Goal: Task Accomplishment & Management: Manage account settings

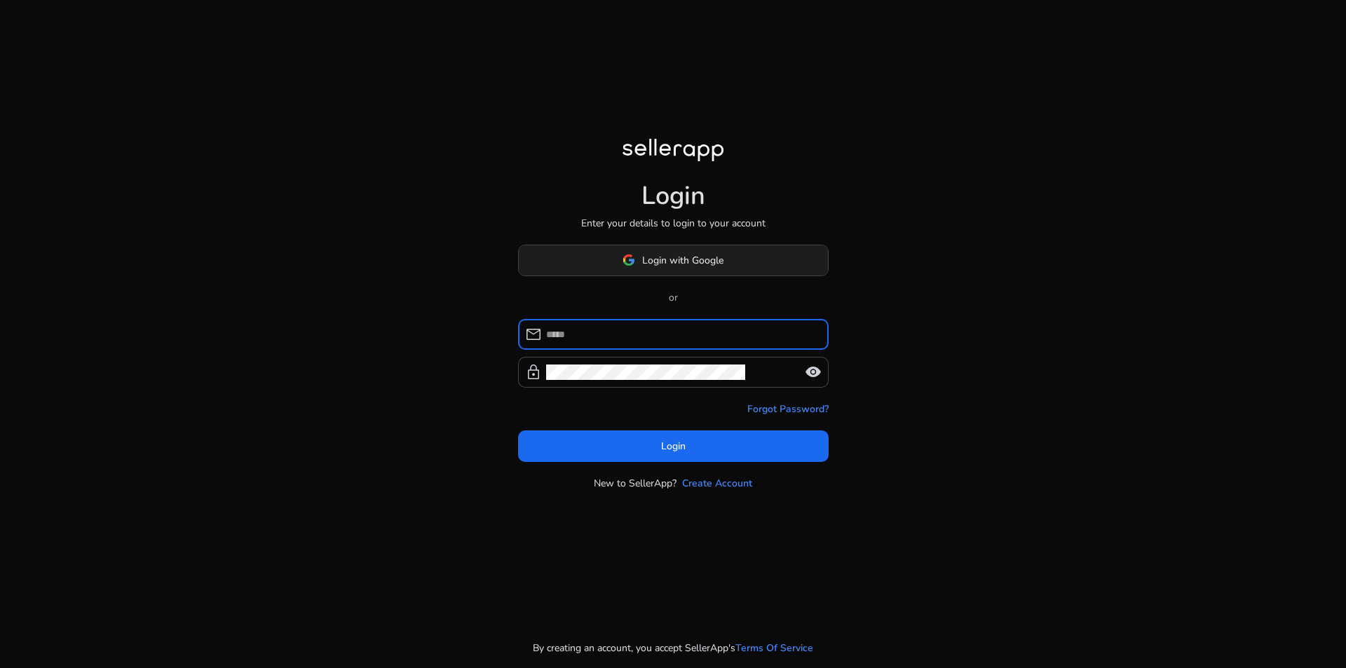
click at [673, 255] on span "Login with Google" at bounding box center [682, 260] width 81 height 15
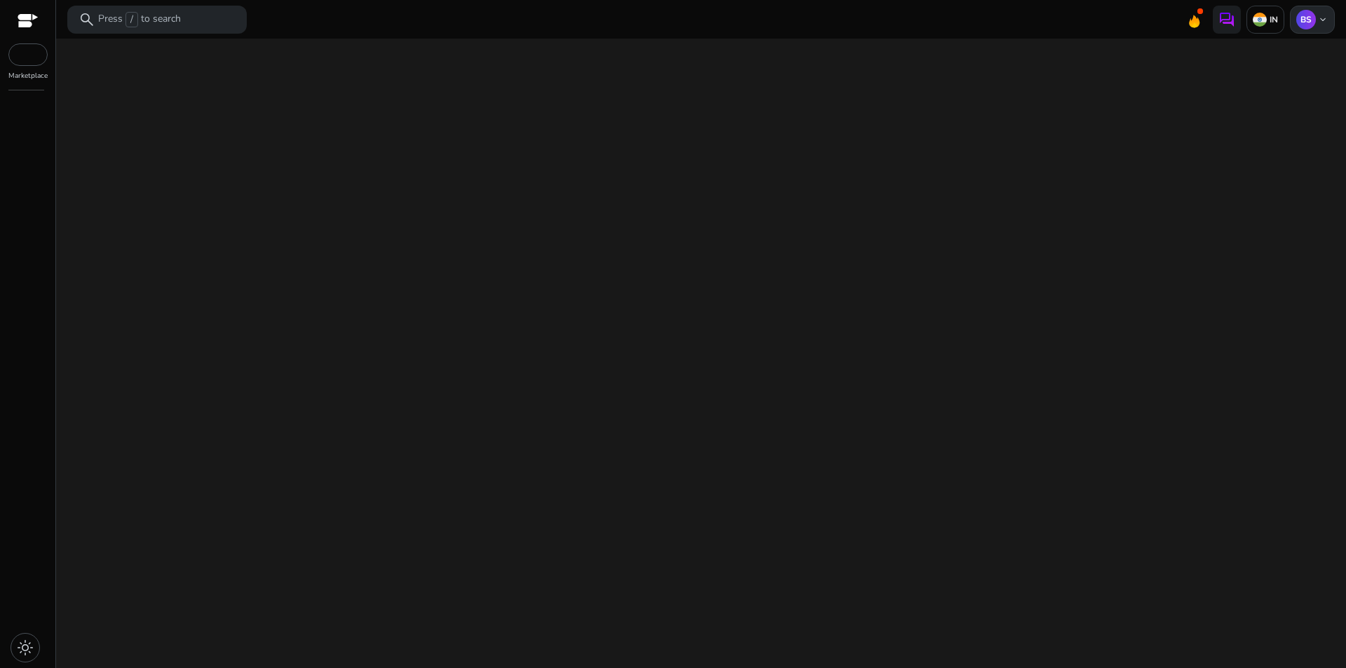
click at [1326, 8] on div "BS keyboard_arrow_down" at bounding box center [1312, 20] width 45 height 28
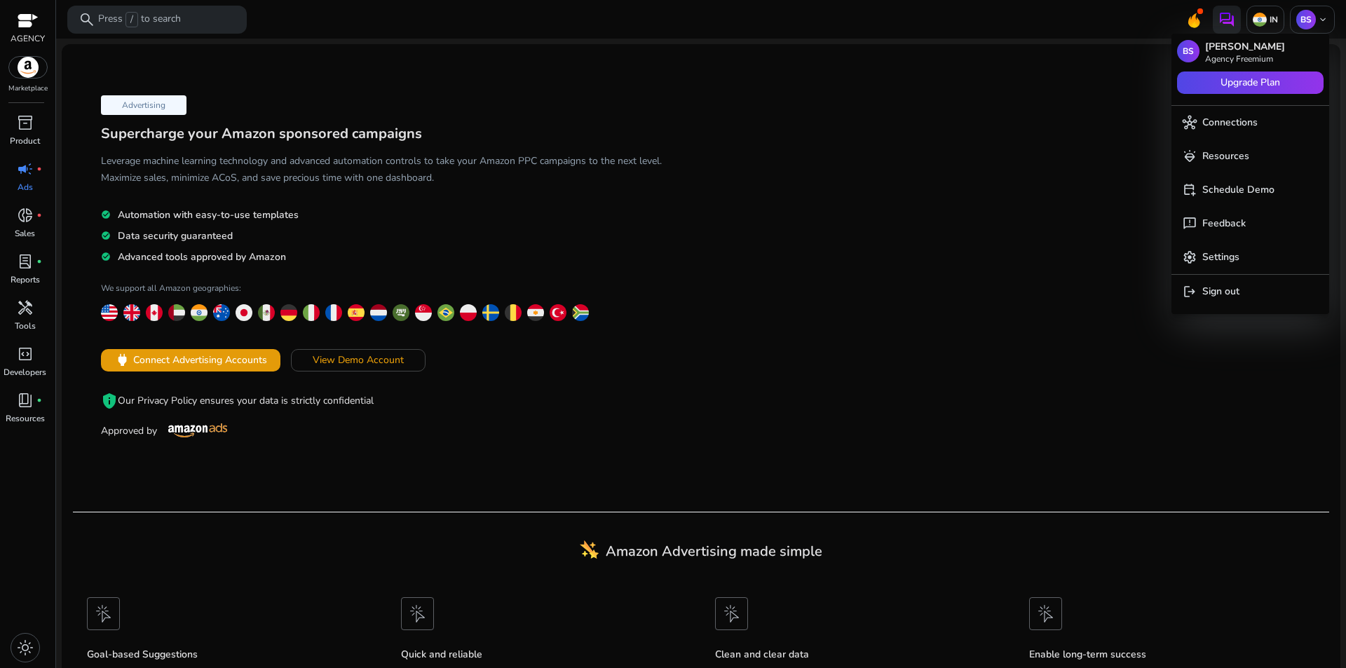
click at [971, 227] on div at bounding box center [673, 334] width 1346 height 668
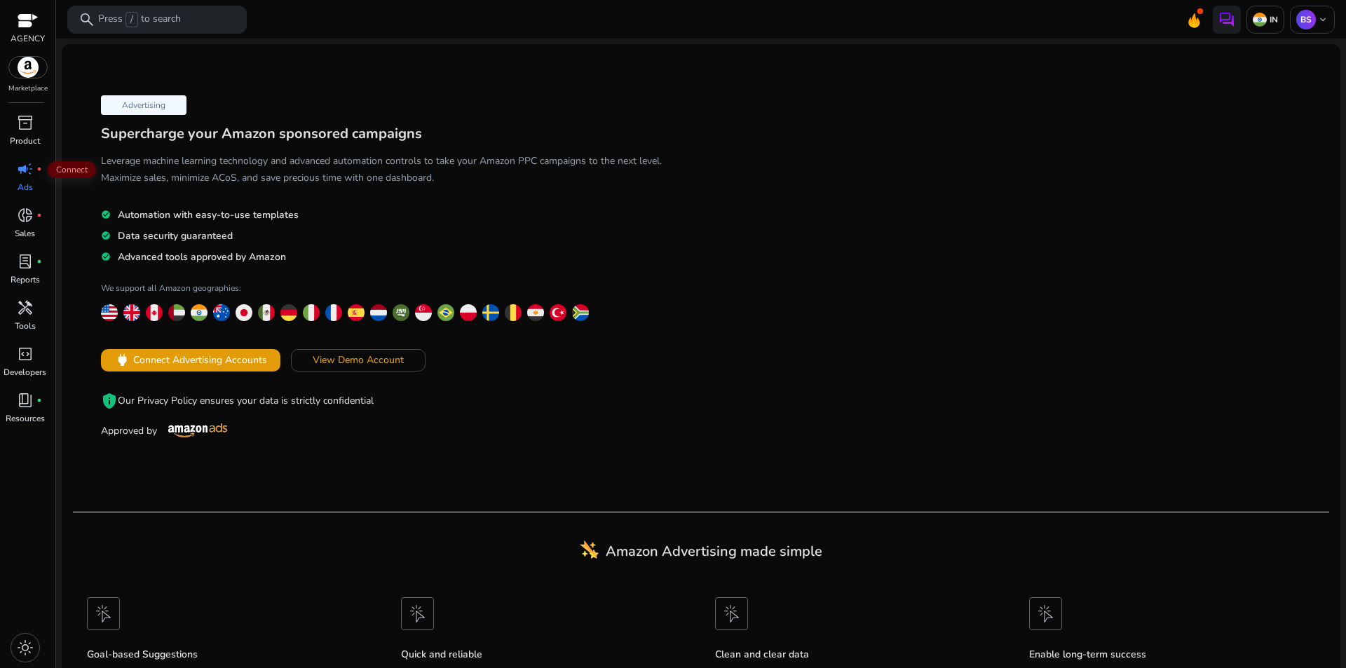
click at [35, 174] on div "campaign fiber_manual_record" at bounding box center [25, 169] width 39 height 22
click at [27, 213] on span "donut_small" at bounding box center [25, 215] width 17 height 17
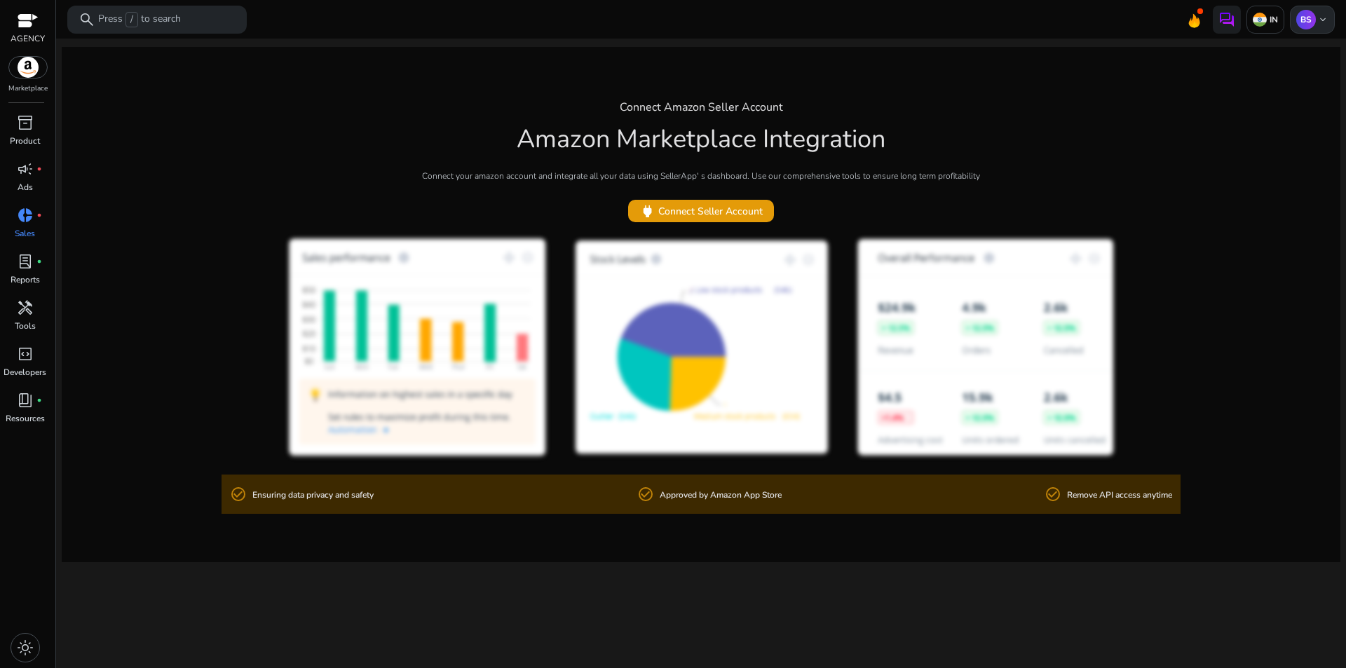
click at [1315, 18] on p "BS" at bounding box center [1306, 20] width 20 height 20
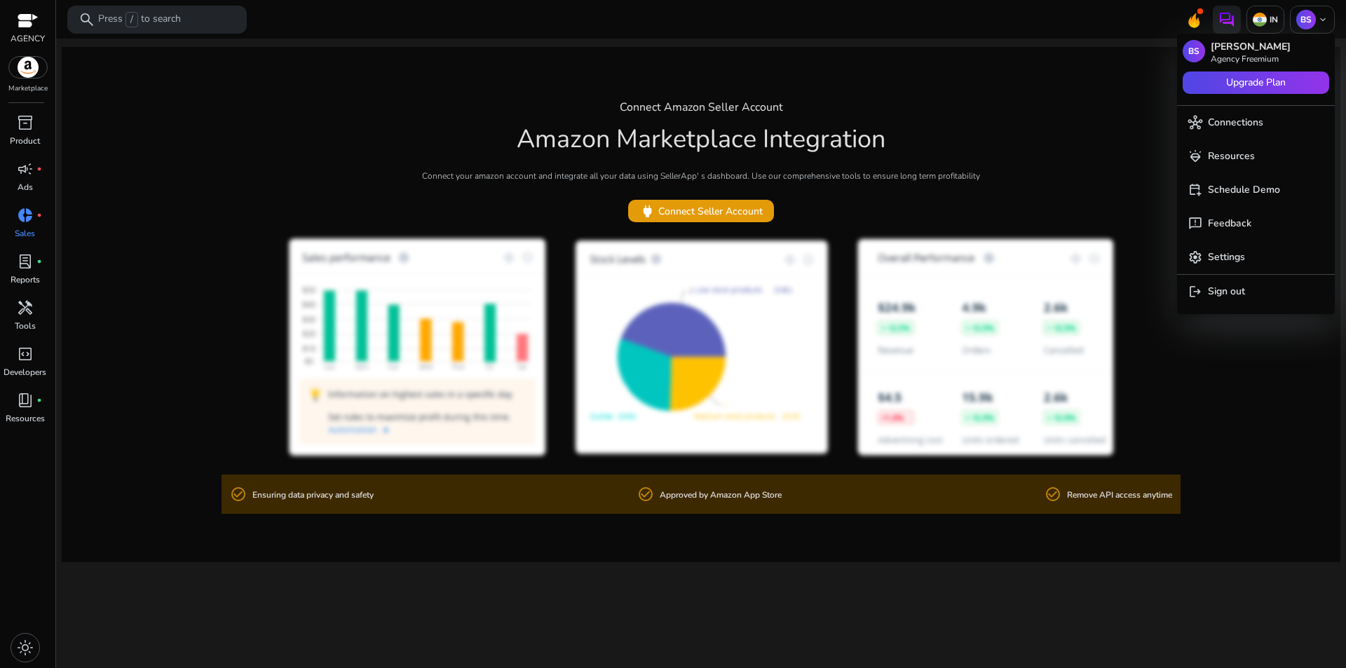
click at [1020, 165] on div at bounding box center [673, 334] width 1346 height 668
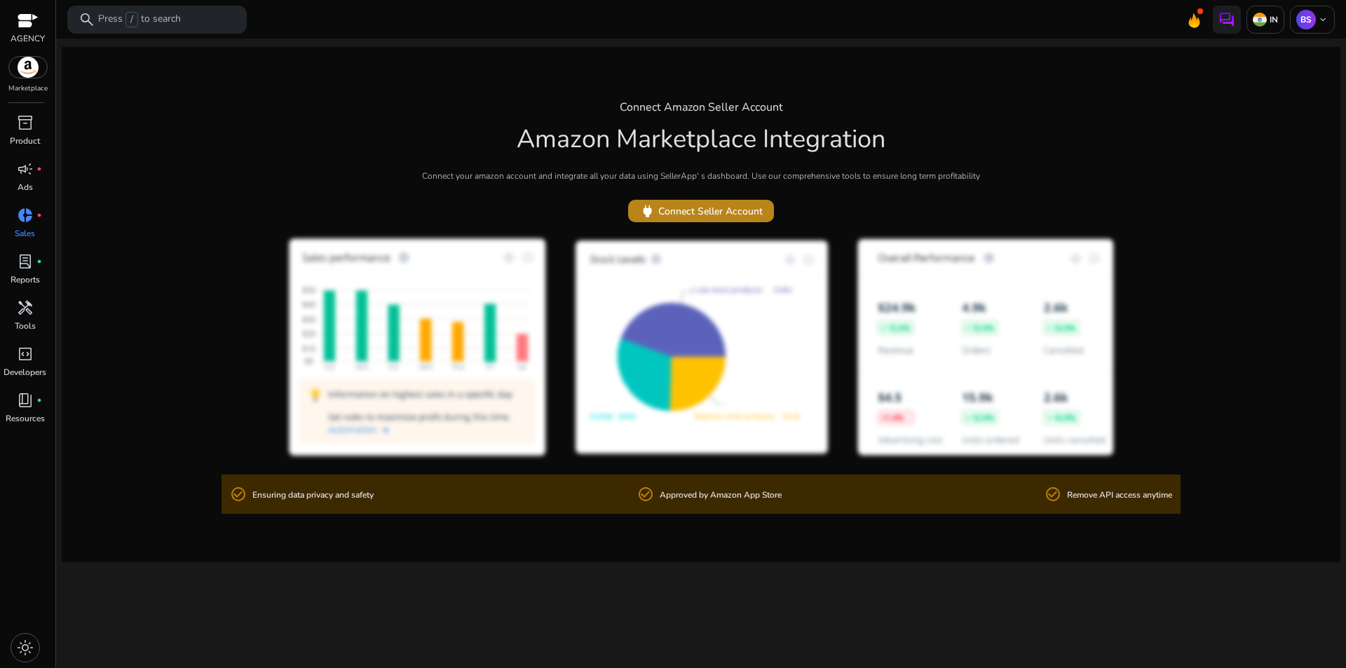
click at [730, 214] on span "power Connect Seller Account" at bounding box center [700, 211] width 123 height 16
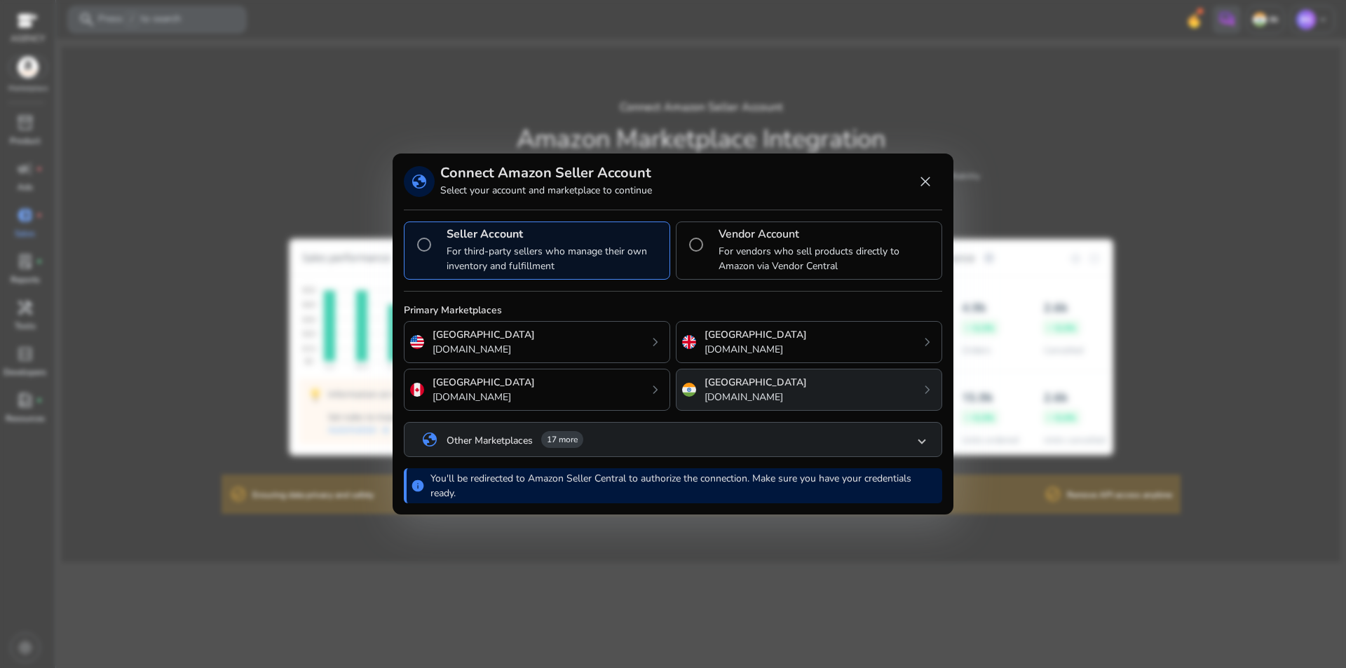
click at [816, 397] on div "India amazon.in chevron_right" at bounding box center [809, 390] width 266 height 42
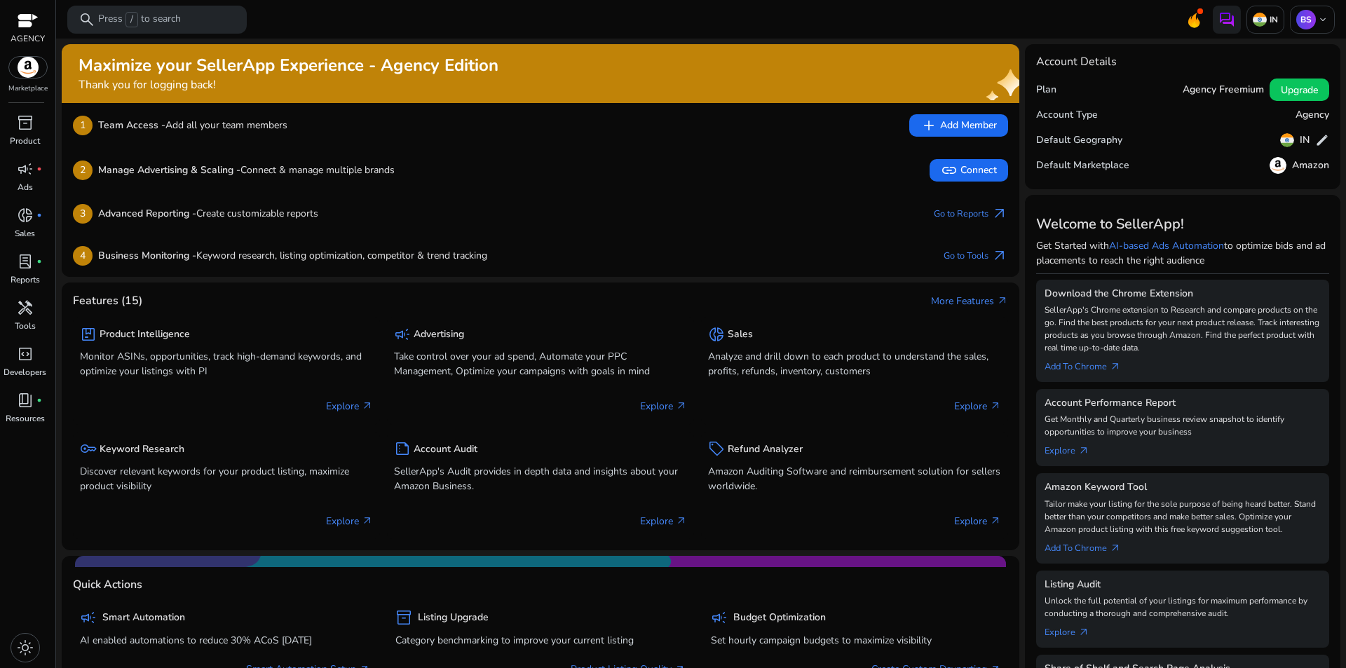
click at [31, 74] on img at bounding box center [28, 67] width 38 height 21
click at [977, 174] on span "link Connect" at bounding box center [969, 170] width 56 height 17
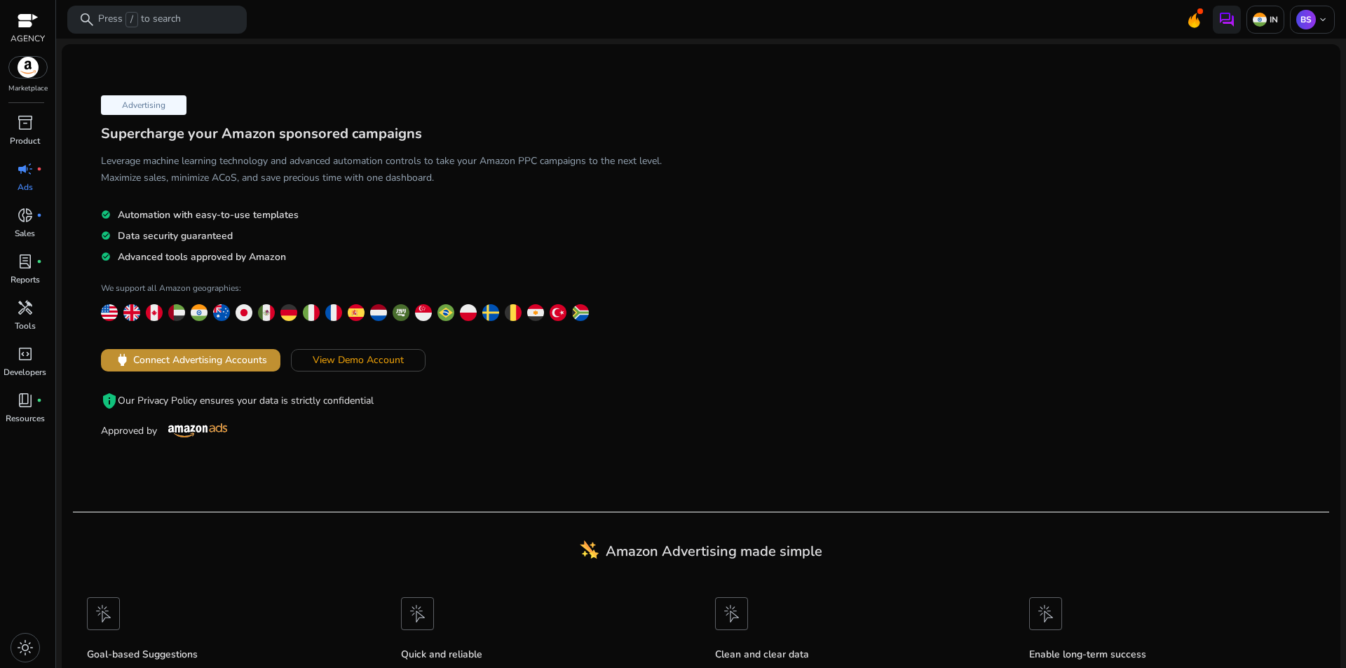
click at [251, 363] on span "Connect Advertising Accounts" at bounding box center [200, 360] width 134 height 15
click at [1311, 18] on div "BS keyboard_arrow_down" at bounding box center [1312, 20] width 45 height 28
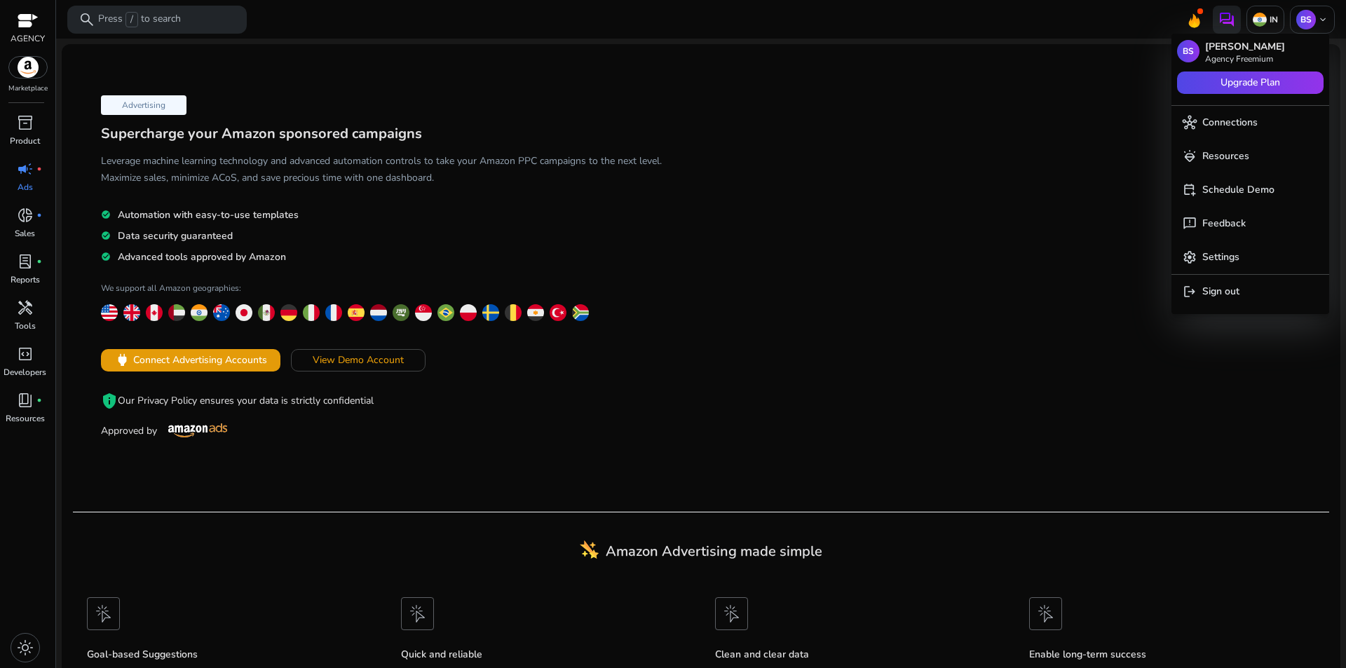
click at [1051, 299] on div at bounding box center [673, 334] width 1346 height 668
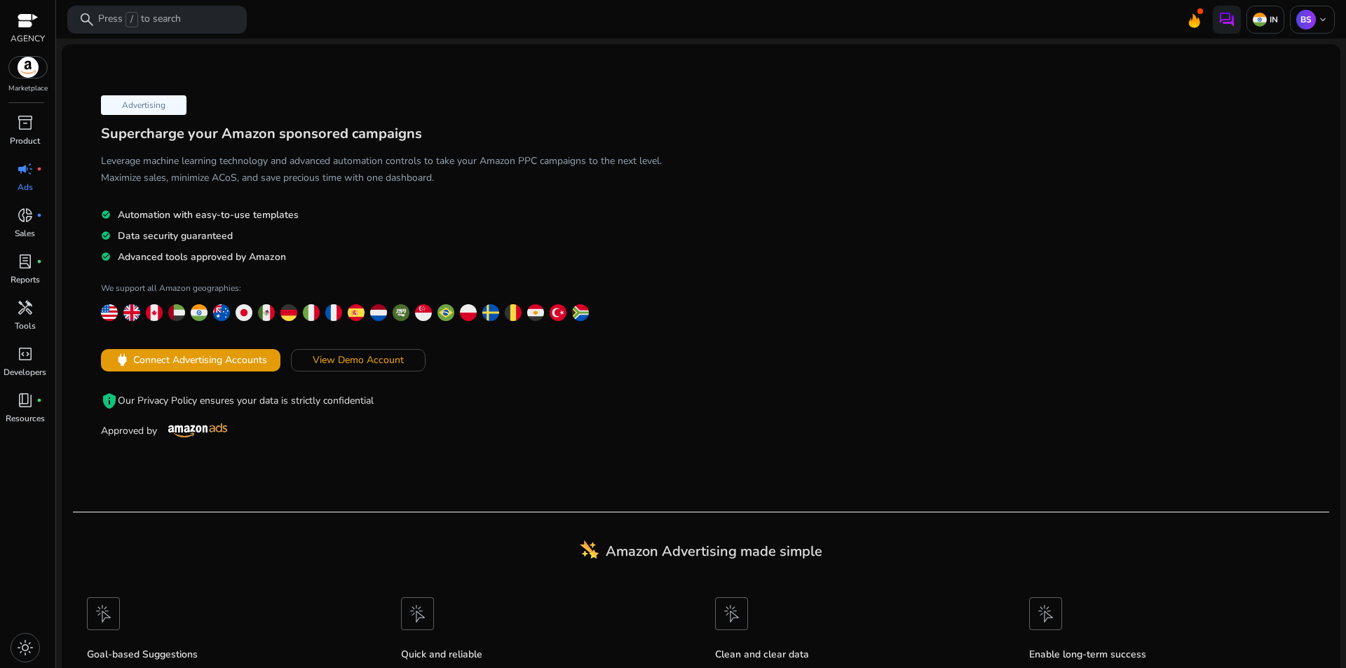
click at [32, 24] on div at bounding box center [28, 22] width 21 height 16
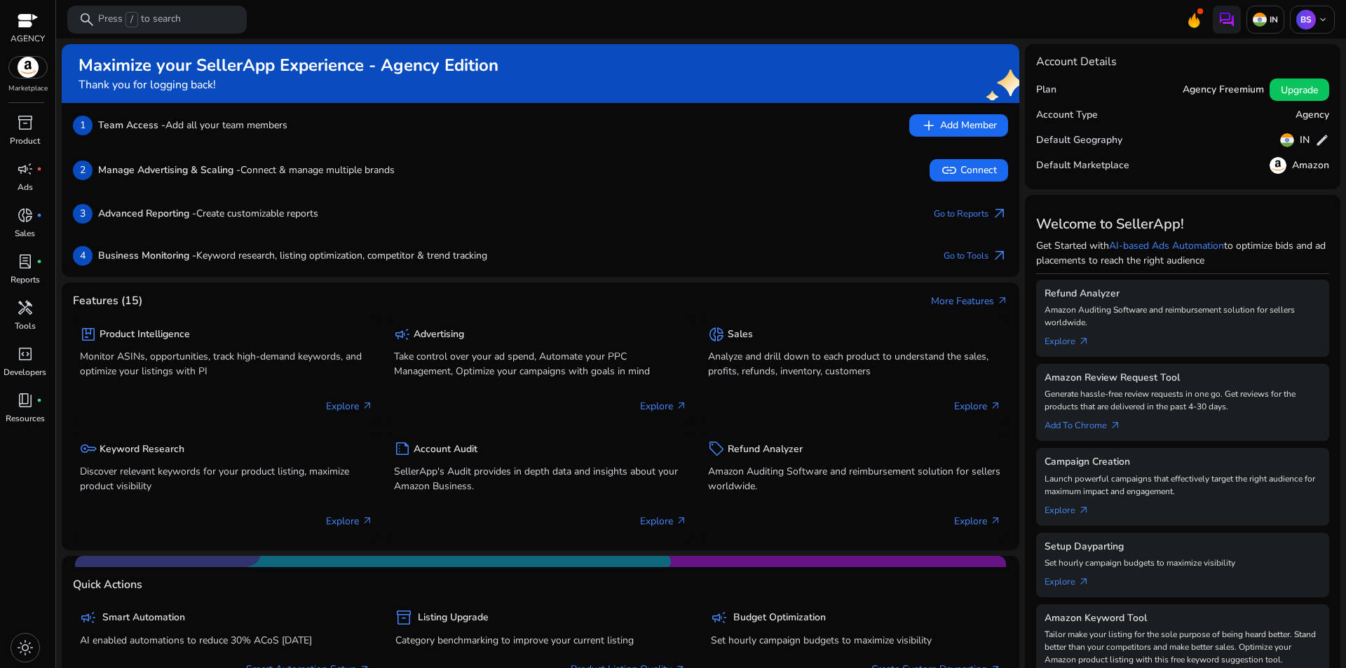
click at [31, 80] on div "AGENCY Marketplace" at bounding box center [27, 47] width 55 height 94
click at [32, 75] on img at bounding box center [28, 67] width 38 height 21
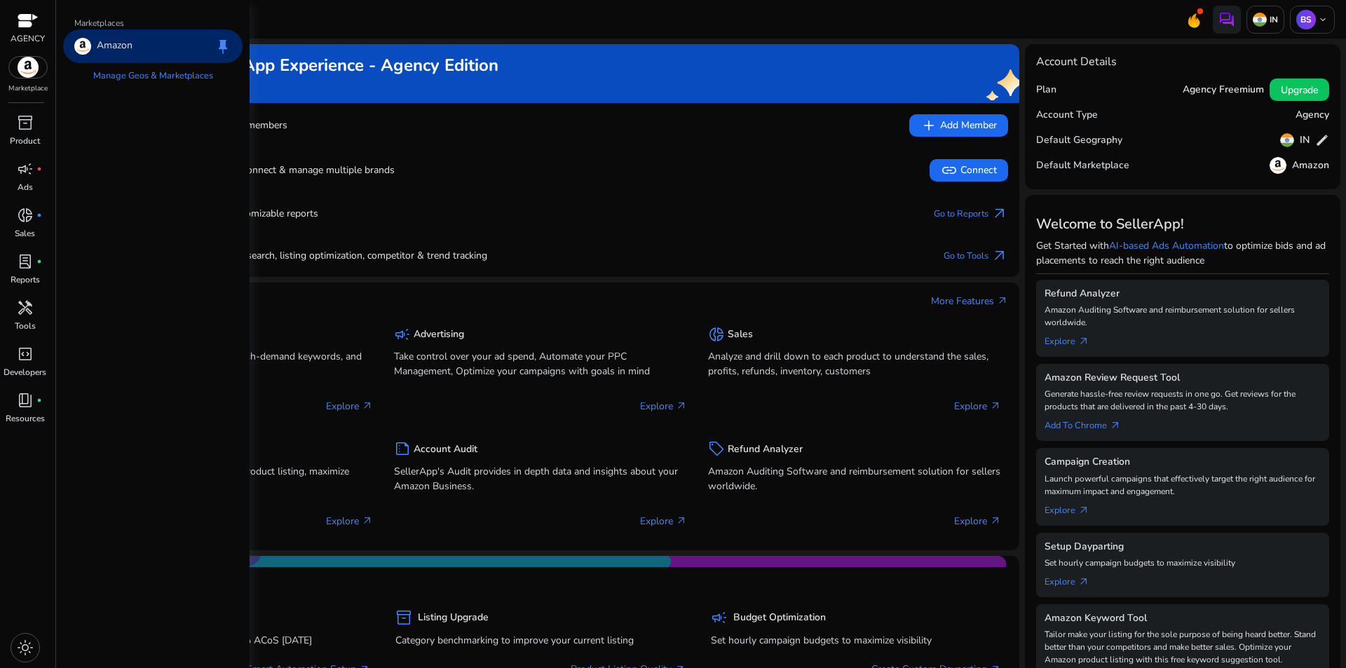
click at [29, 74] on img at bounding box center [28, 67] width 38 height 21
click at [95, 43] on div "Amazon" at bounding box center [103, 46] width 58 height 17
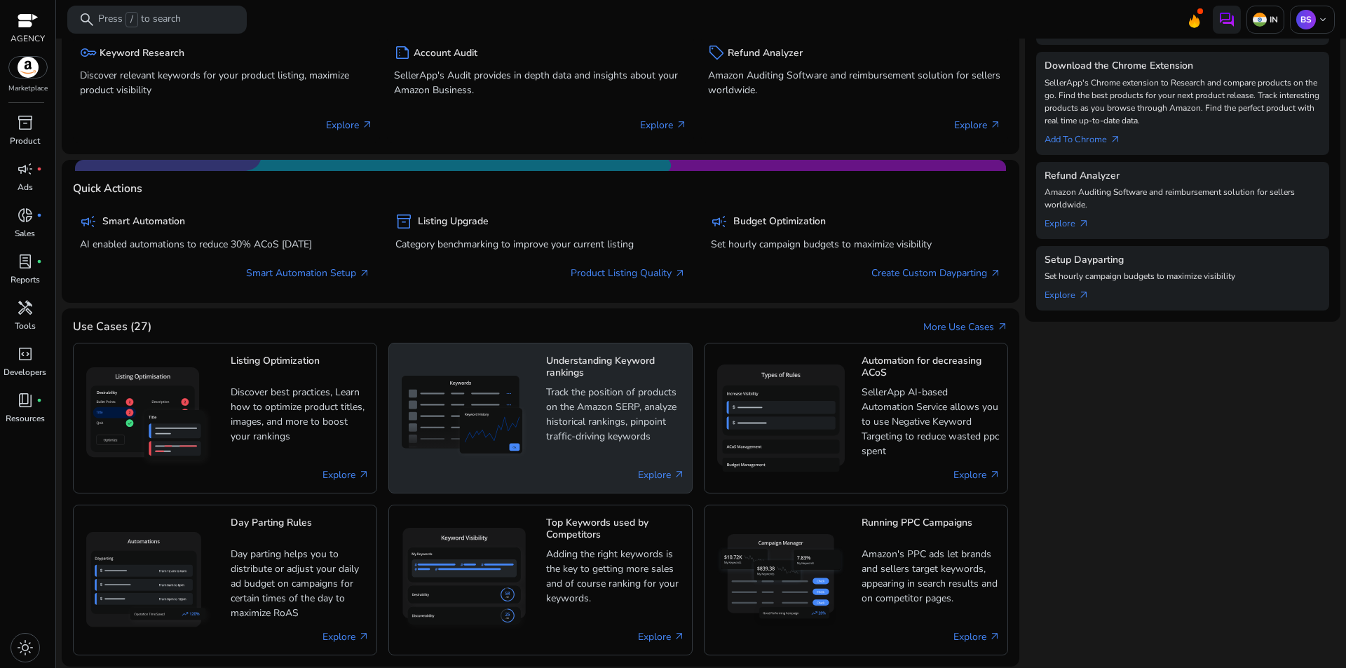
scroll to position [400, 0]
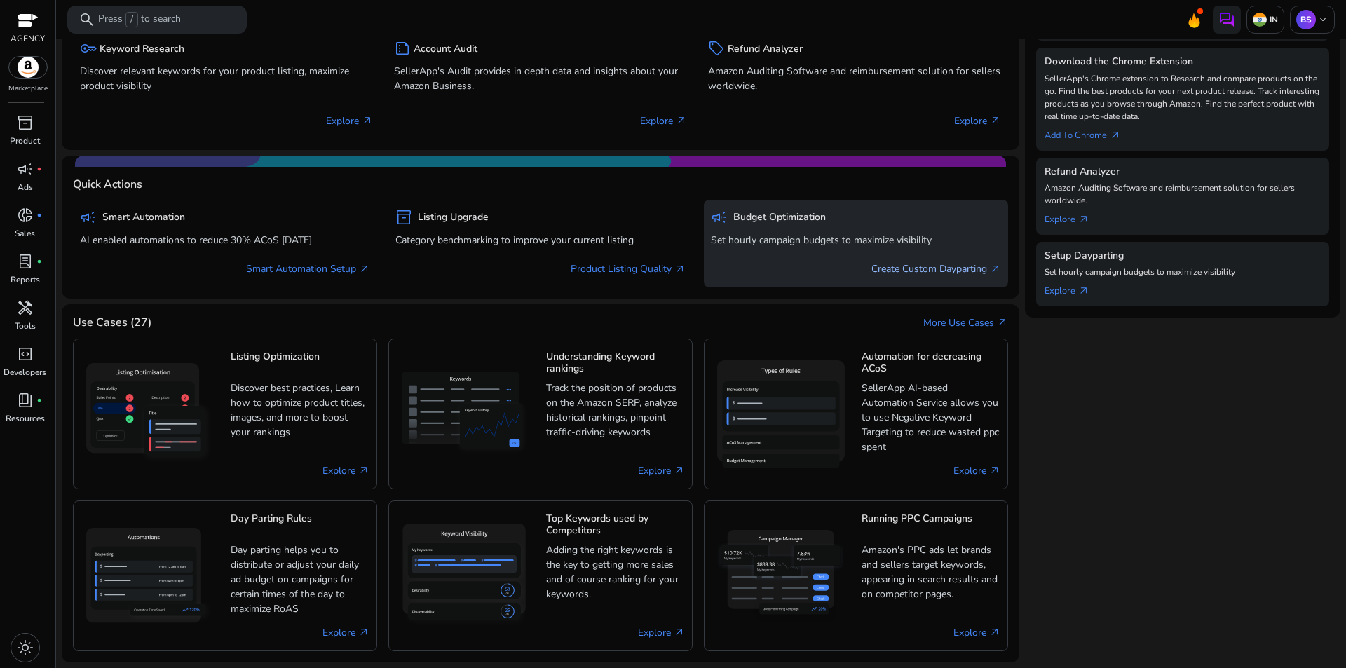
click at [912, 266] on link "Create Custom Dayparting arrow_outward" at bounding box center [936, 268] width 130 height 15
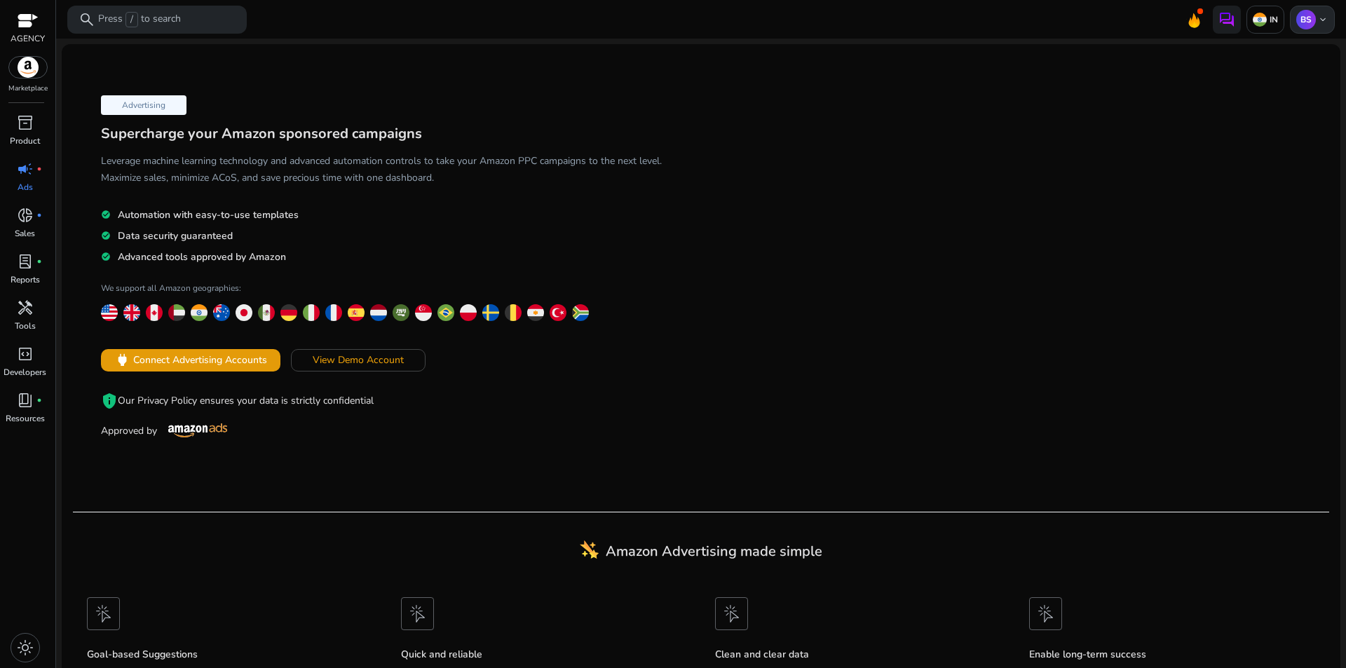
click at [1317, 15] on span "keyboard_arrow_down" at bounding box center [1322, 19] width 11 height 11
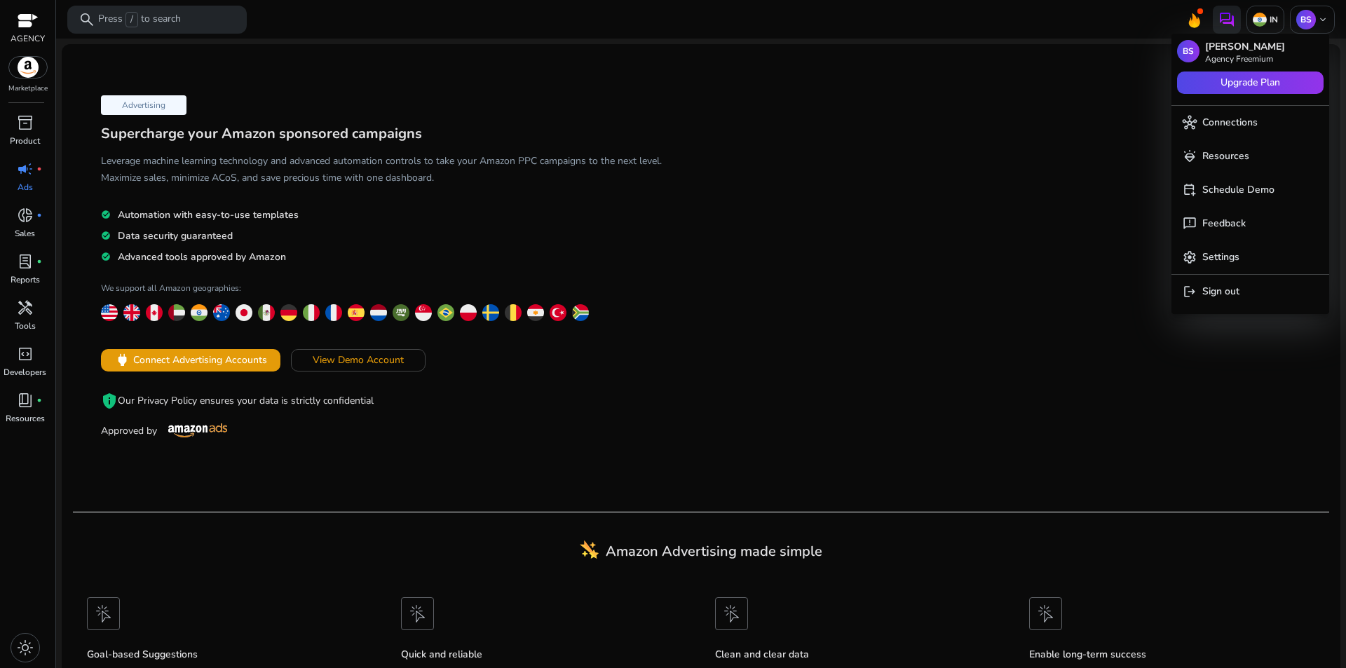
click at [1267, 15] on div at bounding box center [673, 334] width 1346 height 668
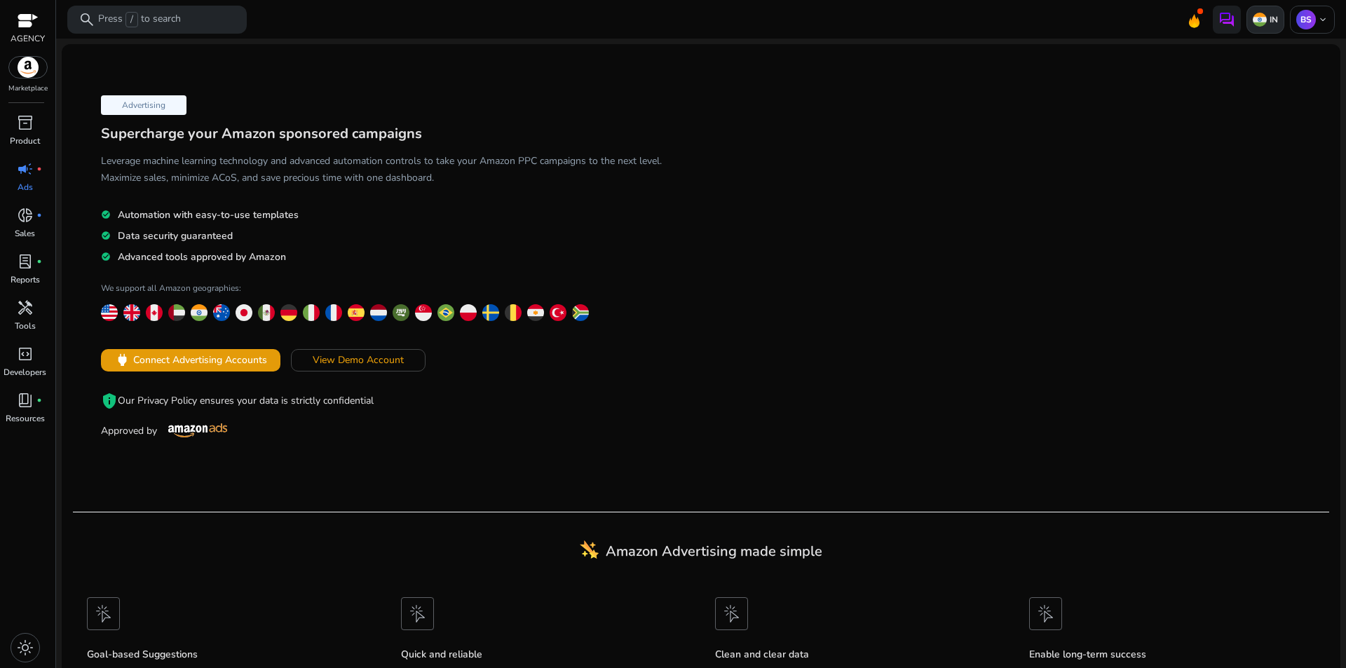
click at [1267, 17] on p "IN" at bounding box center [1272, 19] width 11 height 11
click at [1233, 83] on link "settings Manage Geos & Marketplaces" at bounding box center [1190, 83] width 160 height 28
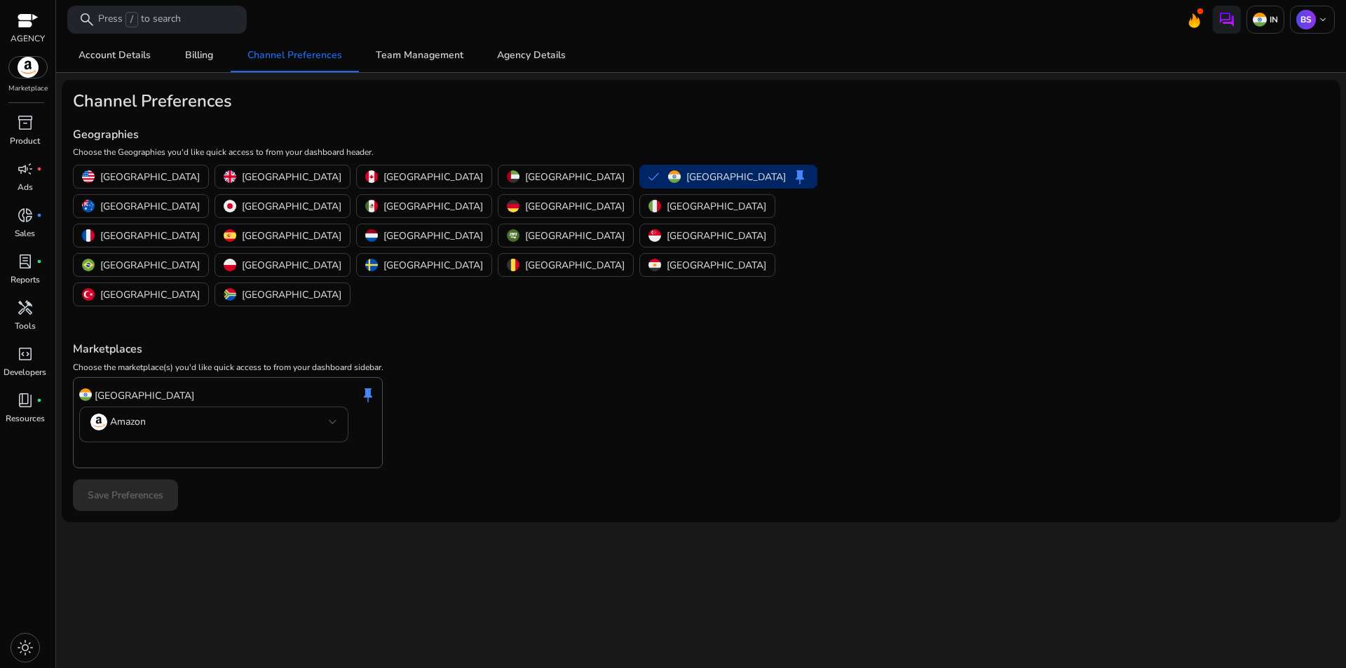
click at [340, 407] on div "Amazon" at bounding box center [213, 425] width 269 height 36
click at [561, 367] on div at bounding box center [673, 334] width 1346 height 668
click at [538, 58] on span "Agency Details" at bounding box center [531, 55] width 69 height 10
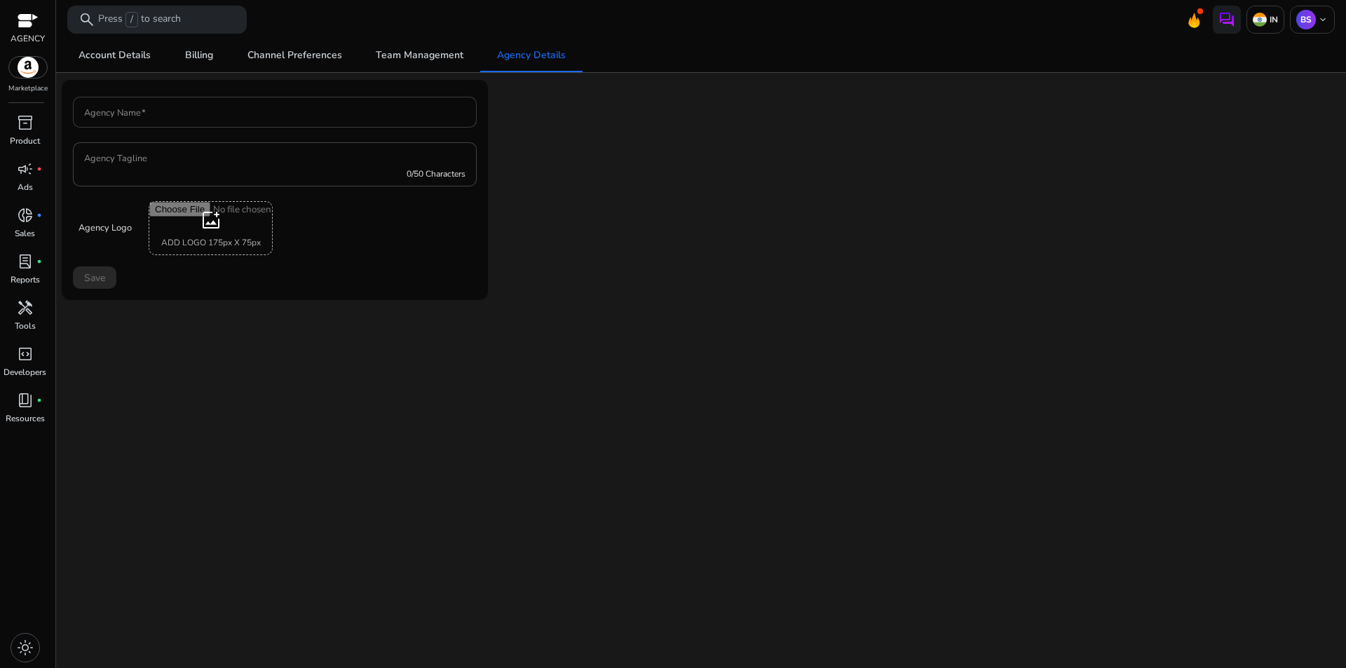
click at [181, 104] on div at bounding box center [274, 112] width 381 height 31
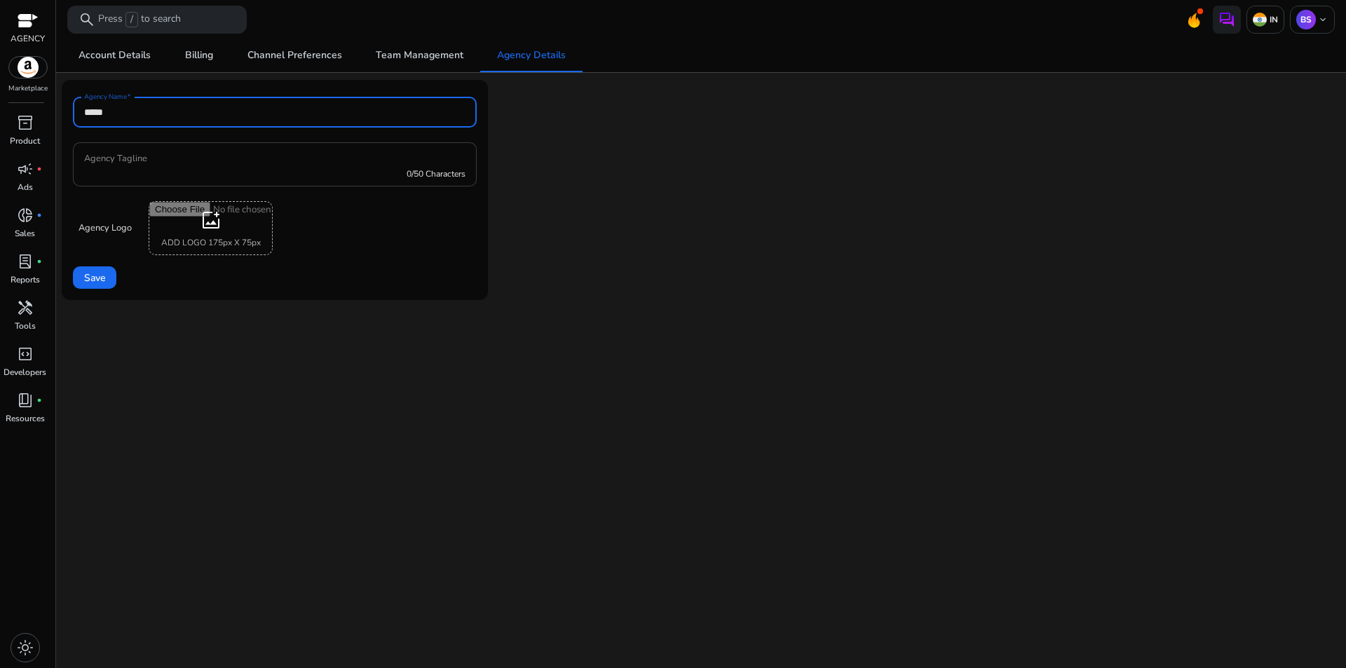
type input "*****"
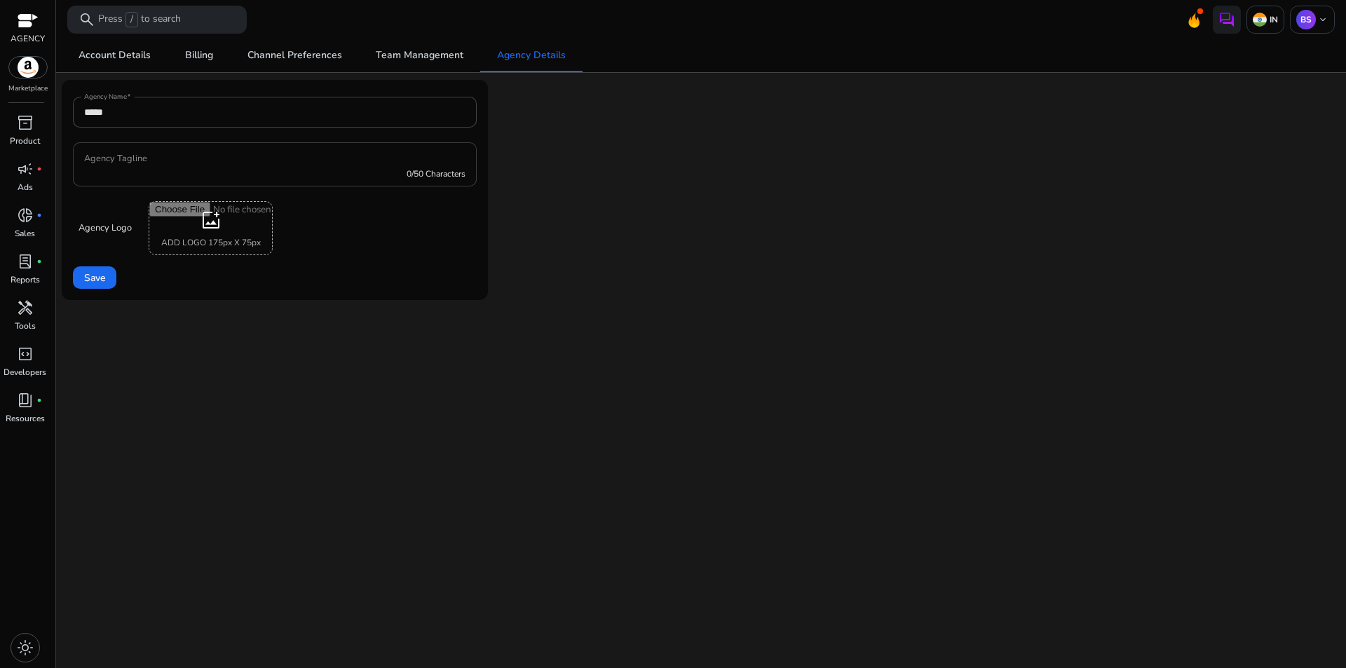
click at [165, 166] on div "0/50 Characters" at bounding box center [274, 164] width 381 height 44
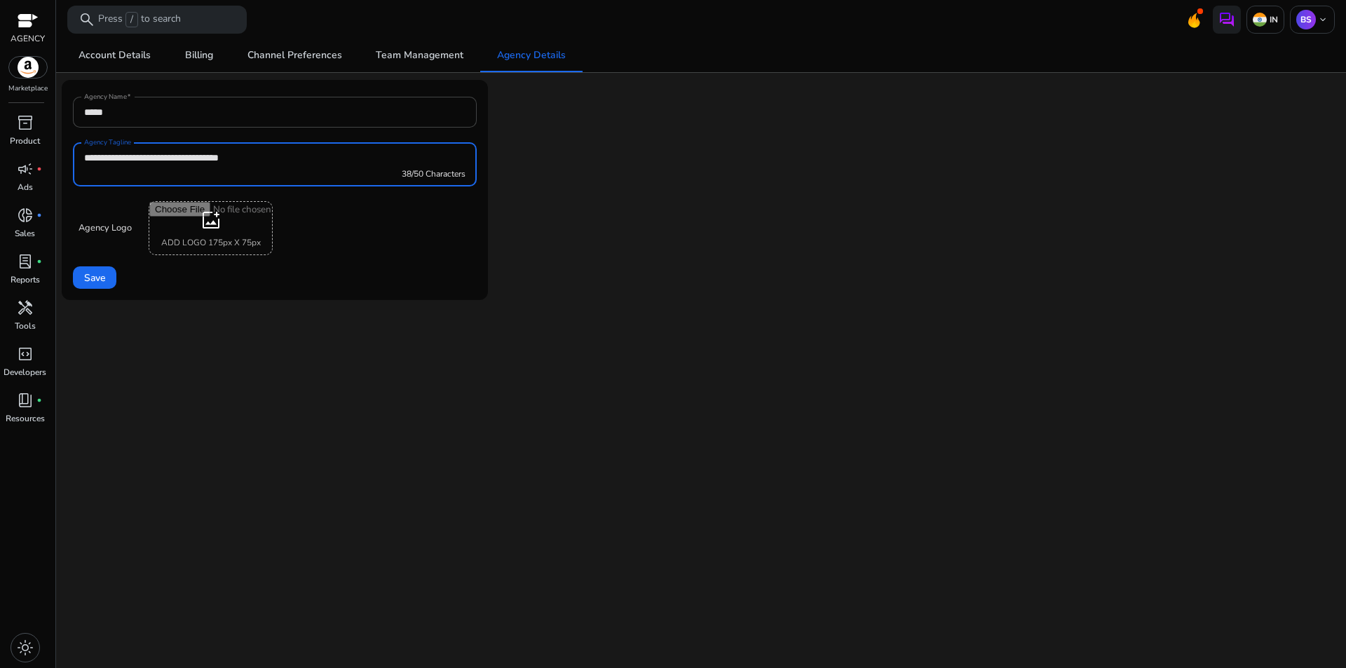
type input "**********"
click at [211, 215] on input "file" at bounding box center [210, 228] width 123 height 53
type input "**********"
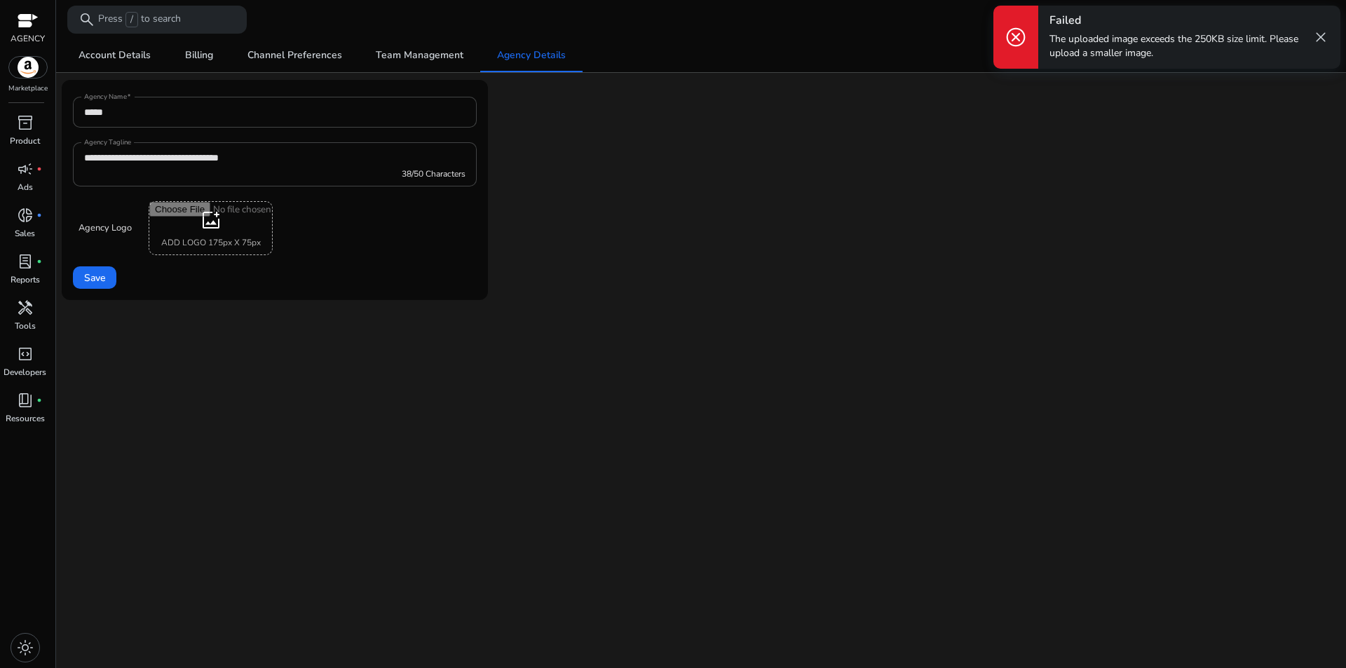
click at [246, 221] on input "file" at bounding box center [210, 228] width 123 height 53
type input "**********"
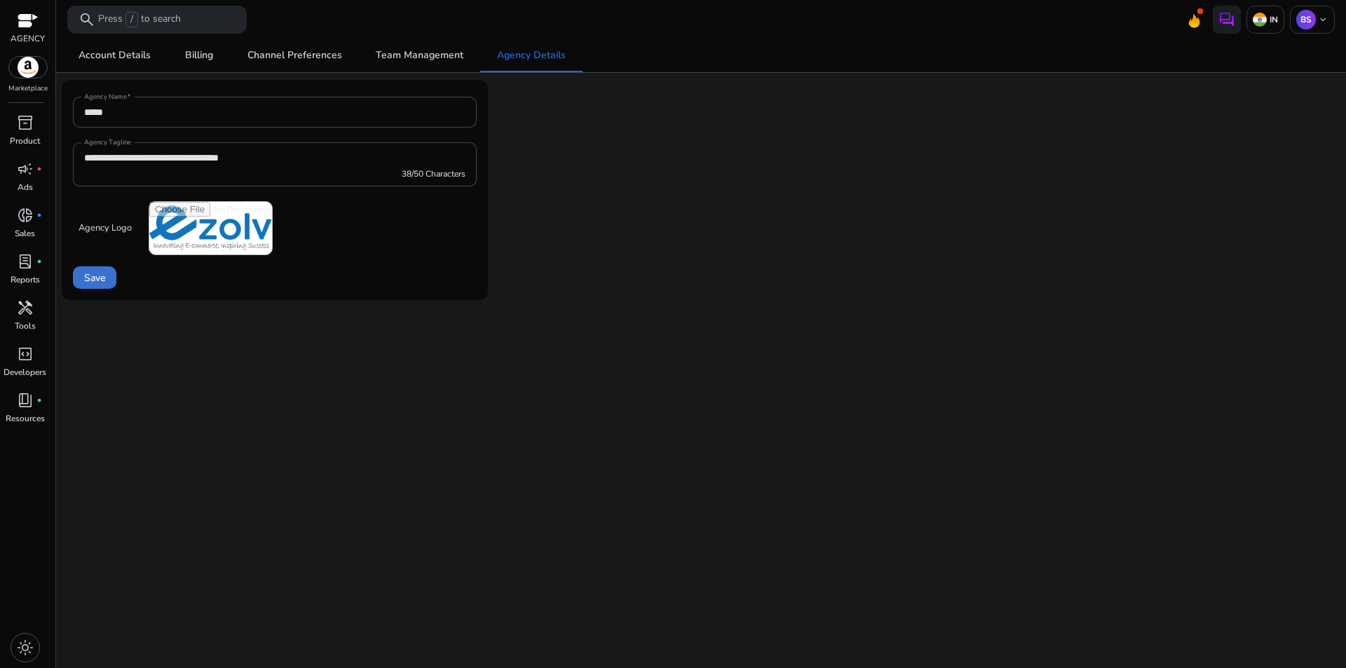
click at [111, 277] on span at bounding box center [94, 278] width 43 height 34
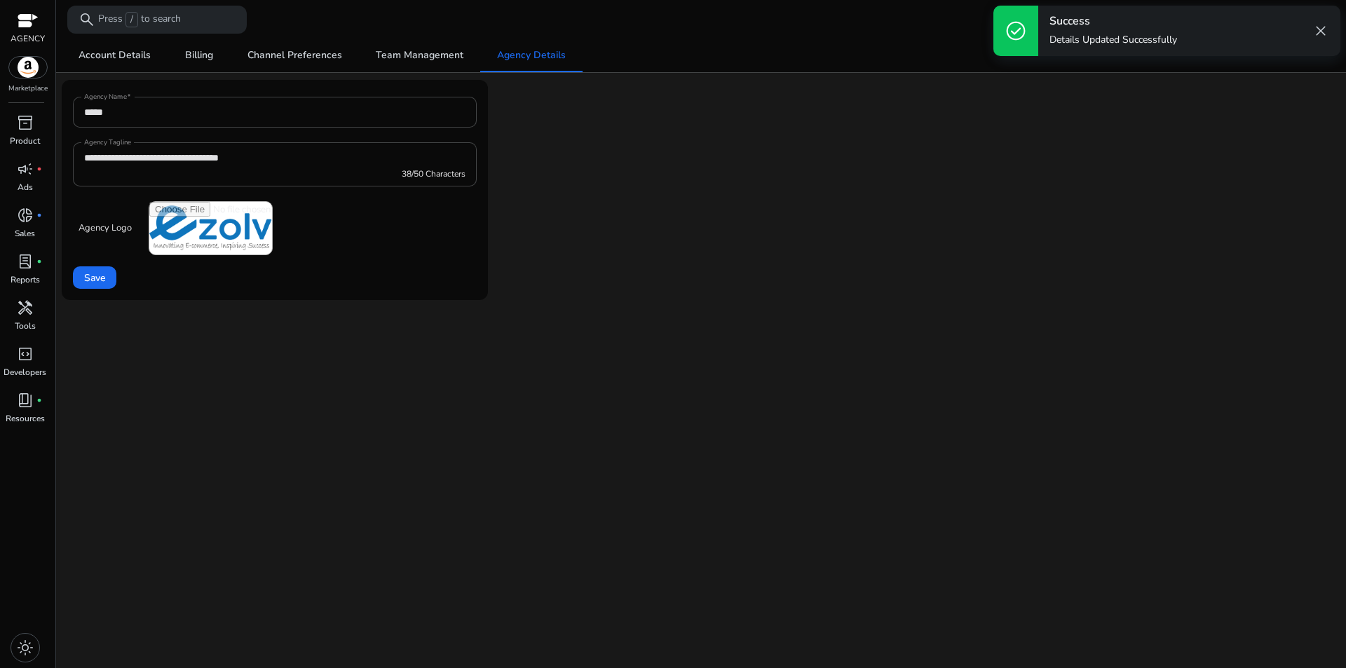
click at [1321, 28] on span "close" at bounding box center [1320, 30] width 17 height 17
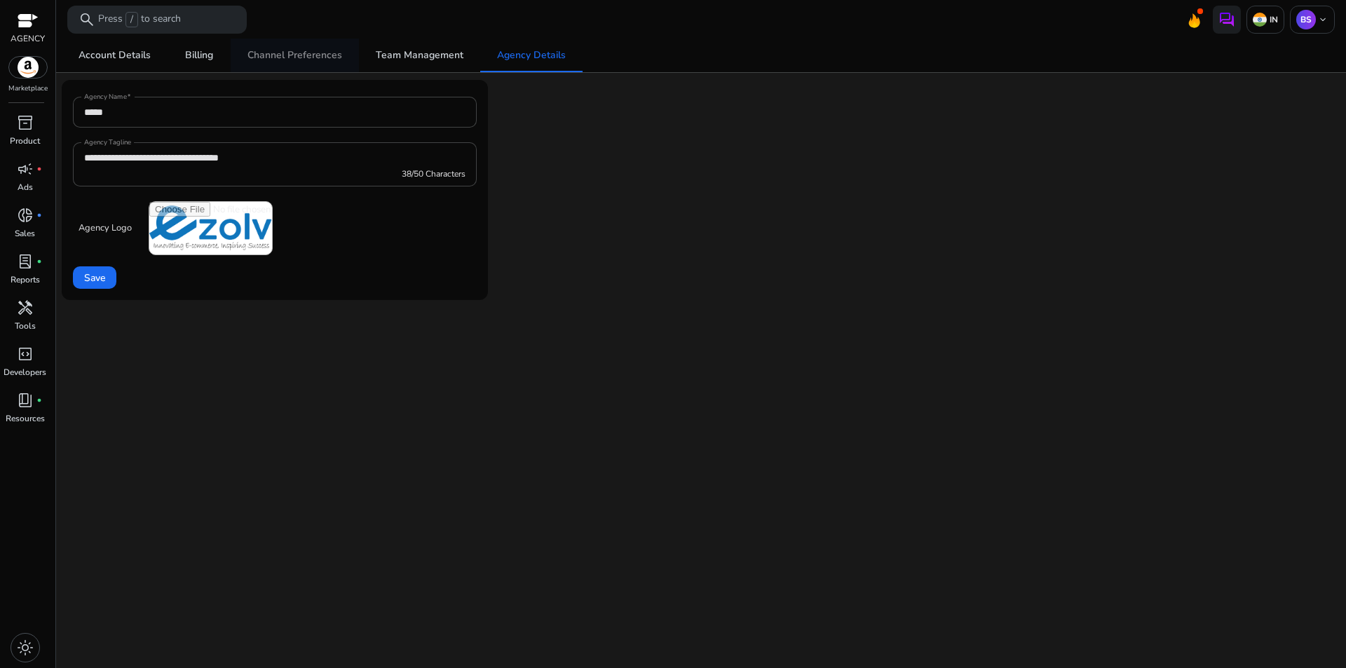
click at [281, 54] on span "Channel Preferences" at bounding box center [294, 55] width 95 height 10
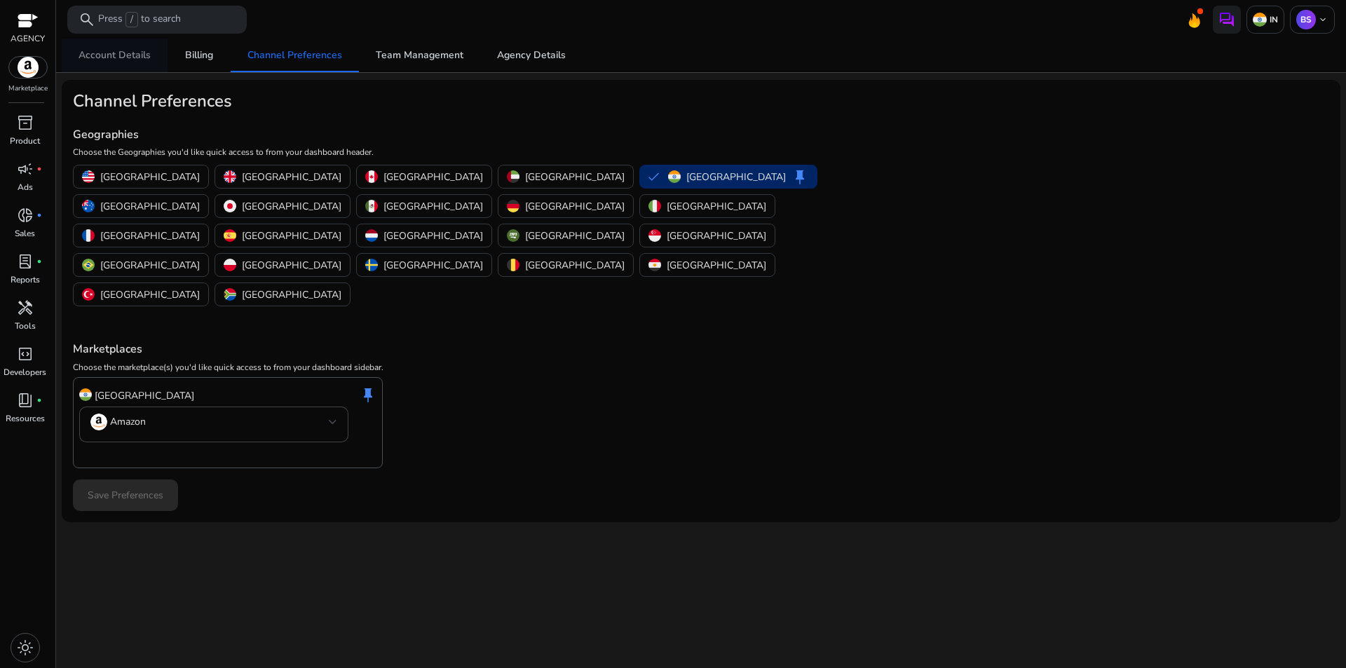
click at [88, 57] on span "Account Details" at bounding box center [115, 55] width 72 height 10
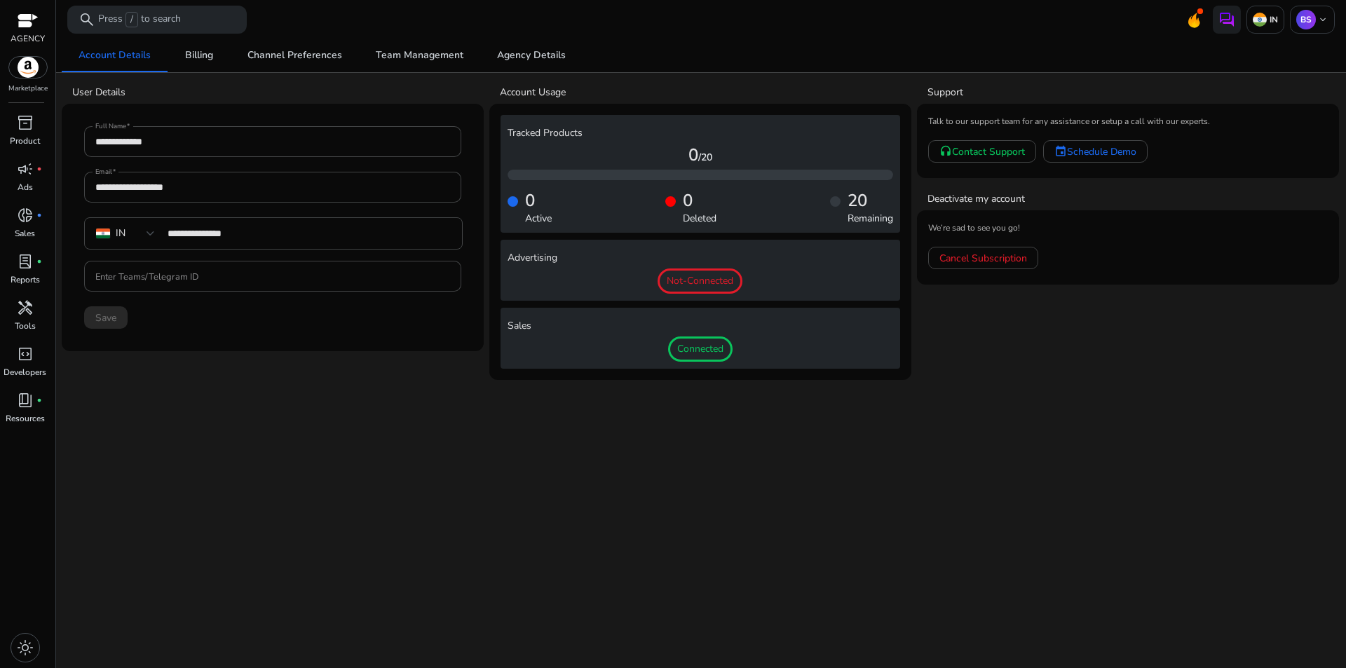
click at [602, 324] on h4 "Sales" at bounding box center [700, 326] width 386 height 12
click at [689, 352] on span "Connected" at bounding box center [700, 348] width 64 height 25
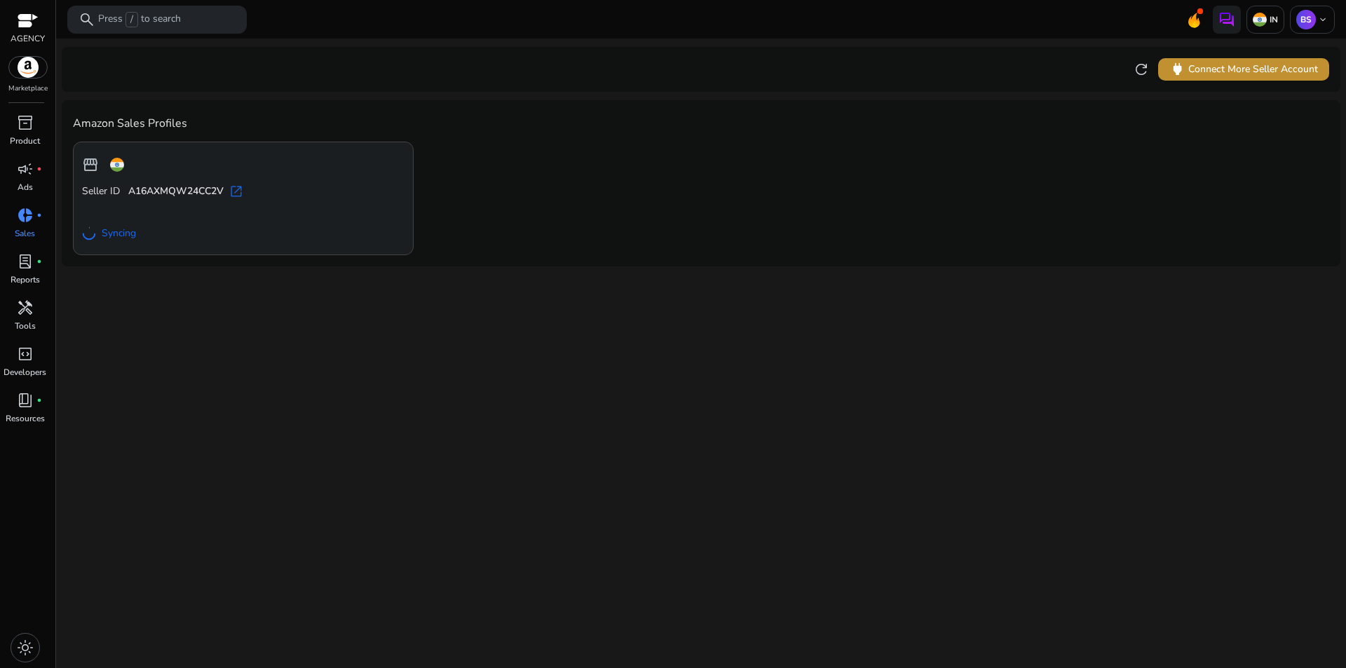
click at [1236, 67] on span "power Connect More Seller Account" at bounding box center [1243, 69] width 149 height 16
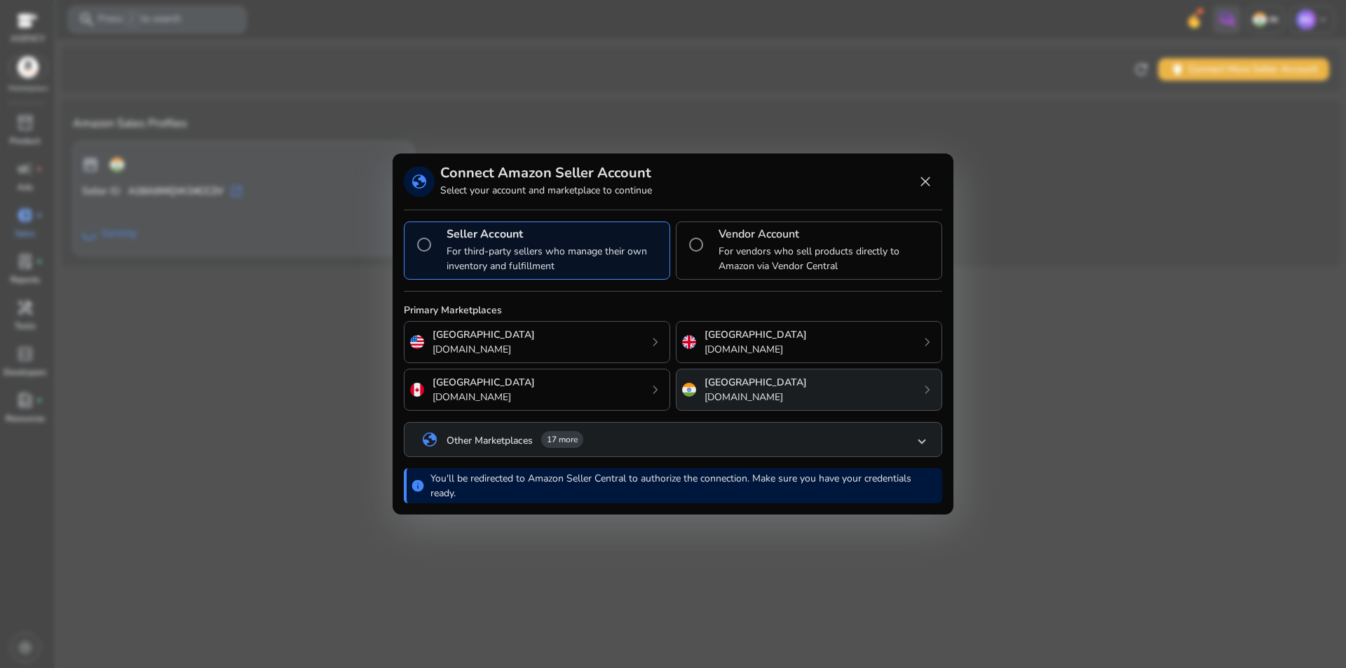
click at [791, 371] on div "India amazon.in chevron_right" at bounding box center [809, 390] width 266 height 42
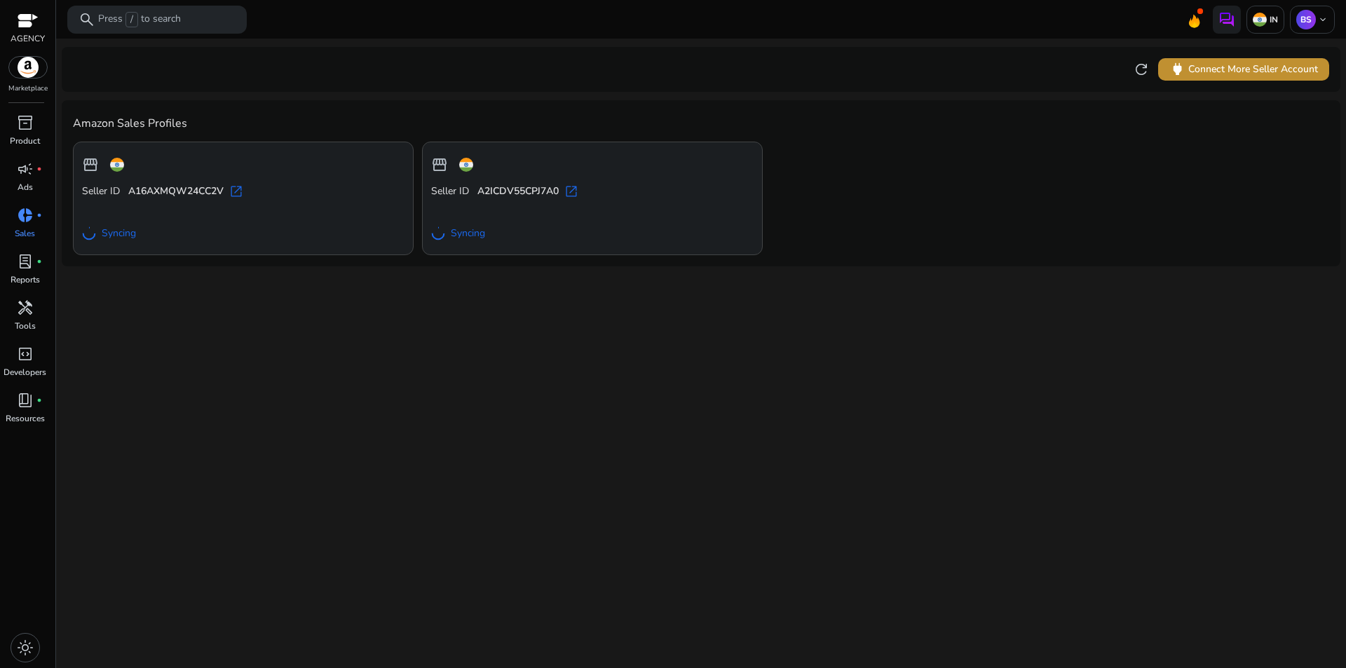
click at [1251, 71] on span "power Connect More Seller Account" at bounding box center [1243, 69] width 149 height 16
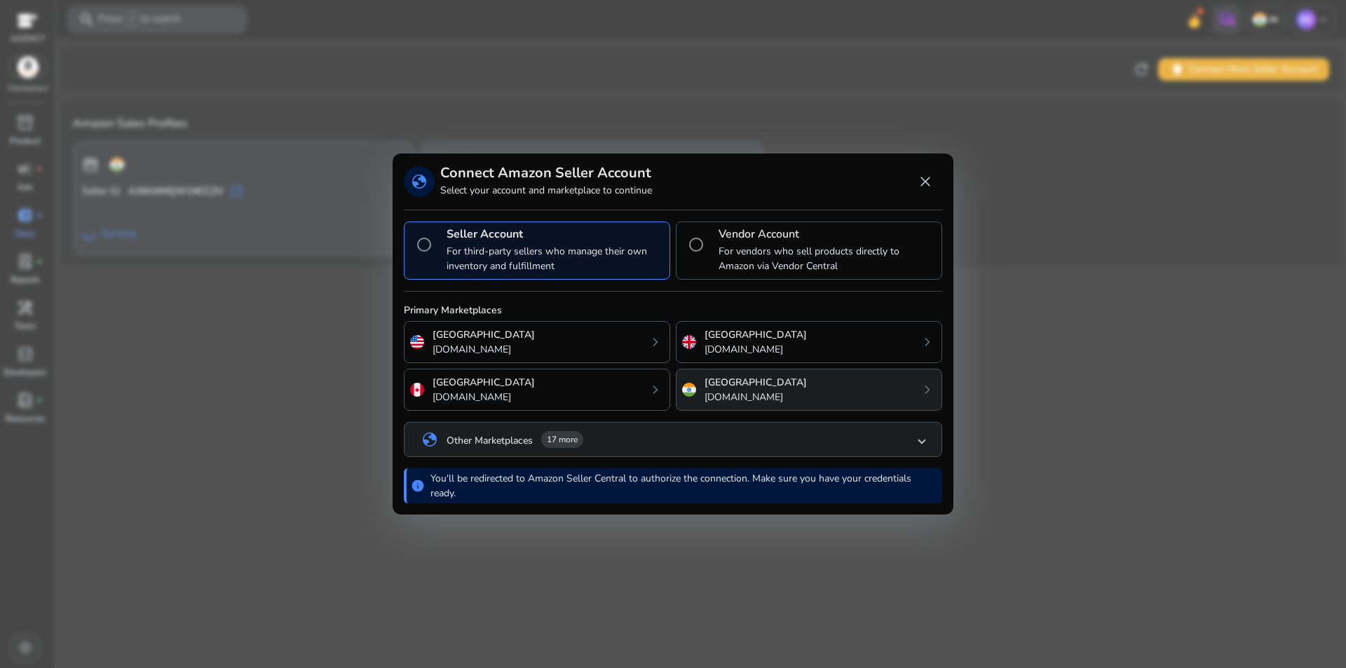
click at [805, 389] on div "India [DOMAIN_NAME] chevron_right" at bounding box center [809, 390] width 266 height 42
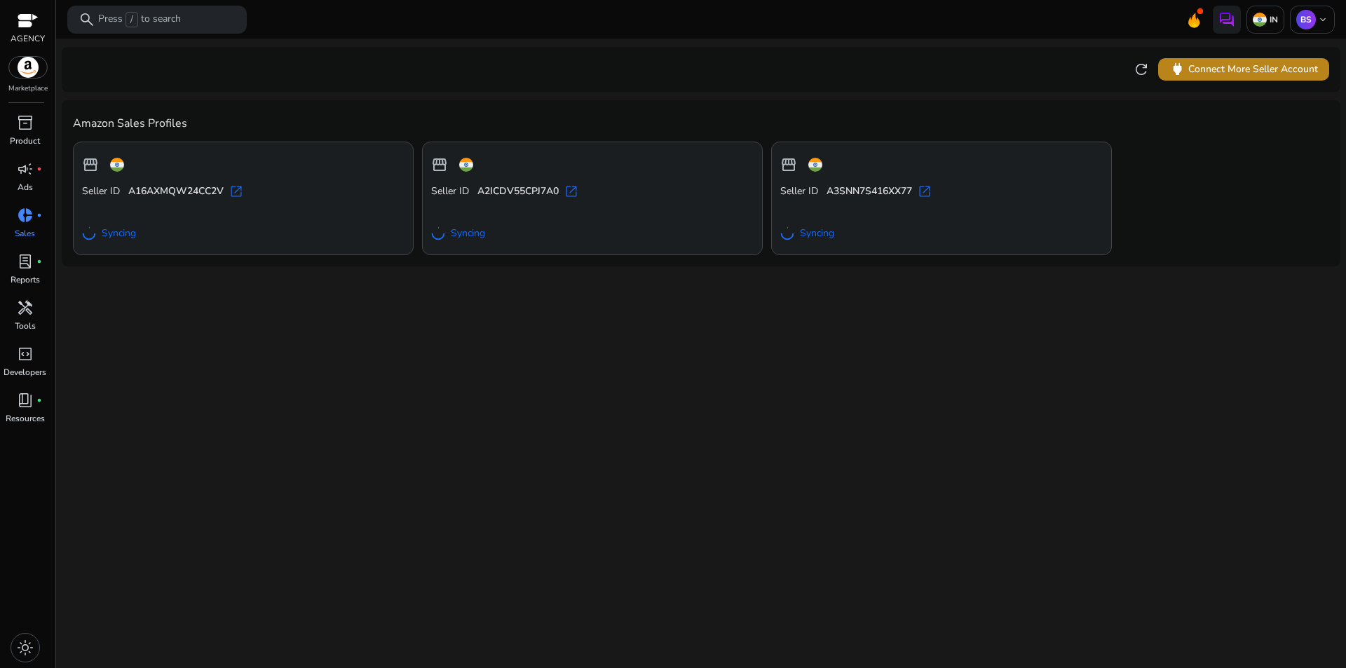
click at [1225, 69] on span "power Connect More Seller Account" at bounding box center [1243, 69] width 149 height 16
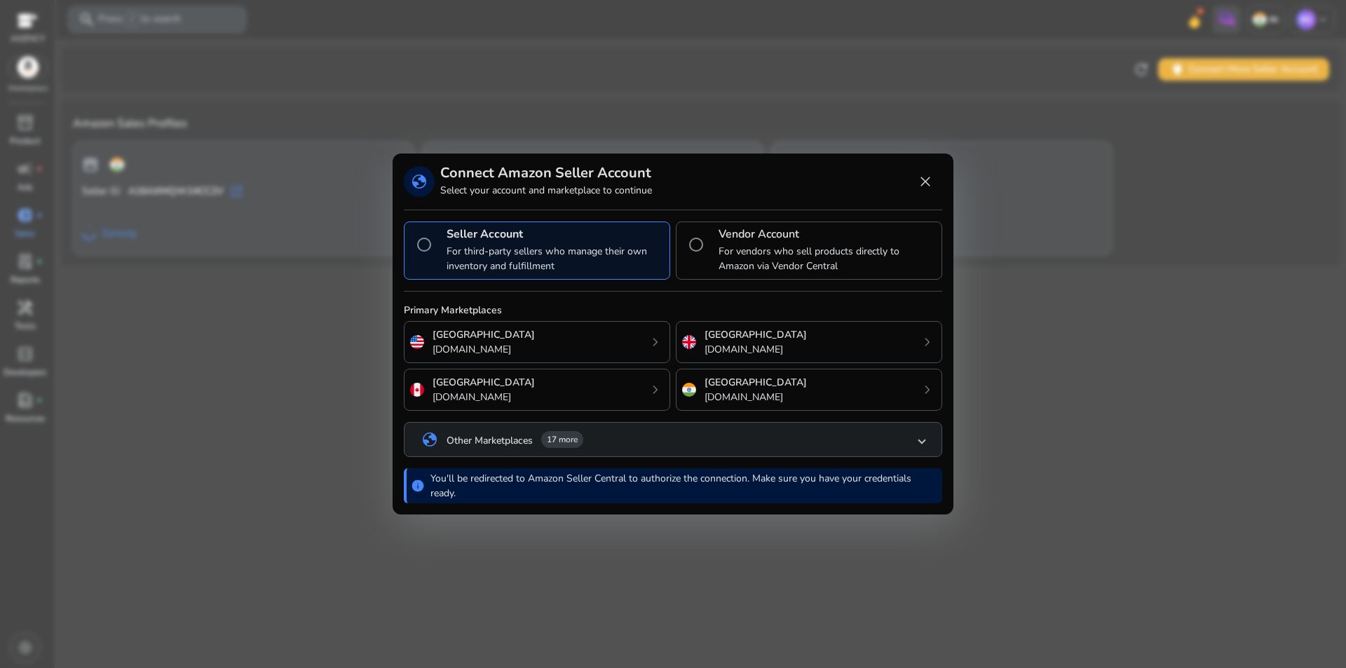
click at [763, 393] on div "India [DOMAIN_NAME] chevron_right" at bounding box center [809, 390] width 266 height 42
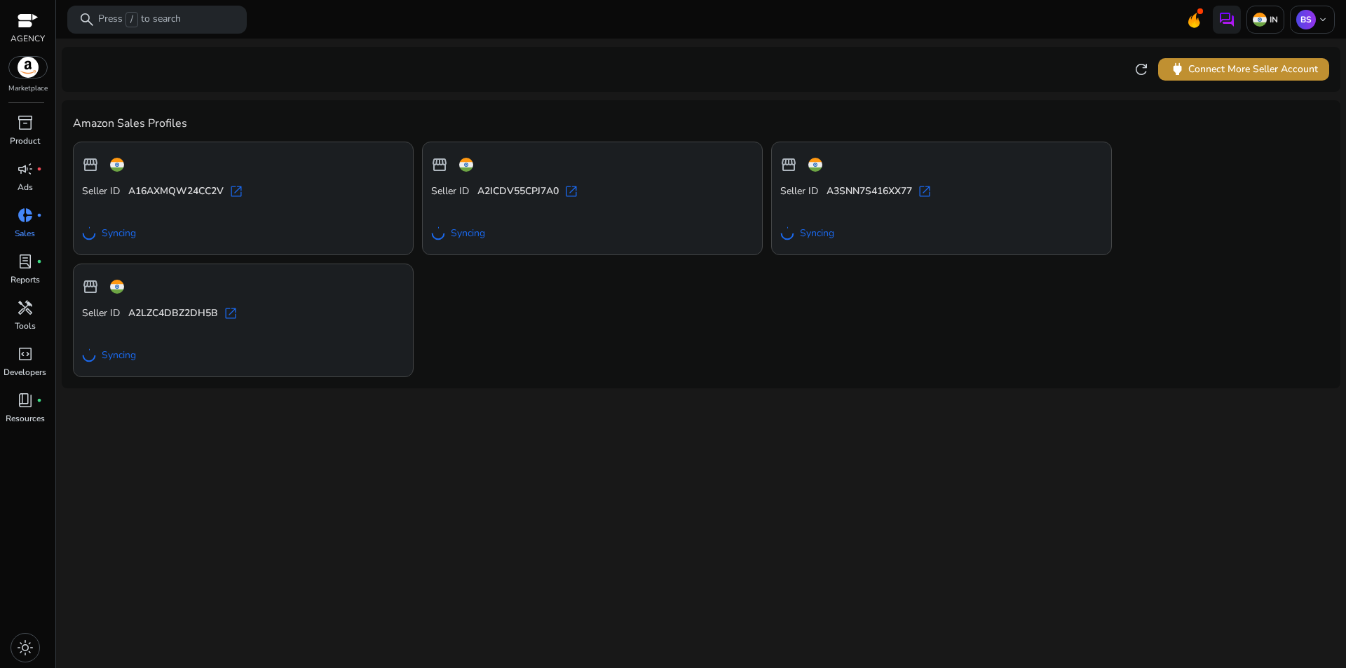
click at [1290, 59] on span at bounding box center [1243, 70] width 171 height 34
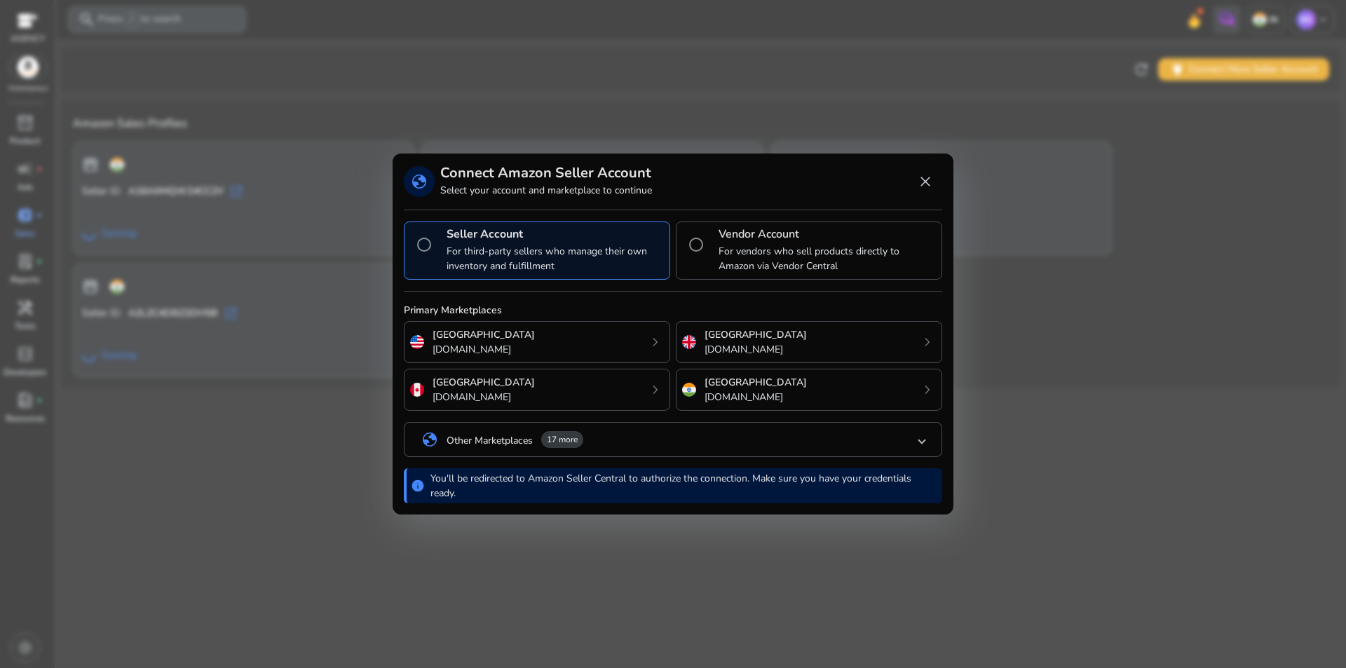
click at [674, 439] on mat-panel-title "globe Other Marketplaces 17 more" at bounding box center [670, 440] width 498 height 24
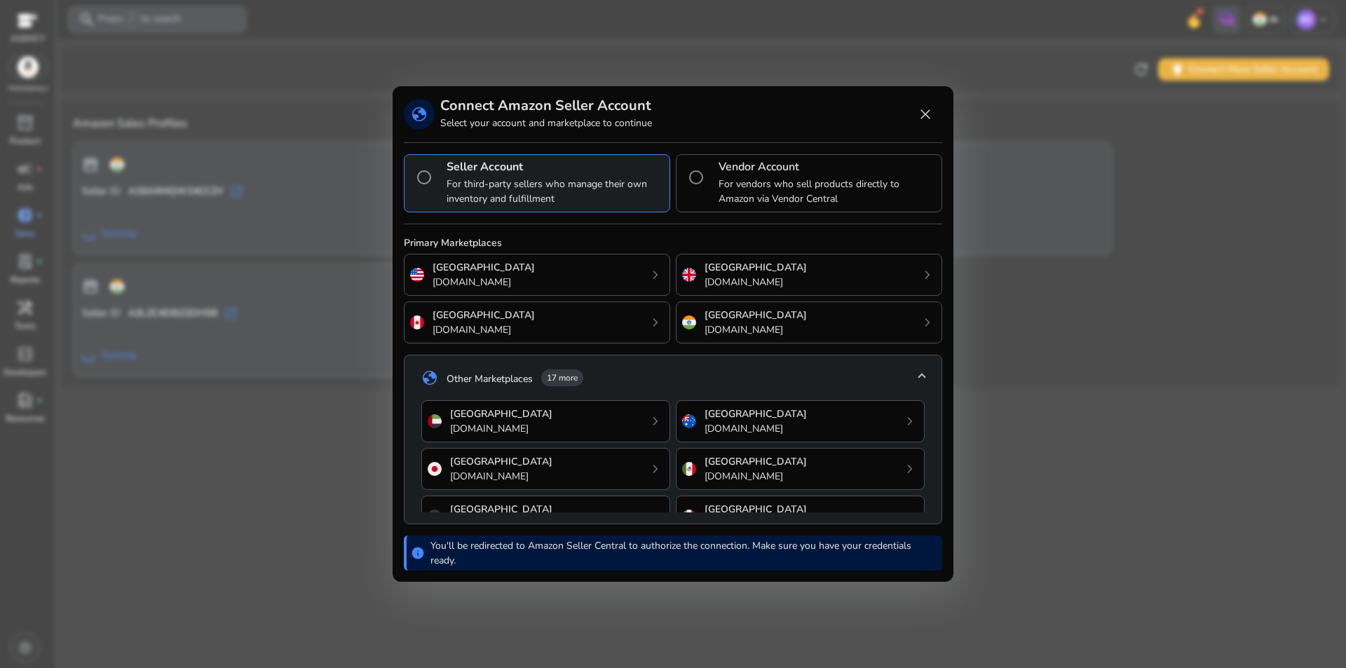
click at [523, 181] on p "For third-party sellers who manage their own inventory and fulfillment" at bounding box center [554, 191] width 217 height 29
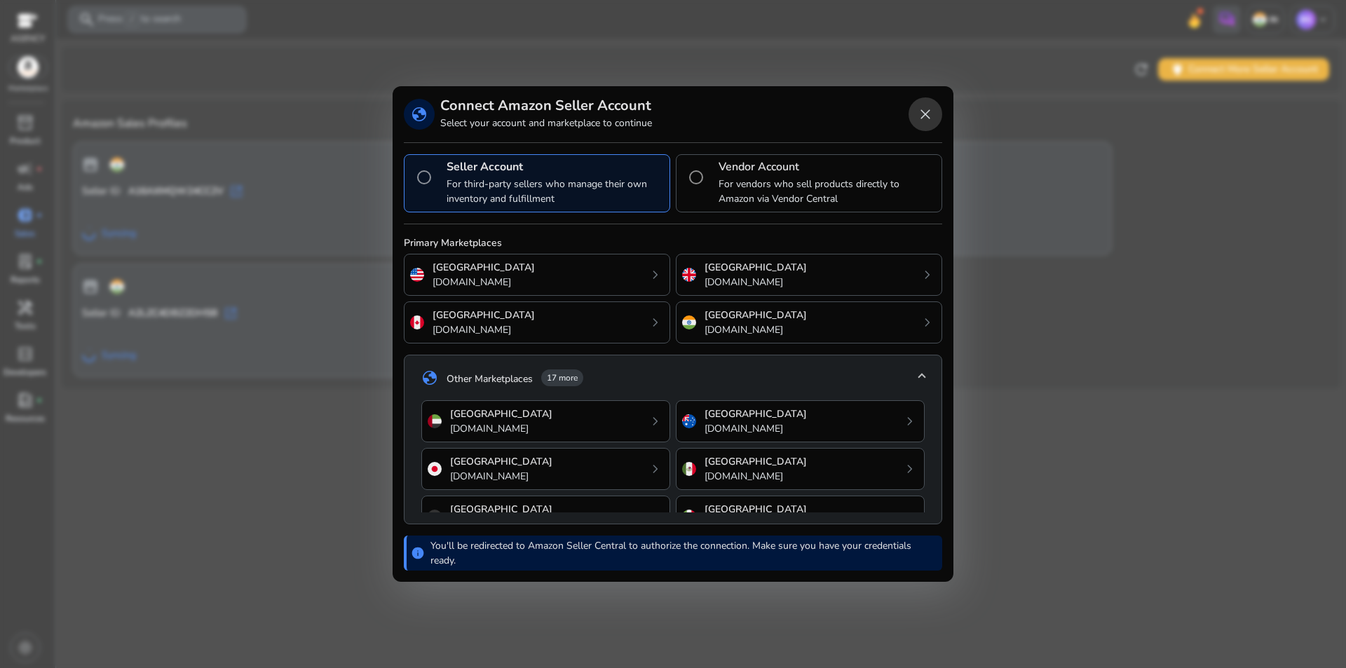
click at [927, 112] on span "Close dialog" at bounding box center [925, 114] width 34 height 34
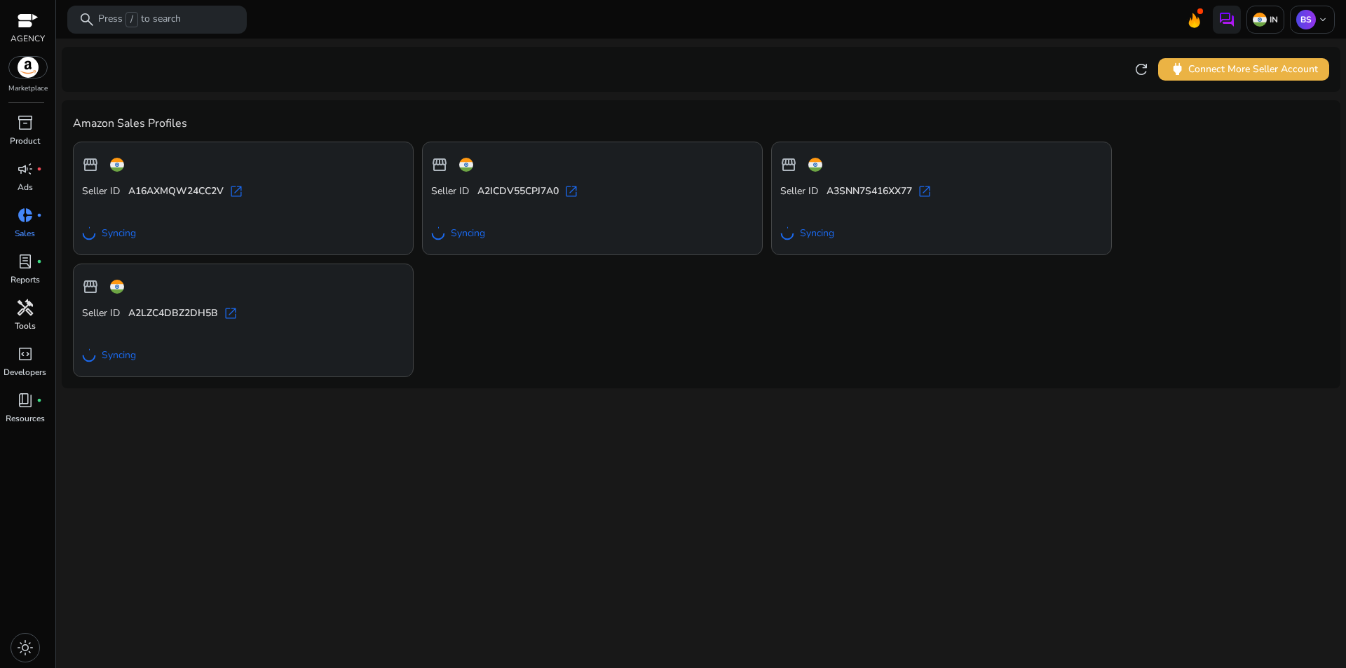
click at [31, 308] on span "handyman" at bounding box center [25, 307] width 17 height 17
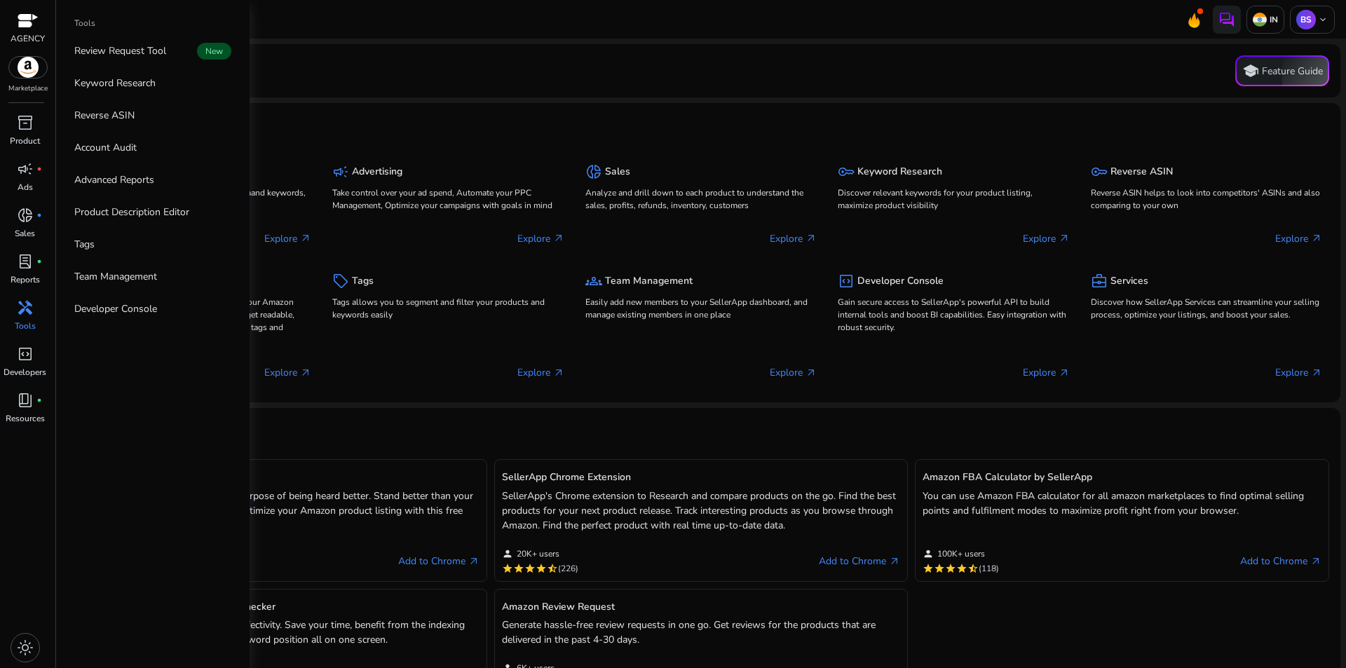
click at [33, 13] on div at bounding box center [28, 21] width 34 height 21
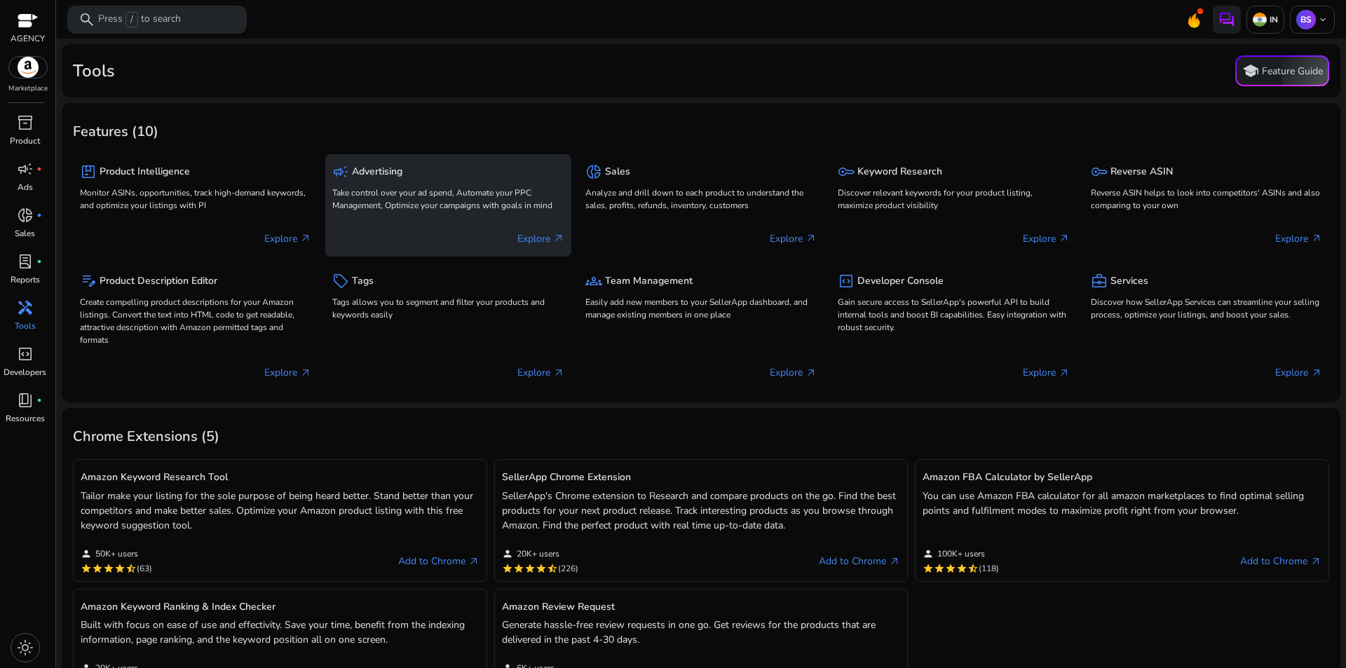
click at [493, 211] on p "Take control over your ad spend, Automate your PPC Management, Optimize your ca…" at bounding box center [447, 198] width 231 height 25
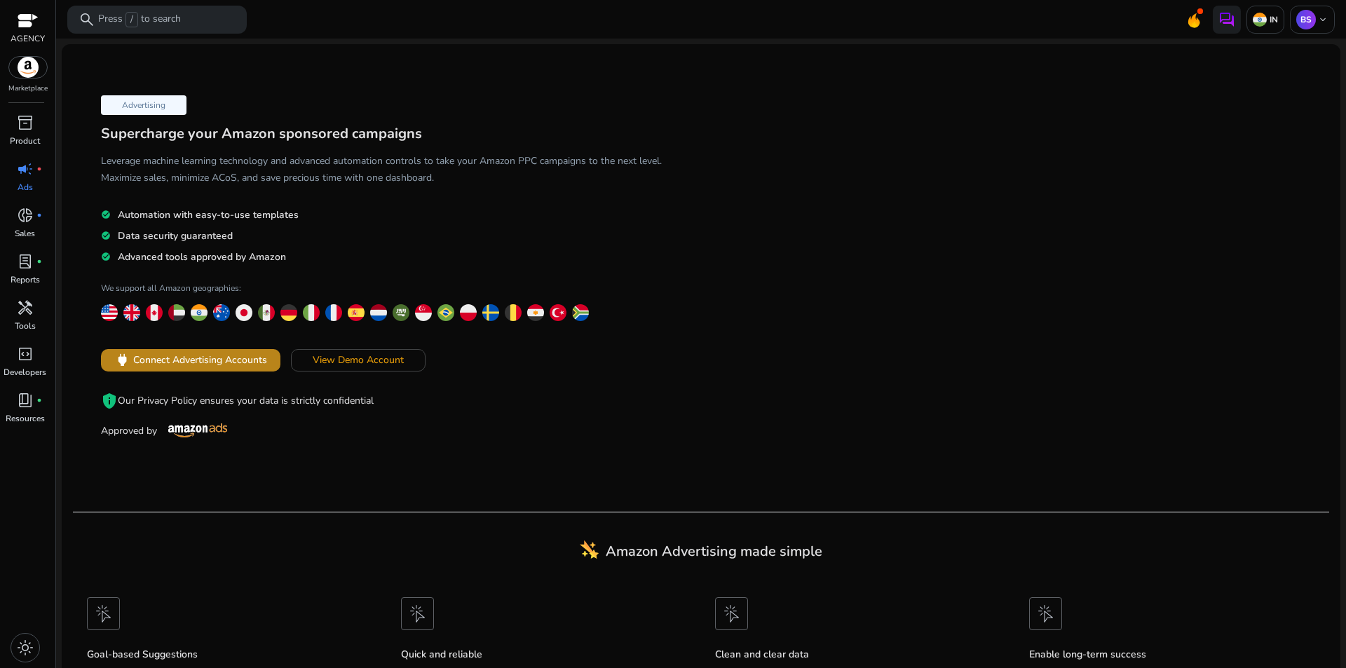
click at [207, 361] on span "Connect Advertising Accounts" at bounding box center [200, 360] width 134 height 15
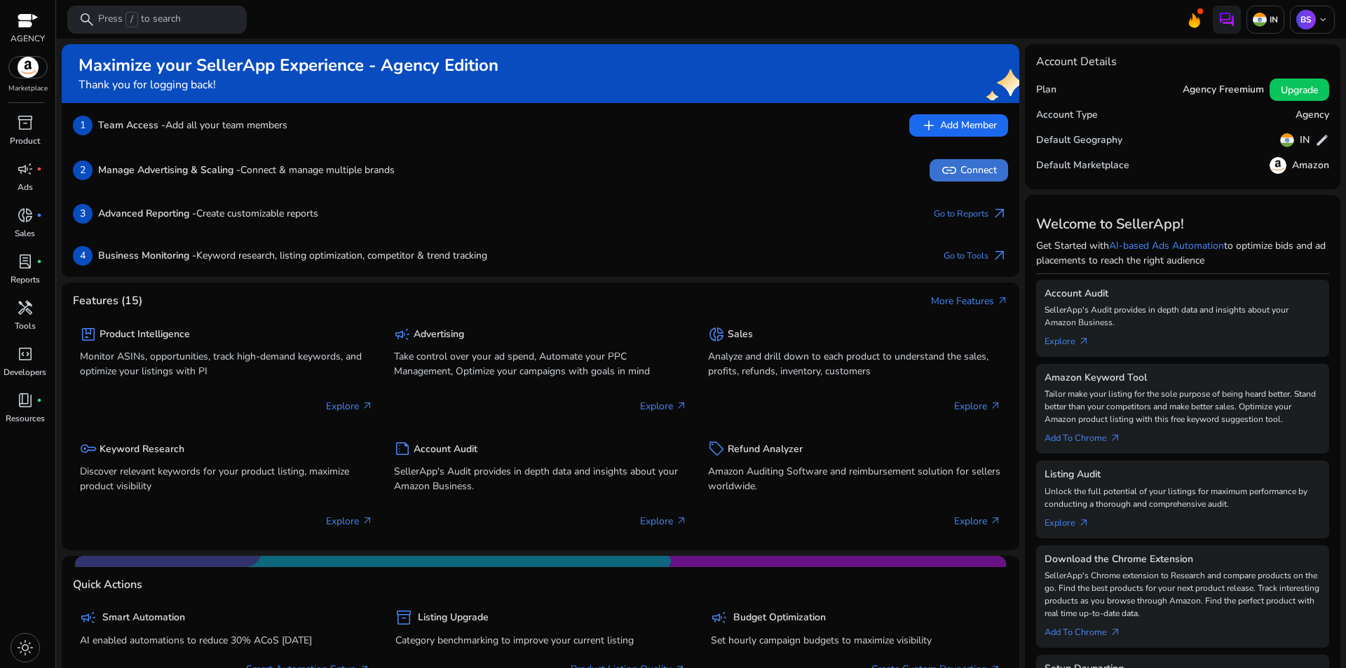
click at [978, 165] on span "link Connect" at bounding box center [969, 170] width 56 height 17
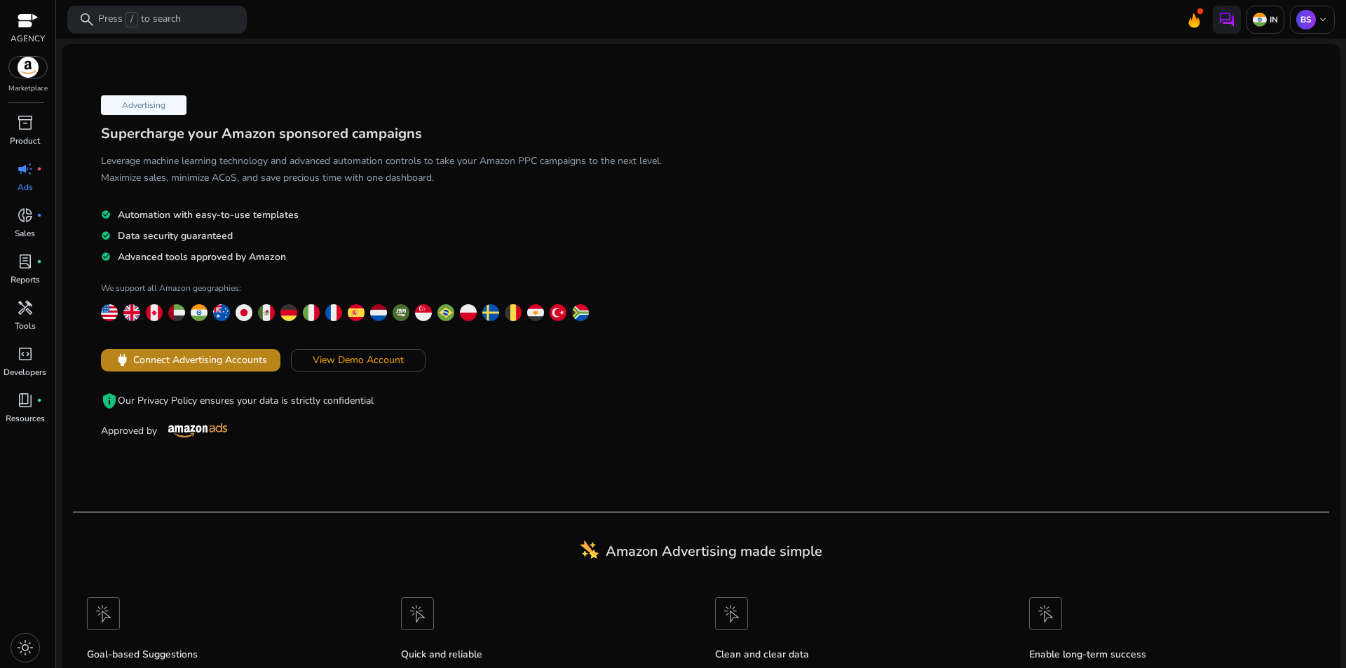
click at [266, 358] on span "Connect Advertising Accounts" at bounding box center [200, 360] width 134 height 15
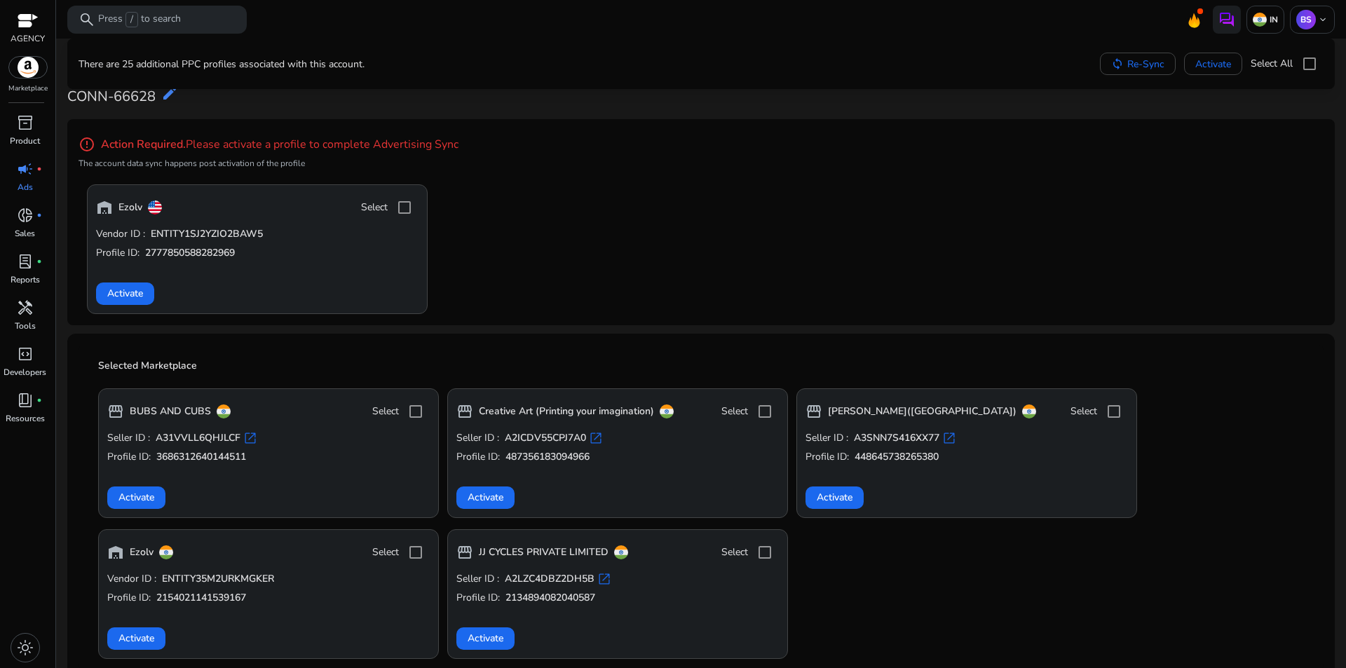
scroll to position [350, 0]
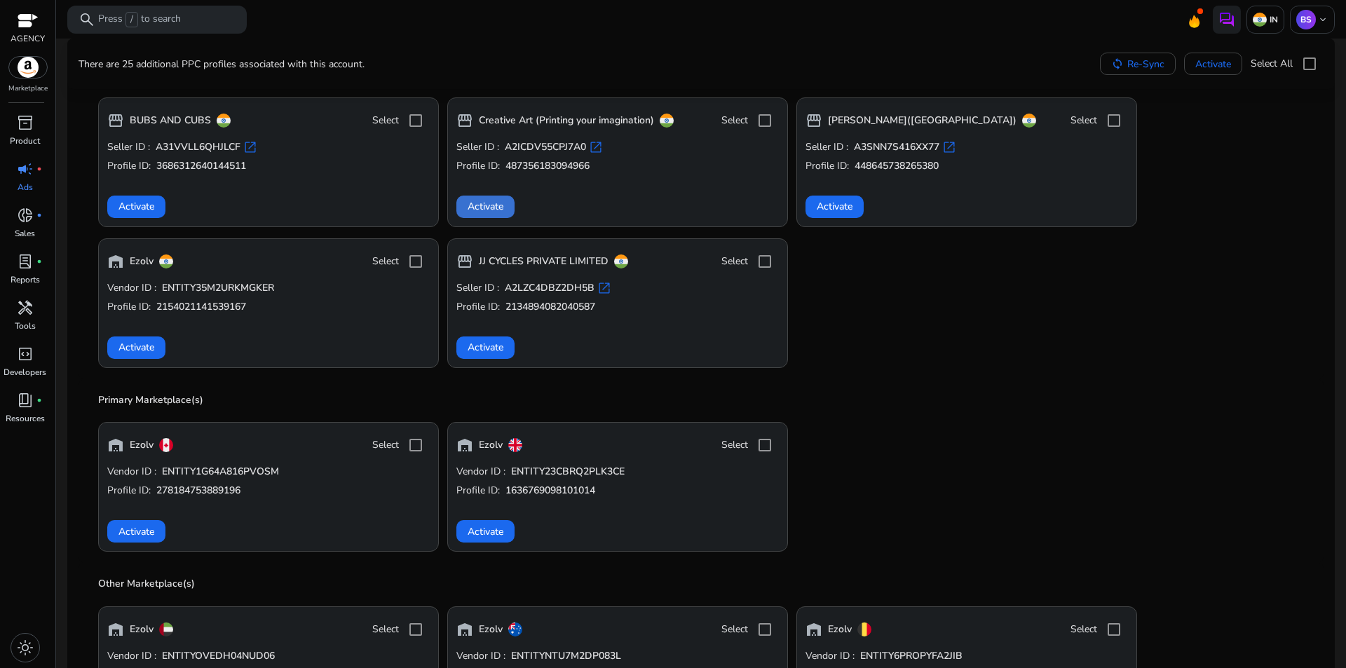
click at [502, 200] on span "Activate" at bounding box center [486, 206] width 36 height 15
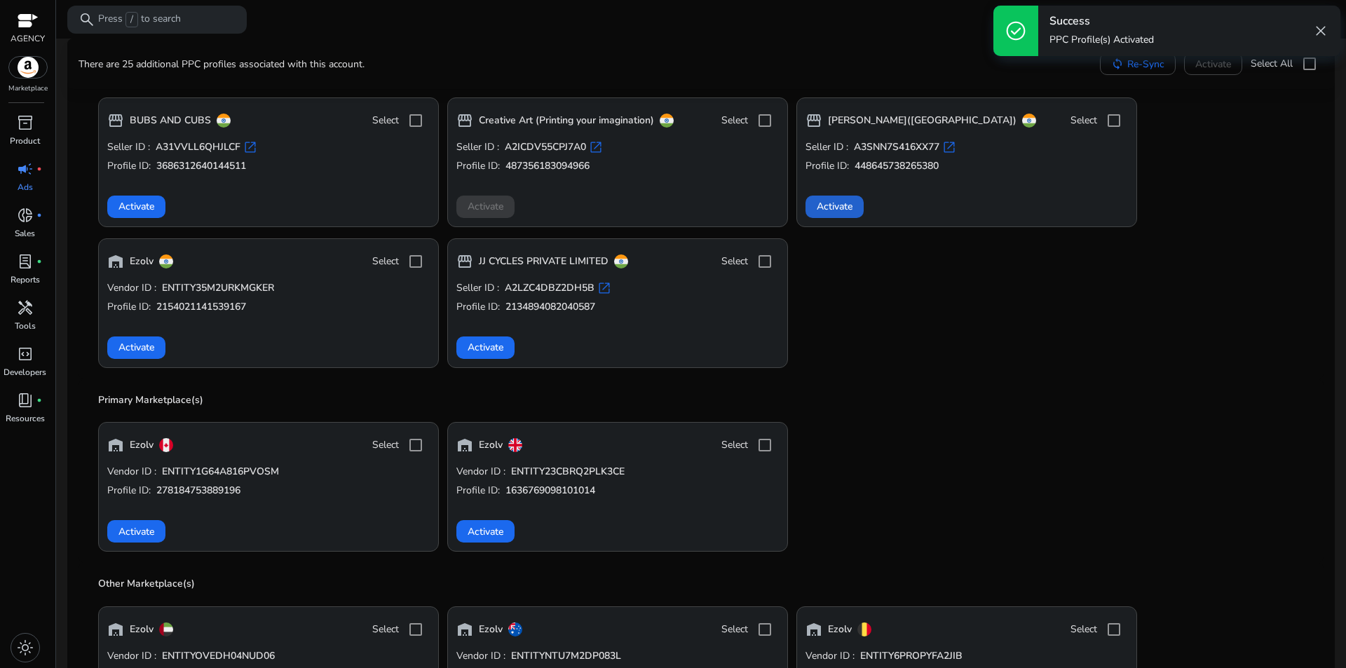
click at [843, 205] on span "Activate" at bounding box center [835, 206] width 36 height 15
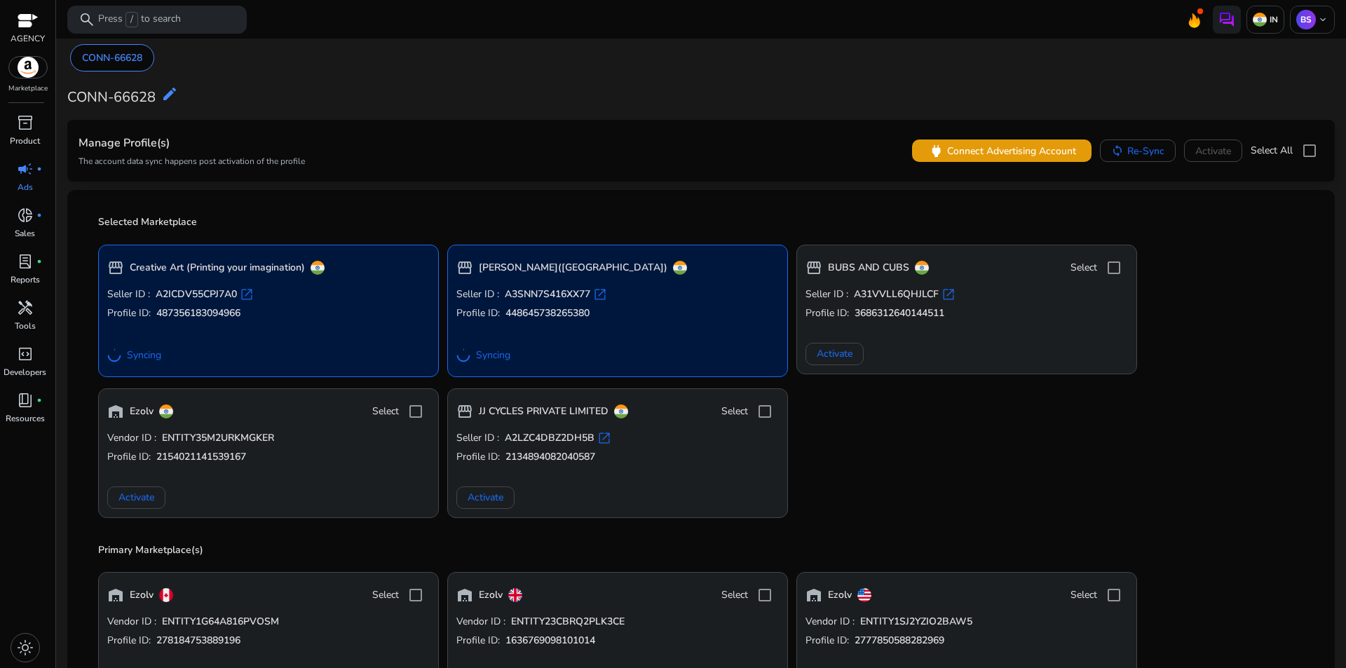
scroll to position [70, 0]
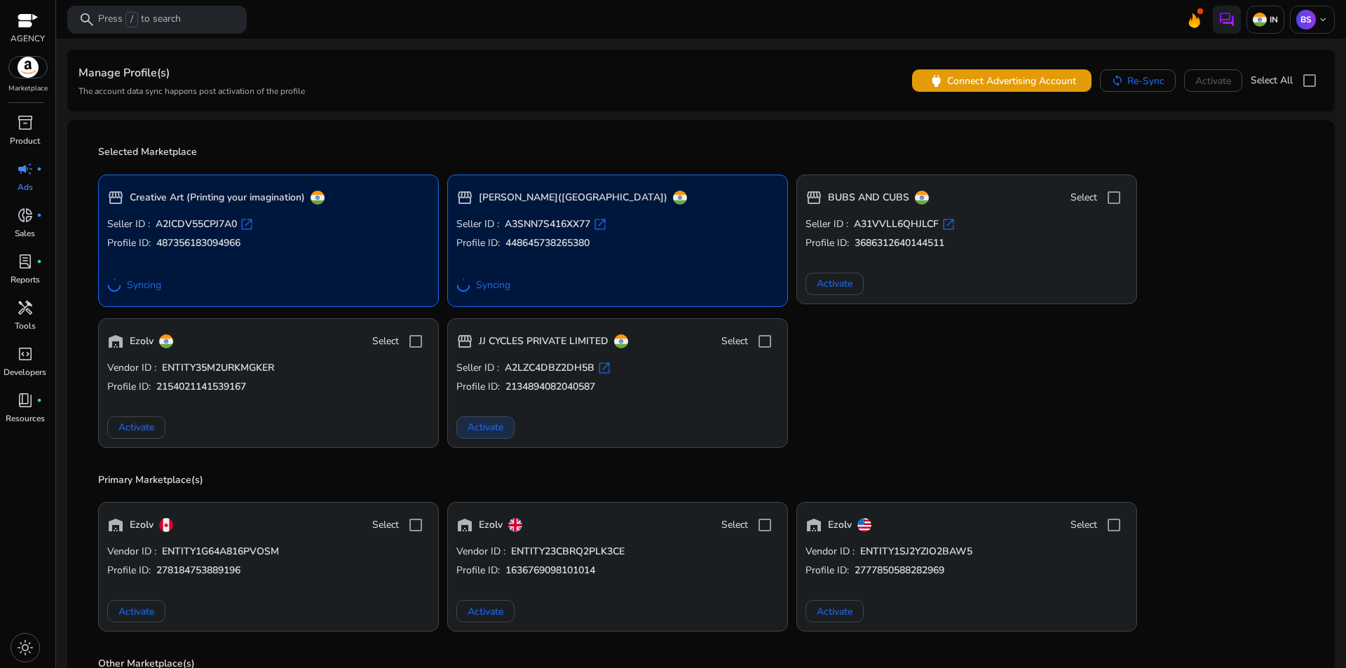
click at [498, 428] on span "Activate" at bounding box center [486, 427] width 36 height 15
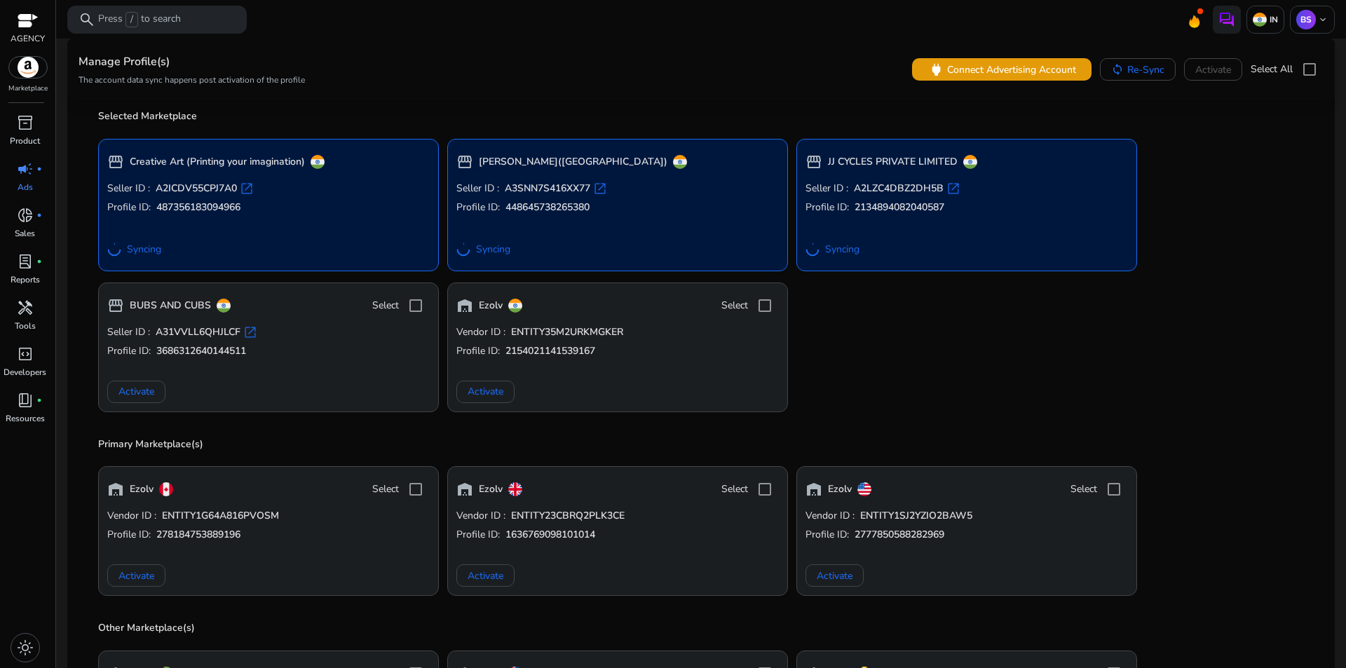
scroll to position [0, 0]
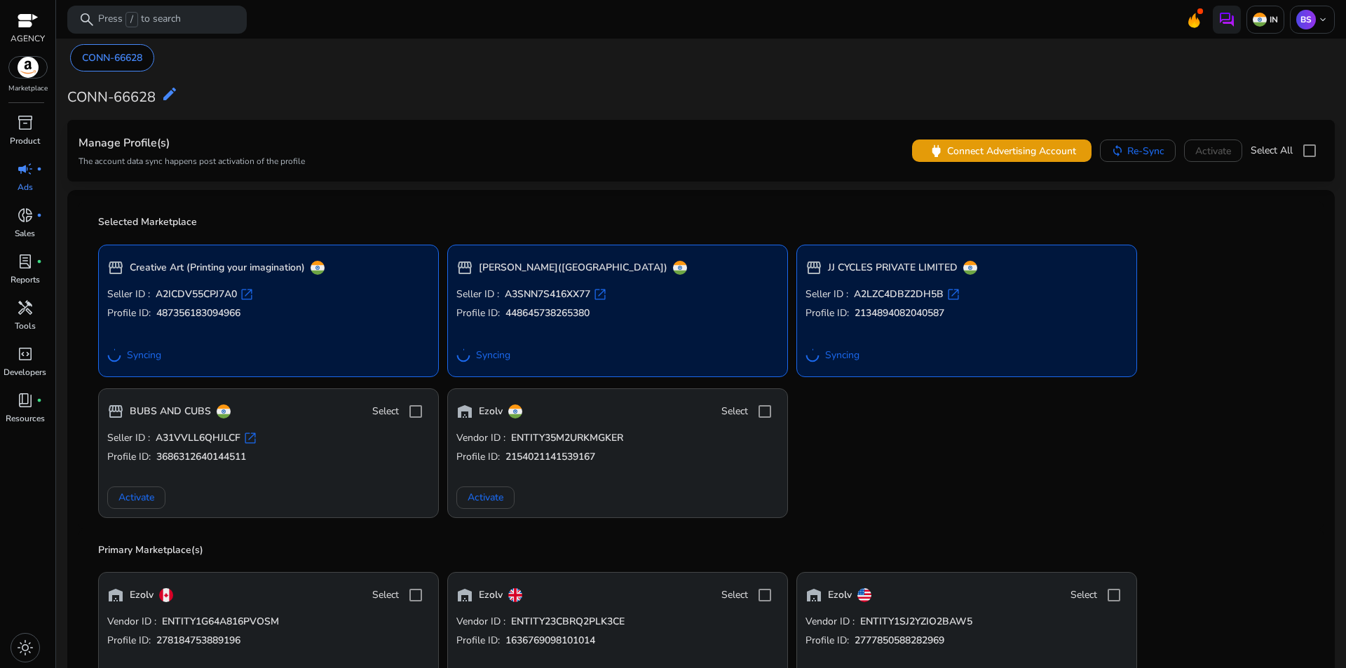
click at [34, 69] on img at bounding box center [28, 67] width 38 height 21
click at [1325, 22] on div "BS keyboard_arrow_down" at bounding box center [1312, 20] width 45 height 28
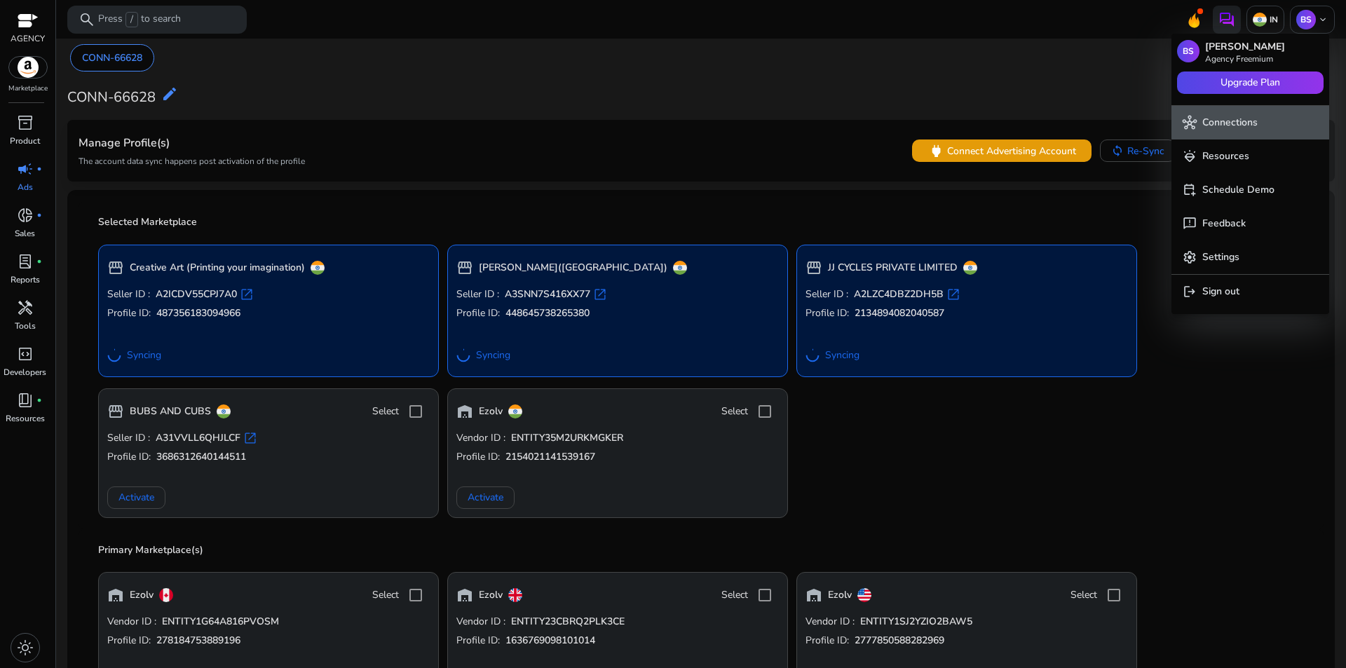
click at [1264, 121] on span "hub Connections" at bounding box center [1249, 122] width 135 height 15
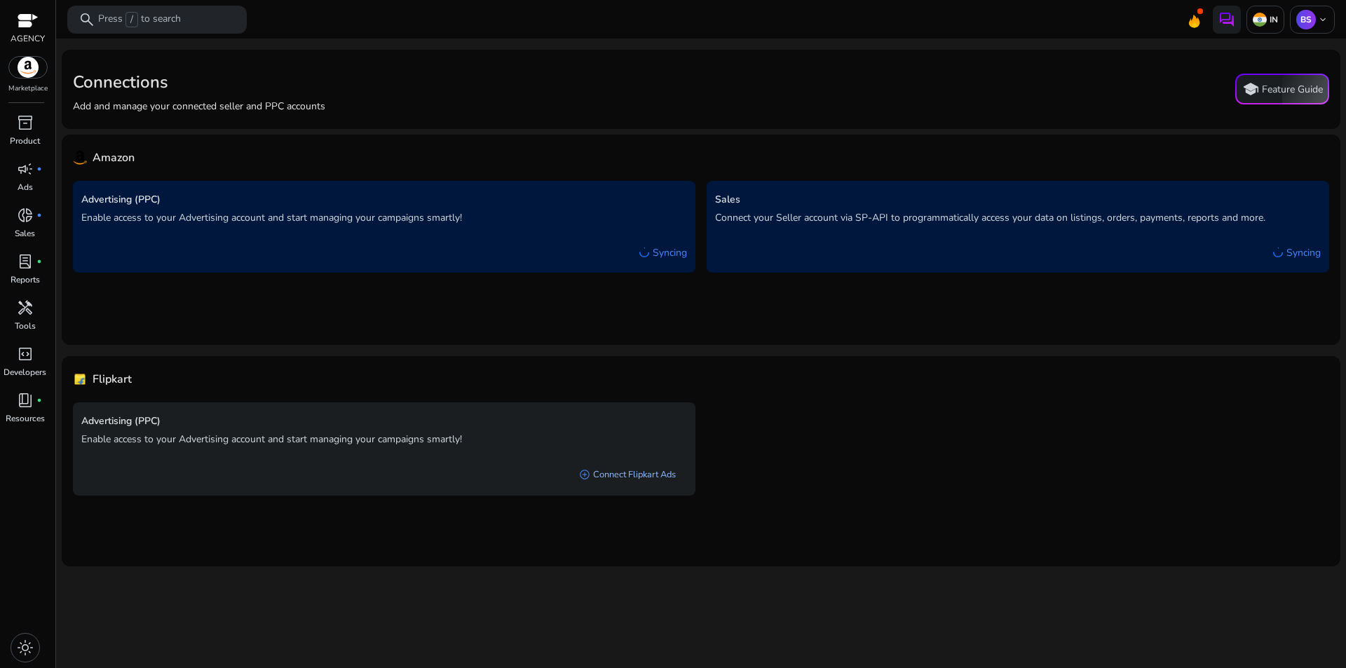
click at [615, 474] on link "add_circle Connect Flipkart Ads" at bounding box center [627, 474] width 119 height 25
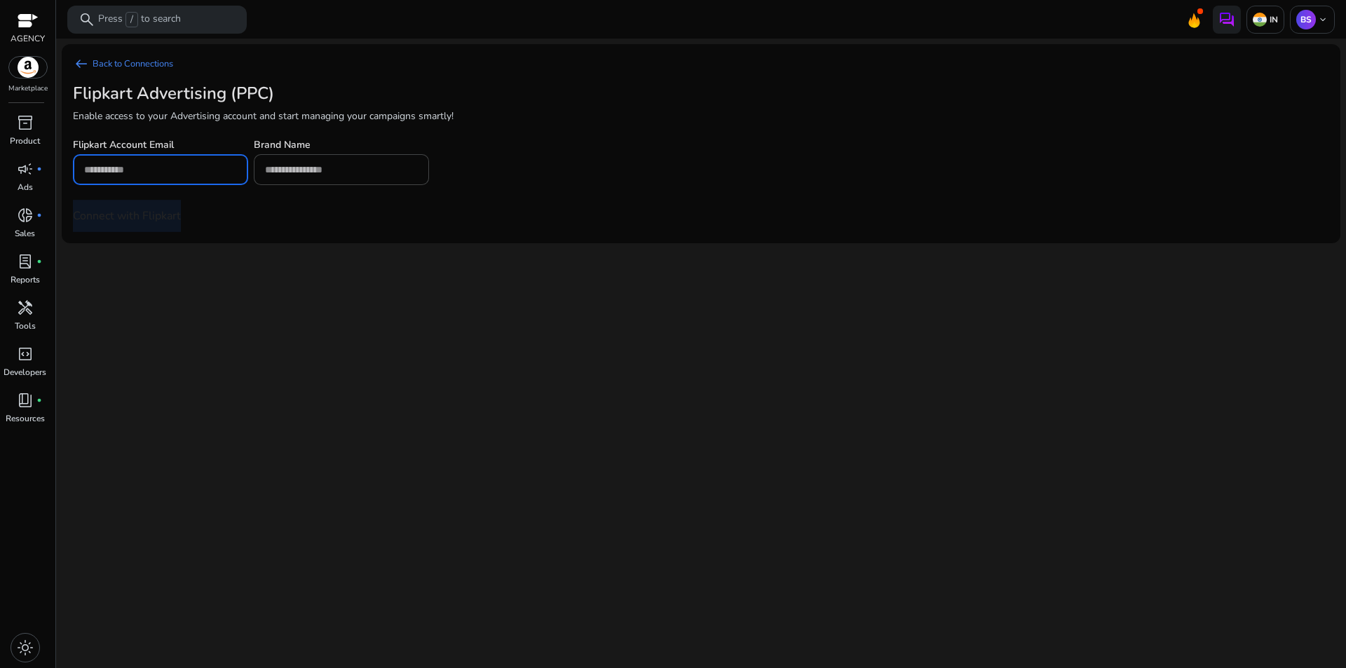
click at [182, 170] on input "email" at bounding box center [160, 169] width 153 height 15
type input "**********"
click at [307, 163] on input "text" at bounding box center [341, 169] width 153 height 15
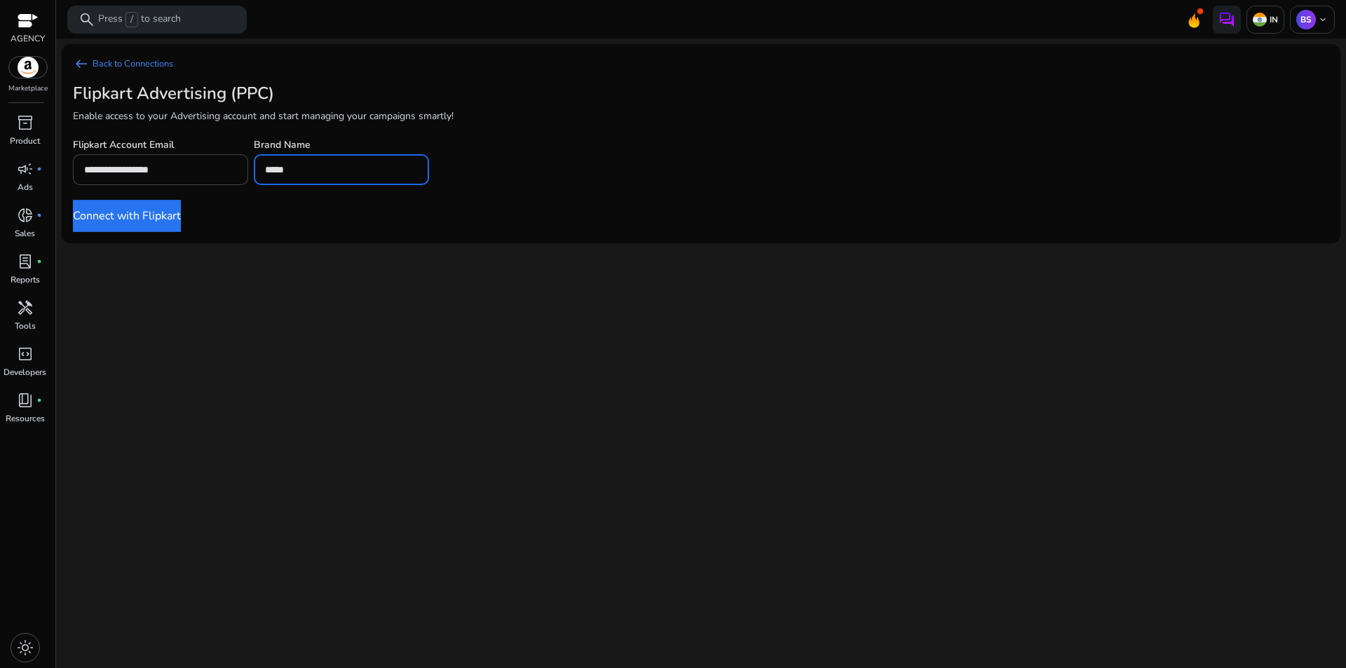
type input "*****"
click at [169, 217] on button "Connect with Flipkart" at bounding box center [127, 216] width 108 height 32
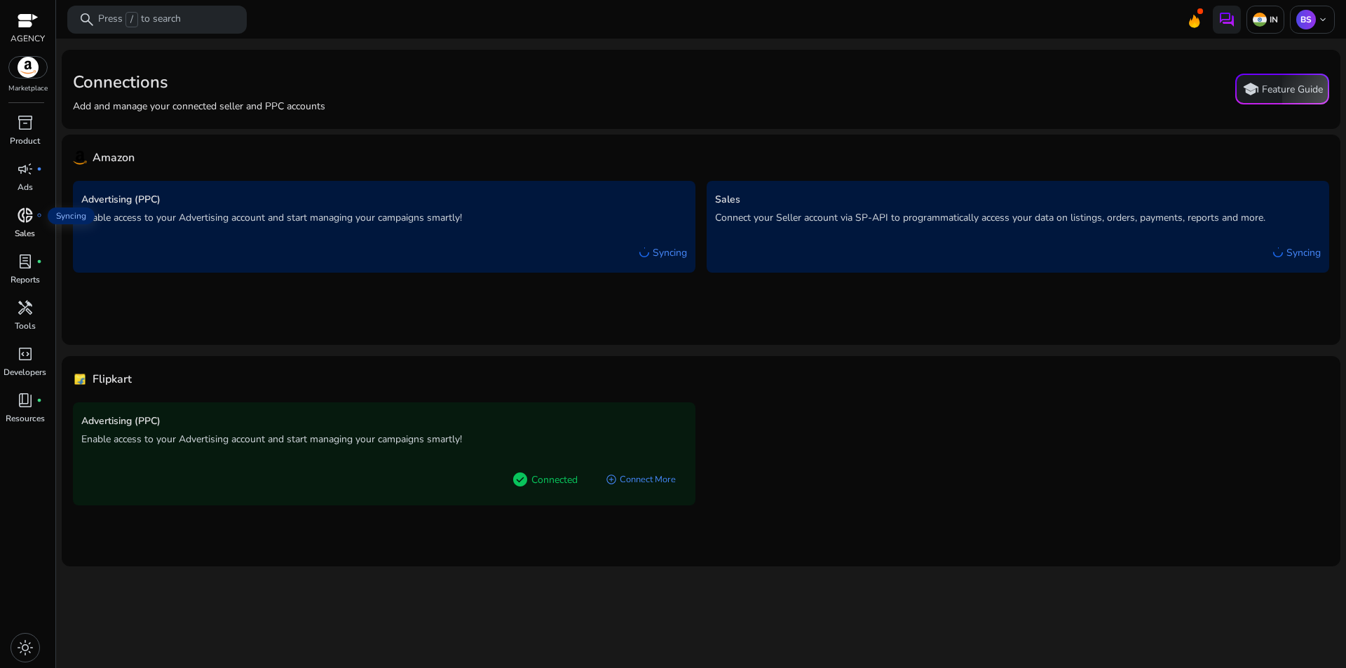
click at [20, 219] on span "donut_small" at bounding box center [25, 215] width 17 height 17
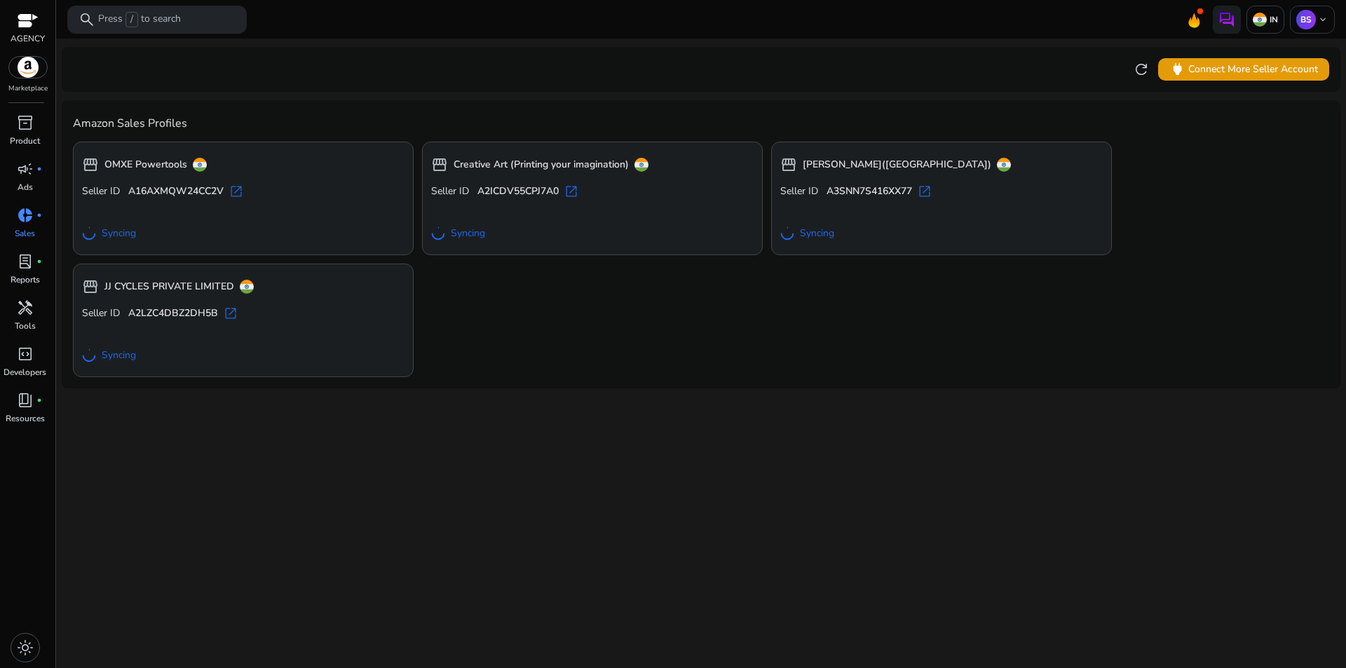
click at [333, 202] on div "Seller ID A16AXMQW24CC2V open_in_new Syncing" at bounding box center [243, 215] width 322 height 62
click at [236, 189] on span "open_in_new" at bounding box center [236, 191] width 14 height 14
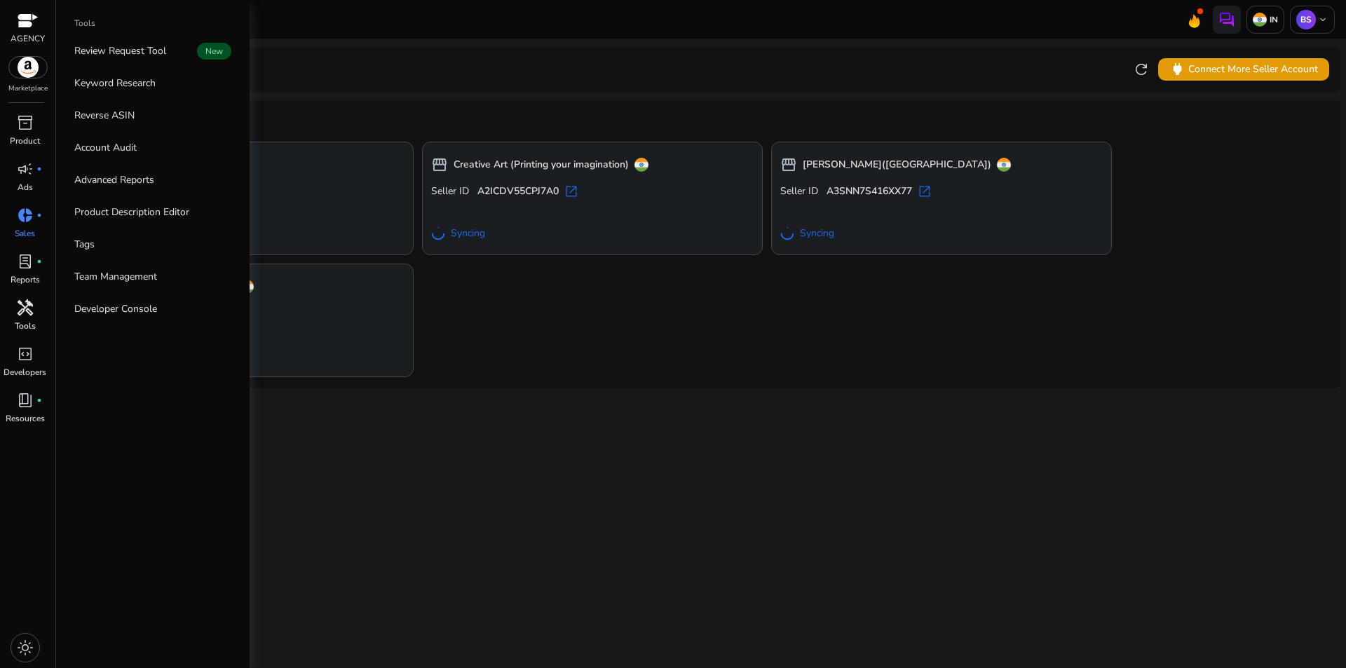
click at [24, 311] on span "handyman" at bounding box center [25, 307] width 17 height 17
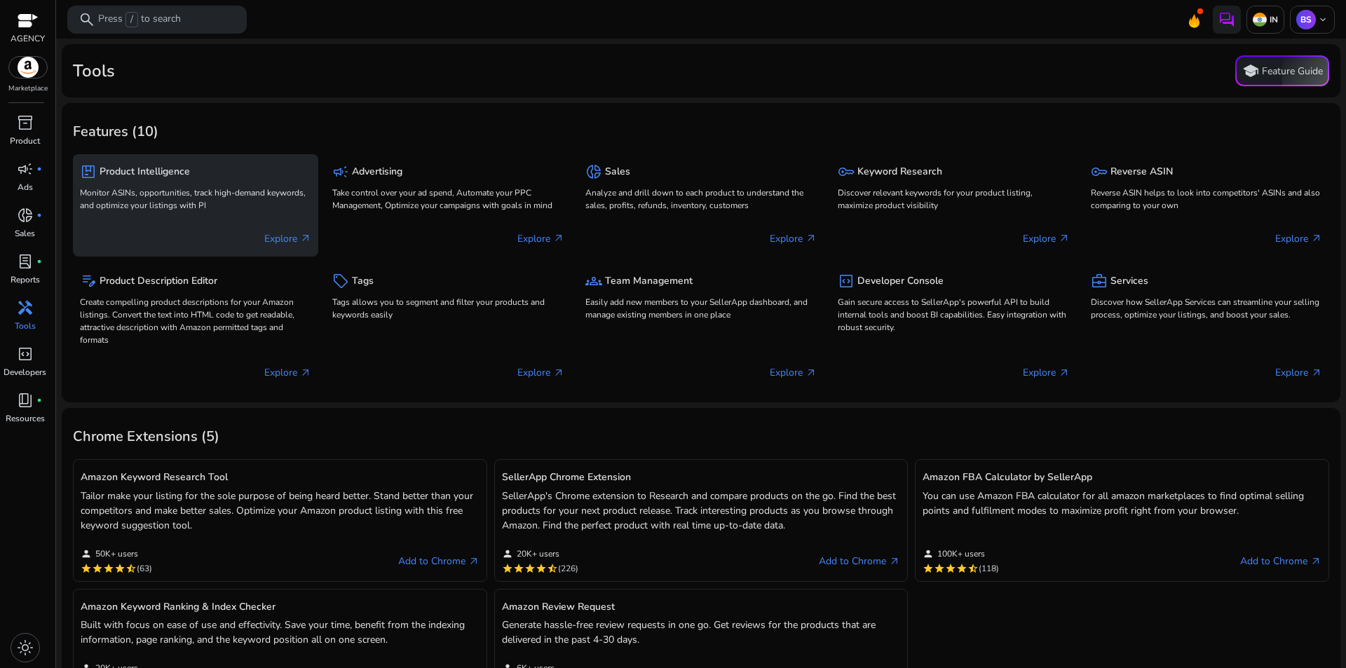
click at [289, 207] on p "Monitor ASINs, opportunities, track high-demand keywords, and optimize your lis…" at bounding box center [195, 198] width 231 height 25
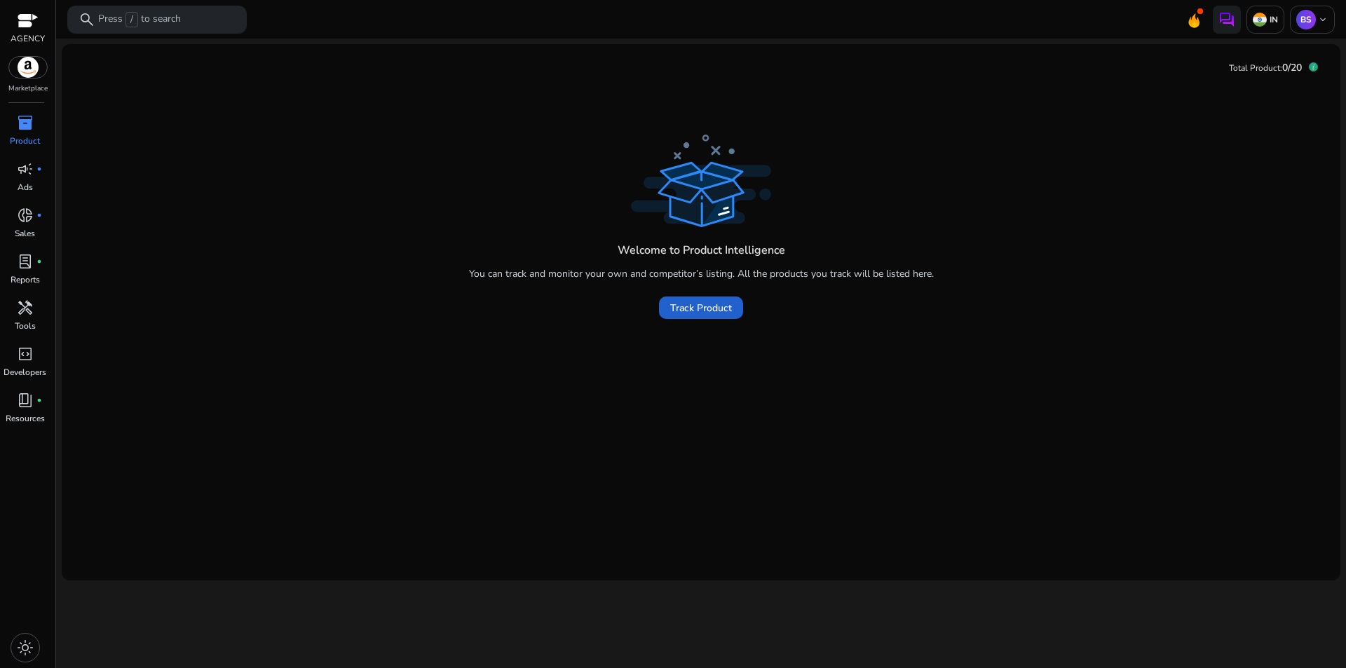
click at [714, 311] on span "Track Product" at bounding box center [701, 308] width 62 height 15
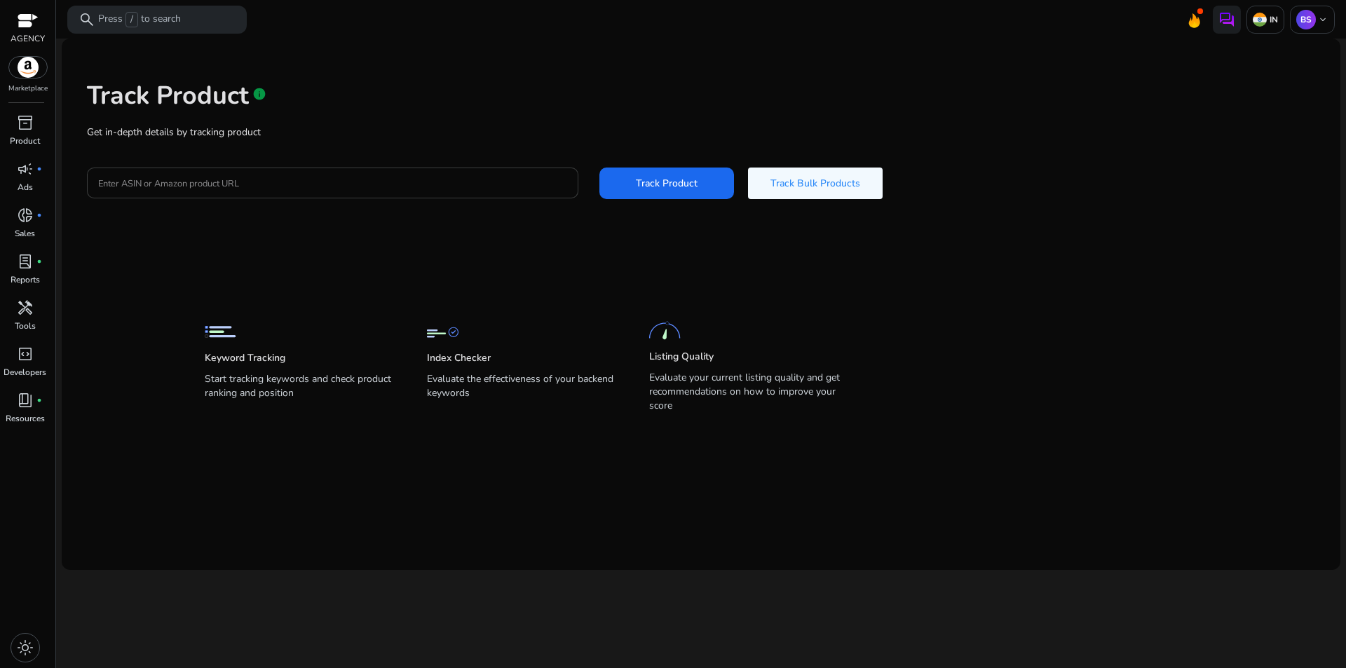
click at [252, 177] on input "Enter ASIN or Amazon product URL" at bounding box center [332, 182] width 469 height 15
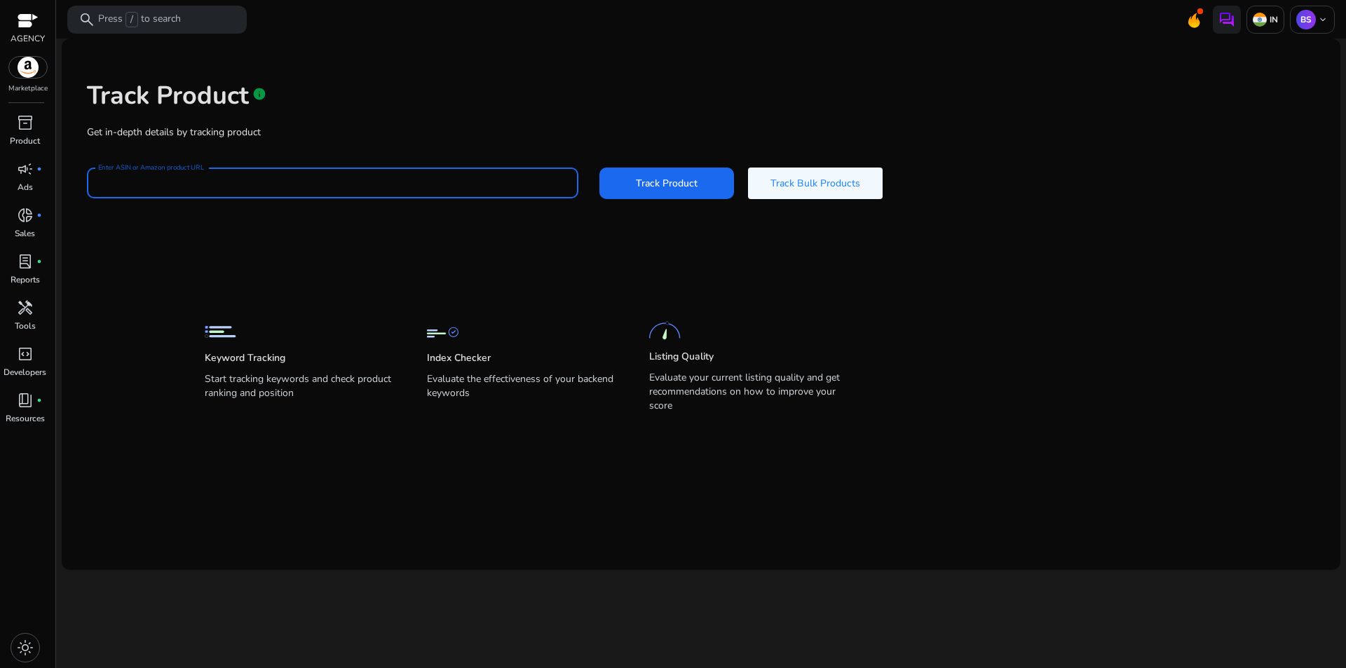
paste input "**********"
type input "**********"
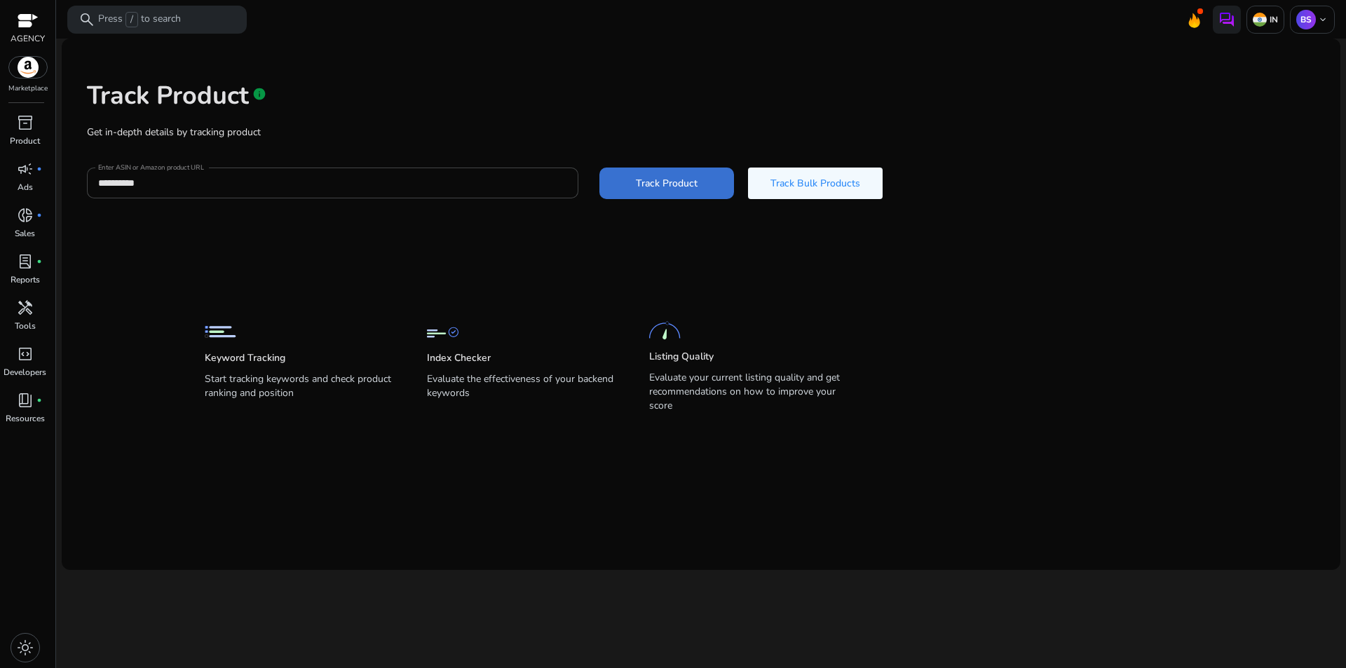
click at [655, 177] on span "Track Product" at bounding box center [667, 183] width 62 height 15
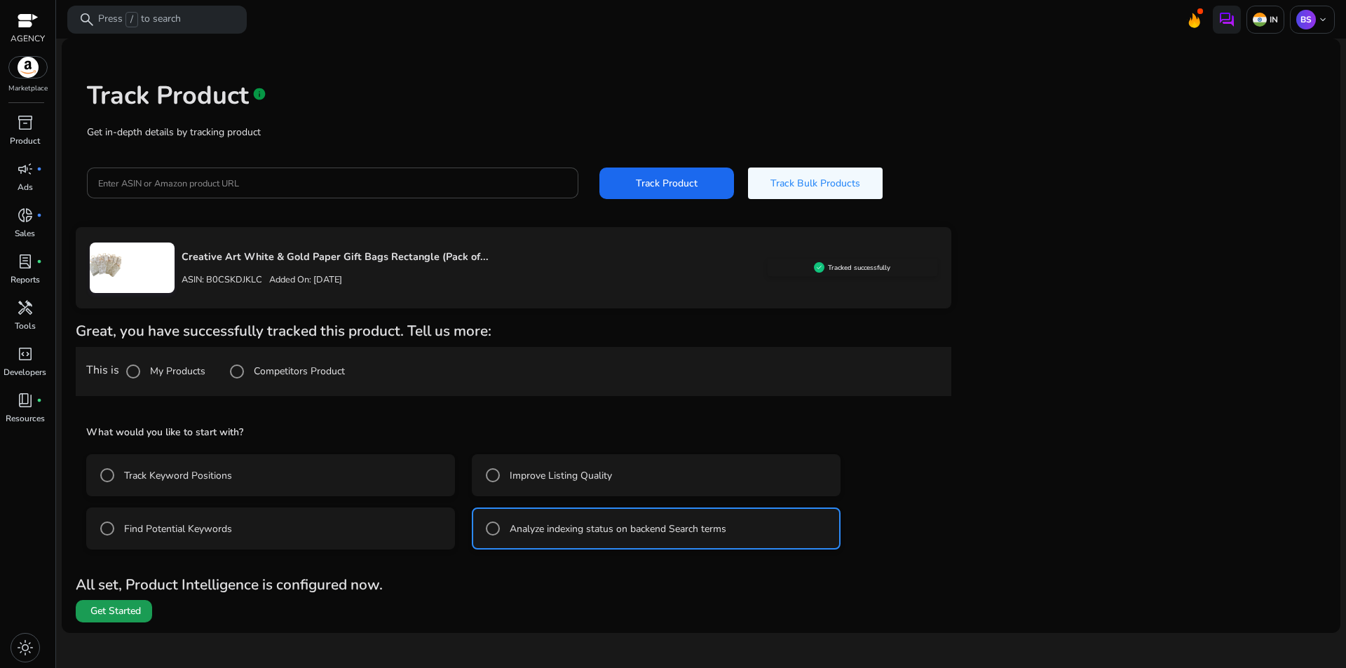
click at [112, 611] on span "Get Started" at bounding box center [115, 611] width 50 height 14
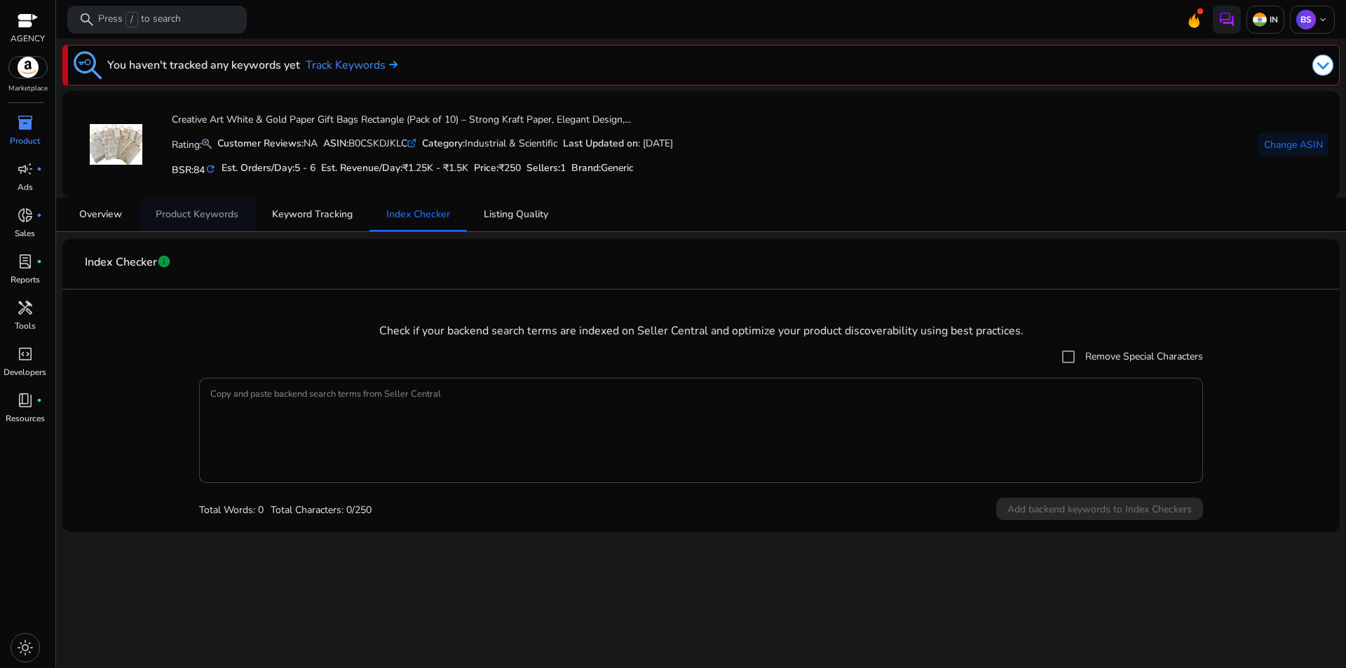
click at [182, 210] on span "Product Keywords" at bounding box center [197, 215] width 83 height 10
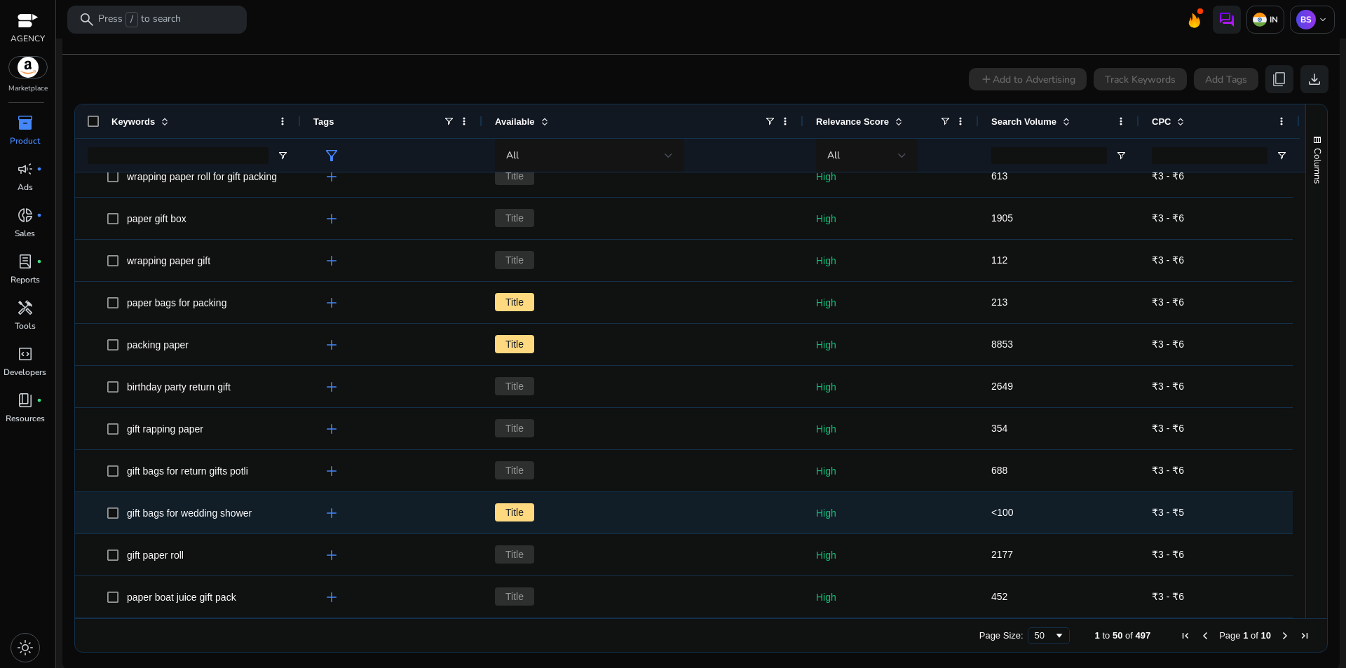
scroll to position [238, 0]
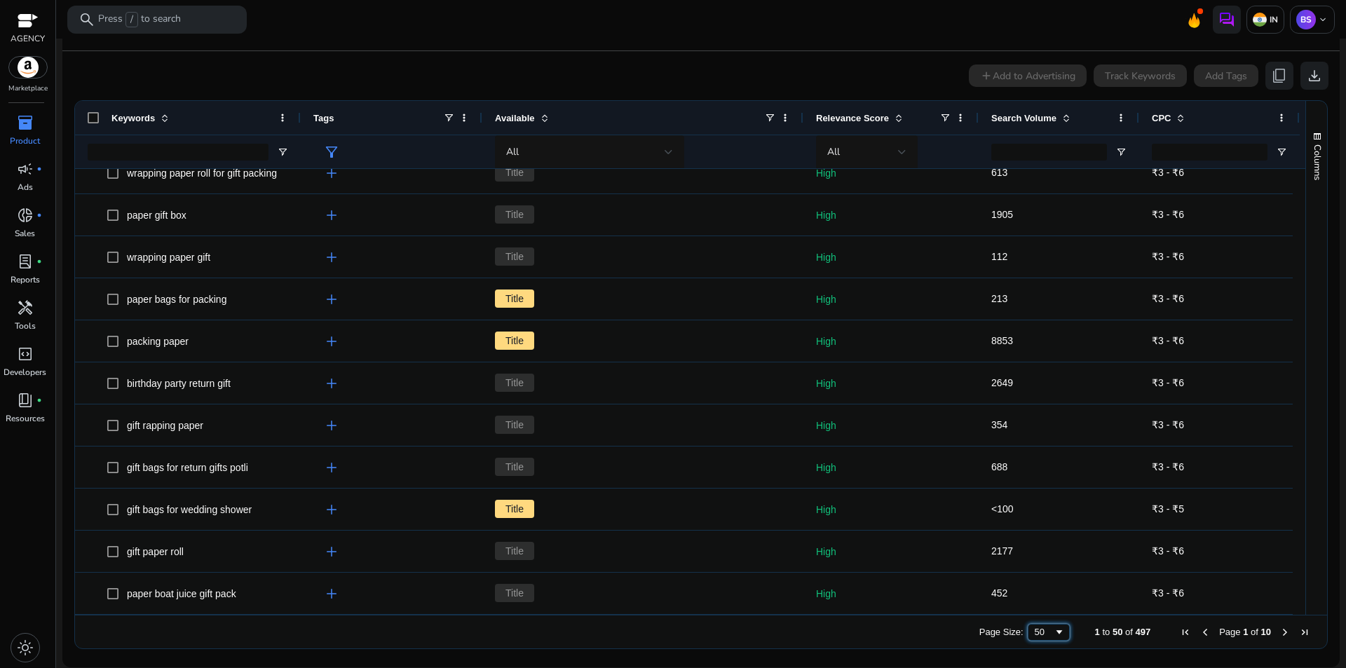
click at [1054, 631] on span "Page Size" at bounding box center [1059, 632] width 11 height 11
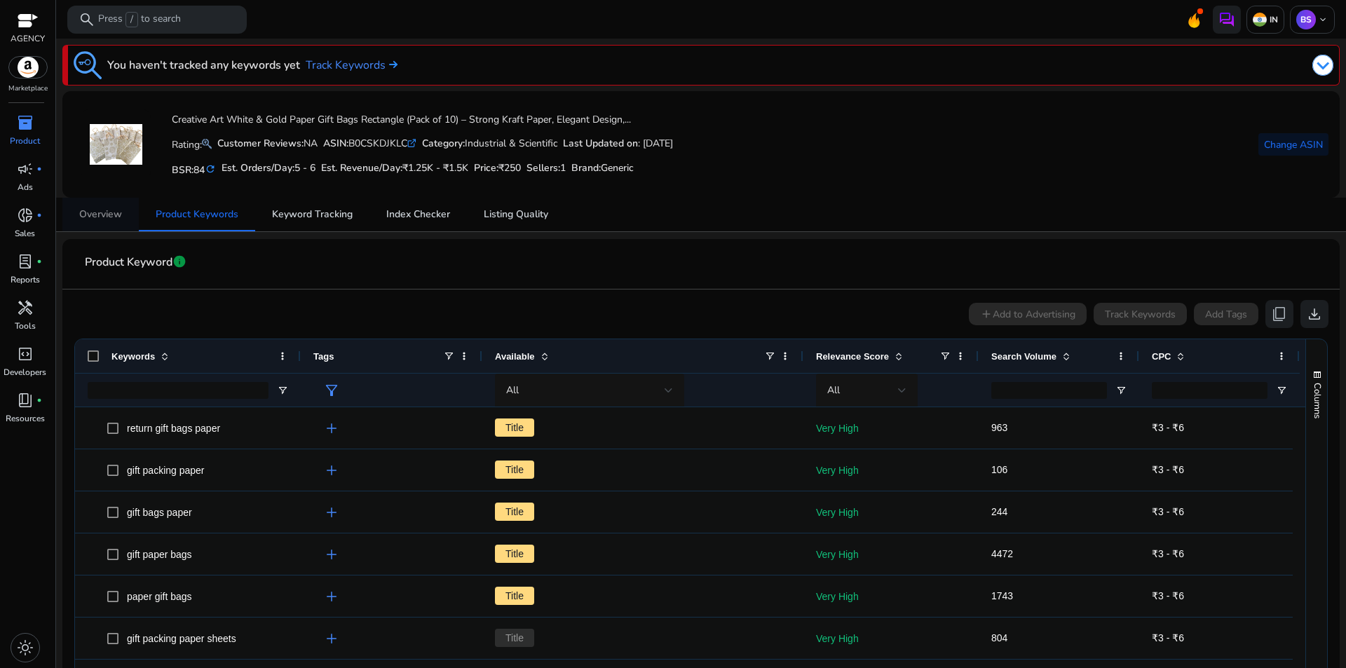
click at [103, 214] on span "Overview" at bounding box center [100, 215] width 43 height 10
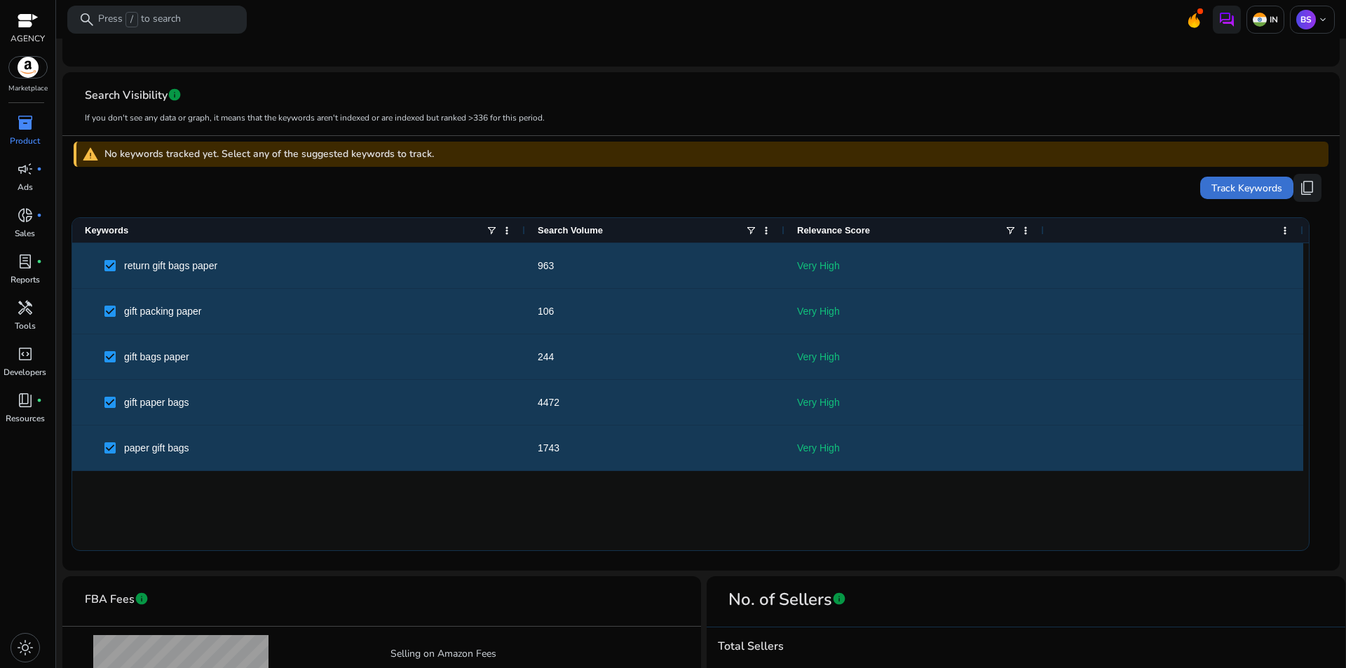
click at [1233, 184] on span "Track Keywords" at bounding box center [1246, 188] width 71 height 15
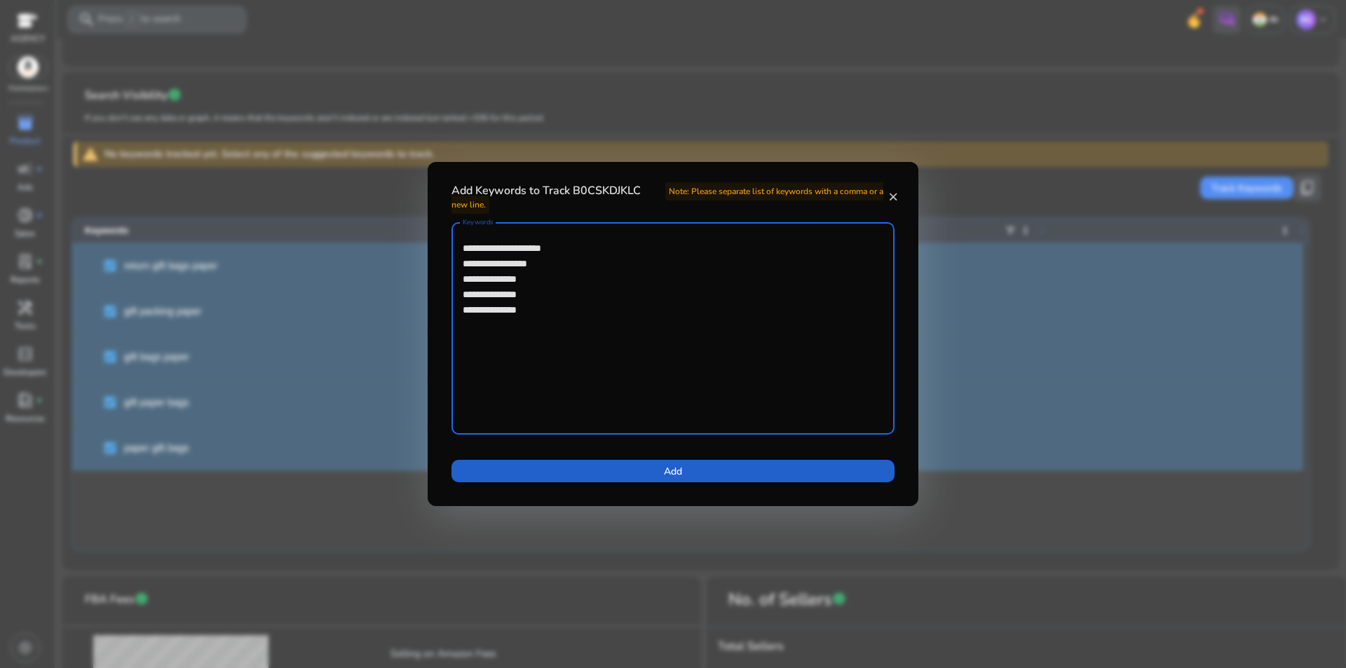
click at [673, 477] on span "Add" at bounding box center [673, 471] width 18 height 15
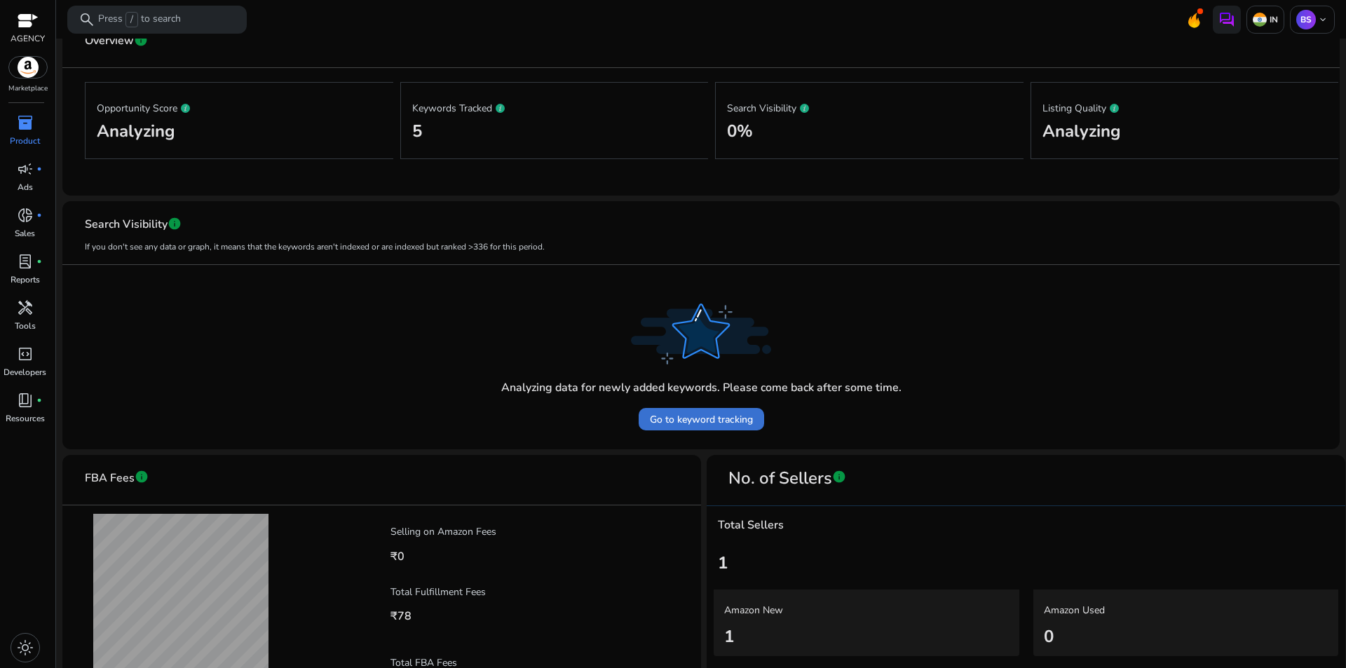
click at [693, 418] on span "Go to keyword tracking" at bounding box center [701, 419] width 103 height 15
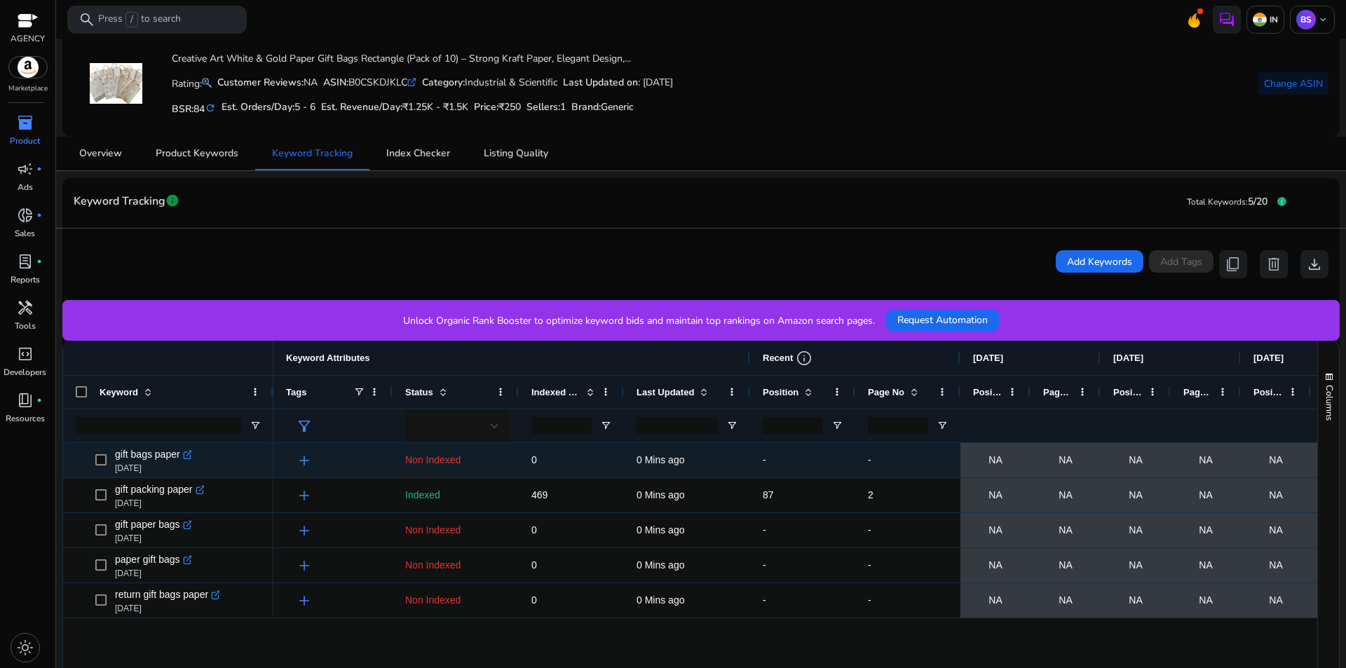
scroll to position [17, 0]
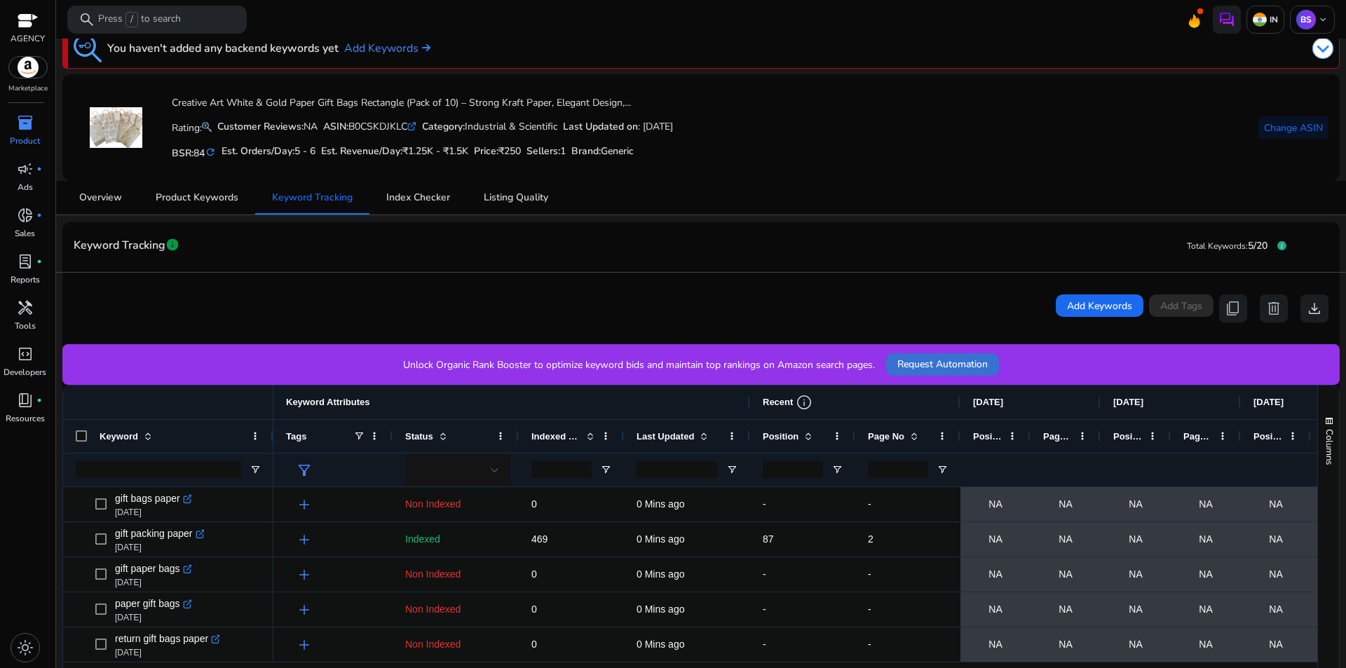
click at [949, 367] on span "Request Automation" at bounding box center [942, 364] width 90 height 15
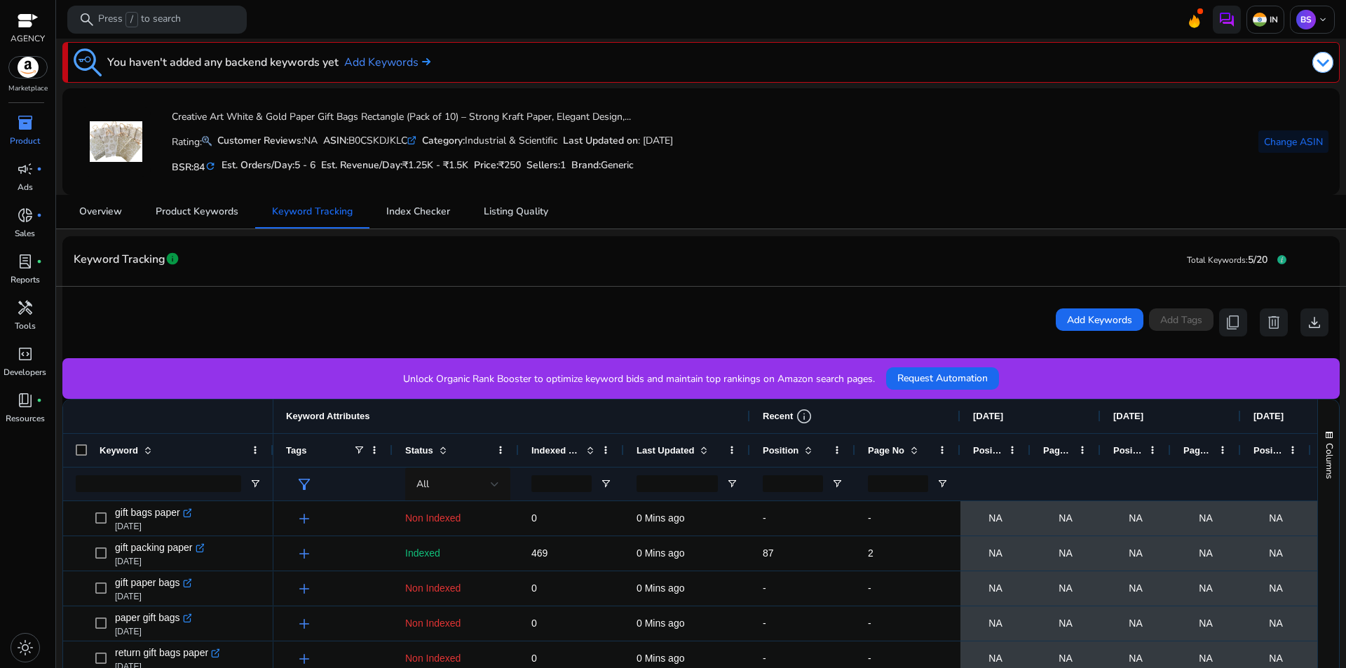
scroll to position [0, 0]
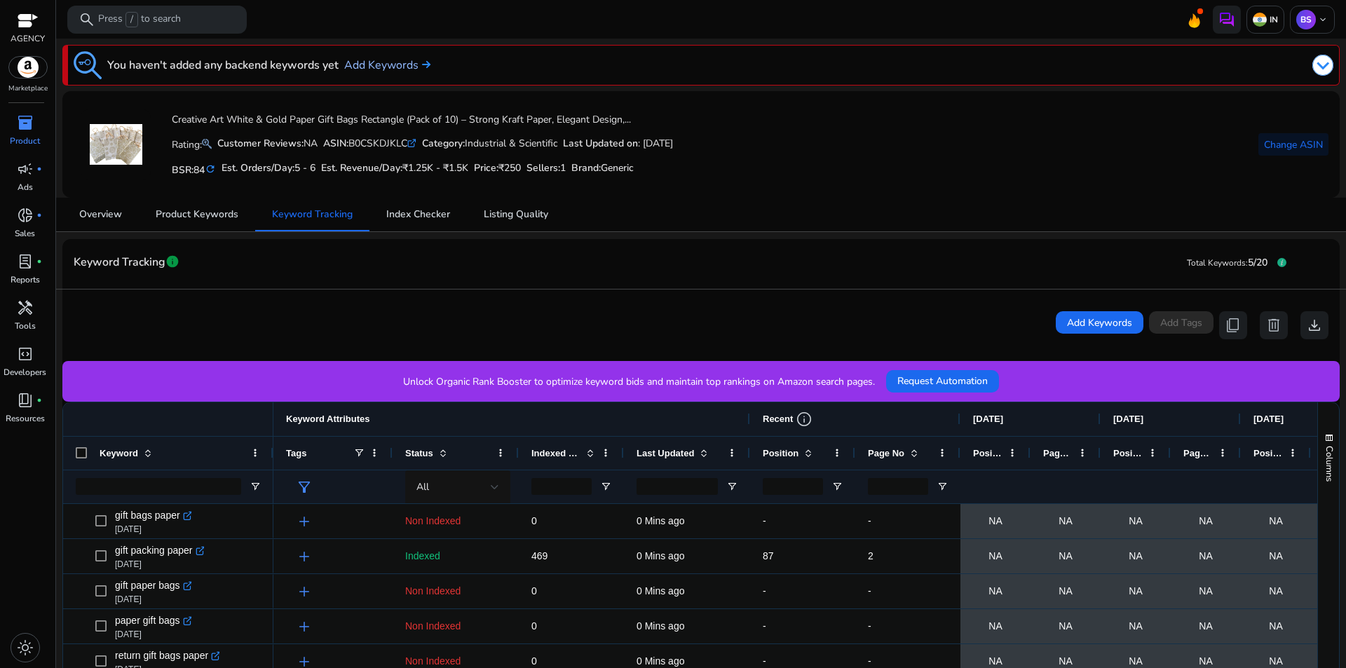
click at [400, 69] on link "Add Keywords" at bounding box center [387, 65] width 86 height 17
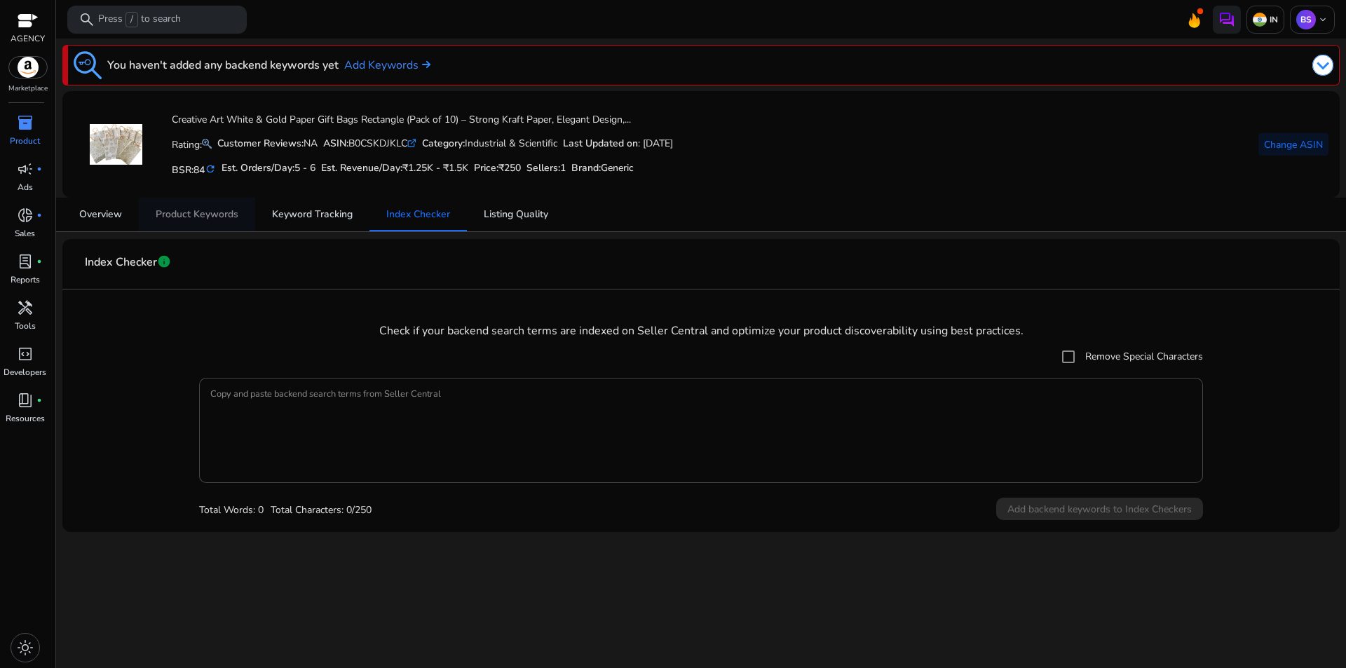
click at [210, 205] on span "Product Keywords" at bounding box center [197, 215] width 83 height 34
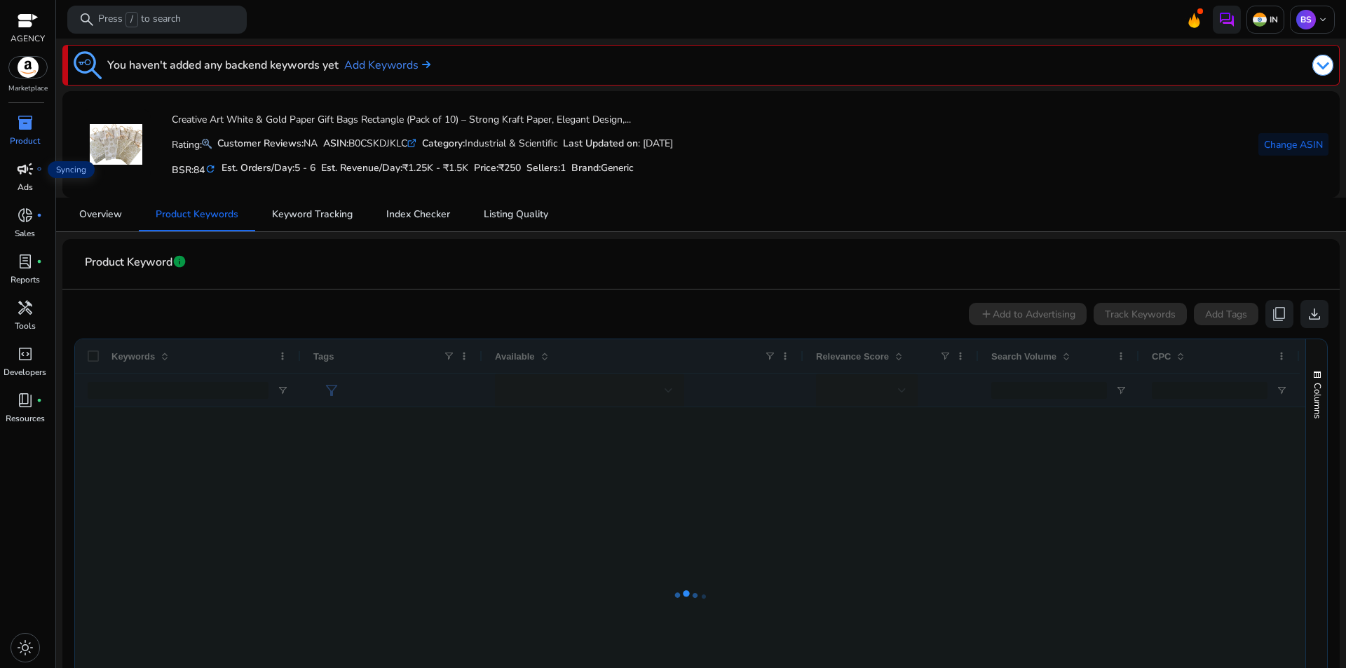
click at [29, 175] on span "campaign" at bounding box center [25, 169] width 17 height 17
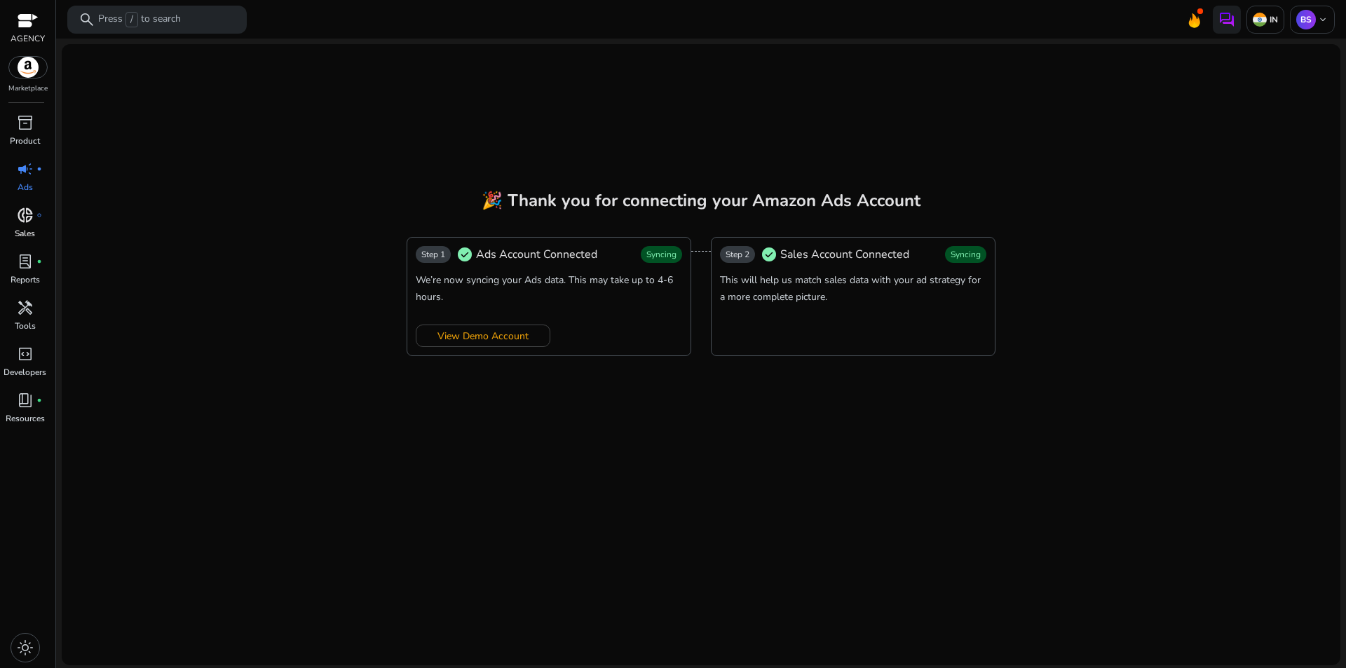
click at [31, 215] on span "donut_small" at bounding box center [25, 215] width 17 height 17
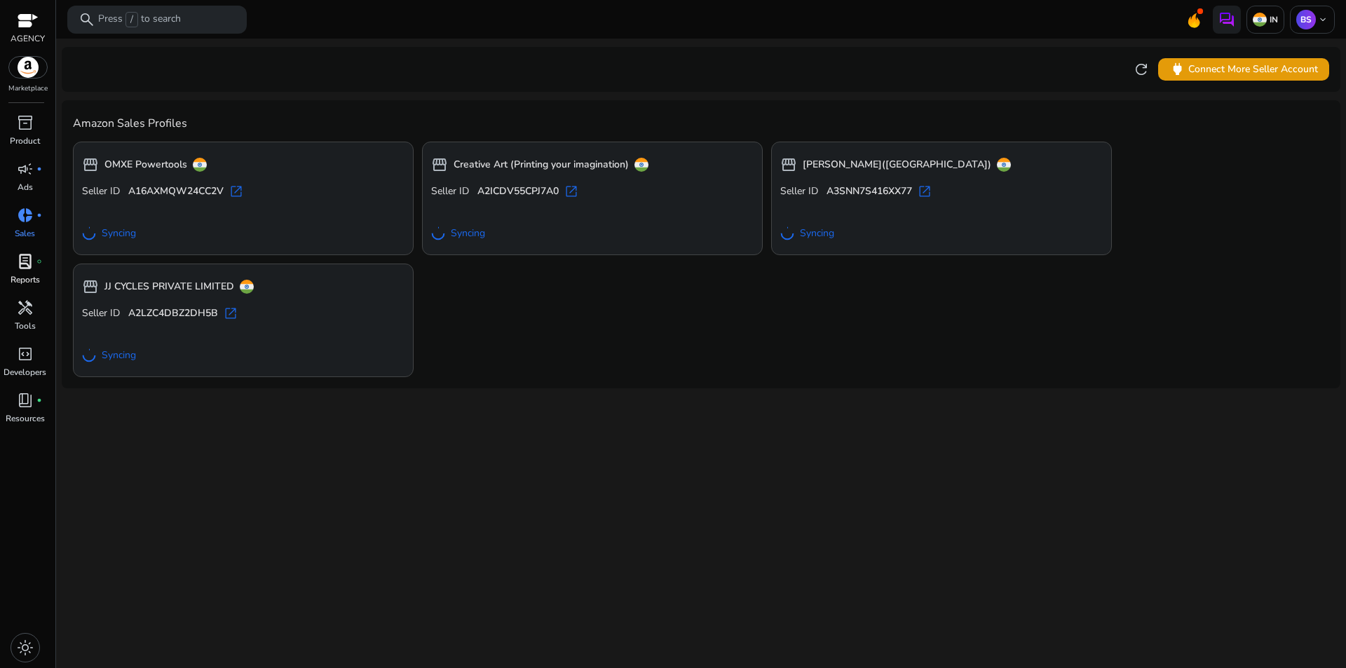
click at [32, 272] on div "lab_profile fiber_manual_record" at bounding box center [25, 261] width 39 height 22
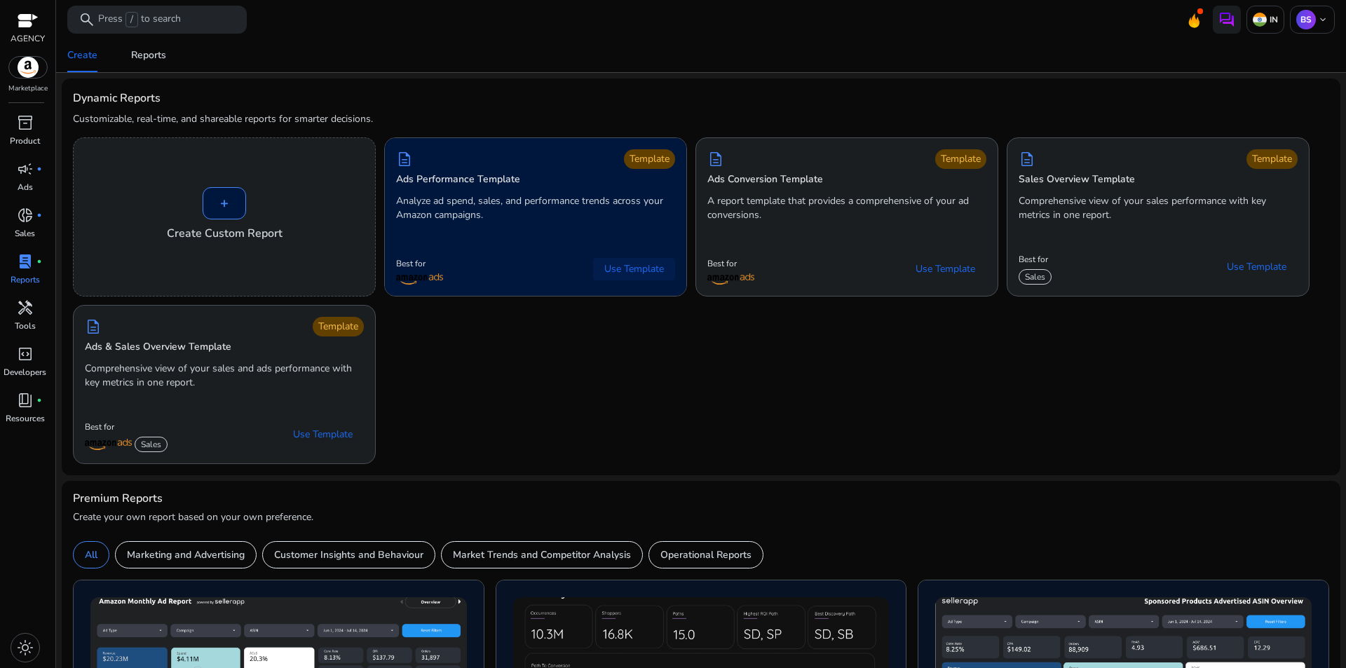
click at [611, 271] on span "Use Template" at bounding box center [634, 269] width 60 height 14
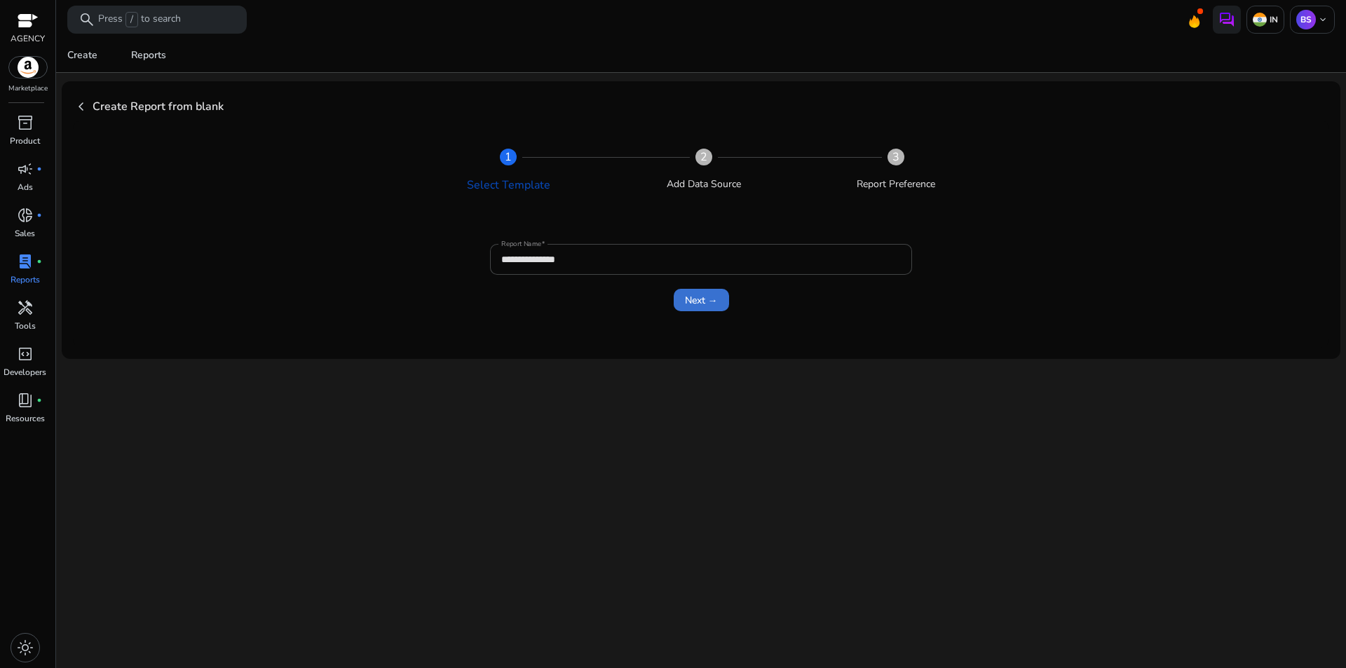
click at [704, 303] on span "Next →" at bounding box center [701, 300] width 33 height 15
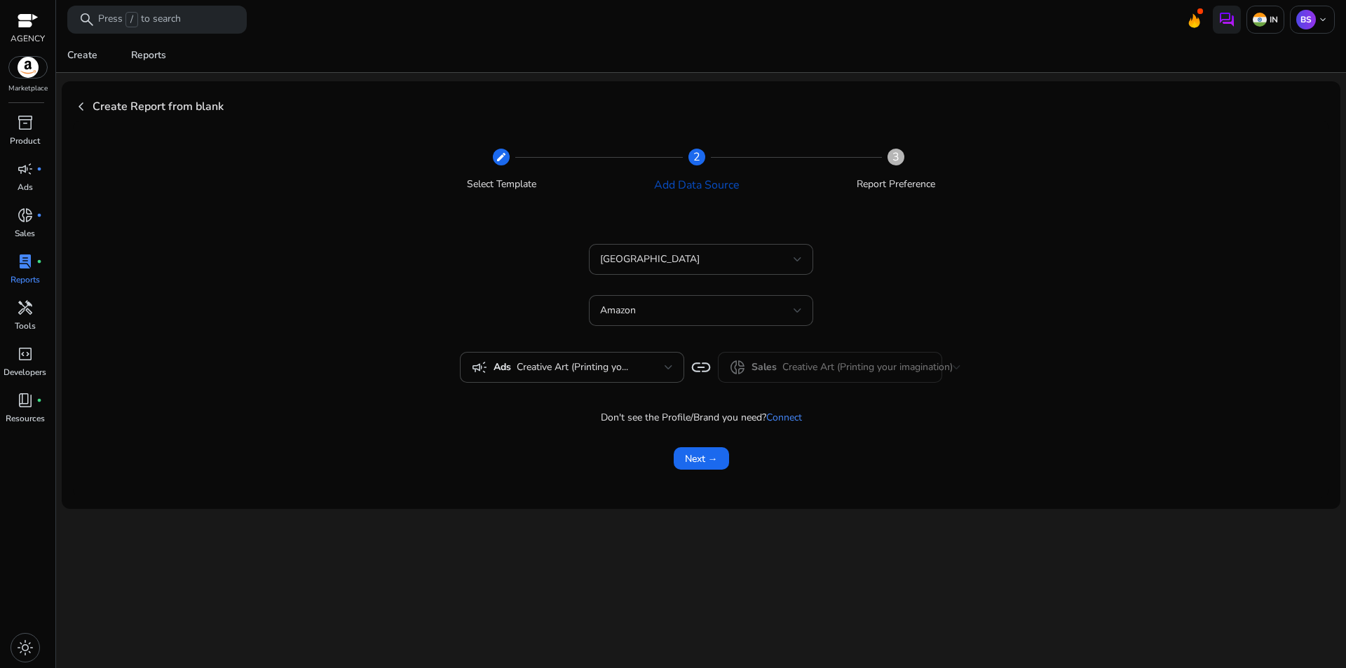
click at [807, 366] on mat-form-field "donut_small Sales Creative Art (Printing your imagination)" at bounding box center [830, 367] width 224 height 31
click at [709, 455] on span "Next →" at bounding box center [701, 458] width 33 height 15
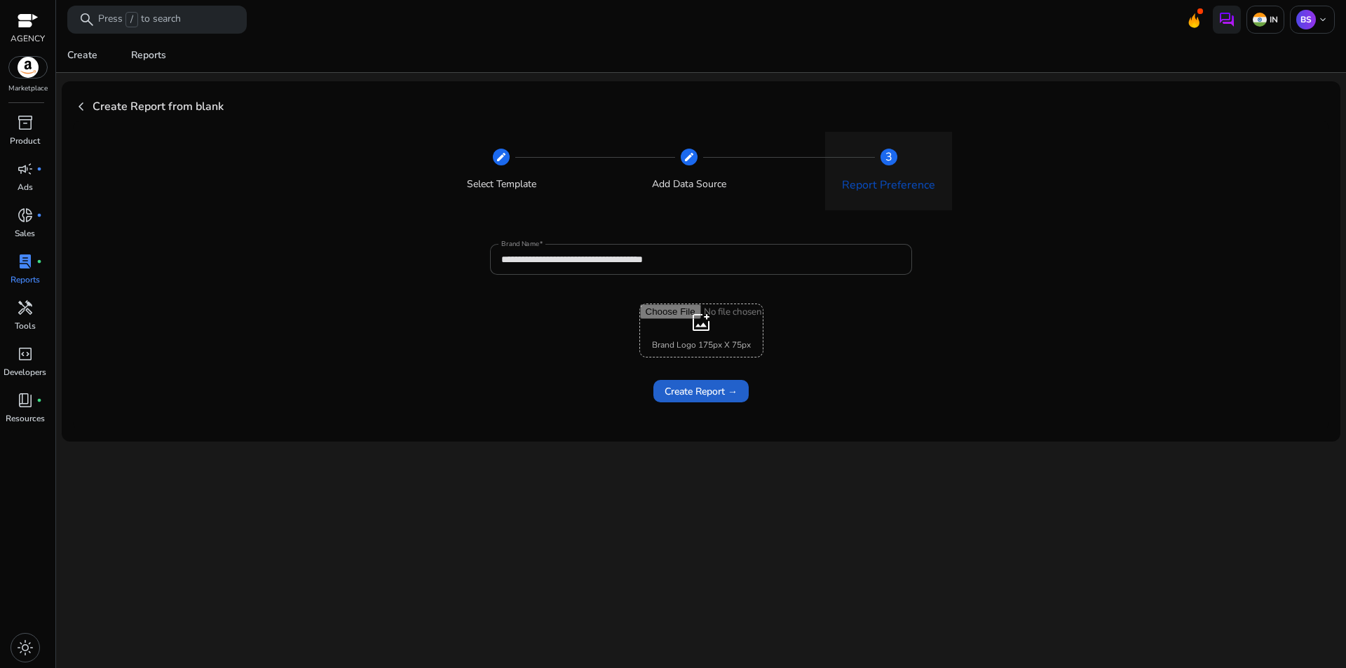
click at [725, 393] on span "Create Report →" at bounding box center [700, 391] width 73 height 15
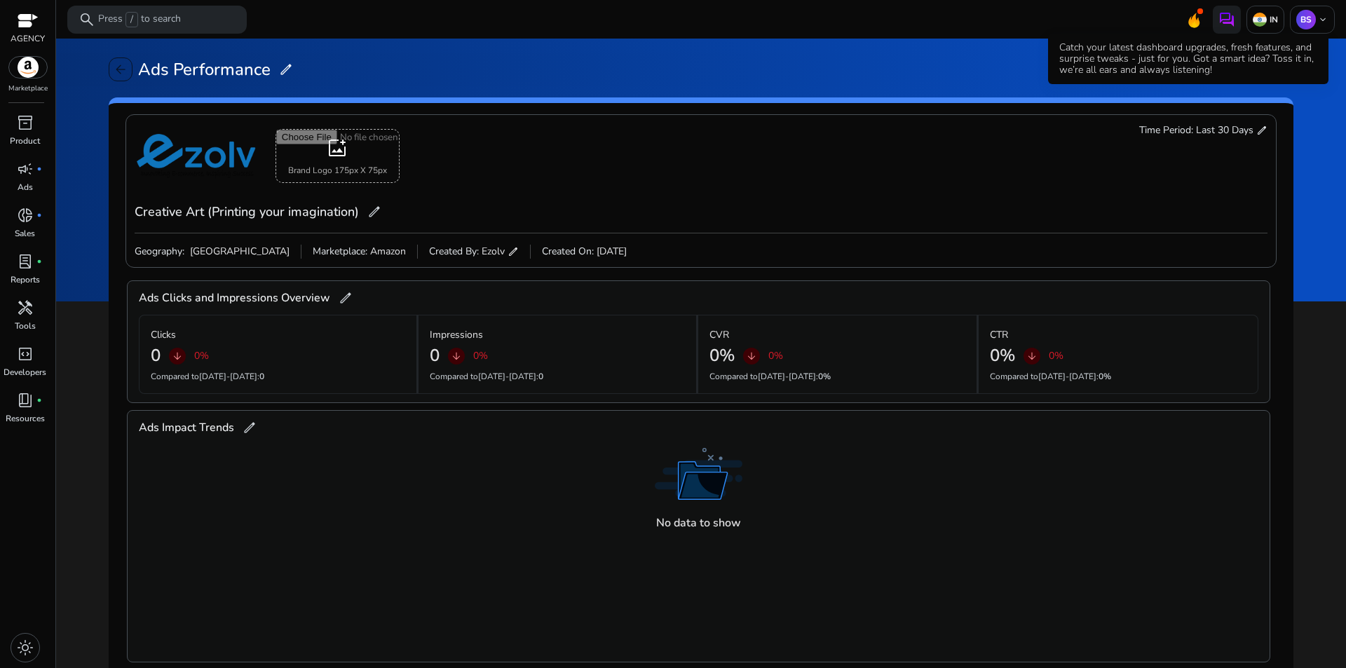
click at [1188, 20] on icon at bounding box center [1193, 20] width 11 height 15
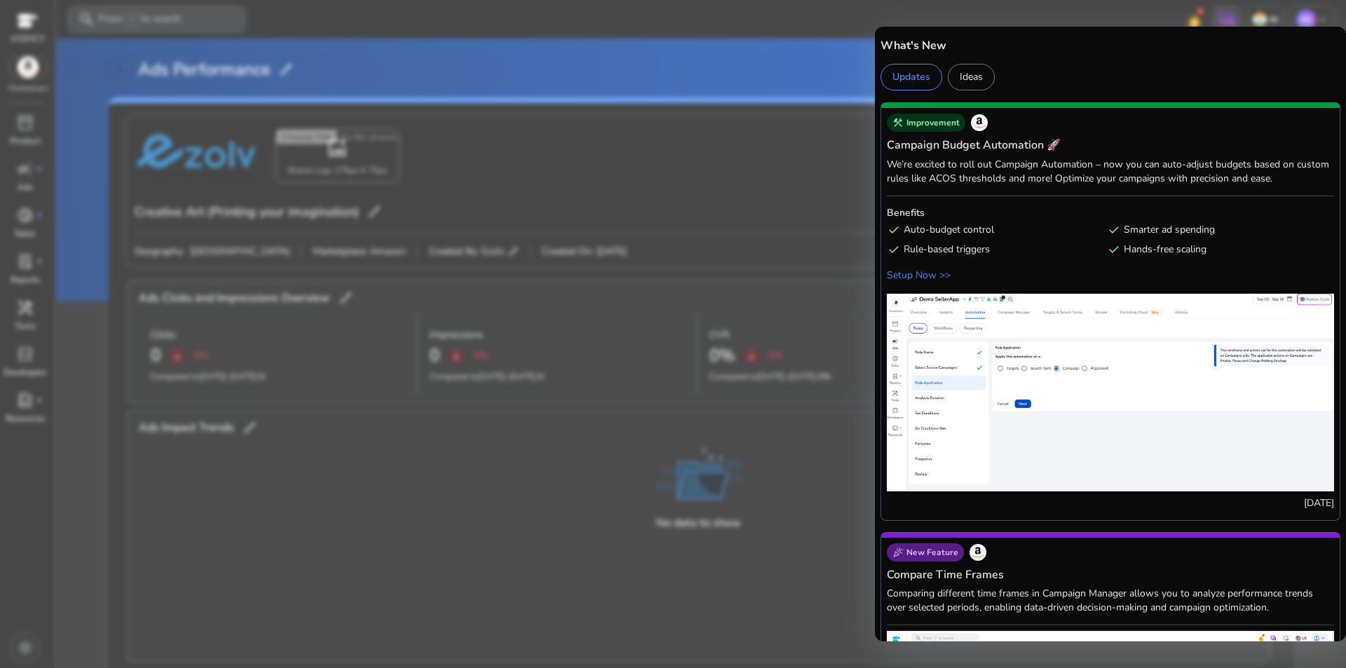
scroll to position [2664, 0]
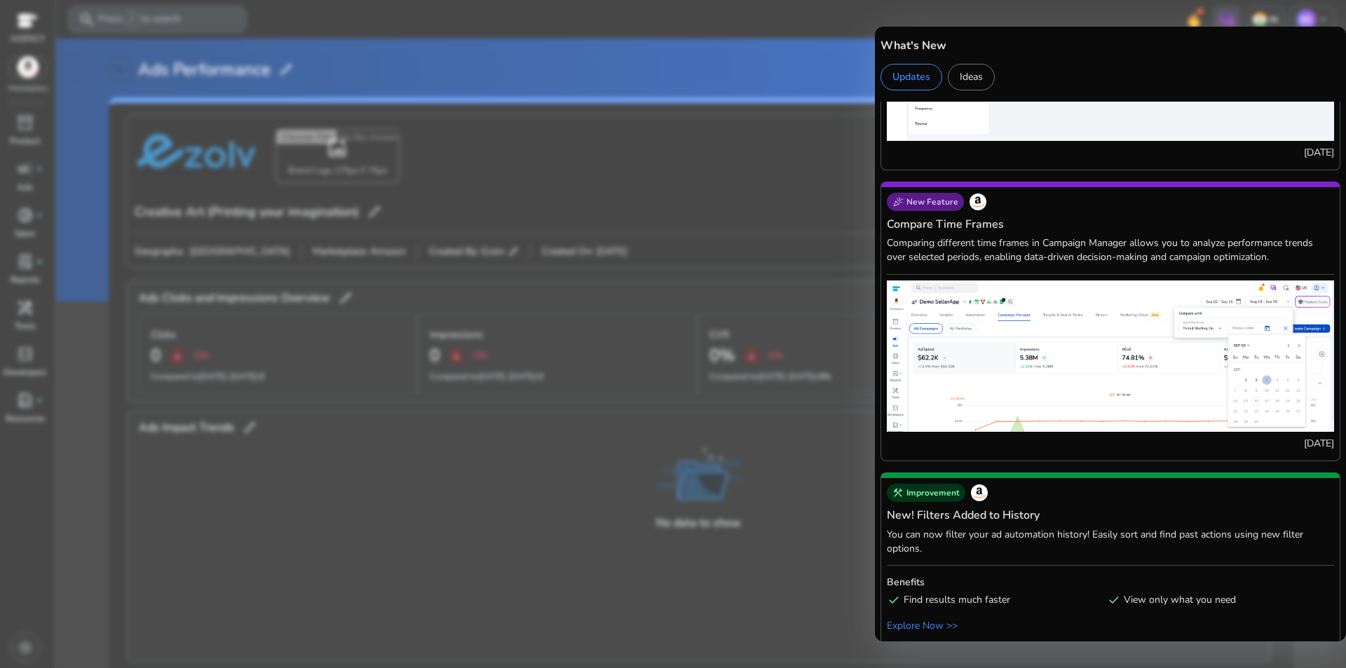
click at [827, 500] on div at bounding box center [673, 334] width 1346 height 668
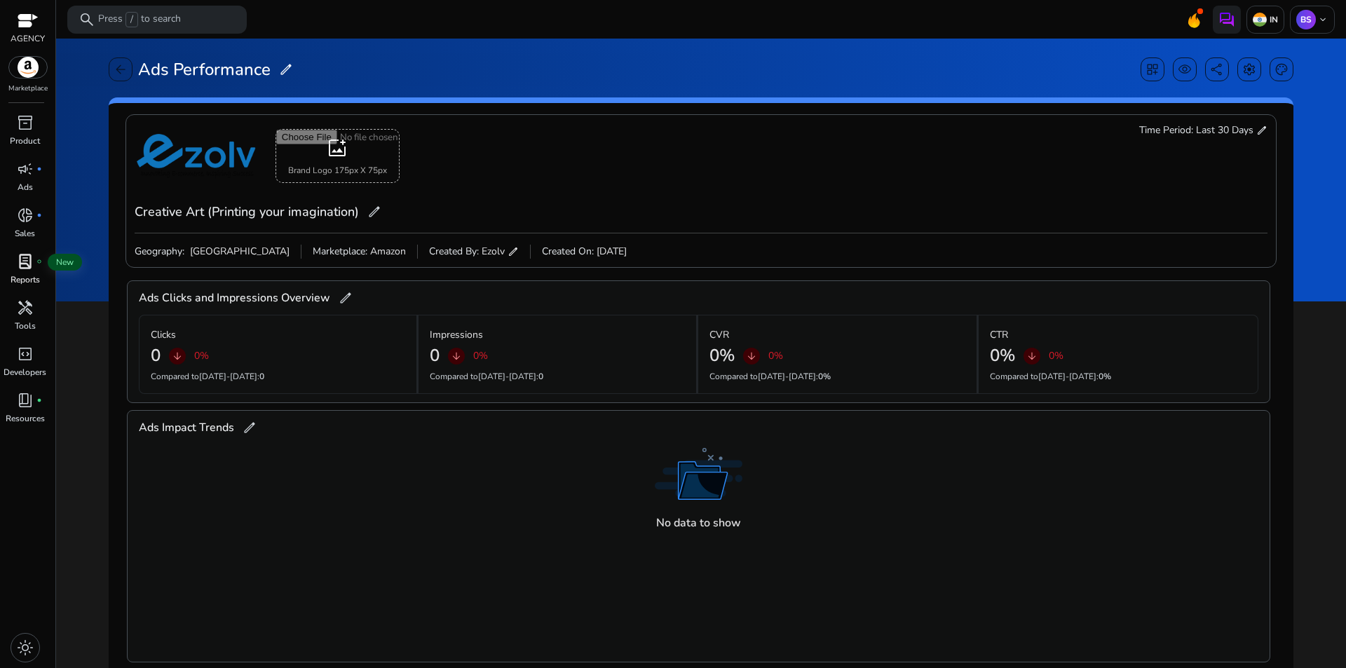
click at [27, 267] on span "lab_profile" at bounding box center [25, 261] width 17 height 17
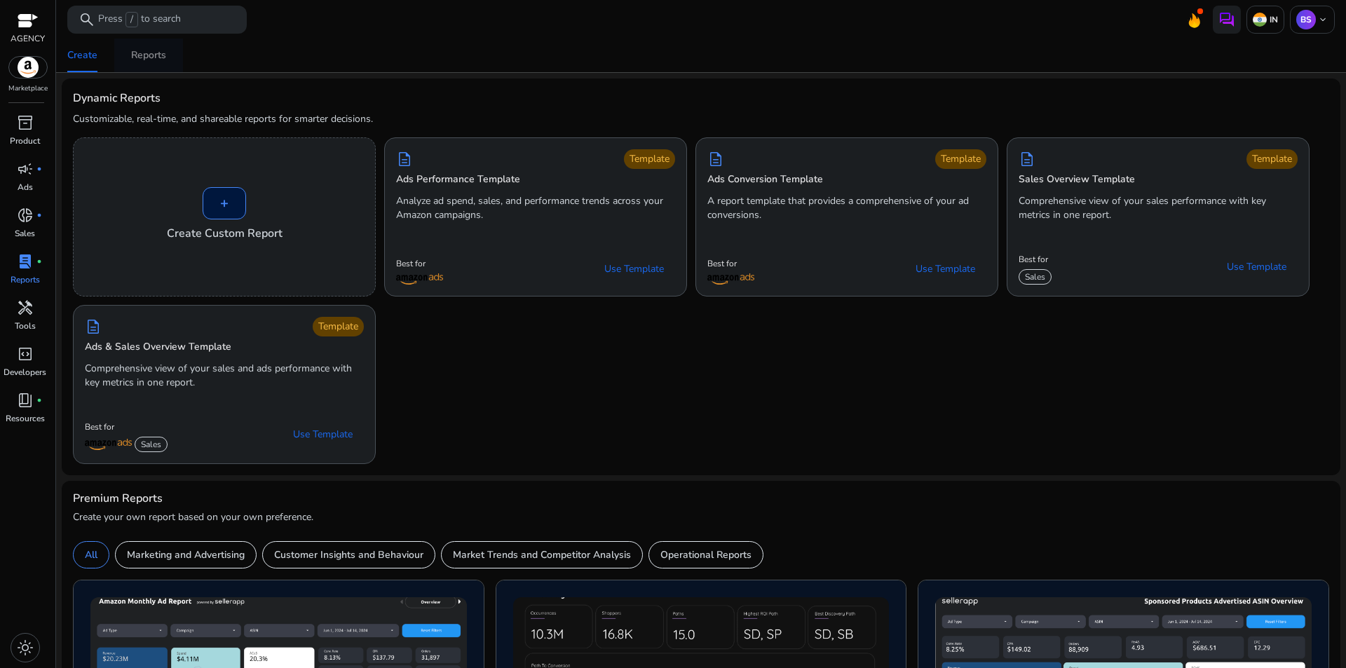
click at [153, 53] on div "Reports" at bounding box center [148, 55] width 35 height 10
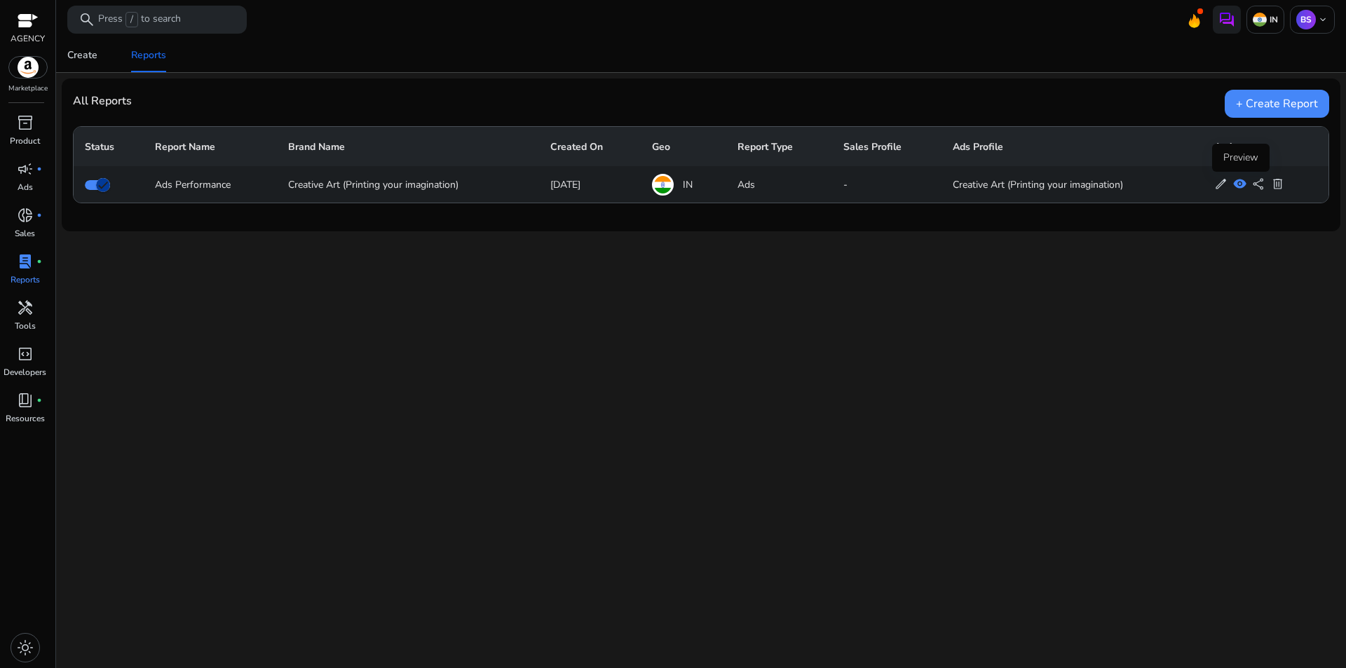
click at [1242, 184] on span "visibility" at bounding box center [1239, 183] width 13 height 13
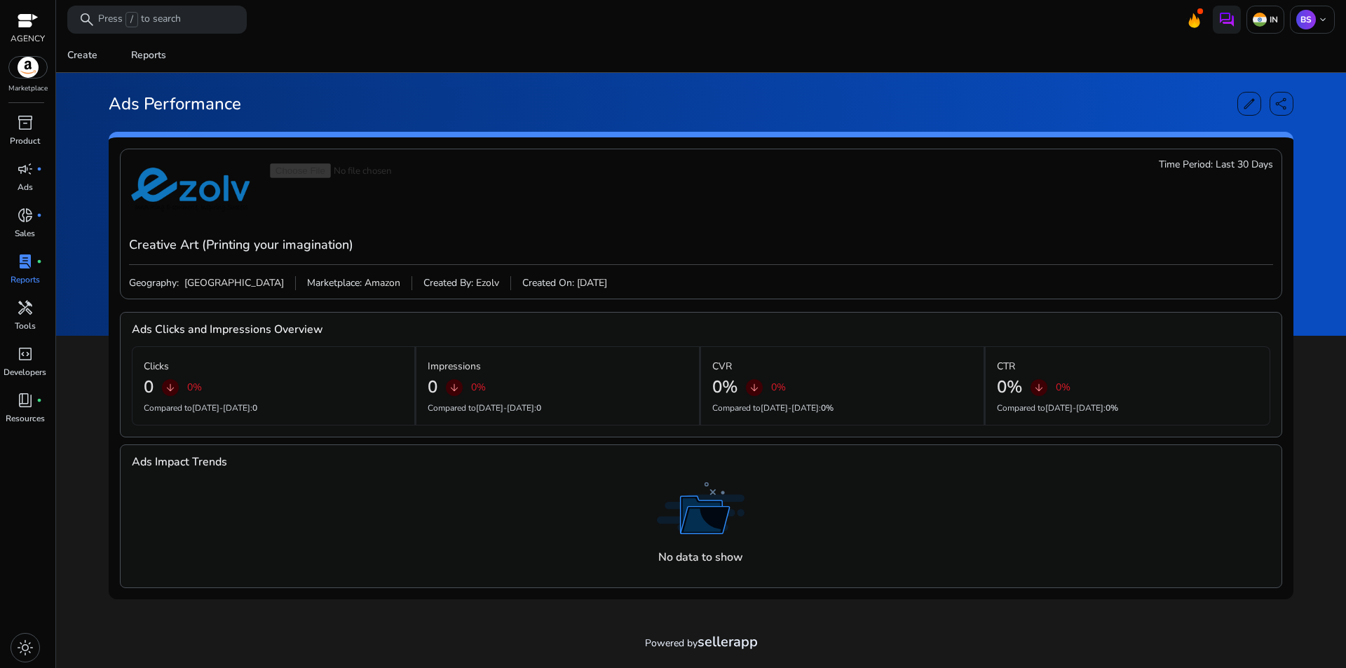
scroll to position [4, 0]
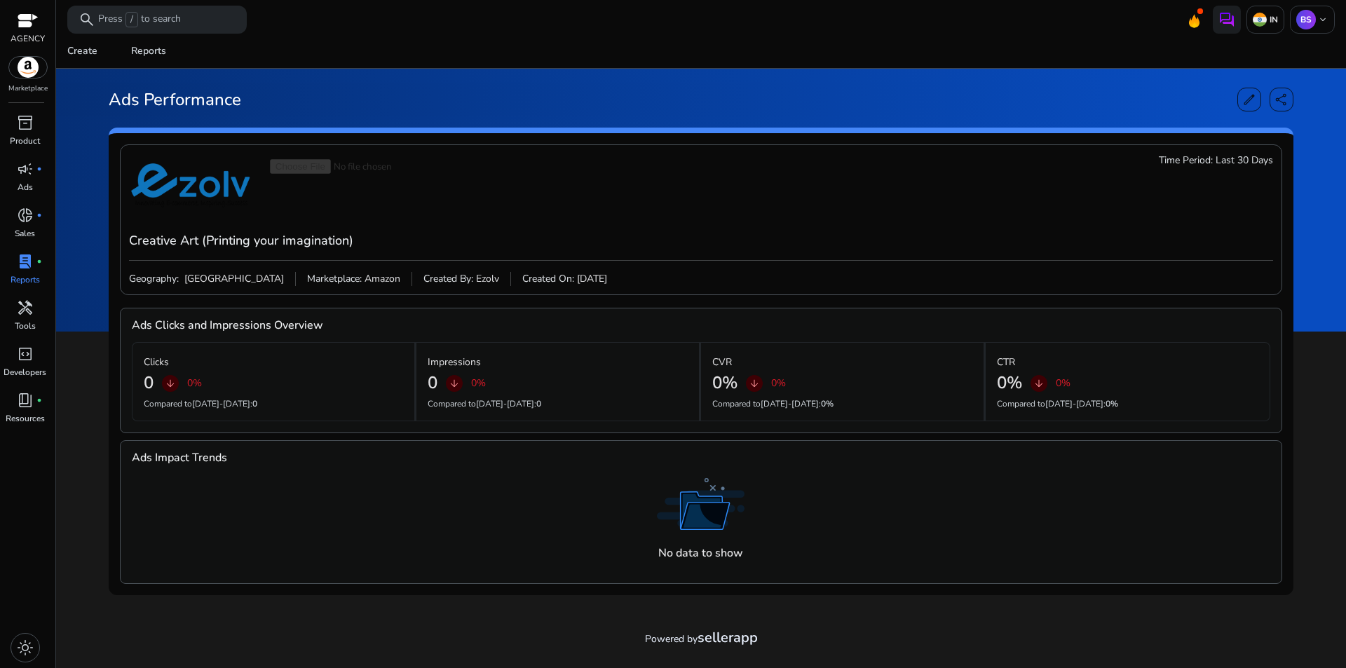
click at [711, 543] on div "No data to show" at bounding box center [700, 551] width 85 height 36
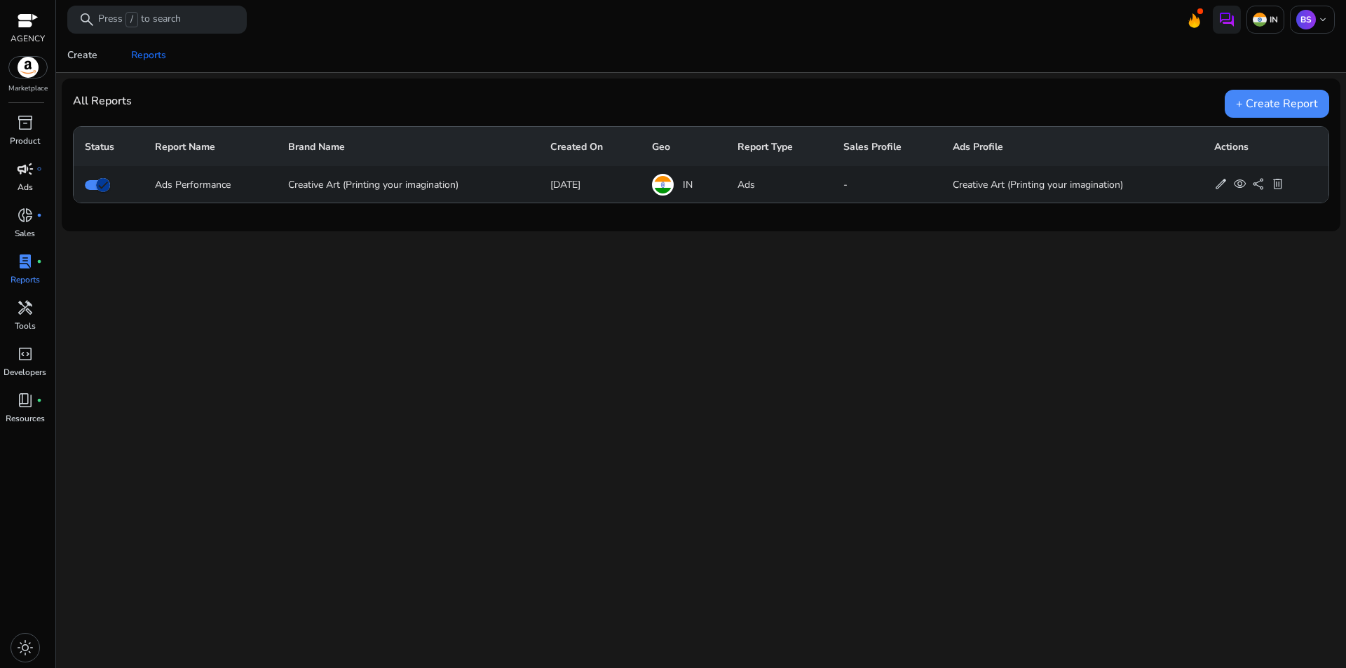
click at [29, 180] on link "campaign fiber_manual_record Ads" at bounding box center [25, 181] width 50 height 46
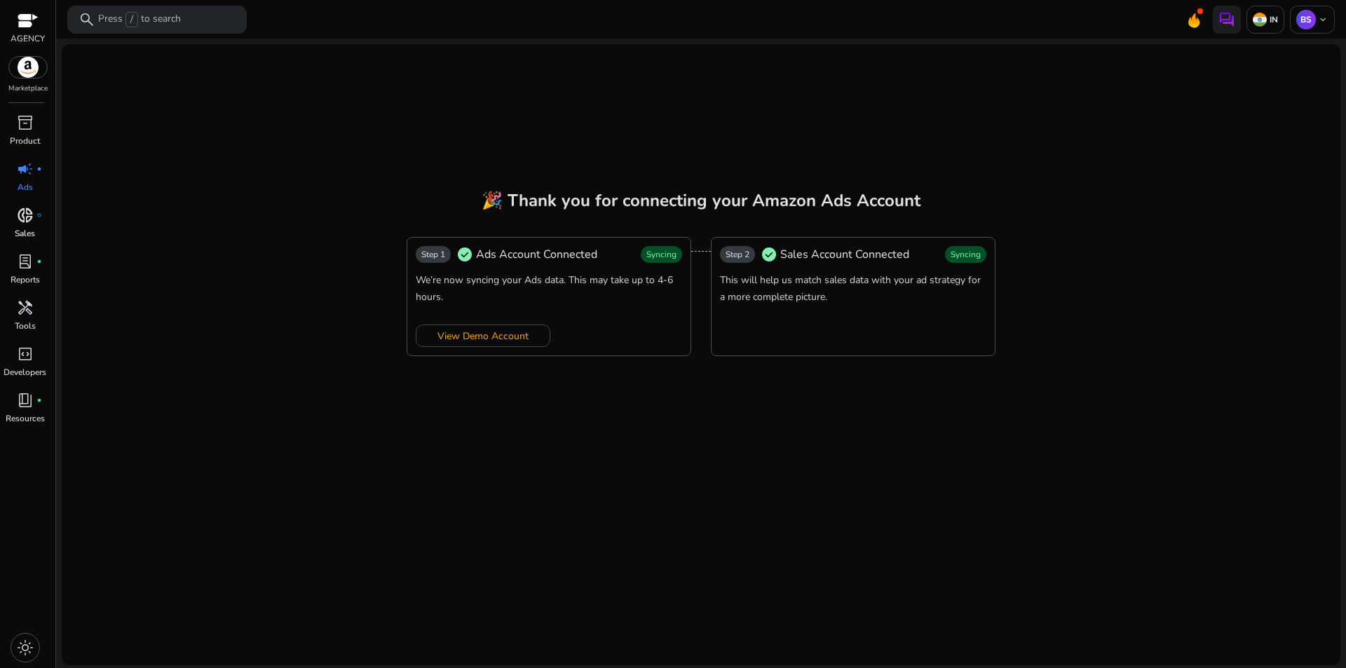
click at [25, 214] on span "donut_small" at bounding box center [25, 215] width 17 height 17
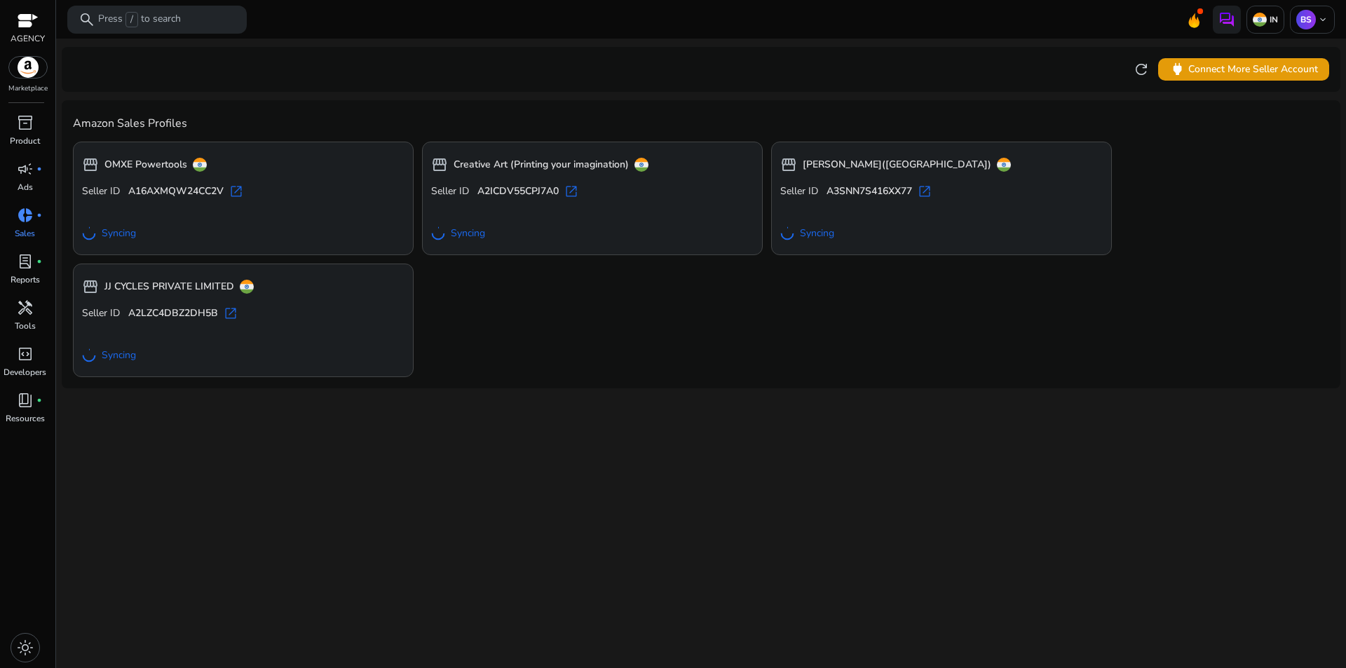
click at [296, 226] on div "Syncing" at bounding box center [243, 233] width 322 height 25
click at [123, 232] on span "Syncing" at bounding box center [119, 233] width 34 height 14
click at [27, 119] on span "inventory_2" at bounding box center [25, 122] width 17 height 17
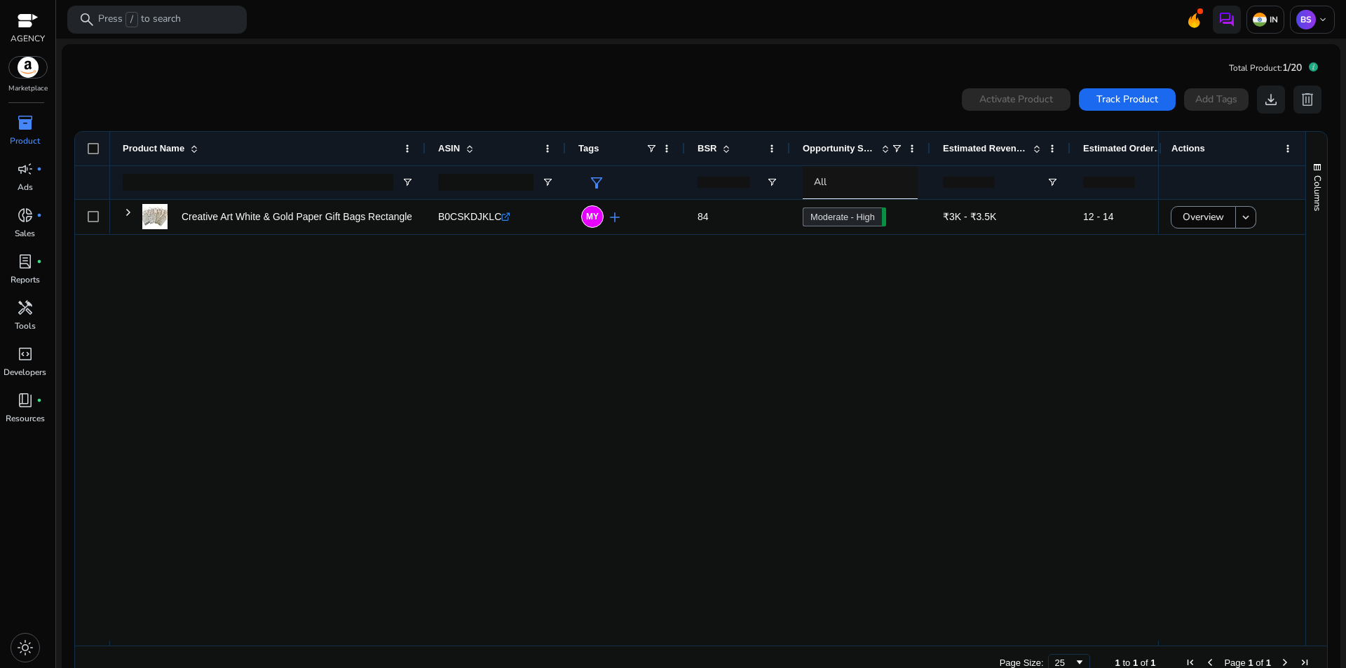
click at [861, 146] on span "Opportunity Score" at bounding box center [839, 148] width 73 height 11
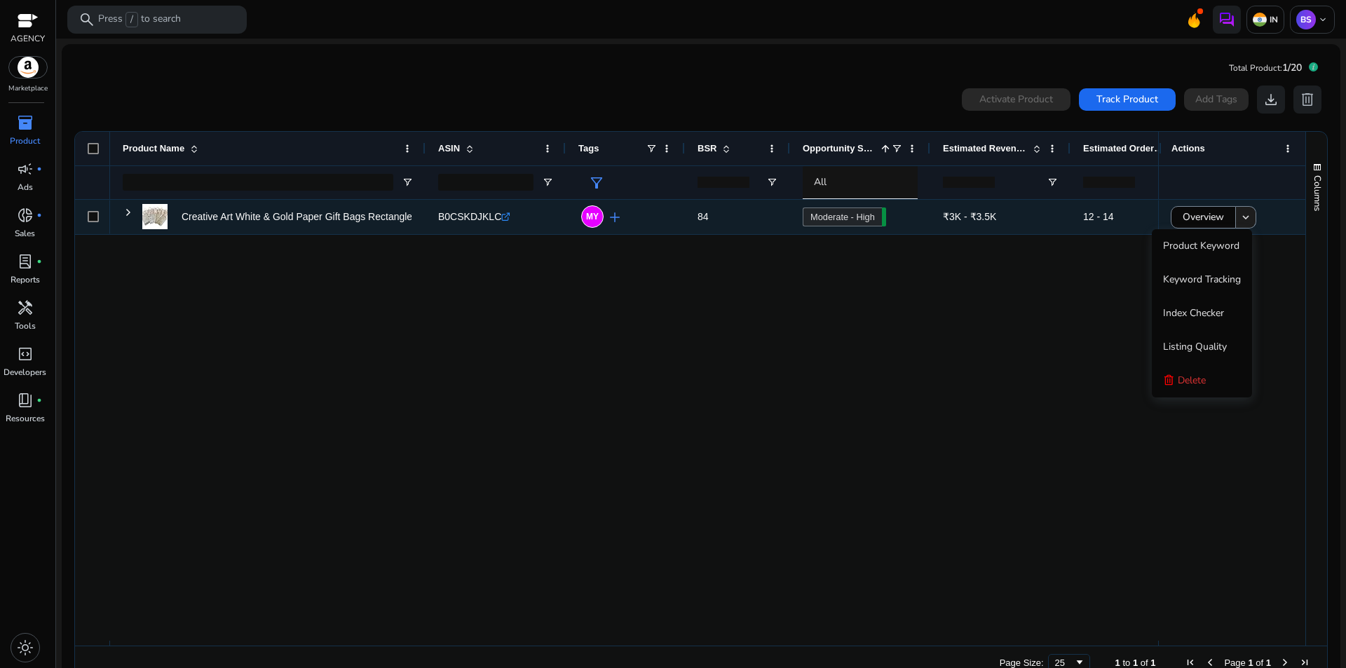
click at [1239, 221] on mat-icon "keyboard_arrow_down" at bounding box center [1245, 217] width 13 height 13
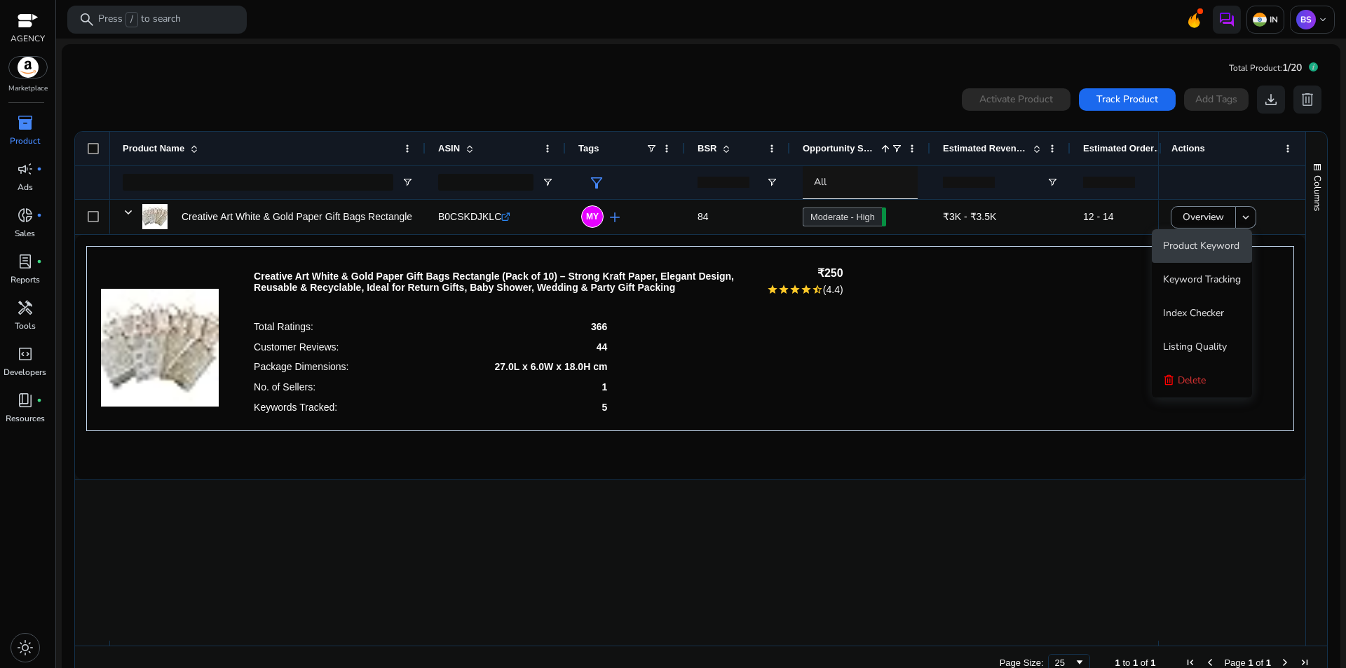
click at [1219, 250] on span "Product Keyword" at bounding box center [1201, 245] width 76 height 13
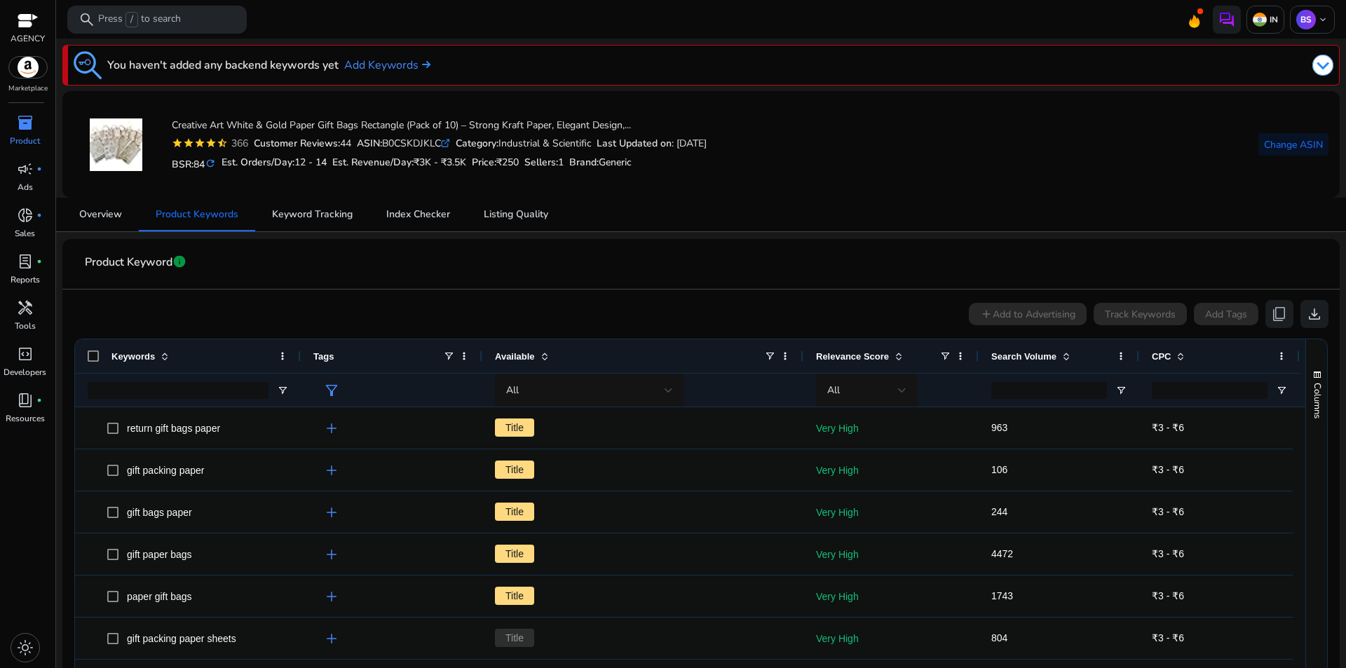
click at [1064, 353] on span at bounding box center [1066, 355] width 11 height 11
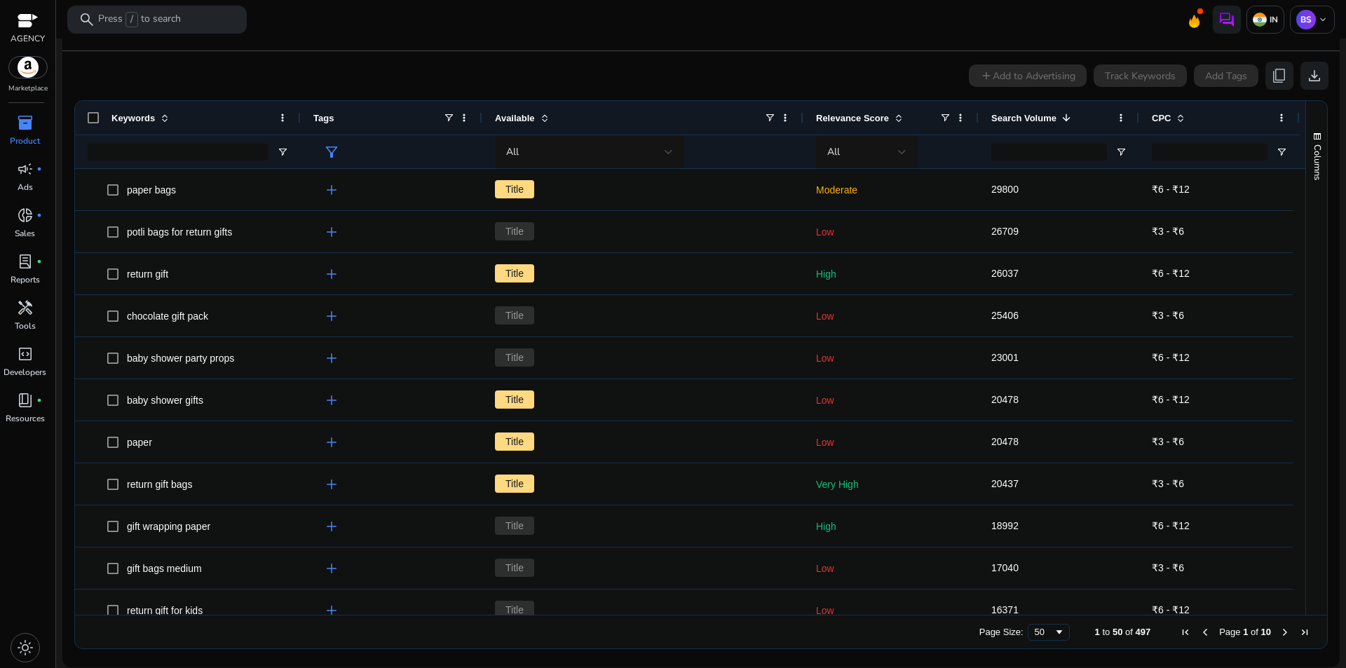
click at [894, 115] on span at bounding box center [898, 117] width 11 height 11
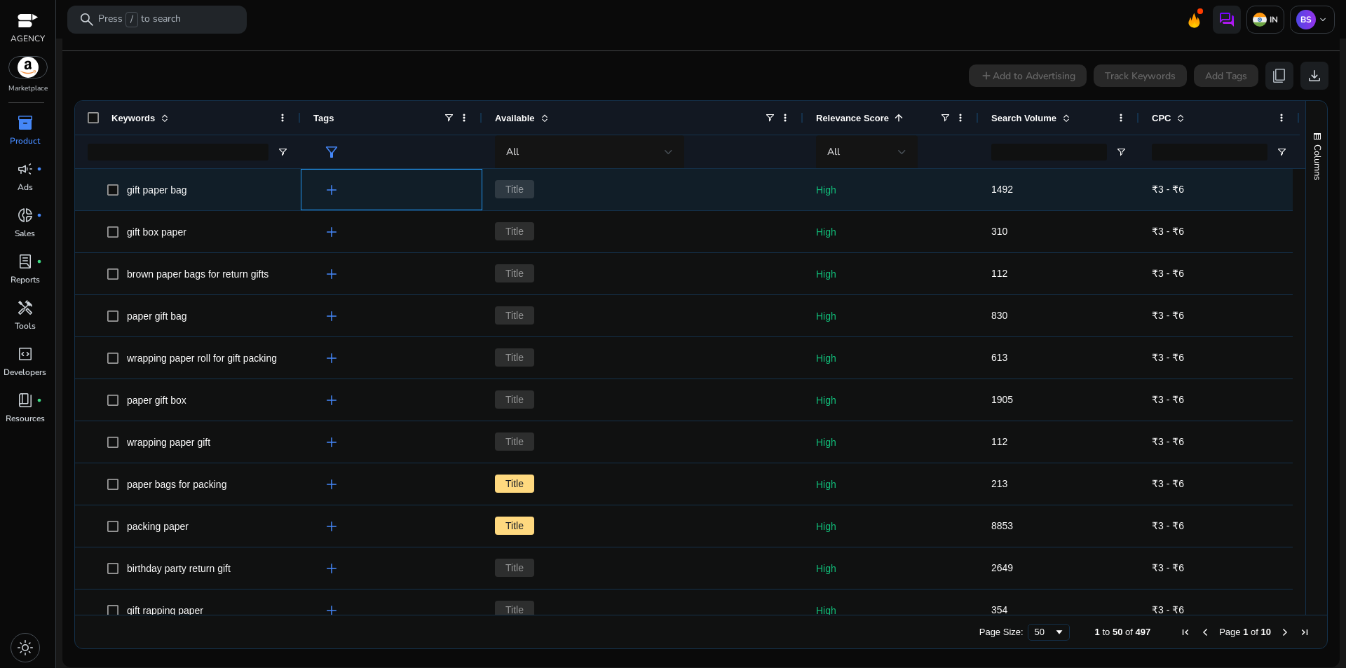
click at [334, 193] on span "add" at bounding box center [331, 190] width 17 height 17
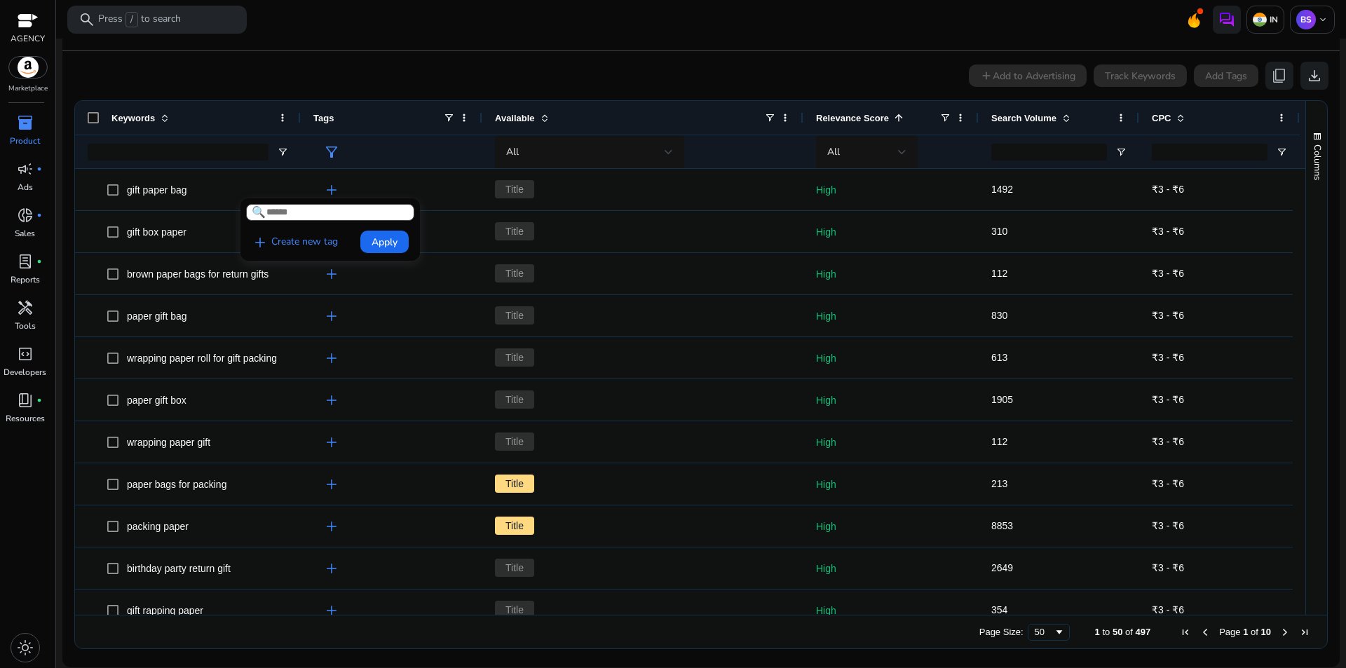
click at [491, 43] on div at bounding box center [673, 334] width 1346 height 668
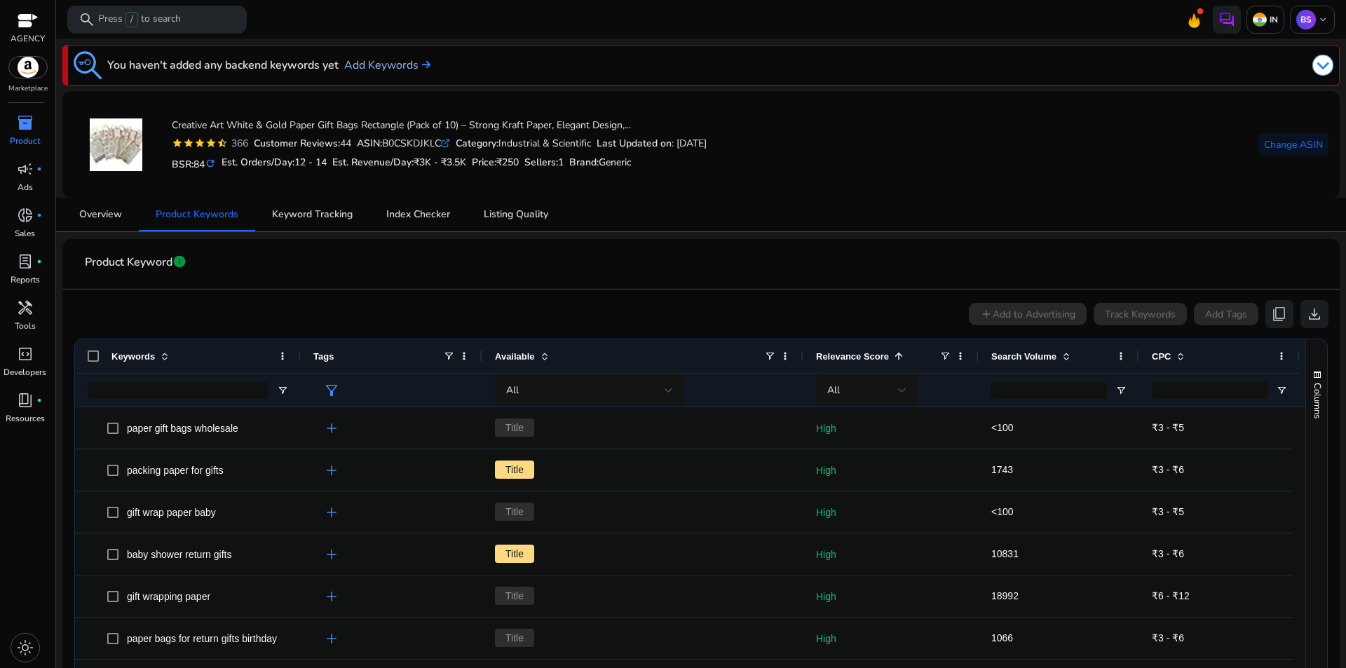
click at [395, 65] on link "Add Keywords" at bounding box center [387, 65] width 86 height 17
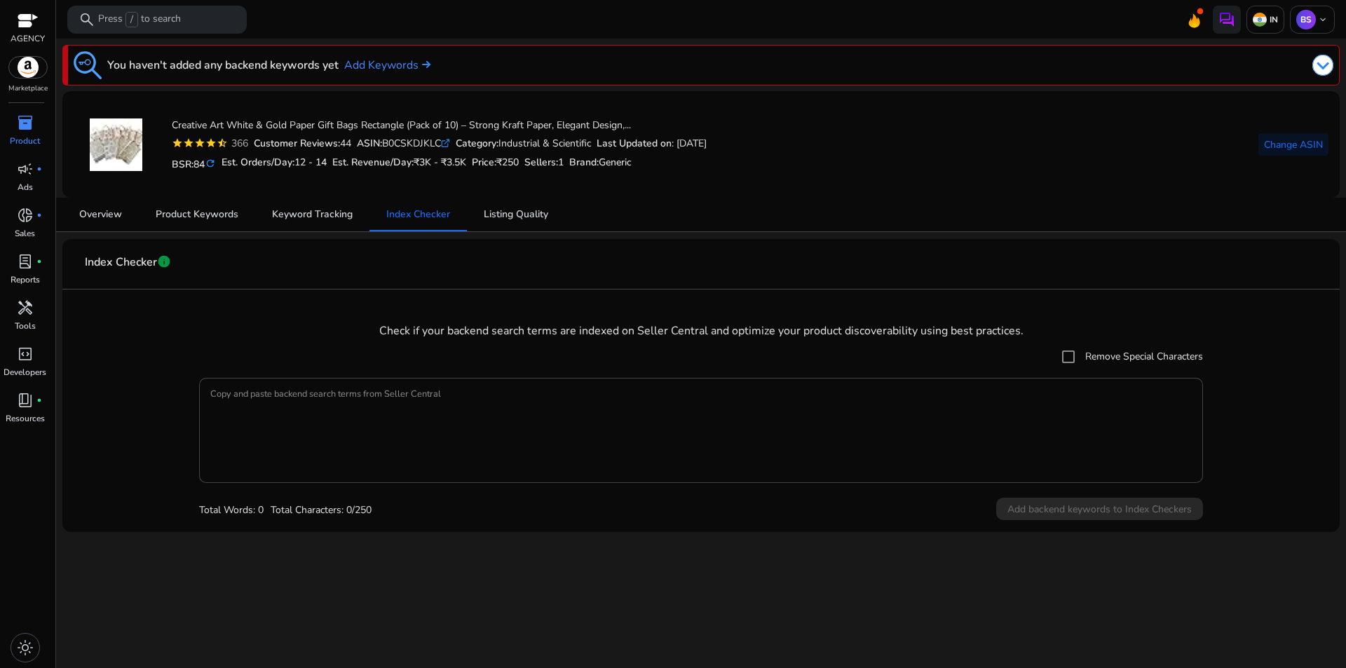
click at [1170, 509] on div "Total Words: 0 Total Characters: 0/250 Add backend keywords to Index Checkers" at bounding box center [701, 510] width 1004 height 24
click at [1325, 62] on img at bounding box center [1322, 65] width 21 height 21
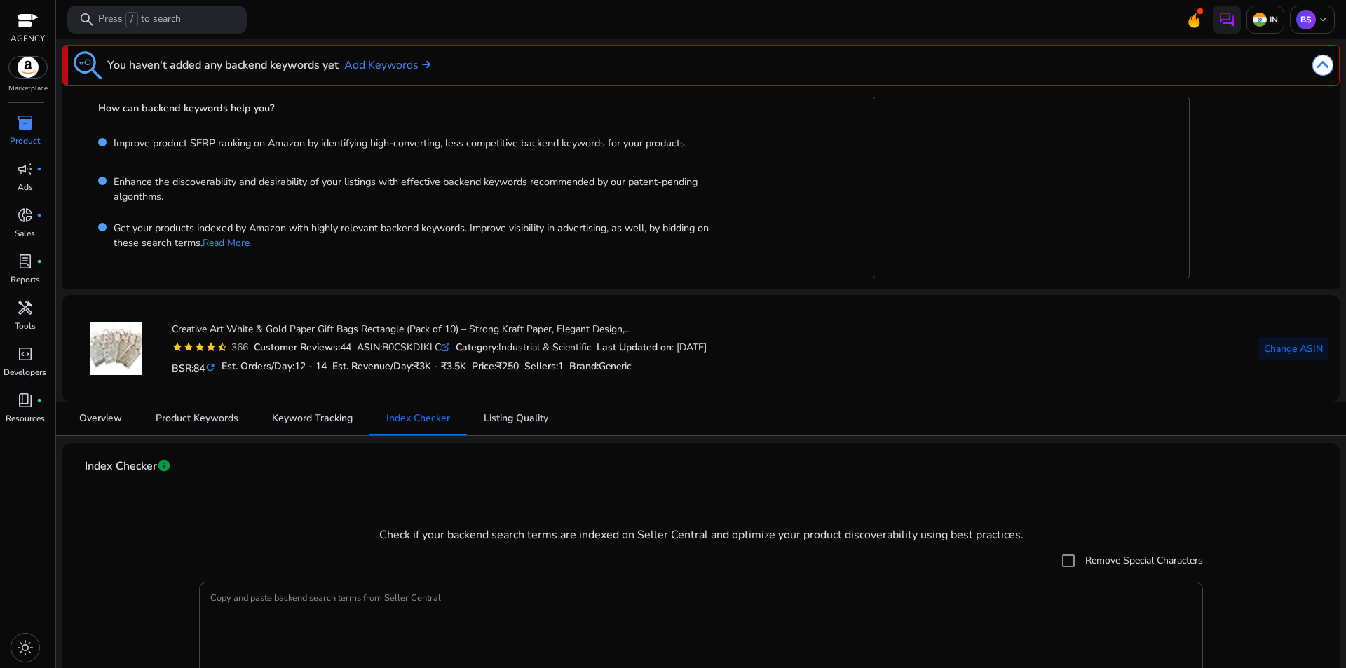
click at [1319, 62] on img at bounding box center [1322, 65] width 21 height 21
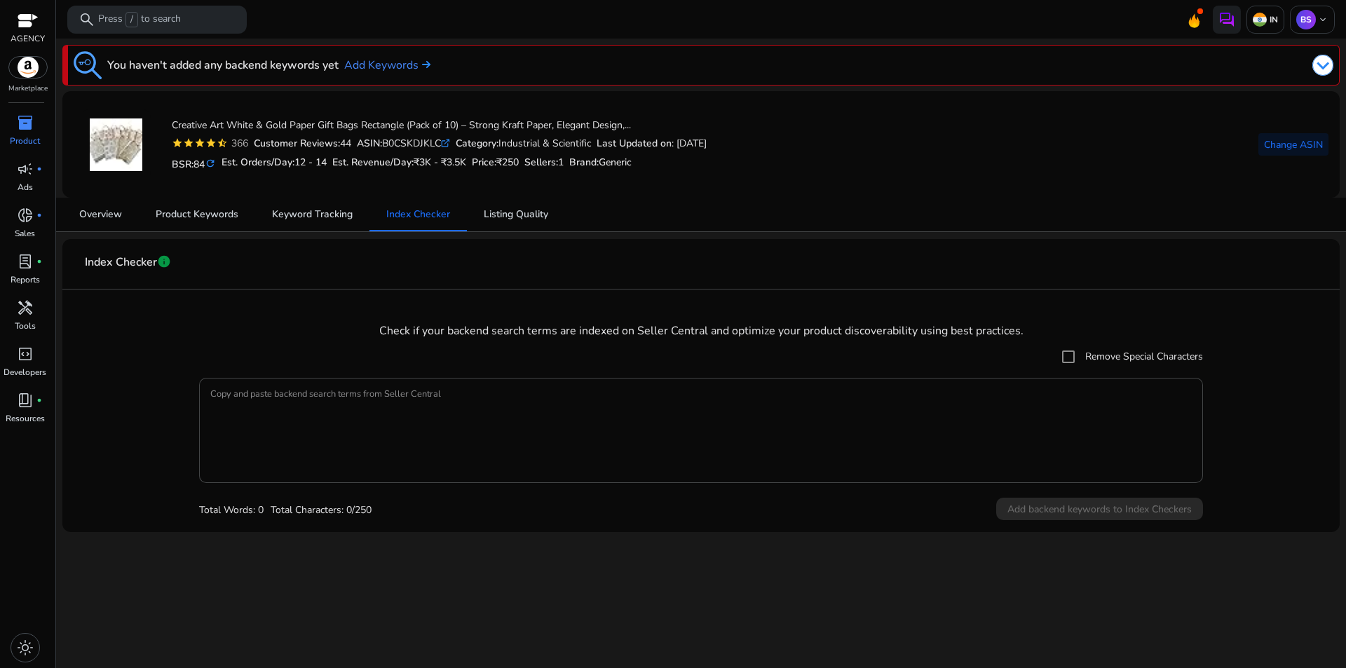
click at [27, 34] on p "AGENCY" at bounding box center [28, 38] width 34 height 13
click at [31, 15] on div at bounding box center [28, 22] width 21 height 16
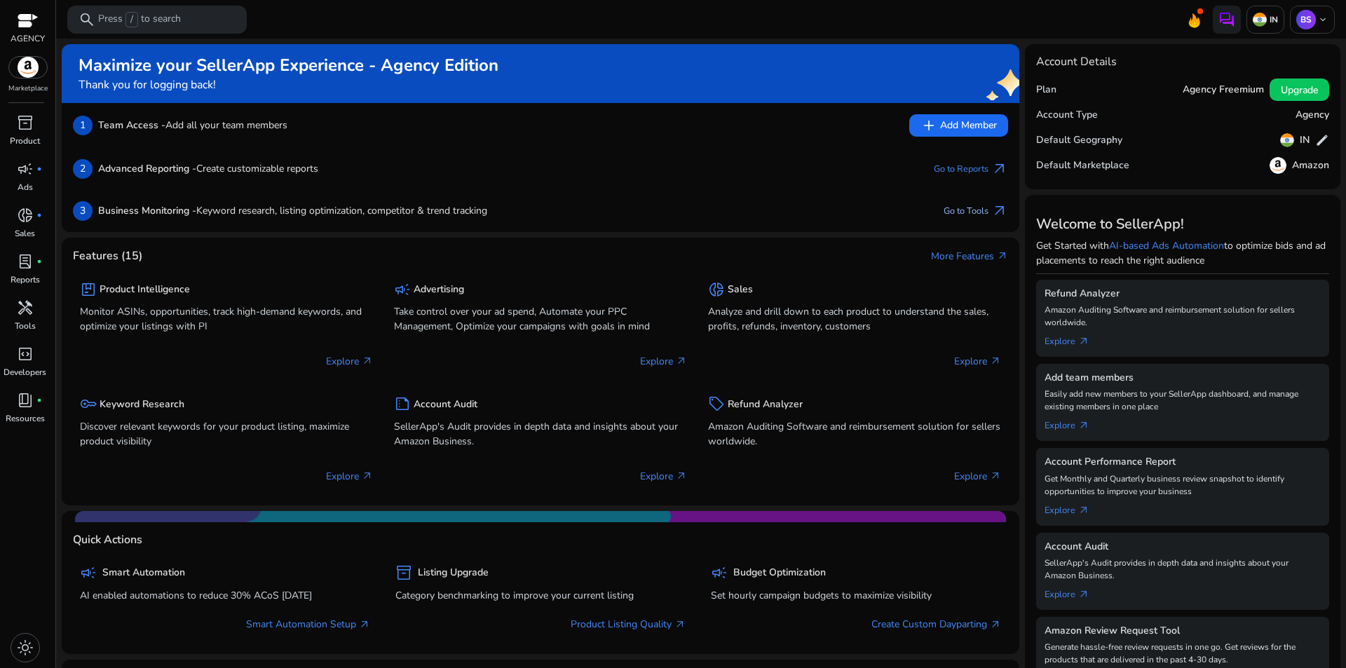
click at [960, 210] on link "Go to Tools arrow_outward" at bounding box center [975, 211] width 64 height 20
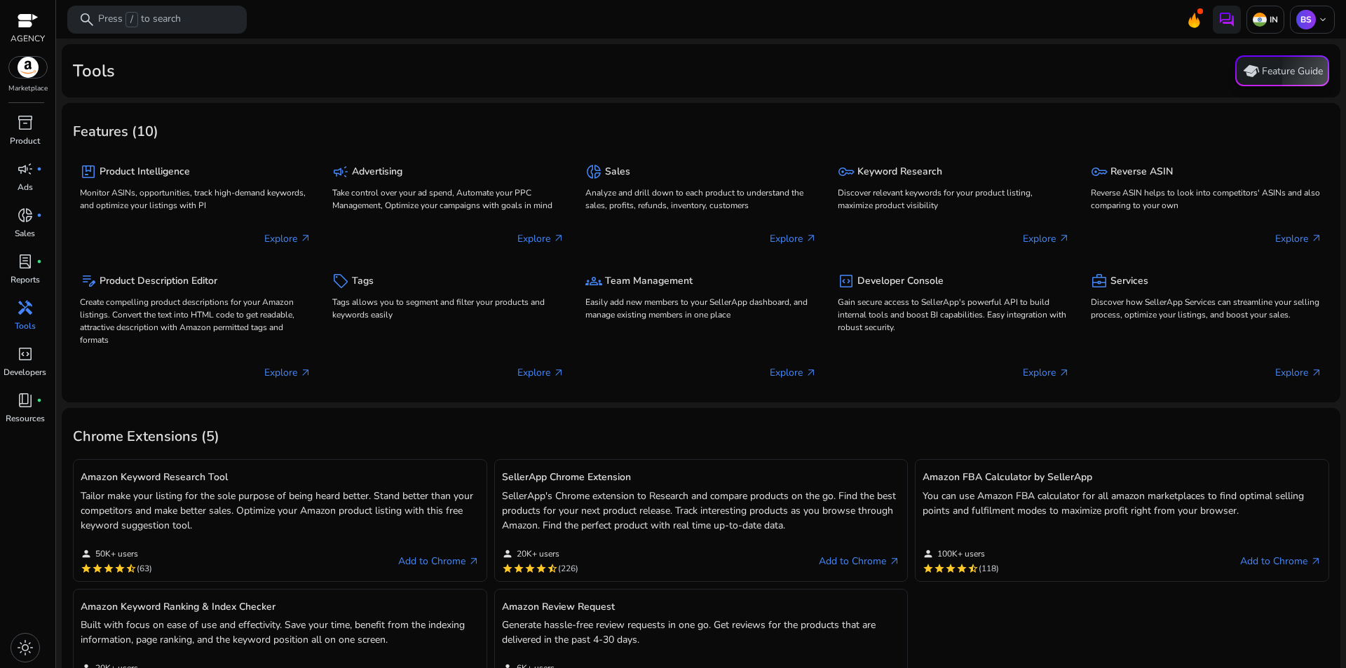
click at [1276, 71] on button "school Feature Guide" at bounding box center [1282, 70] width 94 height 31
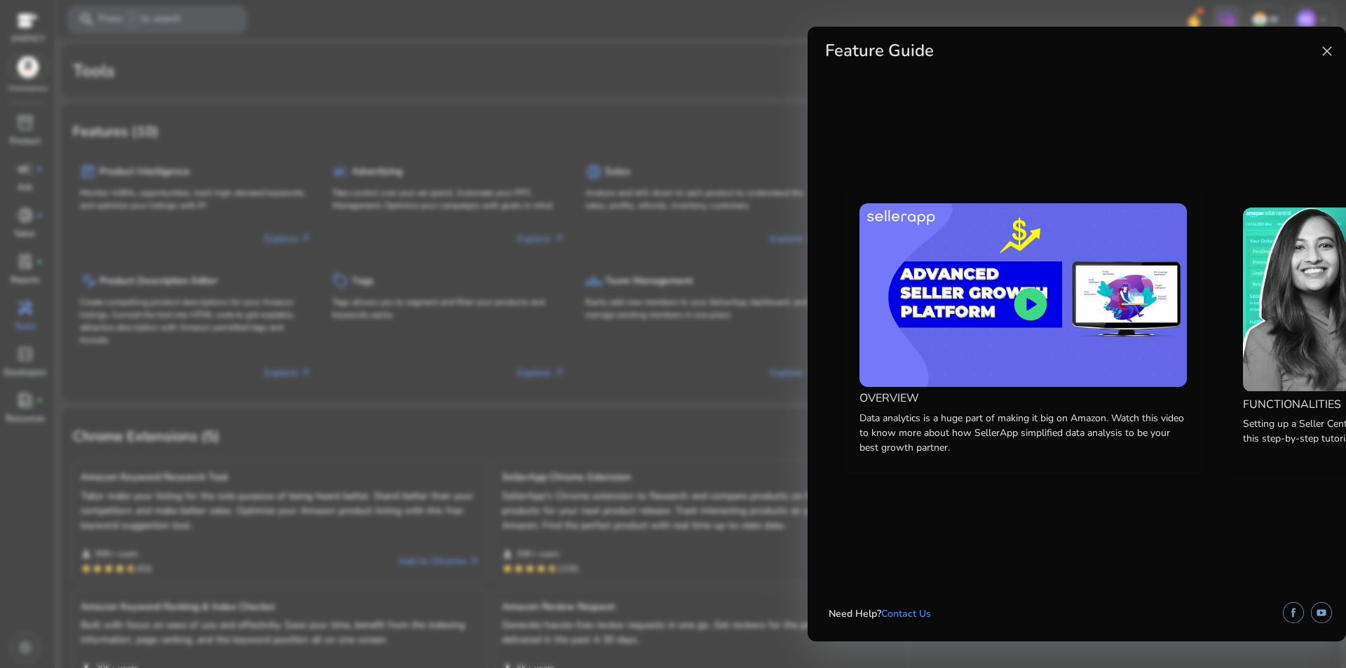
click at [1324, 57] on span "close" at bounding box center [1326, 51] width 17 height 17
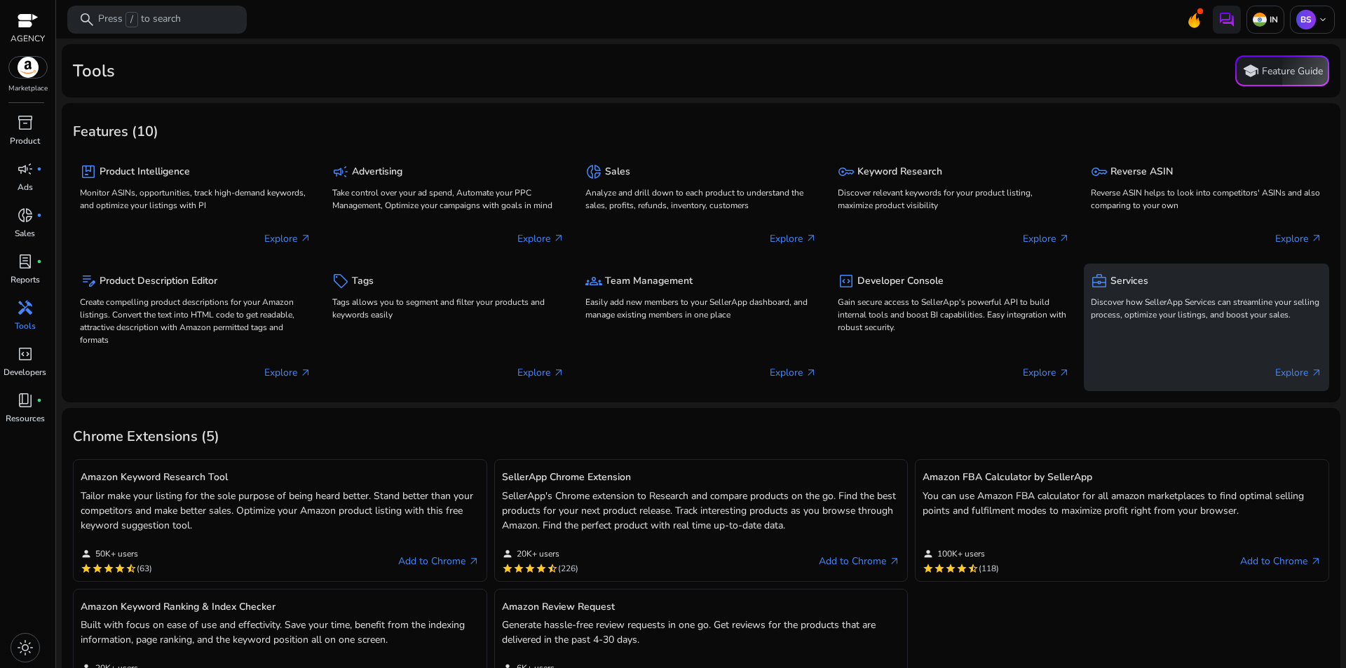
click at [1244, 370] on div "Explore arrow_outward" at bounding box center [1206, 366] width 231 height 35
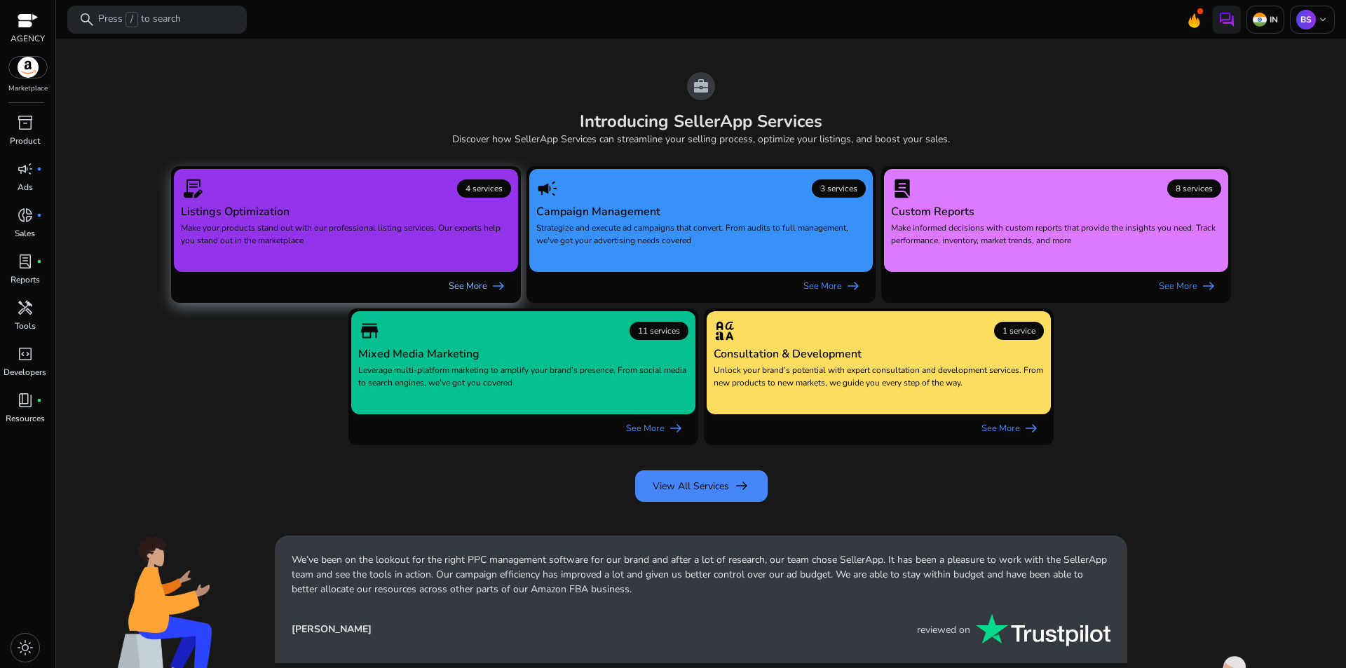
click at [493, 284] on span "arrow_right_alt" at bounding box center [498, 286] width 17 height 17
click at [20, 315] on span "handyman" at bounding box center [25, 307] width 17 height 17
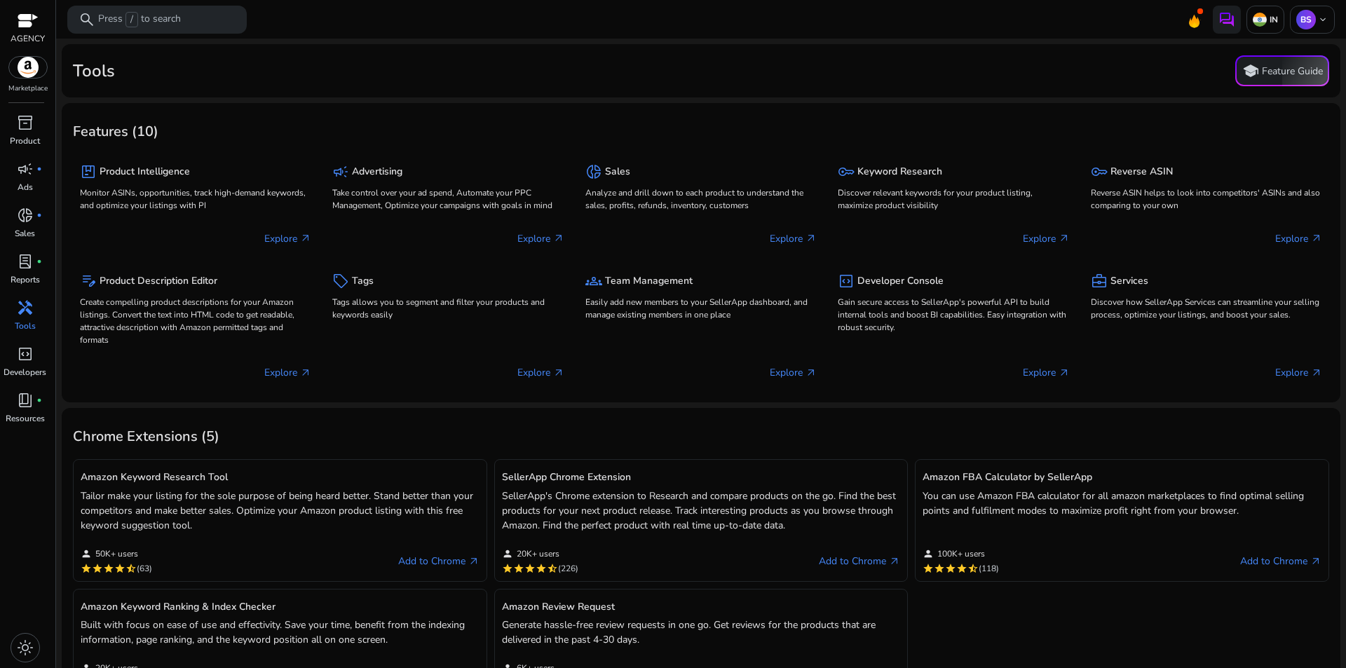
scroll to position [39, 0]
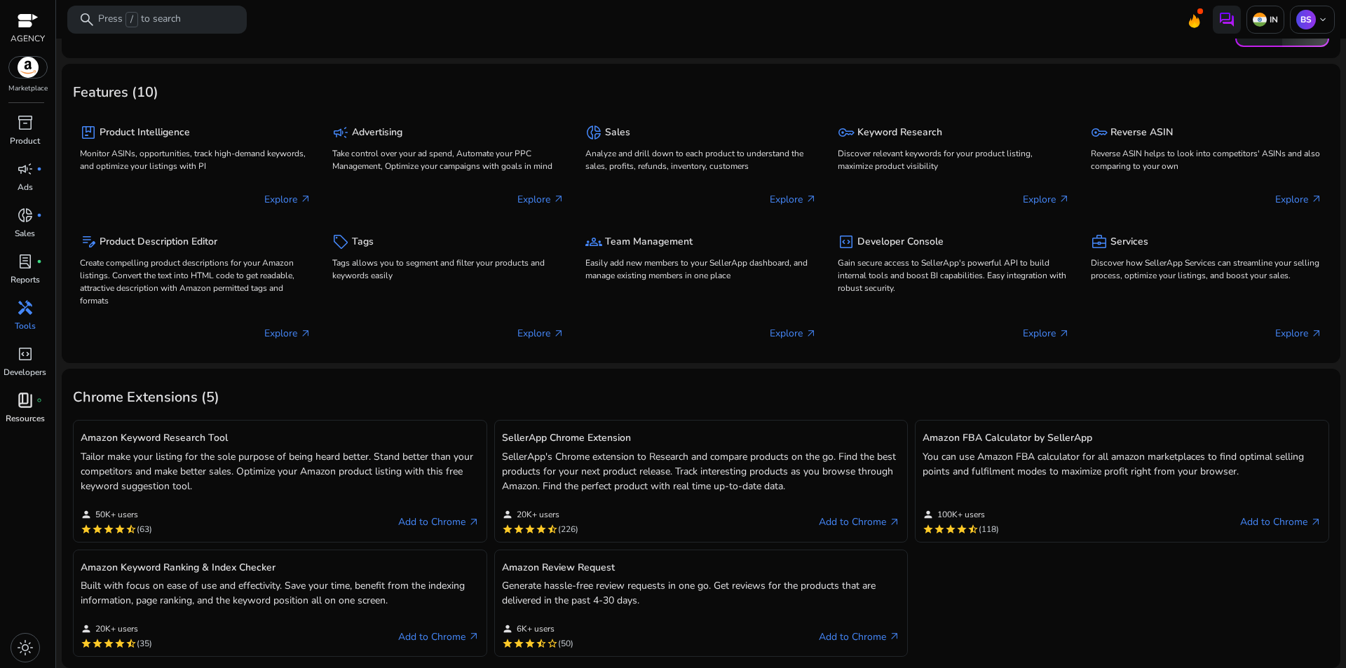
click at [36, 414] on p "Resources" at bounding box center [25, 418] width 39 height 13
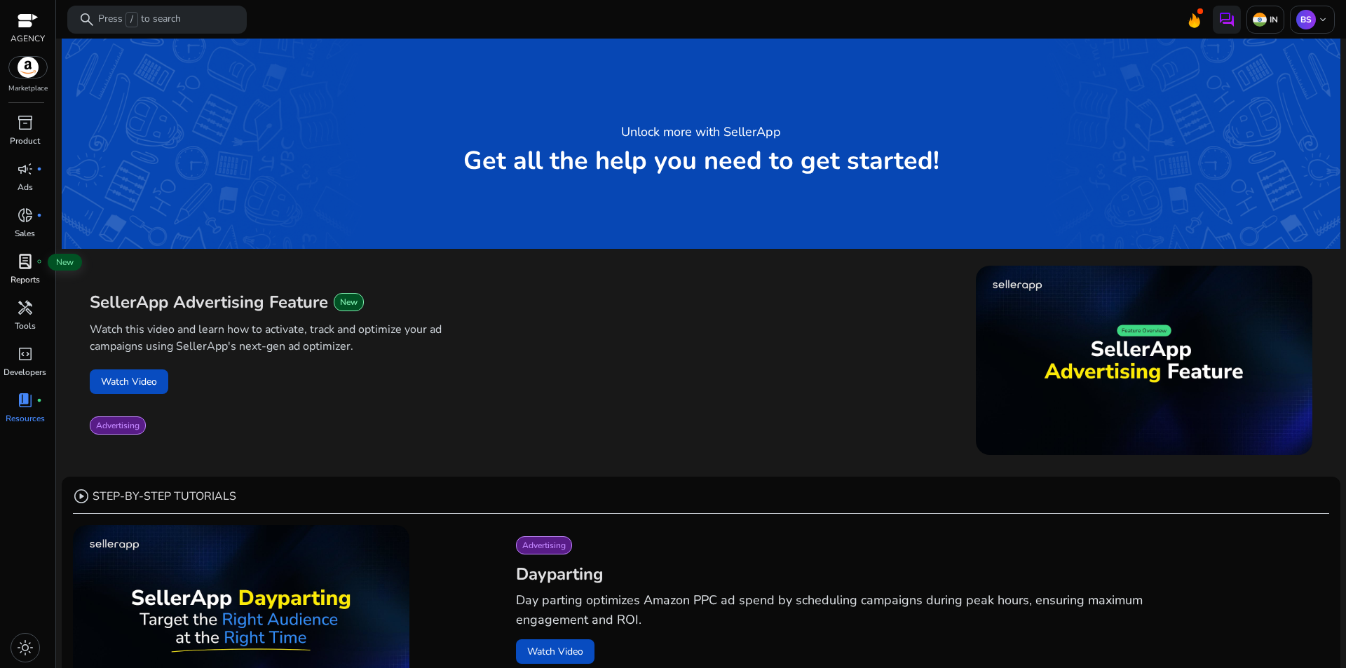
click at [29, 265] on span "lab_profile" at bounding box center [25, 261] width 17 height 17
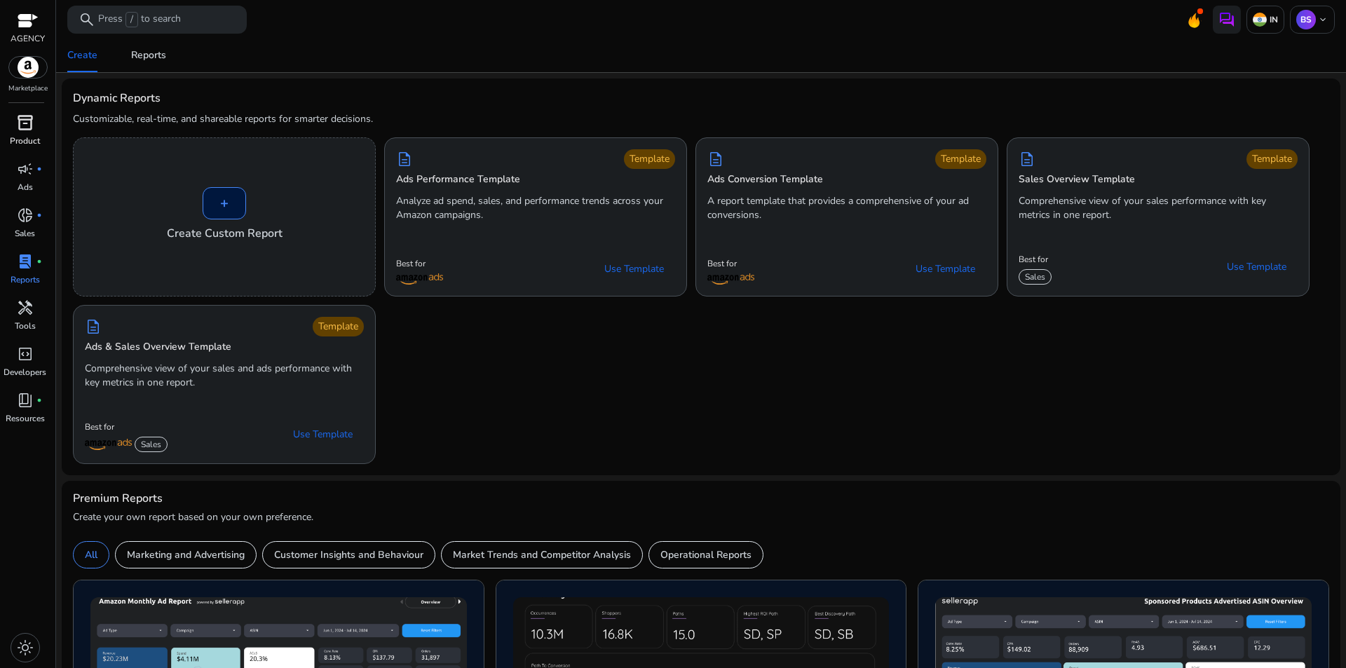
click at [32, 128] on span "inventory_2" at bounding box center [25, 122] width 17 height 17
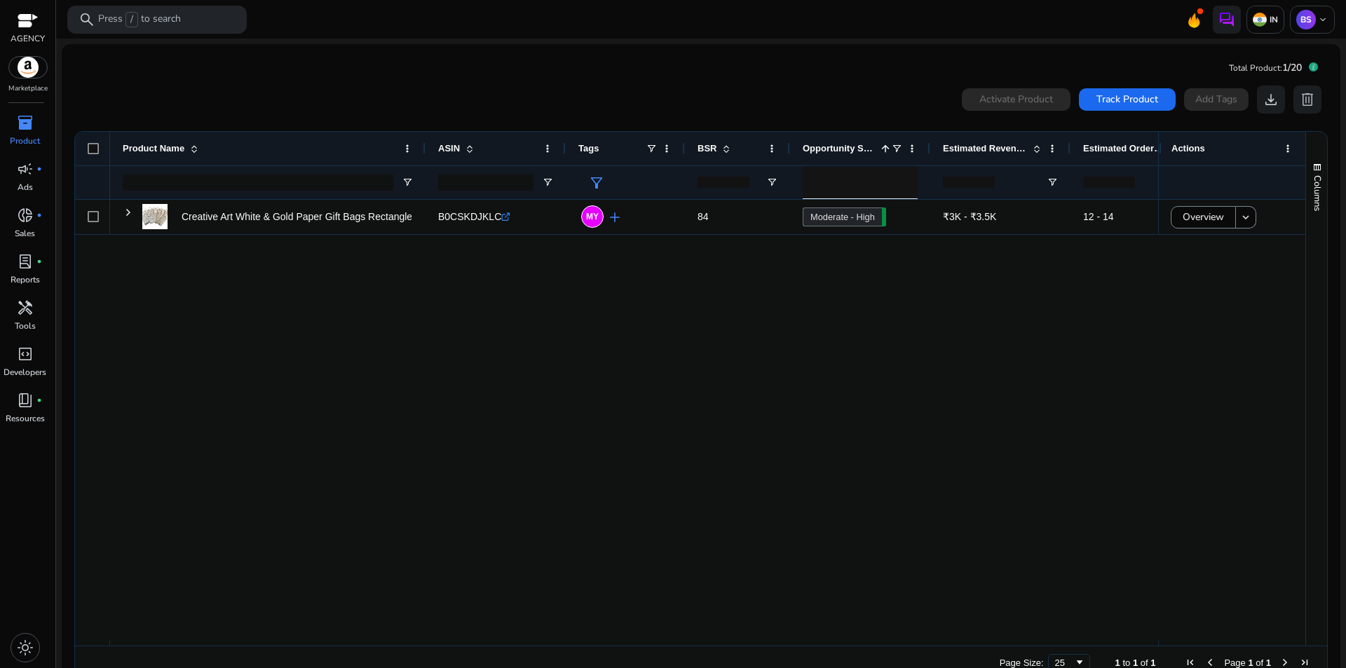
click at [25, 60] on img at bounding box center [28, 67] width 38 height 21
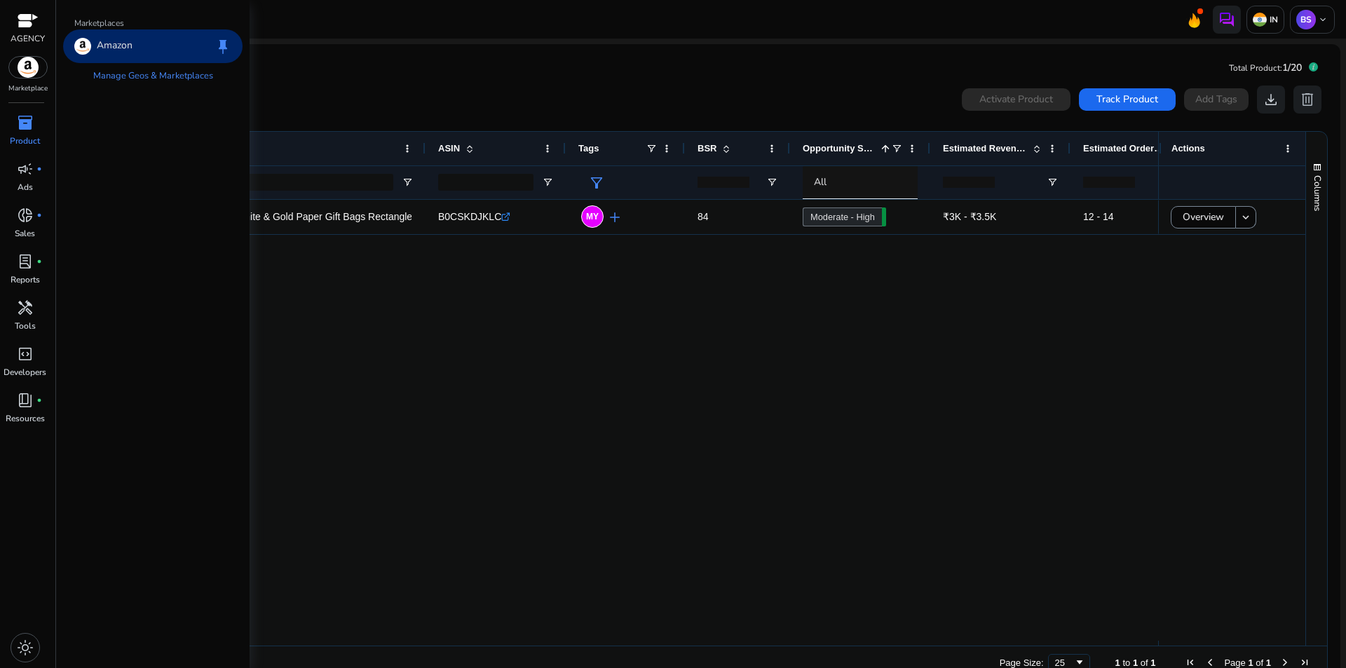
click at [186, 51] on div "Amazon keep" at bounding box center [152, 46] width 179 height 34
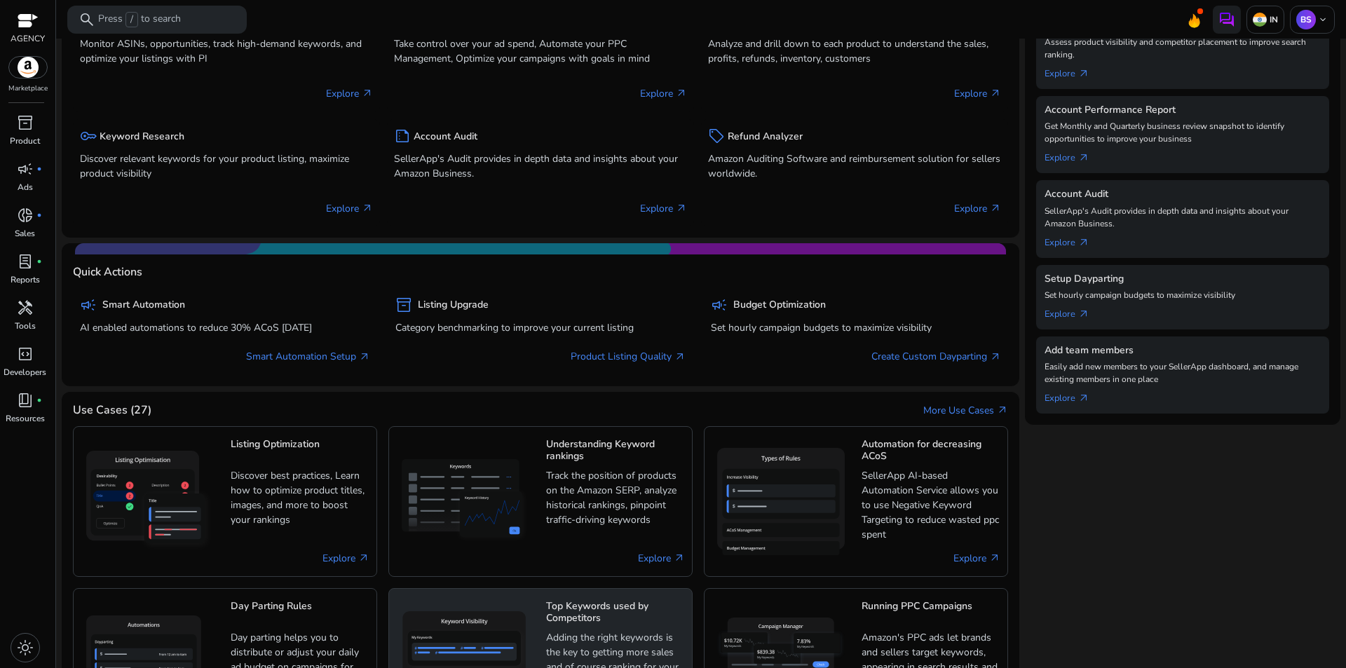
scroll to position [280, 0]
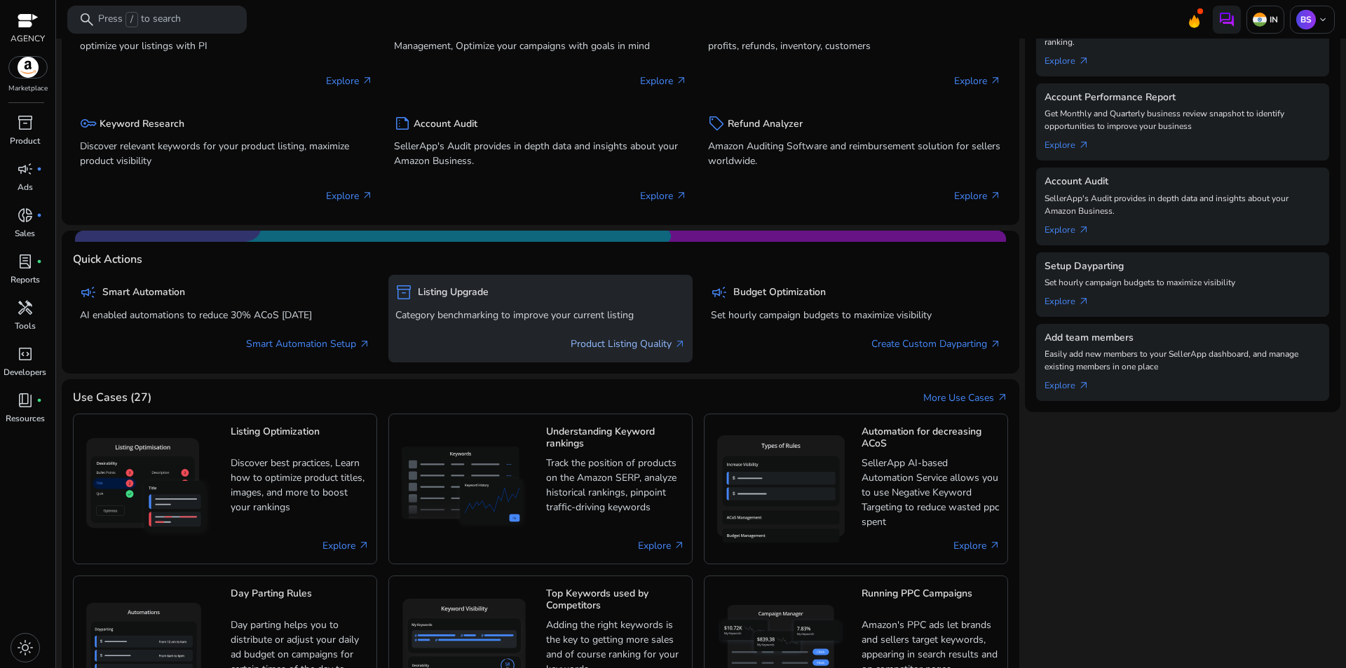
click at [603, 341] on link "Product Listing Quality arrow_outward" at bounding box center [628, 343] width 115 height 15
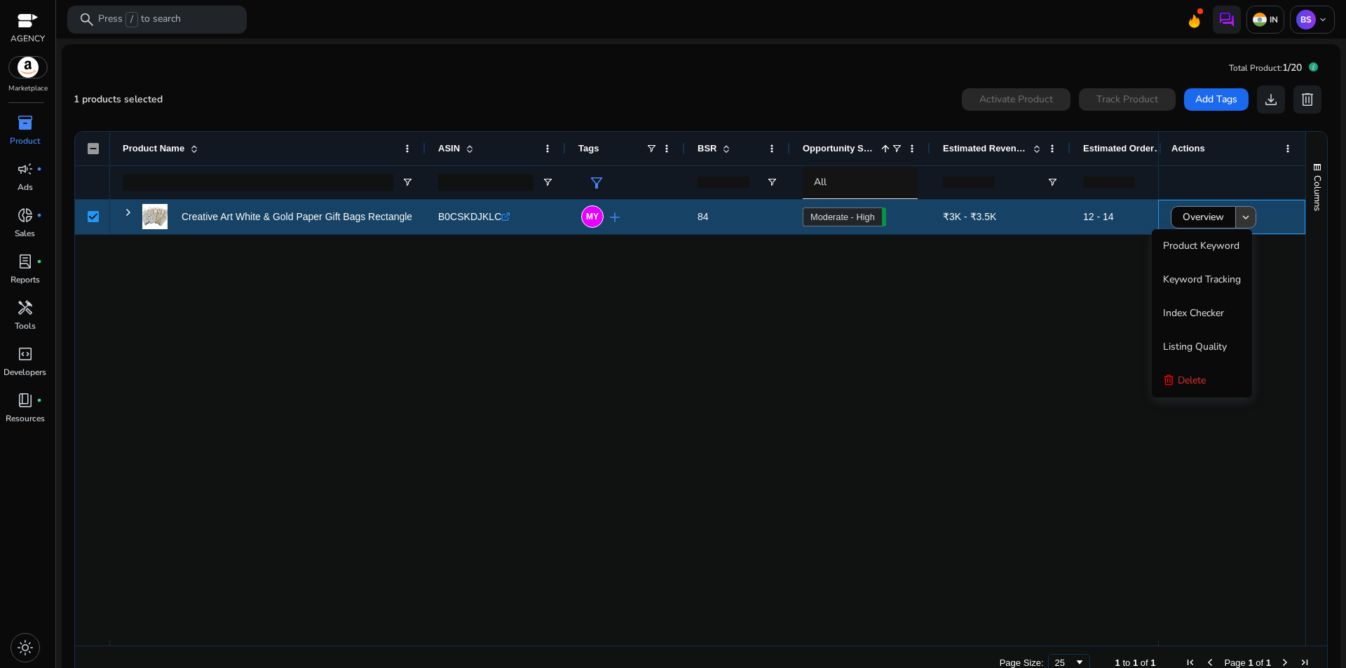
click at [1241, 217] on mat-icon "keyboard_arrow_down" at bounding box center [1245, 217] width 13 height 13
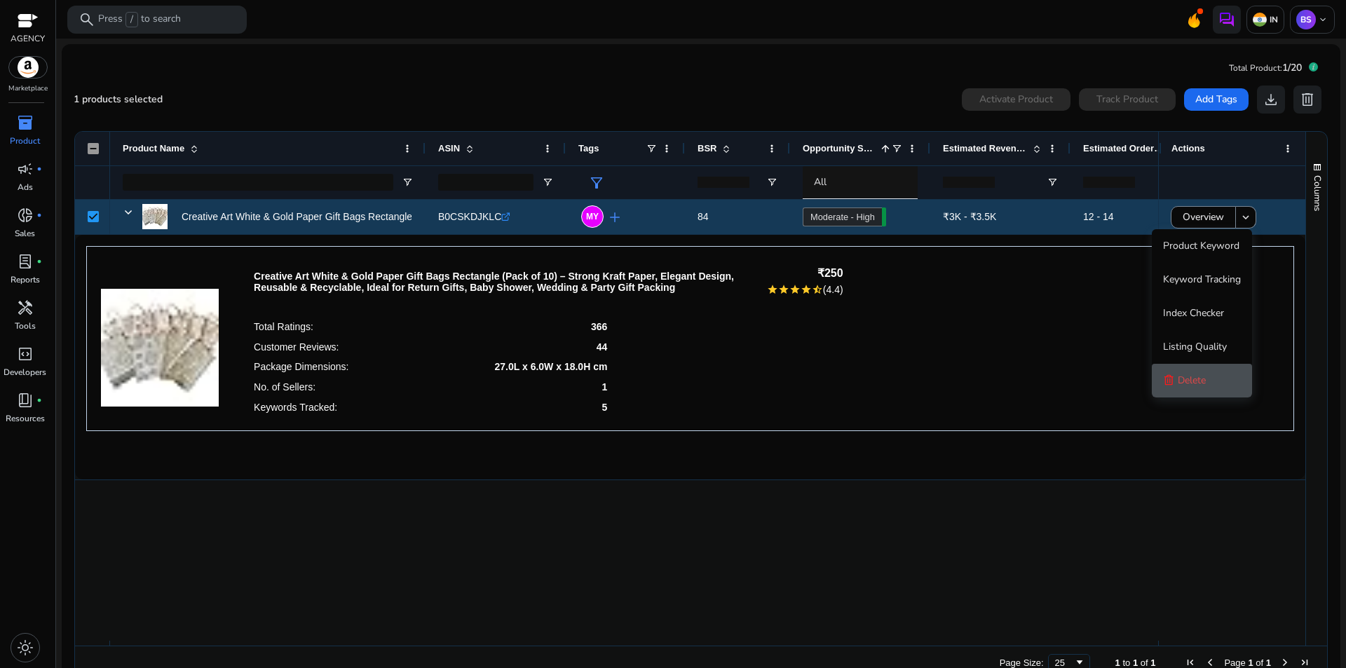
click at [1198, 376] on span "Delete" at bounding box center [1192, 380] width 28 height 13
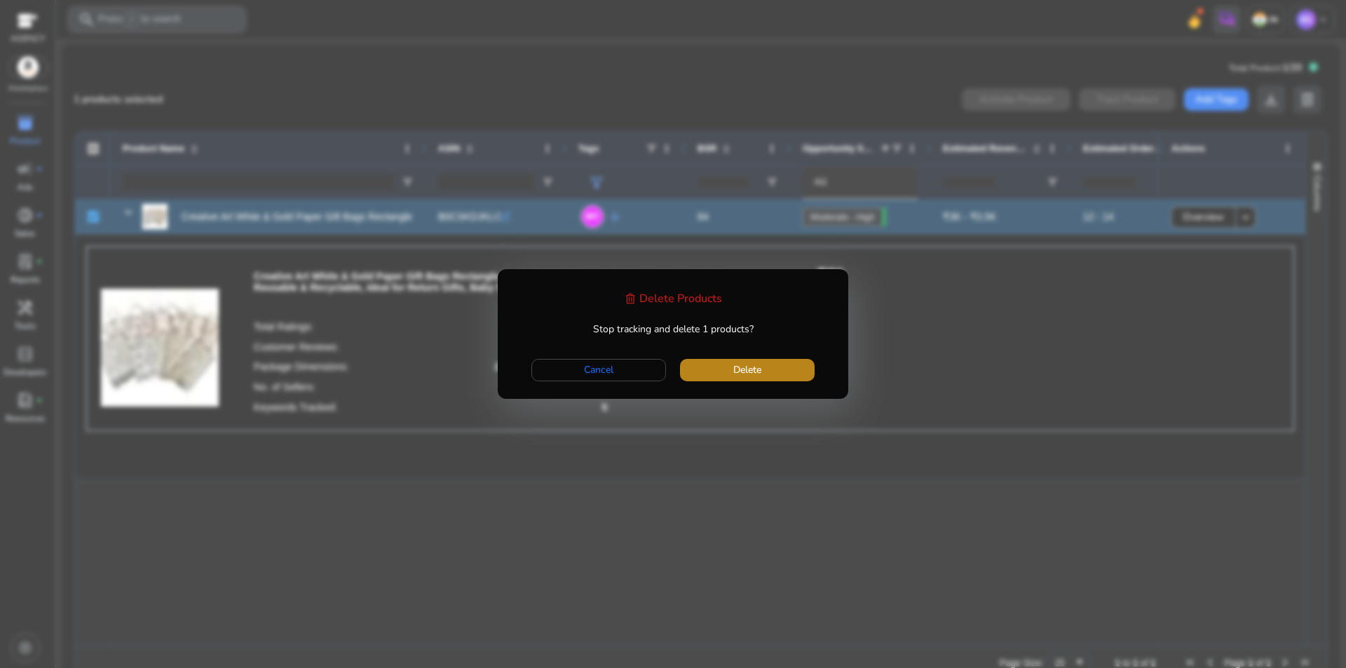
click at [756, 374] on span "Delete" at bounding box center [747, 369] width 28 height 15
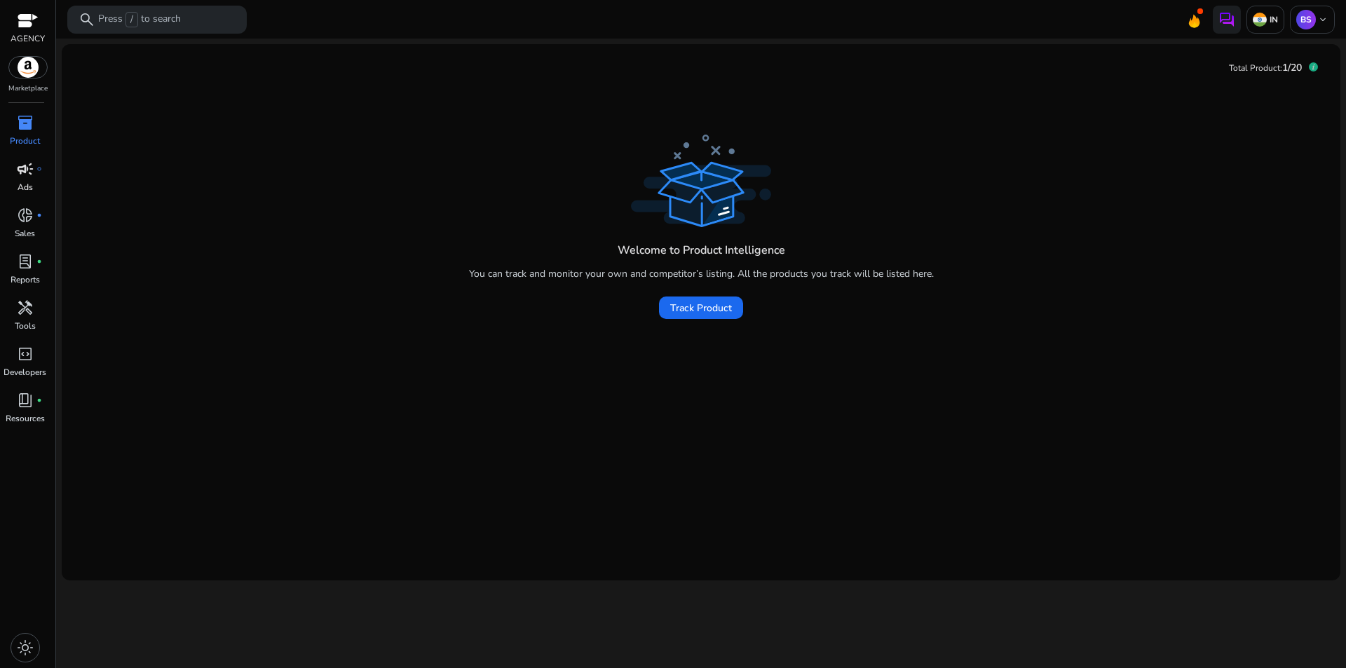
click at [28, 174] on span "campaign" at bounding box center [25, 169] width 17 height 17
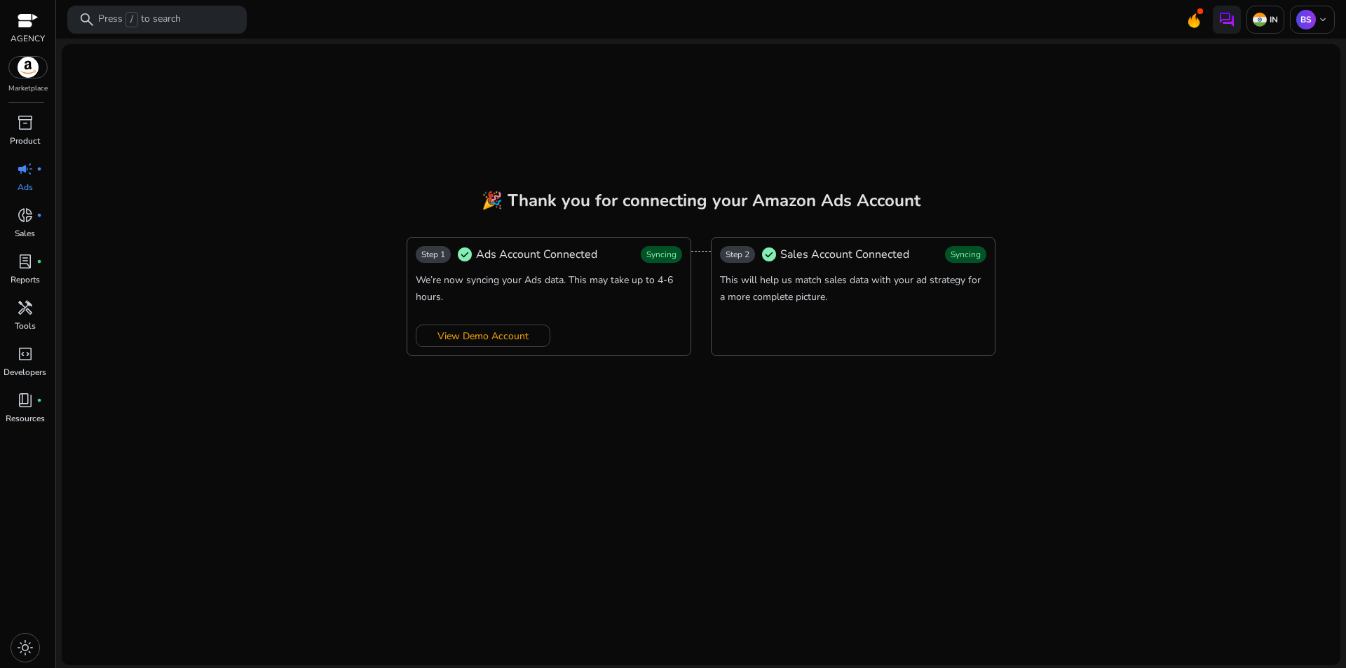
click at [838, 261] on span "Sales Account Connected" at bounding box center [844, 254] width 129 height 17
click at [31, 647] on span "light_mode" at bounding box center [25, 647] width 17 height 17
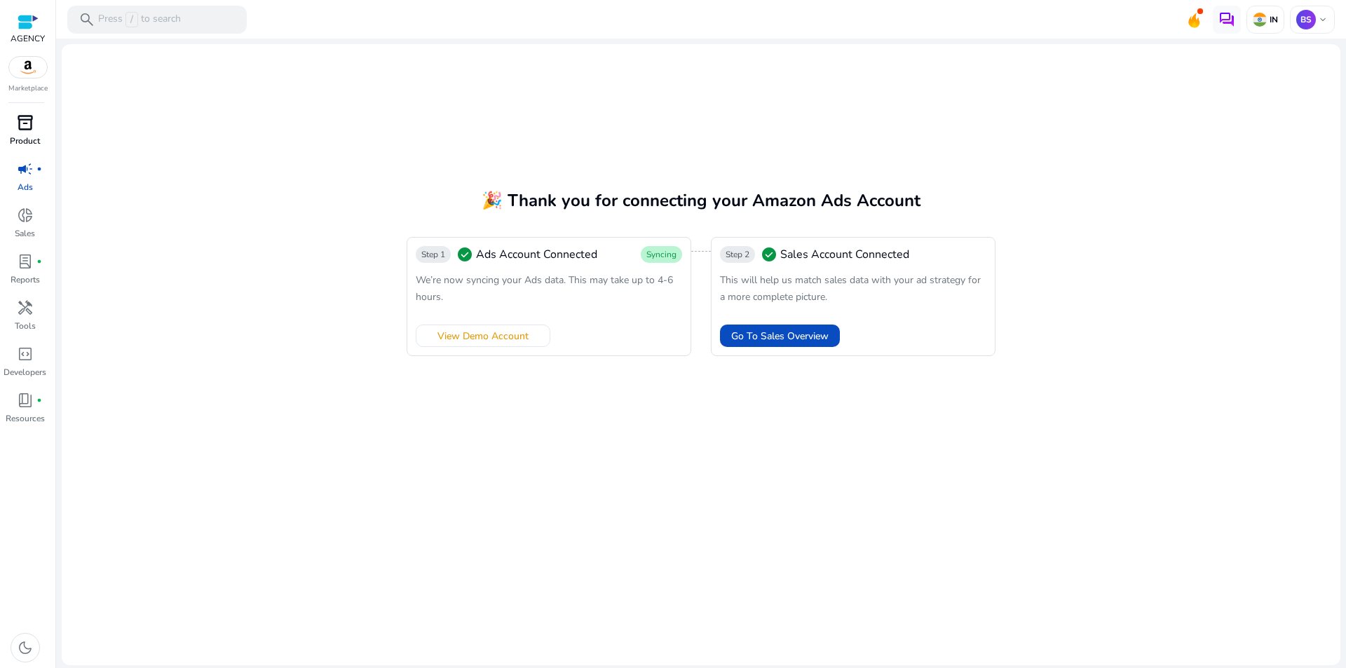
click at [17, 119] on span "inventory_2" at bounding box center [25, 122] width 17 height 17
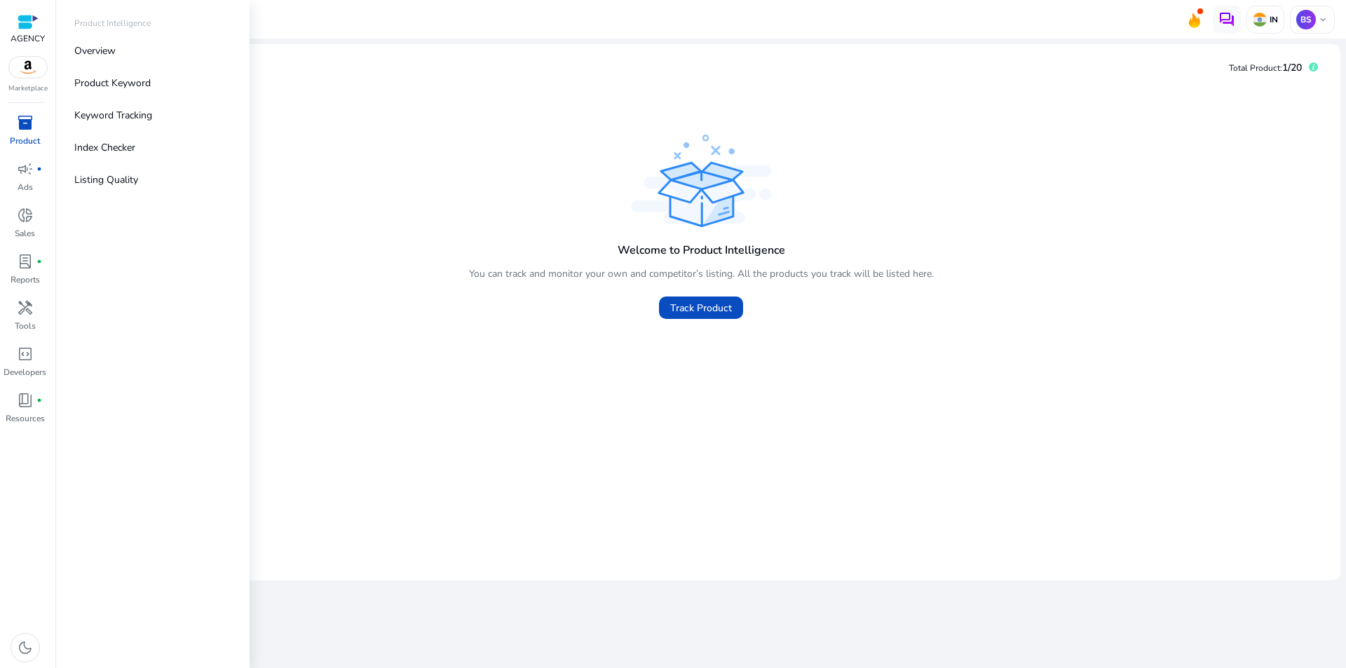
click at [24, 69] on img at bounding box center [28, 67] width 38 height 21
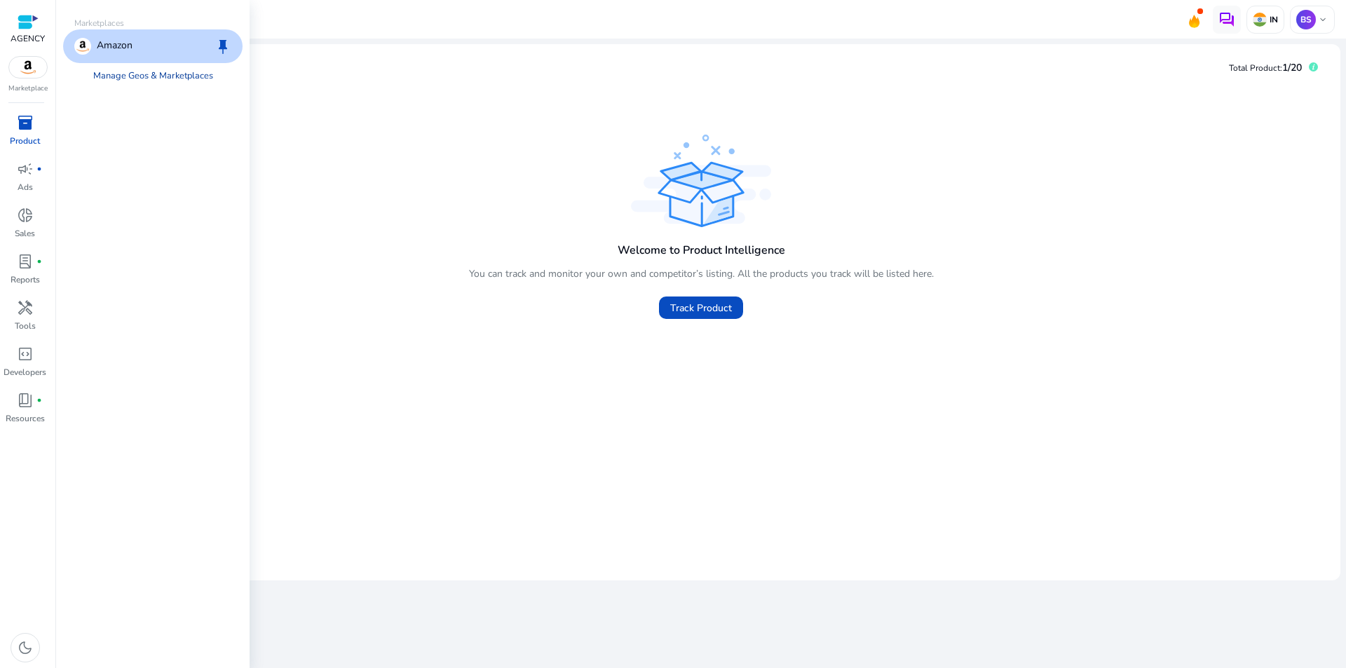
click at [132, 75] on link "Manage Geos & Marketplaces" at bounding box center [153, 75] width 142 height 25
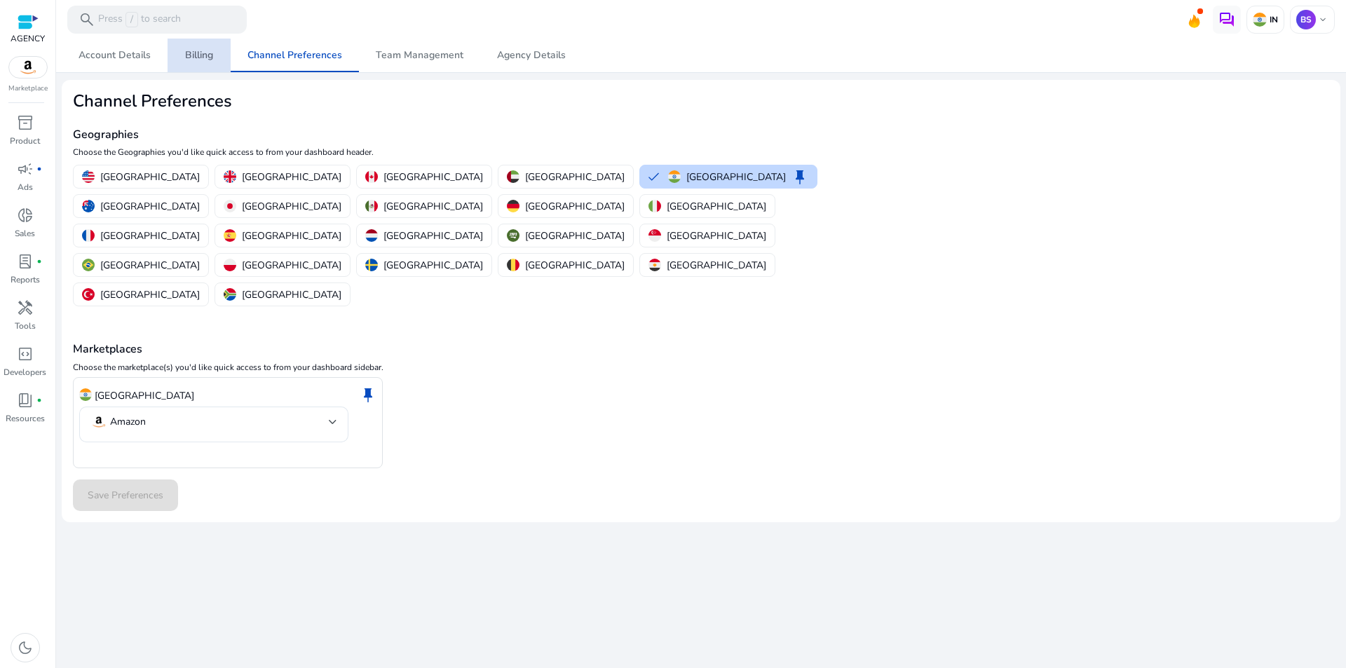
click at [185, 55] on span "Billing" at bounding box center [199, 55] width 28 height 10
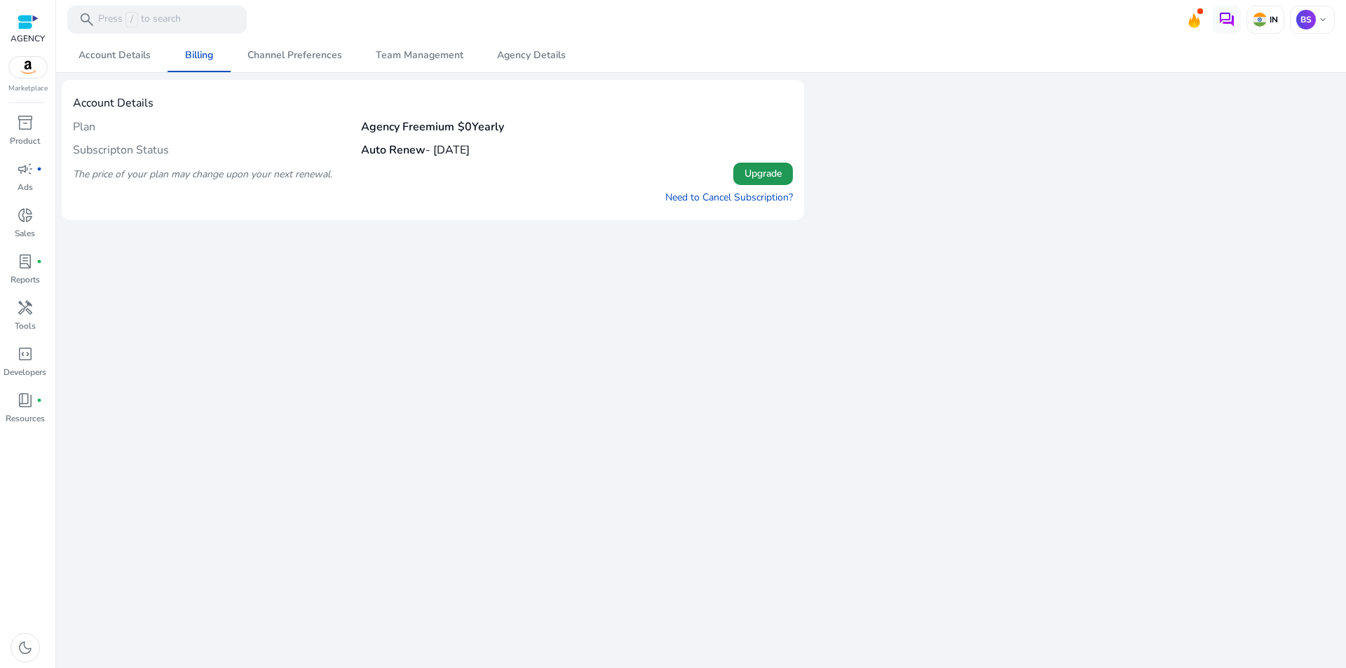
click at [763, 177] on span "Upgrade" at bounding box center [762, 173] width 37 height 15
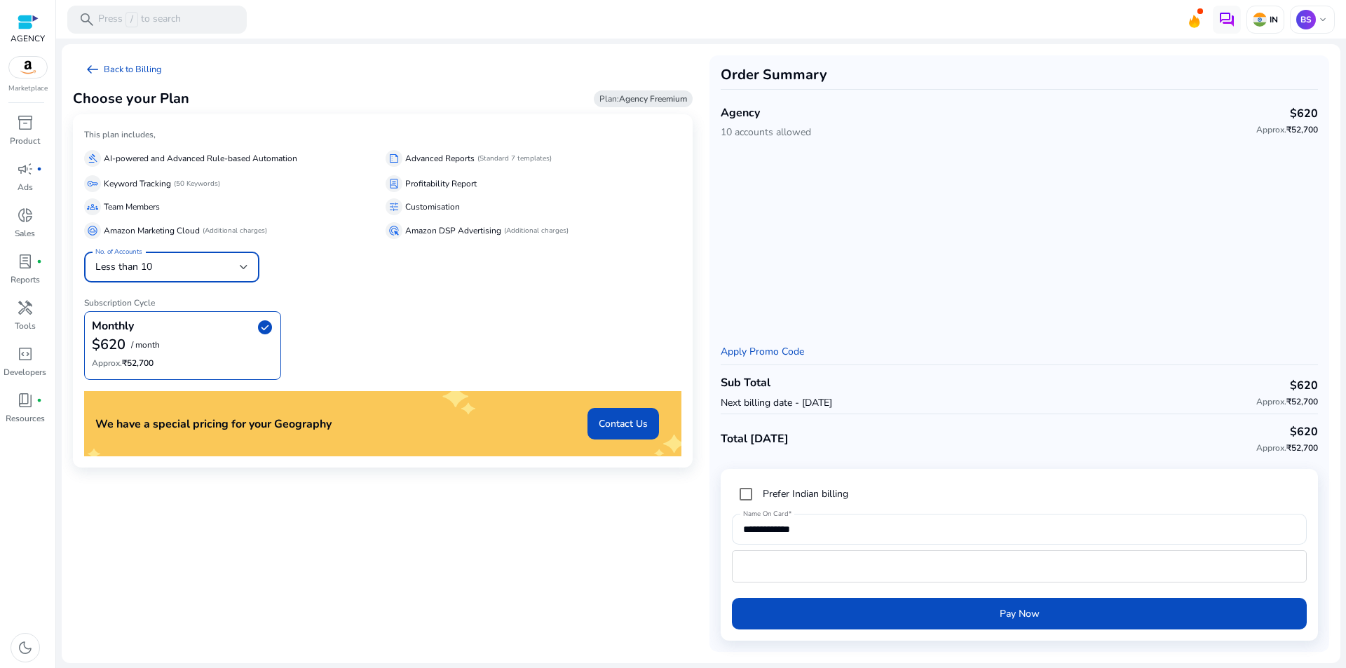
click at [225, 270] on div "Less than 10" at bounding box center [167, 266] width 144 height 15
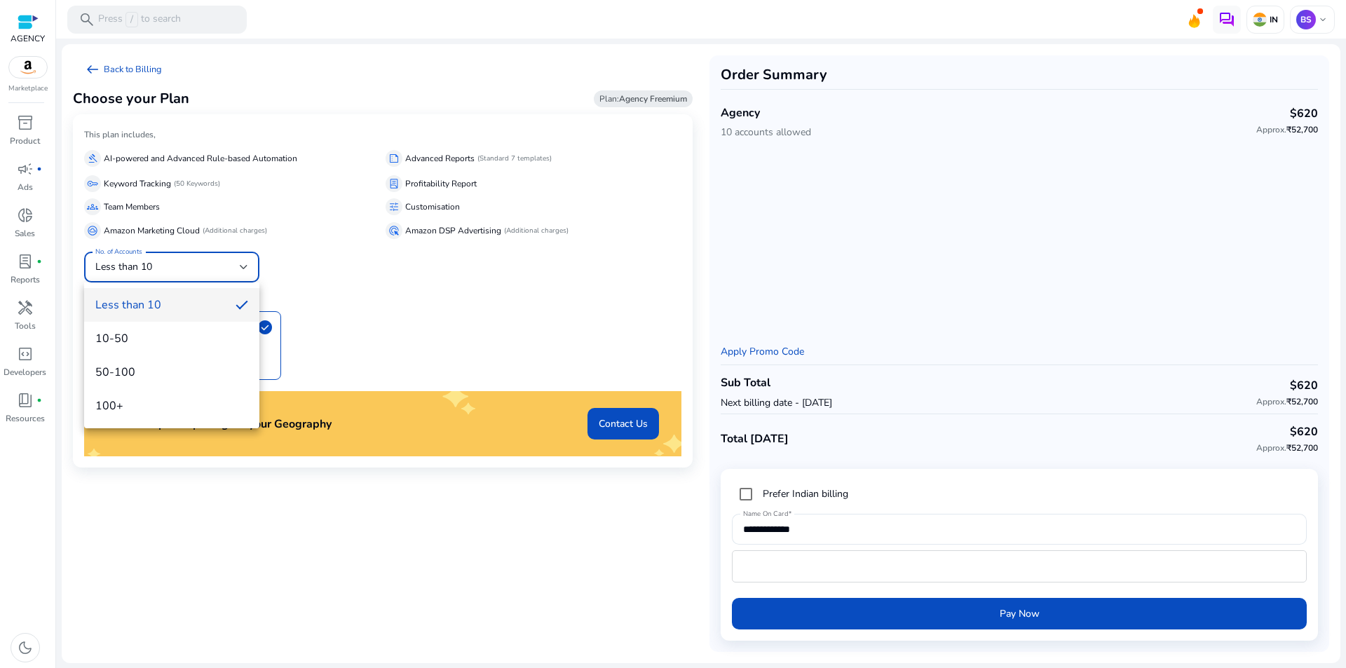
drag, startPoint x: 264, startPoint y: 505, endPoint x: 271, endPoint y: 501, distance: 8.8
click at [264, 505] on div at bounding box center [673, 334] width 1346 height 668
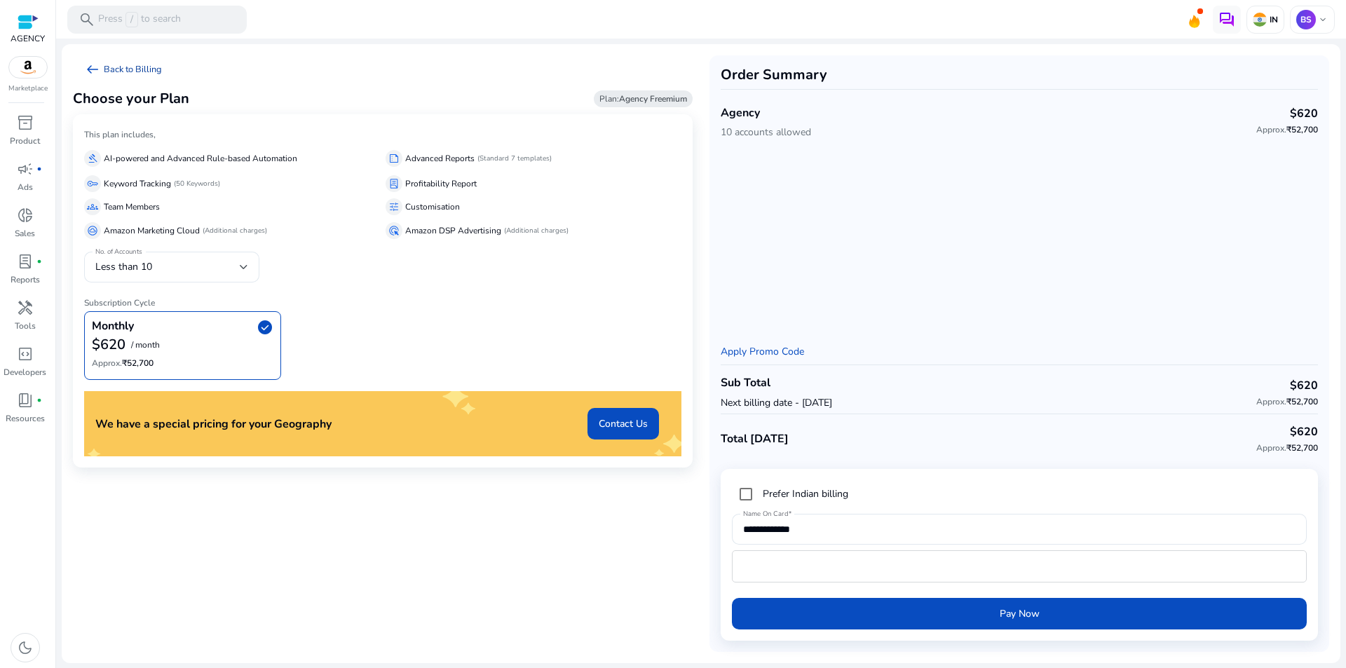
click at [94, 74] on span "arrow_left_alt" at bounding box center [92, 69] width 17 height 17
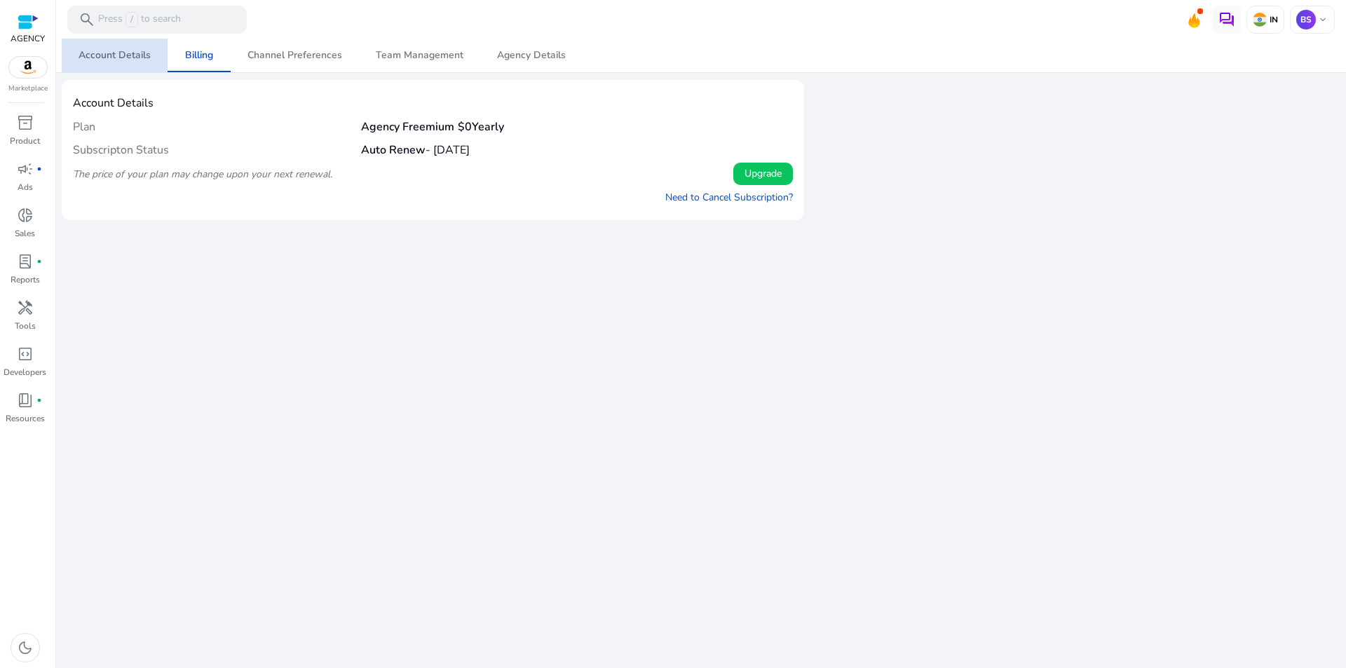
click at [127, 57] on span "Account Details" at bounding box center [115, 55] width 72 height 10
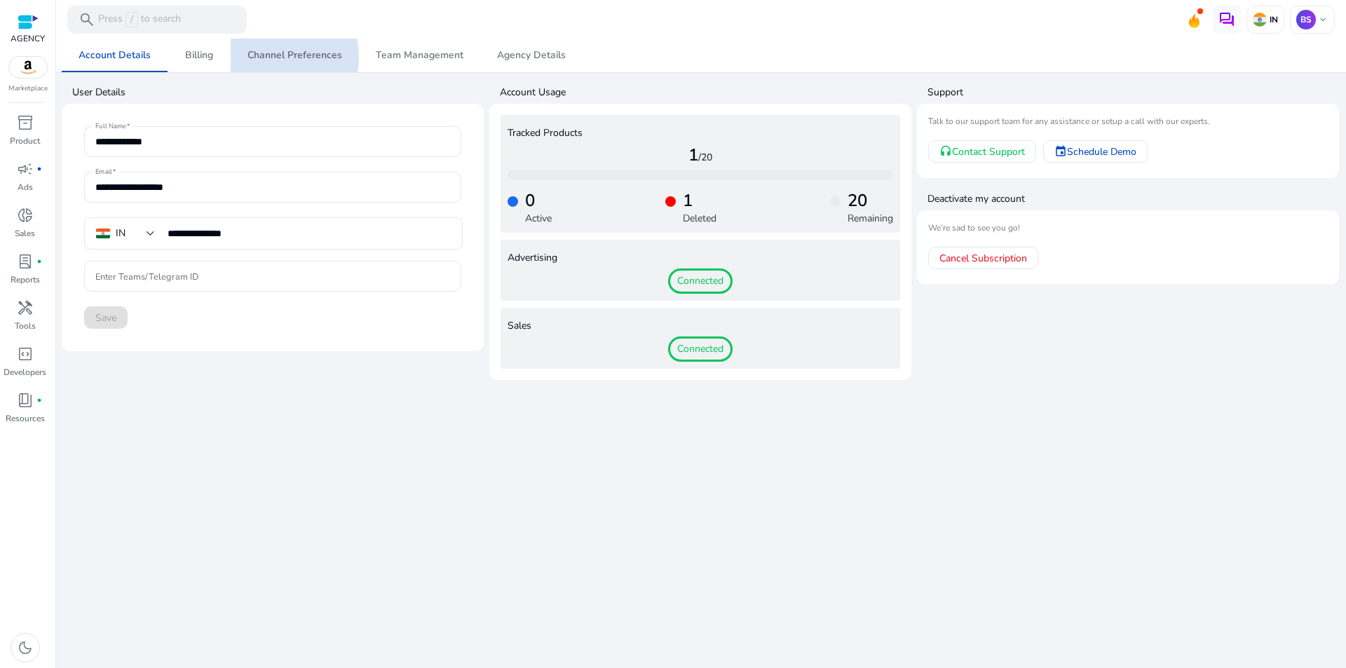
click at [288, 57] on span "Channel Preferences" at bounding box center [294, 55] width 95 height 10
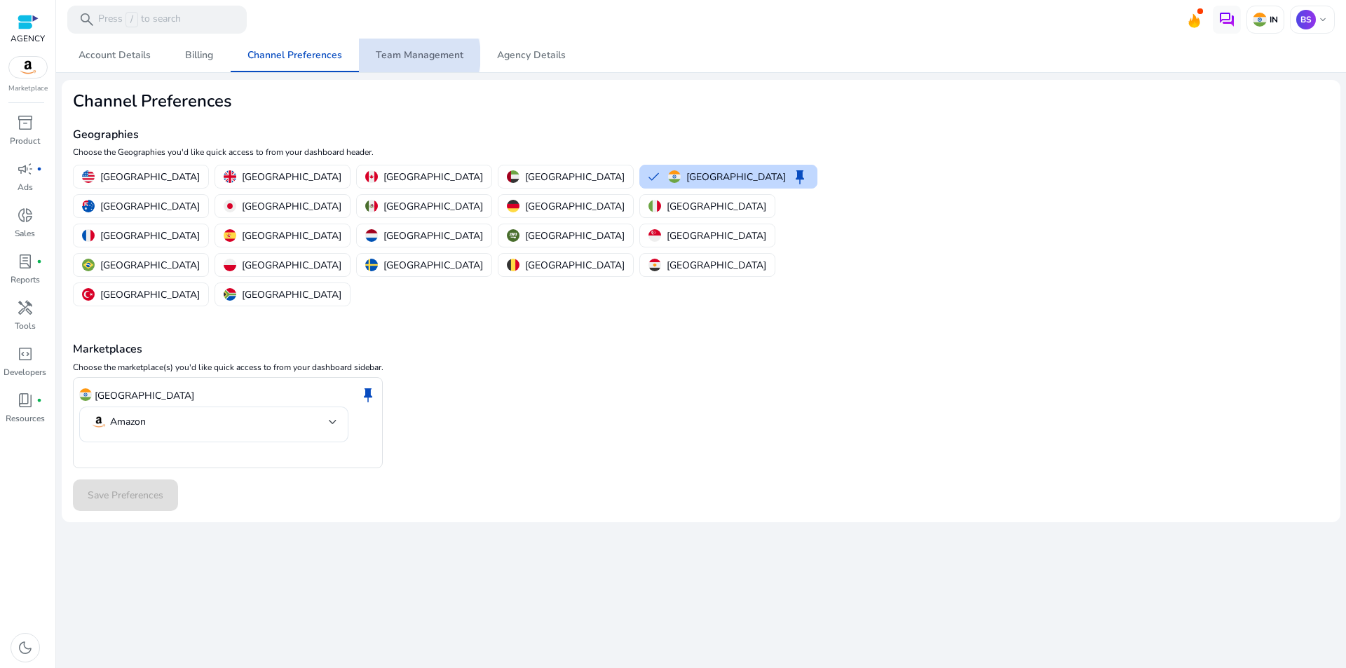
click at [413, 56] on span "Team Management" at bounding box center [420, 55] width 88 height 10
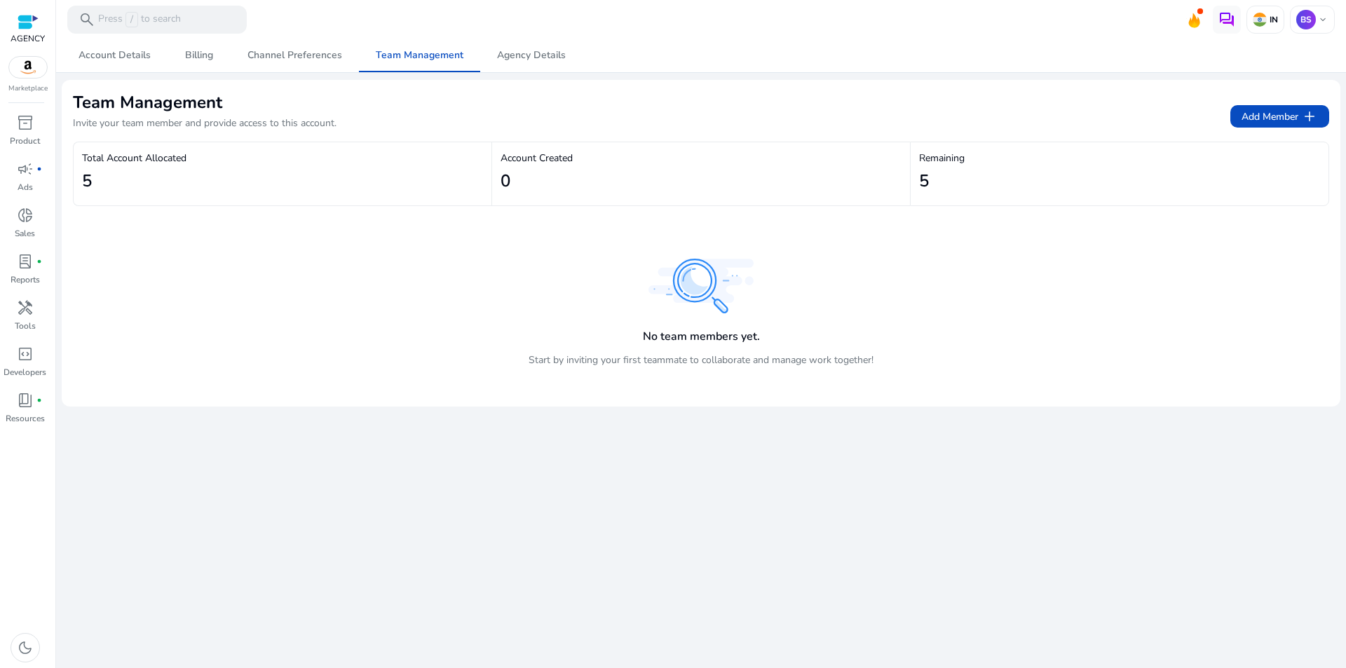
click at [252, 170] on div "5" at bounding box center [282, 181] width 401 height 32
click at [203, 179] on div "5" at bounding box center [282, 181] width 401 height 32
click at [180, 170] on div "5" at bounding box center [282, 181] width 401 height 32
click at [512, 55] on span "Agency Details" at bounding box center [531, 55] width 69 height 10
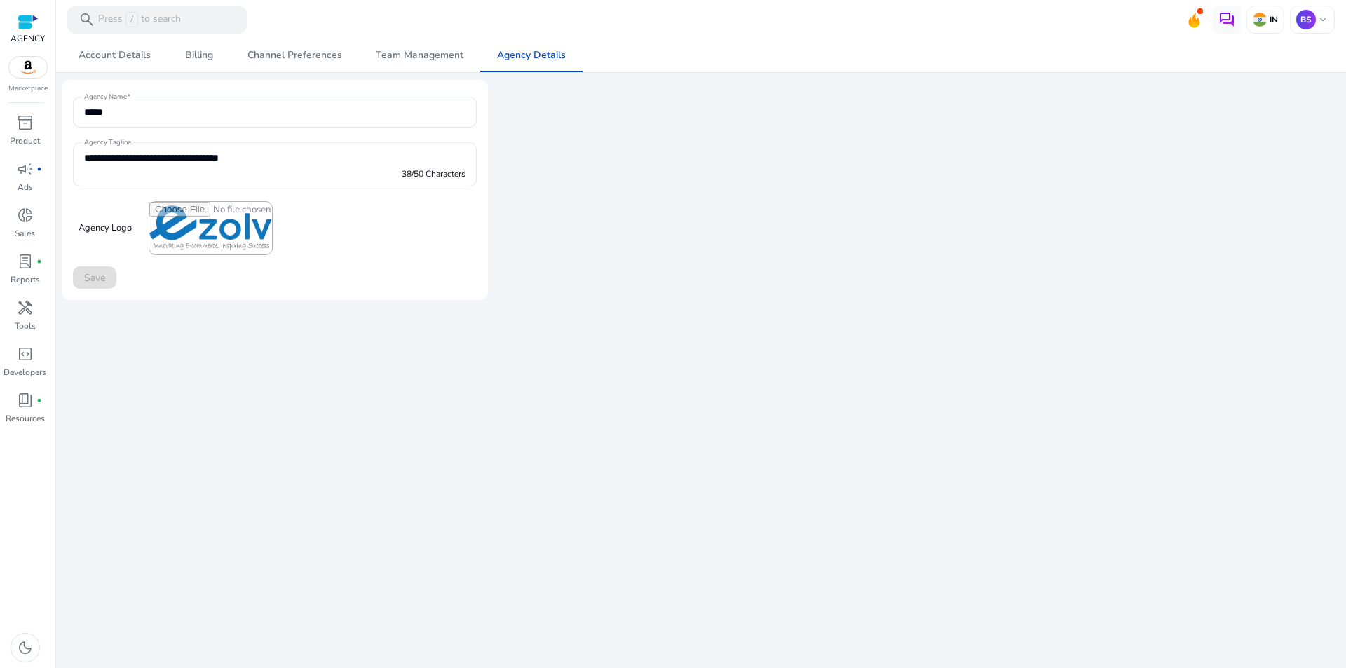
click at [30, 74] on img at bounding box center [28, 67] width 38 height 21
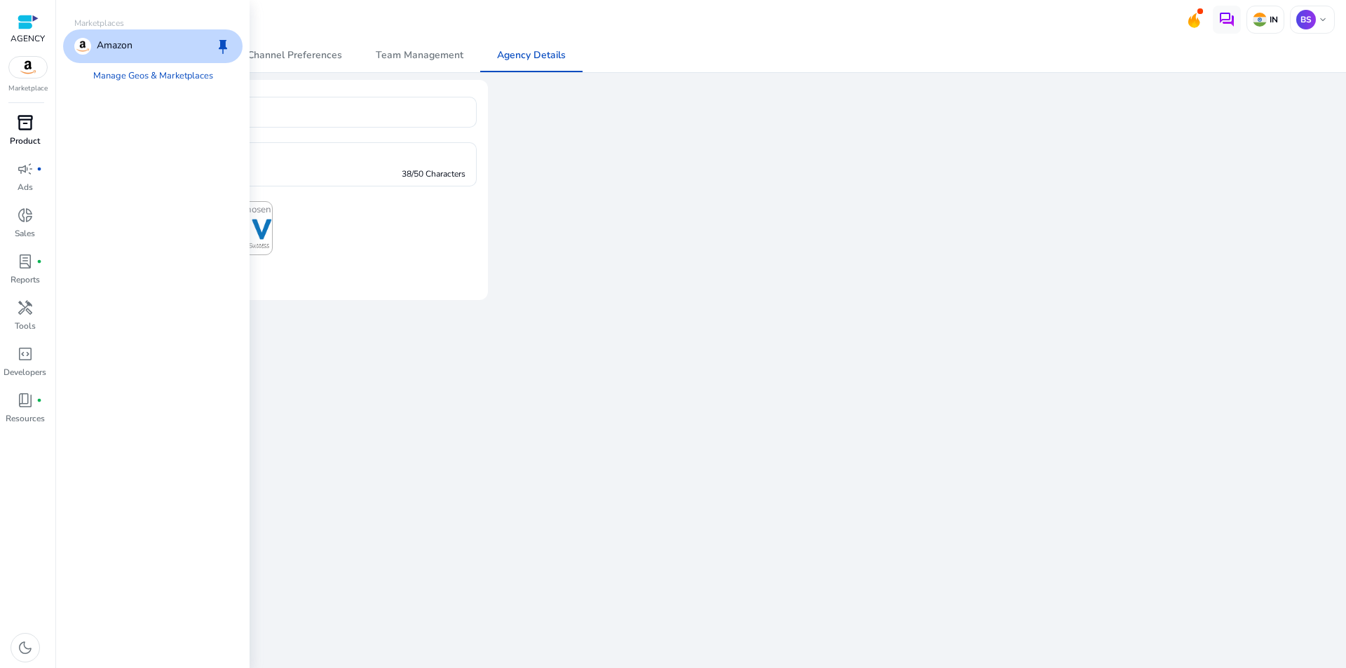
click at [29, 130] on span "inventory_2" at bounding box center [25, 122] width 17 height 17
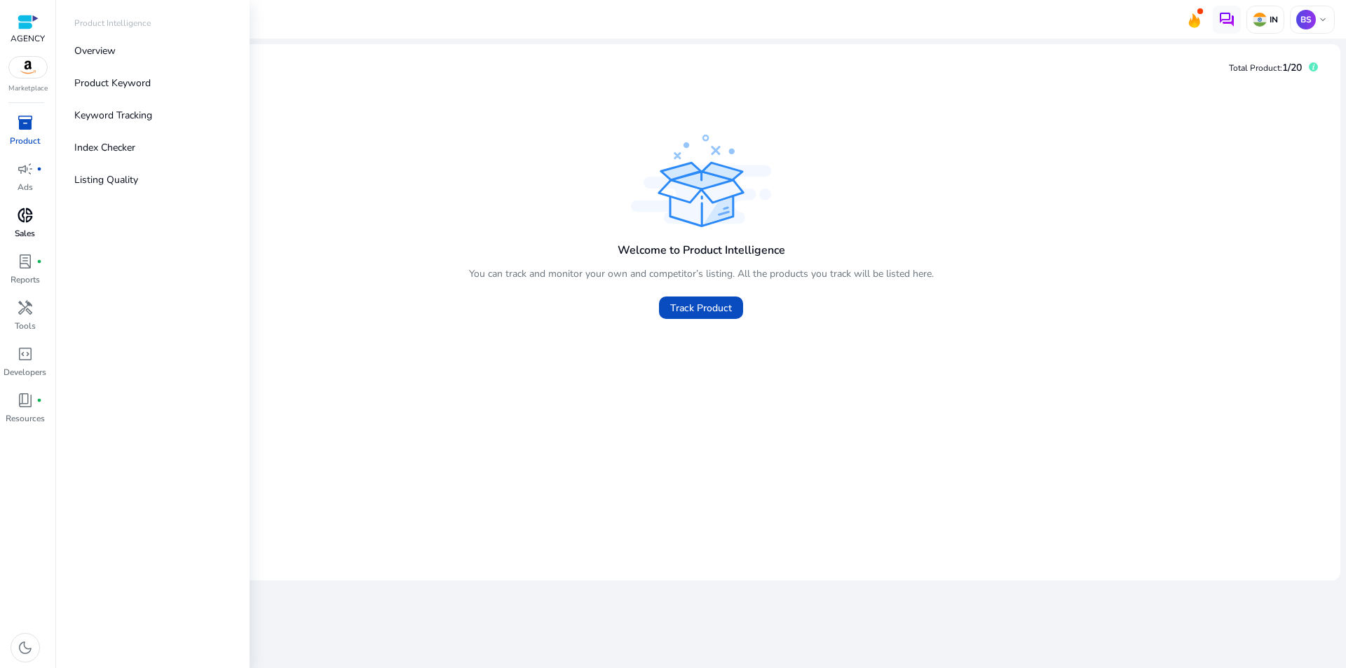
click at [28, 216] on span "donut_small" at bounding box center [25, 215] width 17 height 17
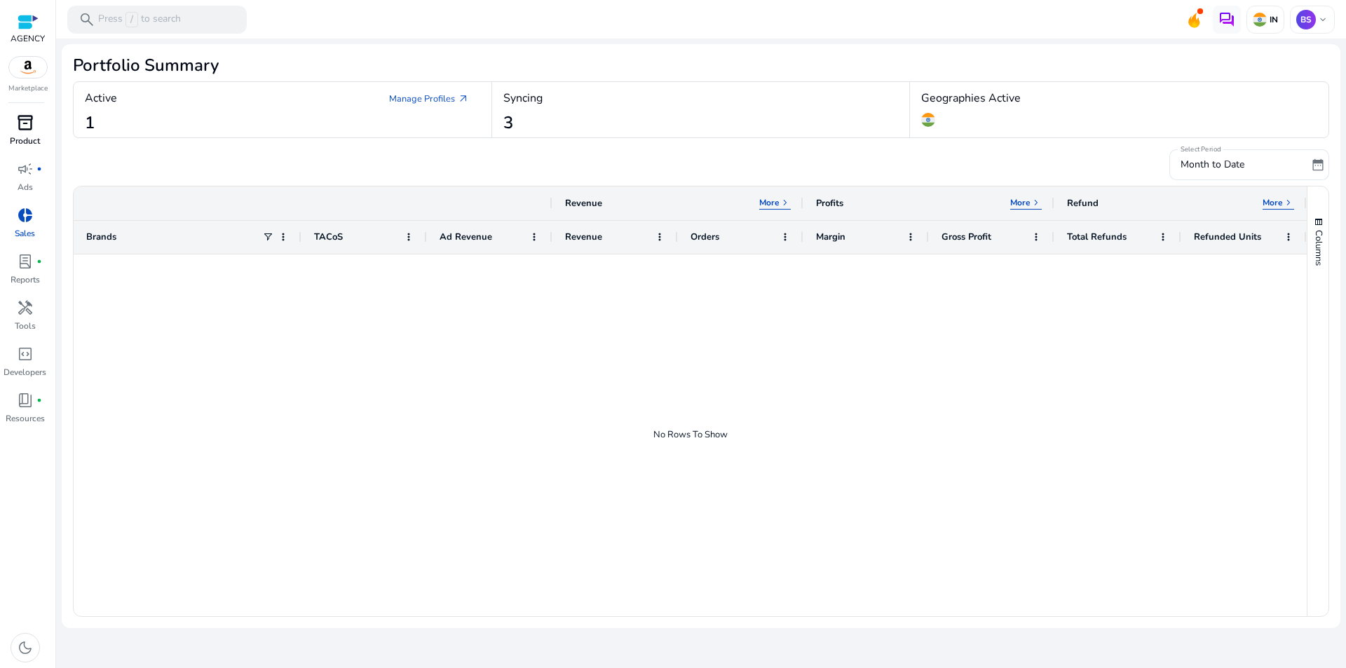
click at [31, 128] on span "inventory_2" at bounding box center [25, 122] width 17 height 17
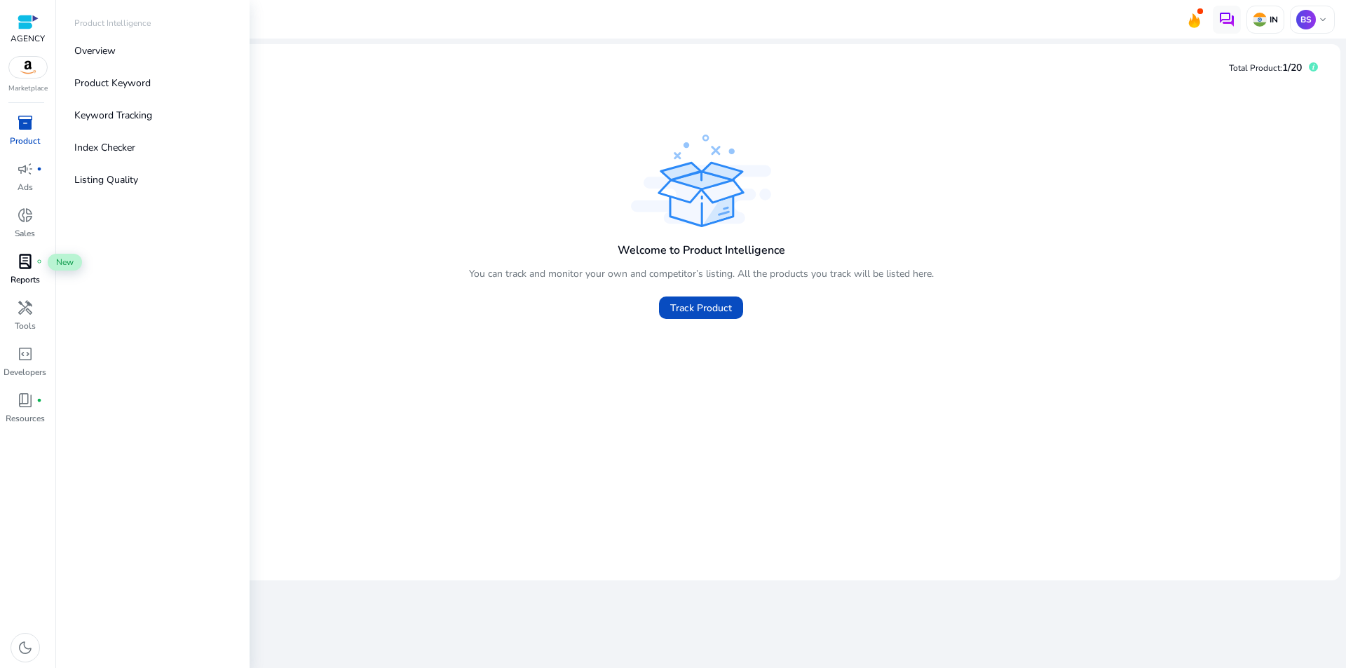
click at [26, 266] on span "lab_profile" at bounding box center [25, 261] width 17 height 17
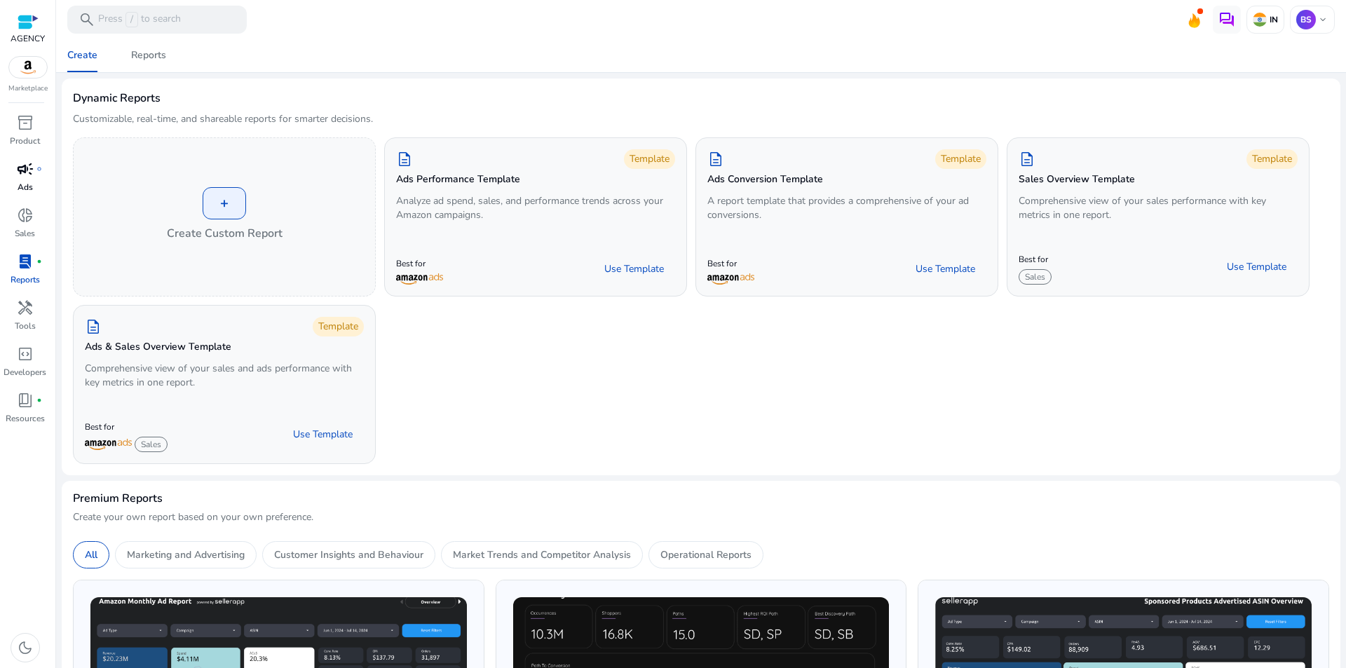
click at [34, 169] on div "campaign fiber_manual_record" at bounding box center [25, 169] width 39 height 22
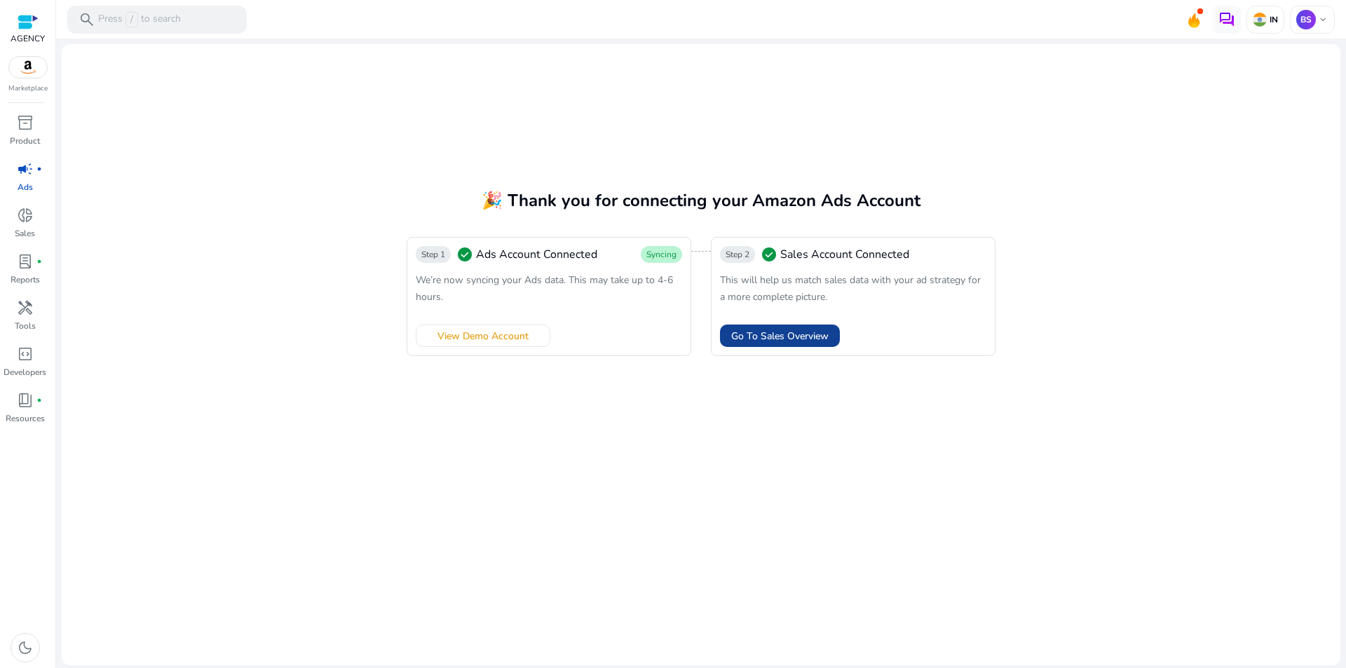
click at [806, 336] on span "Go To Sales Overview" at bounding box center [779, 336] width 97 height 15
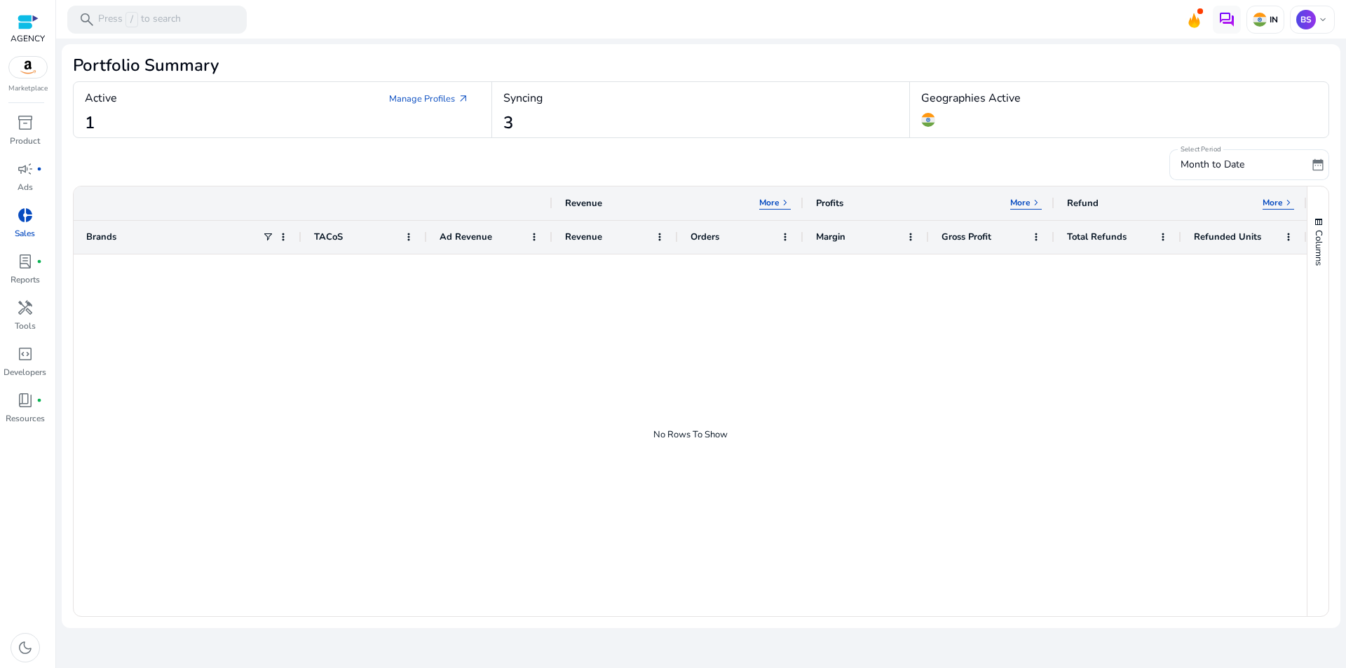
click at [578, 123] on div "Syncing 3" at bounding box center [701, 109] width 418 height 55
click at [445, 97] on link "Manage Profiles arrow_outward" at bounding box center [429, 98] width 102 height 25
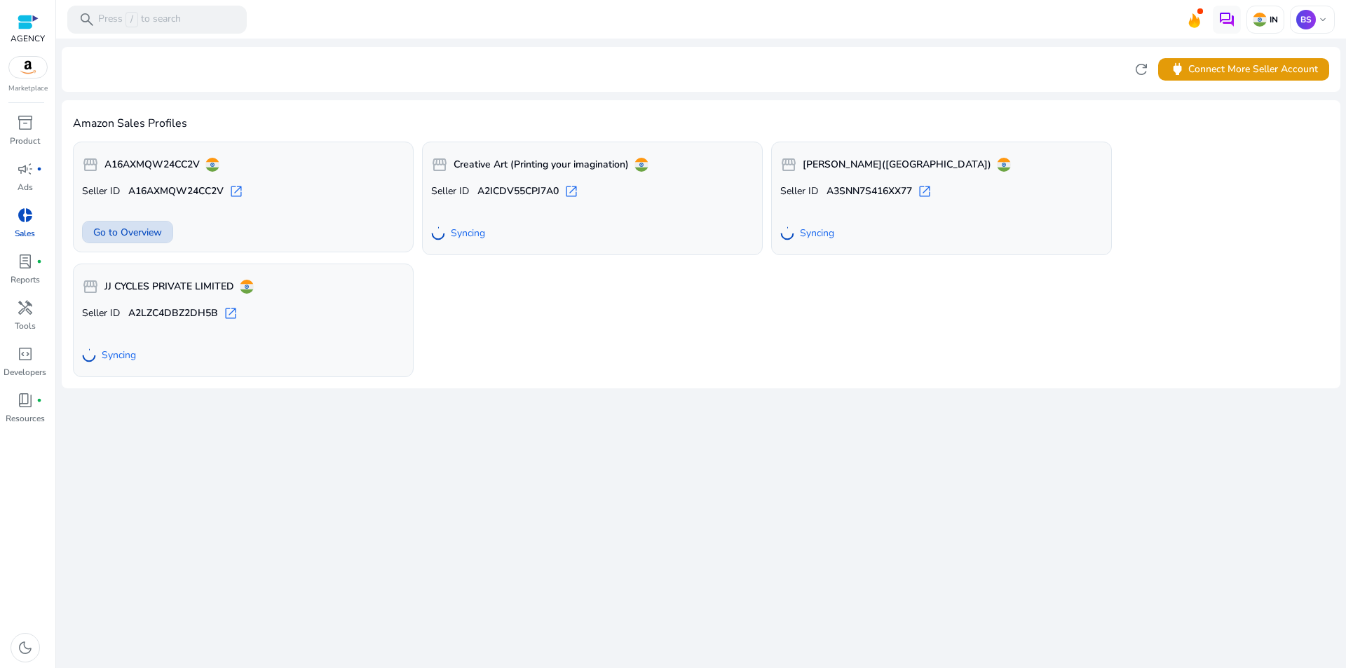
click at [137, 230] on span "Go to Overview" at bounding box center [127, 232] width 69 height 15
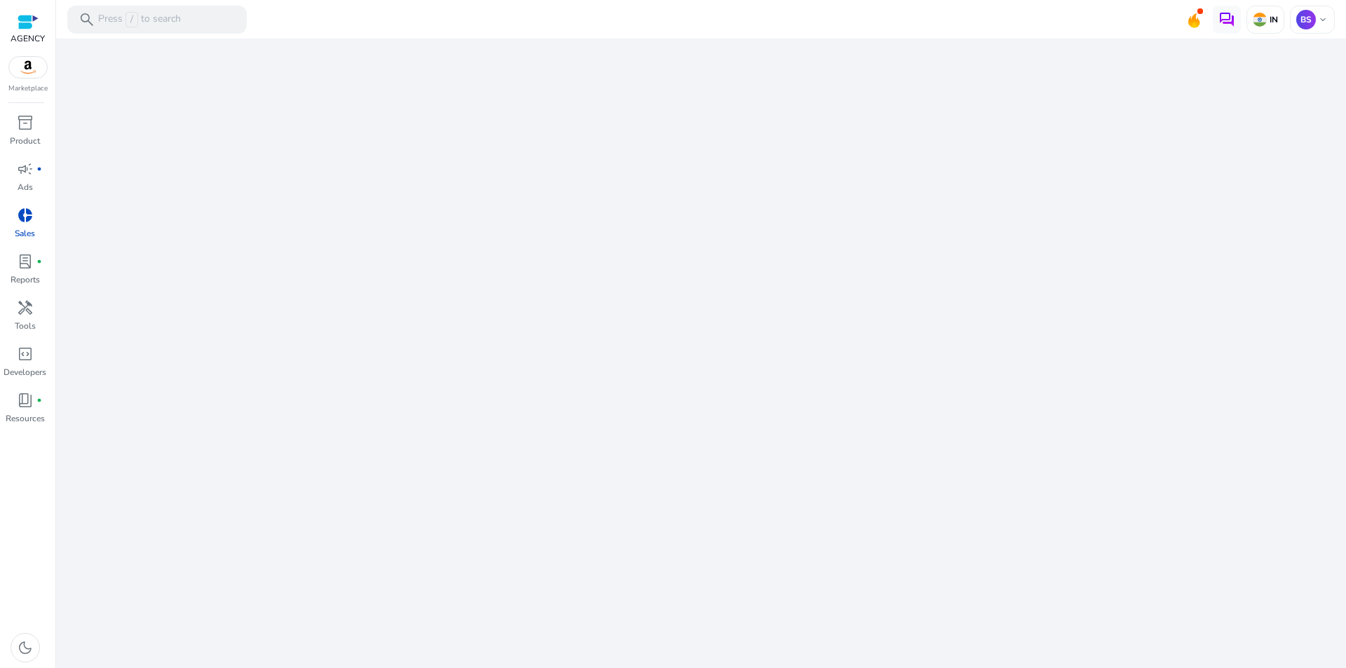
select select "*"
select select "**"
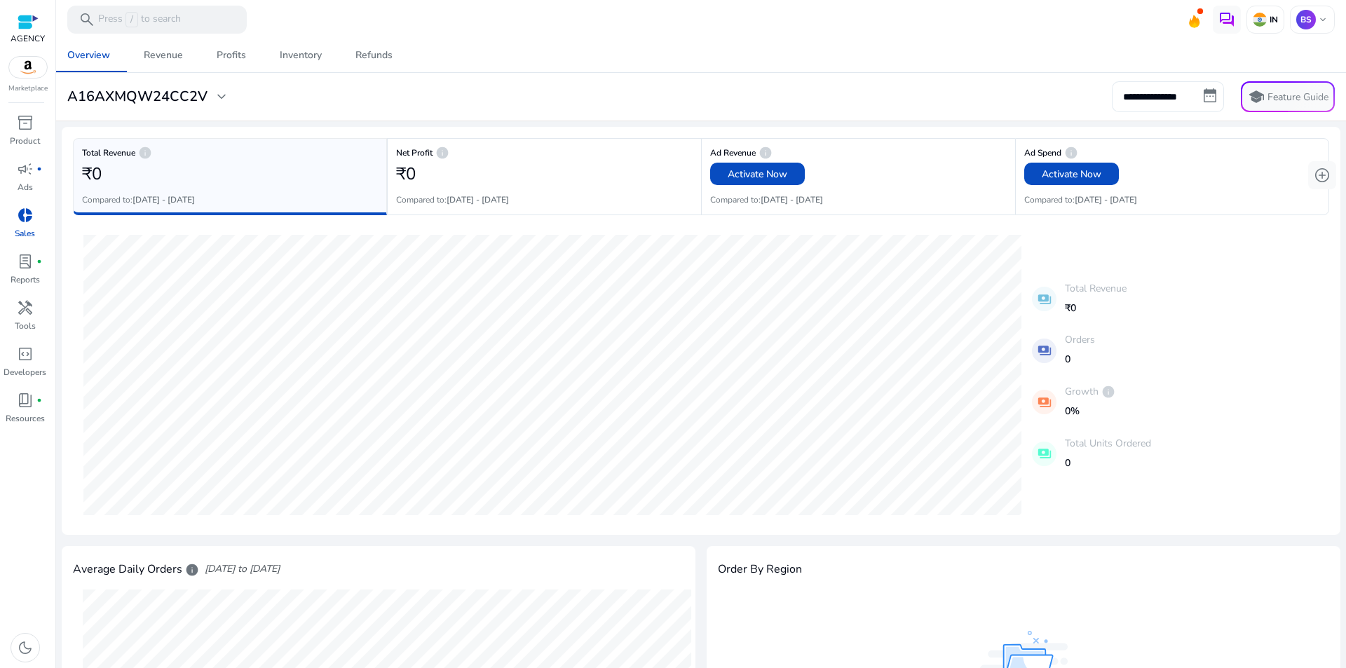
click at [1178, 95] on input "**********" at bounding box center [1168, 96] width 112 height 31
select select "*"
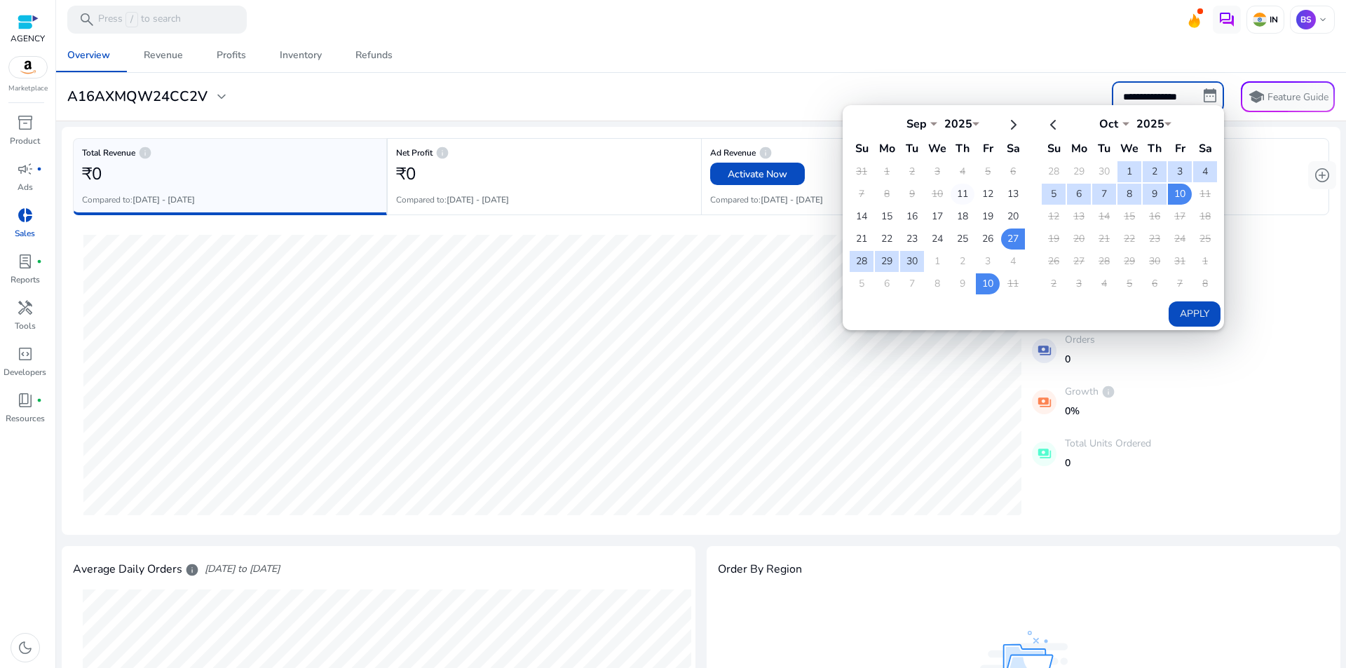
click at [957, 194] on td "11" at bounding box center [962, 194] width 24 height 21
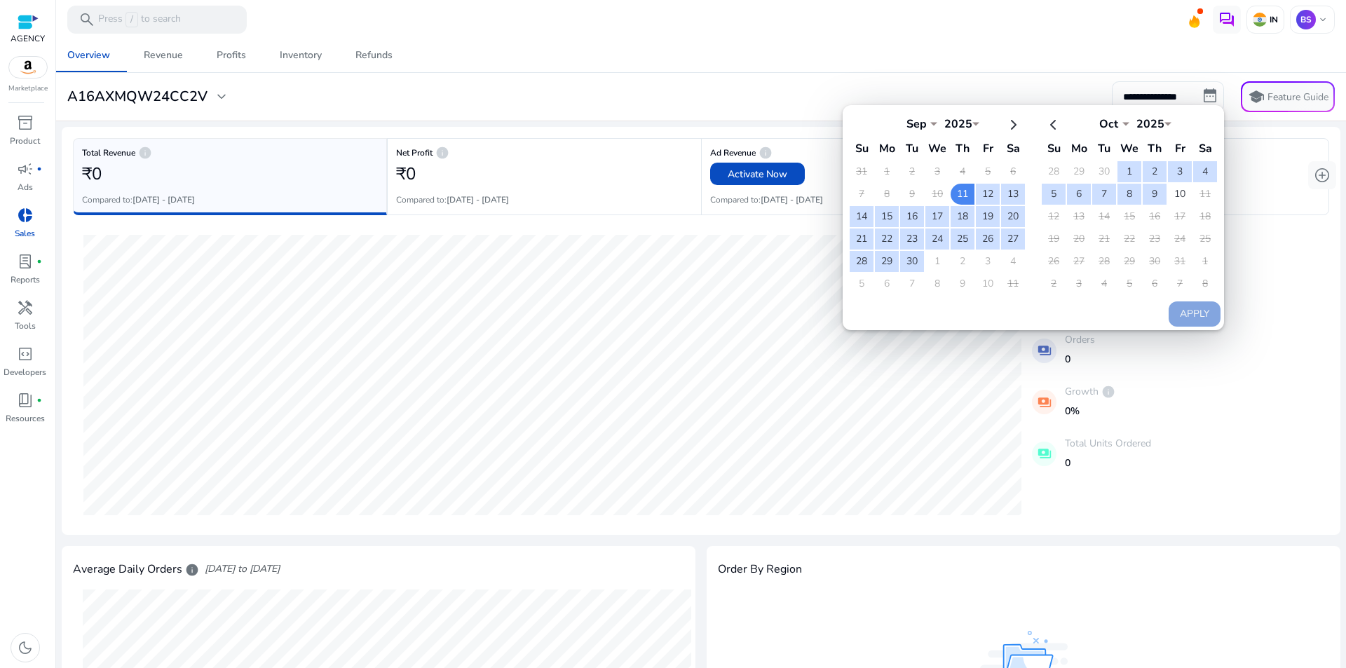
click at [1186, 189] on table "Oct *** *** *** *** *** *** *** *** *** *** *** *** 2025 **** Su Mo Tu We Th Fr…" at bounding box center [1129, 203] width 178 height 185
click at [1176, 190] on td "10" at bounding box center [1180, 194] width 24 height 21
click at [1198, 308] on button "Apply" at bounding box center [1194, 313] width 52 height 25
type input "**********"
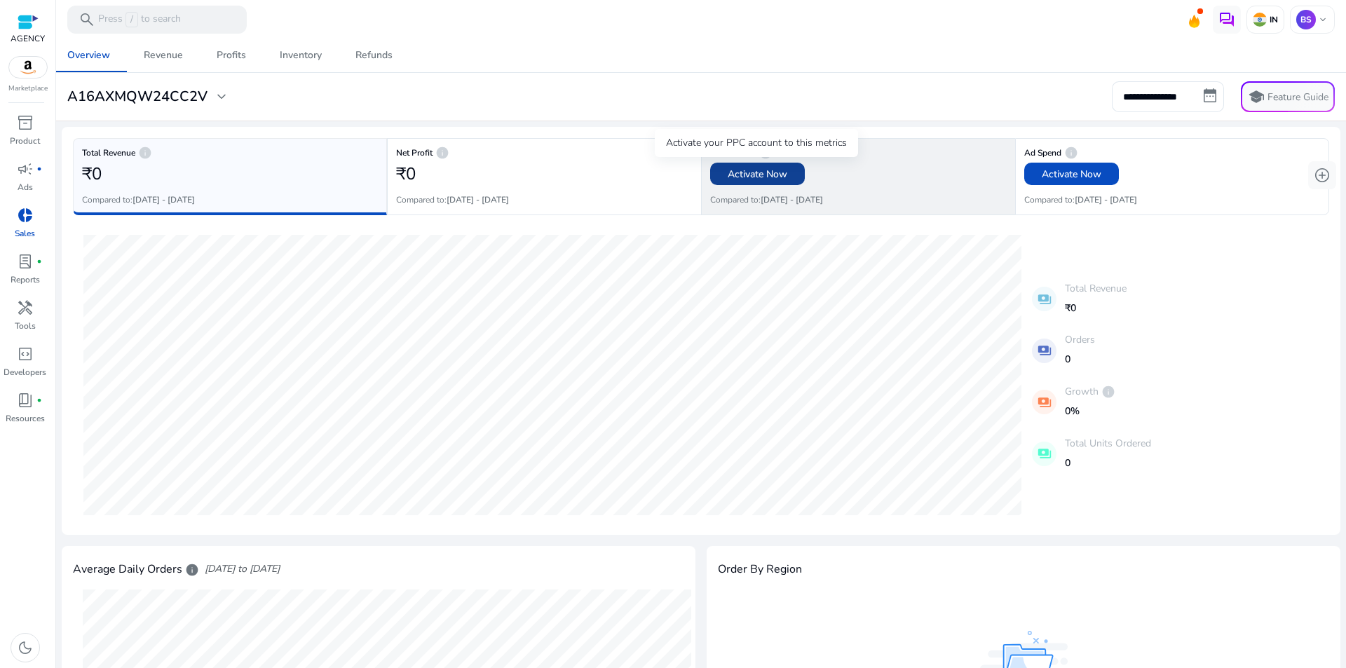
click at [754, 177] on span "Activate Now" at bounding box center [758, 174] width 60 height 15
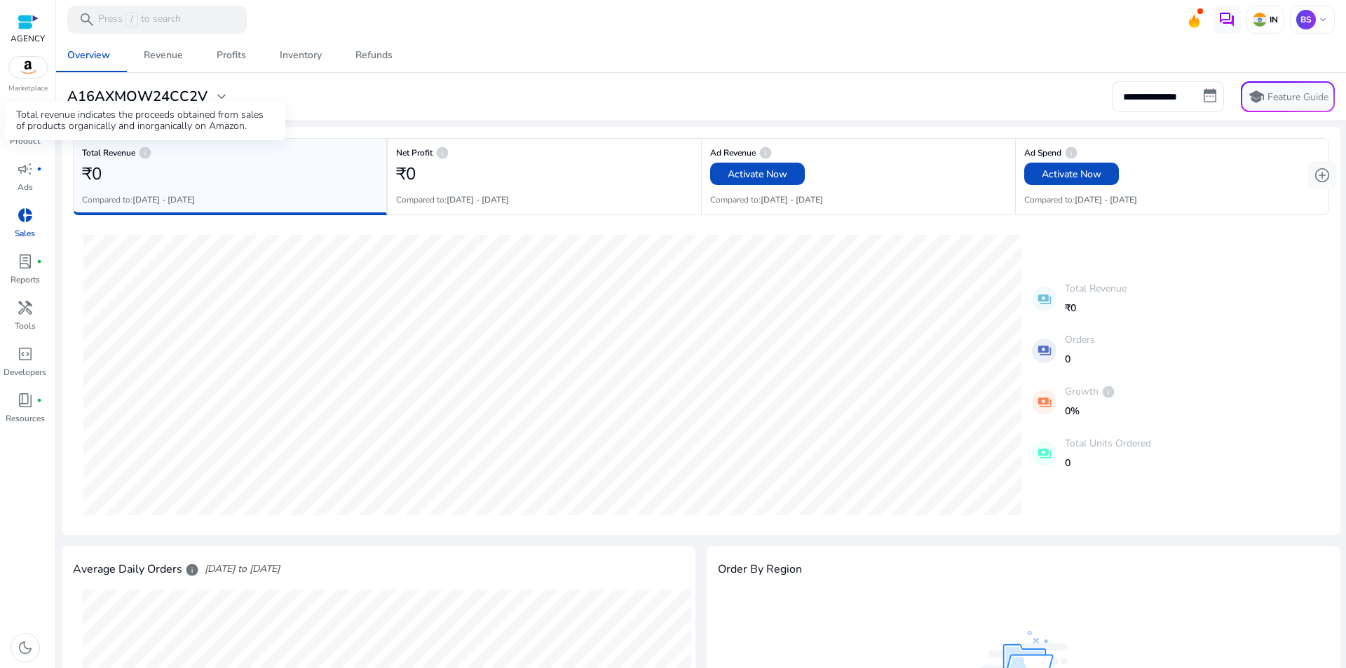
click at [219, 95] on span "expand_more" at bounding box center [221, 96] width 17 height 17
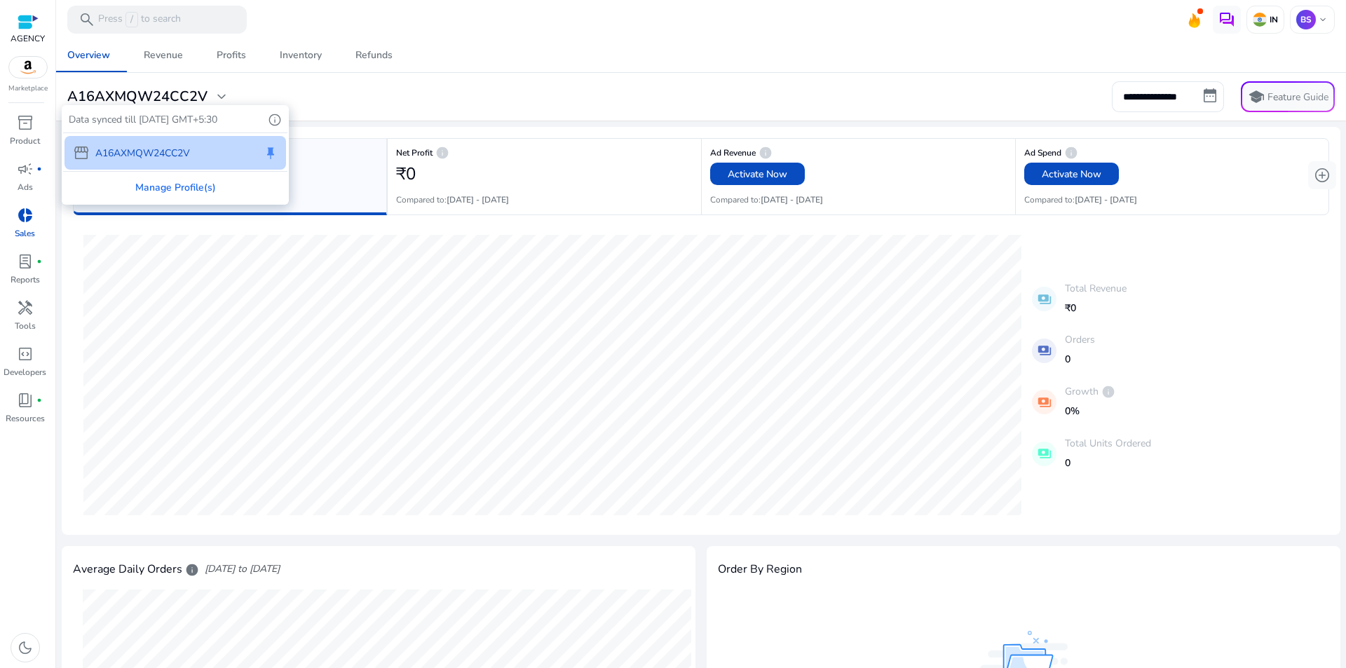
click at [483, 116] on div at bounding box center [673, 334] width 1346 height 668
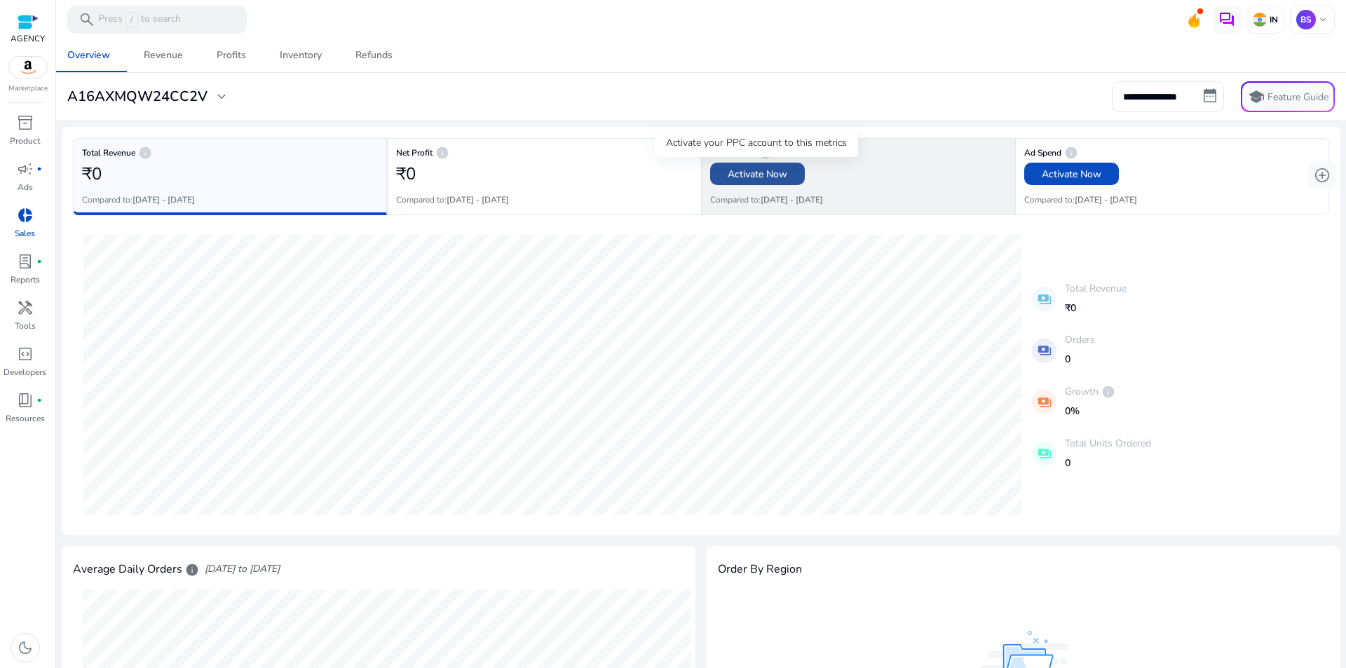
click at [746, 174] on span "Activate Now" at bounding box center [758, 174] width 60 height 15
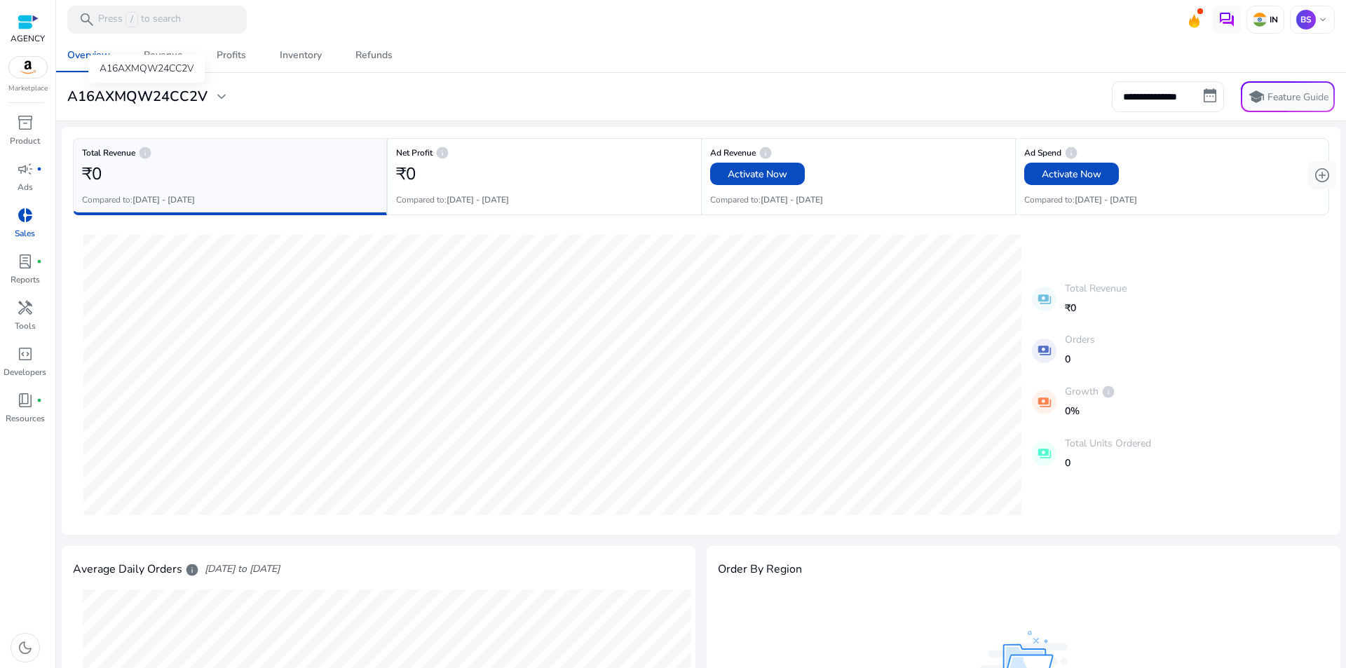
click at [216, 95] on span "expand_more" at bounding box center [221, 96] width 17 height 17
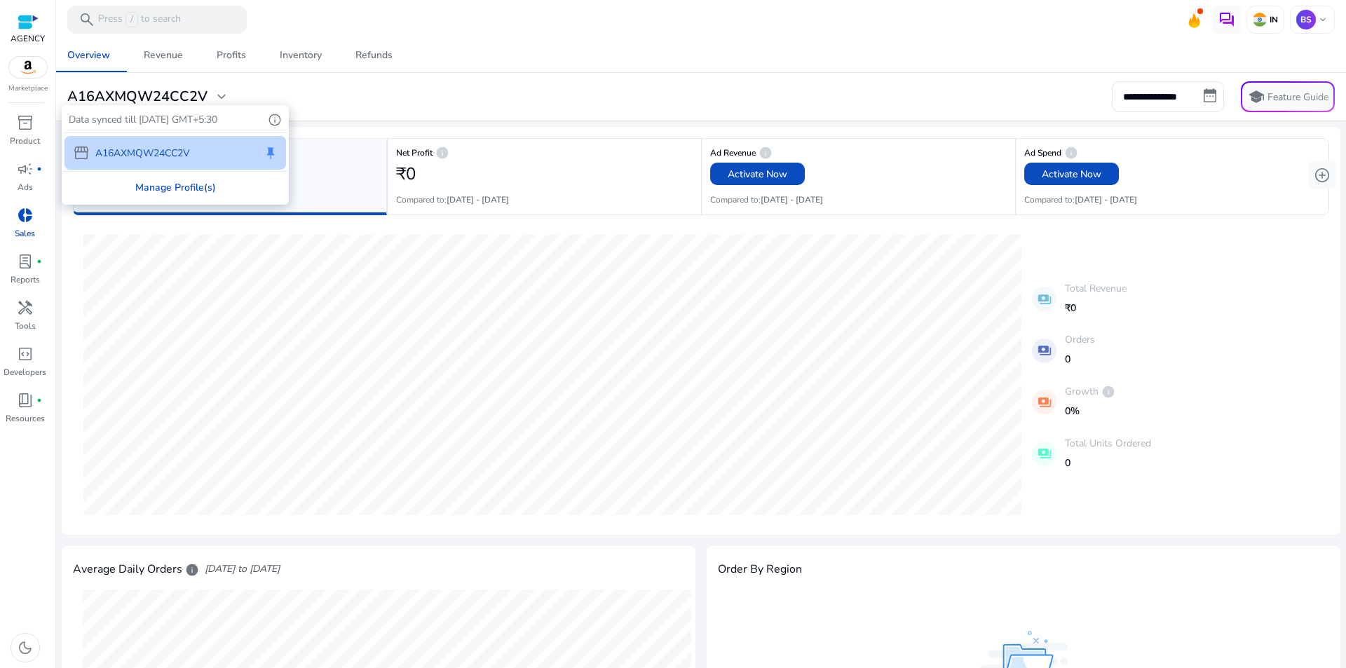
click at [200, 189] on div "Manage Profile(s)" at bounding box center [175, 188] width 224 height 32
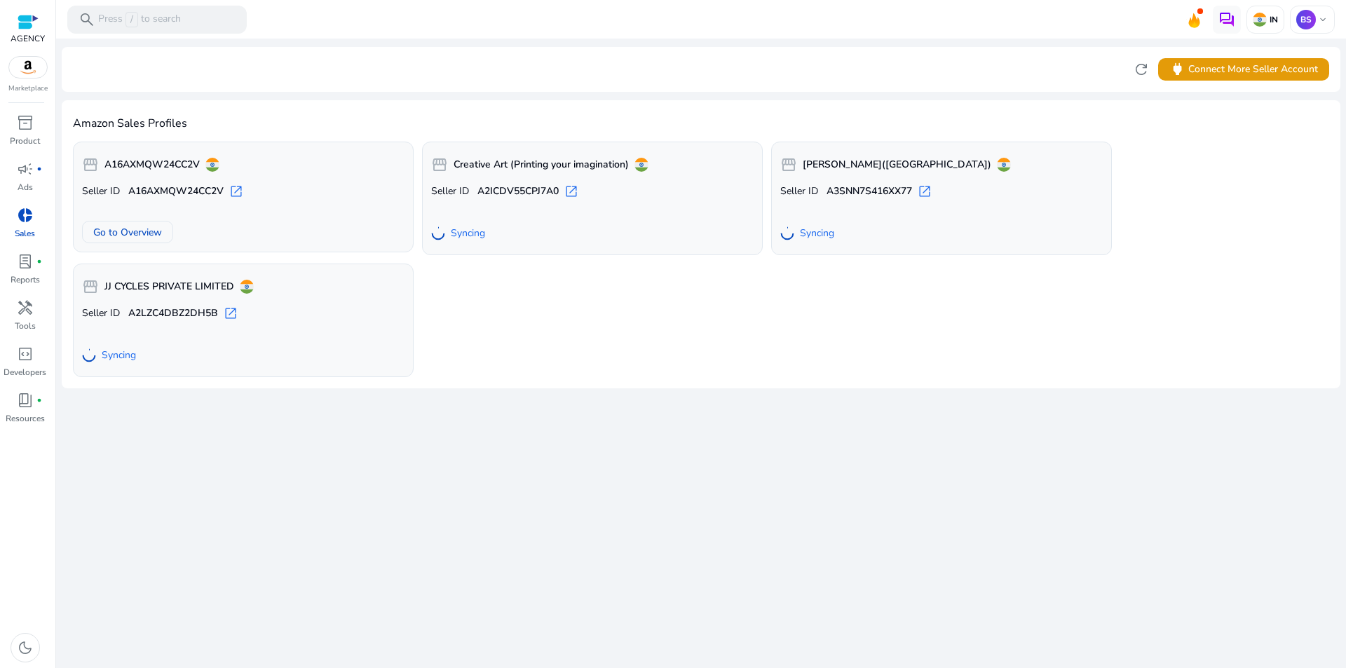
click at [174, 162] on b "A16AXMQW24CC2V" at bounding box center [151, 165] width 95 height 14
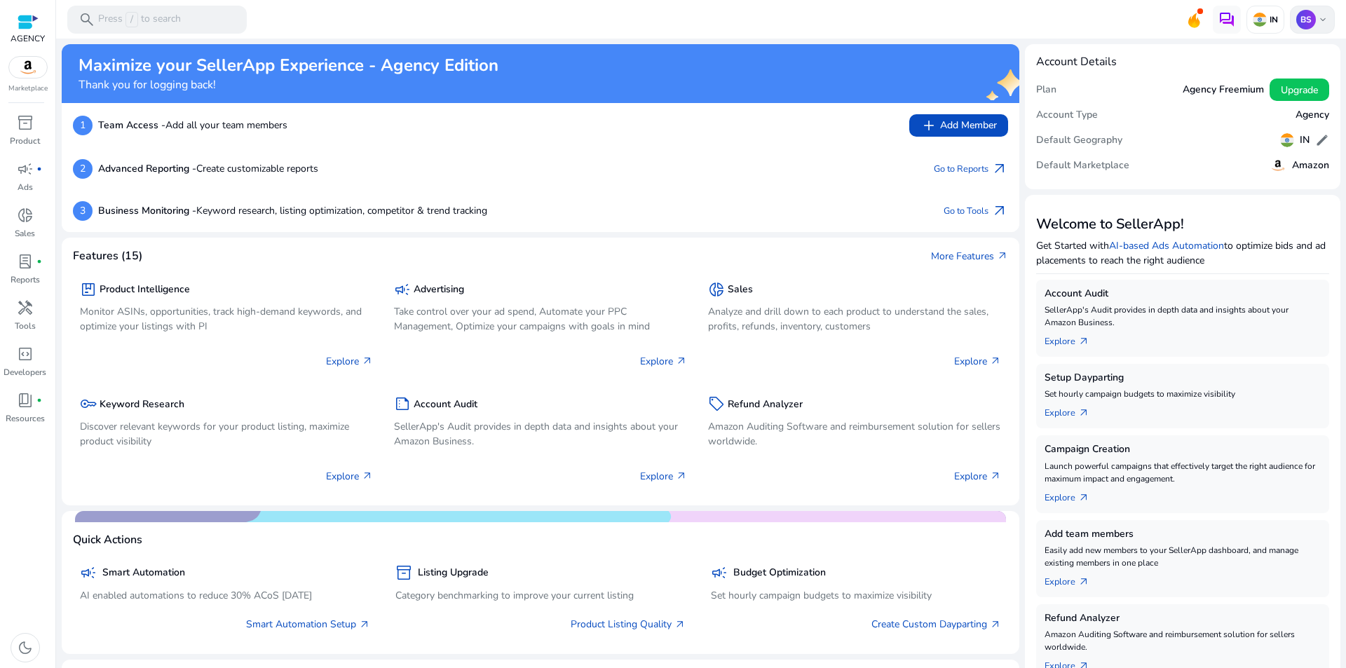
click at [1323, 15] on div "BS keyboard_arrow_down" at bounding box center [1312, 20] width 45 height 28
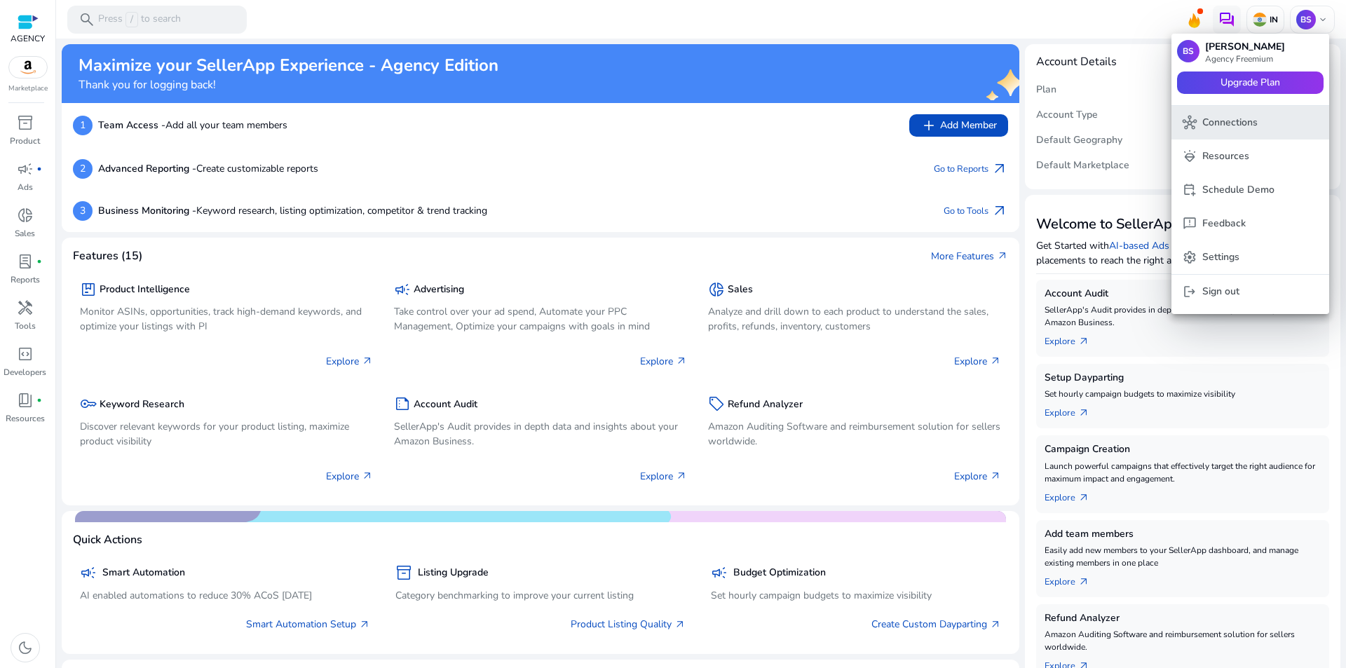
click at [1253, 118] on p "Connections" at bounding box center [1229, 122] width 55 height 15
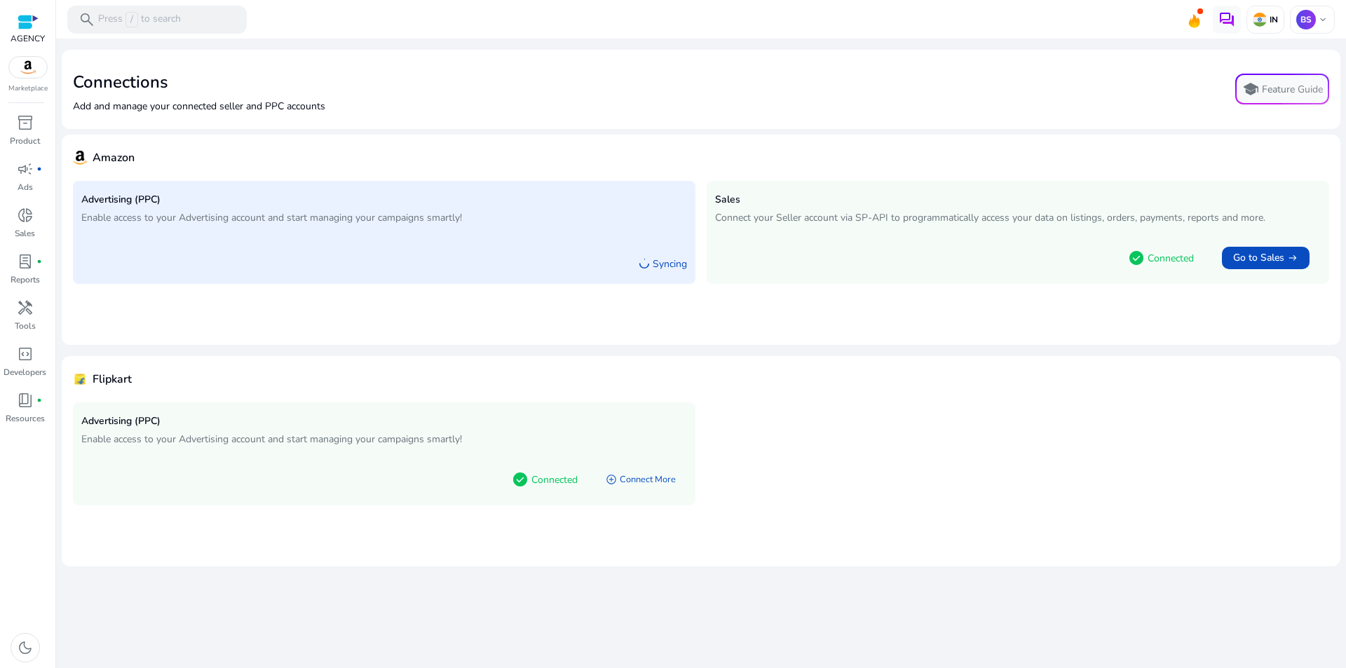
click at [442, 470] on div "check_circle Connected add_circle Connect More" at bounding box center [384, 476] width 606 height 41
click at [625, 475] on link "add_circle Connect More" at bounding box center [640, 479] width 93 height 25
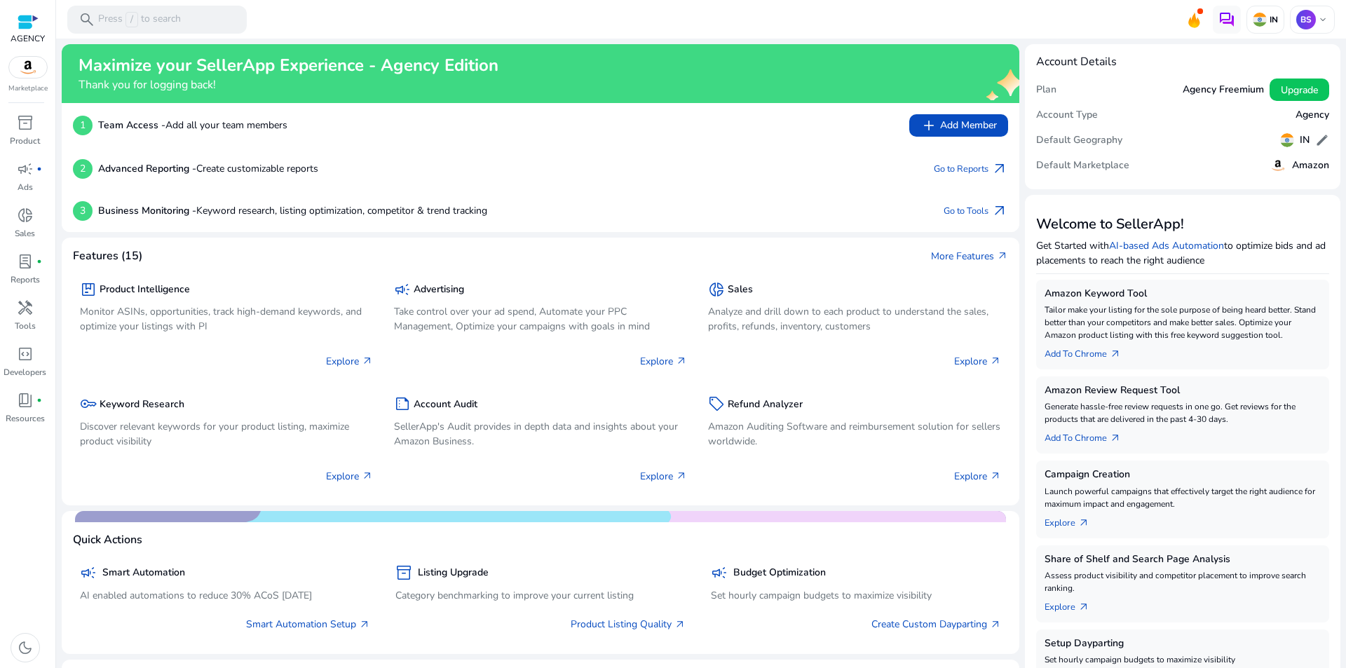
click at [30, 77] on img at bounding box center [28, 67] width 38 height 21
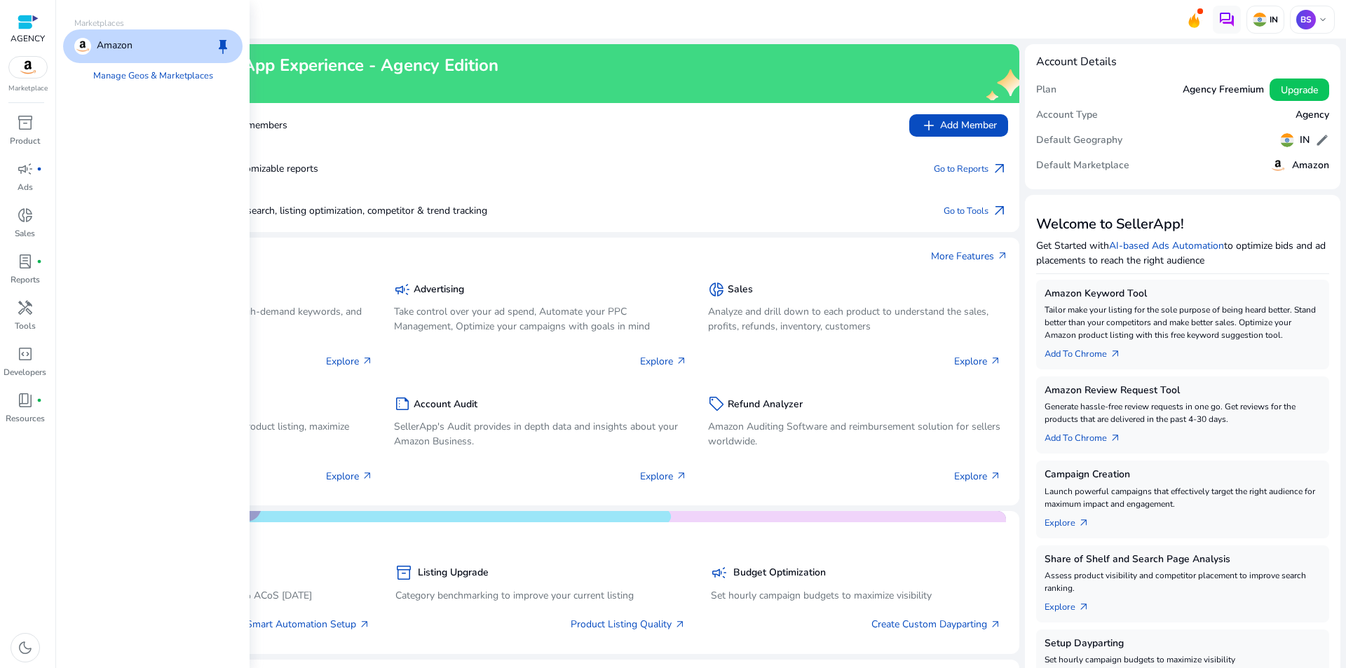
click at [219, 43] on span "keep" at bounding box center [222, 46] width 17 height 17
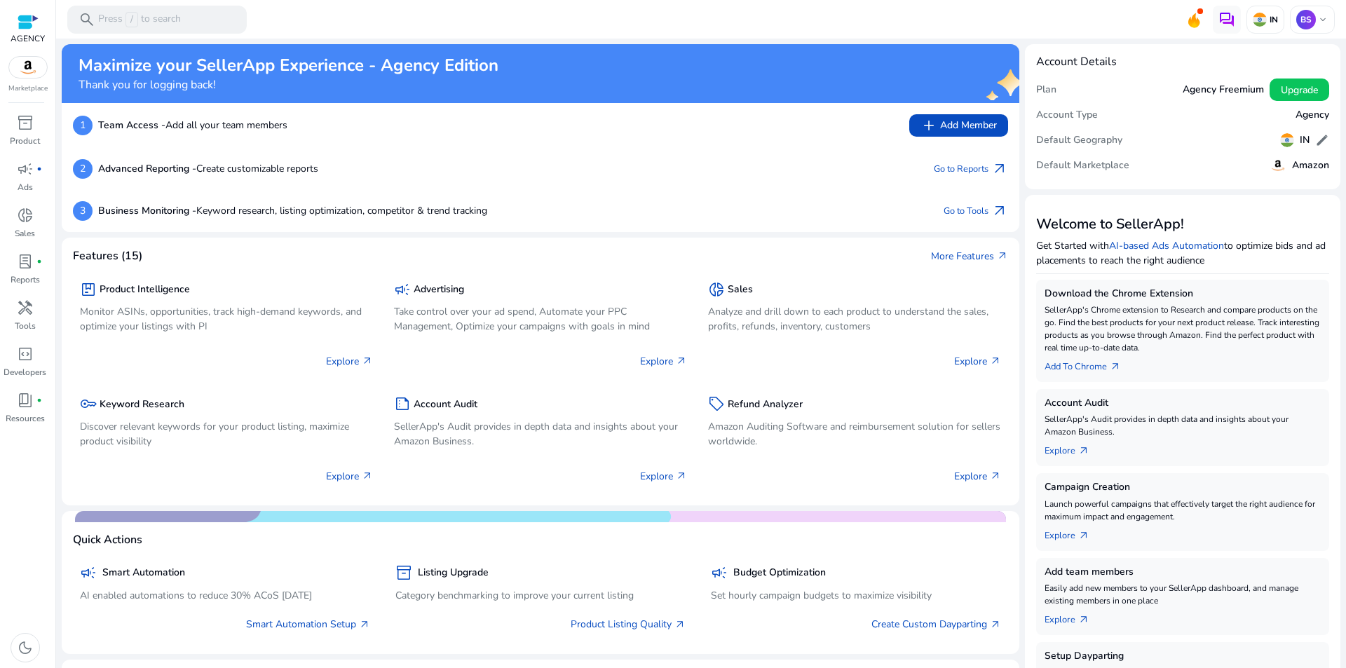
click at [25, 67] on img at bounding box center [28, 67] width 38 height 21
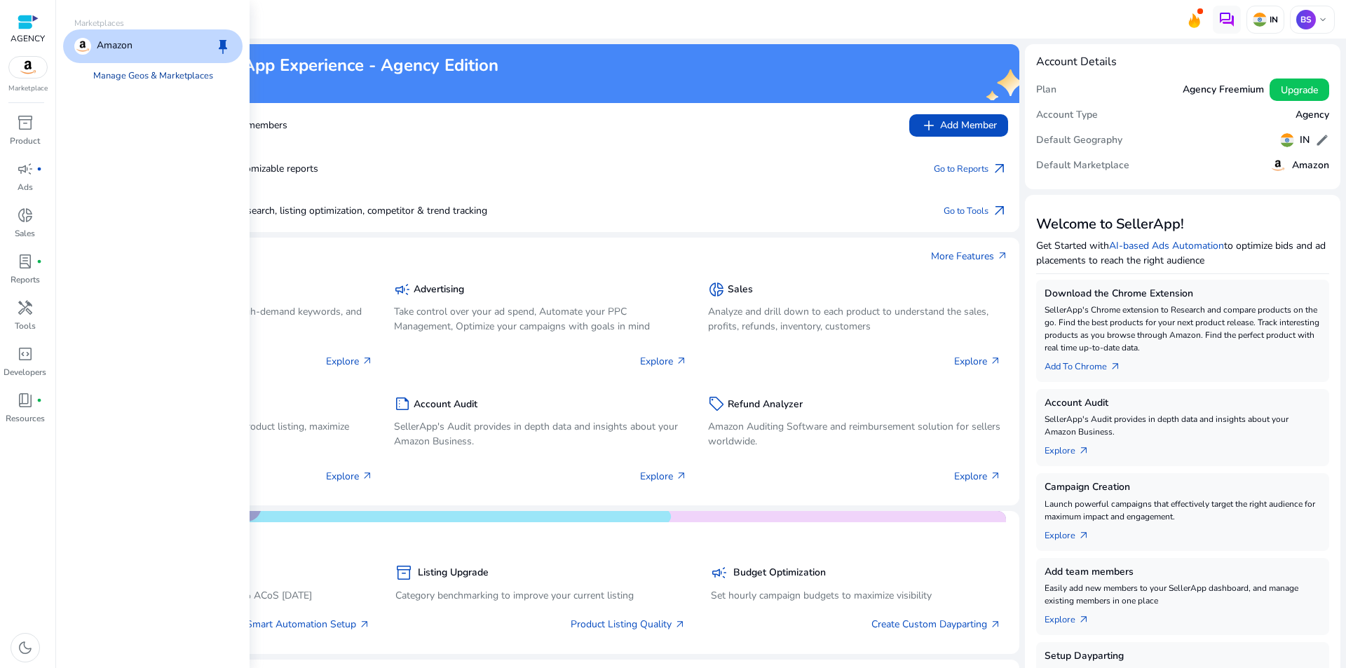
click at [134, 77] on link "Manage Geos & Marketplaces" at bounding box center [153, 75] width 142 height 25
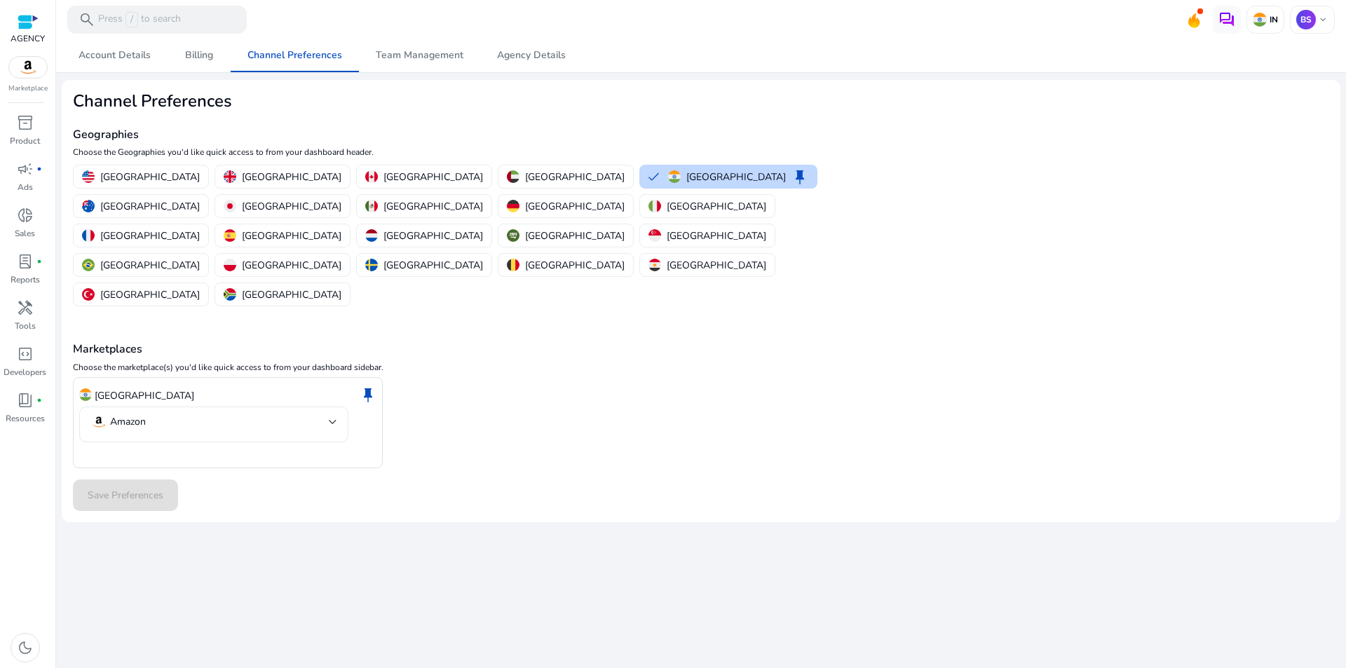
click at [296, 414] on mat-select-trigger "Amazon" at bounding box center [209, 422] width 238 height 17
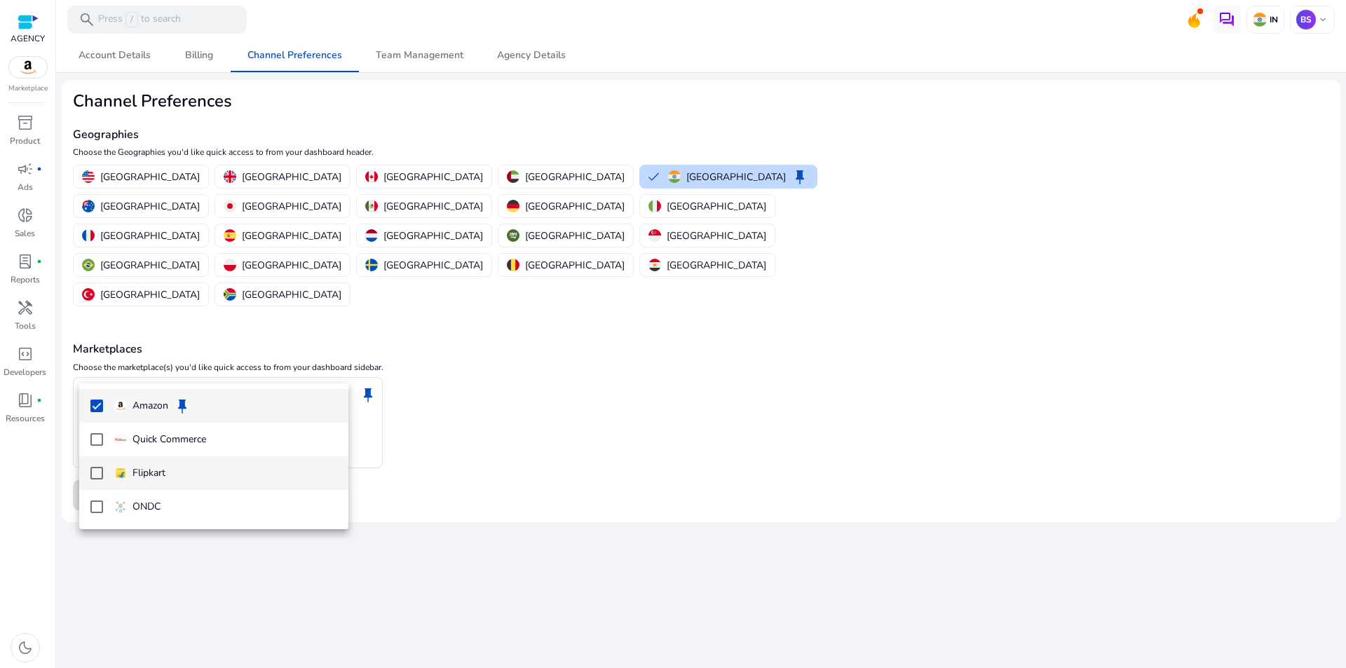
click at [100, 472] on mat-pseudo-checkbox at bounding box center [96, 473] width 13 height 13
click at [538, 463] on div at bounding box center [673, 334] width 1346 height 668
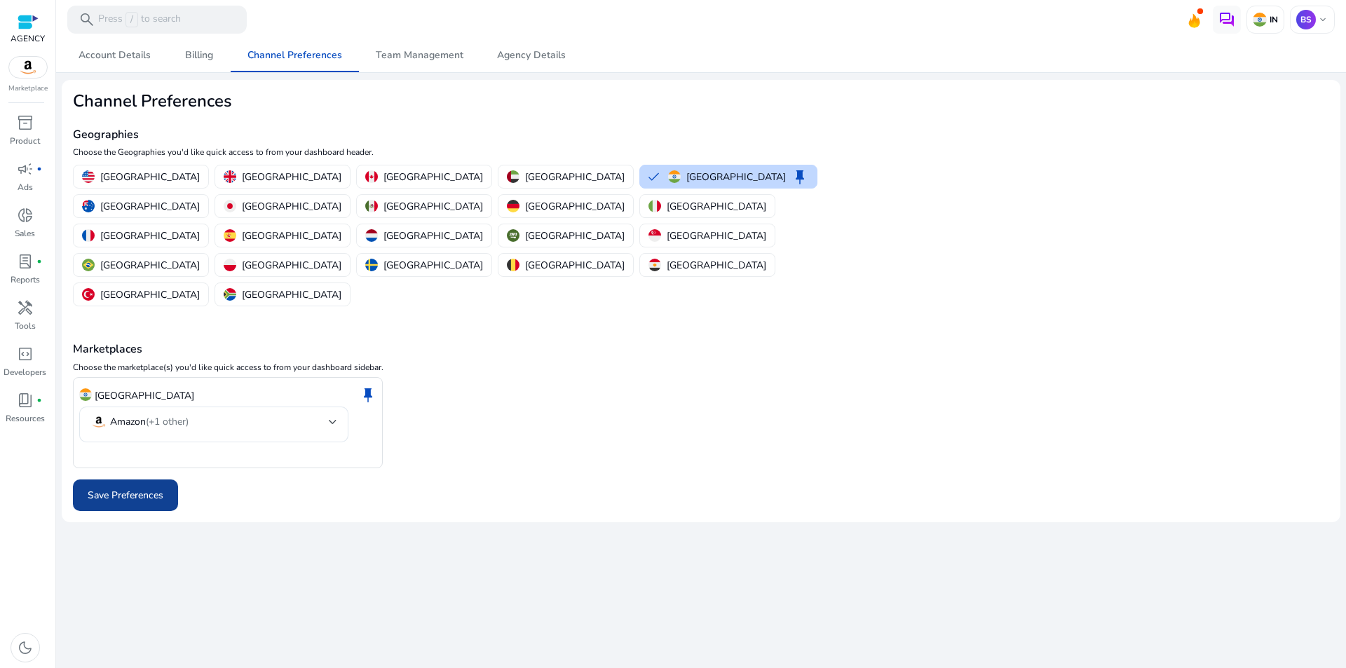
click at [151, 488] on span "Save Preferences" at bounding box center [126, 495] width 76 height 15
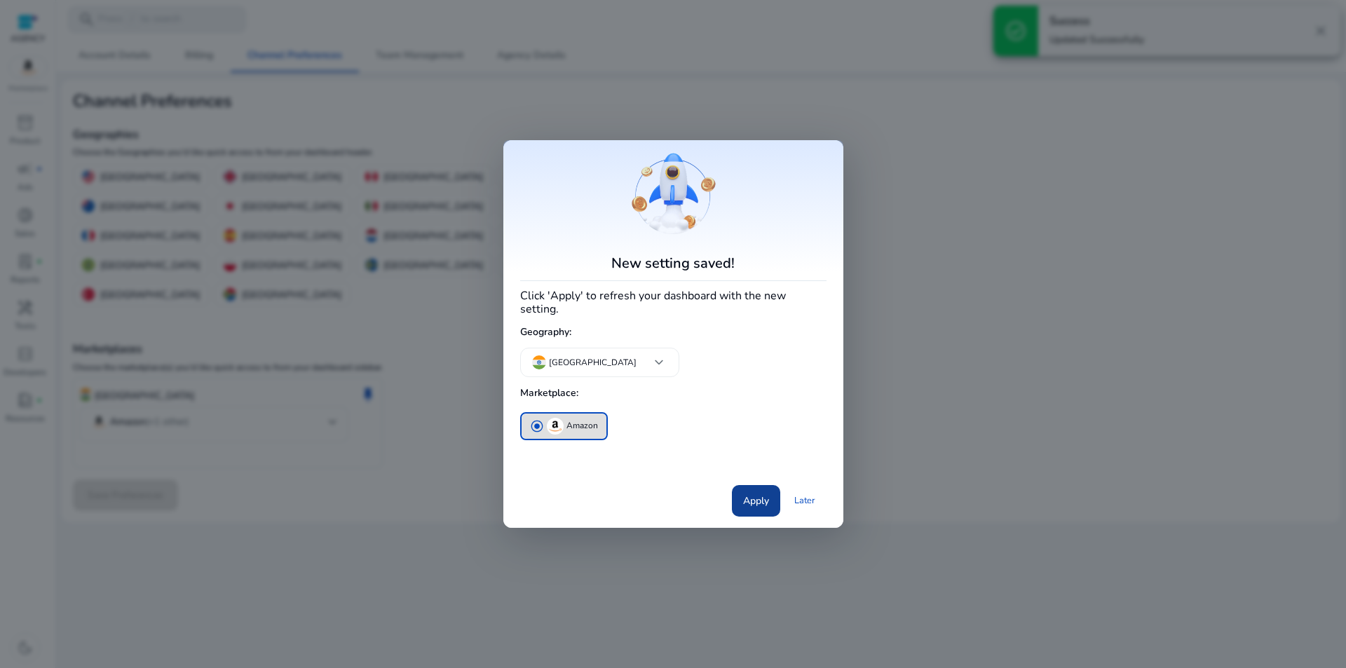
click at [753, 493] on span "Apply" at bounding box center [756, 500] width 26 height 15
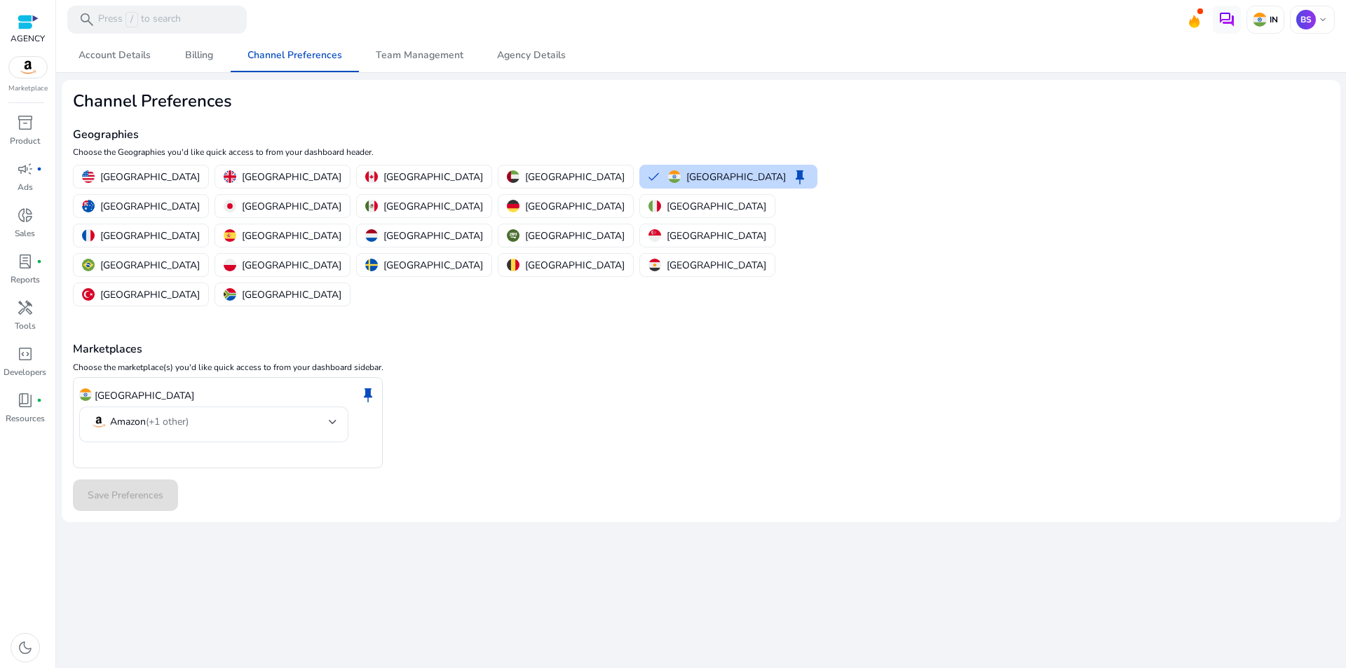
click at [40, 73] on img at bounding box center [28, 67] width 38 height 21
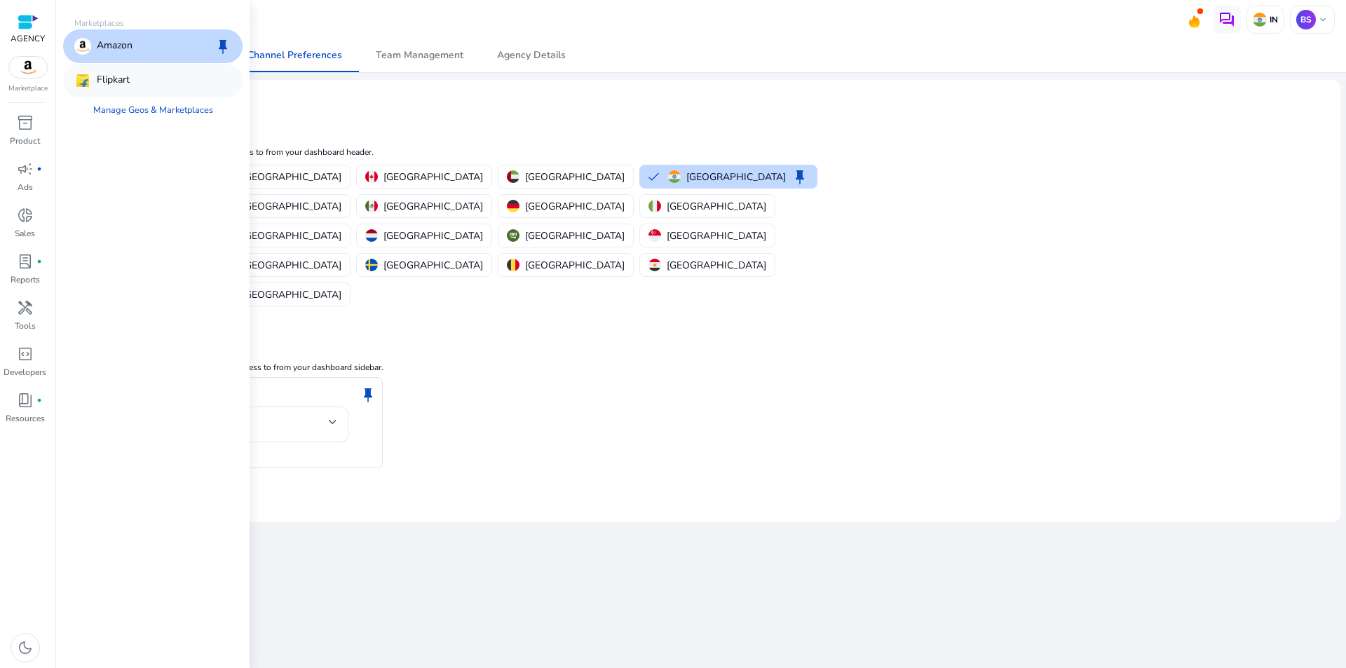
click at [107, 81] on p "Flipkart" at bounding box center [113, 80] width 33 height 17
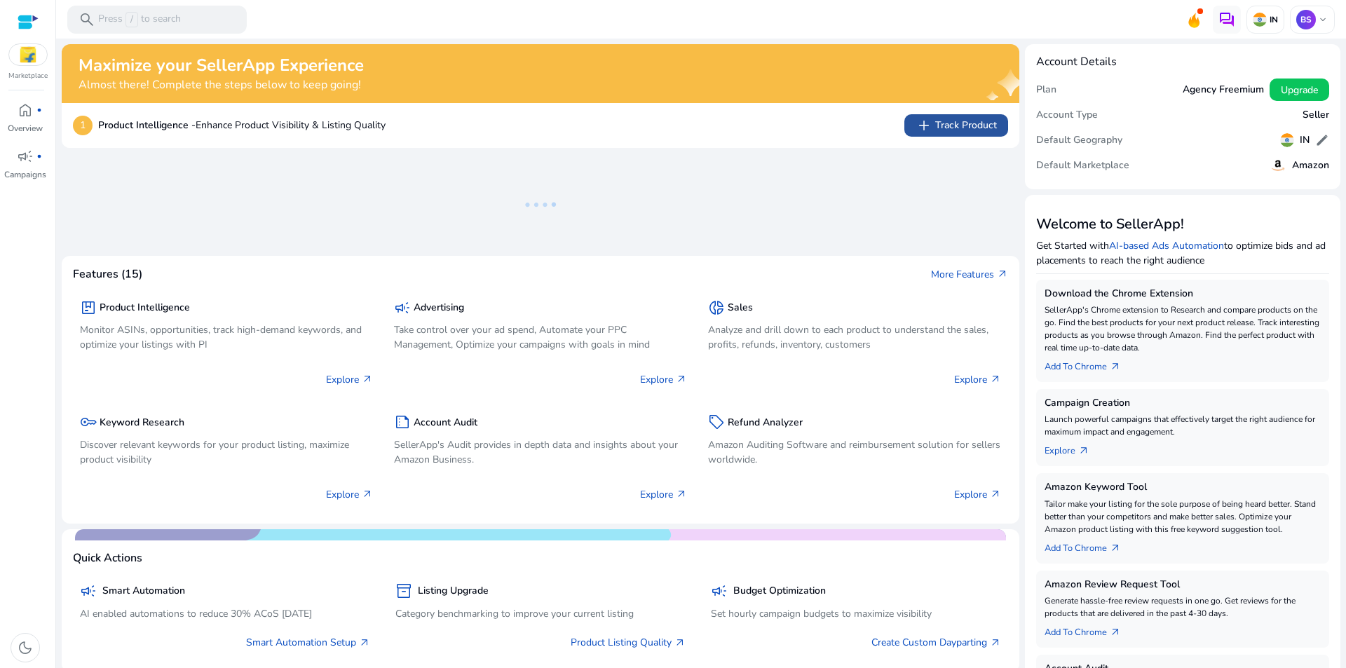
click at [937, 123] on span "add Track Product" at bounding box center [955, 125] width 81 height 17
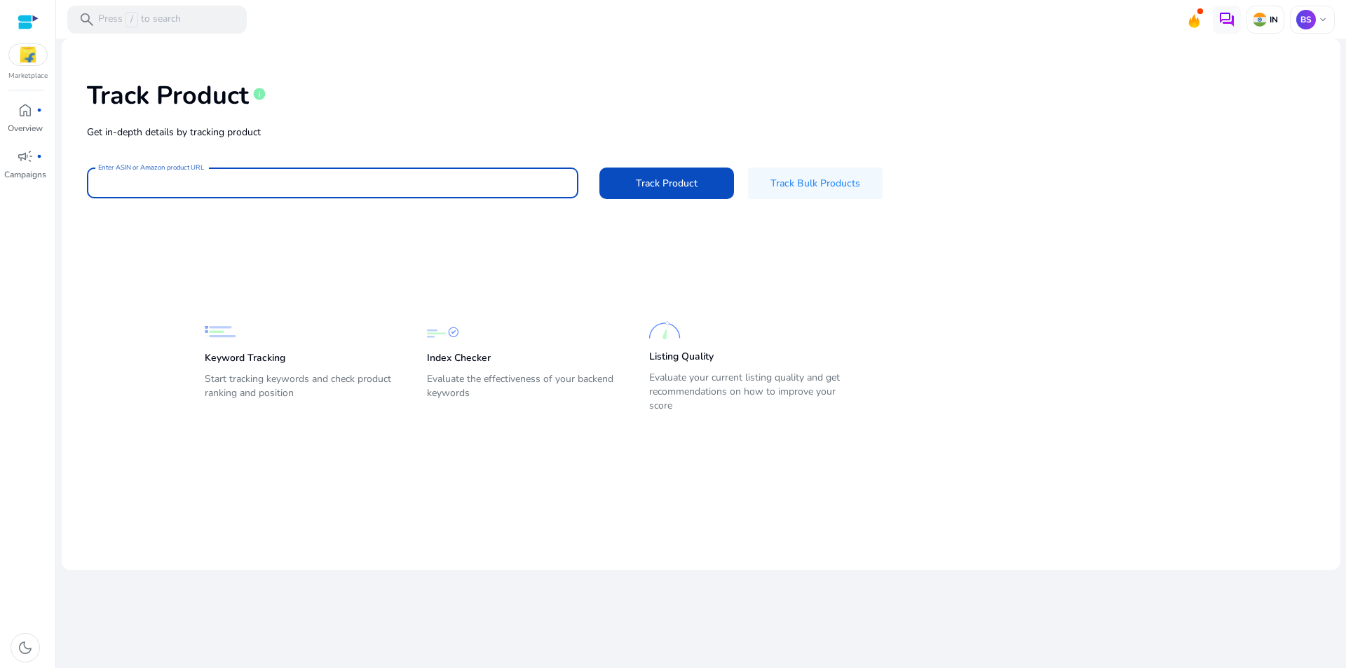
click at [336, 189] on input "Enter ASIN or Amazon product URL" at bounding box center [332, 182] width 469 height 15
click at [447, 254] on mat-card-content "Track Product info Get in-depth details by tracking product Enter ASIN or Amazo…" at bounding box center [701, 251] width 1279 height 425
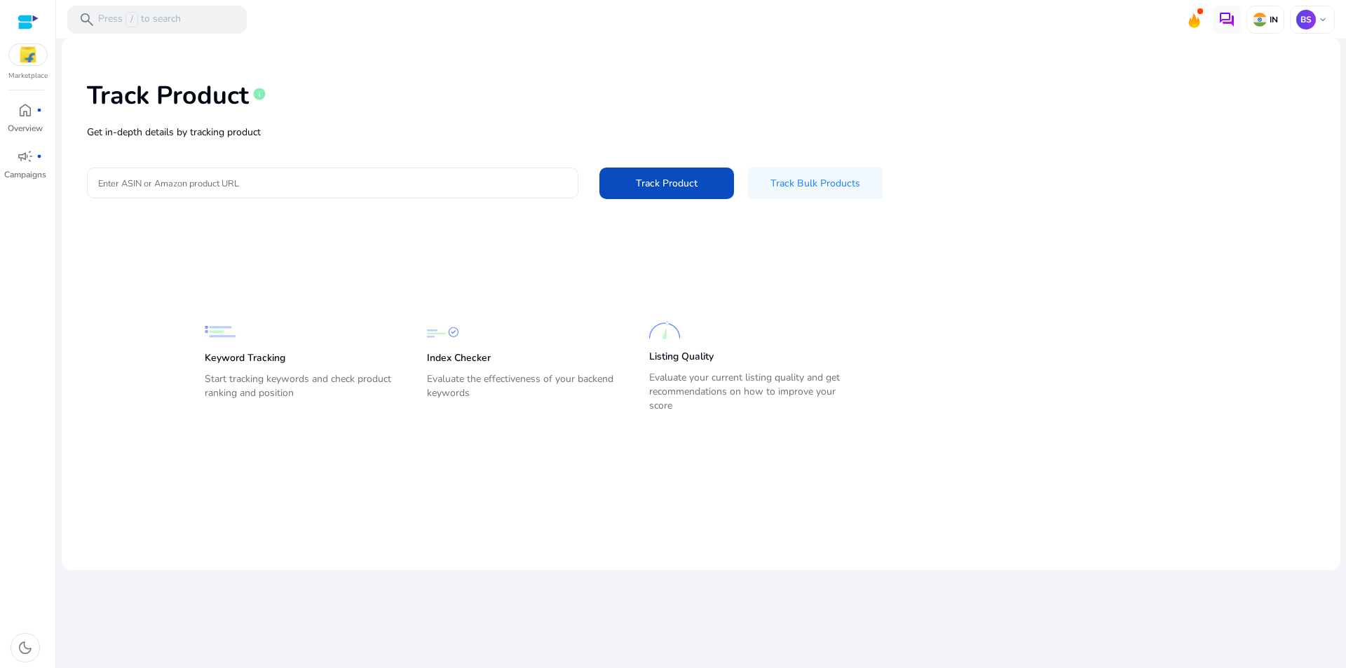
click at [227, 183] on input "Enter ASIN or Amazon product URL" at bounding box center [332, 182] width 469 height 15
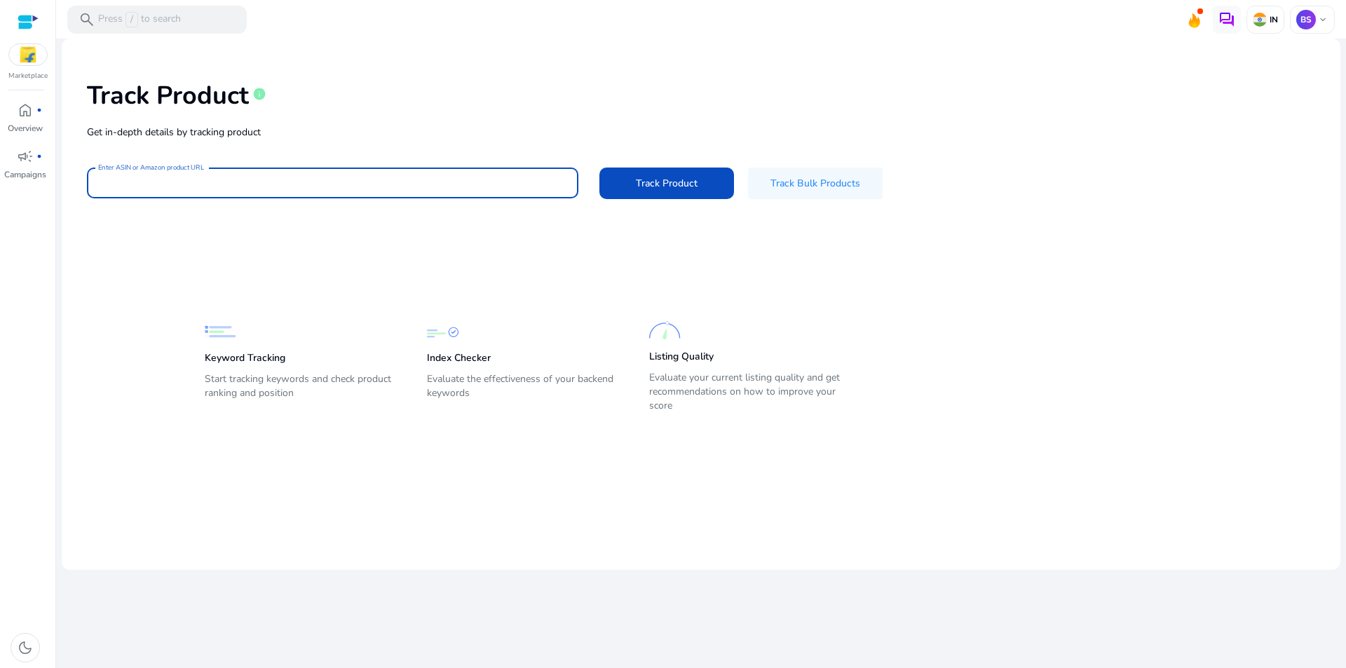
paste input "**********"
type input "**********"
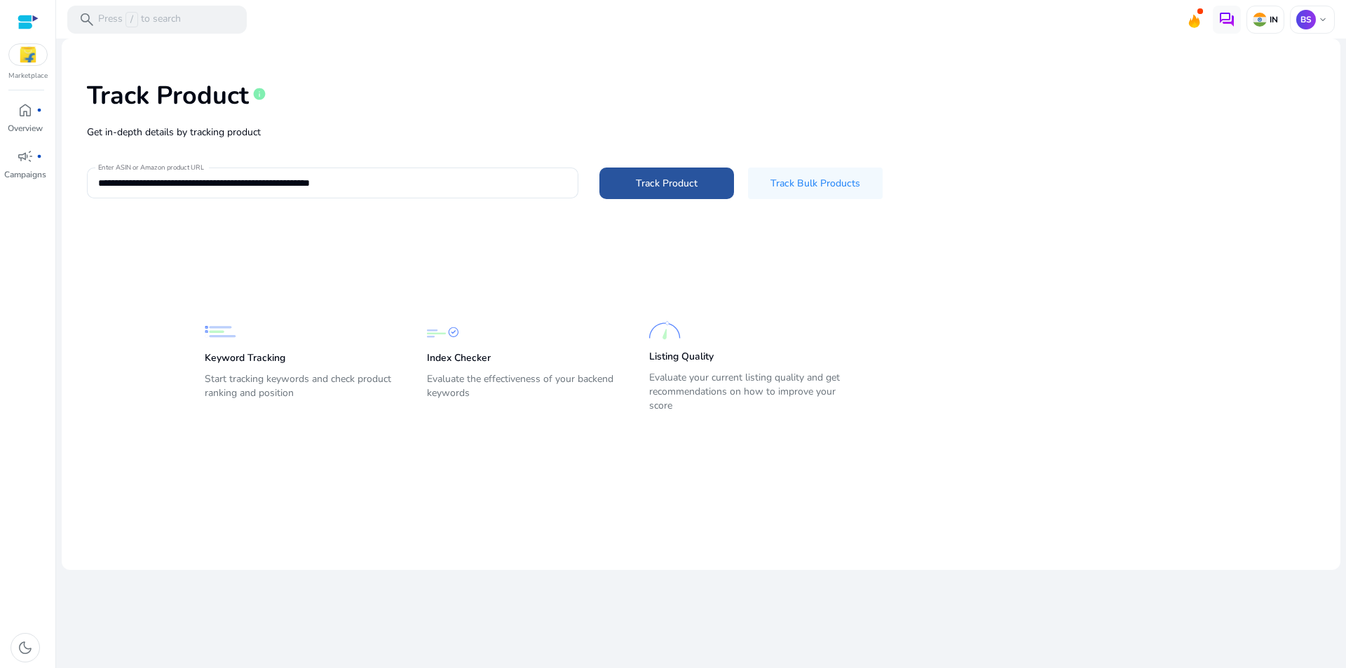
click at [655, 183] on span "Track Product" at bounding box center [667, 183] width 62 height 15
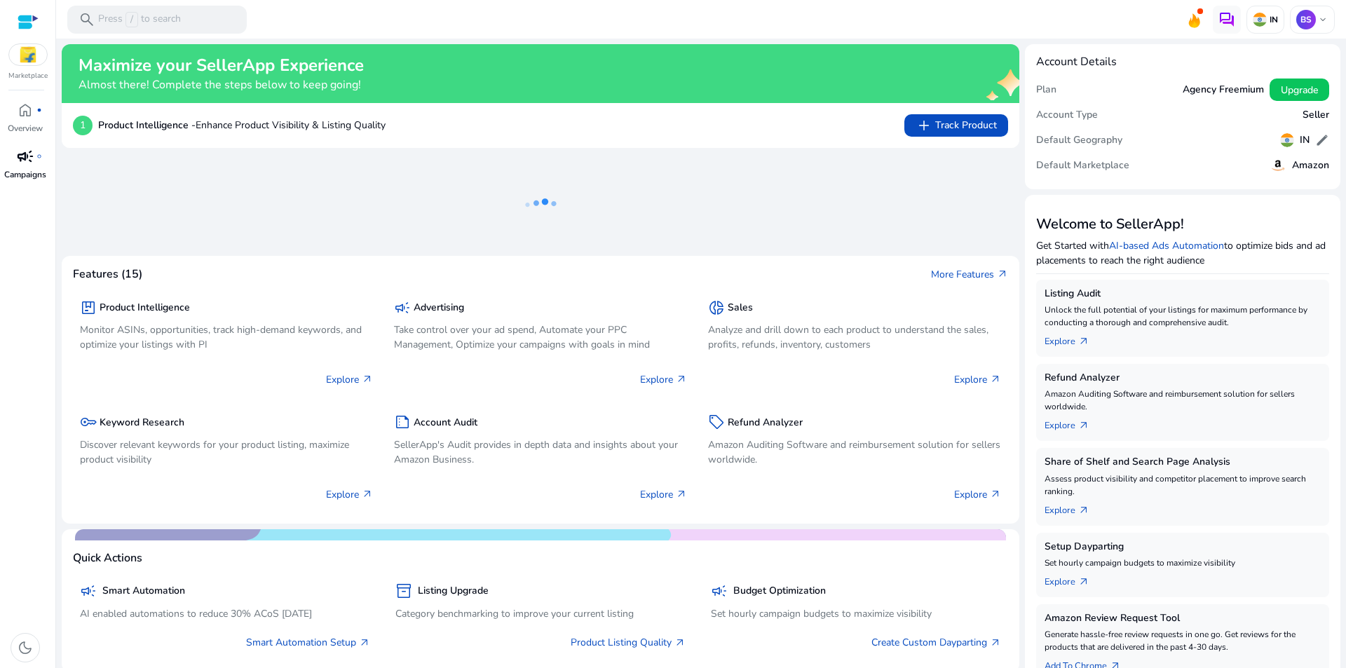
click at [27, 175] on p "Campaigns" at bounding box center [25, 174] width 42 height 13
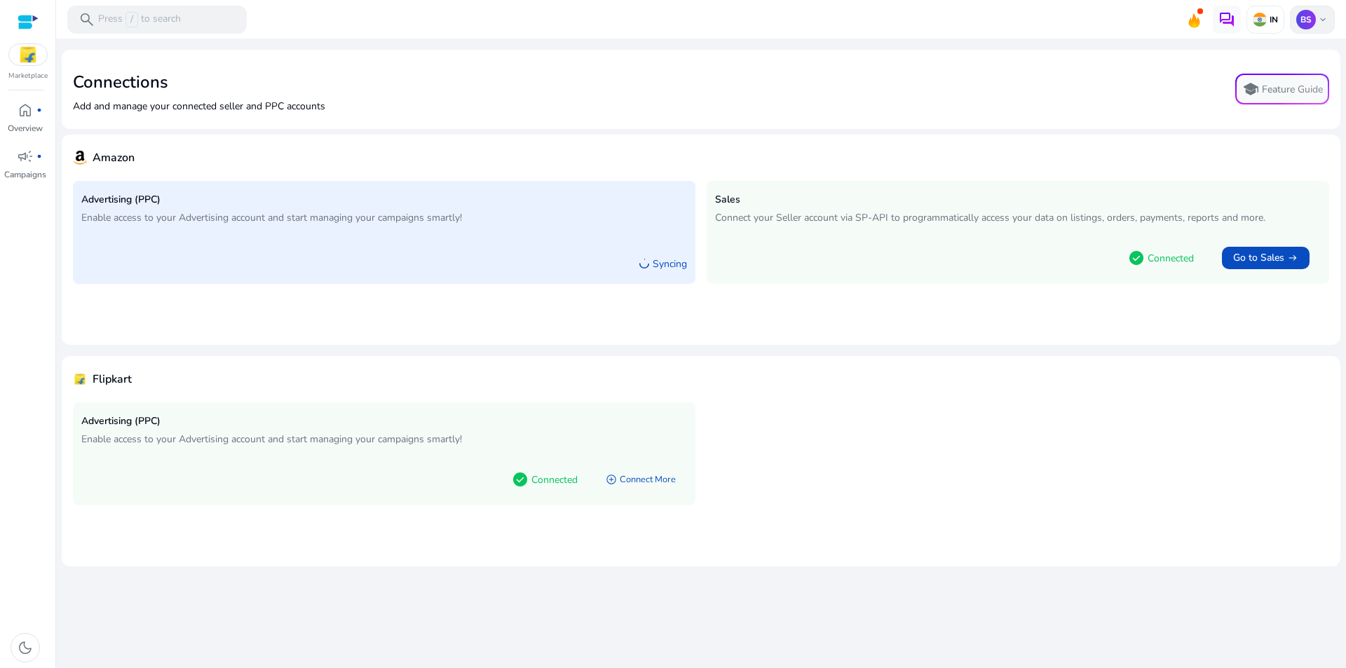
click at [1322, 20] on span "keyboard_arrow_down" at bounding box center [1322, 19] width 11 height 11
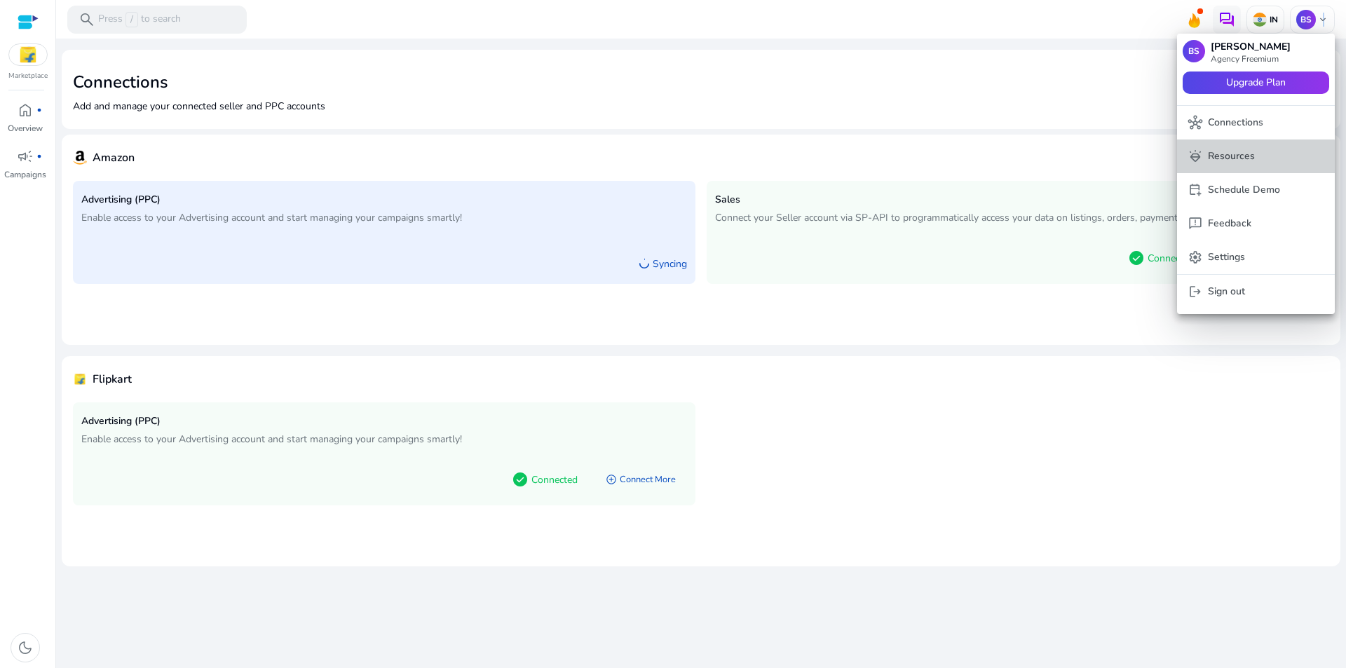
click at [1252, 159] on p "Resources" at bounding box center [1231, 156] width 47 height 15
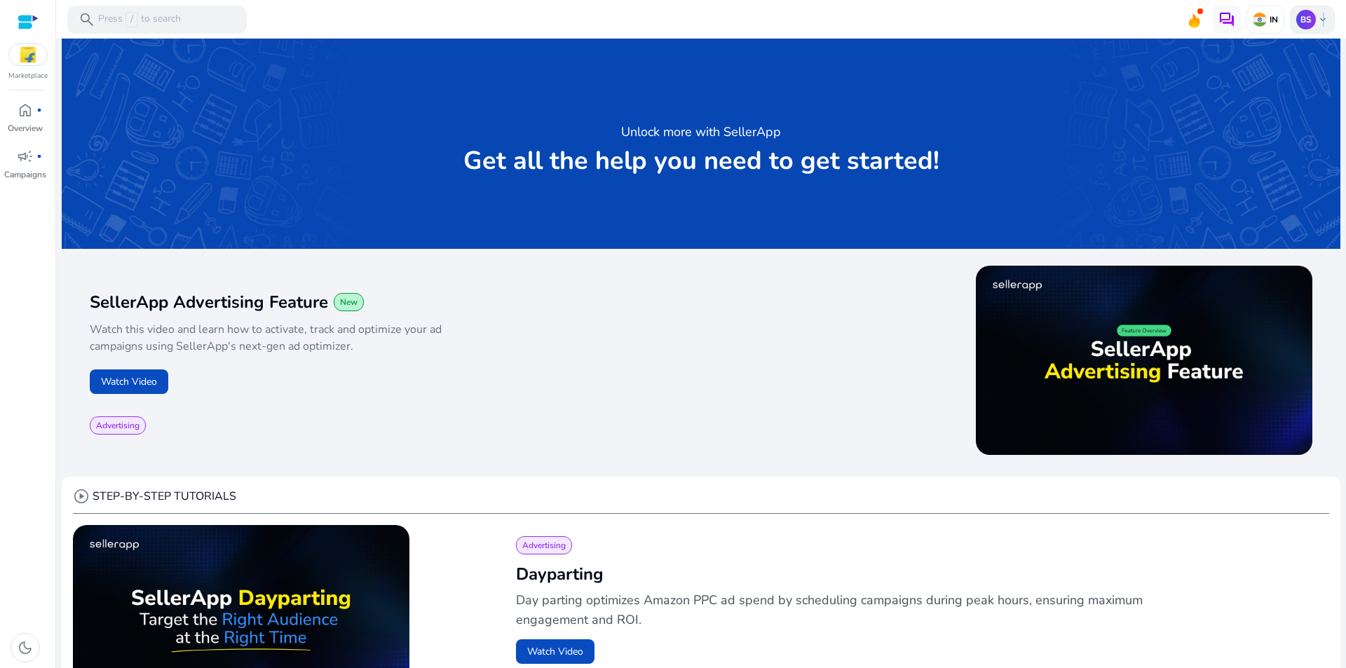
click at [1317, 18] on span "keyboard_arrow_down" at bounding box center [1322, 19] width 11 height 11
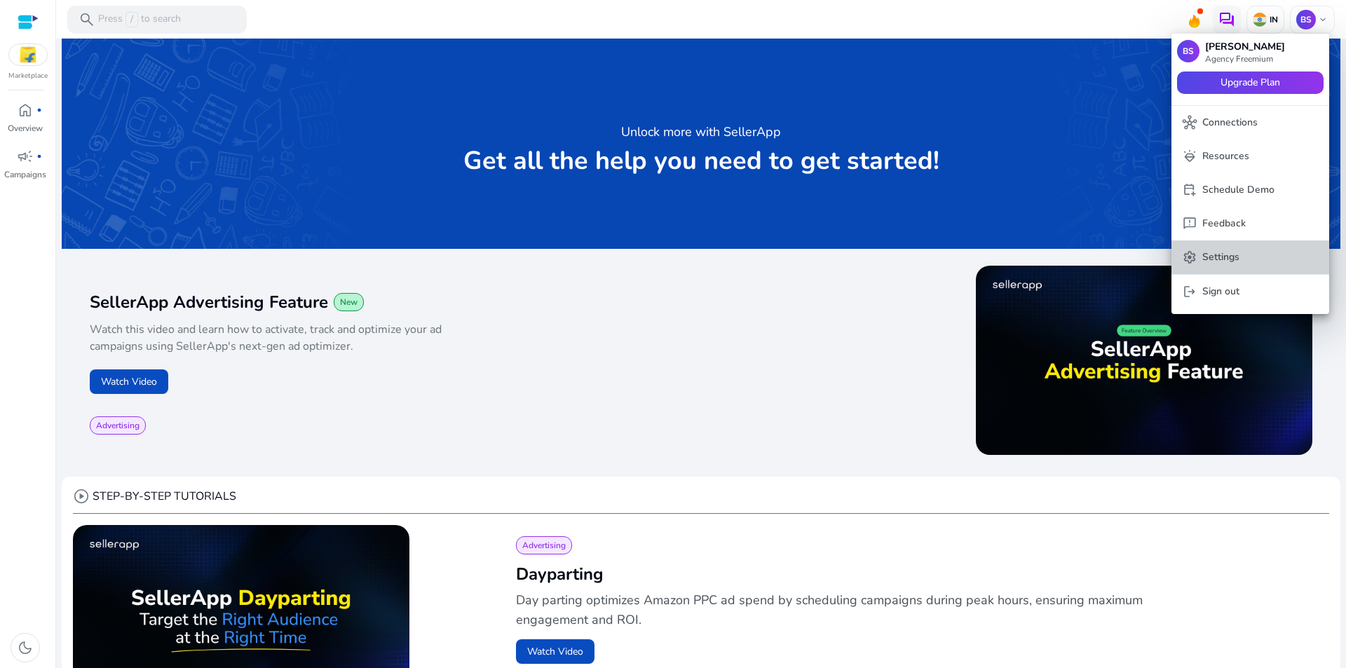
click at [1231, 258] on p "Settings" at bounding box center [1220, 257] width 37 height 15
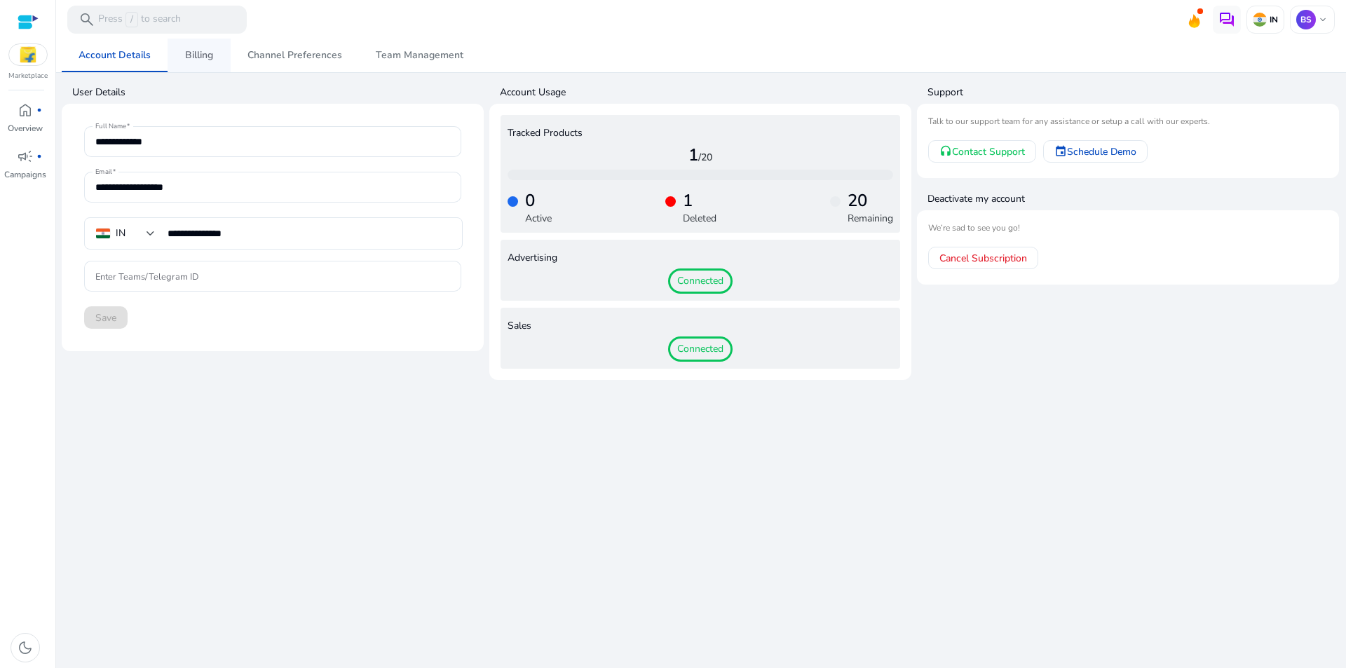
click at [213, 55] on link "Billing" at bounding box center [199, 56] width 63 height 34
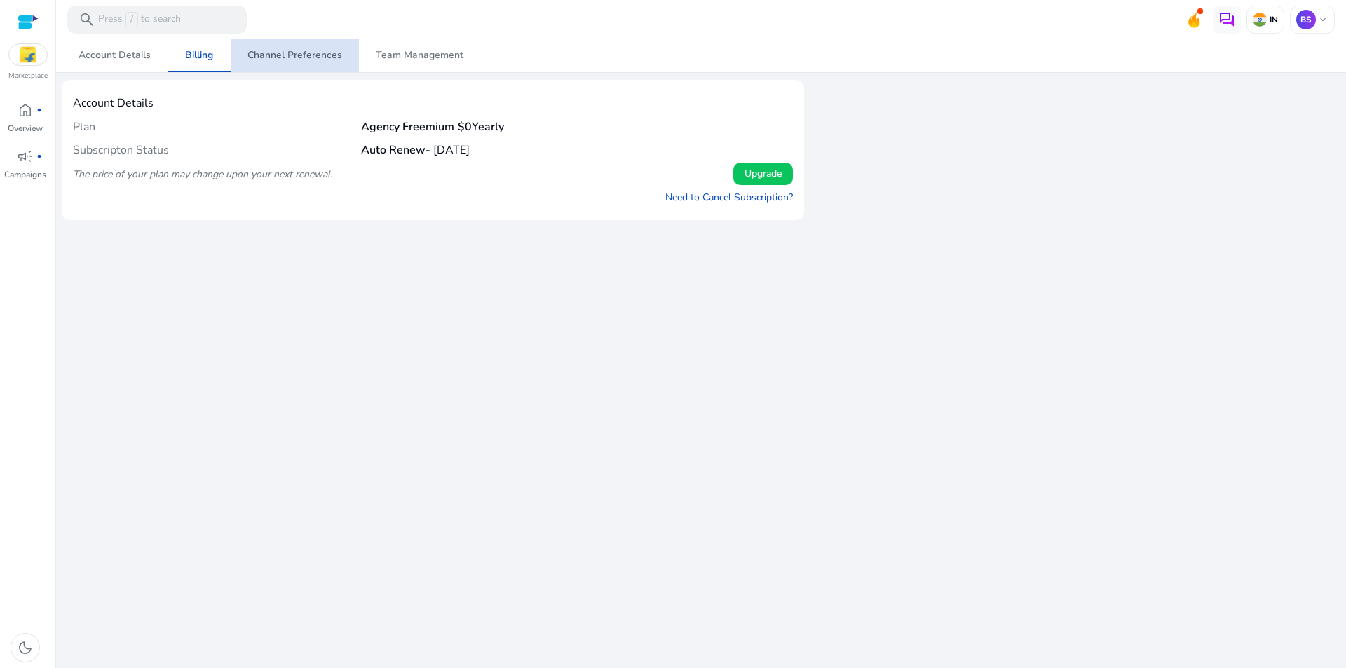
click at [316, 57] on span "Channel Preferences" at bounding box center [294, 55] width 95 height 10
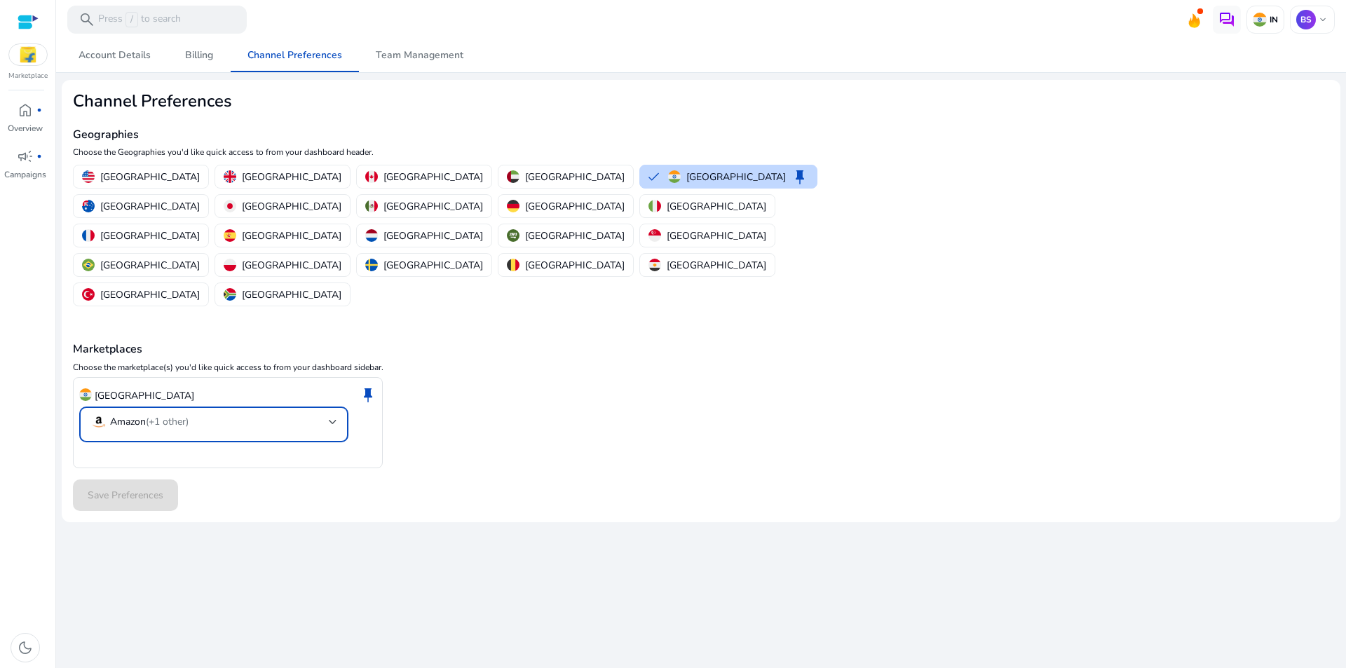
click at [251, 414] on mat-select-trigger "Amazon (+1 other)" at bounding box center [209, 422] width 238 height 17
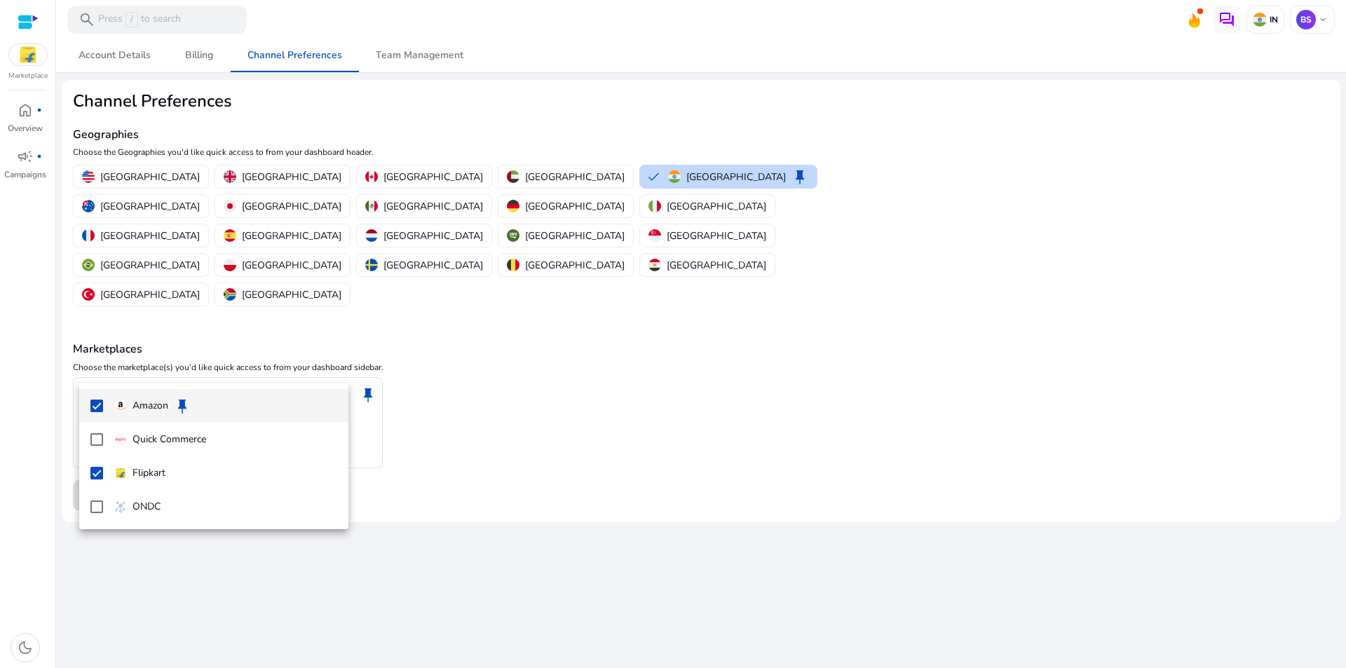
click at [503, 456] on div at bounding box center [673, 334] width 1346 height 668
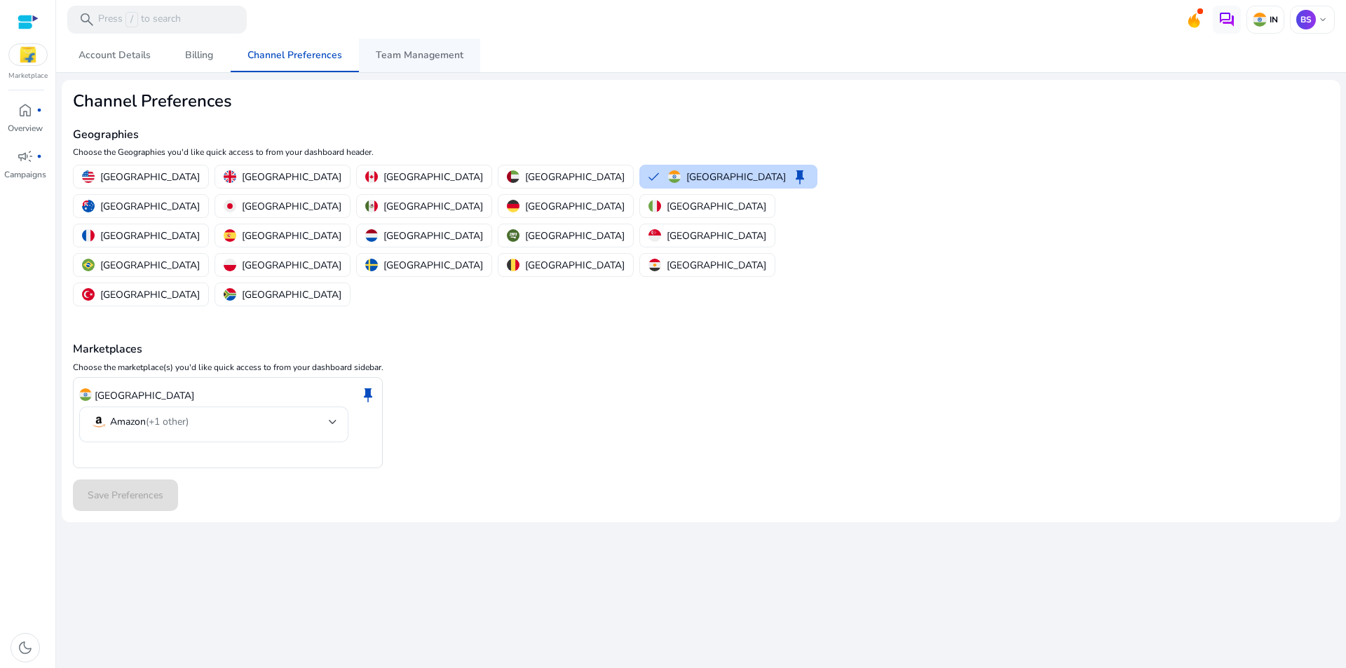
click at [425, 68] on span "Team Management" at bounding box center [420, 56] width 88 height 34
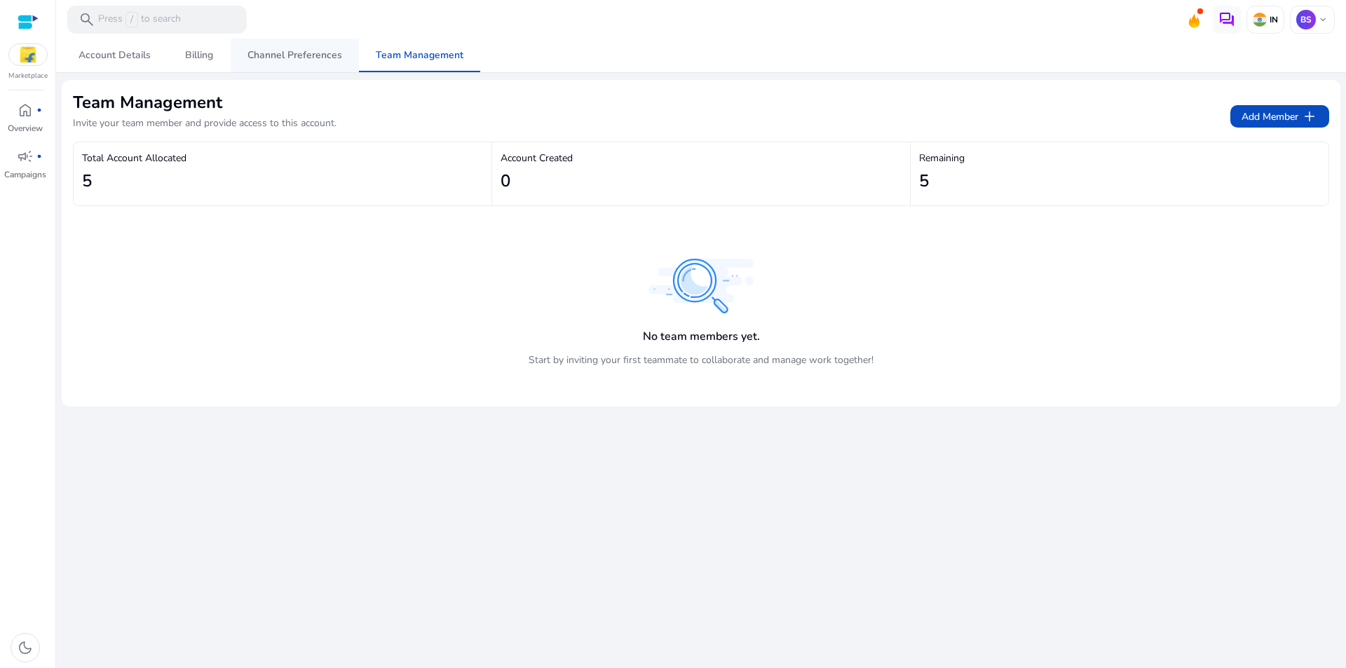
click at [320, 62] on span "Channel Preferences" at bounding box center [294, 56] width 95 height 34
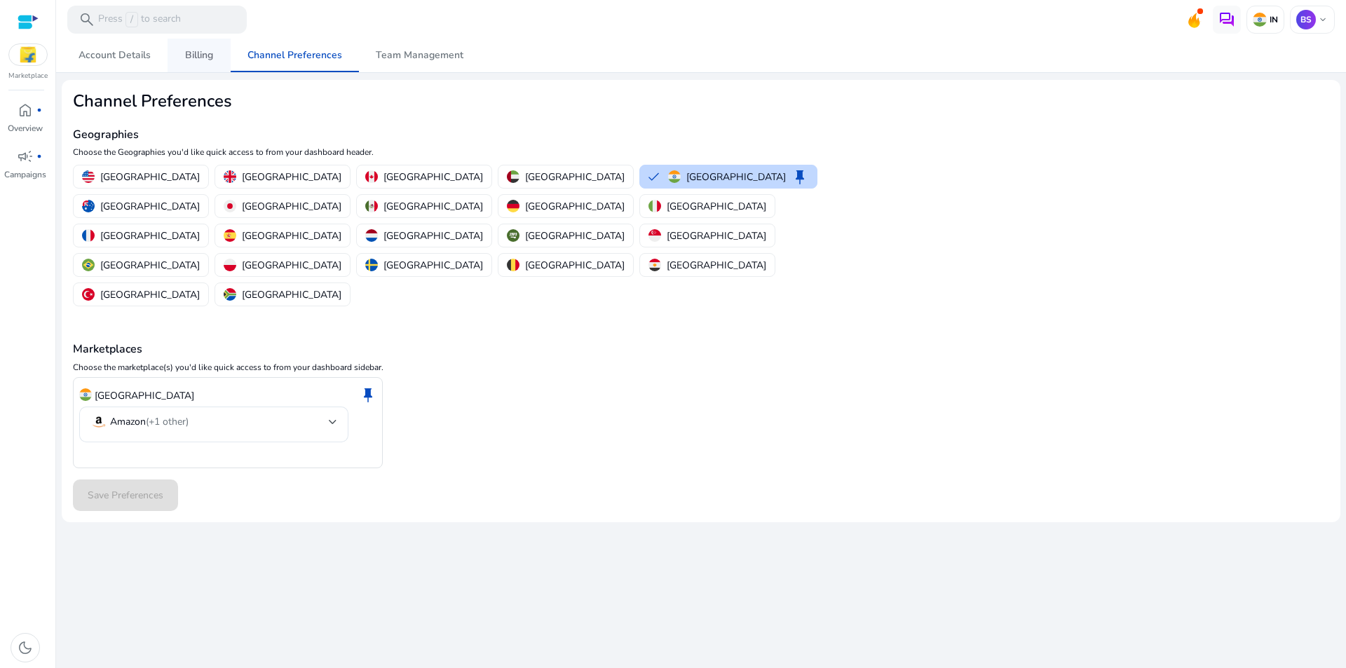
click at [222, 55] on link "Billing" at bounding box center [199, 56] width 63 height 34
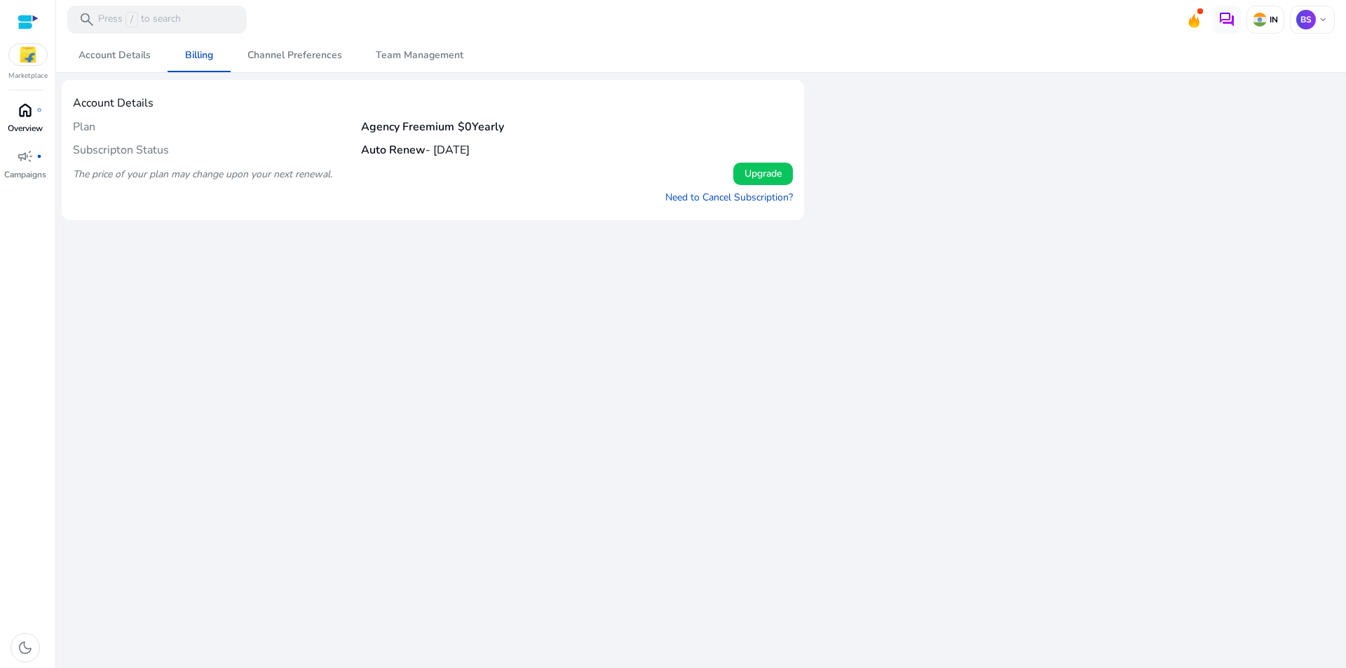
click at [31, 122] on p "Overview" at bounding box center [25, 128] width 35 height 13
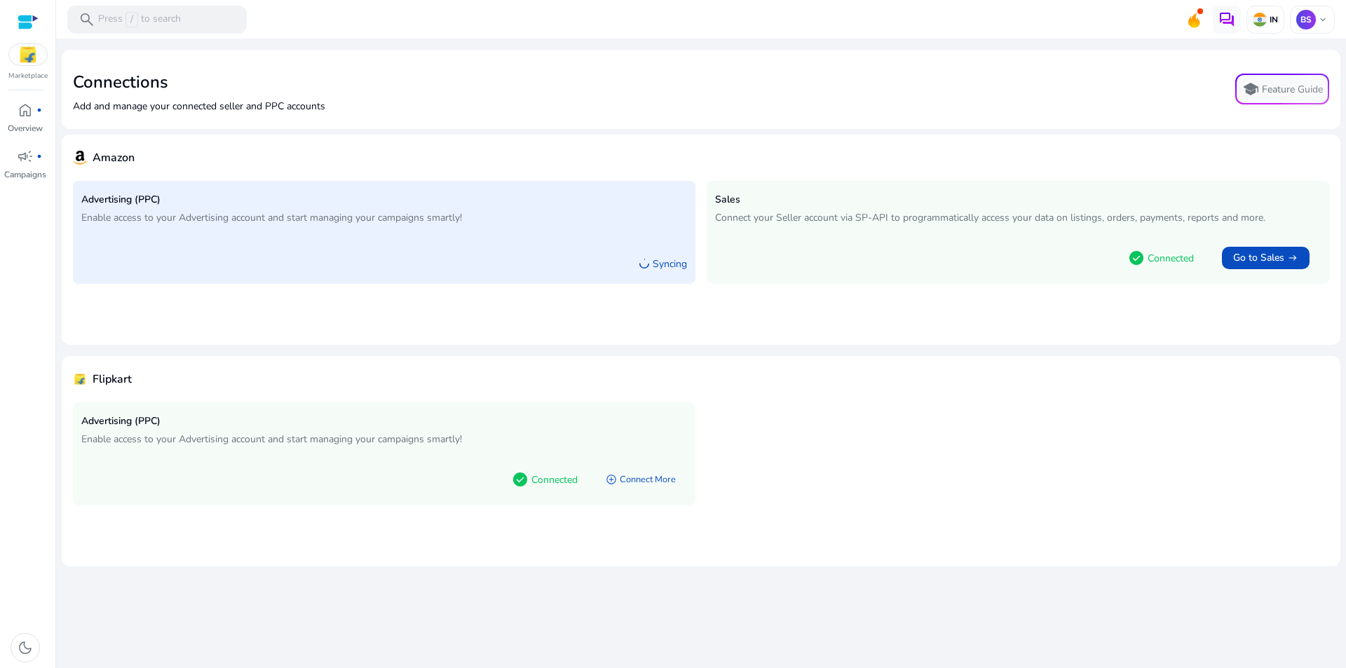
click at [460, 466] on div "check_circle Connected add_circle Connect More" at bounding box center [384, 476] width 606 height 41
click at [443, 447] on div "Advertising (PPC) Enable access to your Advertising account and start managing …" at bounding box center [384, 431] width 606 height 40
click at [424, 442] on p "Enable access to your Advertising account and start managing your campaigns sma…" at bounding box center [384, 439] width 606 height 15
click at [533, 476] on p "Connected" at bounding box center [554, 479] width 46 height 15
click at [1295, 259] on span "arrow_right_alt" at bounding box center [1292, 257] width 11 height 11
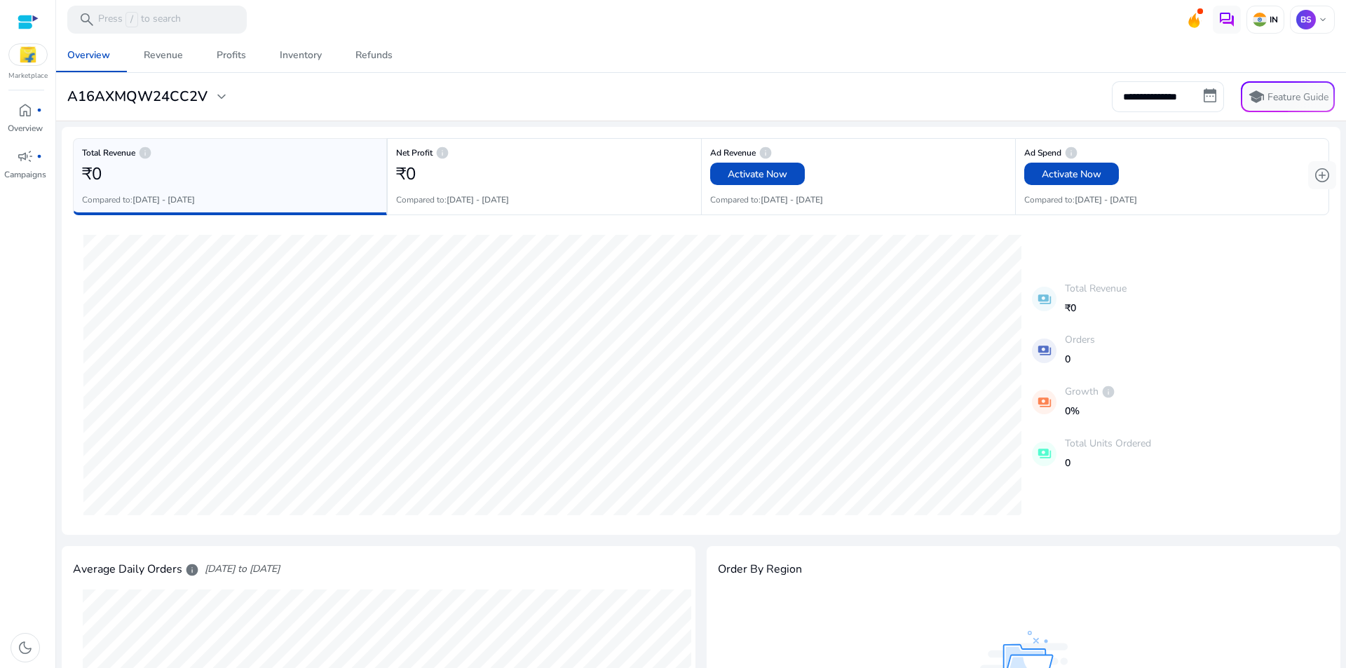
click at [224, 91] on span "expand_more" at bounding box center [221, 96] width 17 height 17
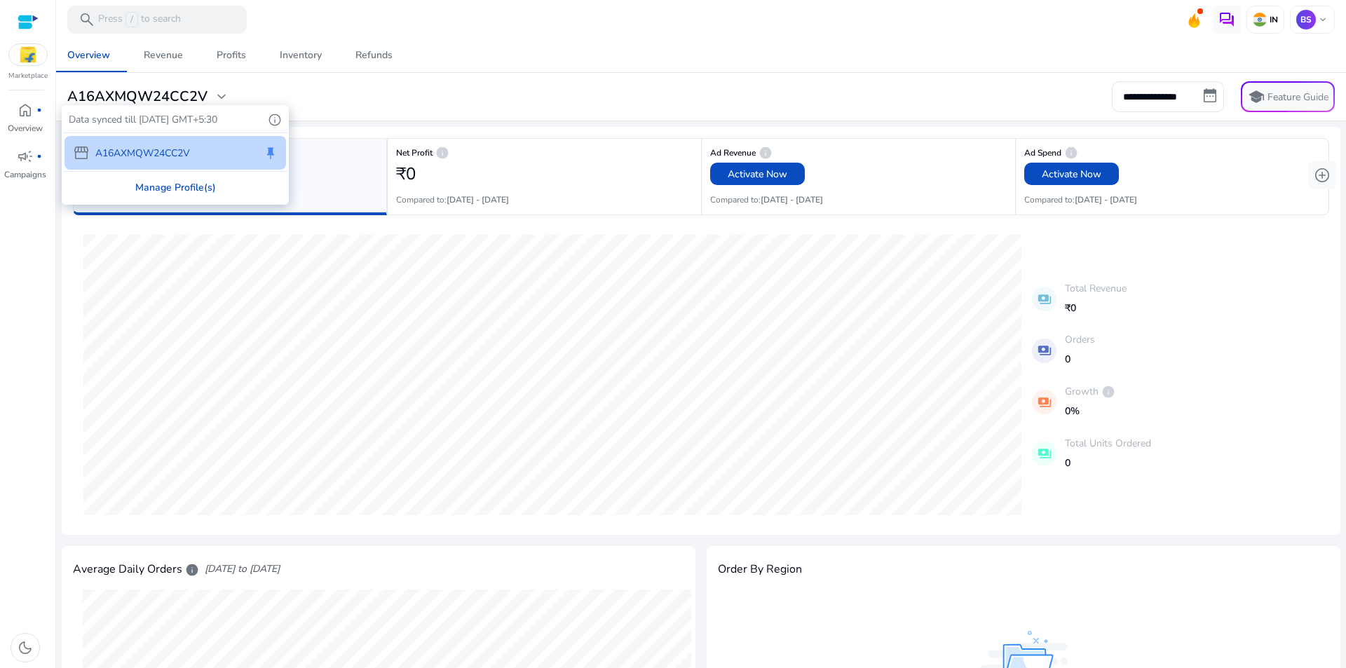
click at [193, 189] on div "Manage Profile(s)" at bounding box center [175, 188] width 224 height 32
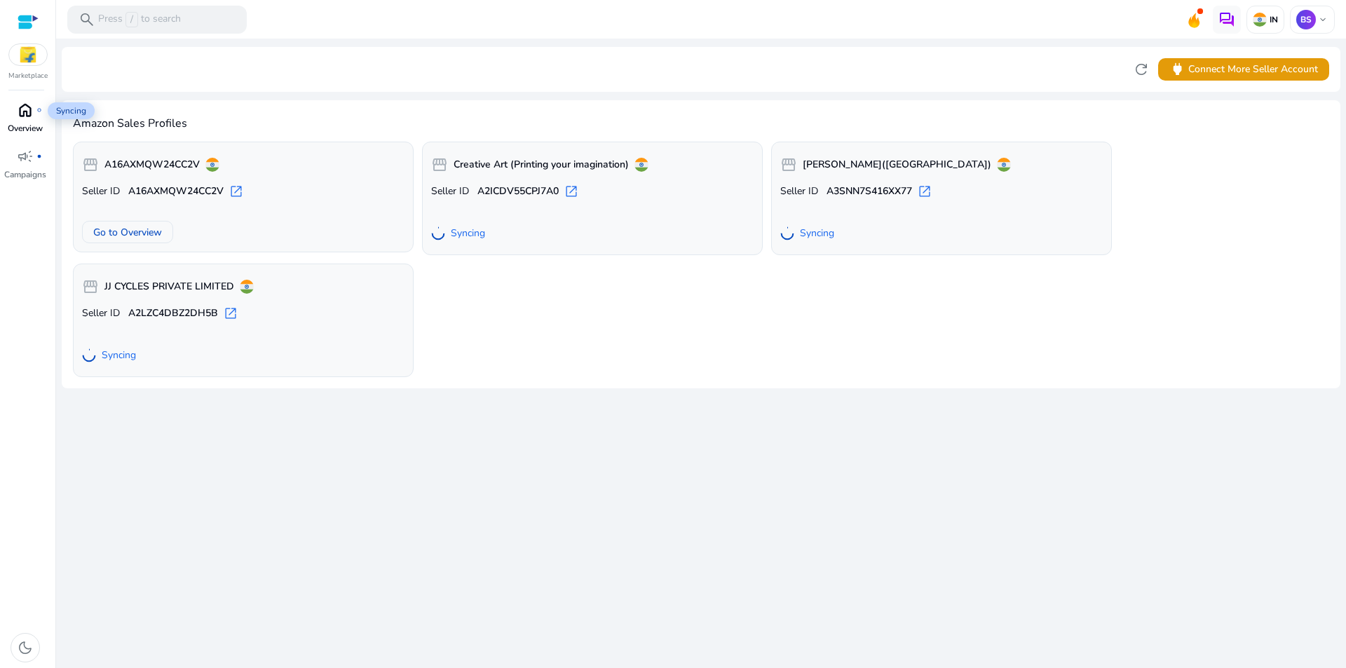
click at [36, 117] on div "home fiber_manual_record" at bounding box center [25, 110] width 39 height 22
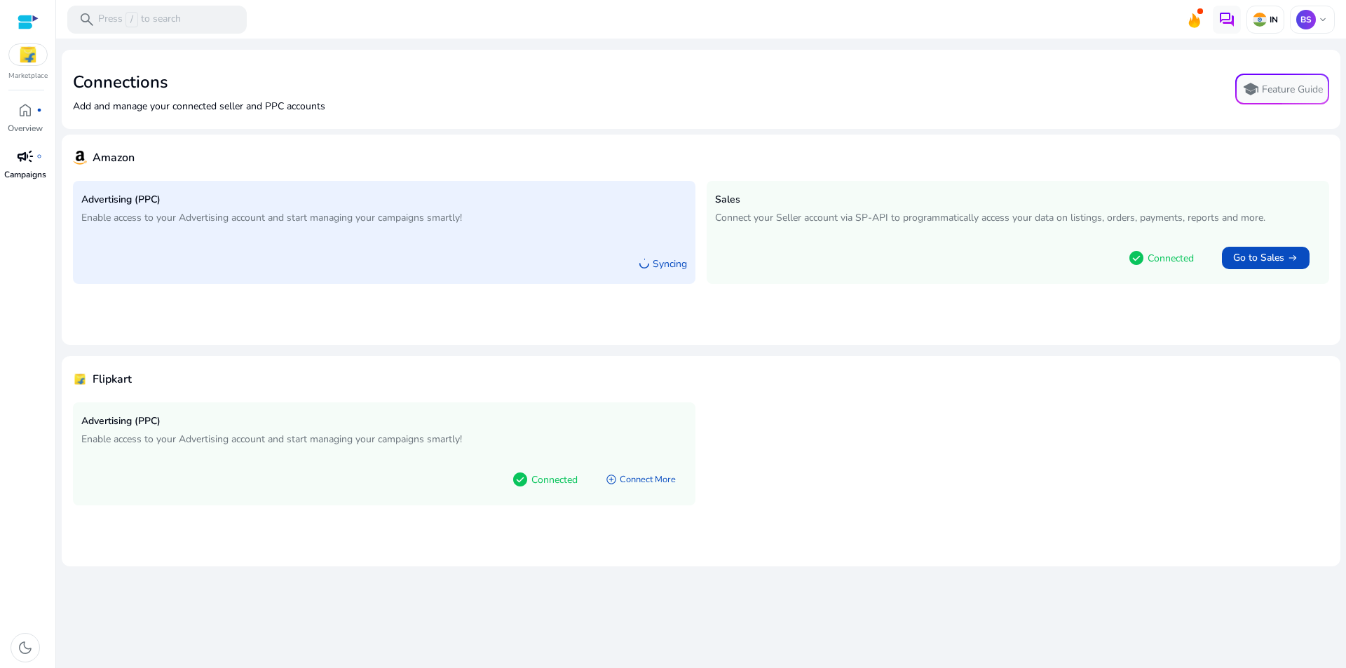
click at [25, 158] on span "campaign" at bounding box center [25, 156] width 17 height 17
click at [1203, 25] on icon at bounding box center [1193, 18] width 21 height 20
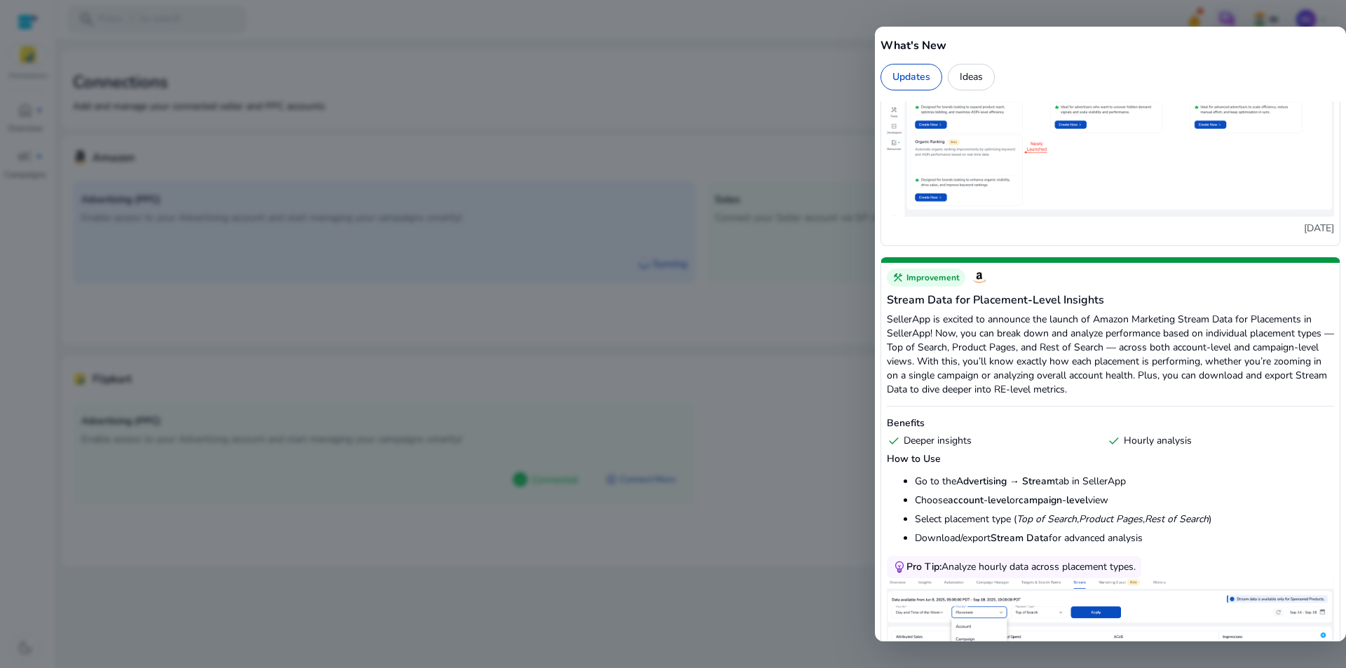
scroll to position [1192, 0]
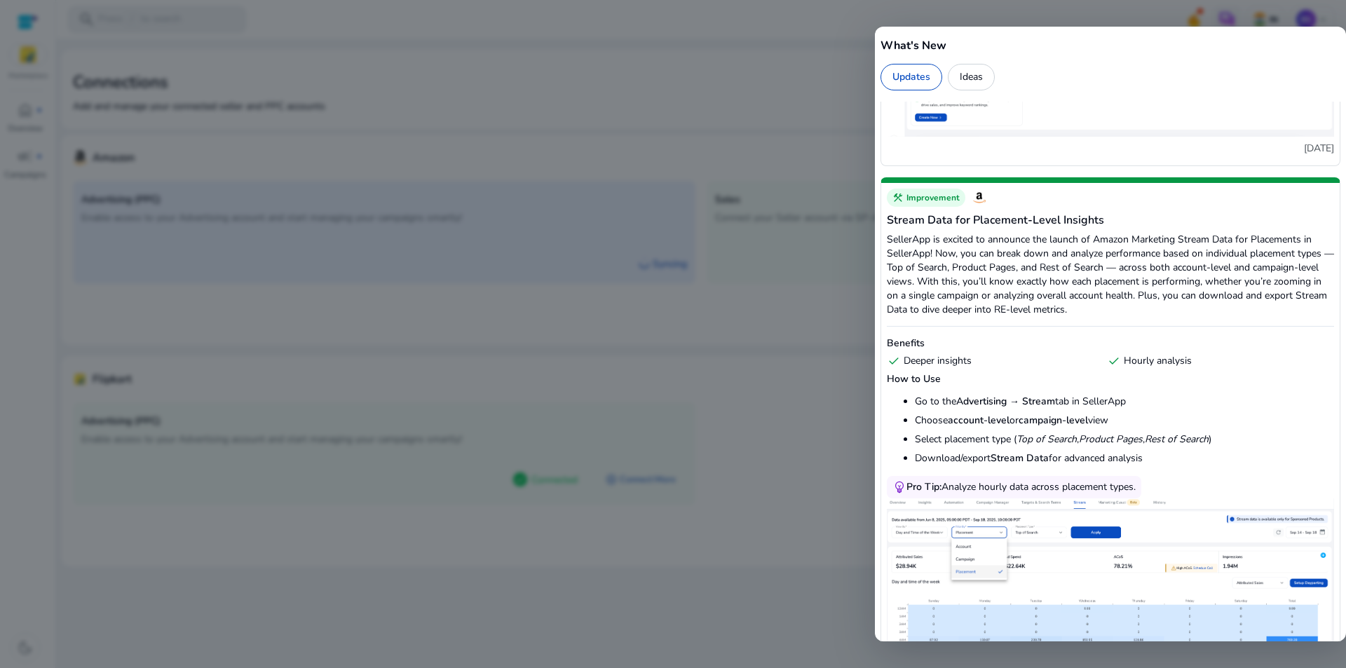
click at [820, 25] on div at bounding box center [673, 334] width 1346 height 668
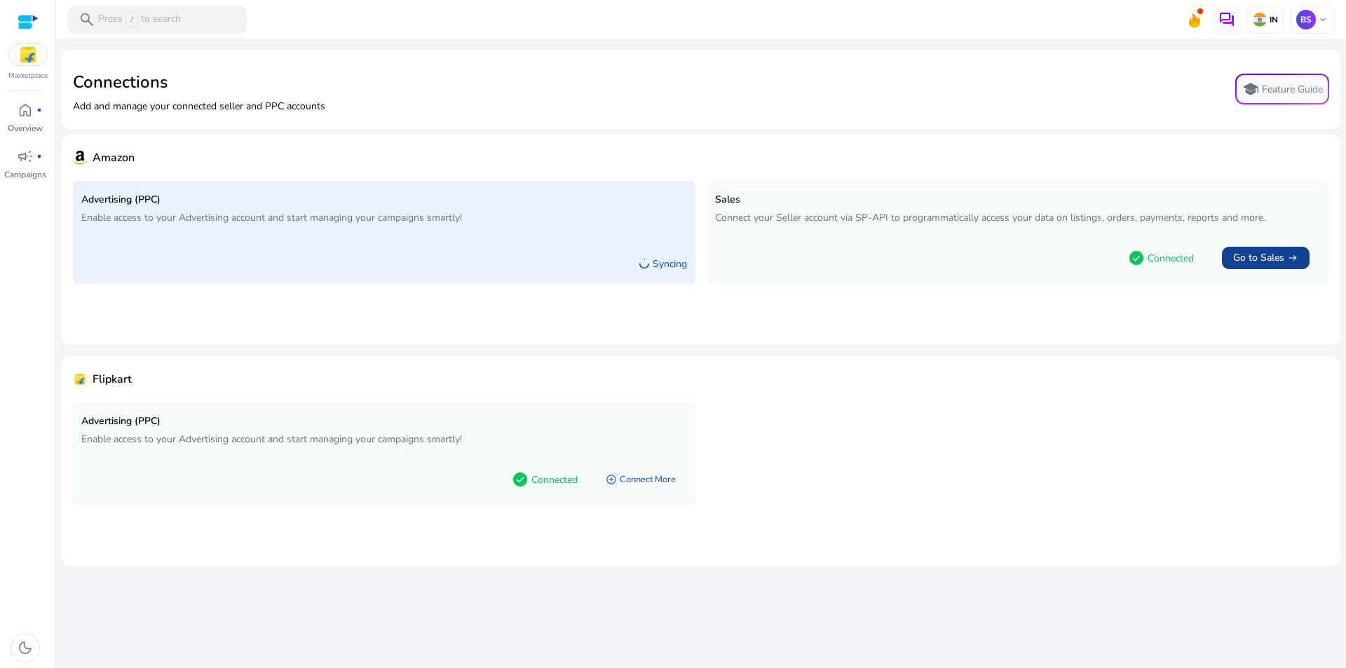
click at [1276, 254] on span "Go to Sales" at bounding box center [1258, 258] width 51 height 14
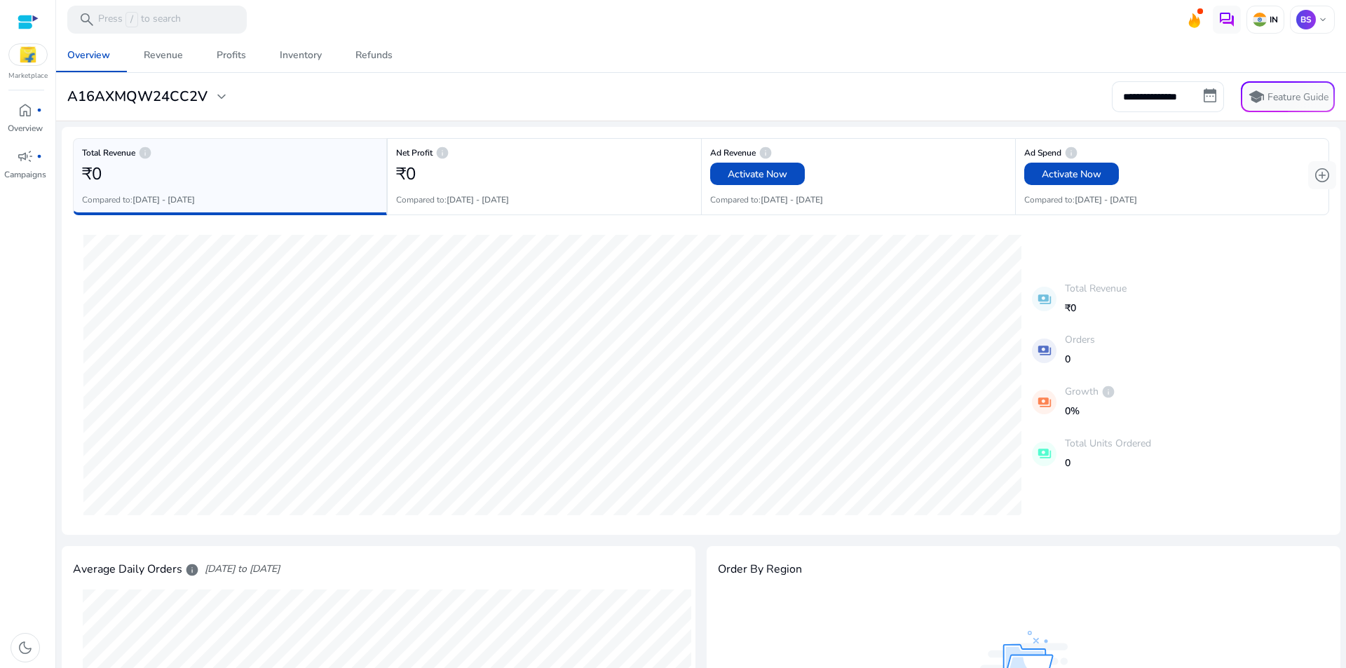
click at [130, 86] on div "**********" at bounding box center [701, 96] width 1279 height 31
click at [135, 97] on h3 "A16AXMQW24CC2V" at bounding box center [137, 96] width 140 height 17
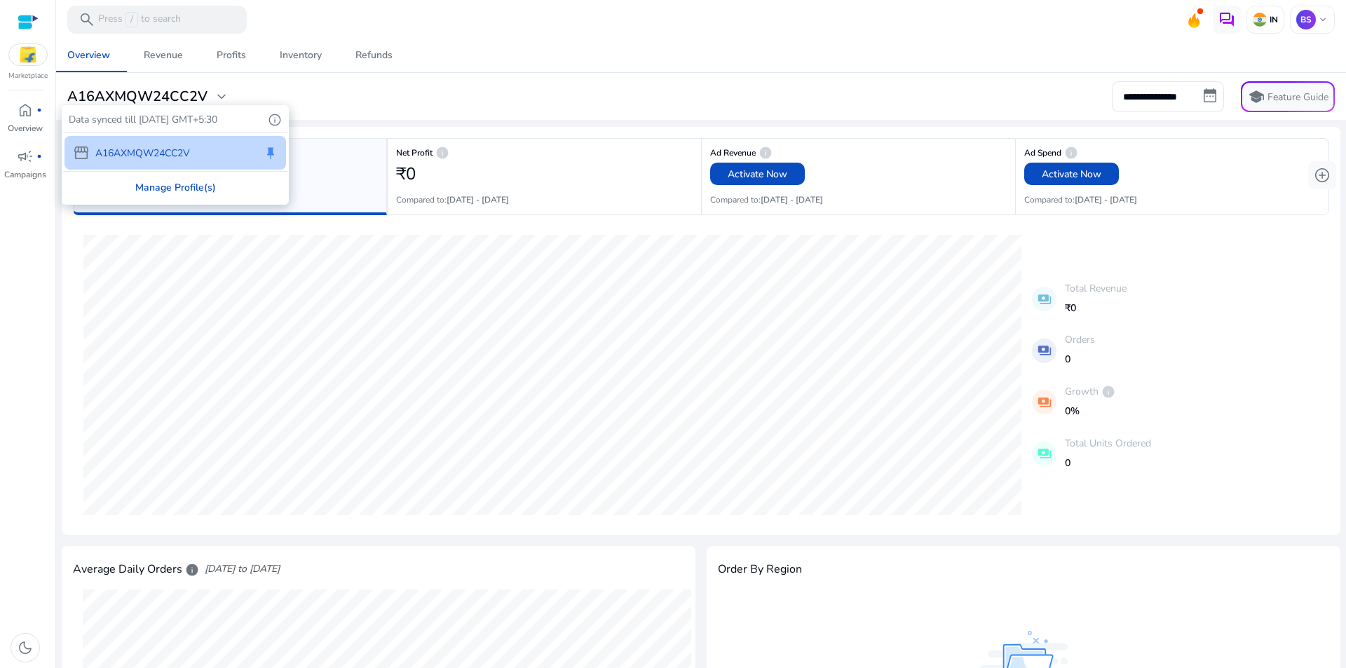
click at [175, 187] on div "Manage Profile(s)" at bounding box center [175, 188] width 224 height 32
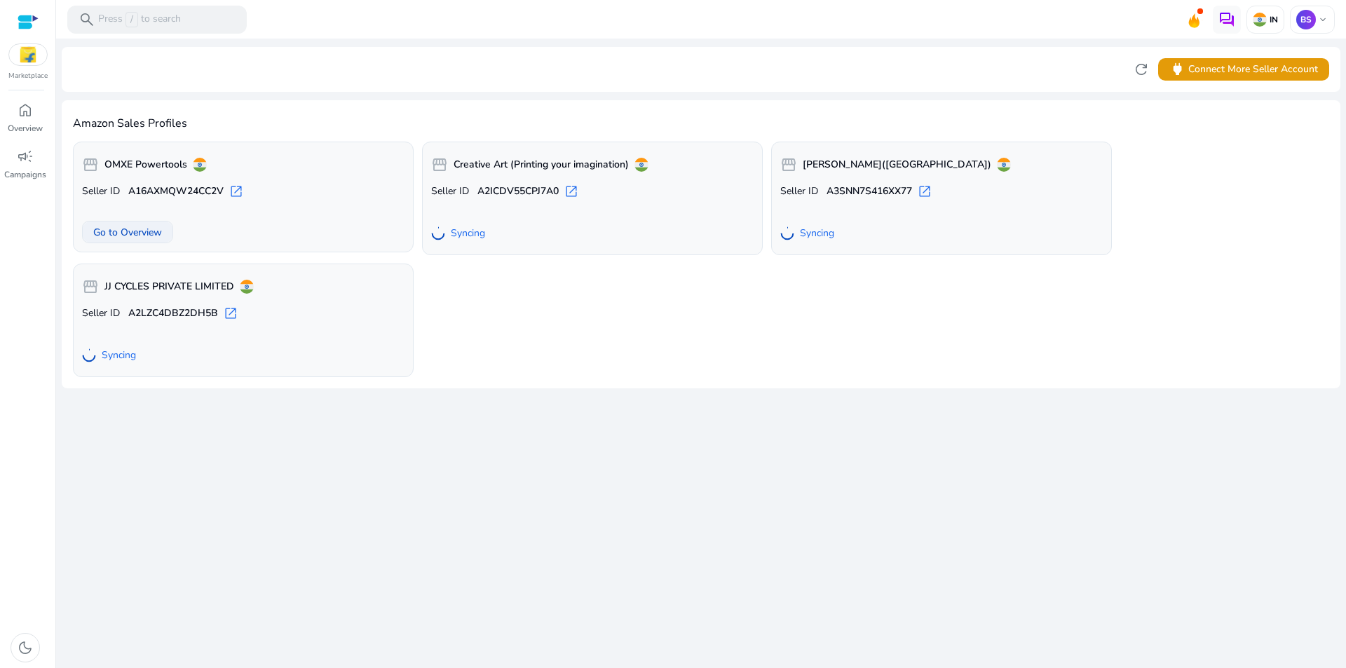
click at [150, 231] on span "Go to Overview" at bounding box center [127, 232] width 69 height 15
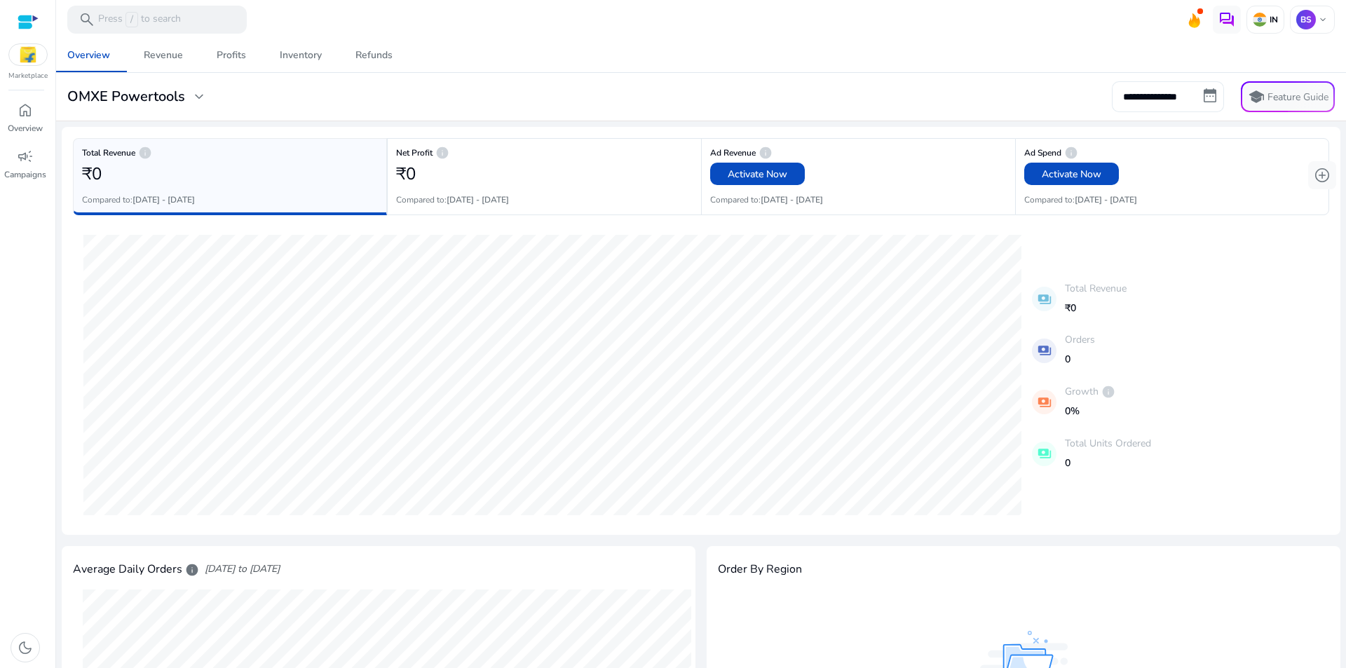
click at [1164, 96] on input "**********" at bounding box center [1168, 96] width 112 height 31
select select "*"
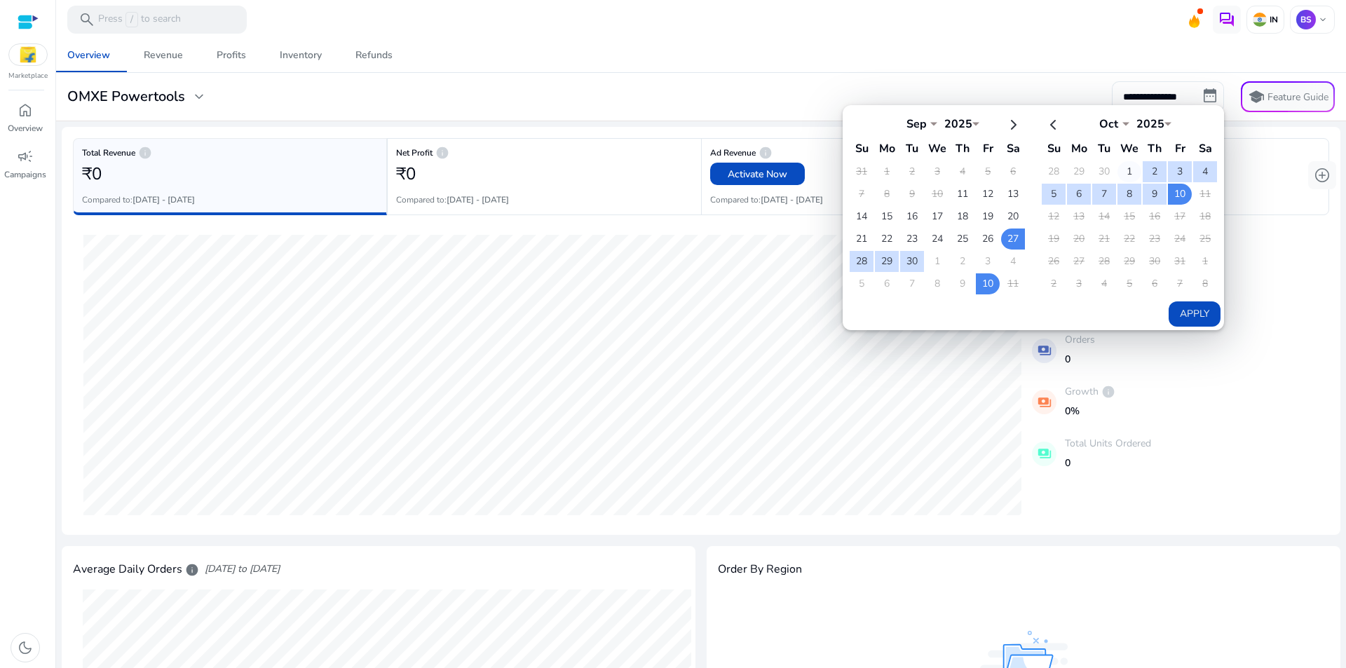
click at [1117, 175] on td "1" at bounding box center [1129, 171] width 24 height 21
click at [1193, 198] on td "11" at bounding box center [1205, 194] width 24 height 21
click at [1180, 199] on td "10" at bounding box center [1180, 194] width 24 height 21
click at [1199, 311] on button "Apply" at bounding box center [1194, 313] width 52 height 25
type input "**********"
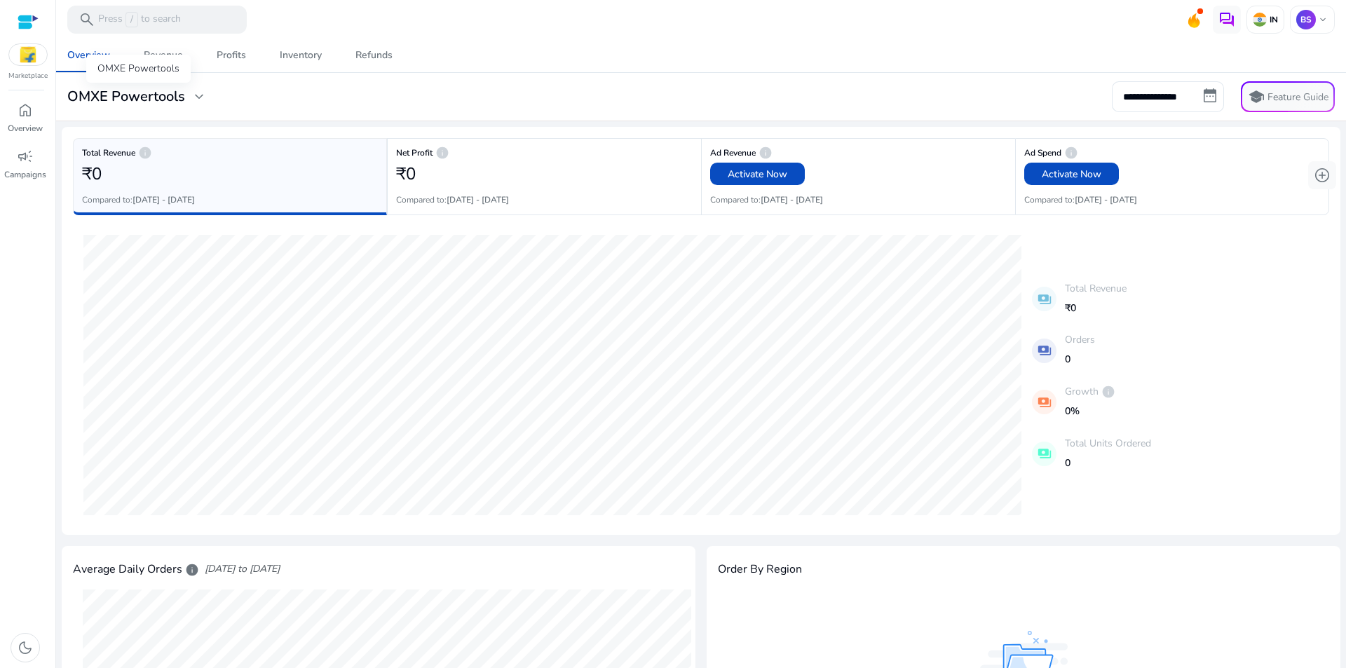
click at [182, 90] on h3 "OMXE Powertools" at bounding box center [126, 96] width 118 height 17
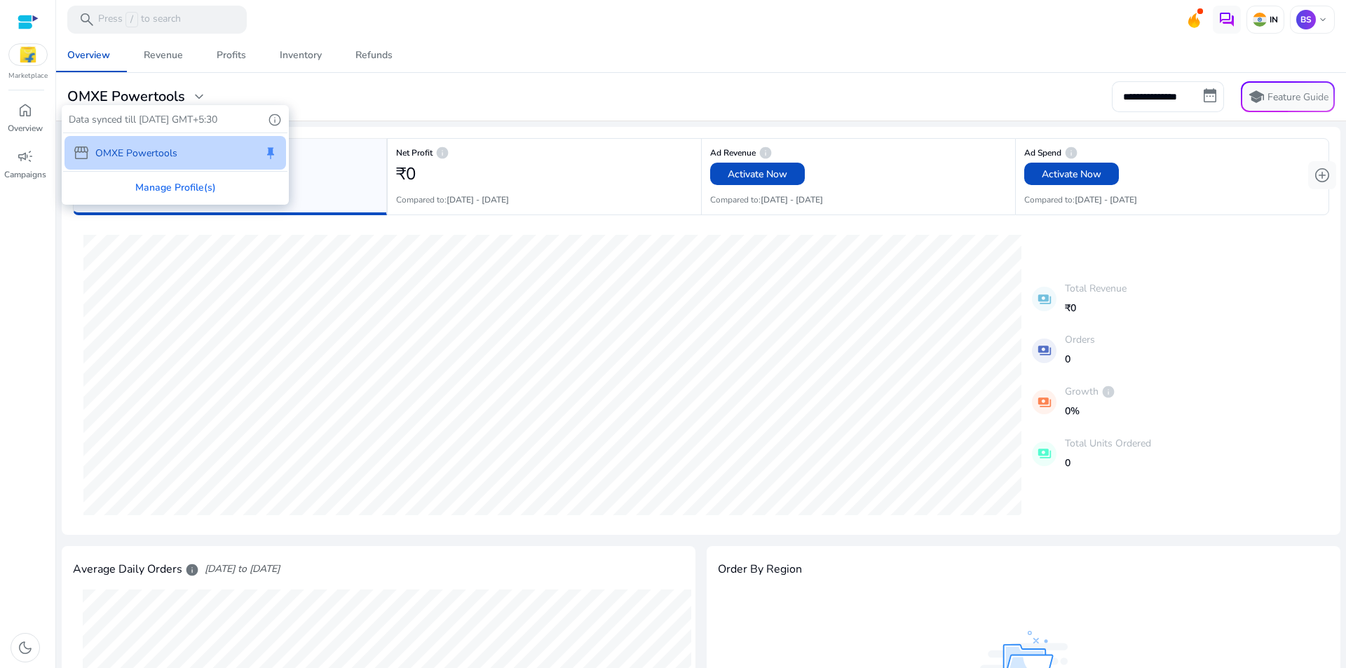
click at [430, 109] on div at bounding box center [673, 334] width 1346 height 668
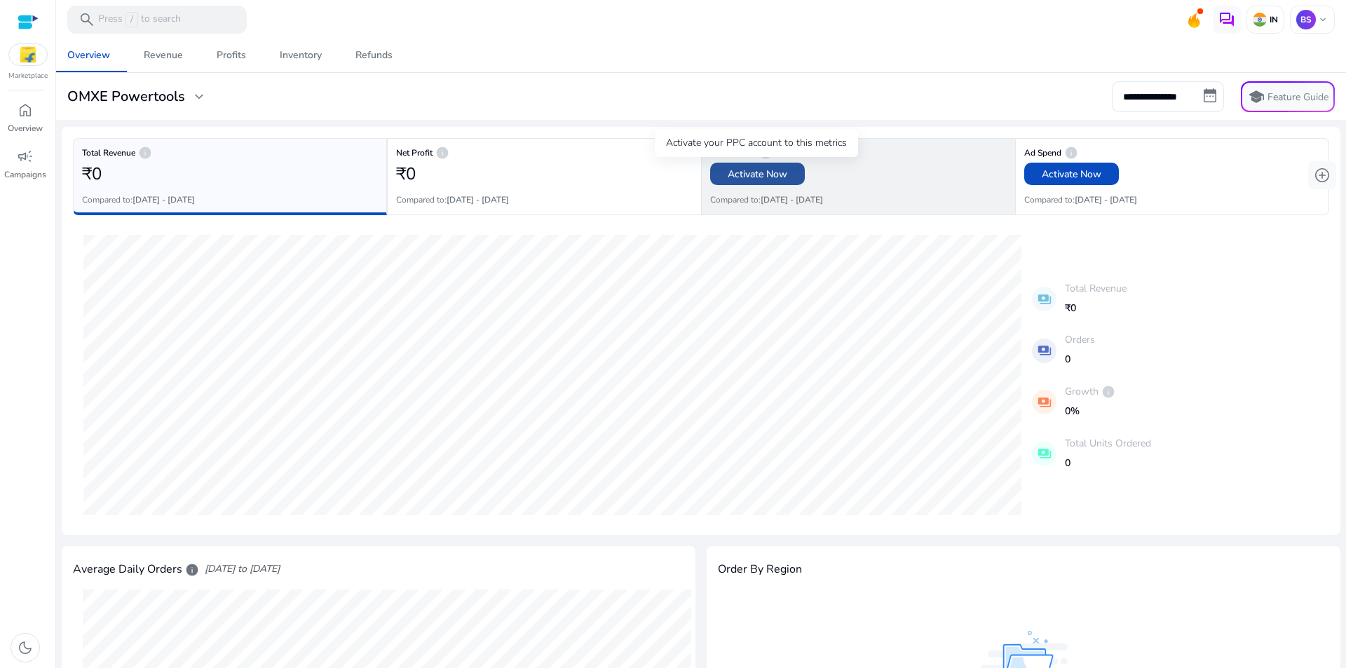
click at [766, 175] on span "Activate Now" at bounding box center [758, 174] width 60 height 15
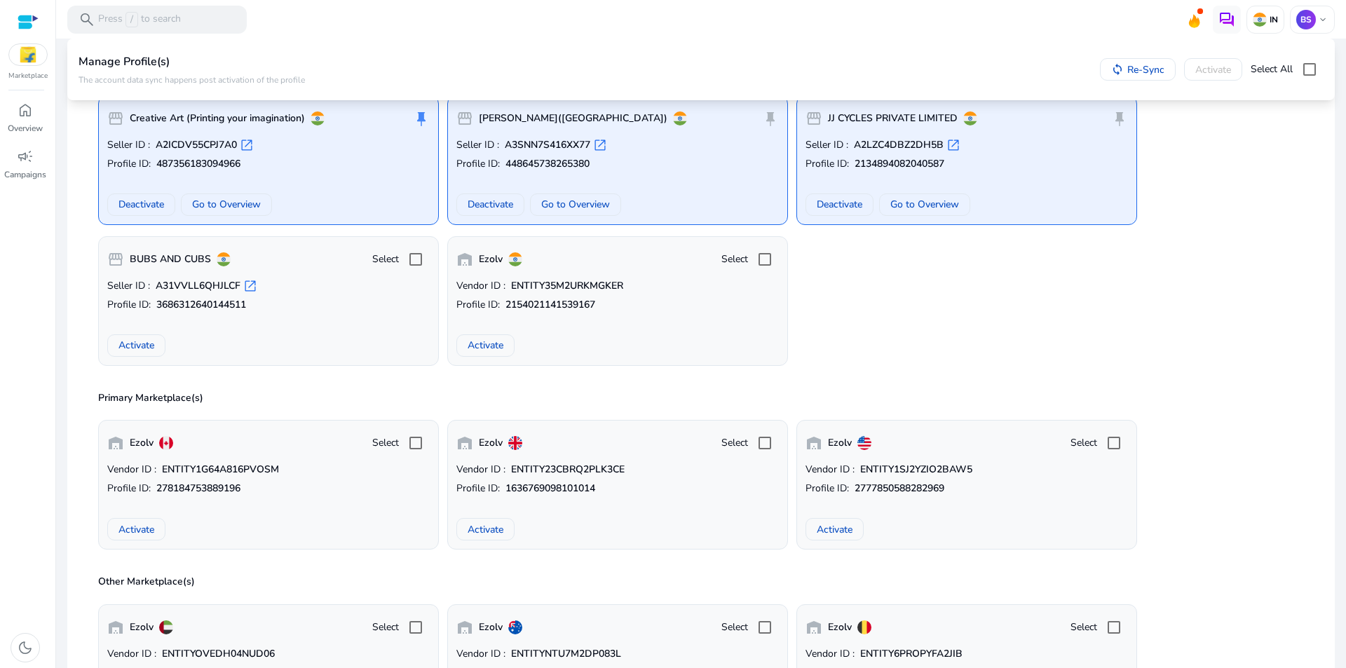
scroll to position [10, 0]
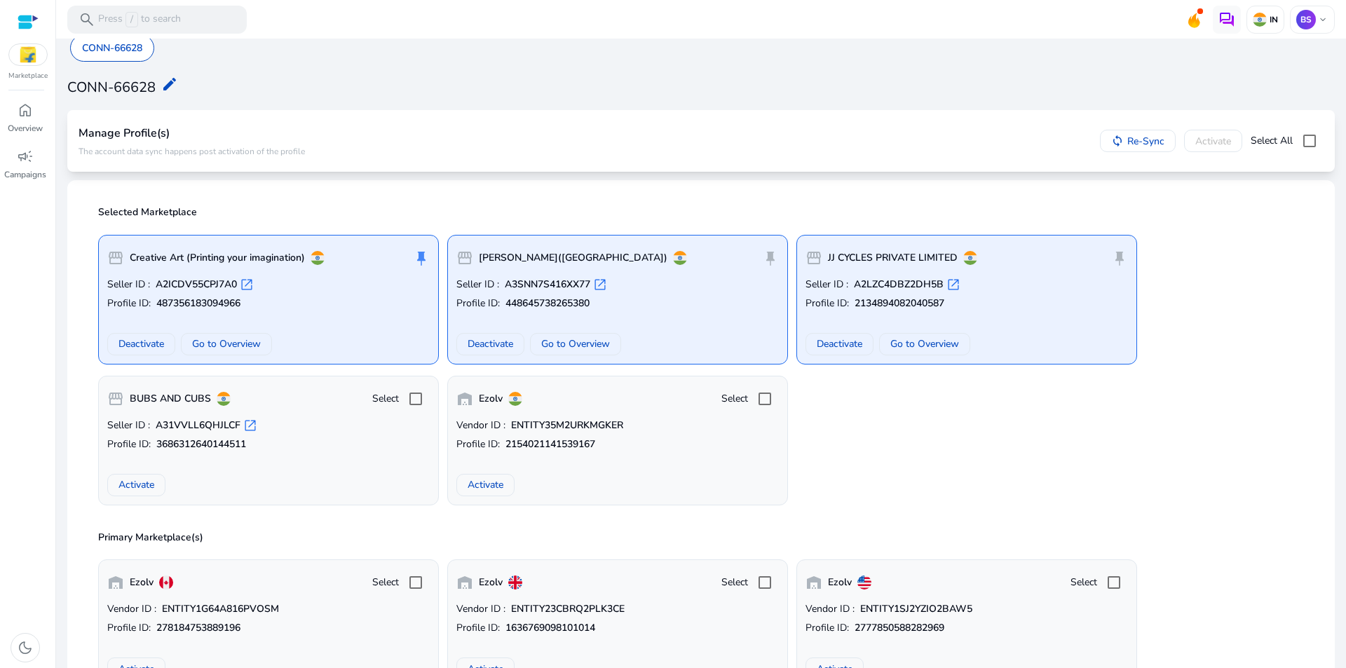
click at [1208, 143] on div "sync Re-Sync Activate Select All" at bounding box center [1212, 141] width 224 height 28
click at [1112, 487] on div "storefront Creative Art (Printing your imagination) push_pin Seller ID : A2ICDV…" at bounding box center [701, 365] width 1222 height 282
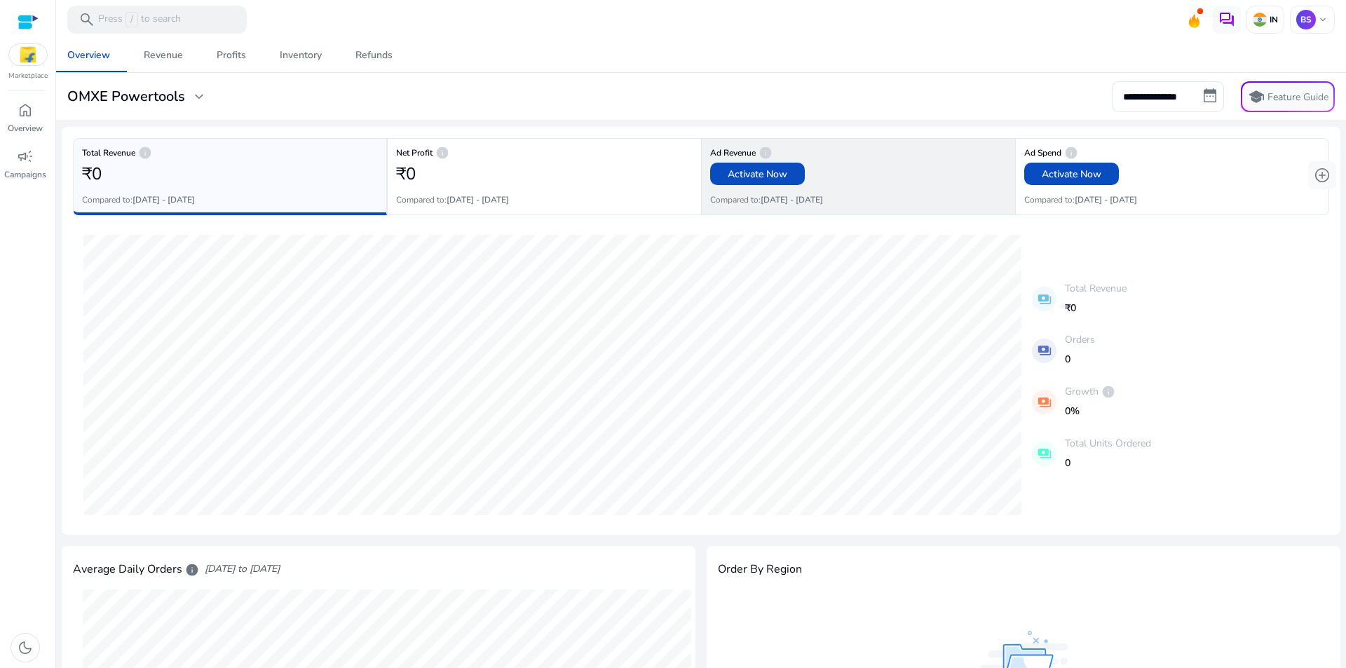
click at [922, 179] on div "₹0 Activate Now" at bounding box center [858, 174] width 296 height 28
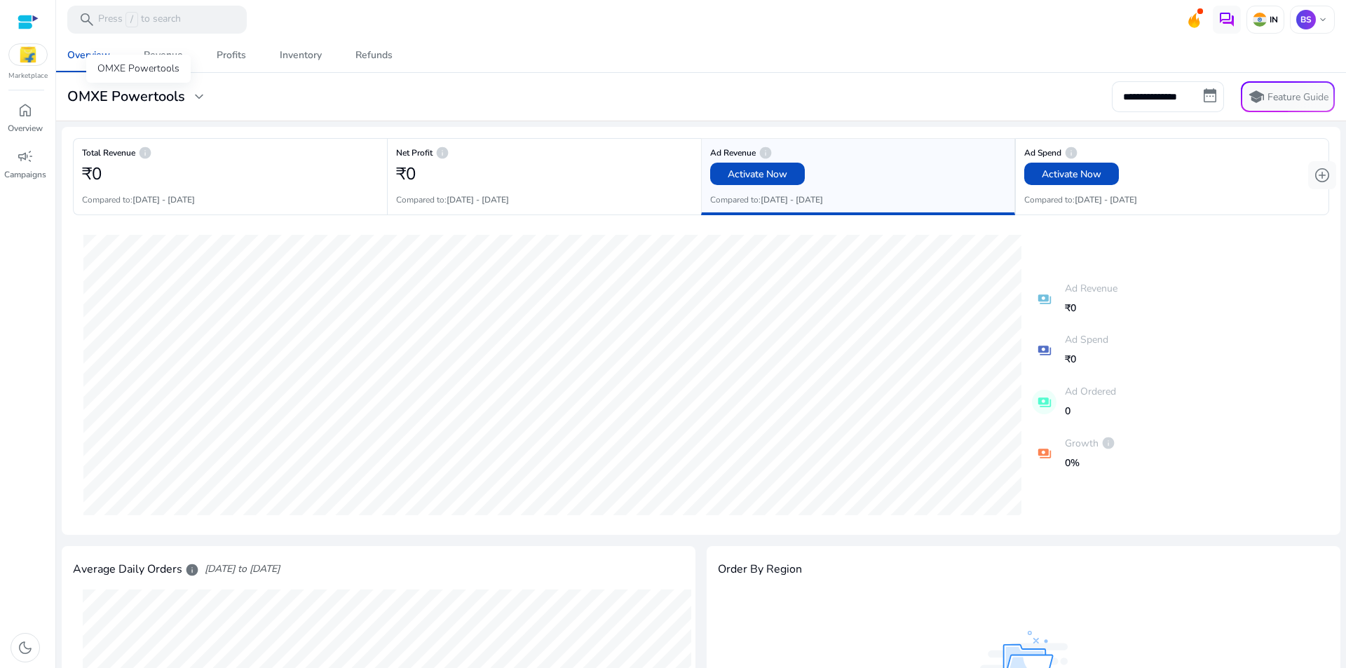
click at [164, 97] on h3 "OMXE Powertools" at bounding box center [126, 96] width 118 height 17
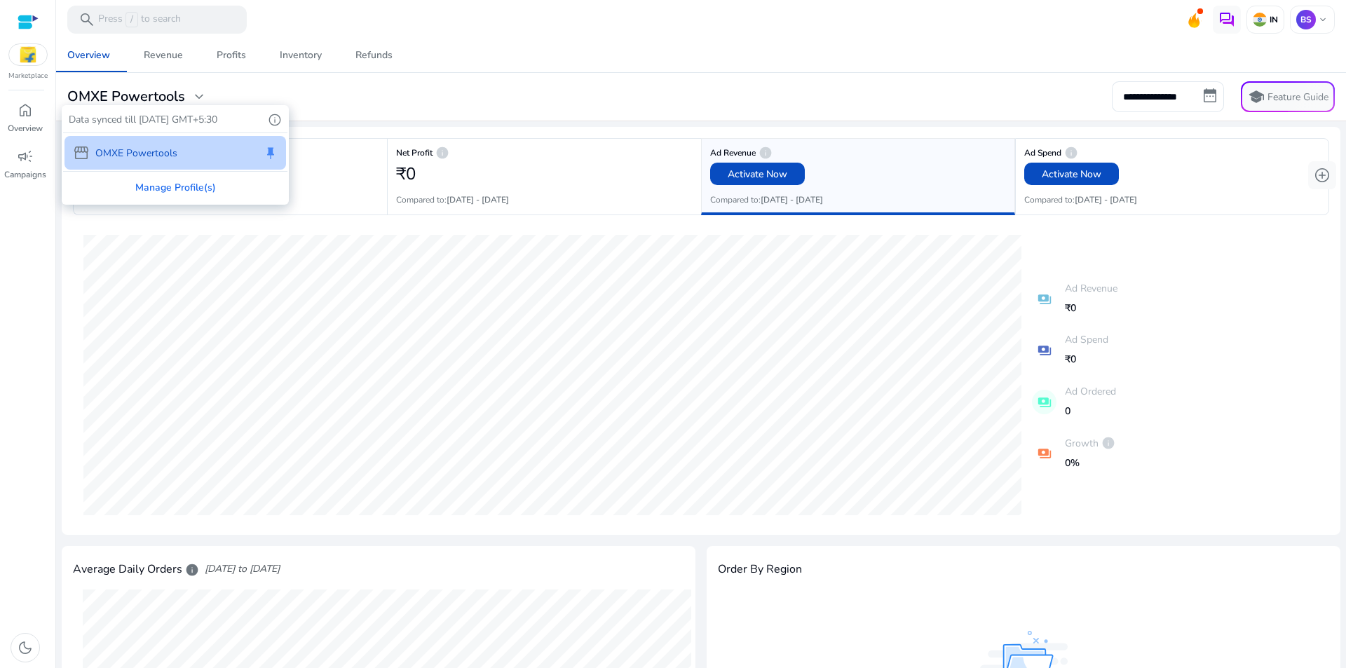
click at [177, 50] on div at bounding box center [673, 334] width 1346 height 668
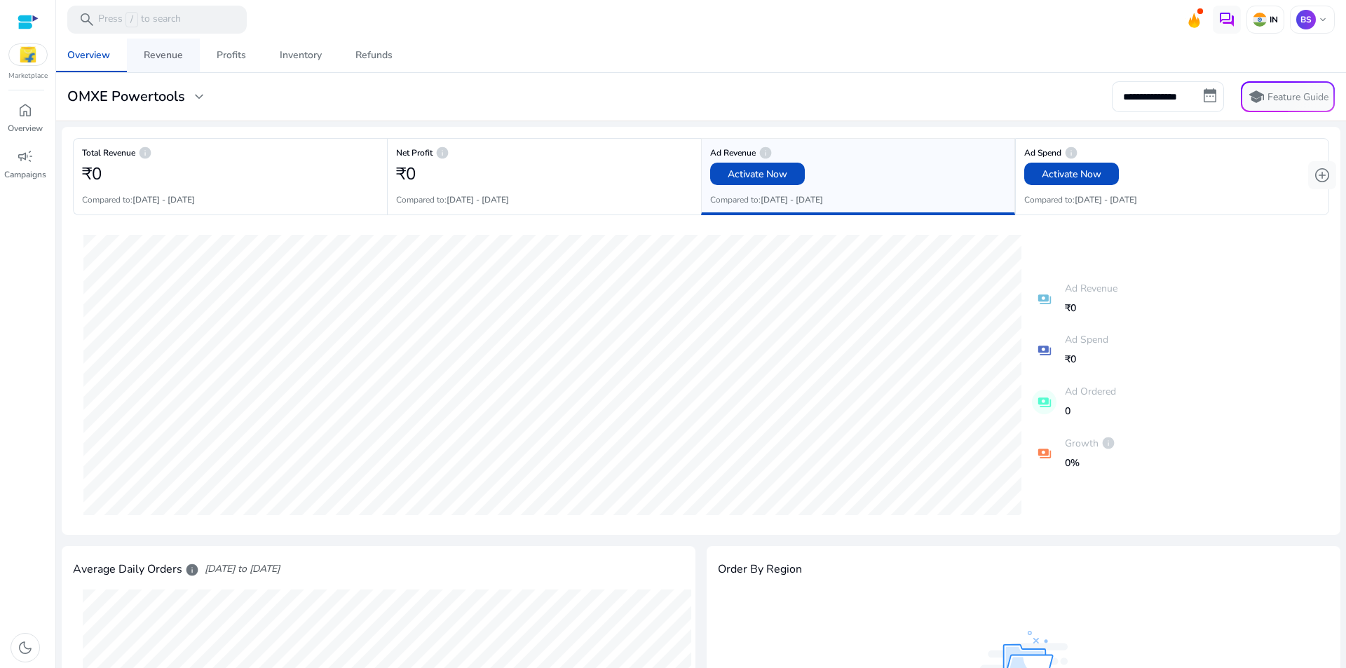
click at [176, 50] on div "Revenue" at bounding box center [163, 55] width 39 height 10
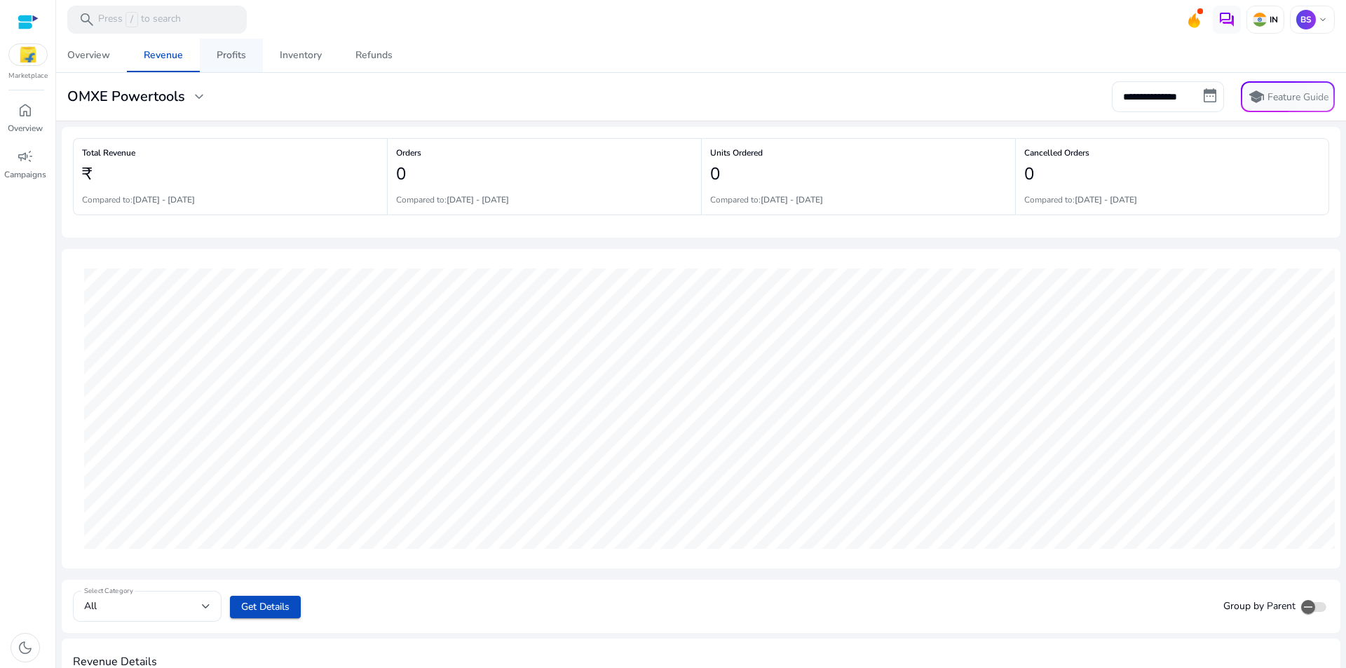
click at [225, 50] on div "Profits" at bounding box center [231, 55] width 29 height 10
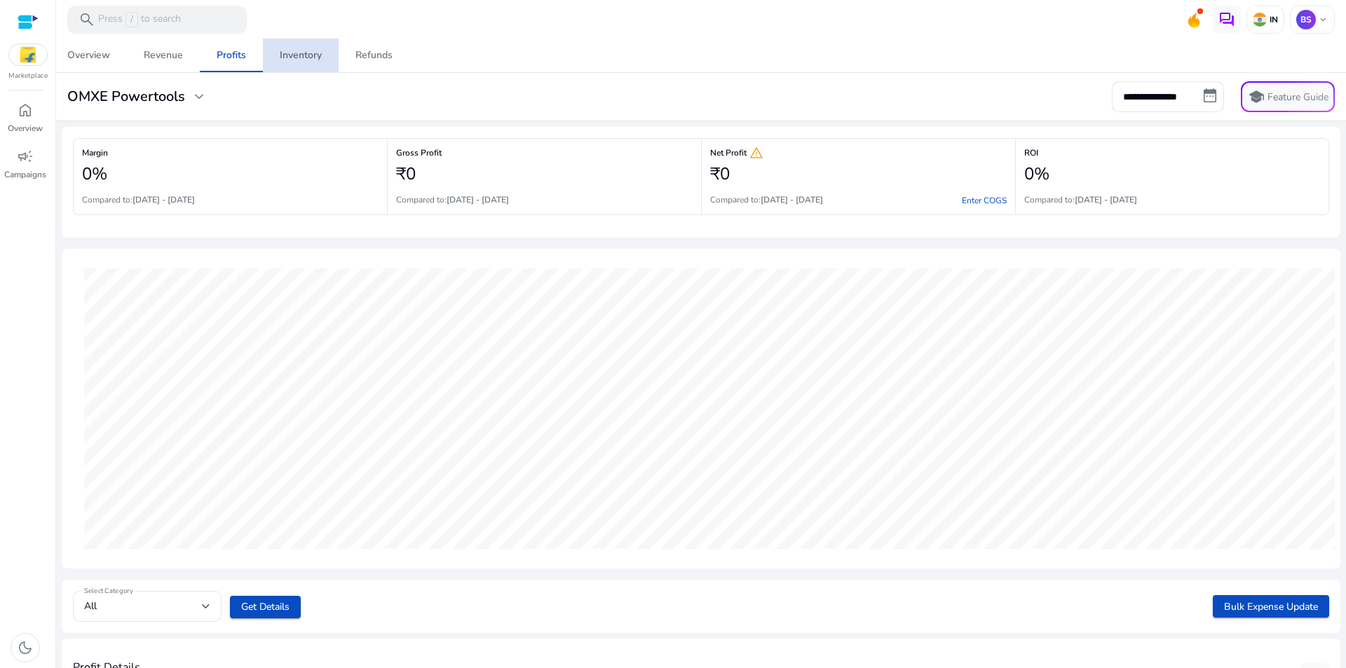
click at [306, 52] on div "Inventory" at bounding box center [301, 55] width 42 height 10
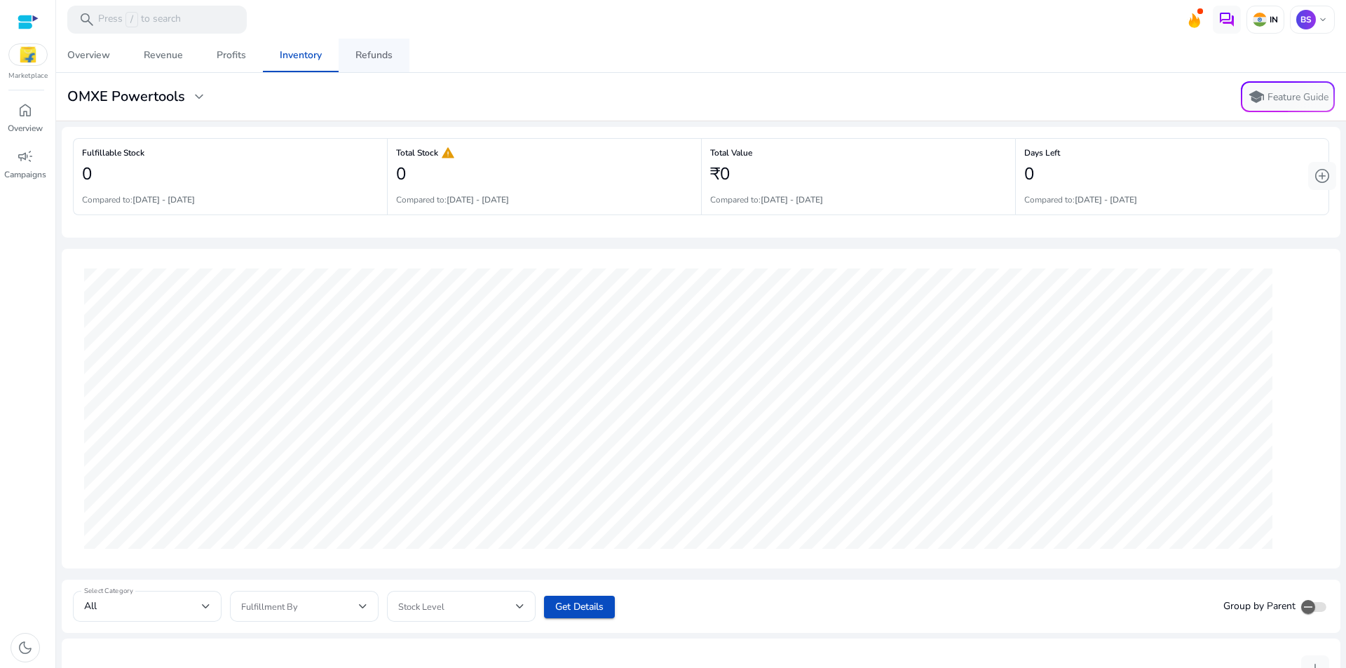
click at [370, 57] on div "Refunds" at bounding box center [373, 55] width 37 height 10
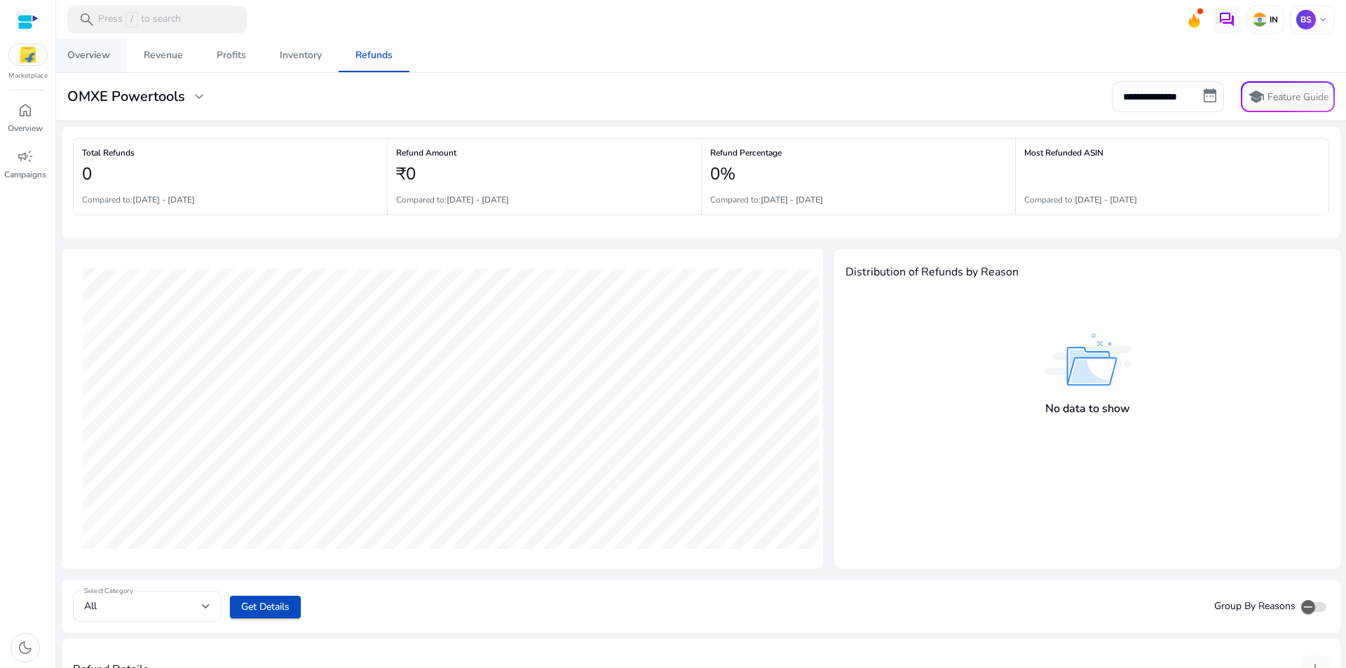
click at [109, 45] on span "Overview" at bounding box center [88, 56] width 43 height 34
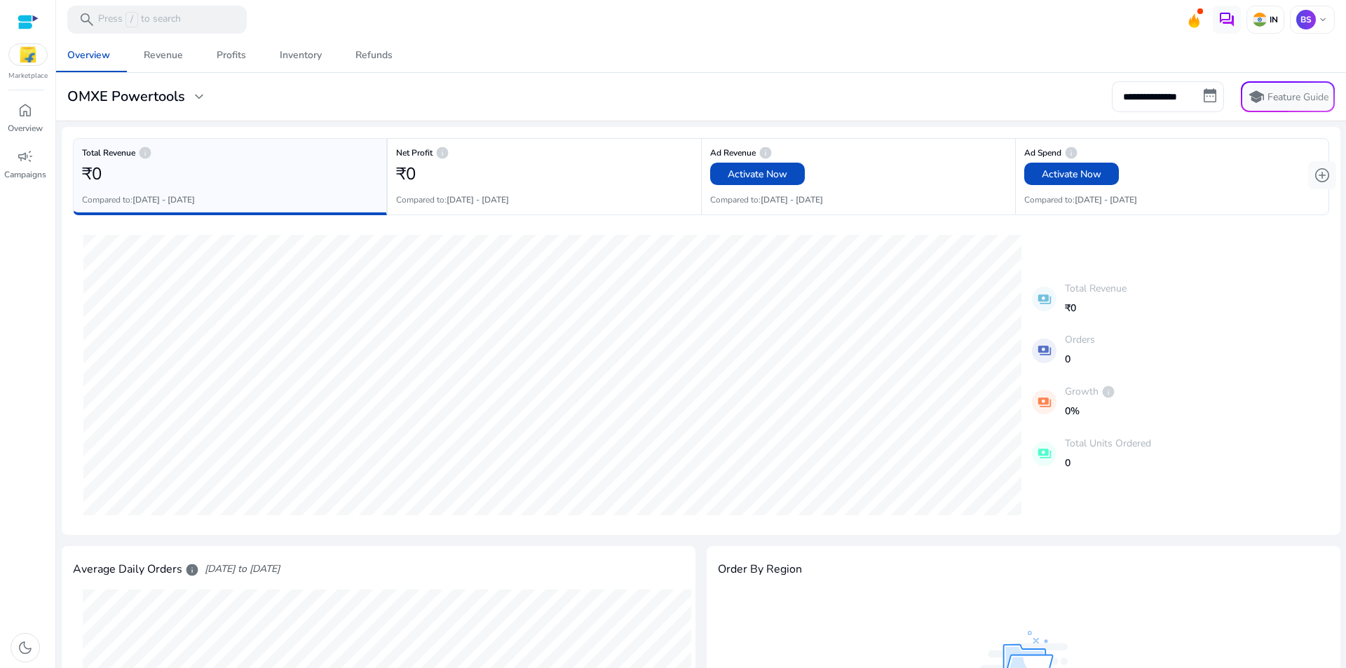
click at [13, 53] on img at bounding box center [28, 54] width 38 height 21
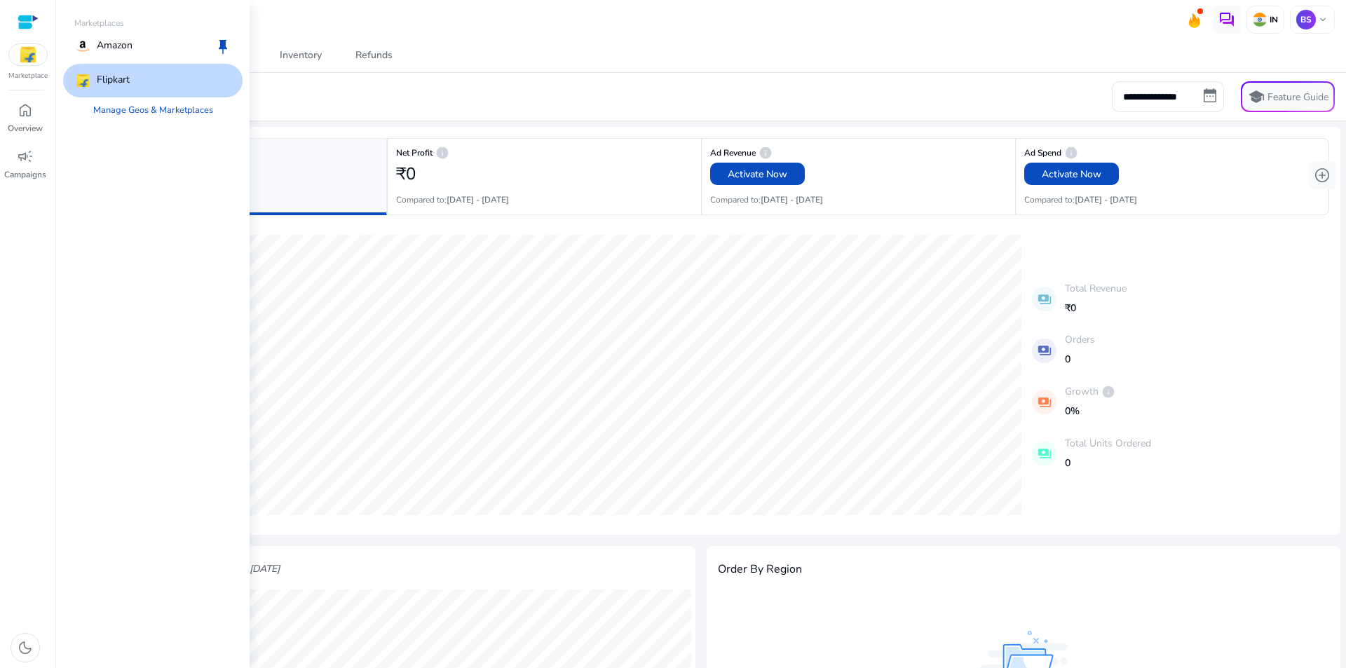
click at [28, 52] on img at bounding box center [28, 54] width 38 height 21
click at [80, 51] on img at bounding box center [82, 46] width 17 height 17
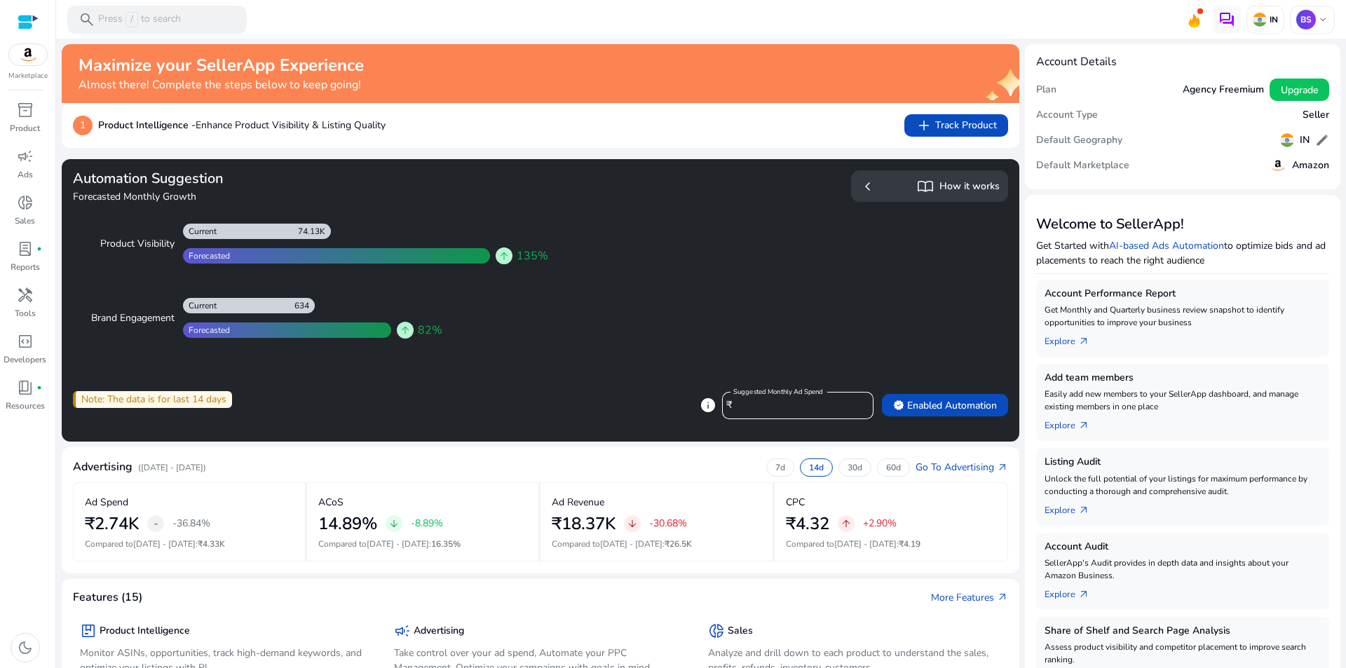
click at [911, 184] on div "chevron_left import_contacts How it works" at bounding box center [929, 186] width 140 height 20
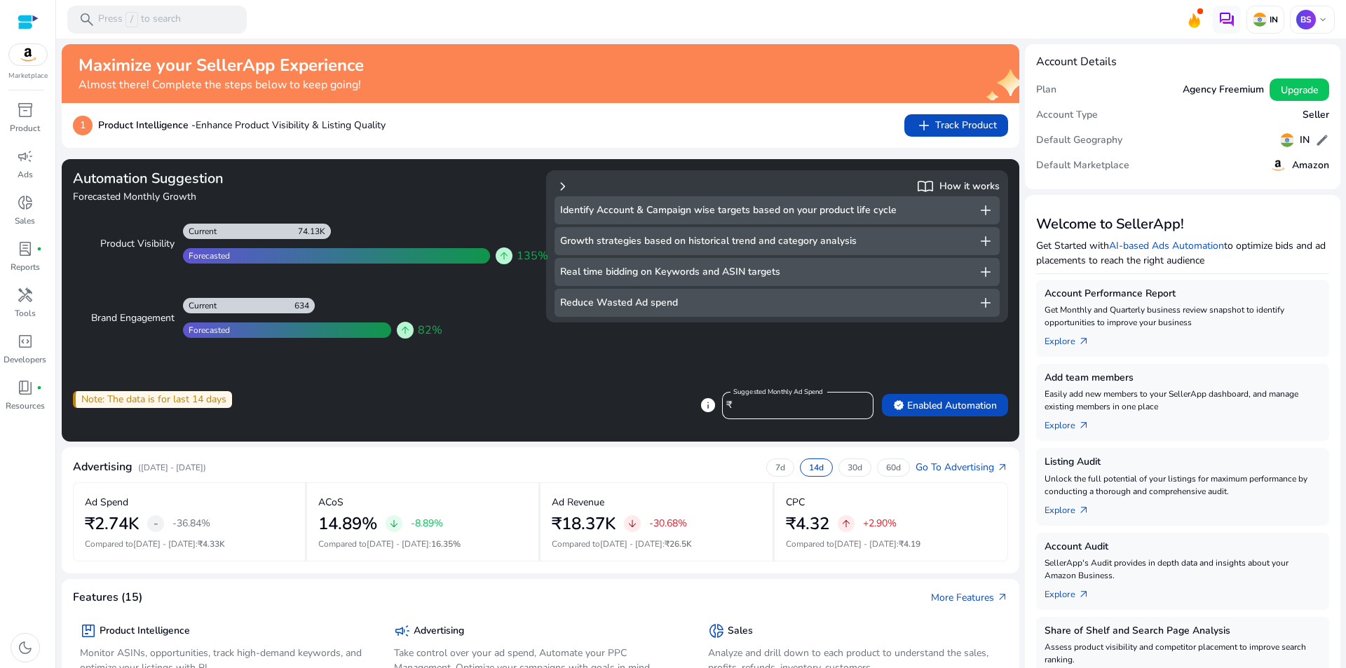
click at [561, 184] on span "chevron_right" at bounding box center [562, 186] width 17 height 17
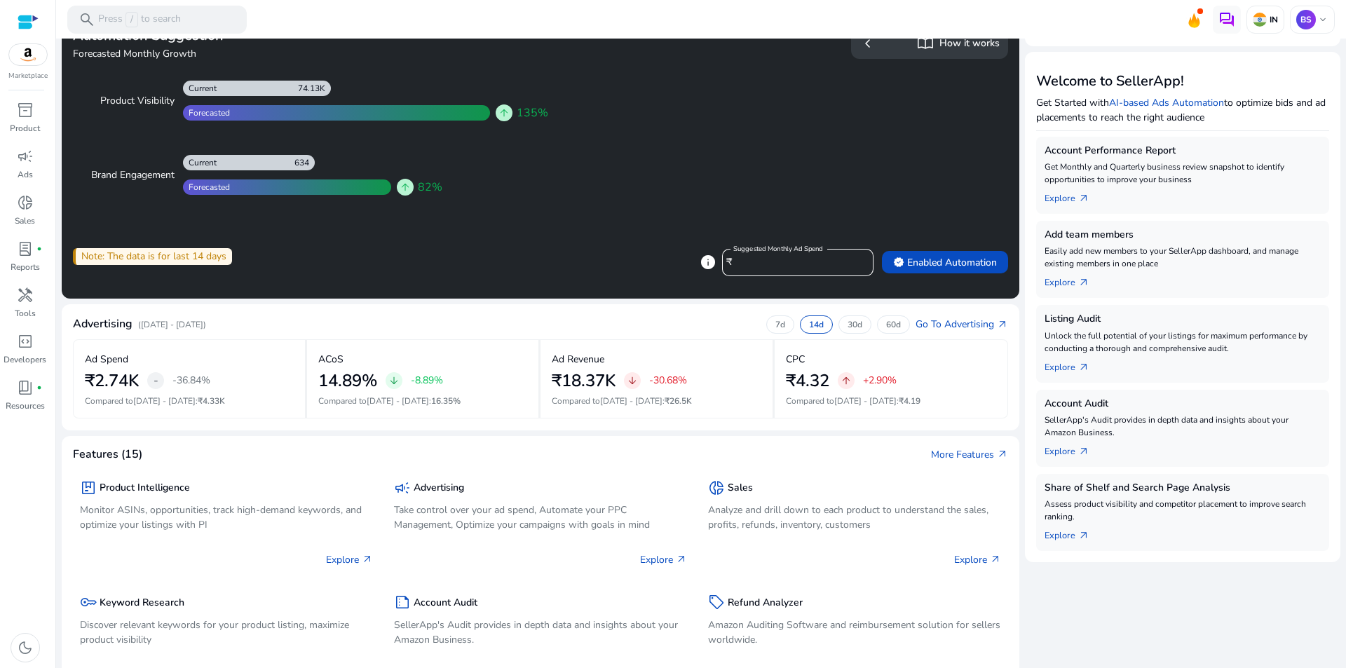
scroll to position [136, 0]
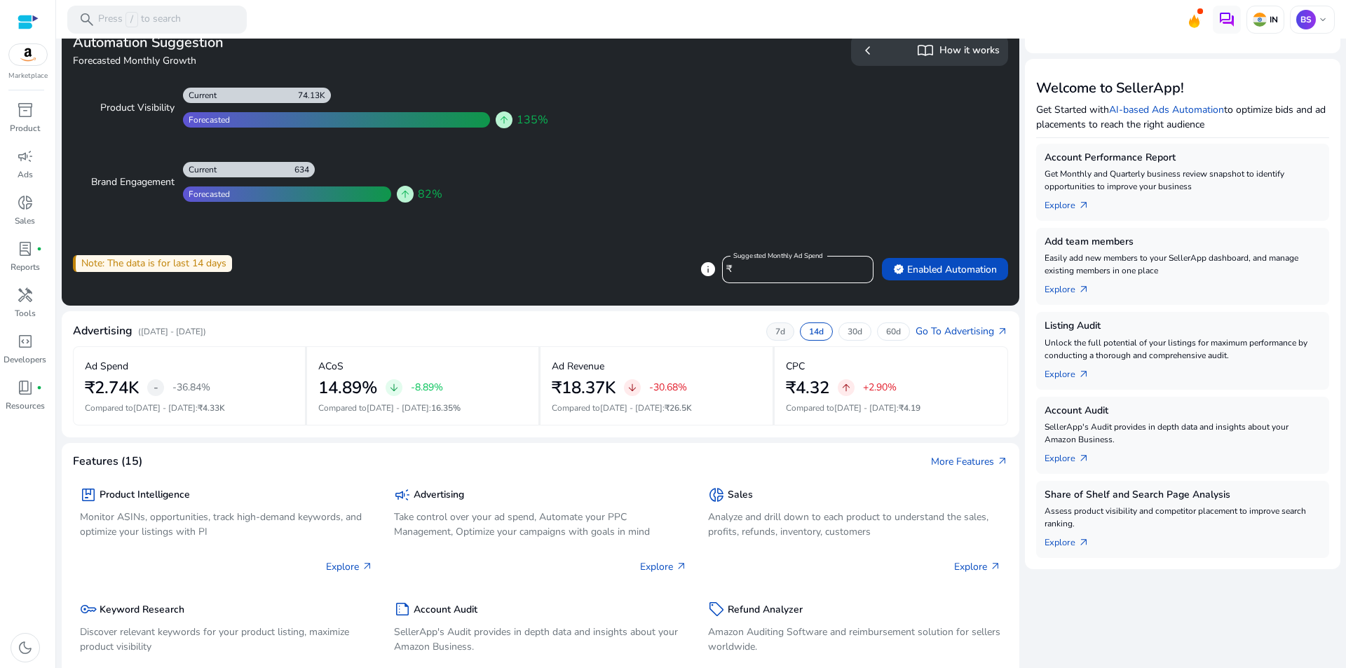
click at [777, 329] on p "7d" at bounding box center [780, 331] width 10 height 11
click at [812, 330] on p "14d" at bounding box center [816, 331] width 15 height 11
click at [839, 329] on div "30d" at bounding box center [854, 331] width 33 height 18
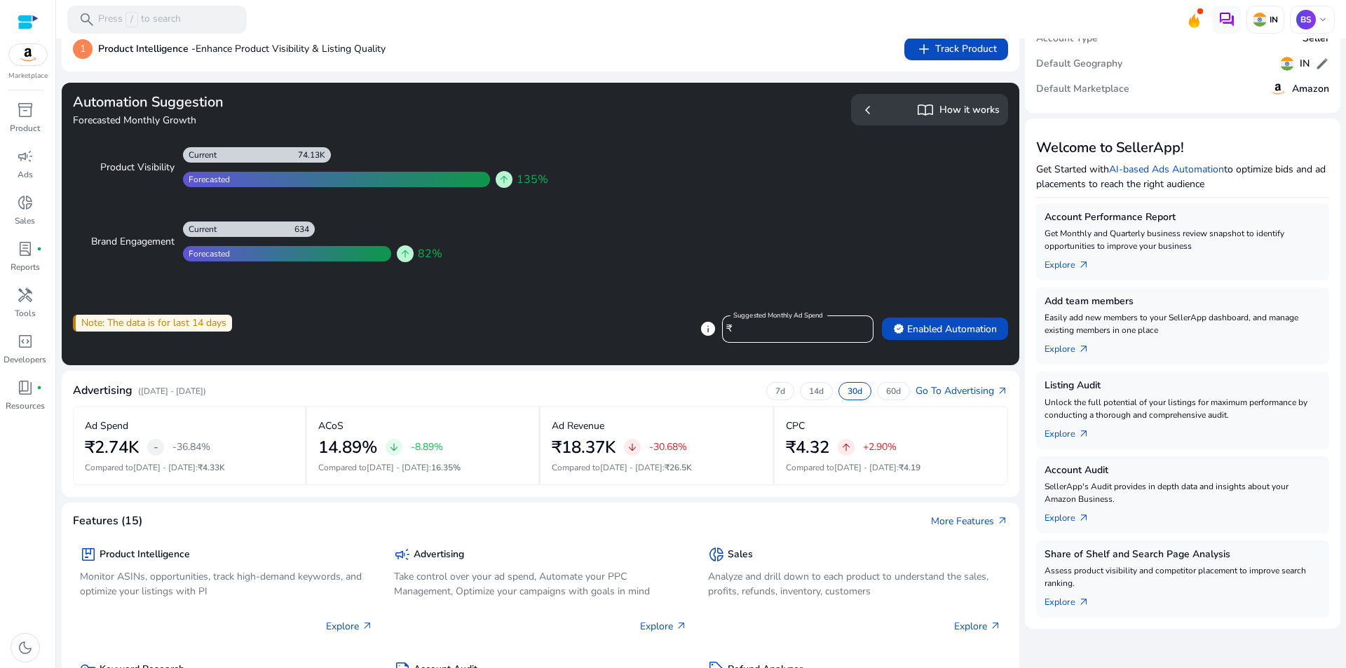
scroll to position [0, 0]
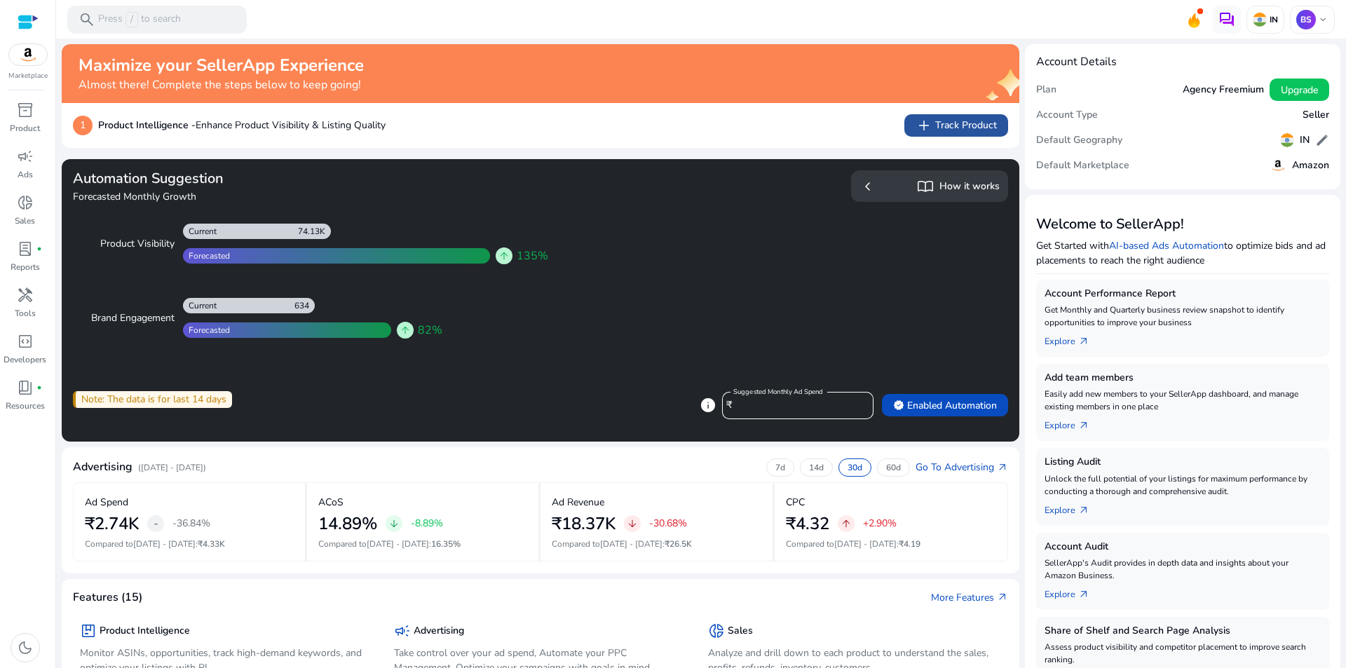
click at [938, 124] on span "add Track Product" at bounding box center [955, 125] width 81 height 17
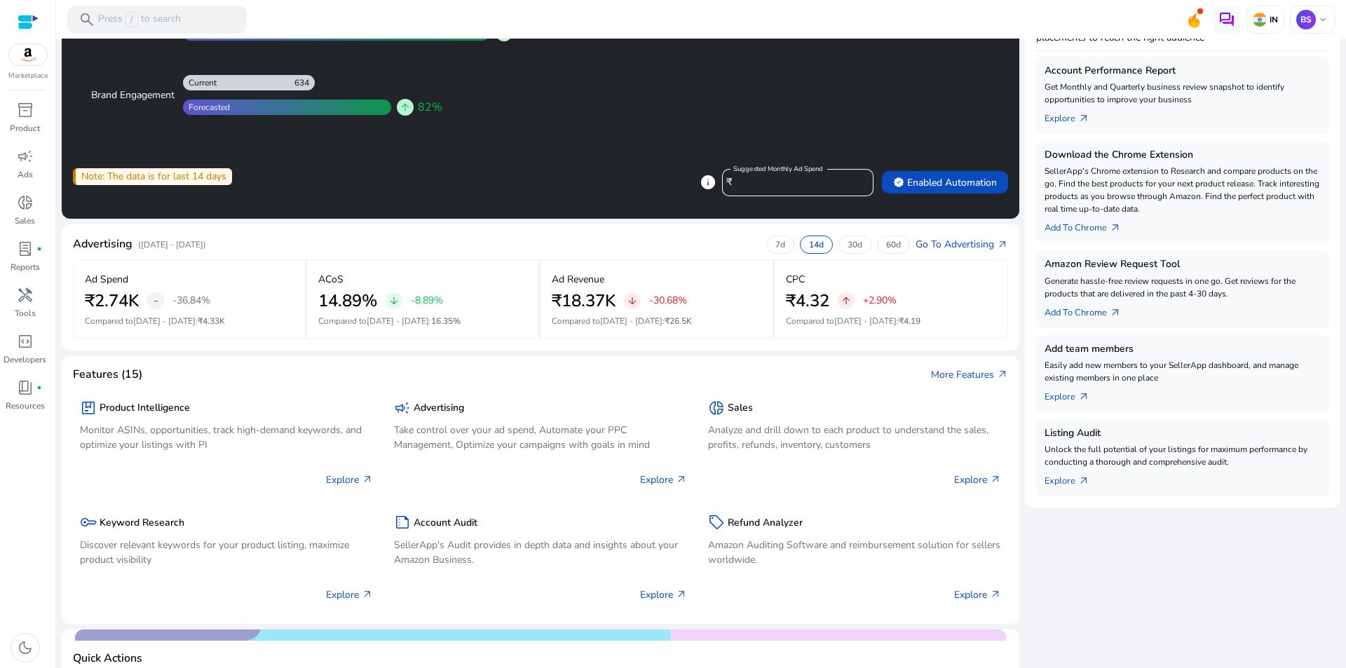
scroll to position [206, 0]
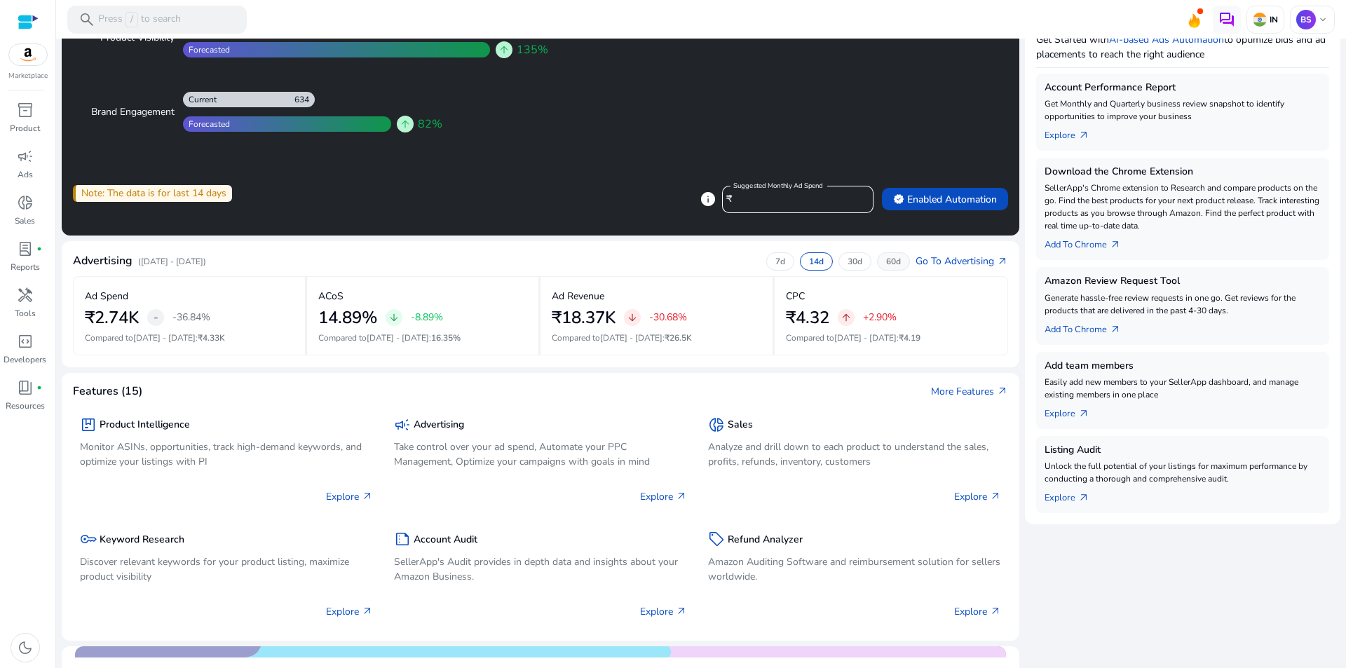
click at [894, 259] on p "60d" at bounding box center [893, 261] width 15 height 11
click at [810, 259] on p "14d" at bounding box center [816, 261] width 15 height 11
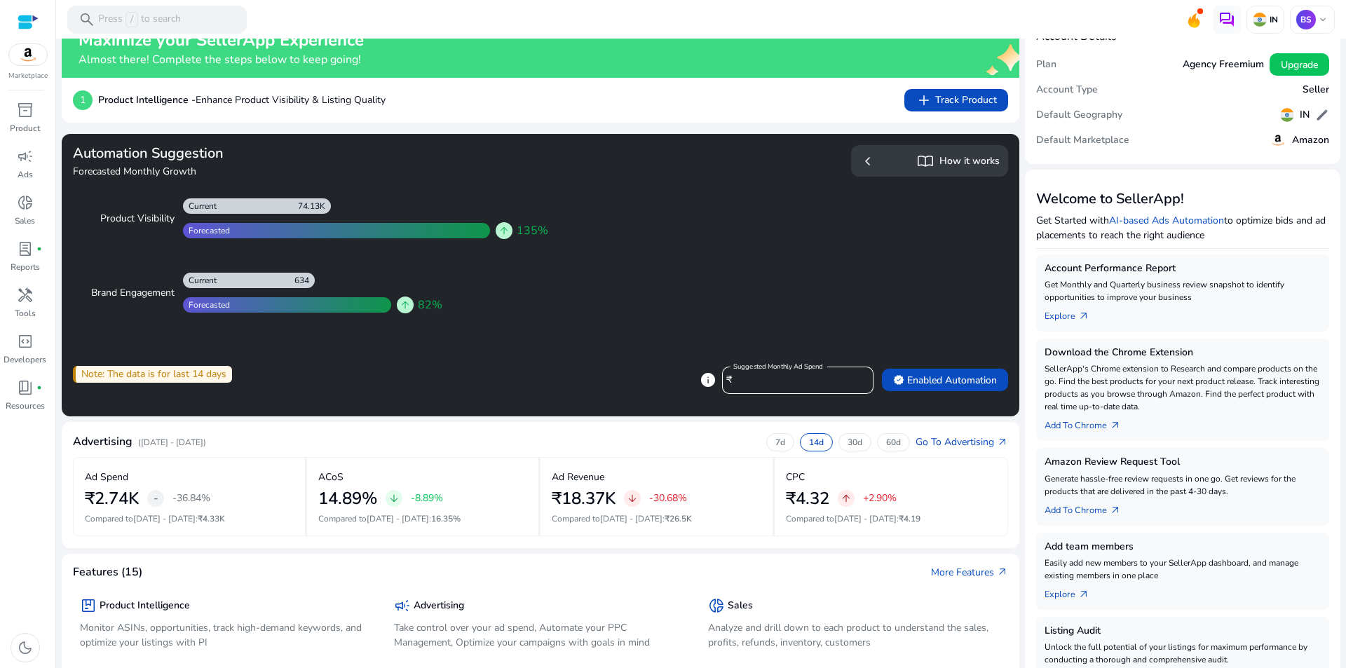
scroll to position [0, 0]
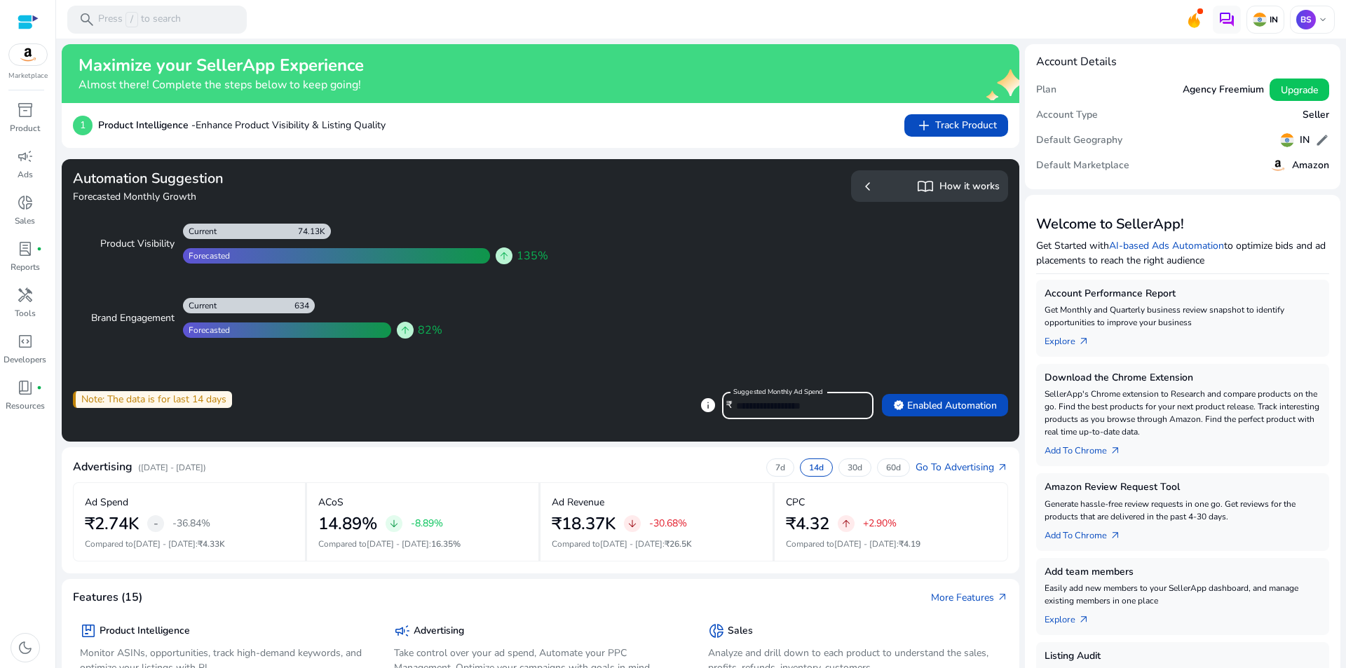
drag, startPoint x: 768, startPoint y: 406, endPoint x: 732, endPoint y: 413, distance: 36.4
click at [736, 413] on input "*****" at bounding box center [799, 405] width 126 height 15
type input "*****"
click at [30, 64] on img at bounding box center [28, 54] width 38 height 21
click at [859, 189] on span "chevron_left" at bounding box center [867, 186] width 17 height 17
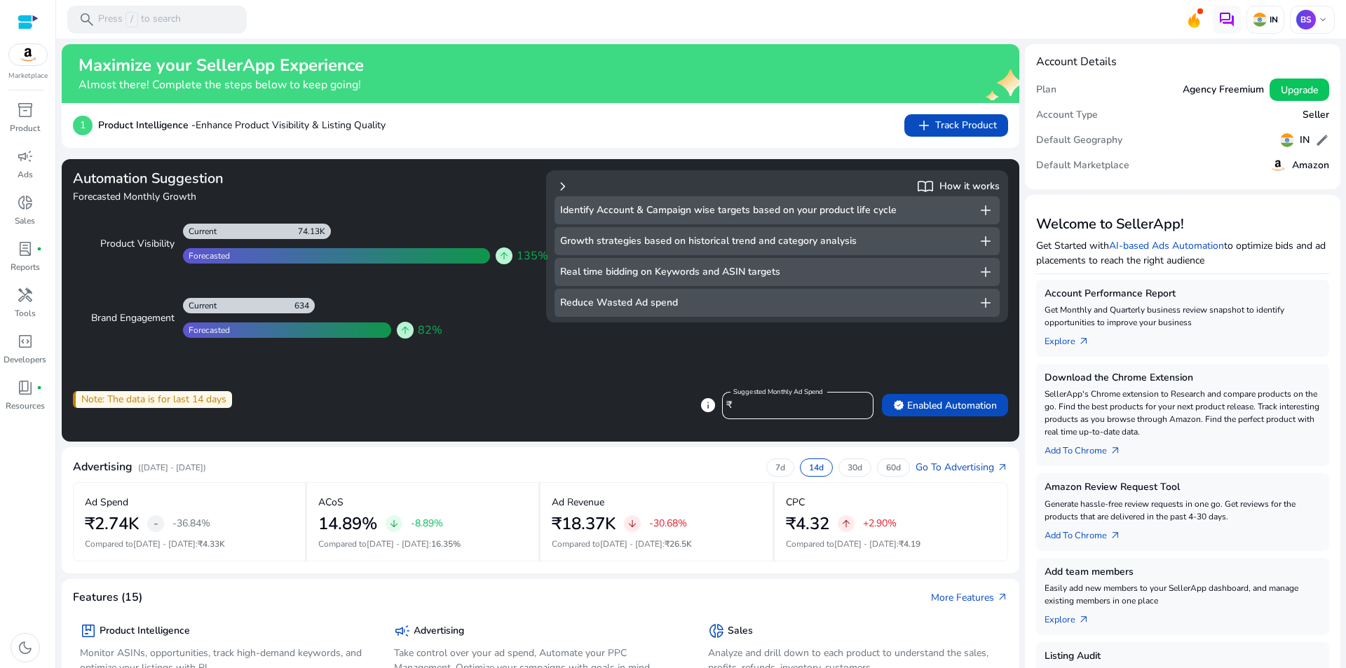
click at [989, 207] on span "add" at bounding box center [985, 210] width 17 height 17
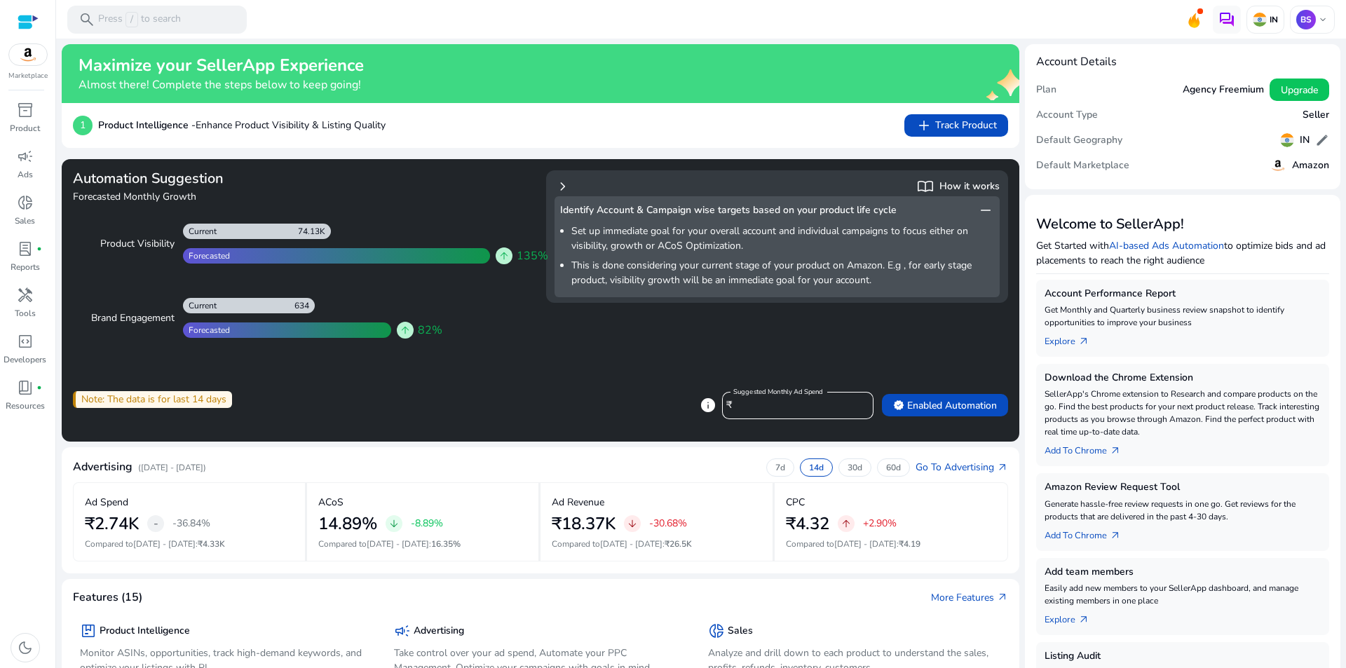
click at [564, 192] on span "chevron_right" at bounding box center [562, 186] width 17 height 17
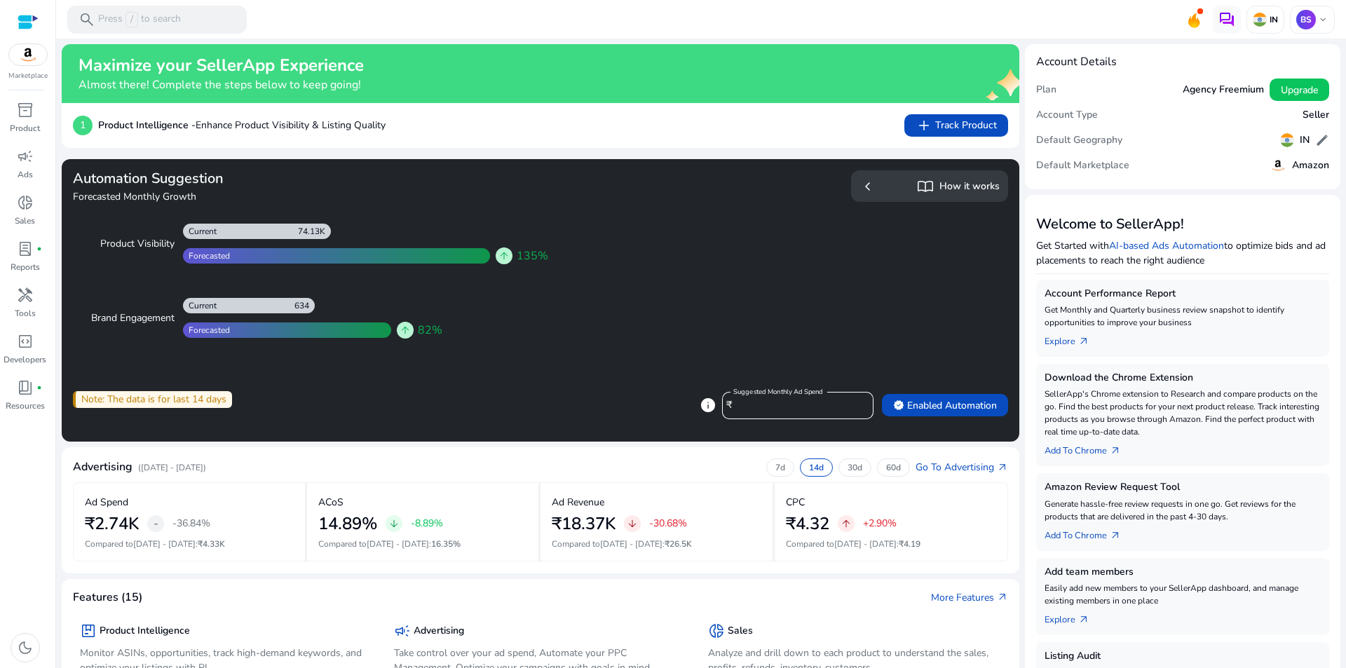
click at [925, 187] on span "import_contacts" at bounding box center [925, 186] width 17 height 17
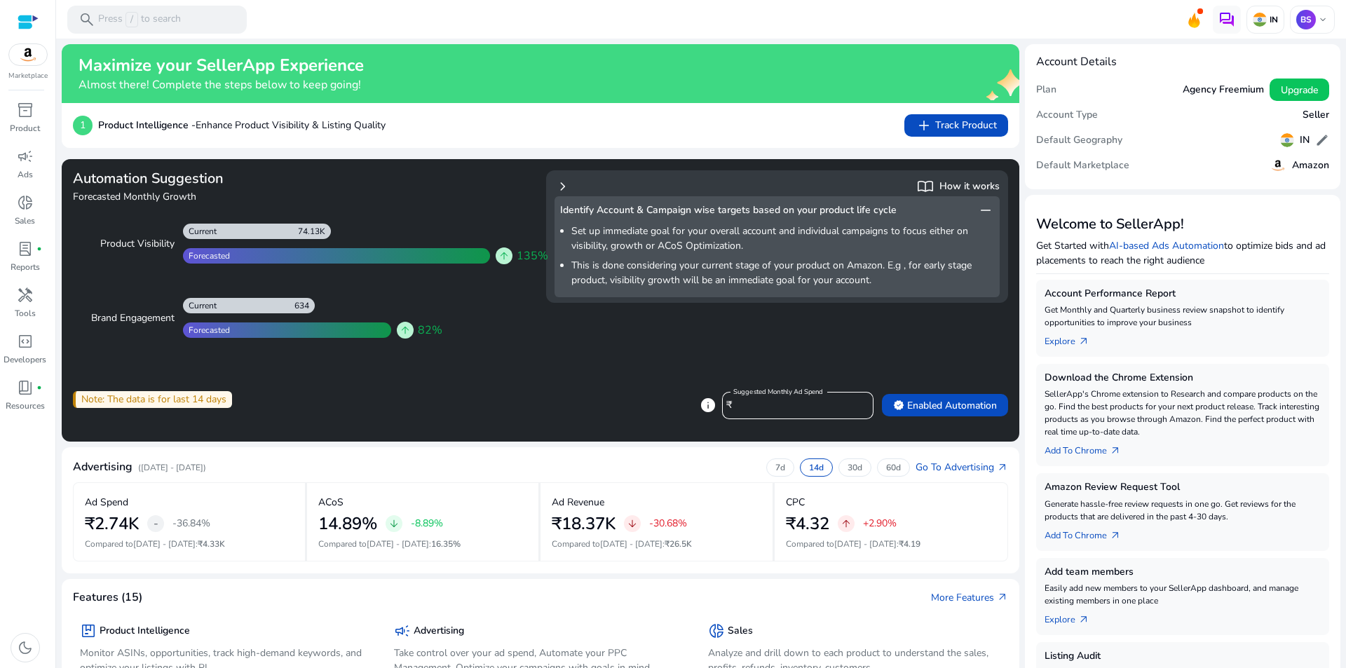
click at [932, 268] on li "This is done considering your current stage of your product on Amazon. E.g , fo…" at bounding box center [782, 272] width 423 height 29
click at [568, 183] on span "chevron_right" at bounding box center [562, 186] width 17 height 17
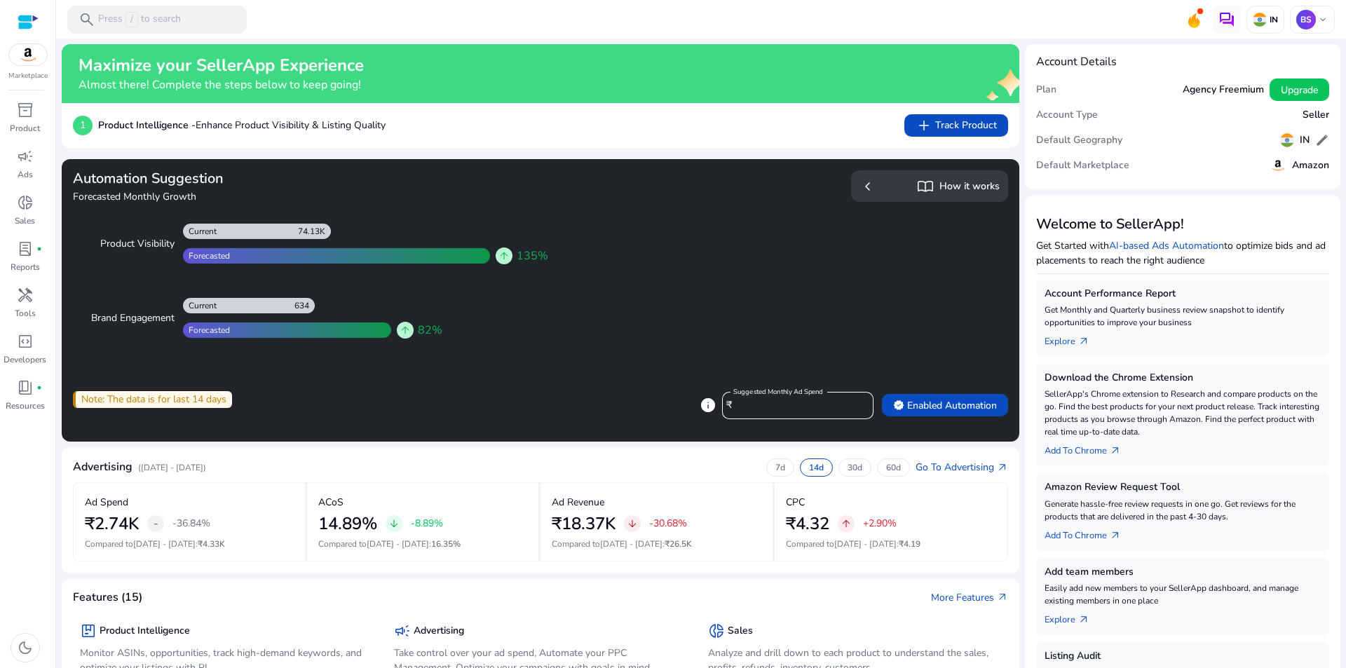
click at [959, 189] on h5 "How it works" at bounding box center [969, 187] width 60 height 12
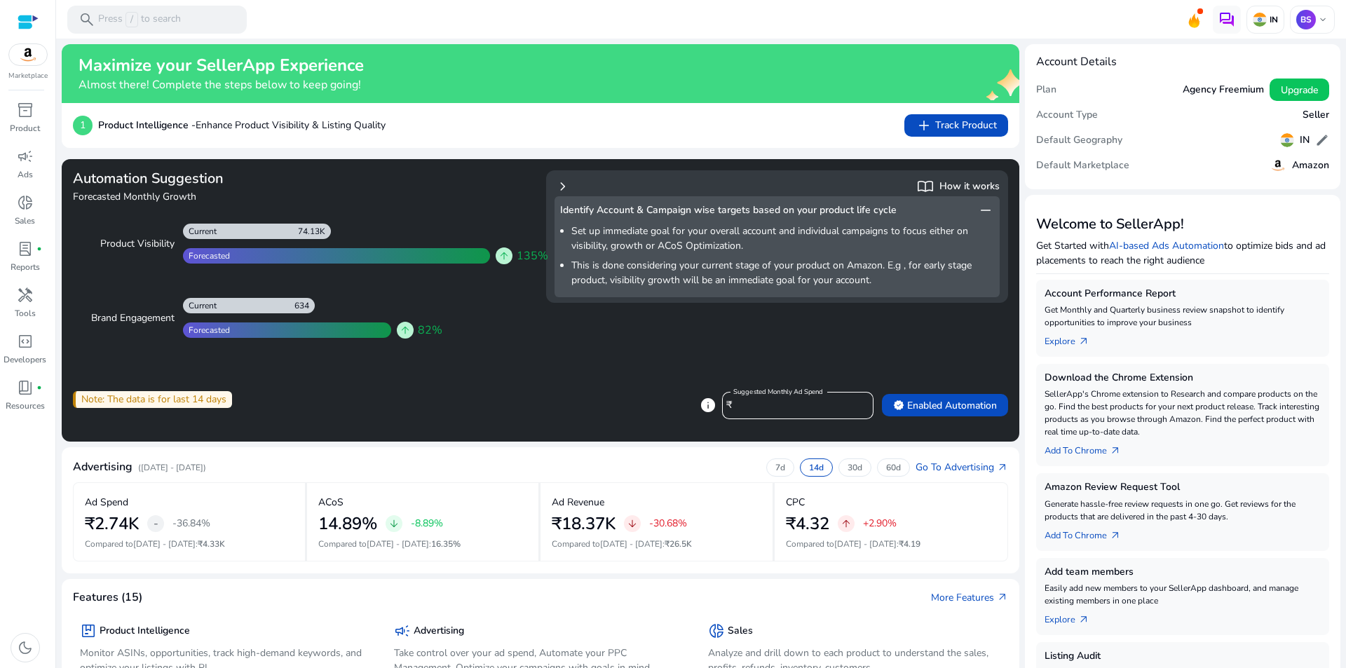
click at [987, 206] on span "remove" at bounding box center [985, 210] width 17 height 17
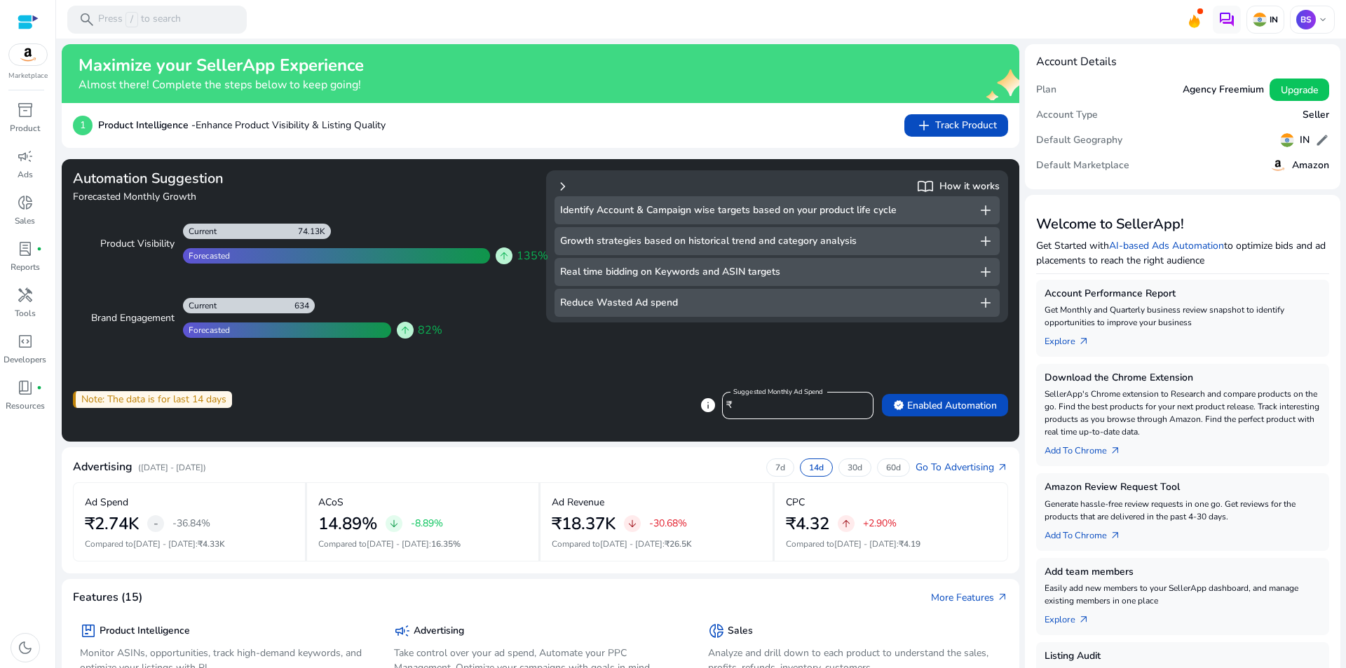
click at [982, 271] on span "add" at bounding box center [985, 272] width 17 height 17
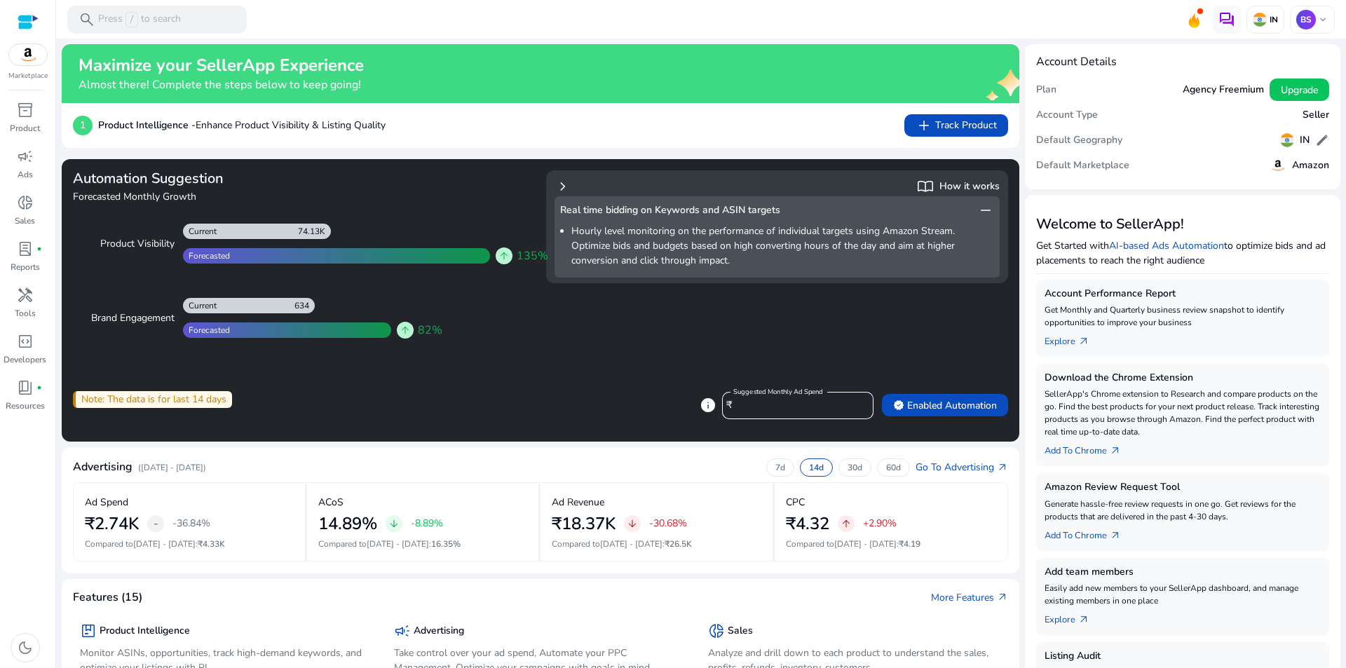
click at [560, 186] on span "chevron_right" at bounding box center [562, 186] width 17 height 17
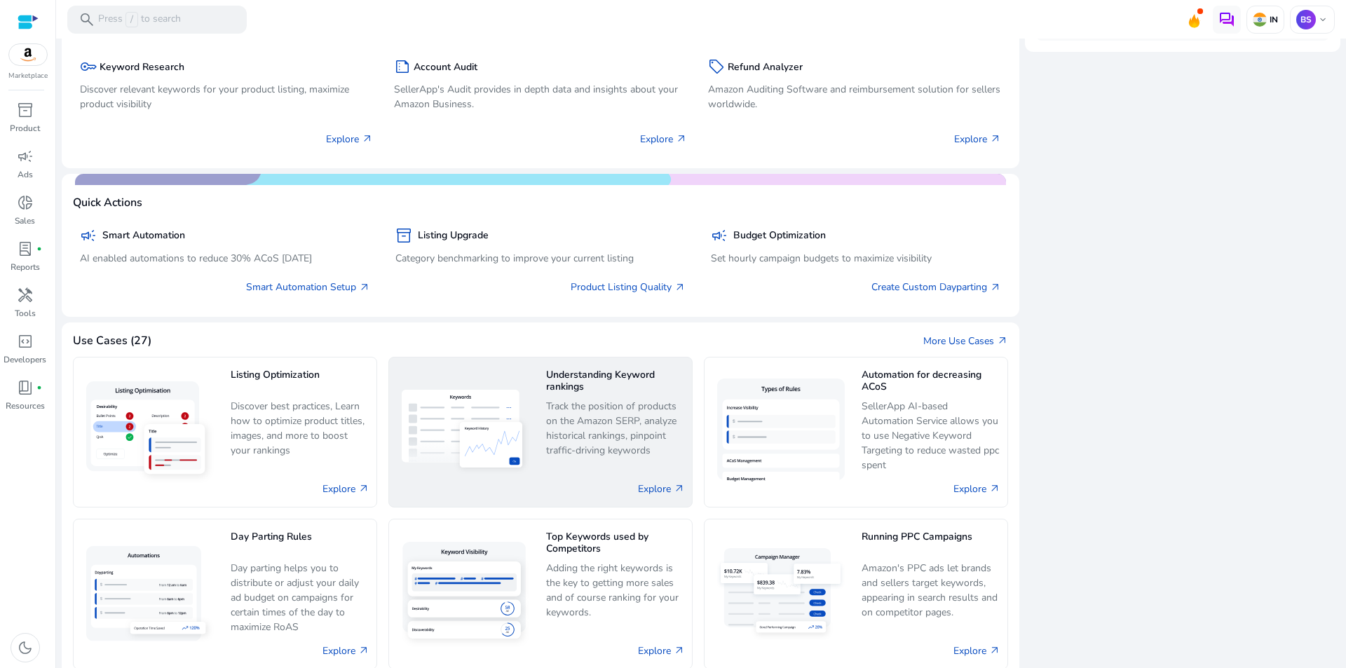
scroll to position [697, 0]
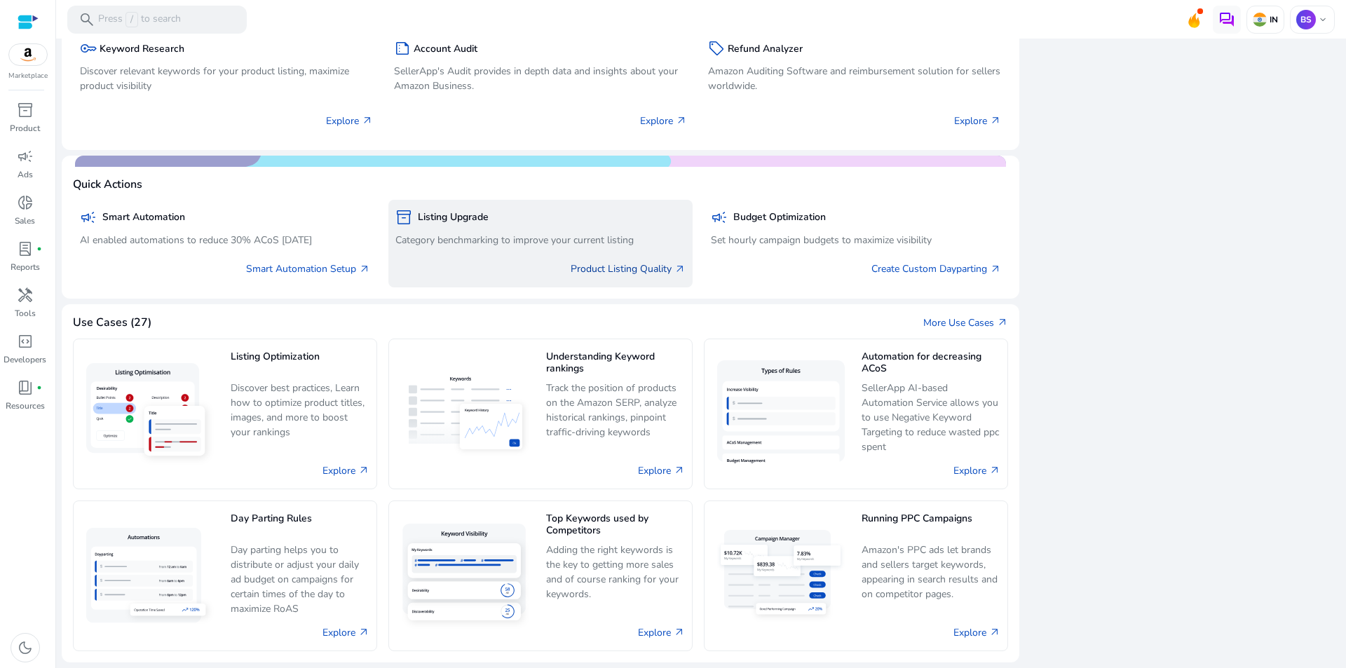
click at [605, 272] on link "Product Listing Quality arrow_outward" at bounding box center [628, 268] width 115 height 15
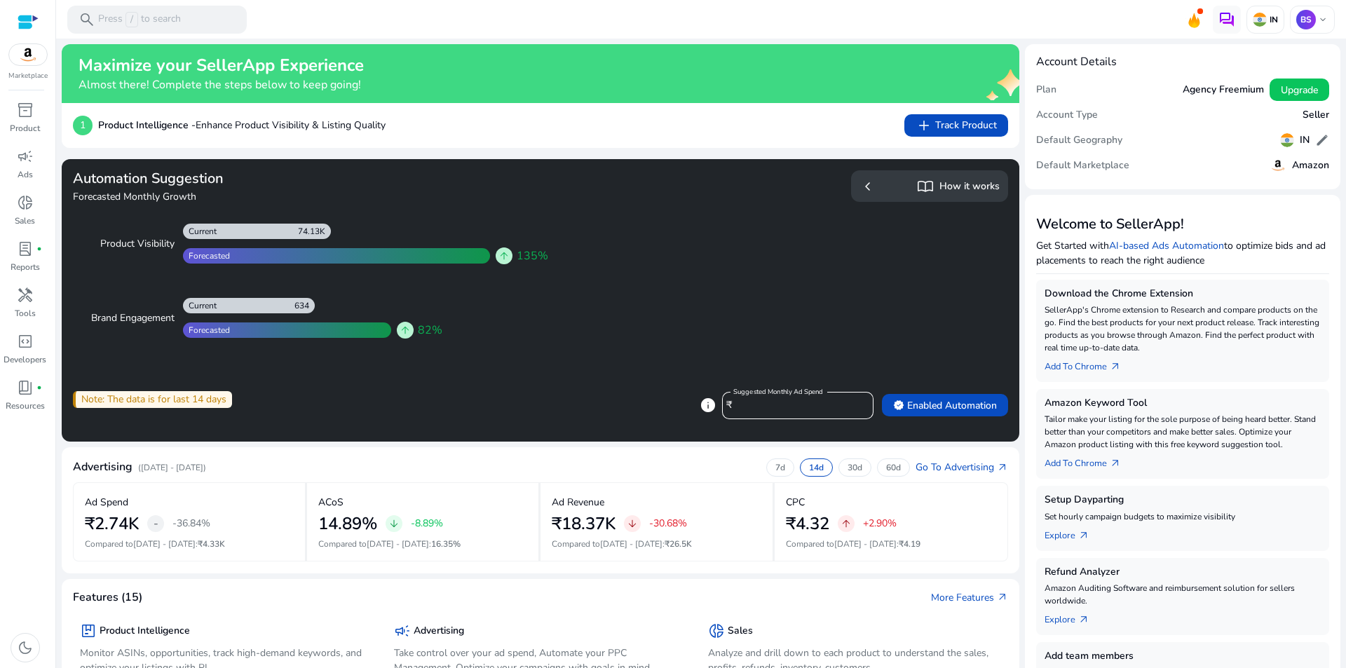
click at [26, 62] on img at bounding box center [28, 54] width 38 height 21
click at [25, 58] on img at bounding box center [28, 54] width 38 height 21
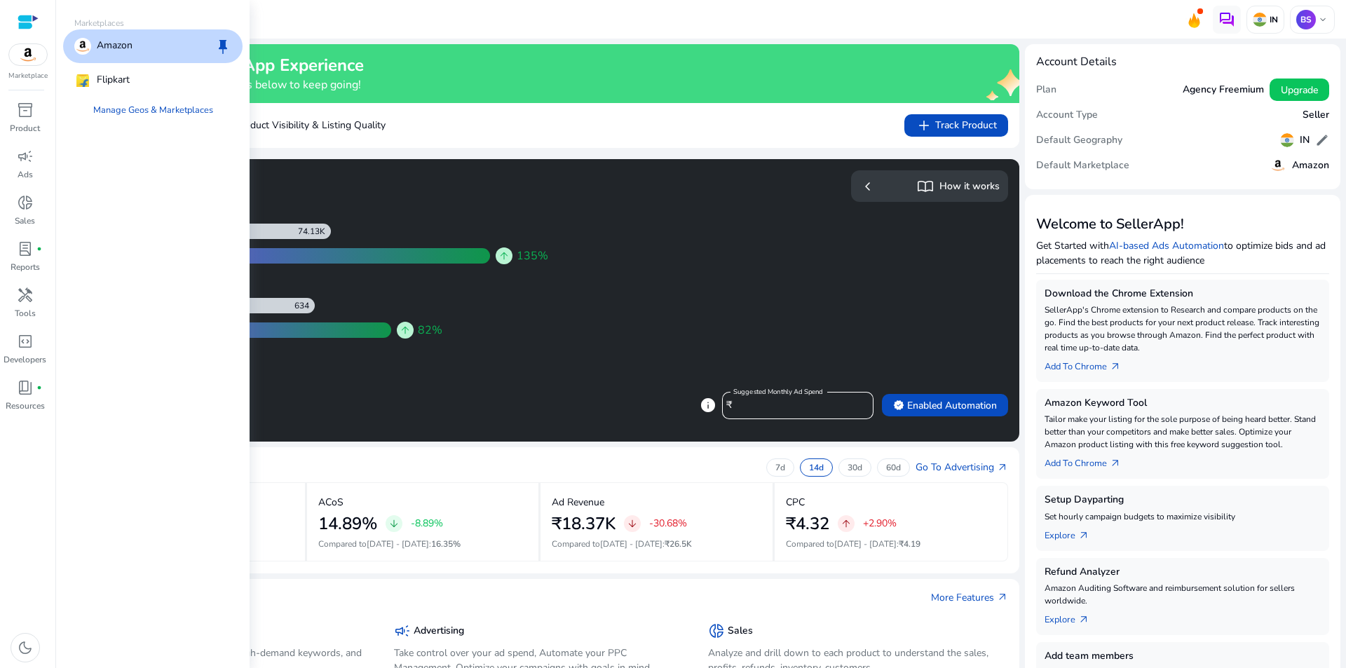
click at [174, 52] on div "Amazon keep" at bounding box center [152, 46] width 179 height 34
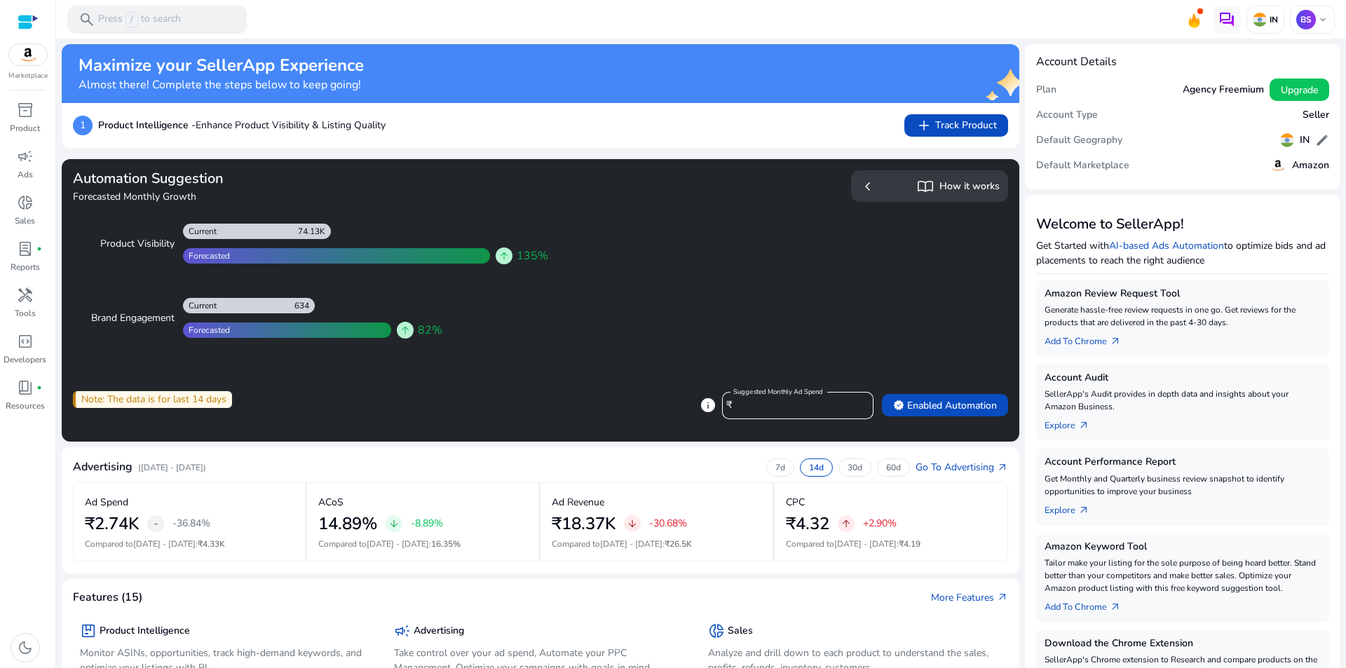
click at [32, 19] on div at bounding box center [28, 22] width 21 height 16
click at [35, 48] on img at bounding box center [28, 54] width 38 height 21
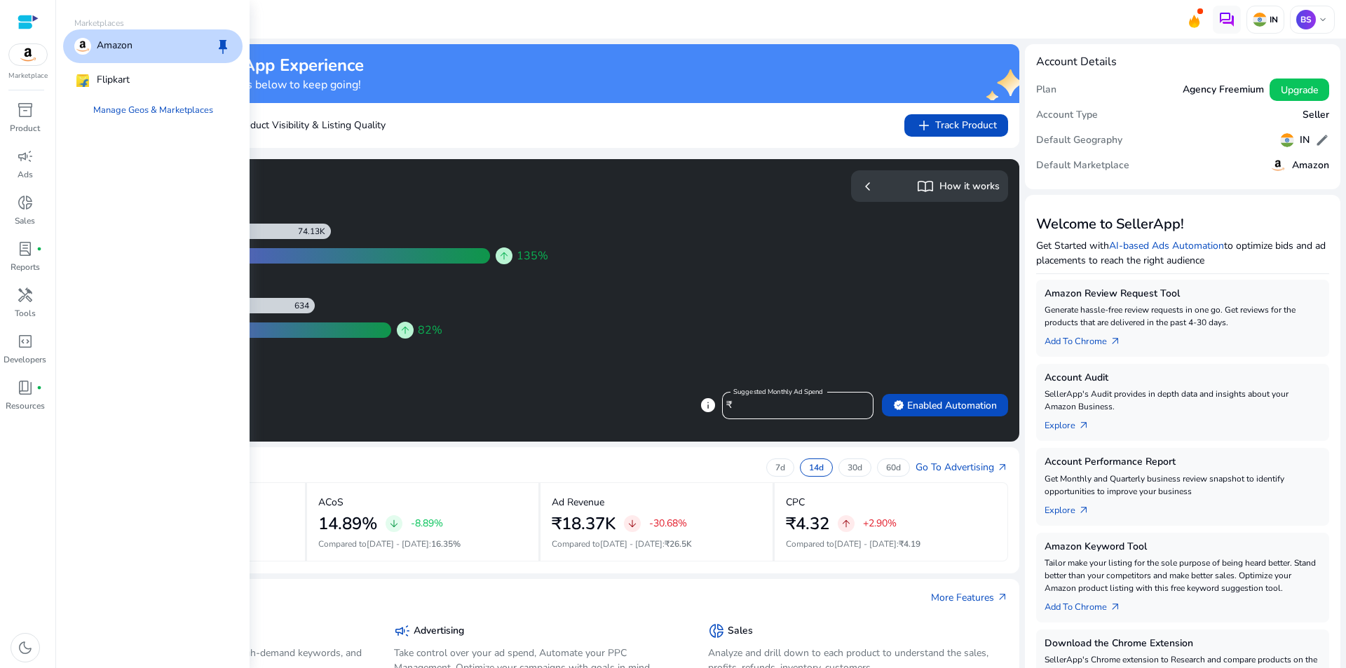
click at [109, 49] on p "Amazon" at bounding box center [115, 46] width 36 height 17
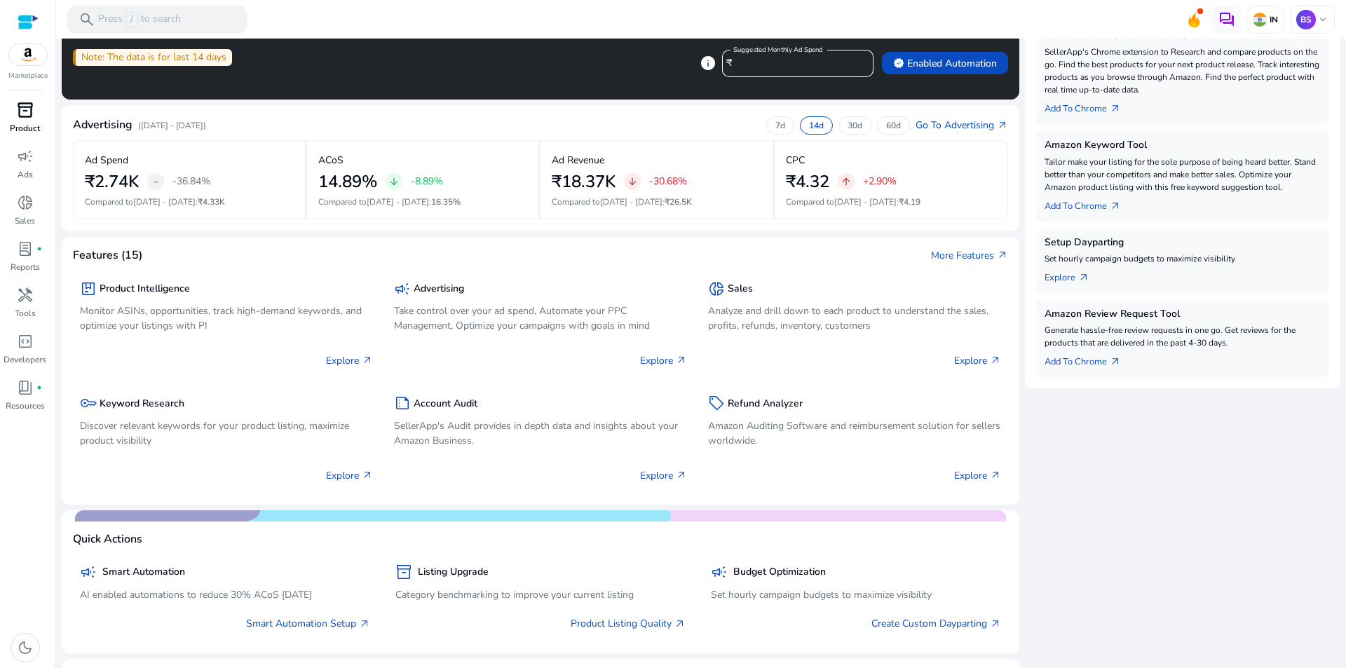
scroll to position [350, 0]
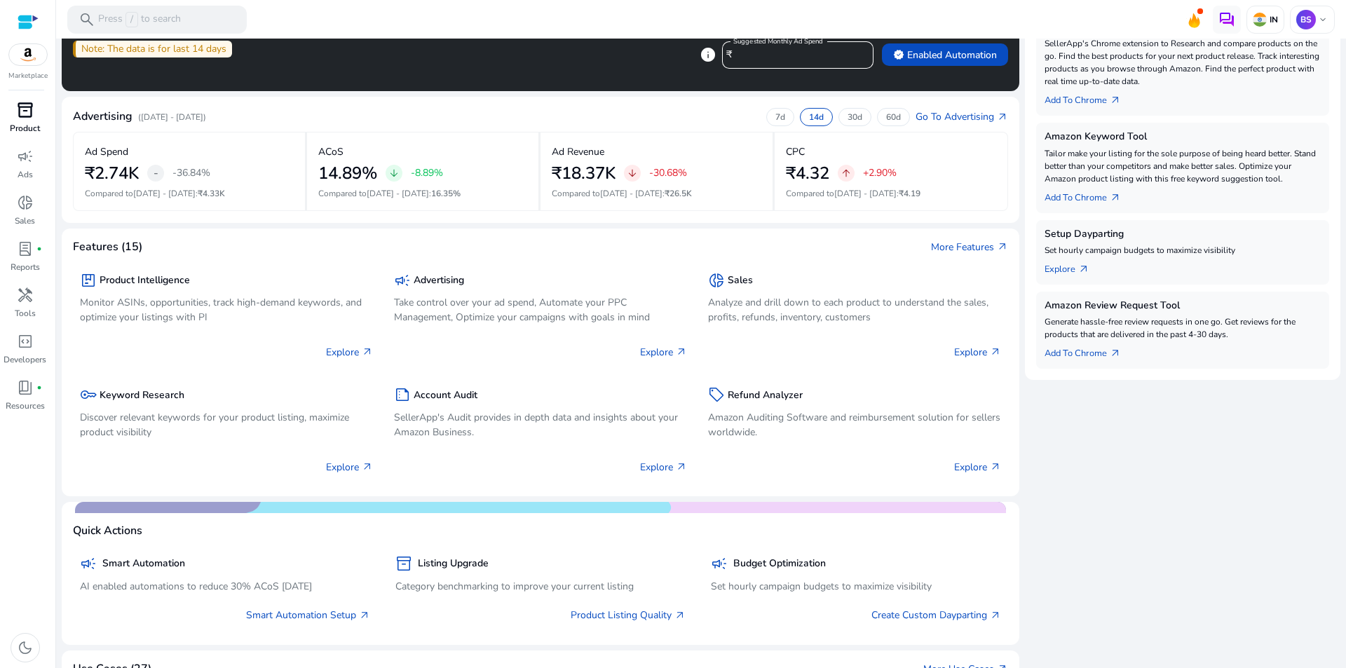
click at [12, 116] on div "inventory_2" at bounding box center [25, 110] width 39 height 22
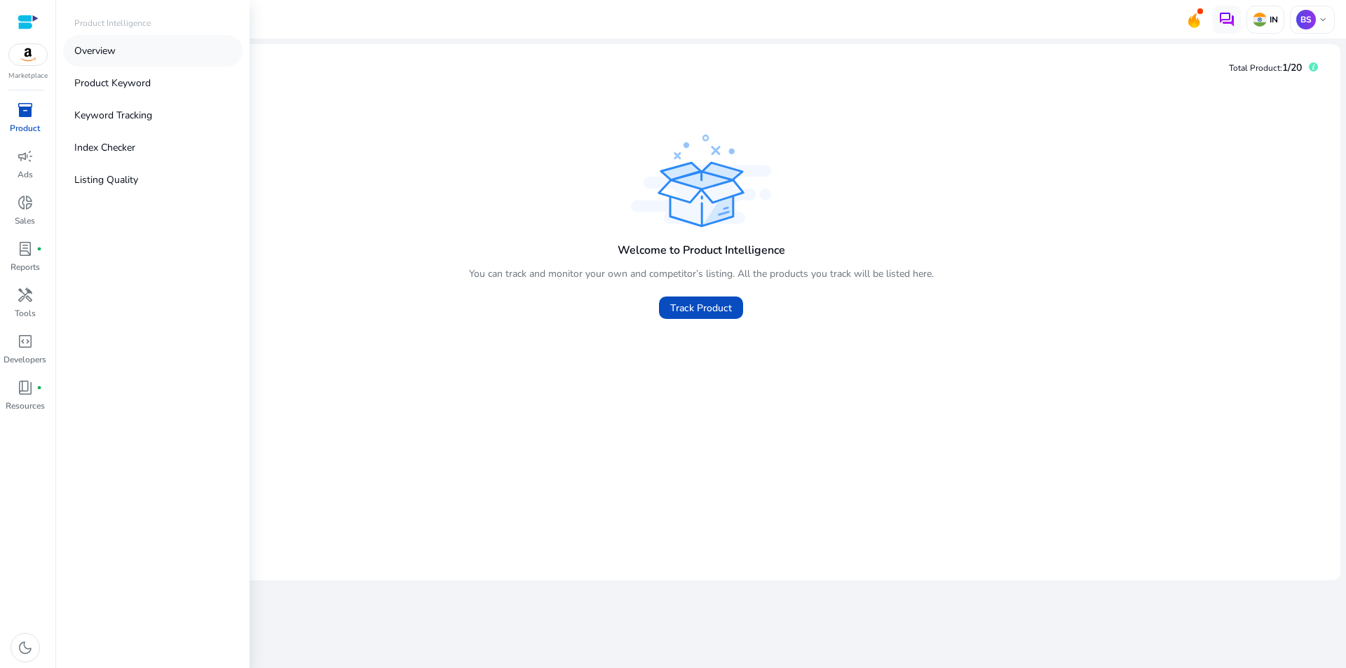
click at [116, 47] on p "Overview" at bounding box center [94, 50] width 41 height 15
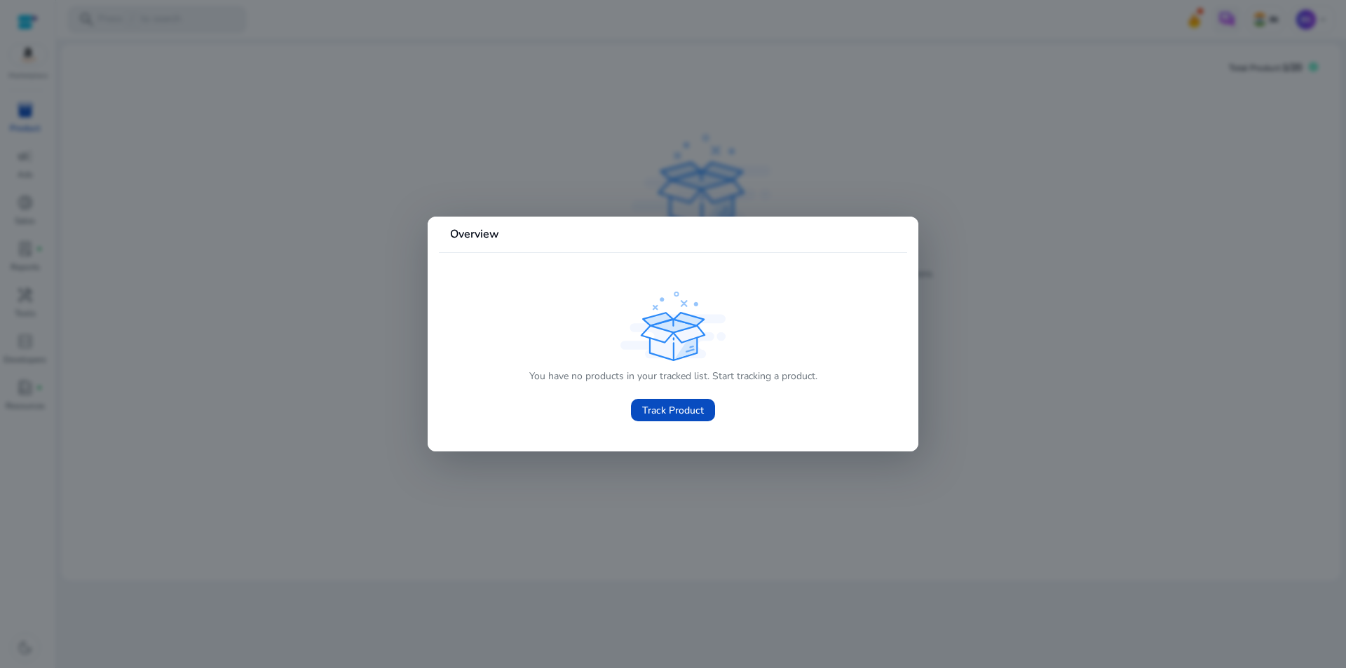
click at [1165, 390] on div at bounding box center [673, 334] width 1346 height 668
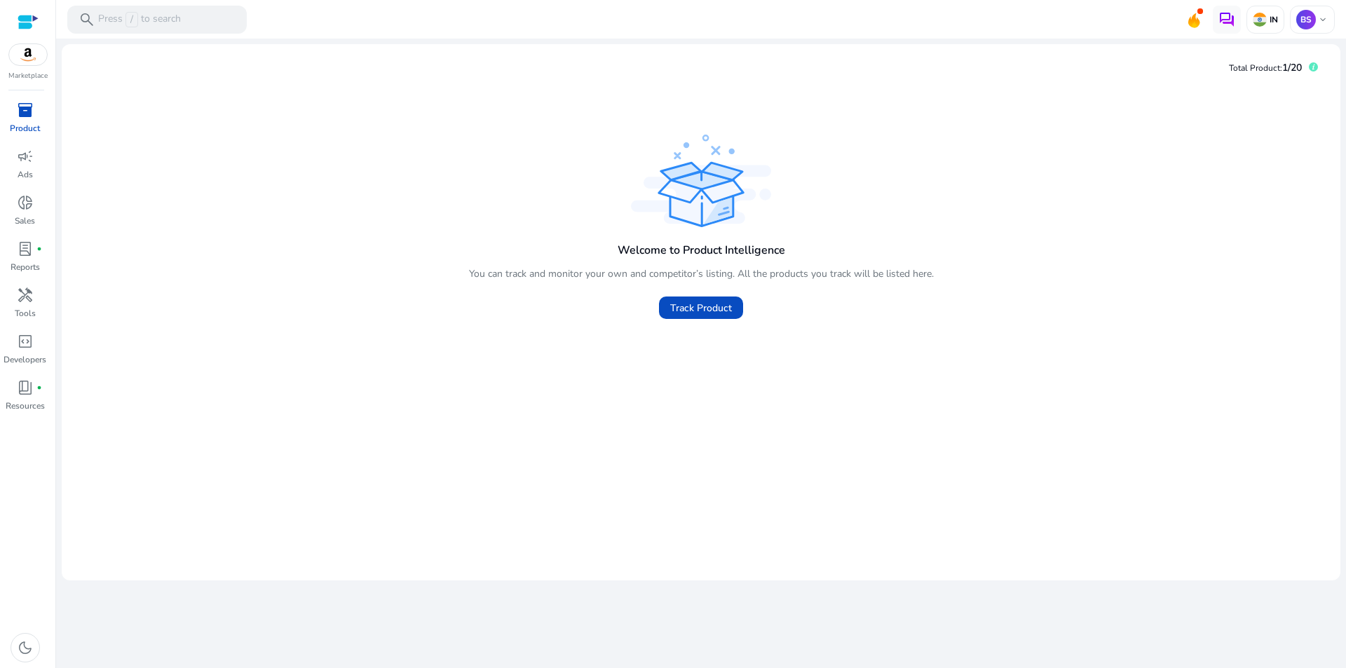
click at [1161, 387] on div "Welcome to Product Intelligence You can track and monitor your own and competit…" at bounding box center [701, 331] width 1256 height 401
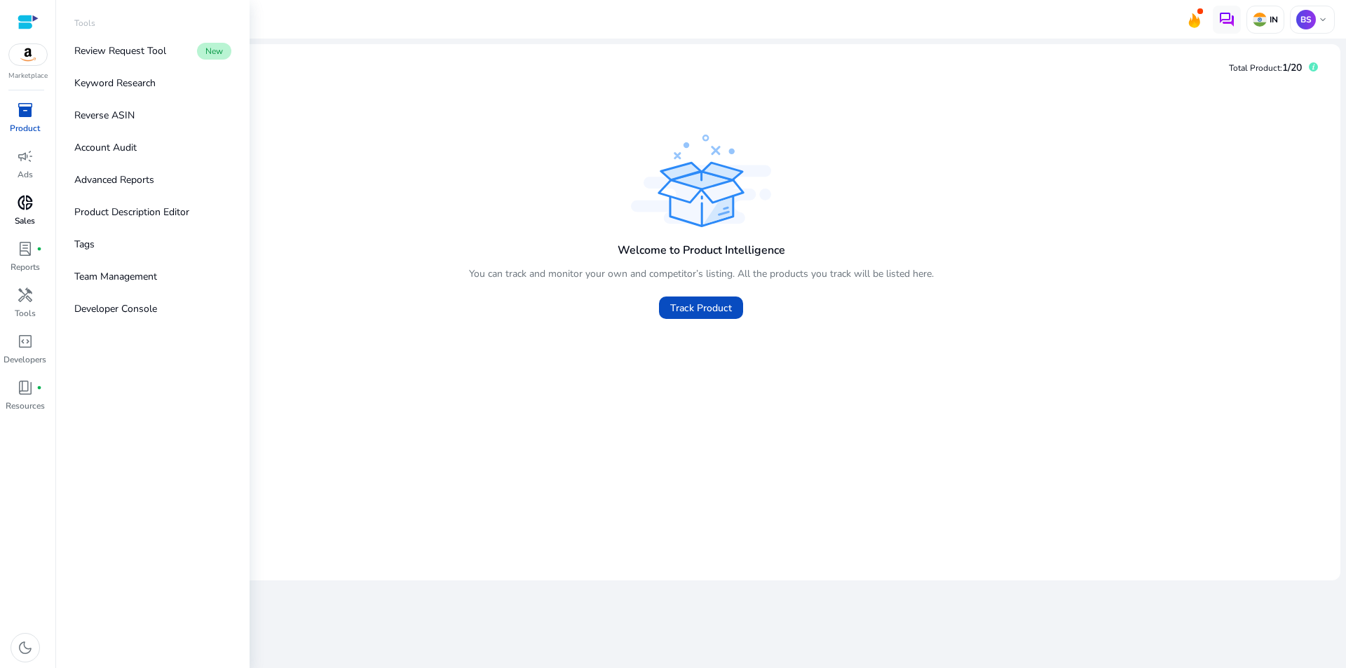
click at [27, 211] on span "donut_small" at bounding box center [25, 202] width 17 height 17
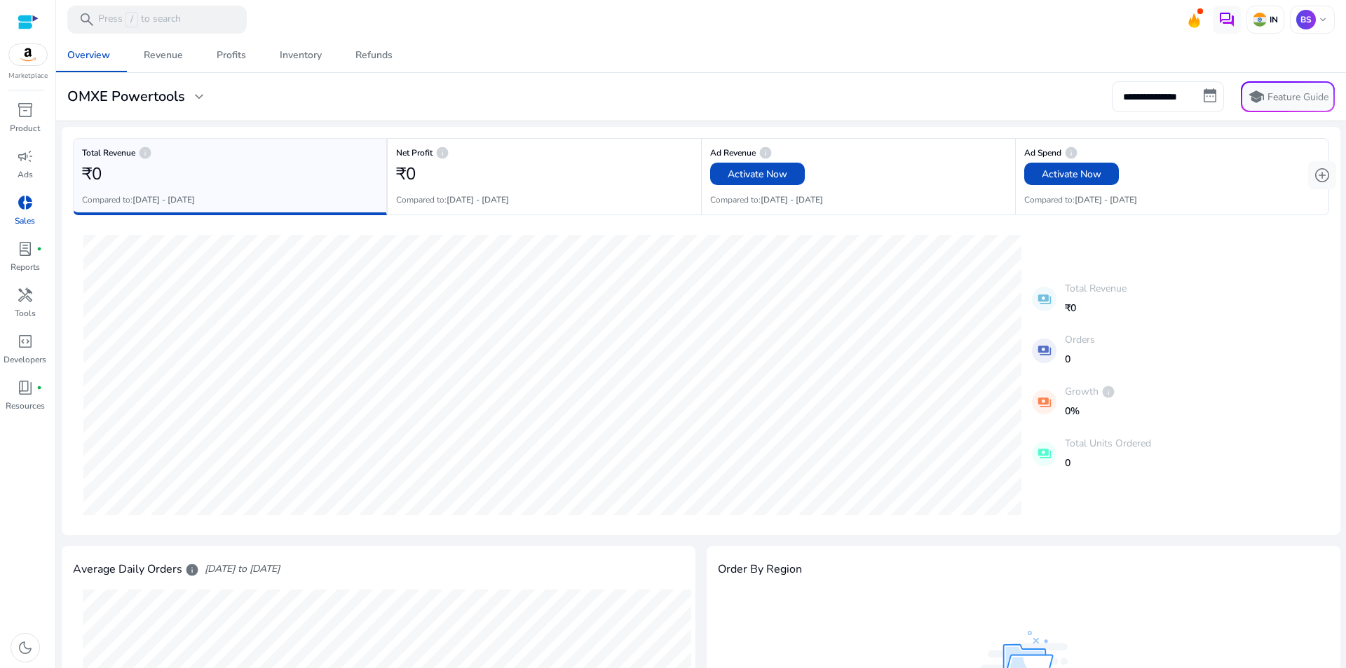
click at [1152, 96] on input "**********" at bounding box center [1168, 96] width 112 height 31
select select "*"
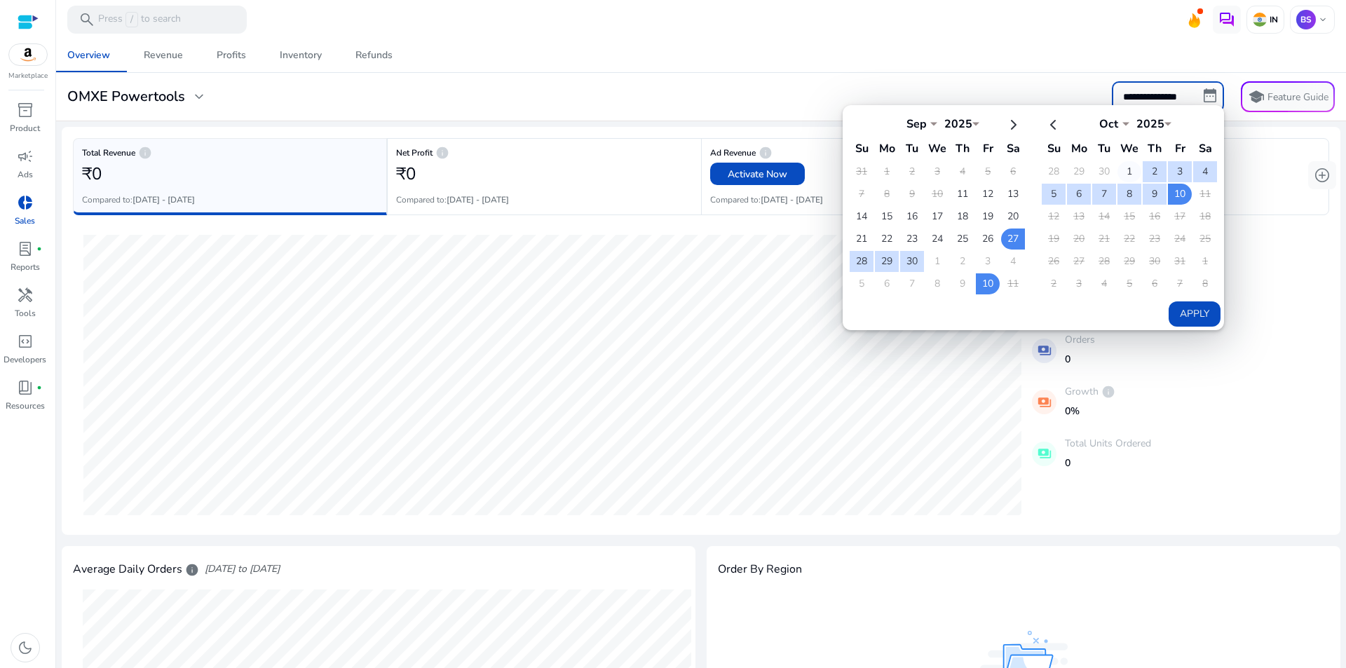
click at [1119, 165] on td "1" at bounding box center [1129, 171] width 24 height 21
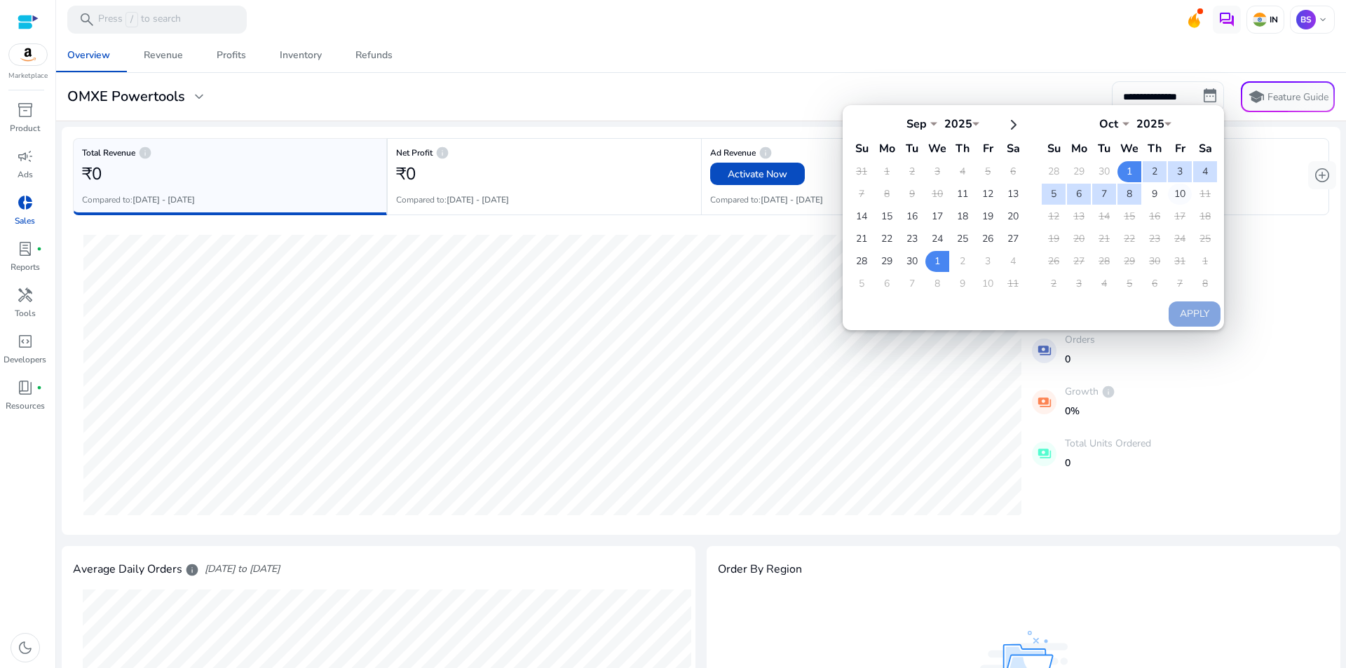
click at [1168, 191] on td "10" at bounding box center [1180, 194] width 24 height 21
click at [1187, 306] on button "Apply" at bounding box center [1194, 313] width 52 height 25
type input "**********"
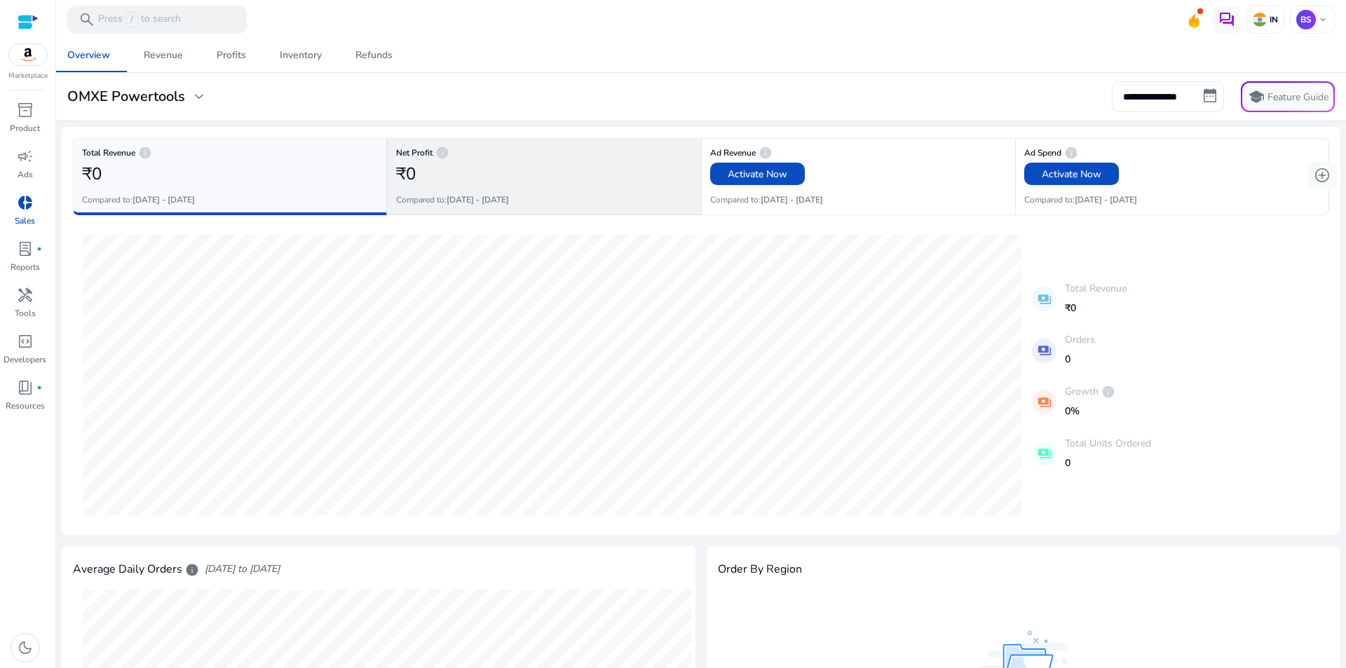
drag, startPoint x: 556, startPoint y: 171, endPoint x: 526, endPoint y: 172, distance: 30.1
click at [555, 171] on div "₹0" at bounding box center [544, 174] width 296 height 28
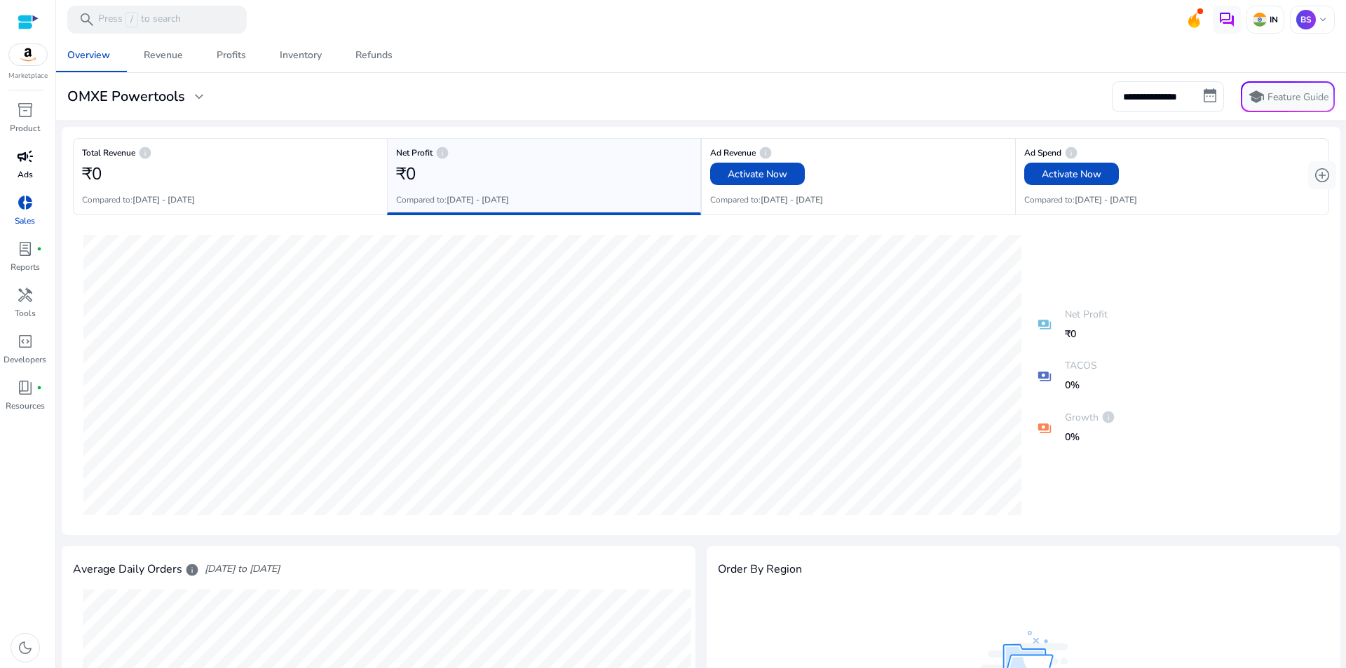
click at [25, 159] on span "campaign" at bounding box center [25, 156] width 17 height 17
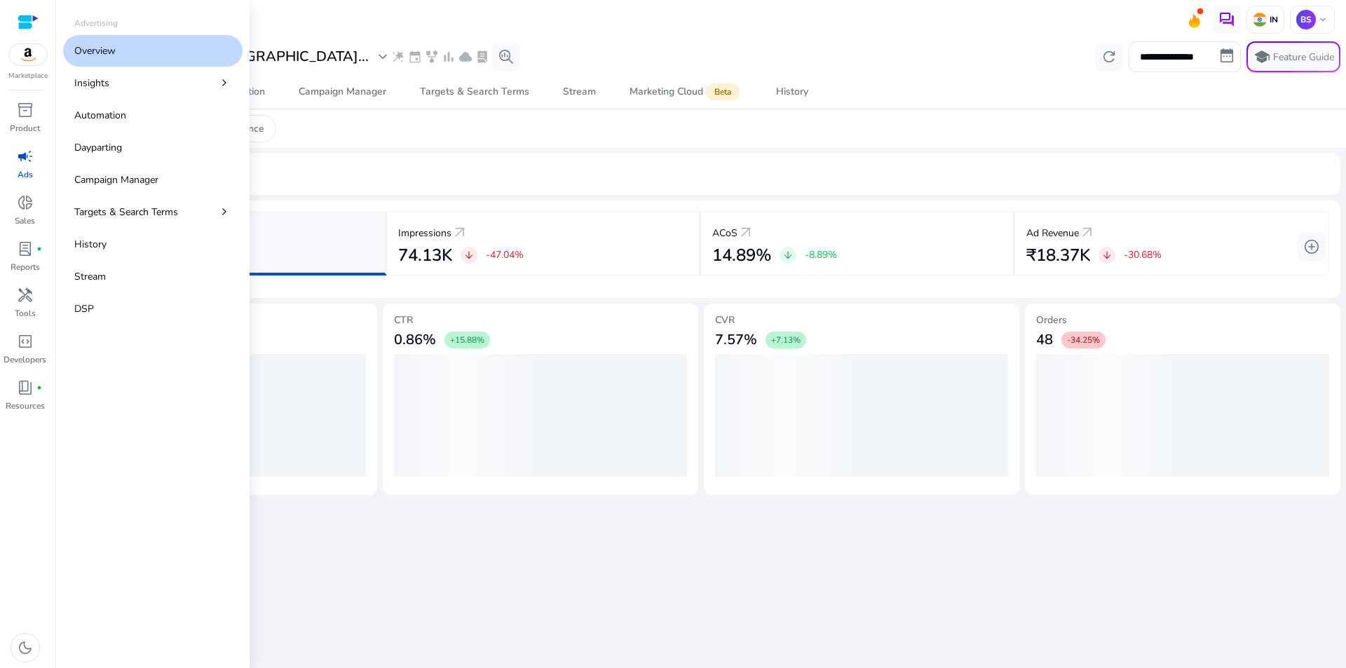
click at [132, 48] on link "Overview" at bounding box center [152, 51] width 179 height 32
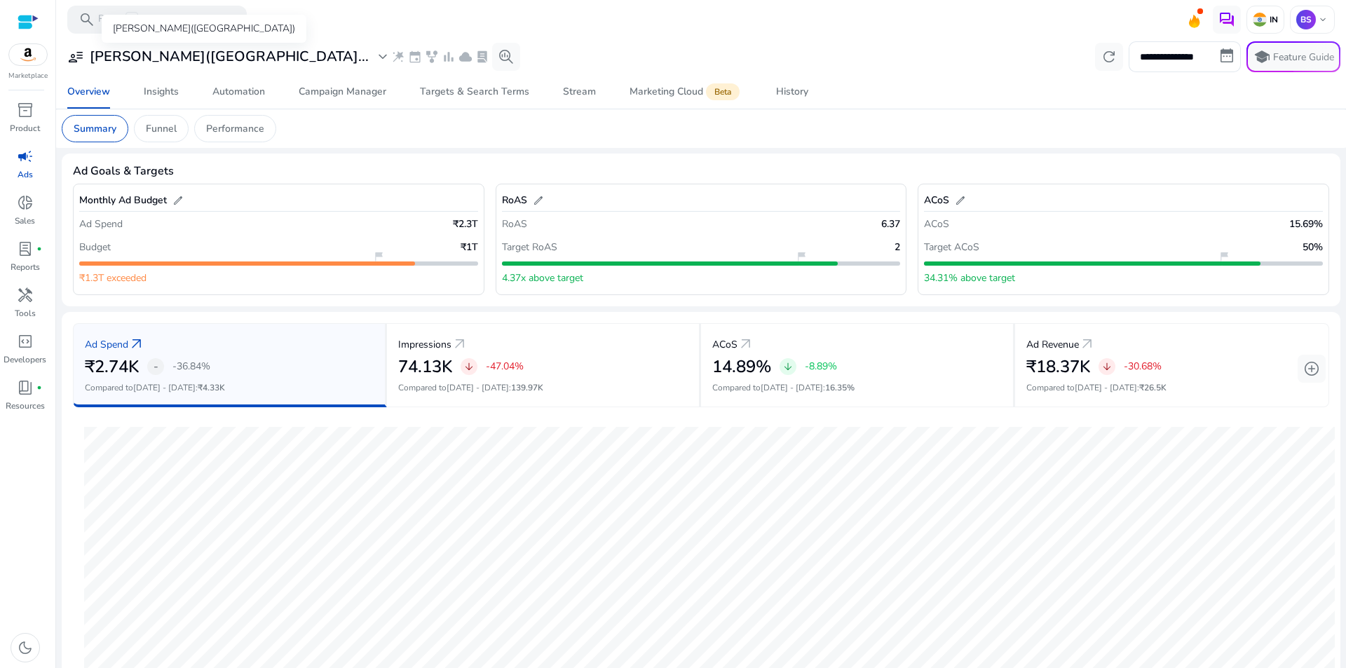
click at [374, 48] on span "expand_more" at bounding box center [382, 56] width 17 height 17
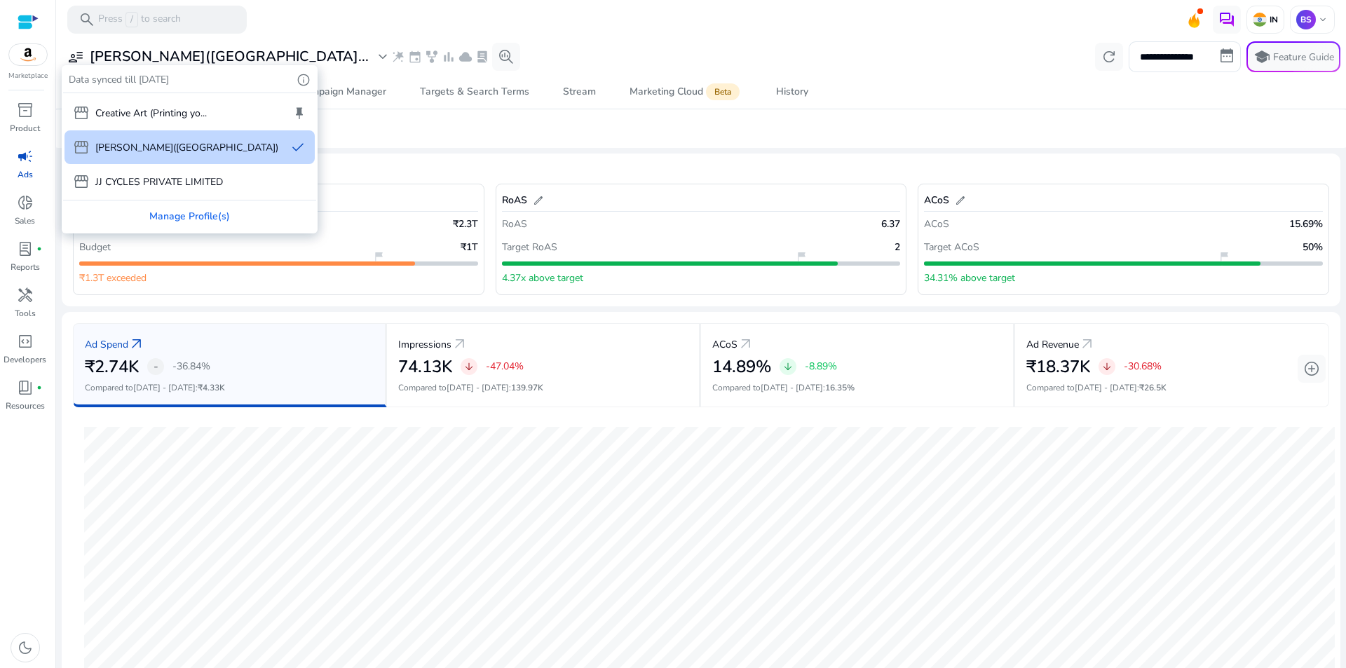
click at [611, 135] on div at bounding box center [673, 334] width 1346 height 668
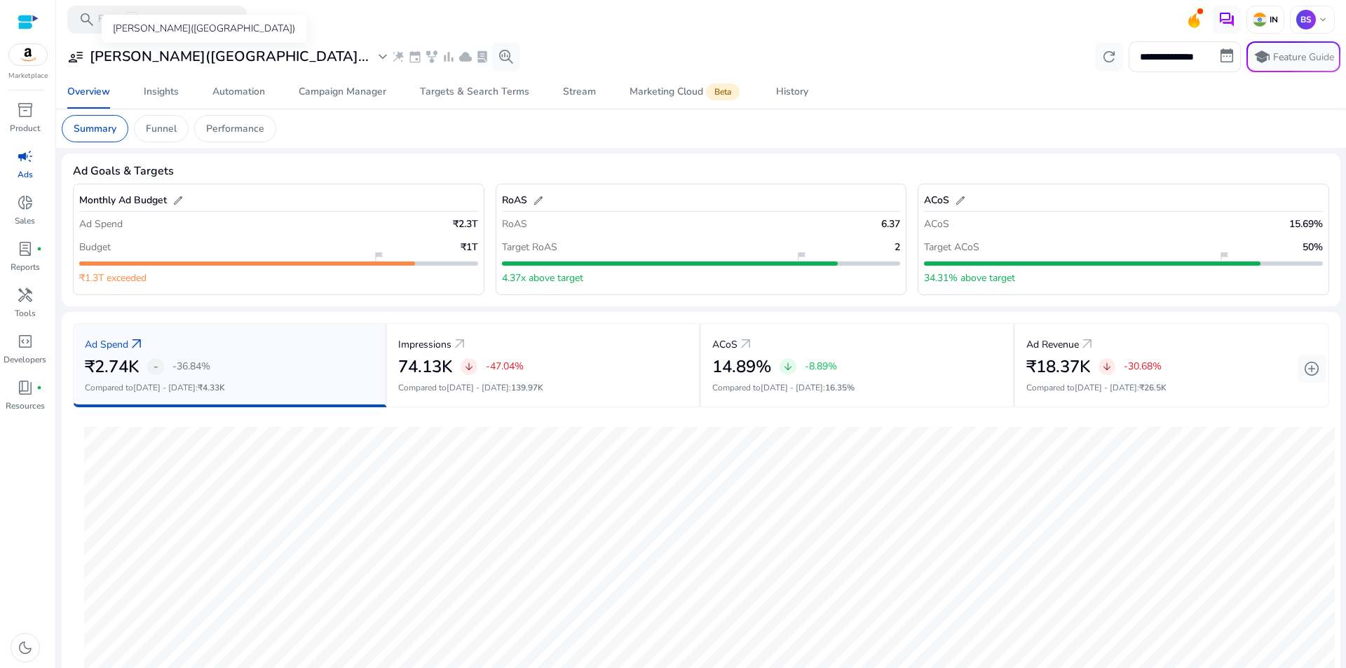
click at [207, 42] on div "[PERSON_NAME]([GEOGRAPHIC_DATA])" at bounding box center [204, 29] width 205 height 28
click at [193, 55] on h3 "[PERSON_NAME]([GEOGRAPHIC_DATA]..." at bounding box center [229, 56] width 279 height 17
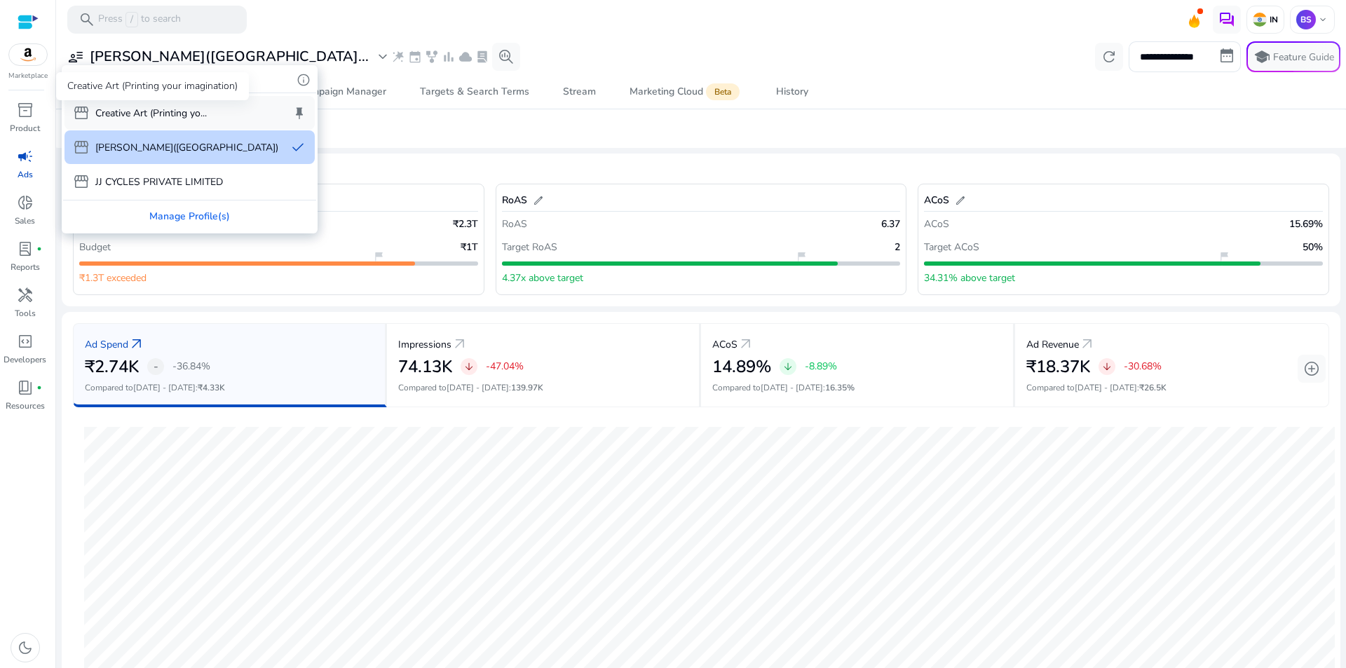
click at [179, 111] on p "Creative Art (Printing yo..." at bounding box center [150, 113] width 111 height 15
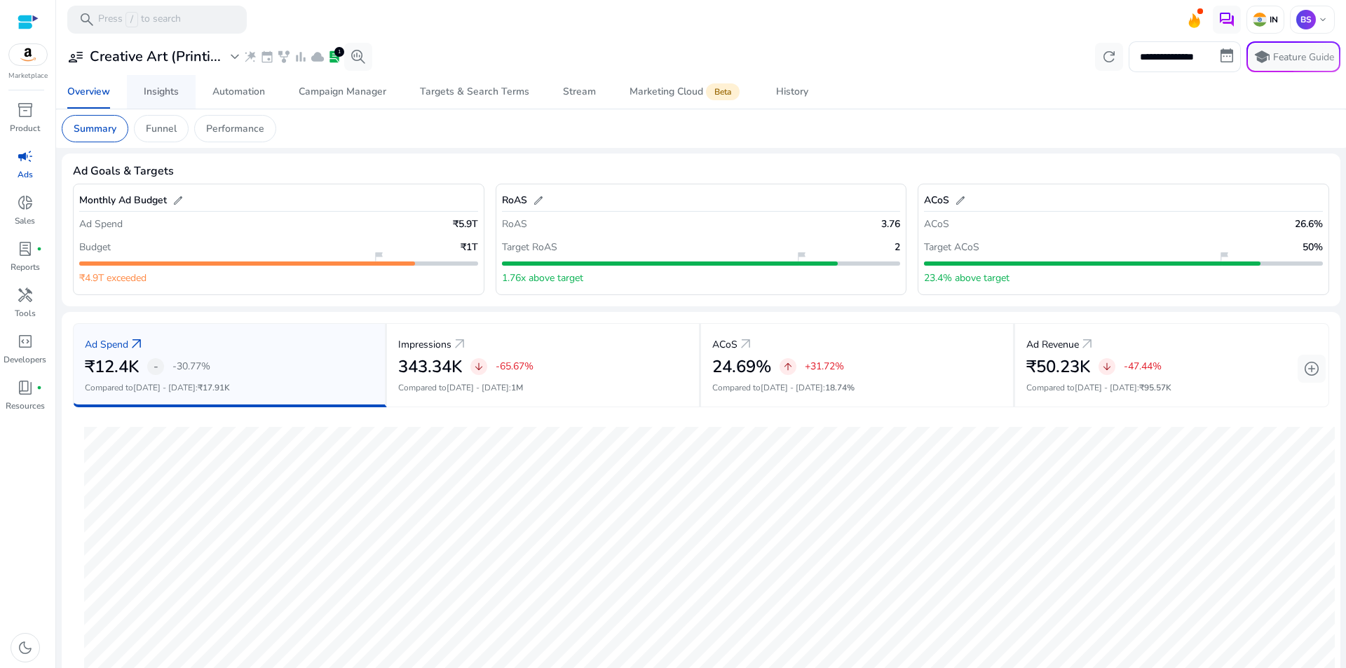
click at [176, 87] on div "Insights" at bounding box center [161, 92] width 35 height 10
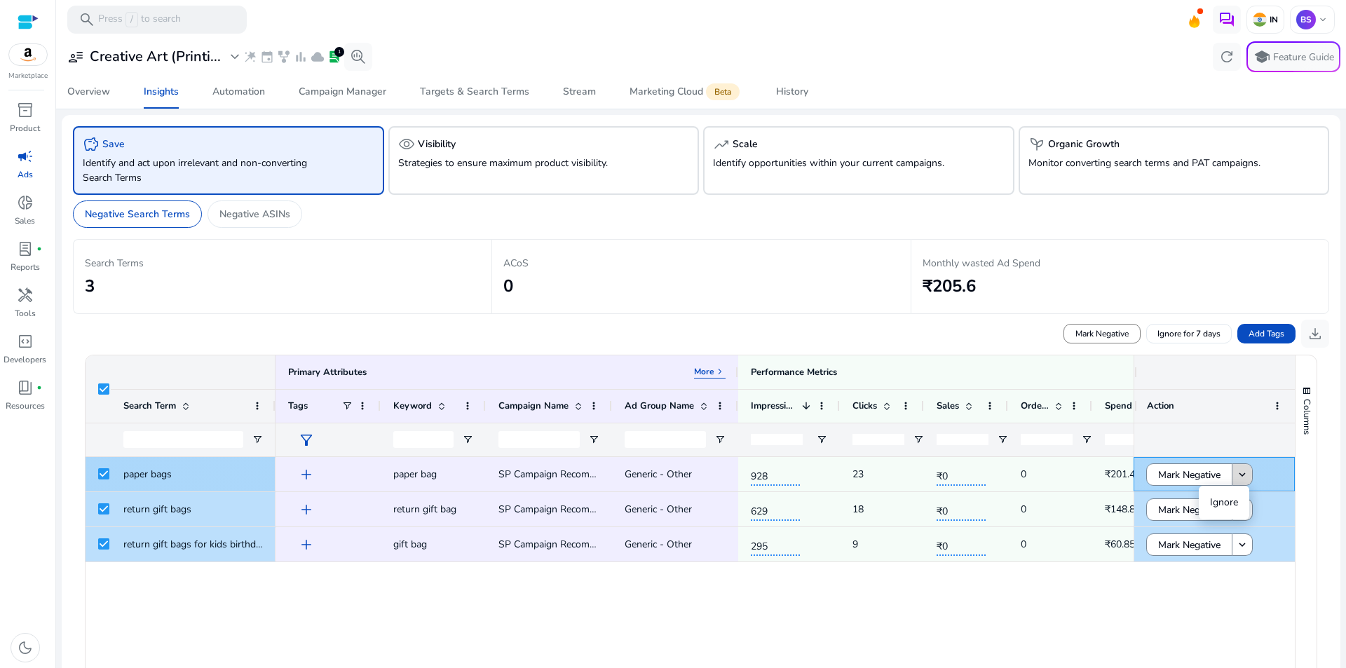
click at [1236, 475] on mat-icon "keyboard_arrow_down" at bounding box center [1242, 474] width 13 height 13
click at [566, 620] on div "add paper bag SP Campaign Recommendation - Suggested Products - [DATE] e513db G…" at bounding box center [704, 657] width 858 height 400
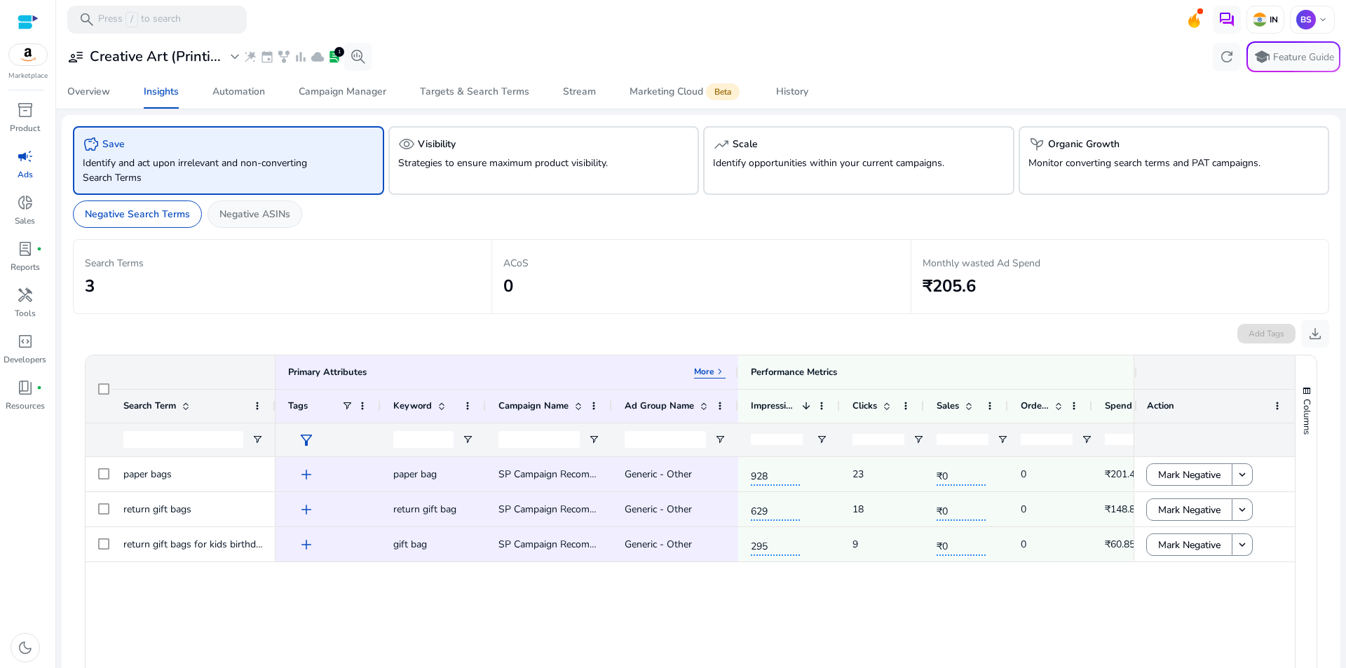
click at [242, 210] on p "Negative ASINs" at bounding box center [254, 214] width 71 height 15
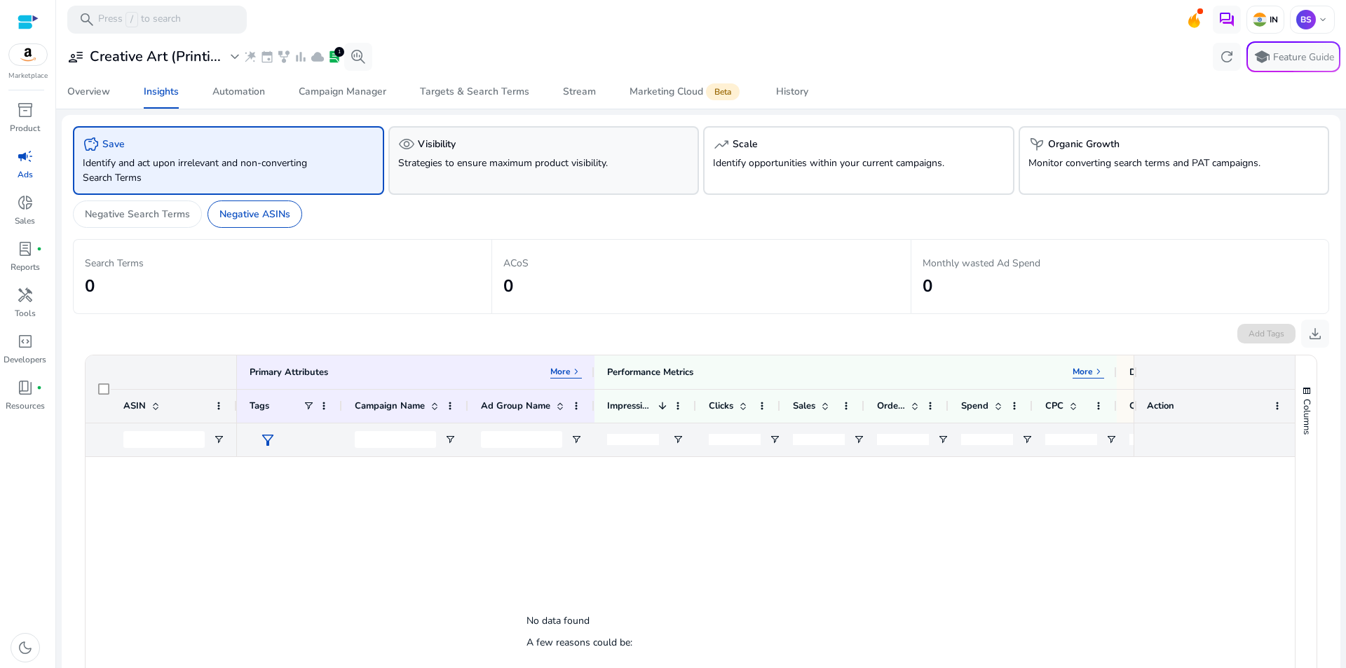
click at [502, 161] on p "Strategies to ensure maximum product visibility." at bounding box center [519, 163] width 243 height 15
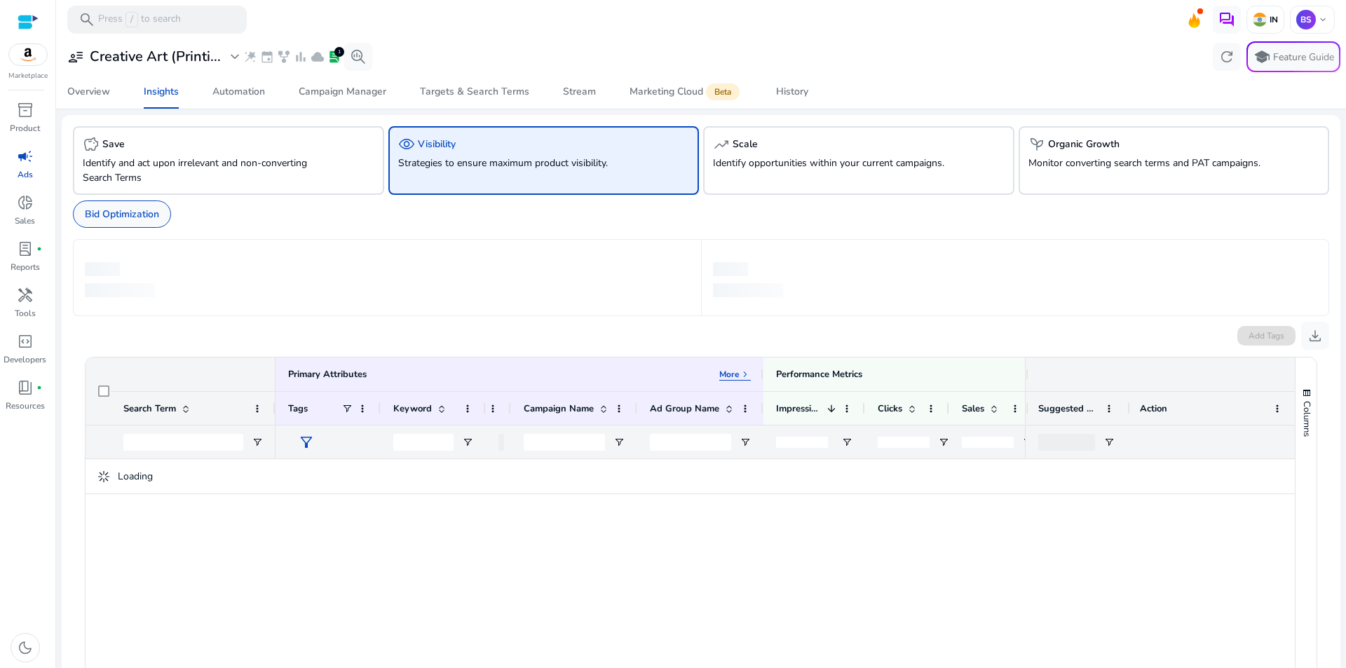
click at [130, 212] on p "Bid Optimization" at bounding box center [122, 214] width 74 height 15
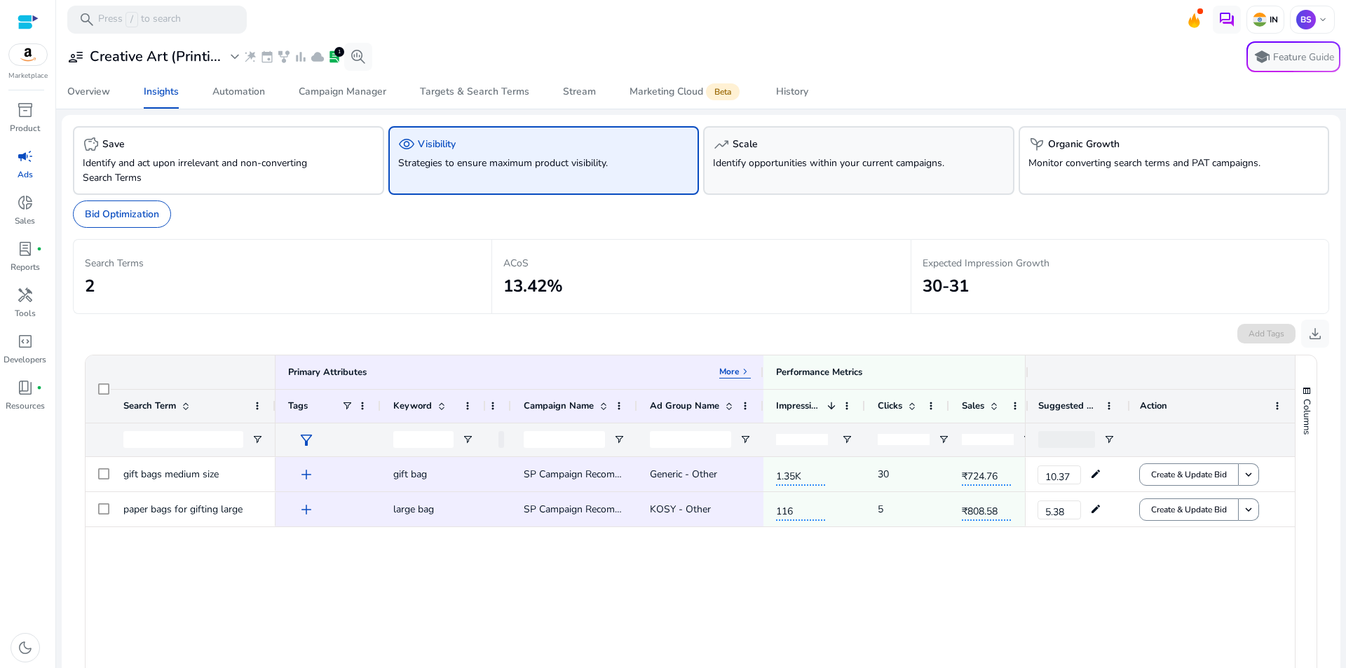
click at [850, 157] on p "Identify opportunities within your current campaigns." at bounding box center [834, 163] width 243 height 15
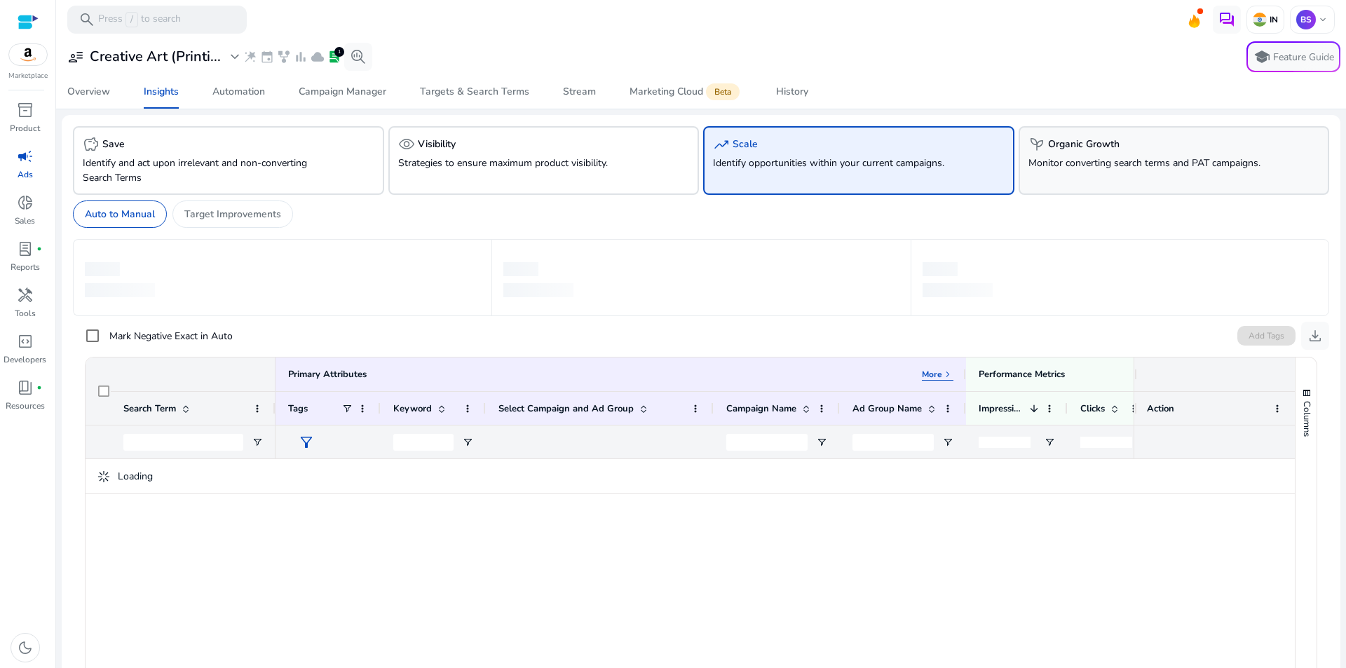
click at [1124, 156] on p "Monitor converting search terms and PAT campaigns." at bounding box center [1149, 163] width 243 height 15
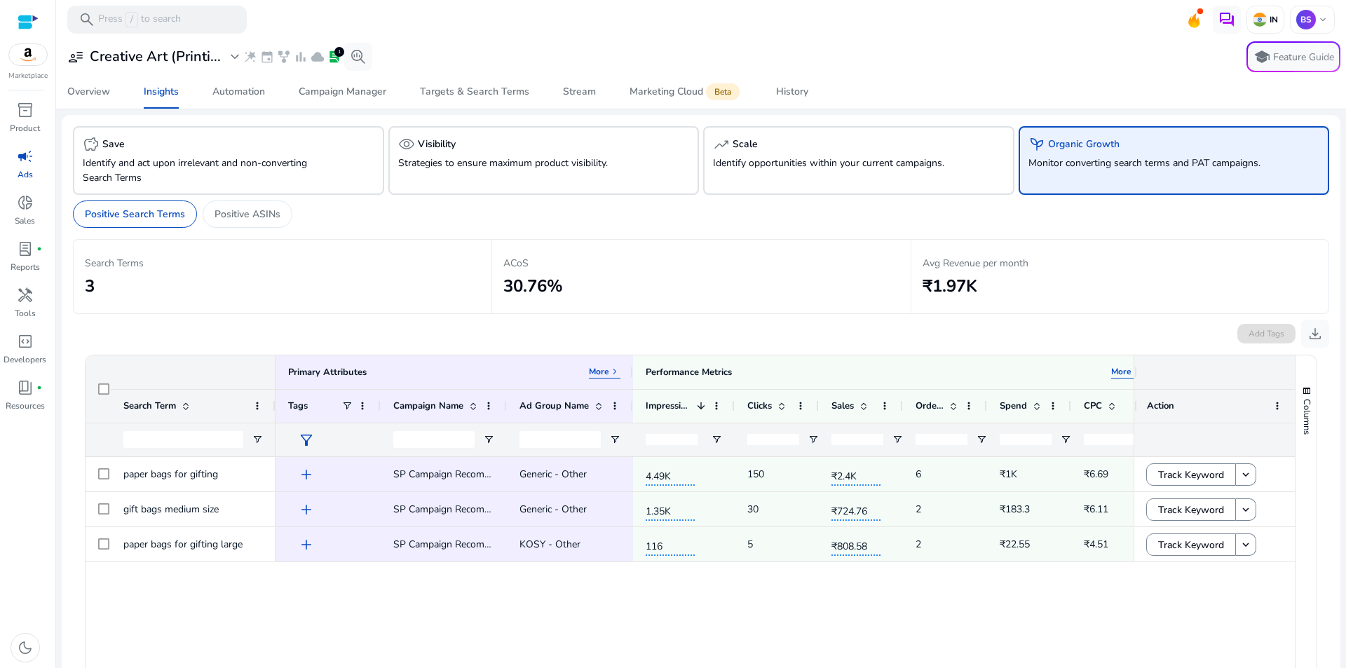
click at [1124, 169] on p "Monitor converting search terms and PAT campaigns." at bounding box center [1149, 163] width 243 height 15
click at [256, 93] on div "Automation" at bounding box center [238, 92] width 53 height 10
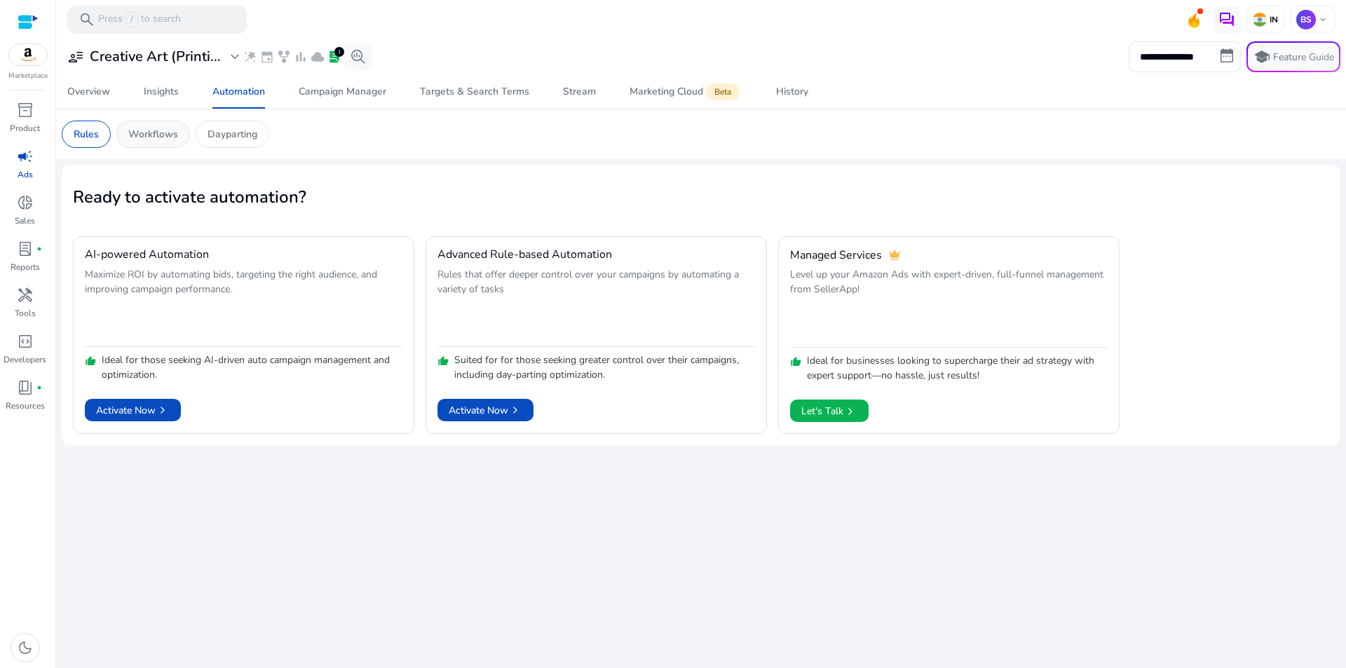
click at [158, 139] on p "Workflows" at bounding box center [153, 134] width 50 height 15
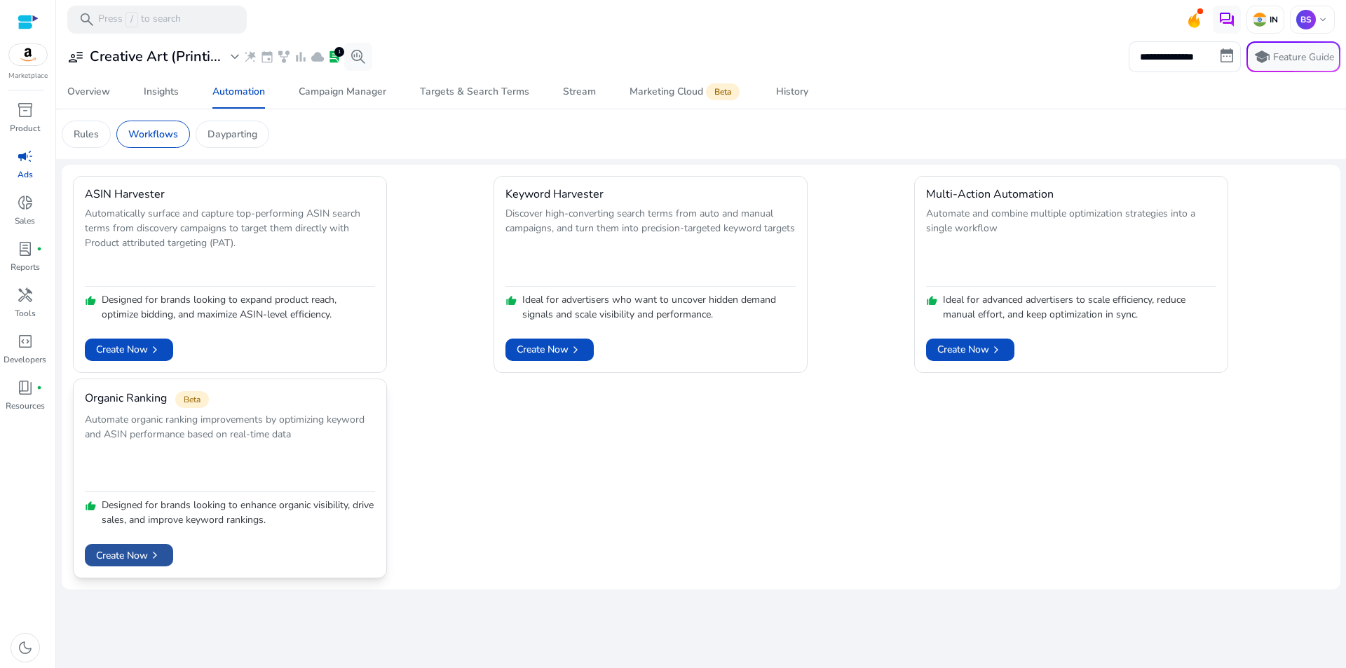
click at [146, 557] on span "Create Now chevron_right" at bounding box center [129, 555] width 66 height 15
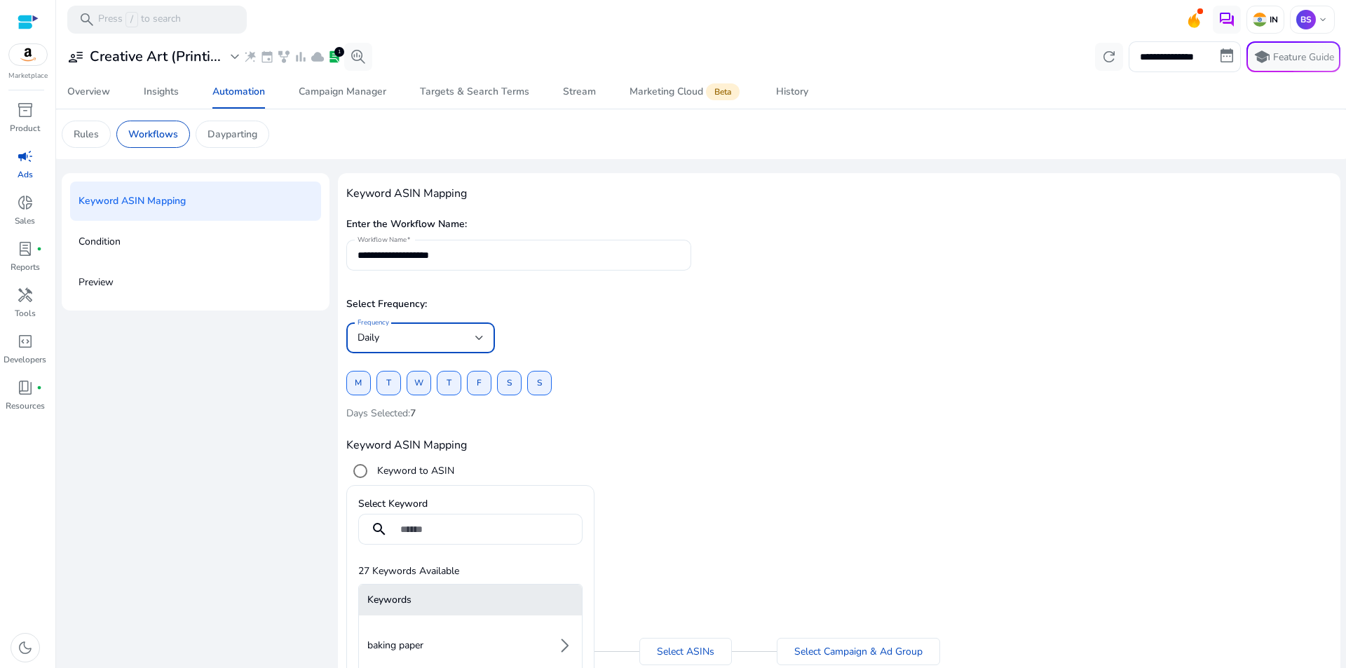
click at [416, 344] on div "Daily" at bounding box center [416, 337] width 118 height 15
click at [571, 338] on div at bounding box center [673, 334] width 1346 height 668
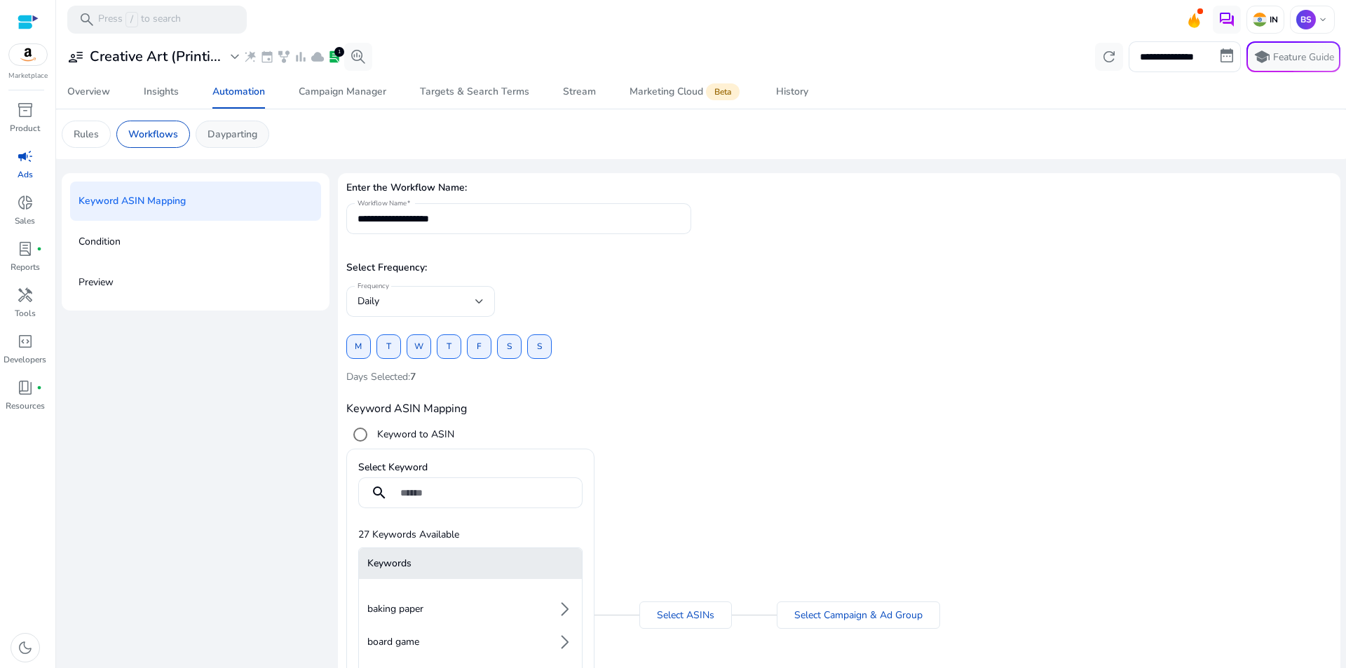
click at [244, 138] on p "Dayparting" at bounding box center [232, 134] width 50 height 15
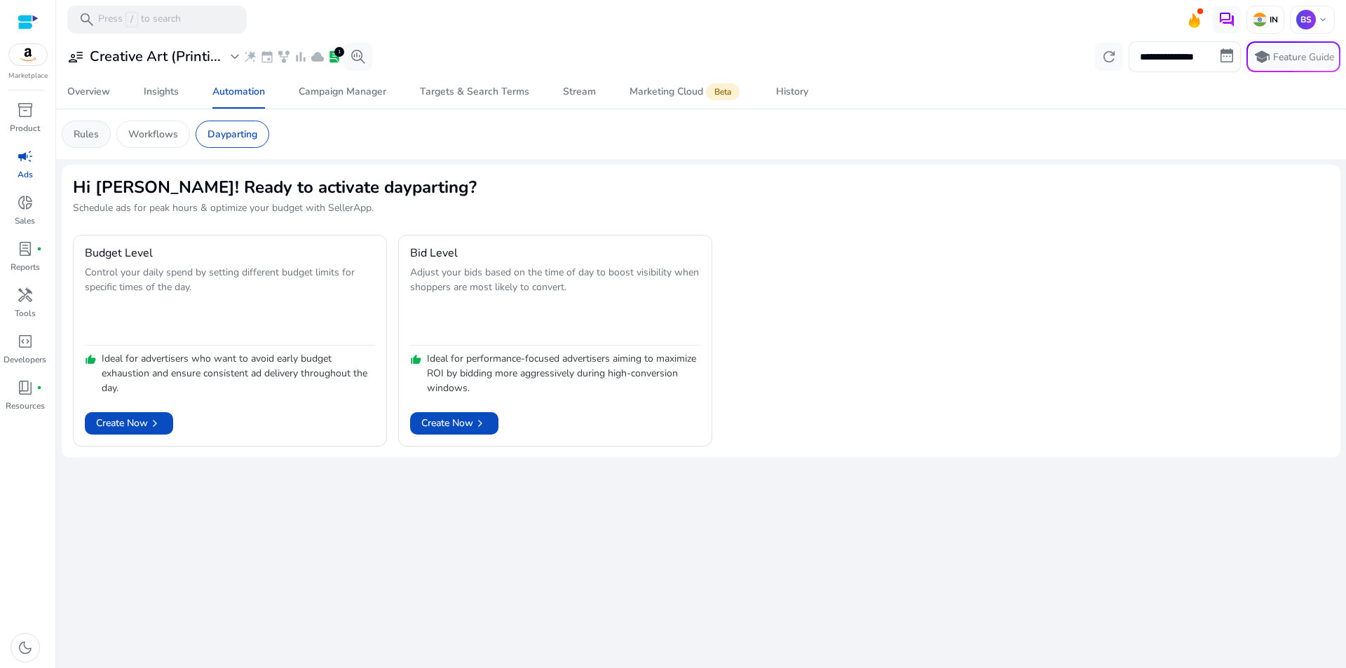
click at [96, 125] on div "Rules" at bounding box center [86, 134] width 49 height 27
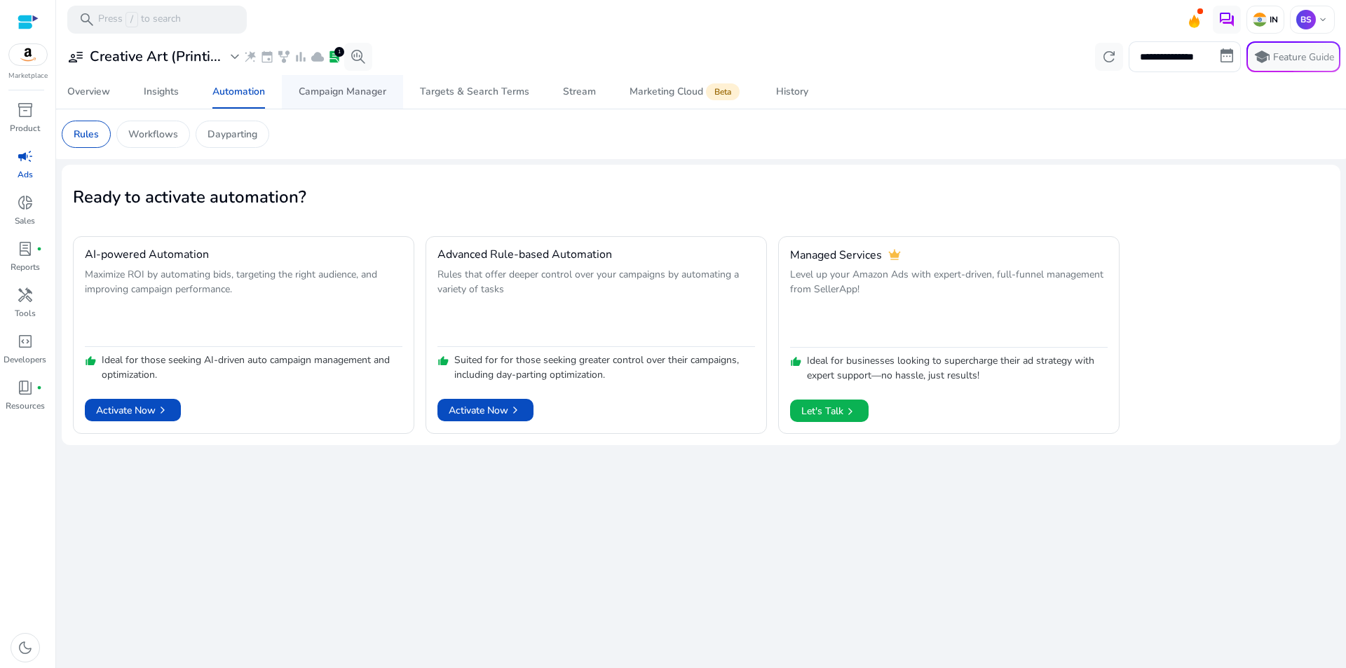
click at [346, 90] on div "Campaign Manager" at bounding box center [343, 92] width 88 height 10
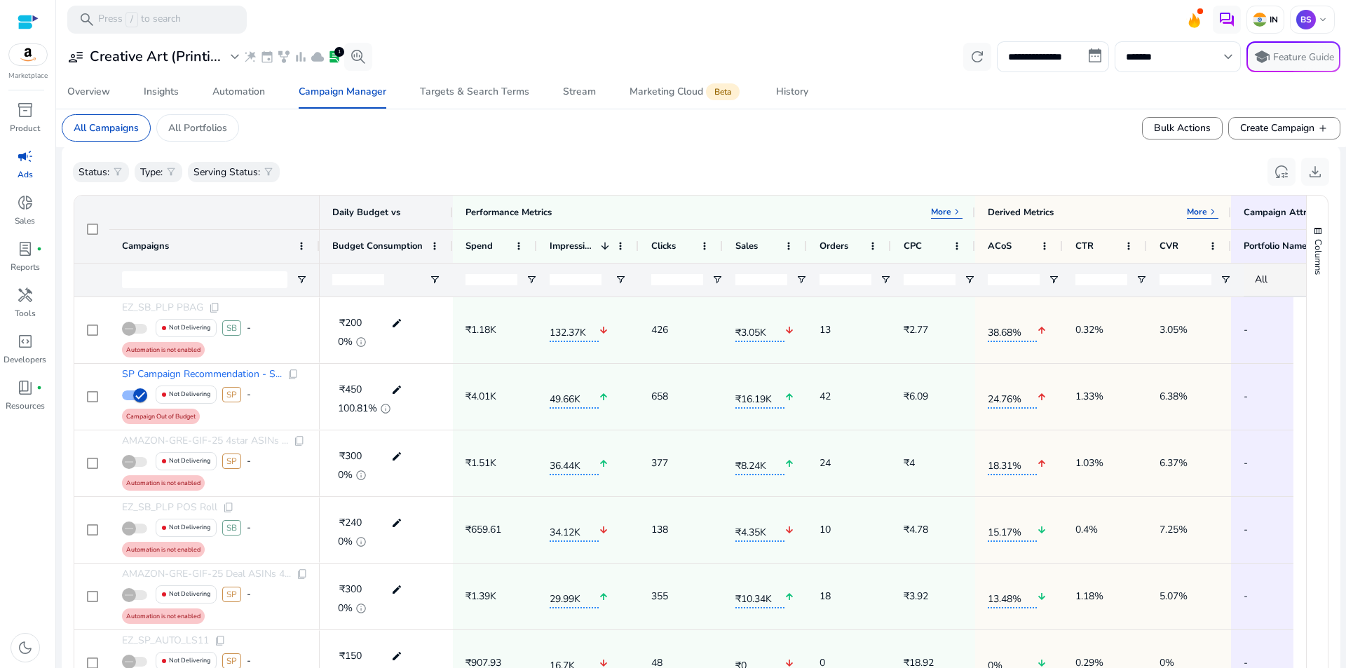
scroll to position [514, 0]
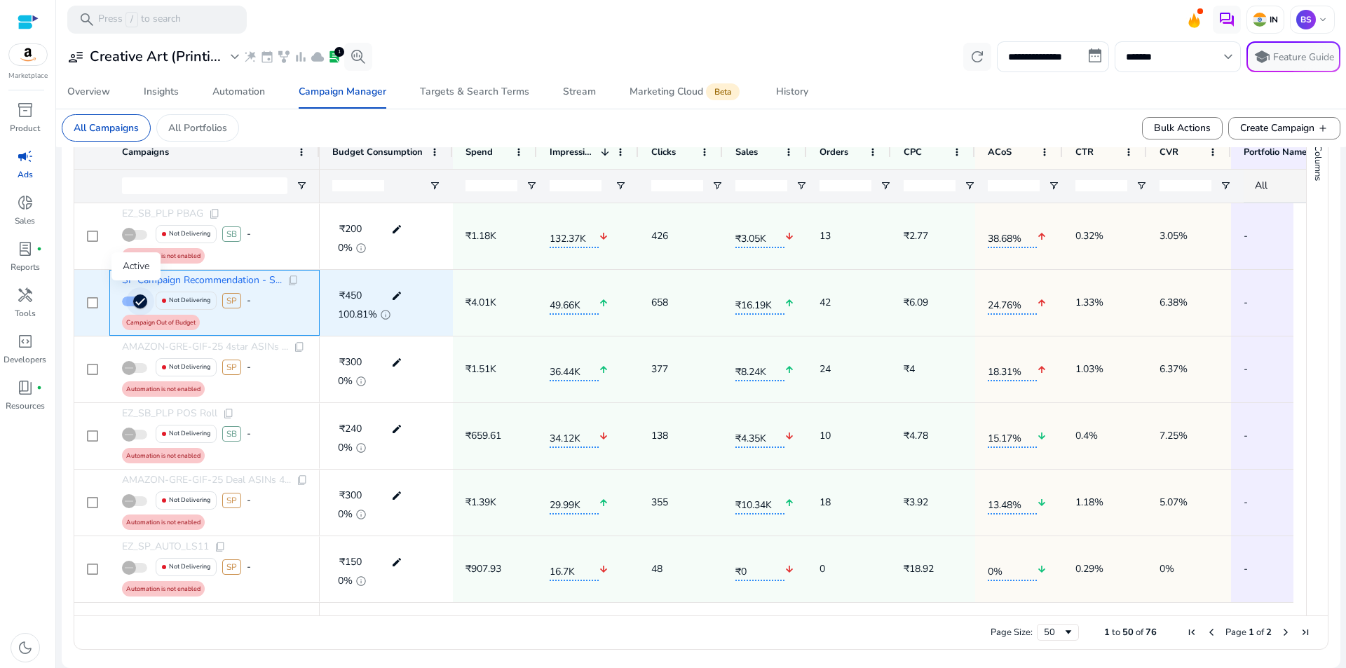
click at [132, 302] on span "button" at bounding box center [140, 301] width 28 height 28
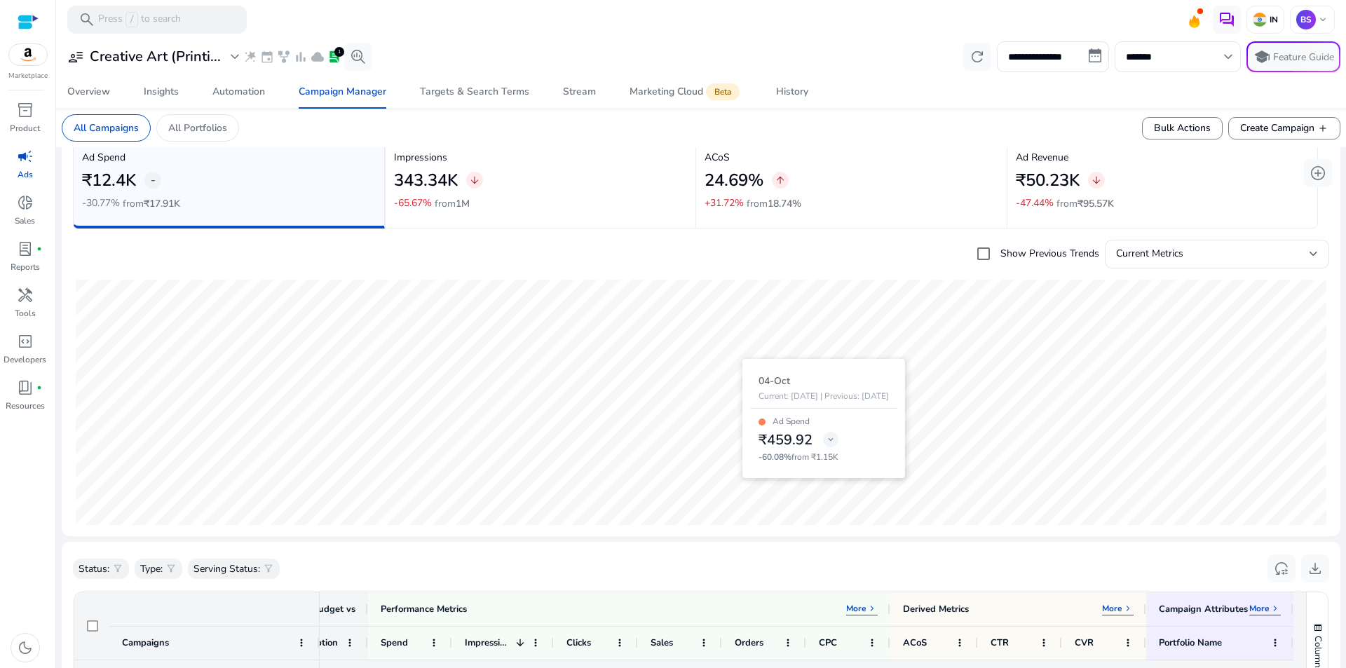
scroll to position [0, 0]
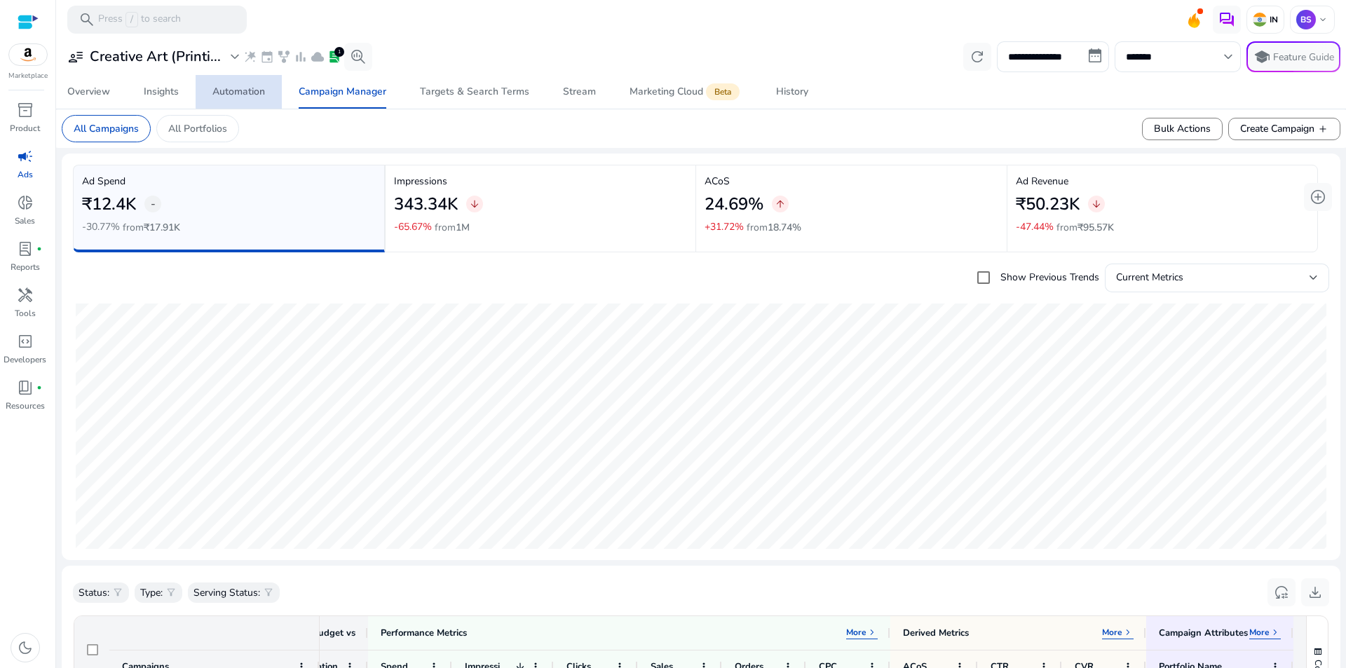
click at [245, 89] on div "Automation" at bounding box center [238, 92] width 53 height 10
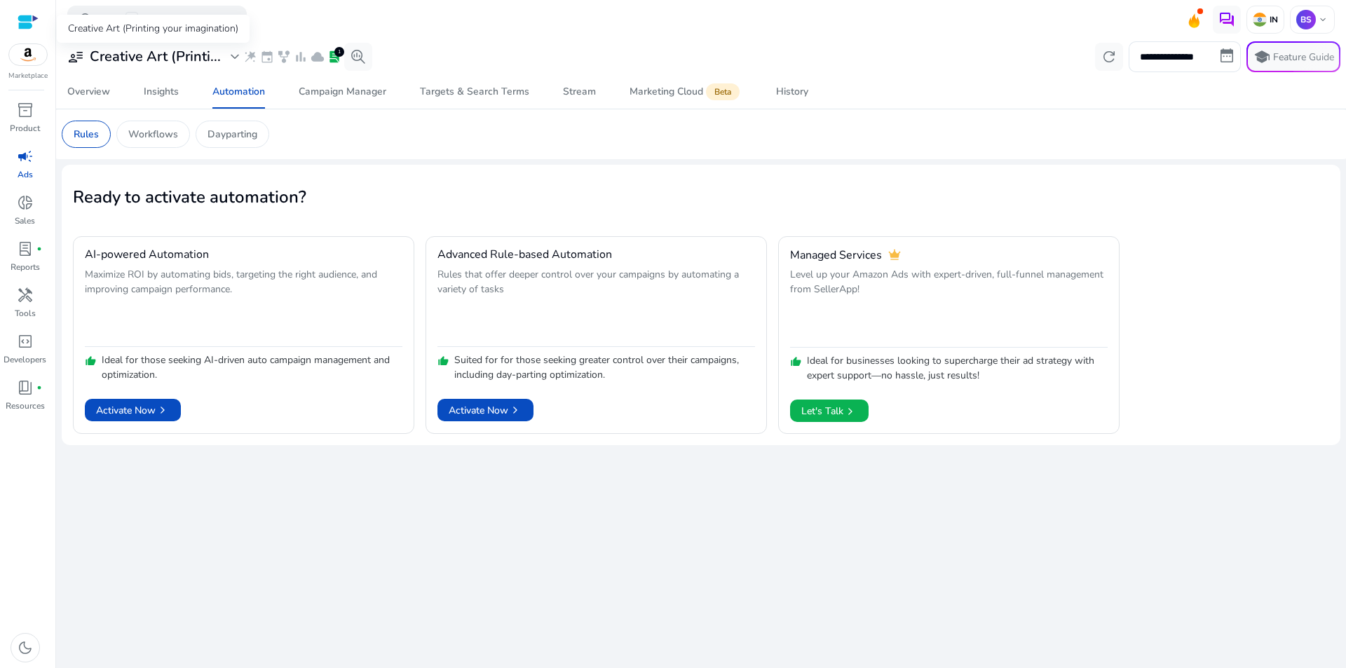
click at [161, 61] on h3 "Creative Art (Printi..." at bounding box center [155, 56] width 131 height 17
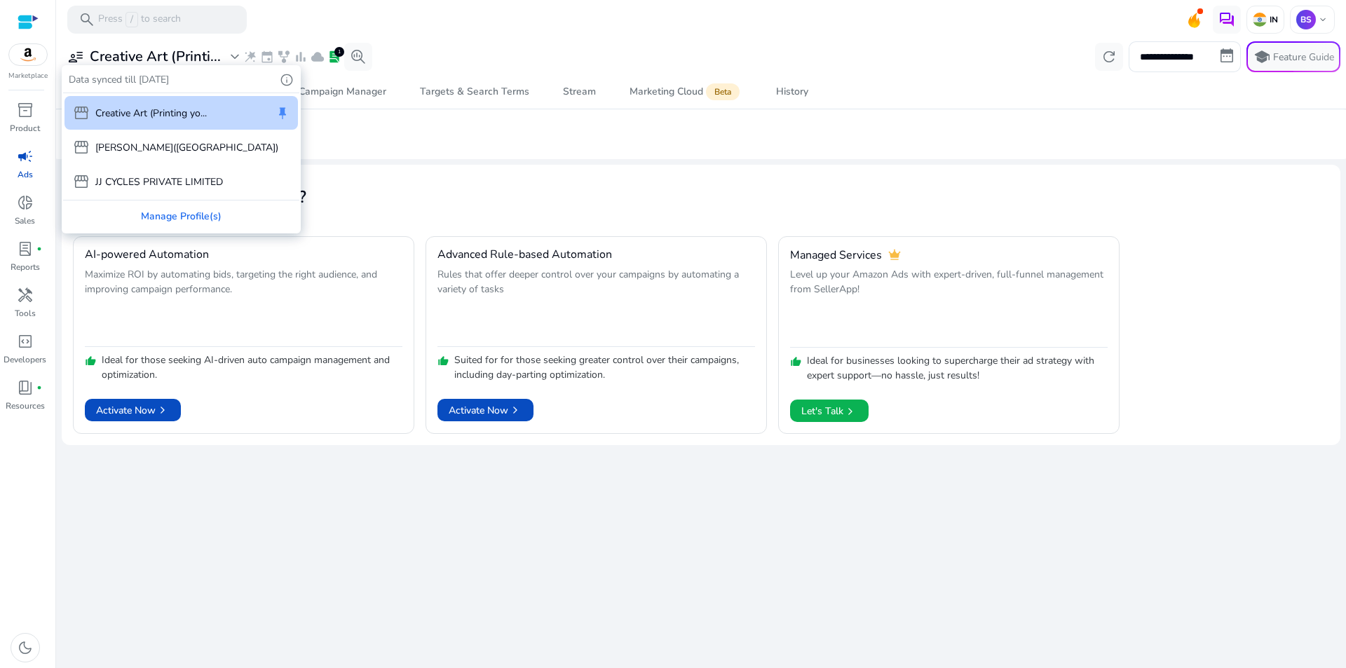
click at [335, 60] on div at bounding box center [673, 334] width 1346 height 668
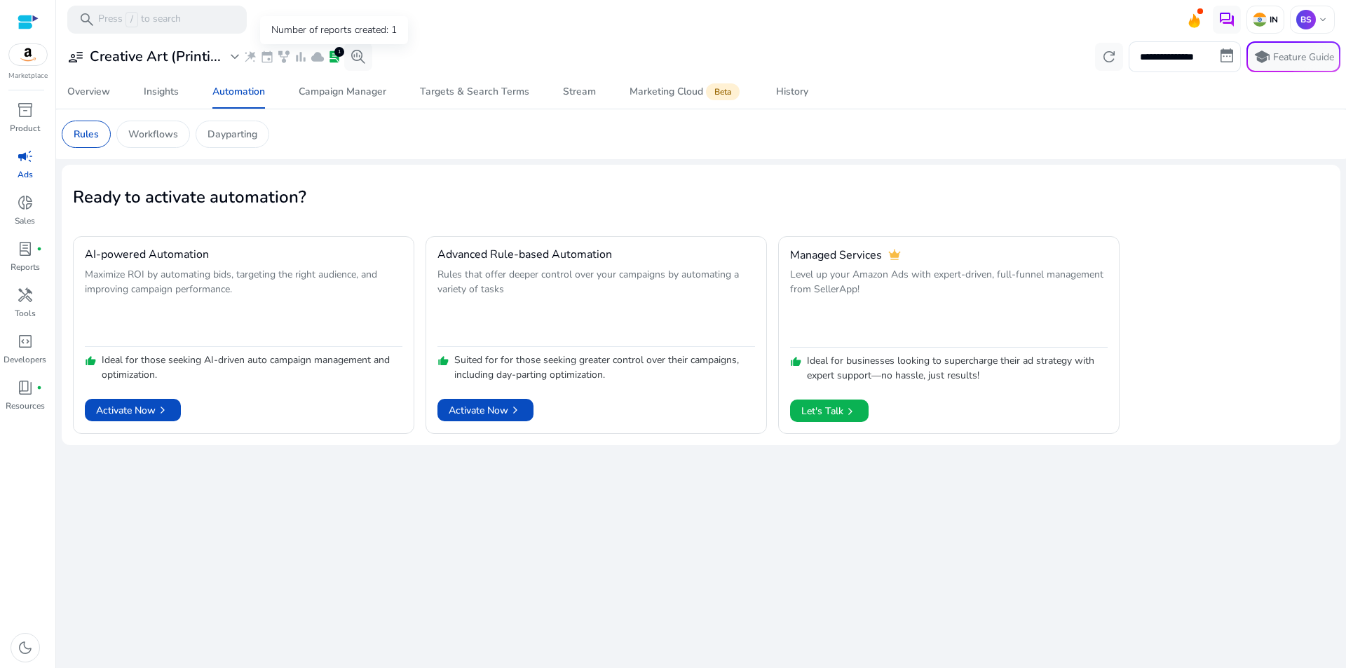
click at [333, 60] on span "lab_profile" at bounding box center [334, 57] width 14 height 14
click at [339, 49] on div "1" at bounding box center [339, 52] width 10 height 10
click at [328, 62] on span "lab_profile" at bounding box center [334, 57] width 14 height 14
drag, startPoint x: 550, startPoint y: 42, endPoint x: 538, endPoint y: 46, distance: 12.4
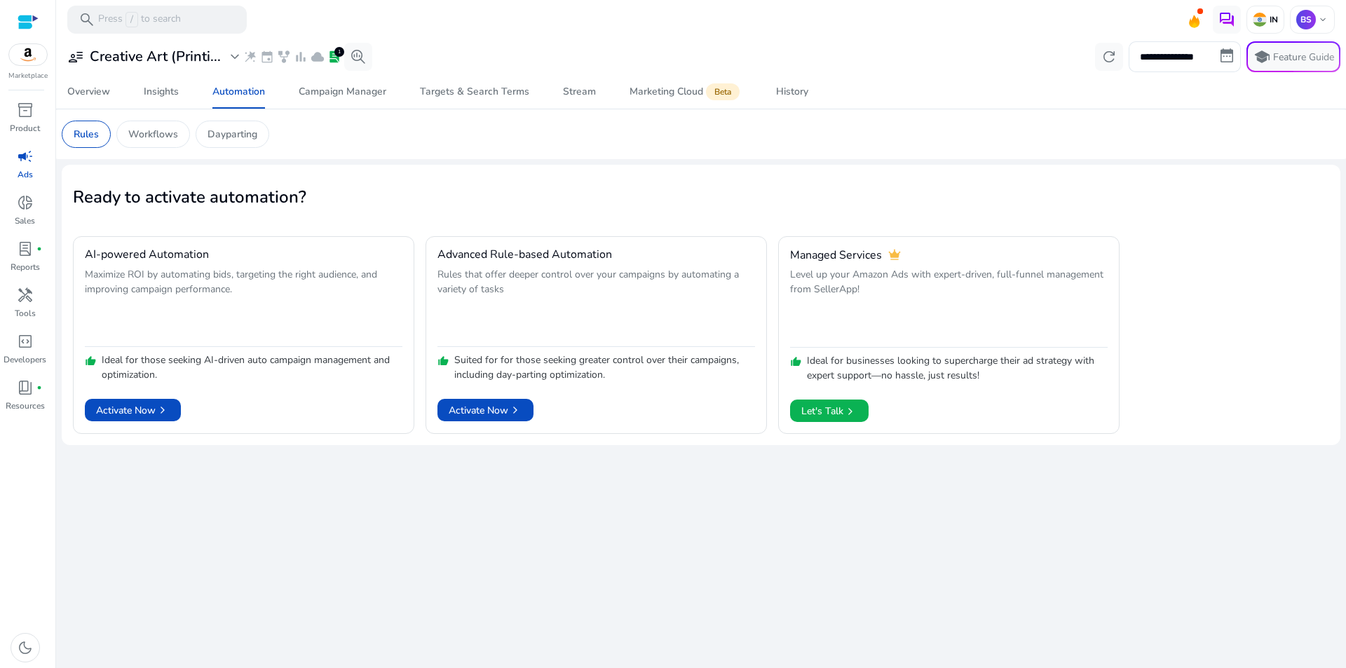
click at [550, 42] on div "**********" at bounding box center [701, 56] width 1279 height 31
click at [341, 31] on div "Number of reports created: 1" at bounding box center [334, 30] width 148 height 28
click at [339, 62] on span "lab_profile" at bounding box center [334, 57] width 14 height 14
click at [676, 93] on div "Marketing Cloud Beta" at bounding box center [685, 91] width 113 height 11
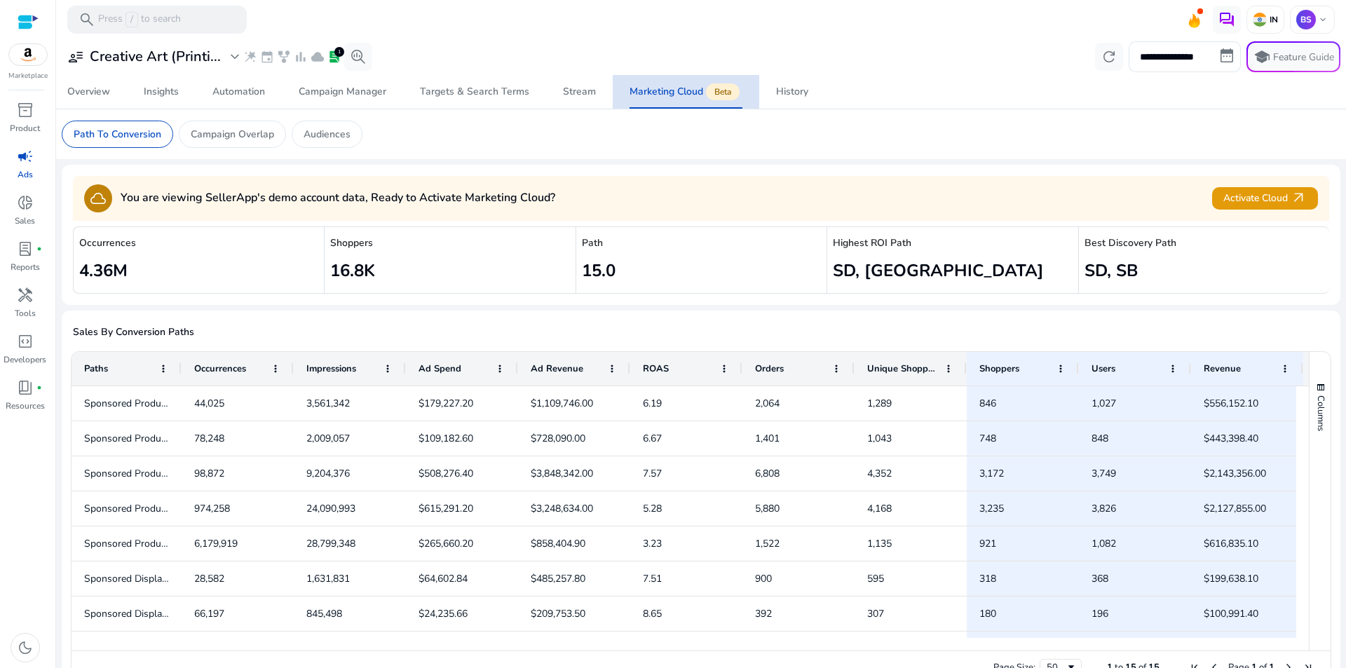
click at [754, 95] on link "Marketing Cloud Beta" at bounding box center [686, 92] width 146 height 34
click at [783, 94] on div "History" at bounding box center [792, 92] width 32 height 10
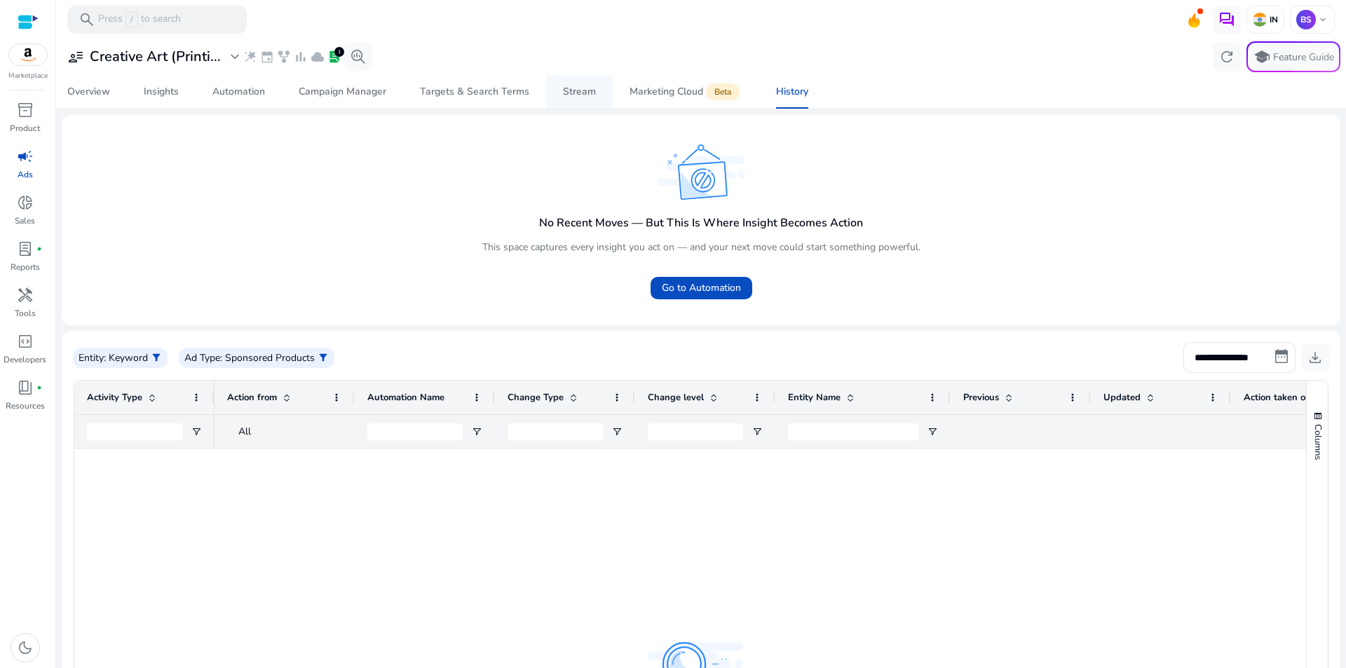
click at [564, 90] on div "Stream" at bounding box center [579, 92] width 33 height 10
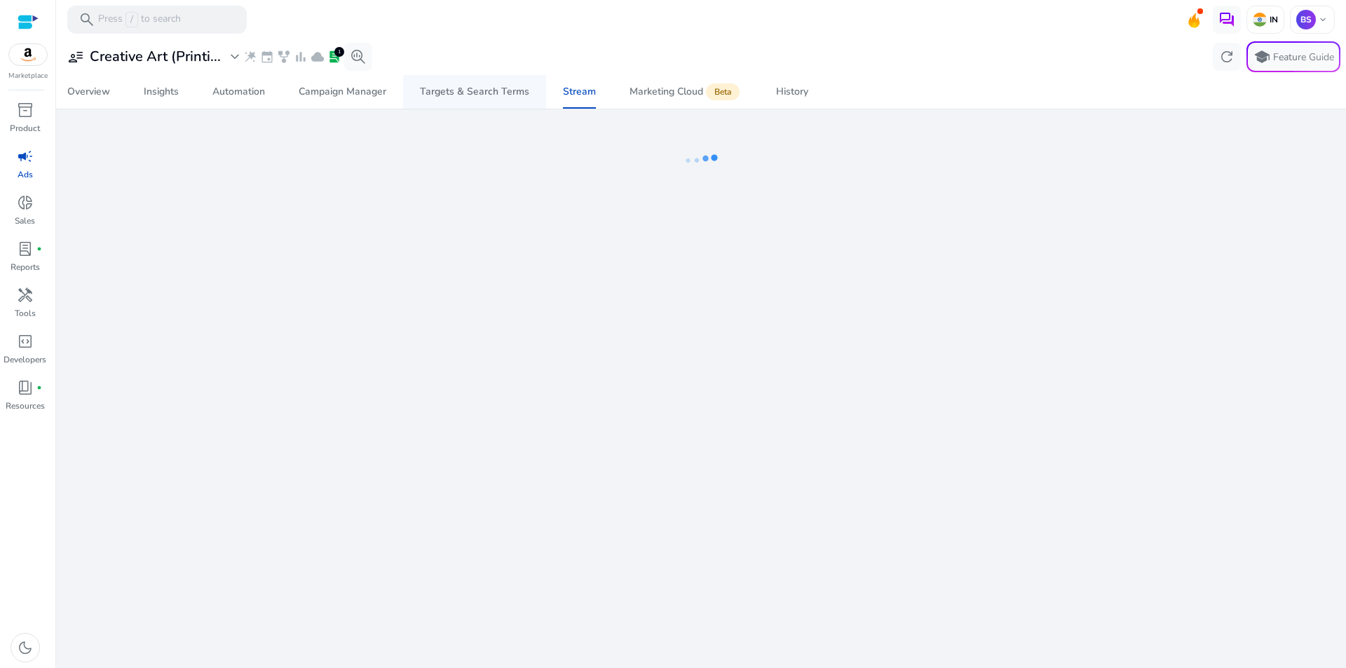
click at [463, 91] on div "Targets & Search Terms" at bounding box center [474, 92] width 109 height 10
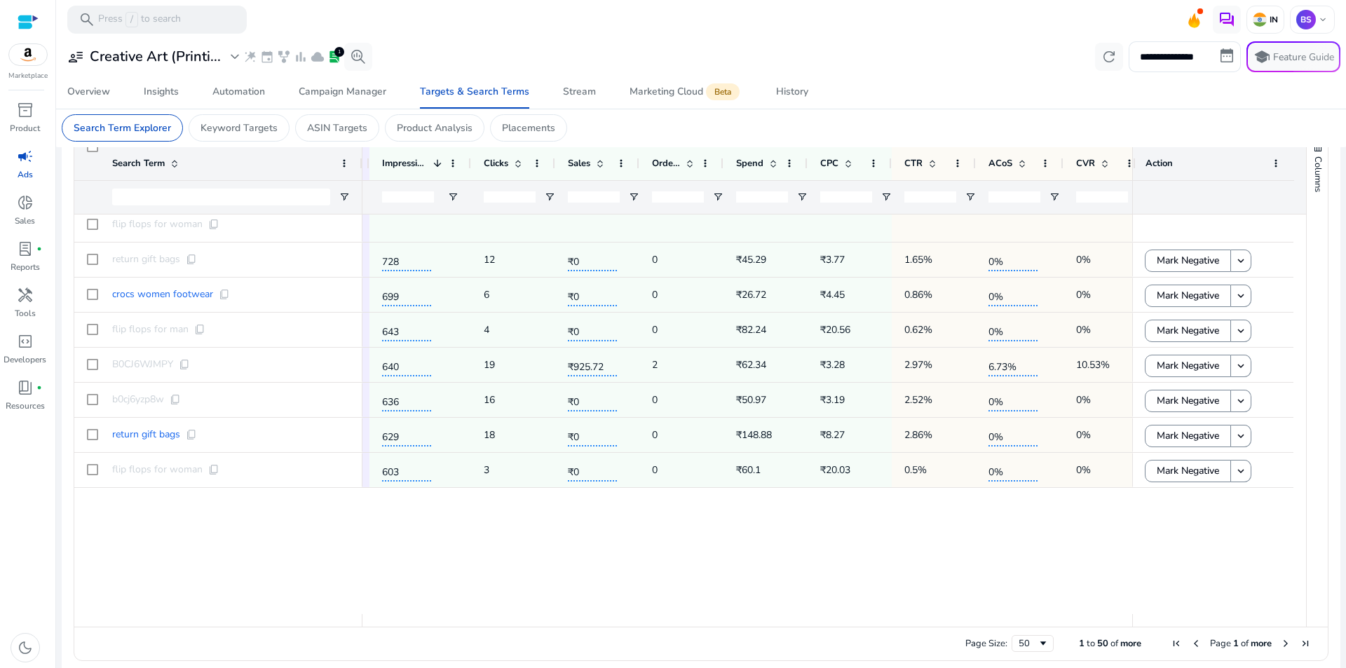
scroll to position [42, 0]
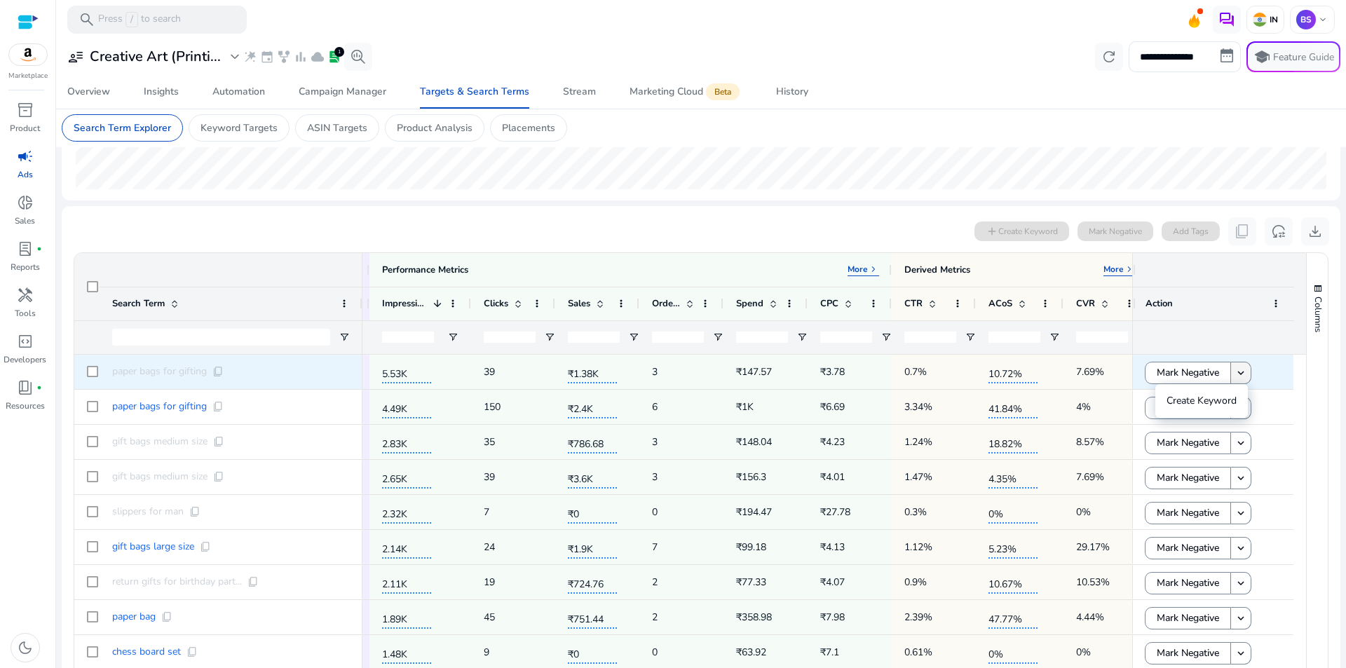
click at [1234, 378] on mat-icon "keyboard_arrow_down" at bounding box center [1240, 373] width 13 height 13
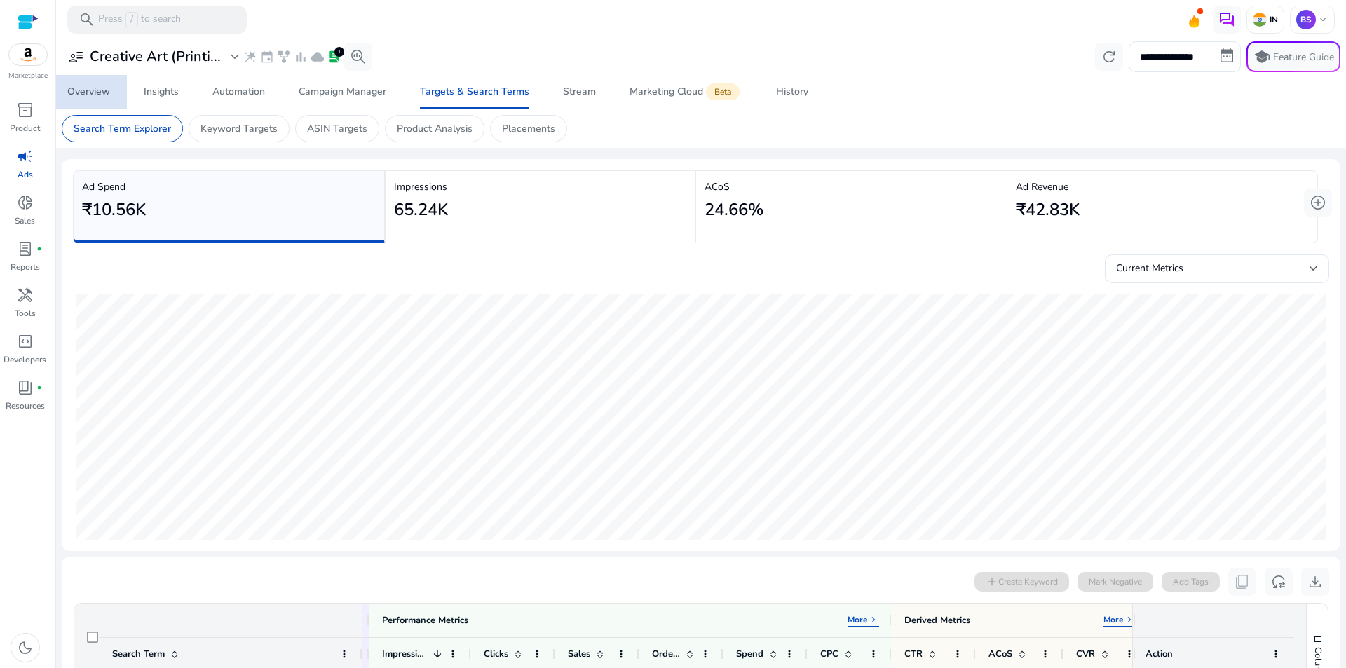
click at [76, 95] on div "Overview" at bounding box center [88, 92] width 43 height 10
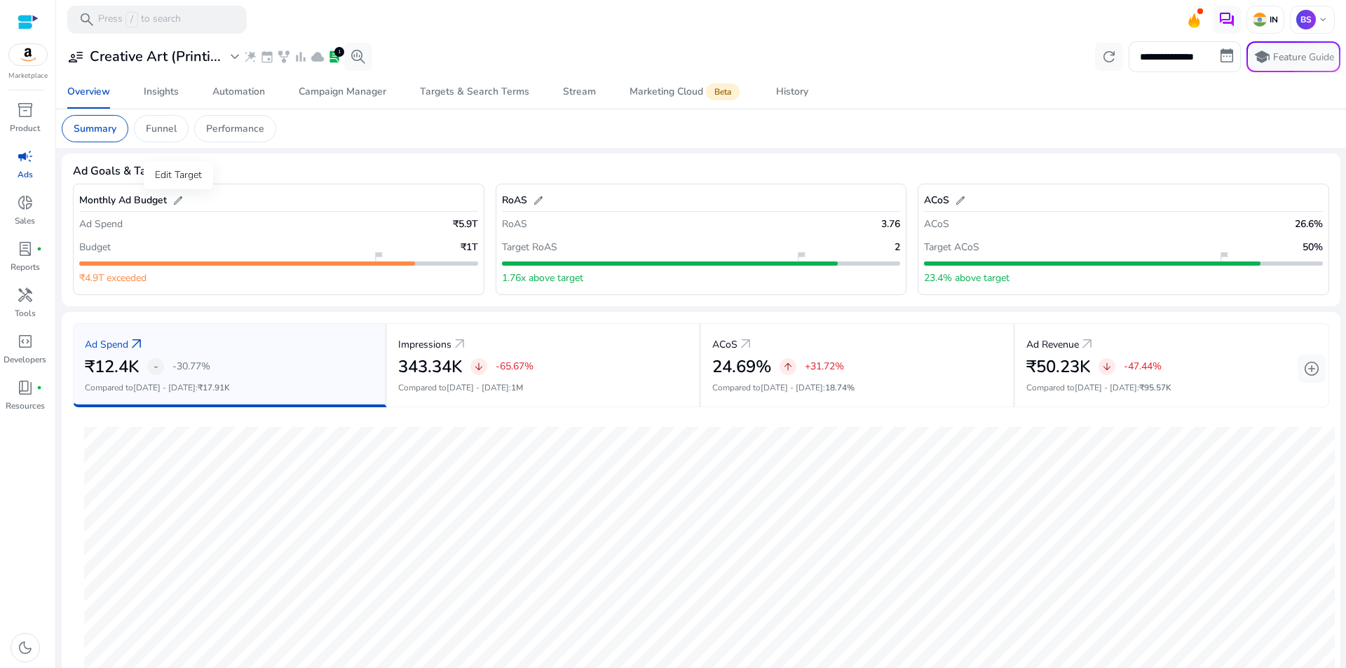
click at [172, 196] on span "edit" at bounding box center [177, 200] width 11 height 11
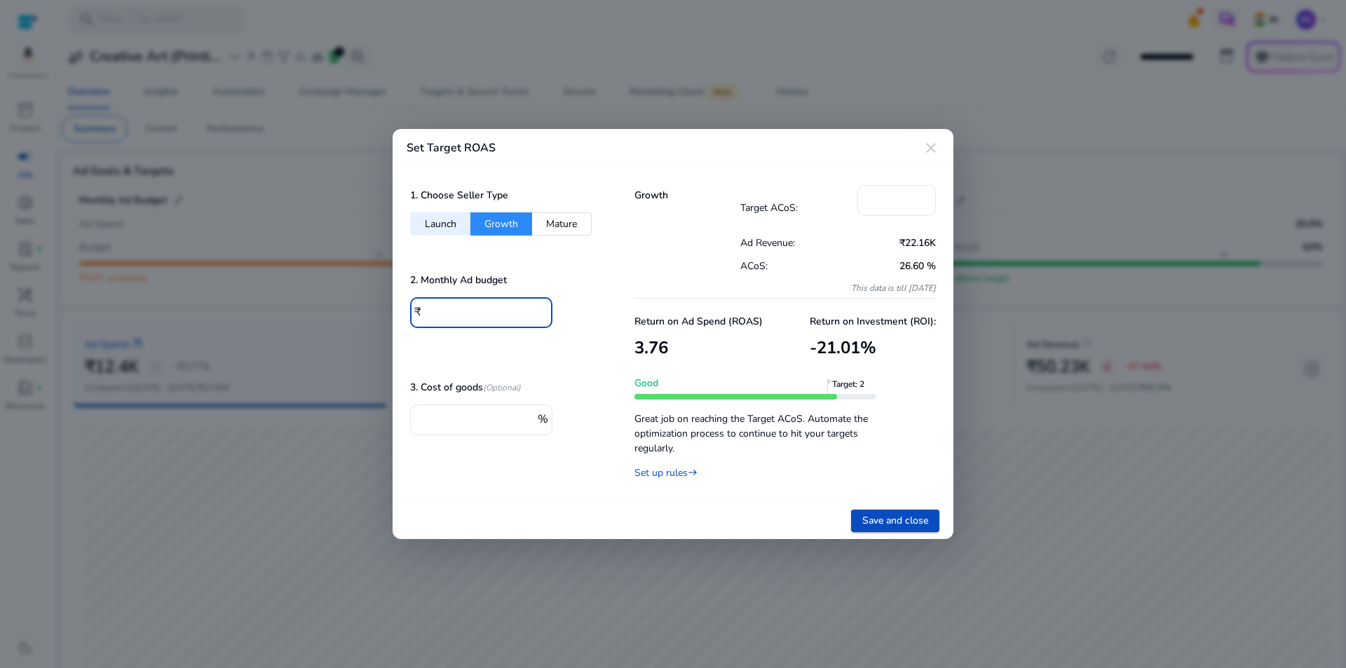
drag, startPoint x: 471, startPoint y: 304, endPoint x: 416, endPoint y: 312, distance: 55.9
click at [416, 312] on div "₹ ****" at bounding box center [475, 312] width 131 height 31
type input "*****"
click at [484, 342] on div at bounding box center [481, 335] width 142 height 15
drag, startPoint x: 885, startPoint y: 200, endPoint x: 857, endPoint y: 200, distance: 27.3
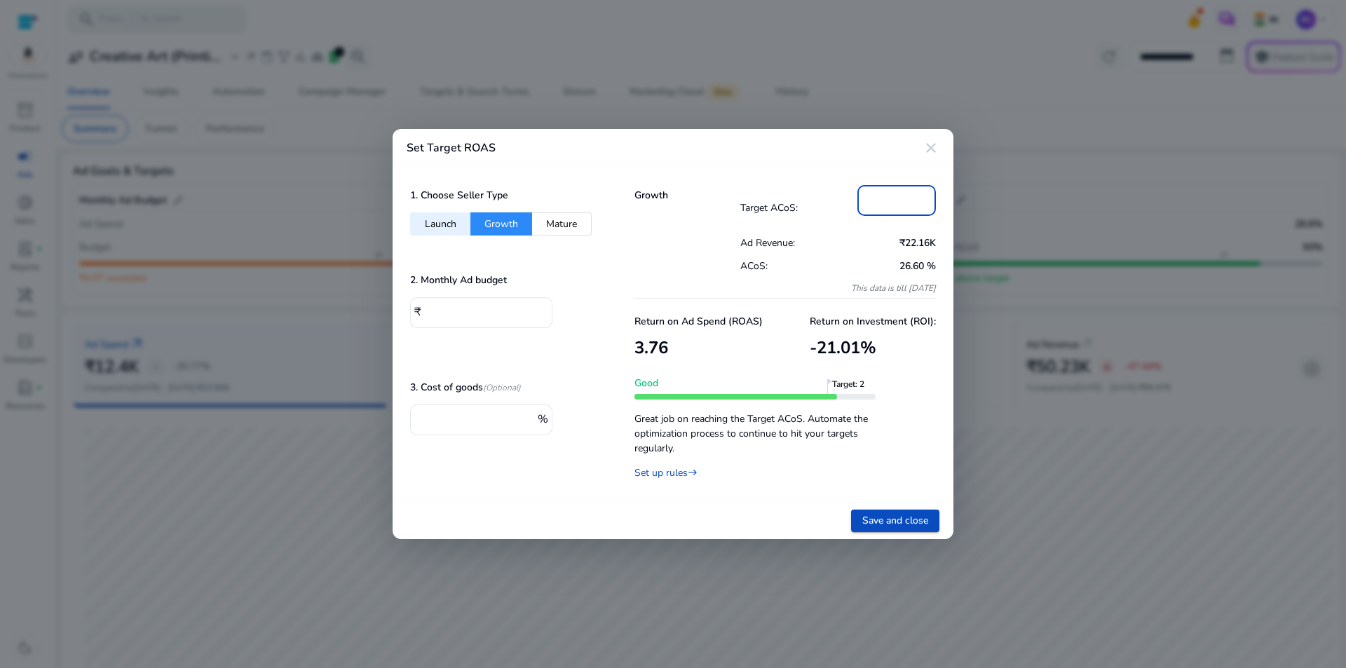
click at [857, 200] on div "**" at bounding box center [896, 200] width 79 height 31
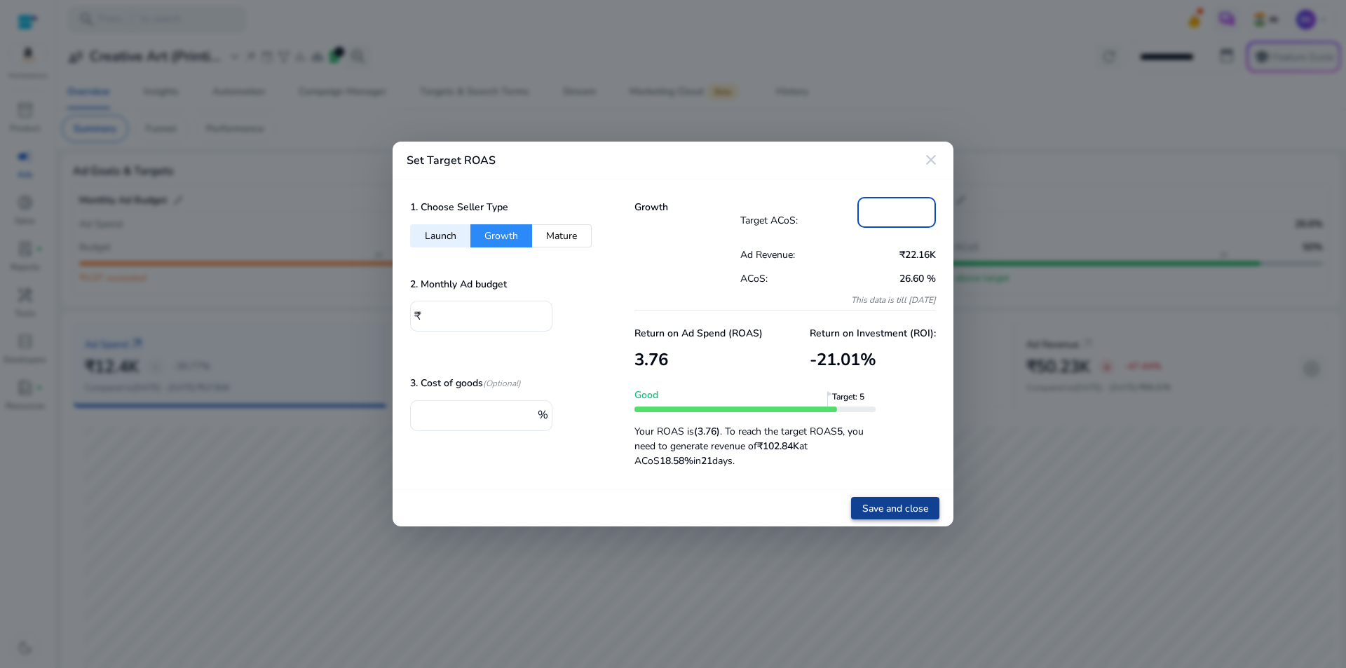
type input "**"
click at [893, 503] on span "Save and close" at bounding box center [895, 508] width 66 height 15
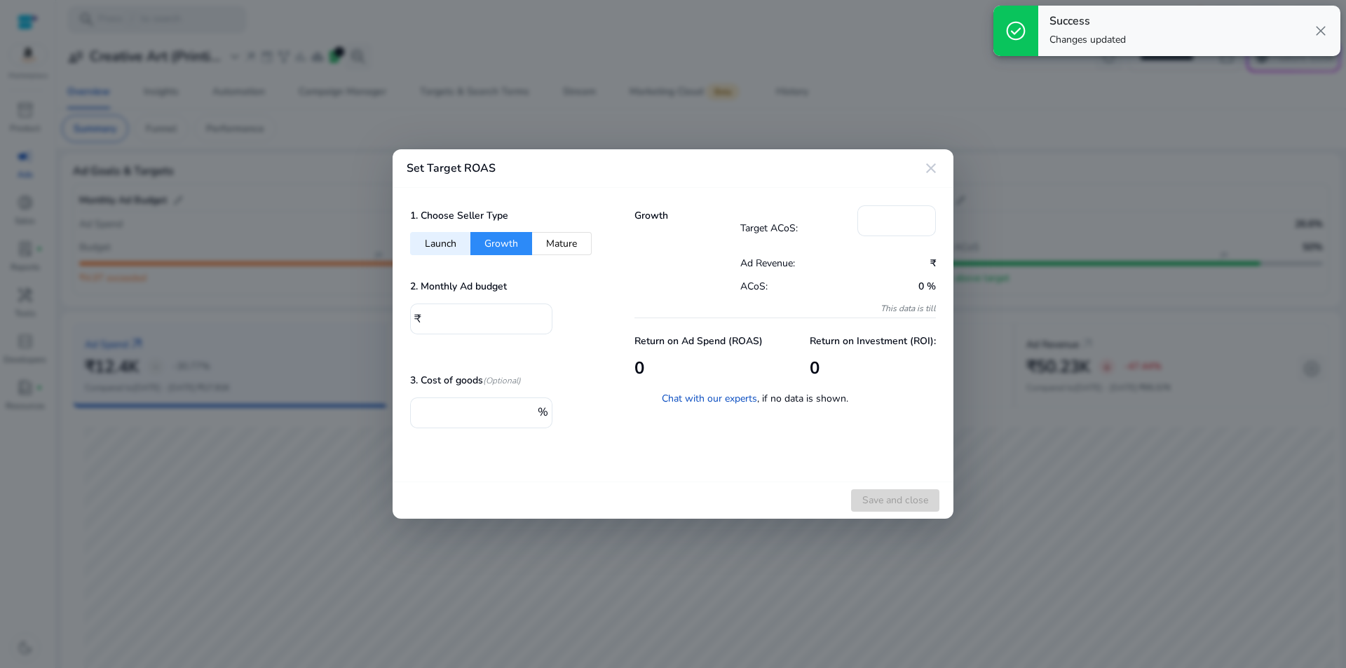
type input "****"
type input "**"
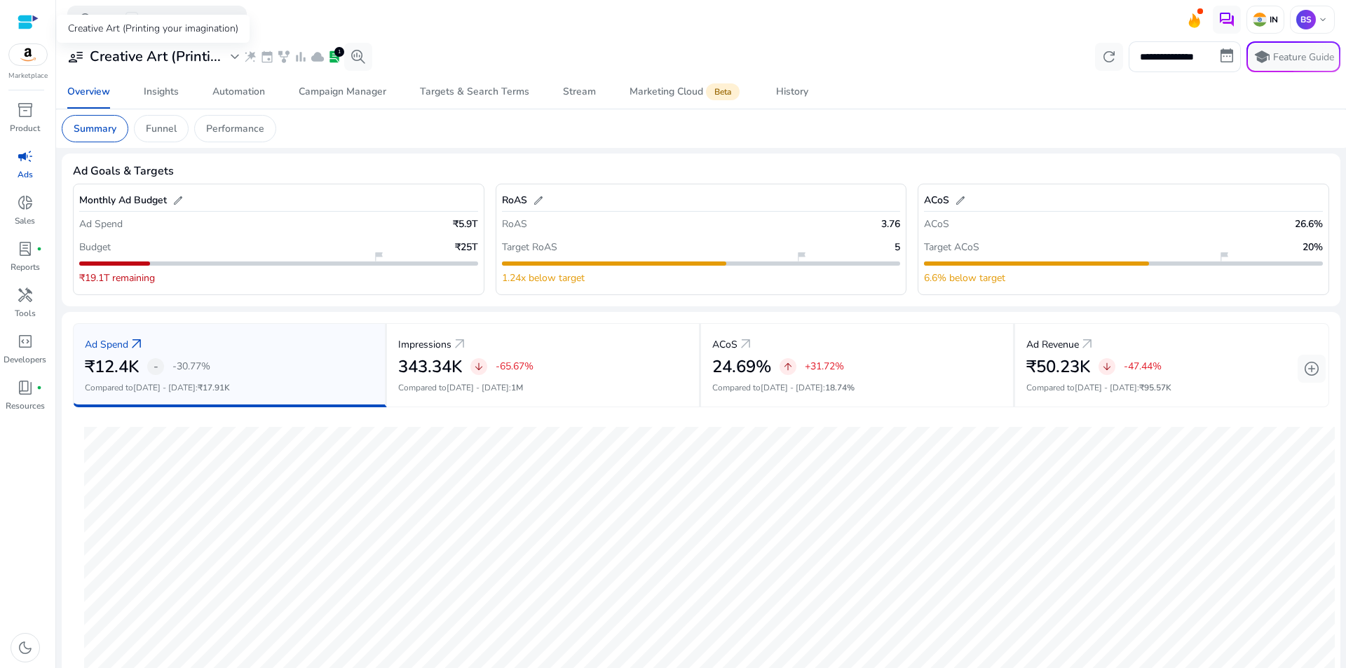
click at [126, 57] on h3 "Creative Art (Printi..." at bounding box center [155, 56] width 131 height 17
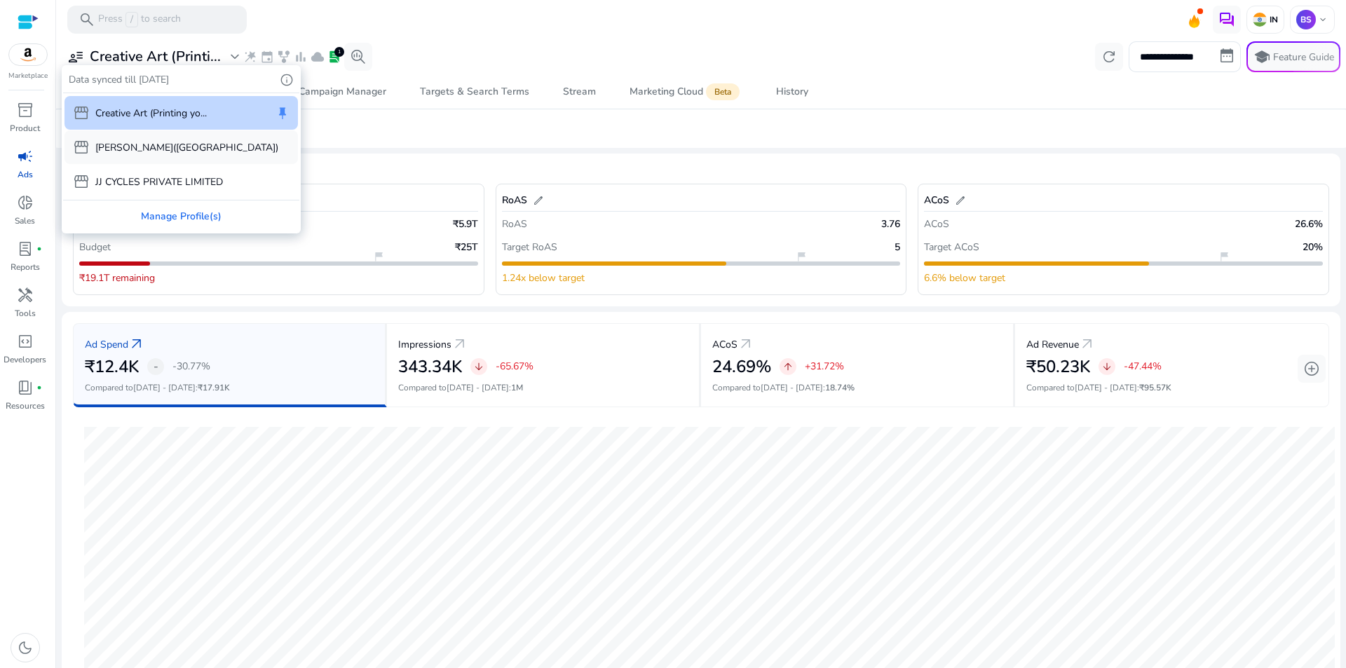
click at [179, 152] on p "[PERSON_NAME]([GEOGRAPHIC_DATA])" at bounding box center [186, 147] width 183 height 15
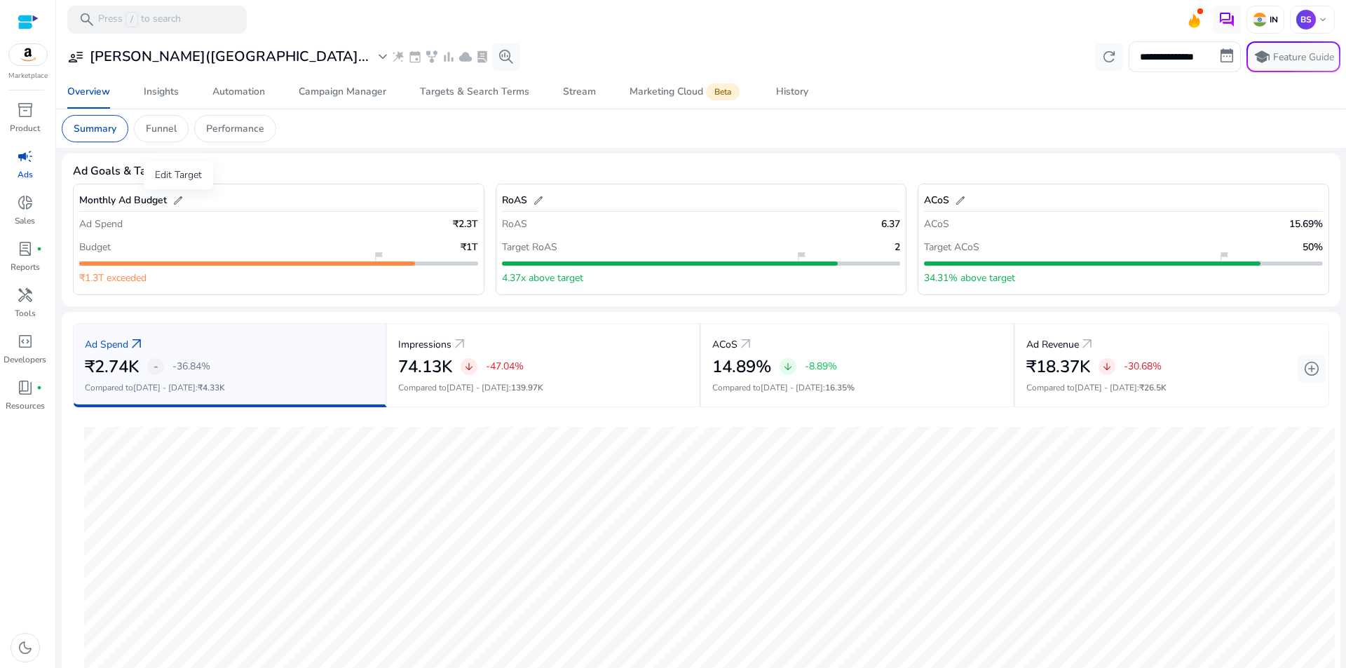
click at [174, 198] on span "edit" at bounding box center [177, 200] width 11 height 11
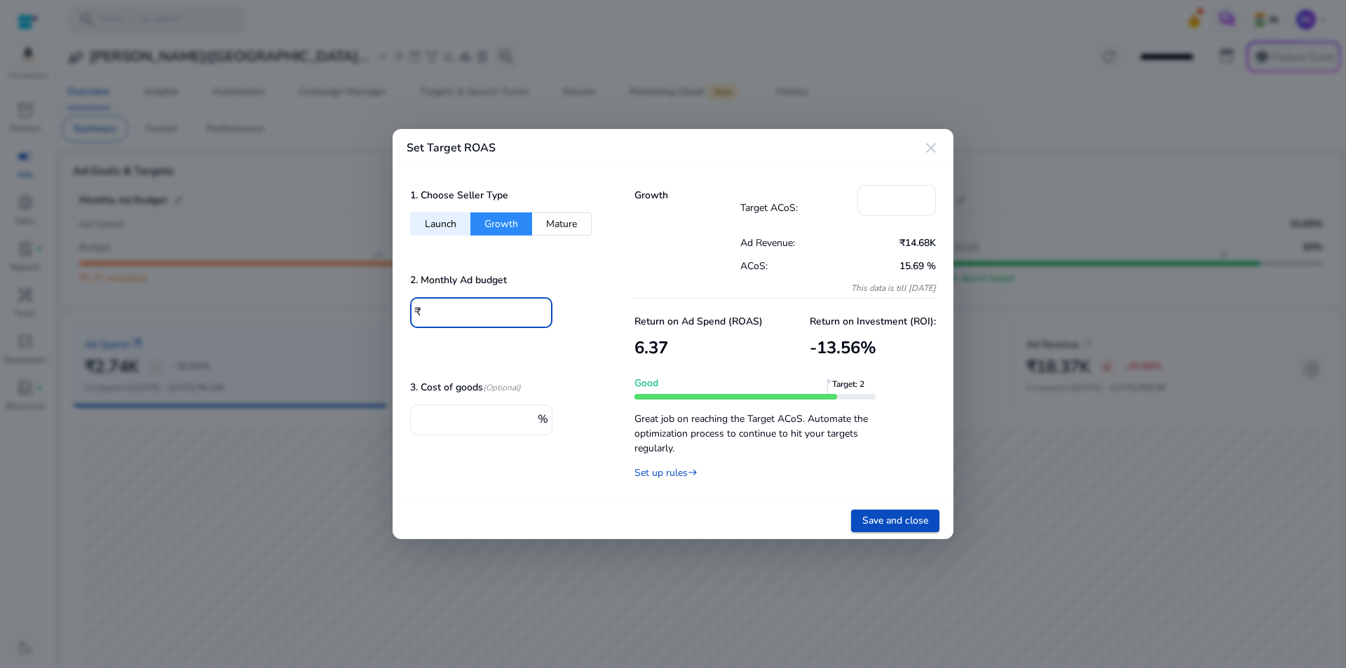
drag, startPoint x: 469, startPoint y: 308, endPoint x: 388, endPoint y: 312, distance: 81.4
click at [388, 312] on div "Set Target ROAS close 1. Choose Seller Type Launch Growth Mature 2. Monthly Ad …" at bounding box center [673, 334] width 1346 height 668
type input "*****"
click at [566, 228] on button "Mature" at bounding box center [562, 223] width 60 height 23
click at [510, 219] on button "Growth" at bounding box center [501, 223] width 62 height 23
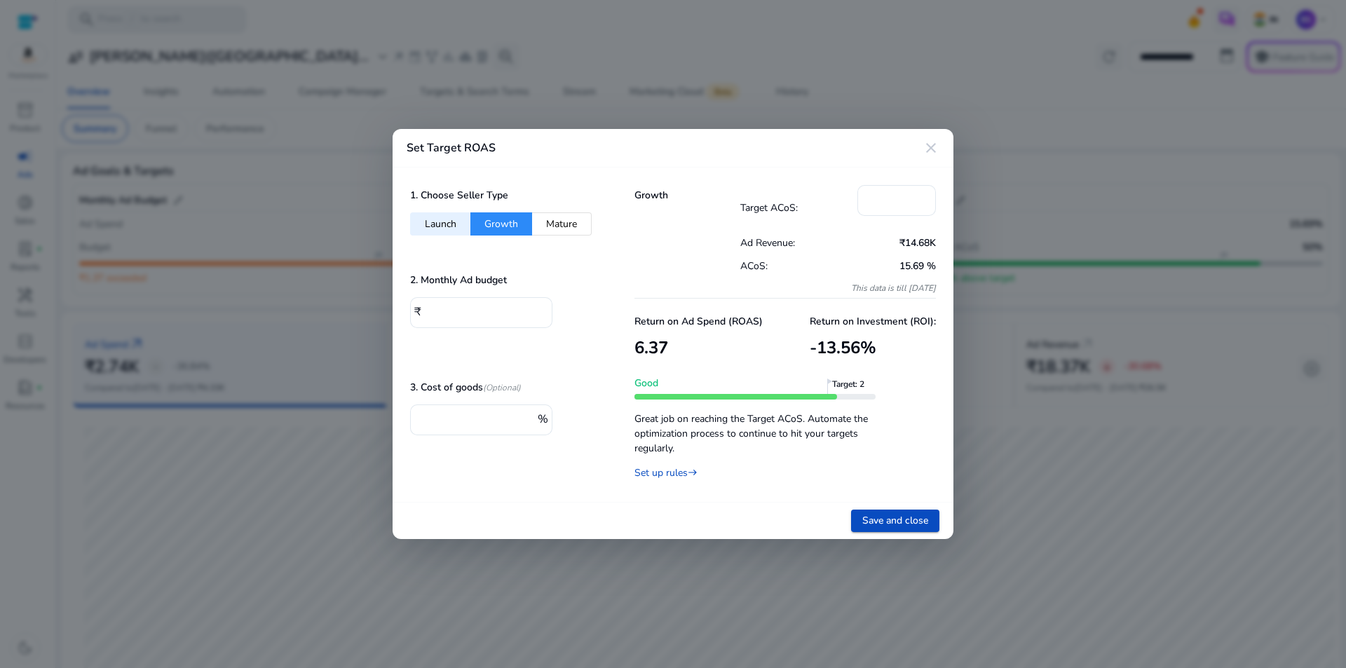
click at [564, 220] on button "Mature" at bounding box center [562, 223] width 60 height 23
type input "**"
click at [897, 517] on span "Save and close" at bounding box center [895, 520] width 66 height 15
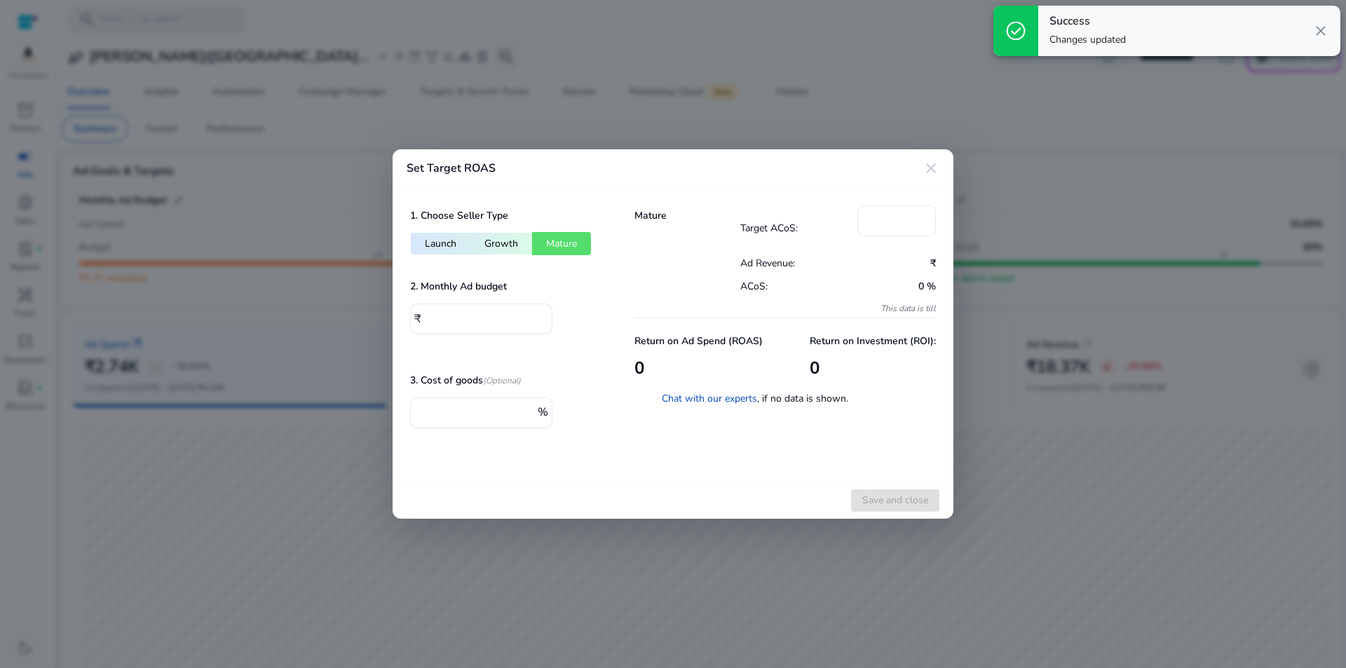
type input "****"
type input "**"
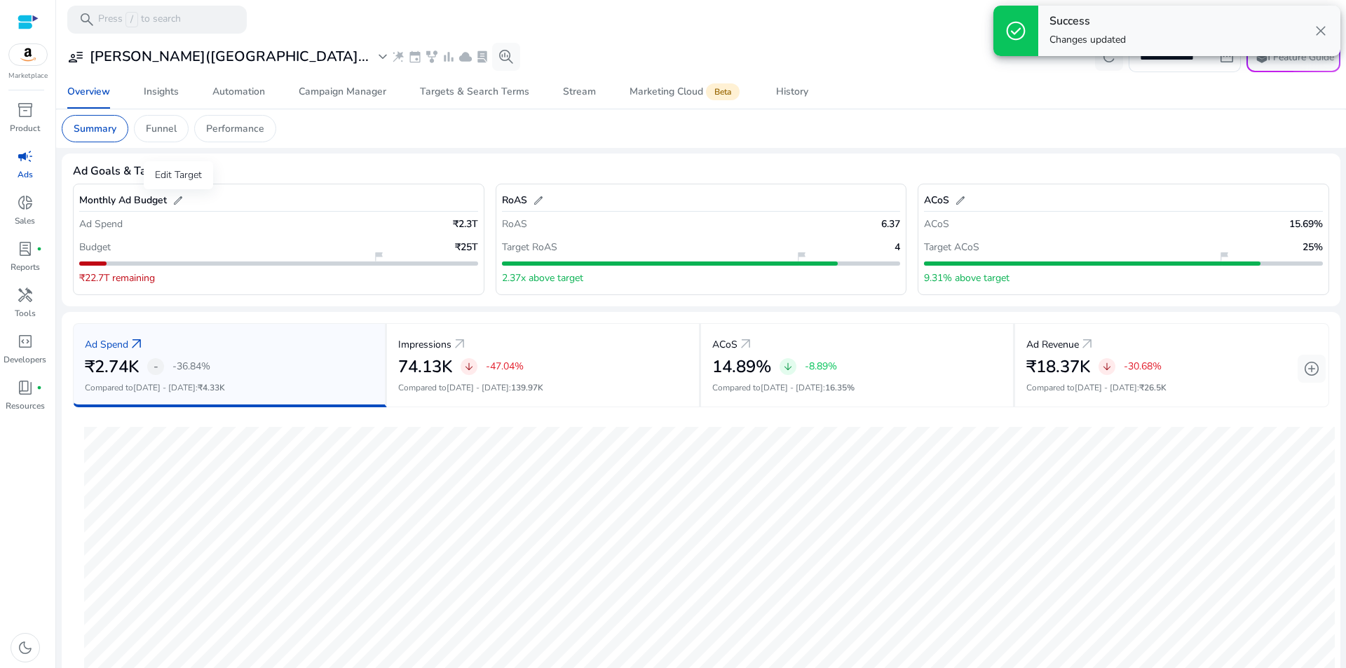
click at [180, 200] on span "edit" at bounding box center [177, 200] width 11 height 11
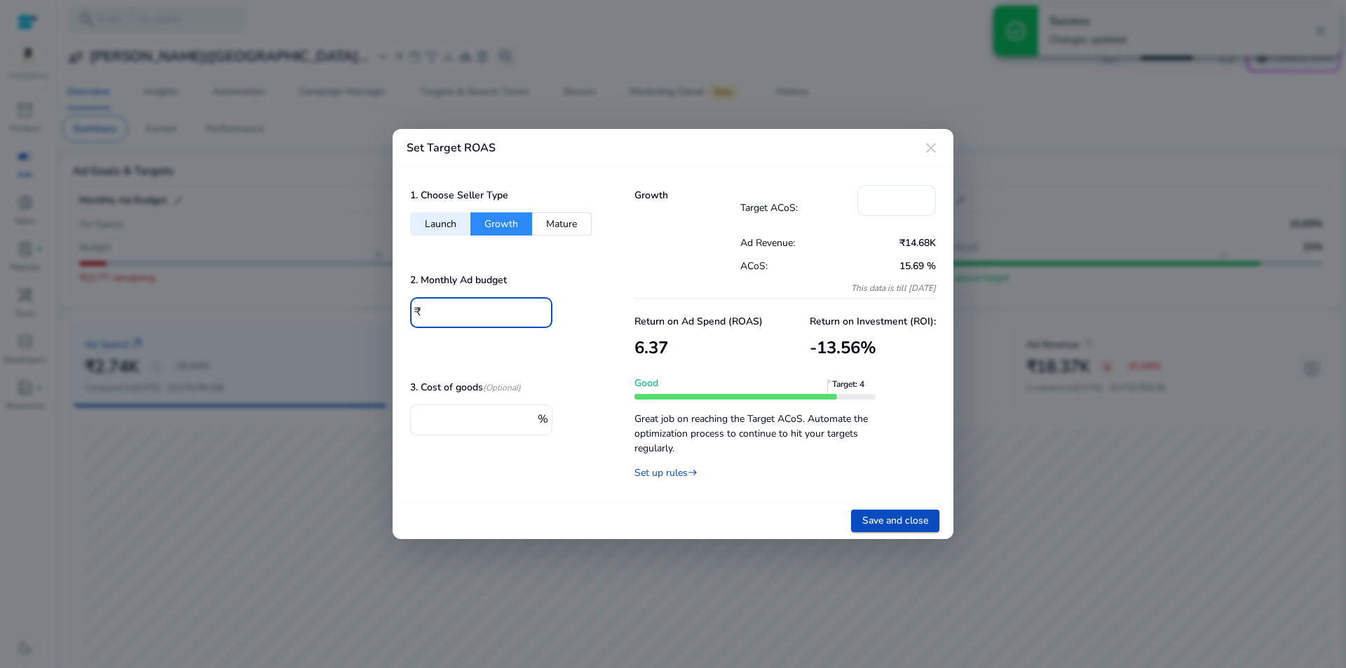
drag, startPoint x: 462, startPoint y: 308, endPoint x: 432, endPoint y: 312, distance: 29.7
click at [433, 312] on input "*****" at bounding box center [483, 311] width 116 height 15
click at [931, 145] on mat-icon "close" at bounding box center [930, 147] width 17 height 17
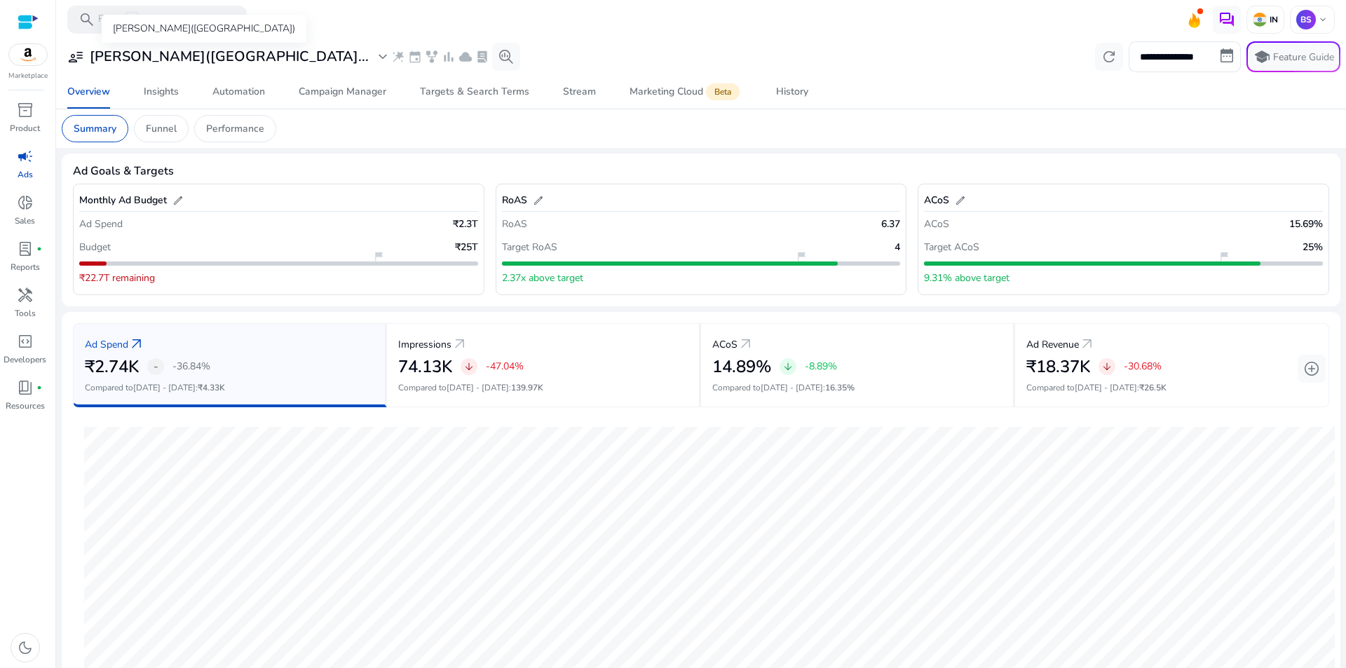
click at [186, 50] on h3 "[PERSON_NAME]([GEOGRAPHIC_DATA]..." at bounding box center [229, 56] width 279 height 17
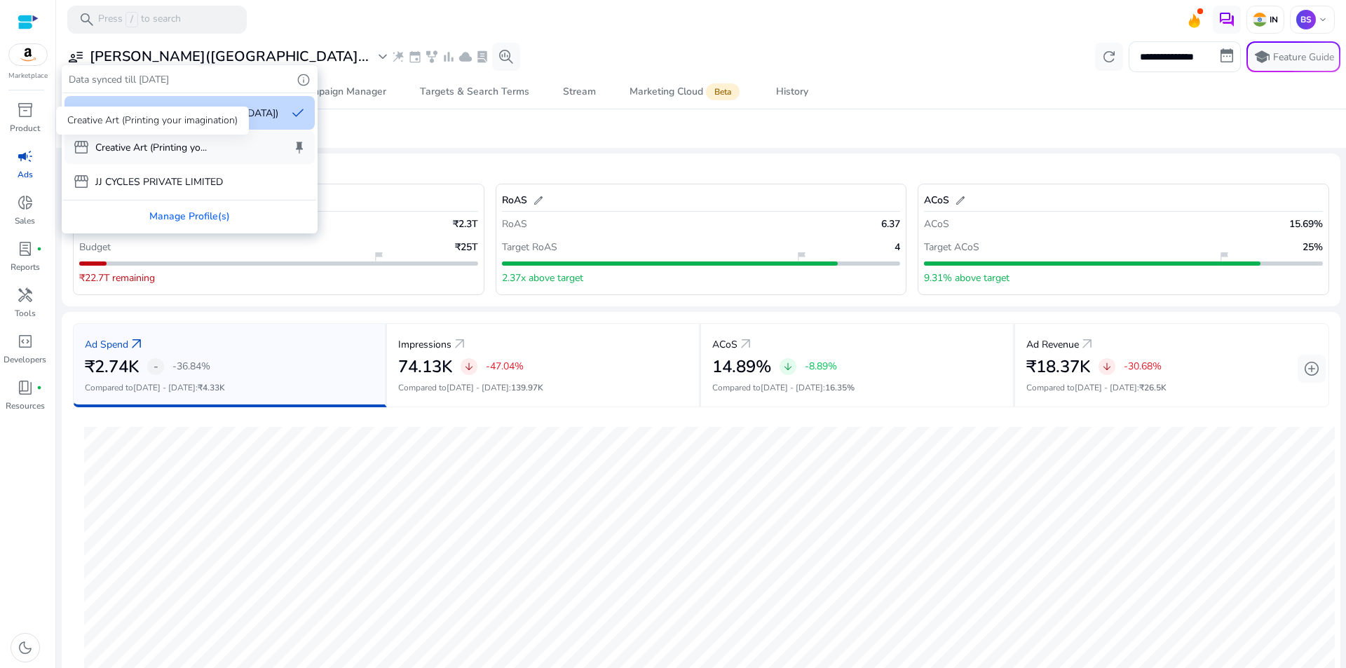
click at [130, 142] on p "Creative Art (Printing yo..." at bounding box center [150, 147] width 111 height 15
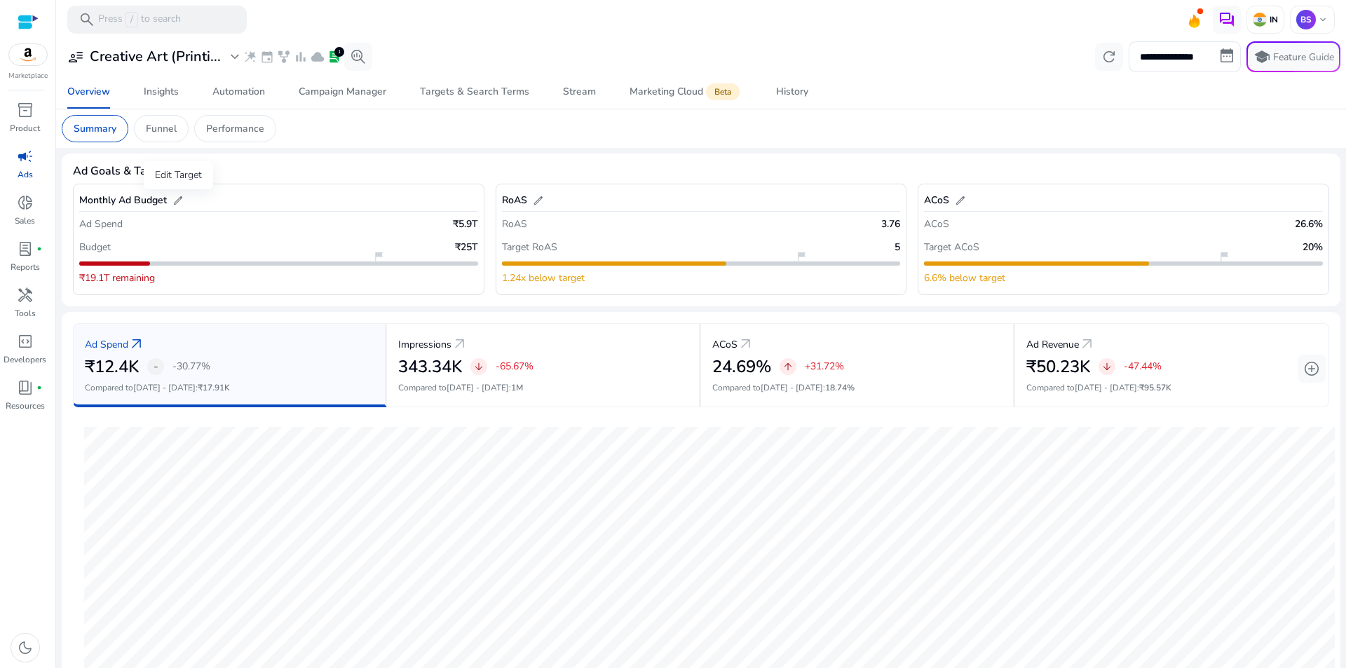
click at [175, 199] on span "edit" at bounding box center [177, 200] width 11 height 11
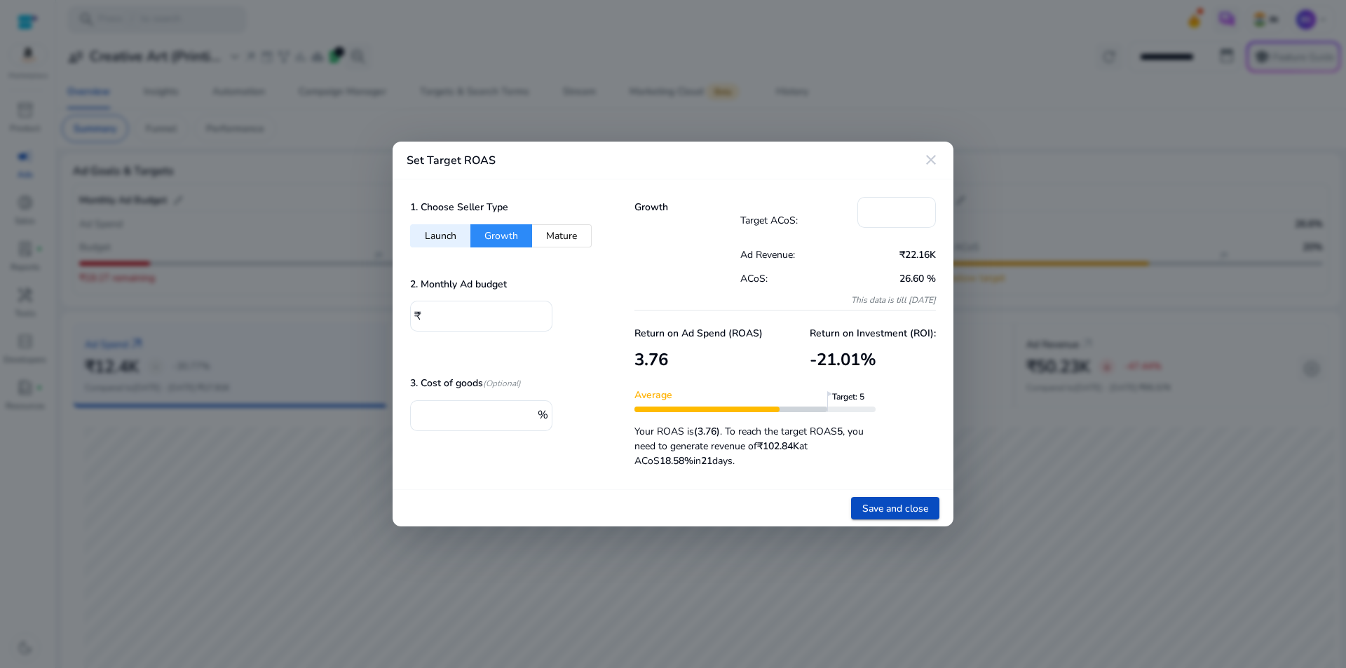
click at [562, 229] on button "Mature" at bounding box center [562, 235] width 60 height 23
type input "**"
click at [899, 501] on span "Save and close" at bounding box center [895, 508] width 66 height 15
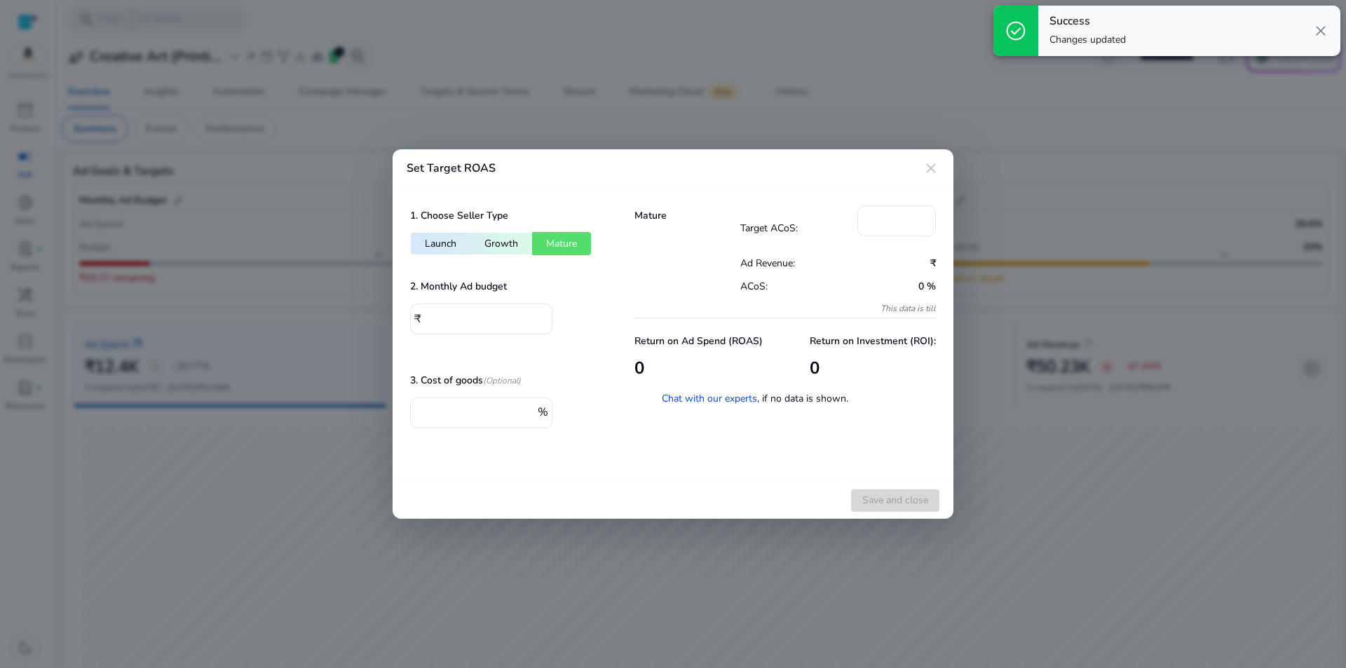
type input "**"
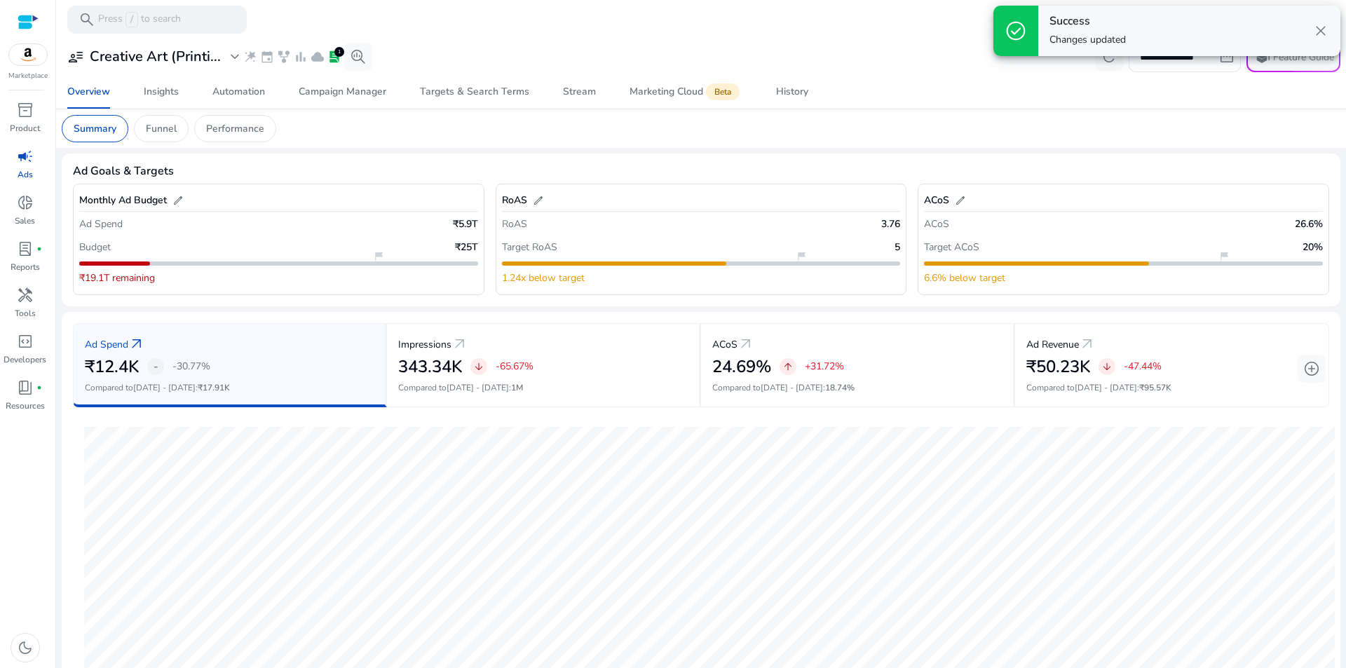
click at [925, 177] on div "Ad Goals & Targets" at bounding box center [701, 171] width 1256 height 13
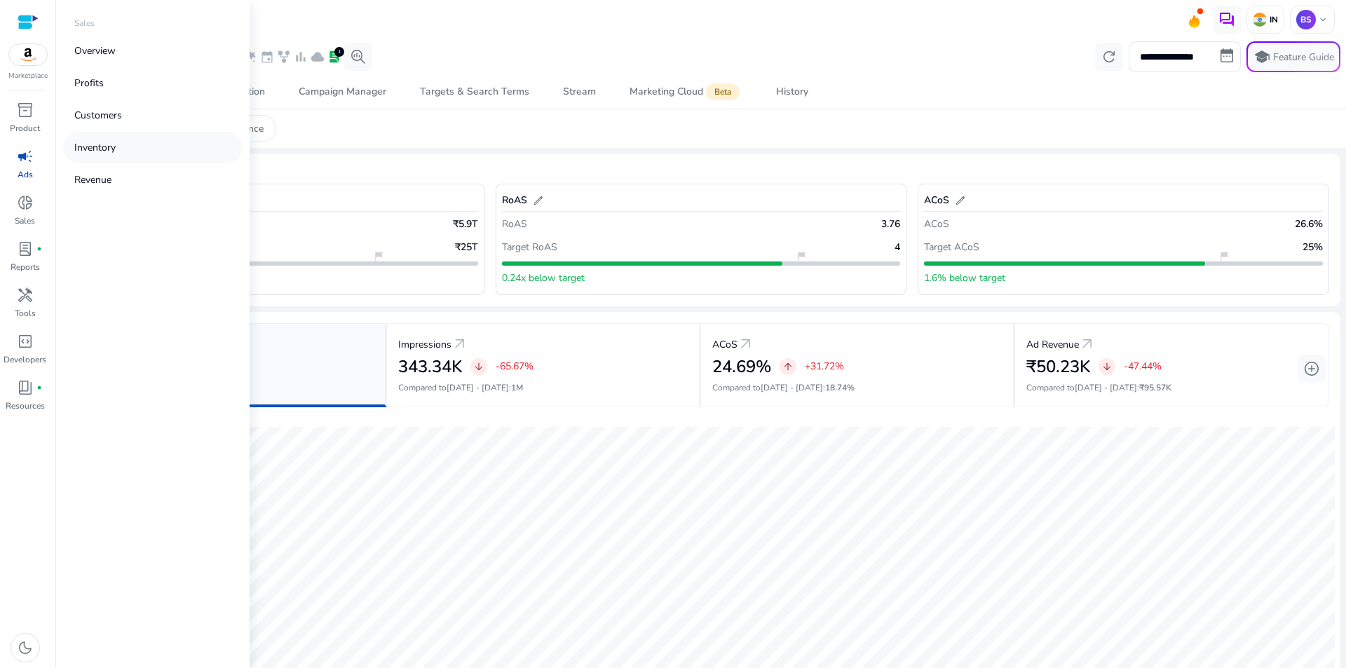
click at [132, 148] on link "Inventory" at bounding box center [152, 148] width 179 height 32
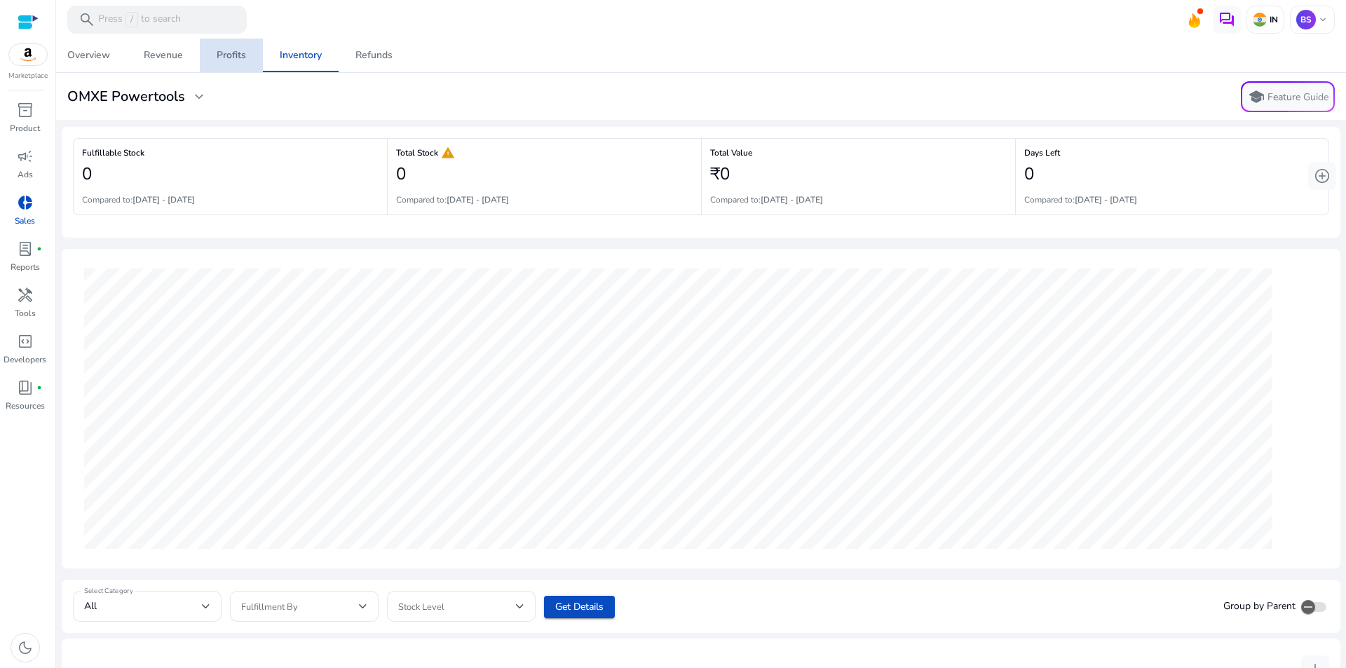
click at [244, 53] on div "Profits" at bounding box center [231, 55] width 29 height 10
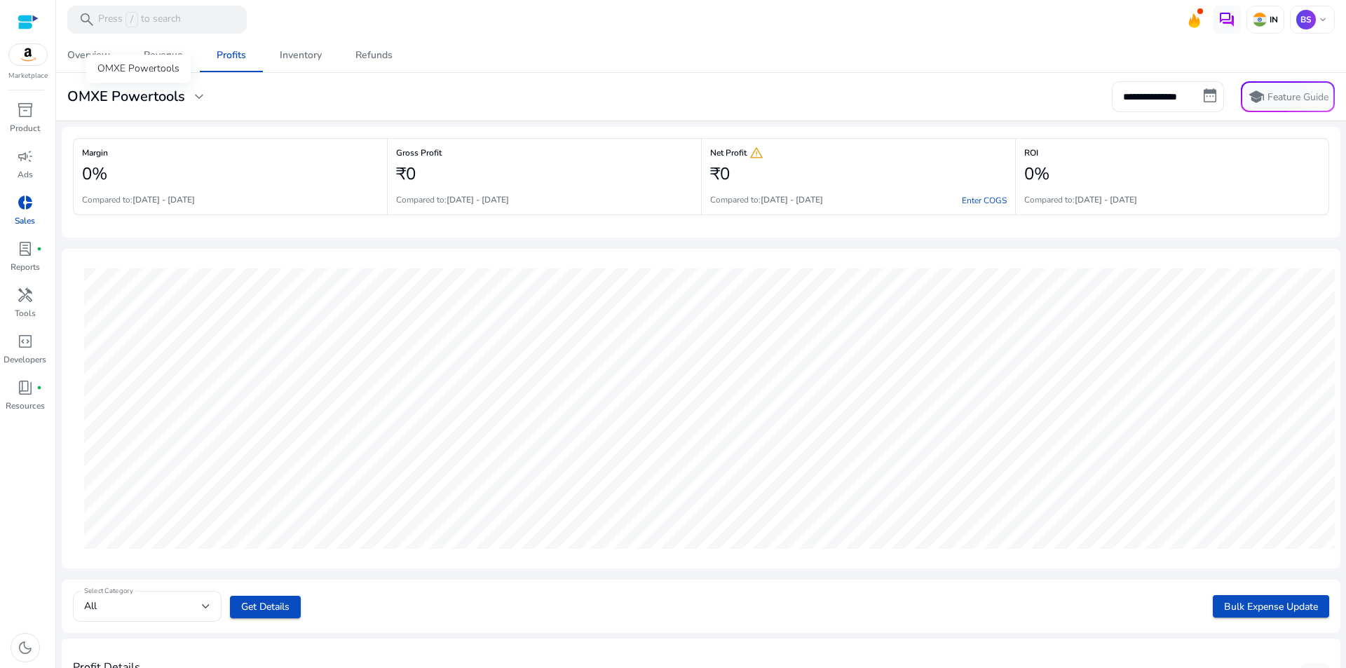
click at [188, 96] on div "OMXE Powertools expand_more" at bounding box center [137, 96] width 140 height 17
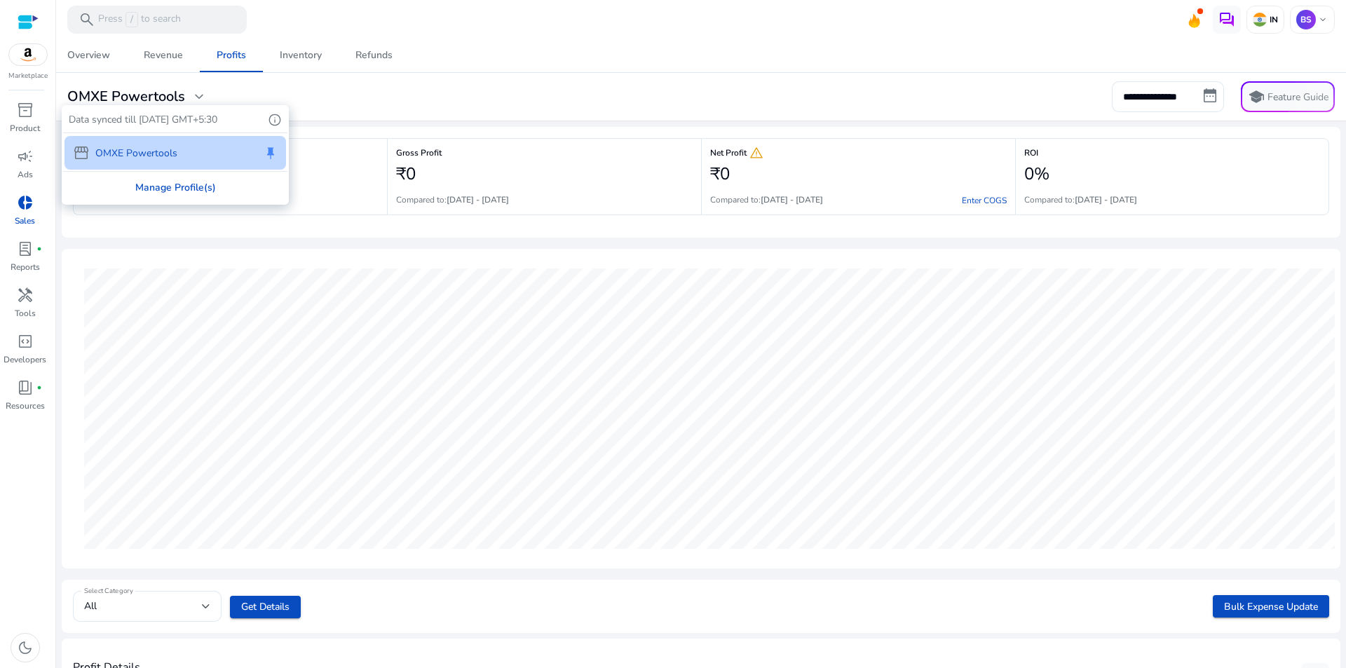
click at [182, 185] on div "Manage Profile(s)" at bounding box center [175, 188] width 224 height 32
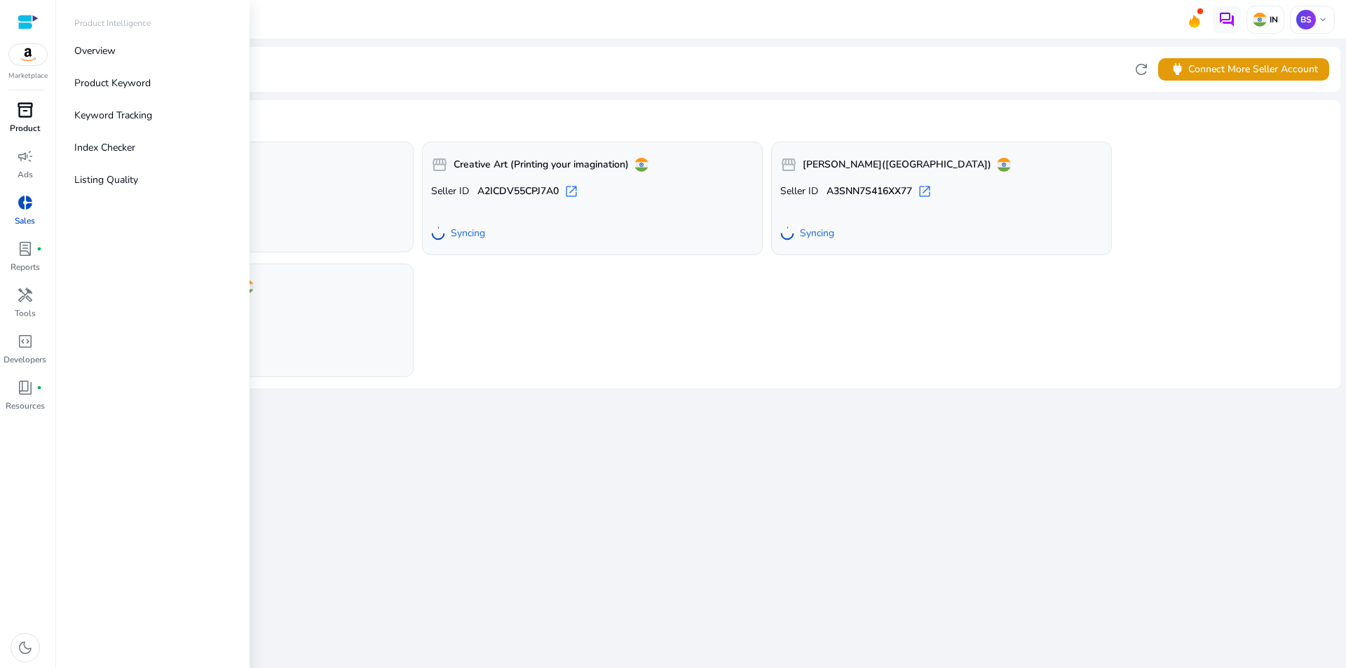
click at [27, 116] on span "inventory_2" at bounding box center [25, 110] width 17 height 17
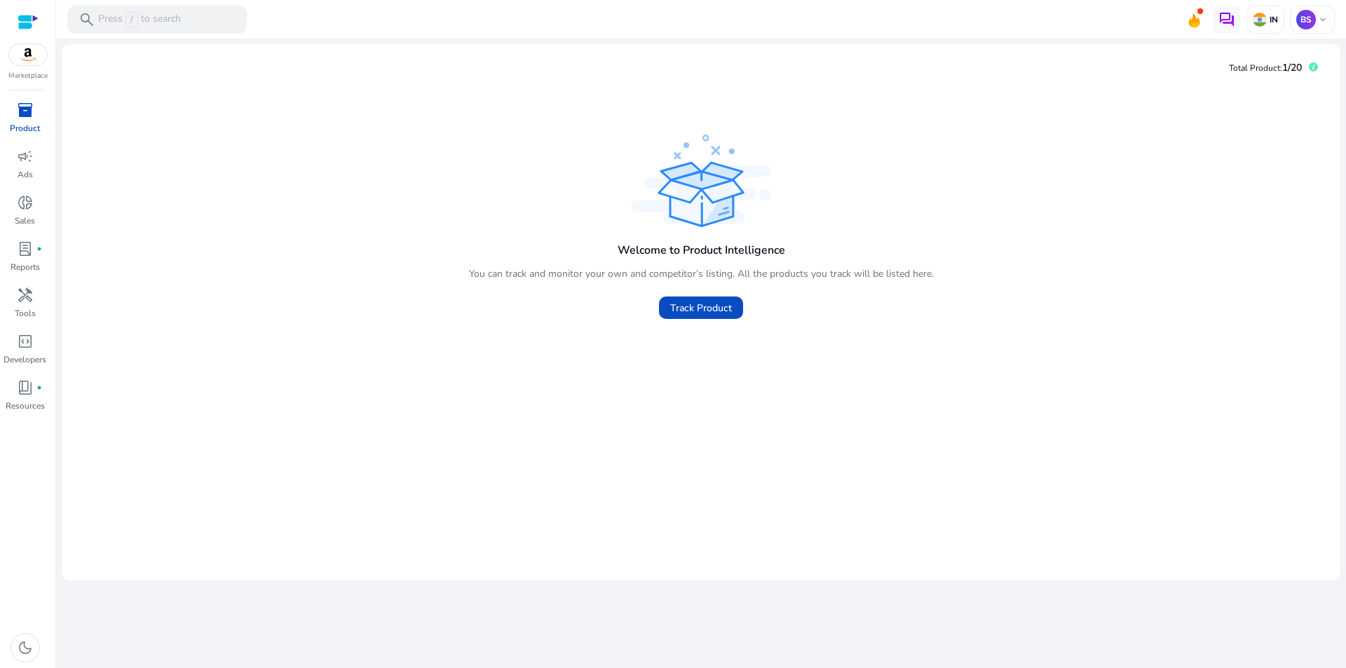
click at [21, 144] on link "inventory_2 Product" at bounding box center [25, 122] width 50 height 46
click at [41, 65] on div "Marketplace" at bounding box center [27, 40] width 55 height 81
click at [34, 62] on img at bounding box center [28, 54] width 38 height 21
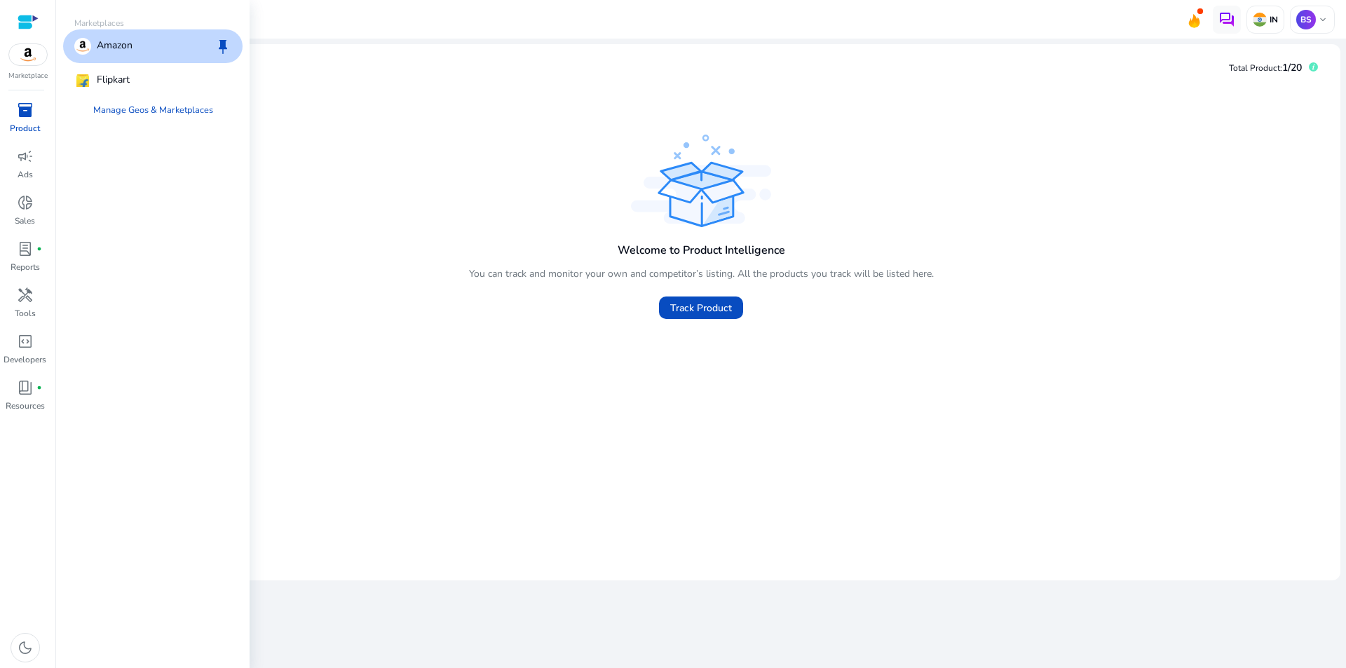
click at [148, 50] on div "Amazon keep" at bounding box center [152, 46] width 179 height 34
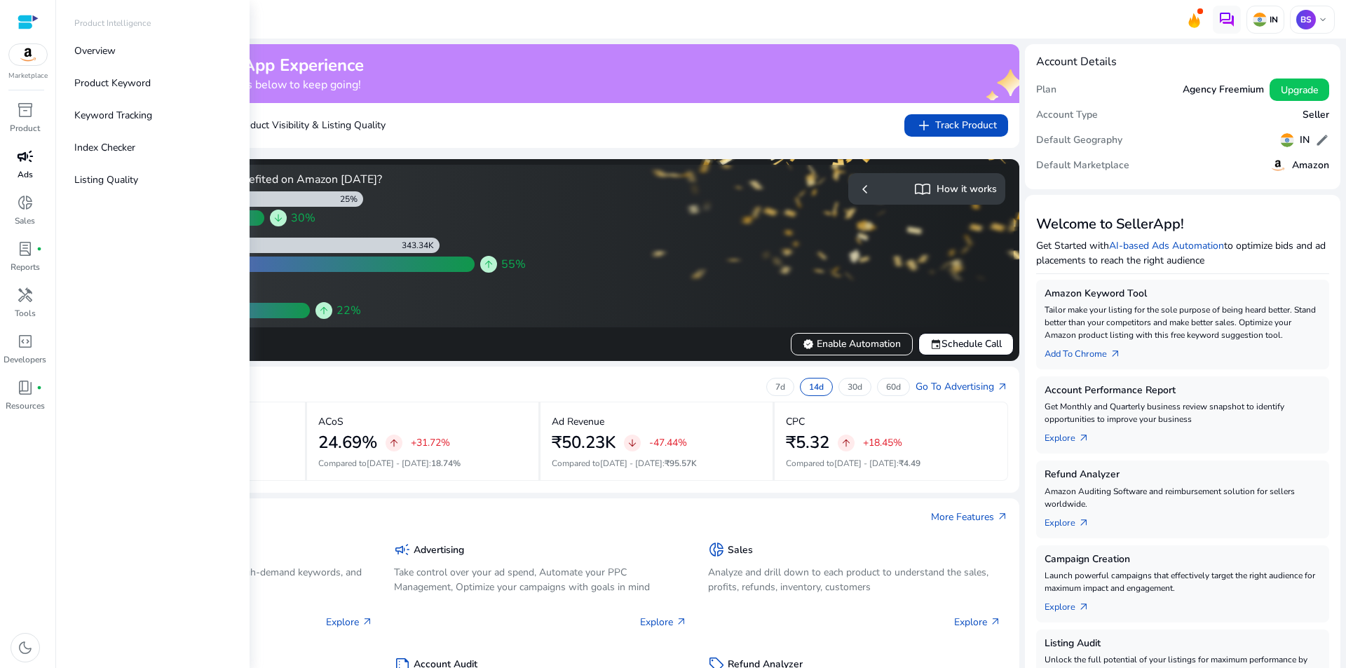
click at [26, 160] on span "campaign" at bounding box center [25, 156] width 17 height 17
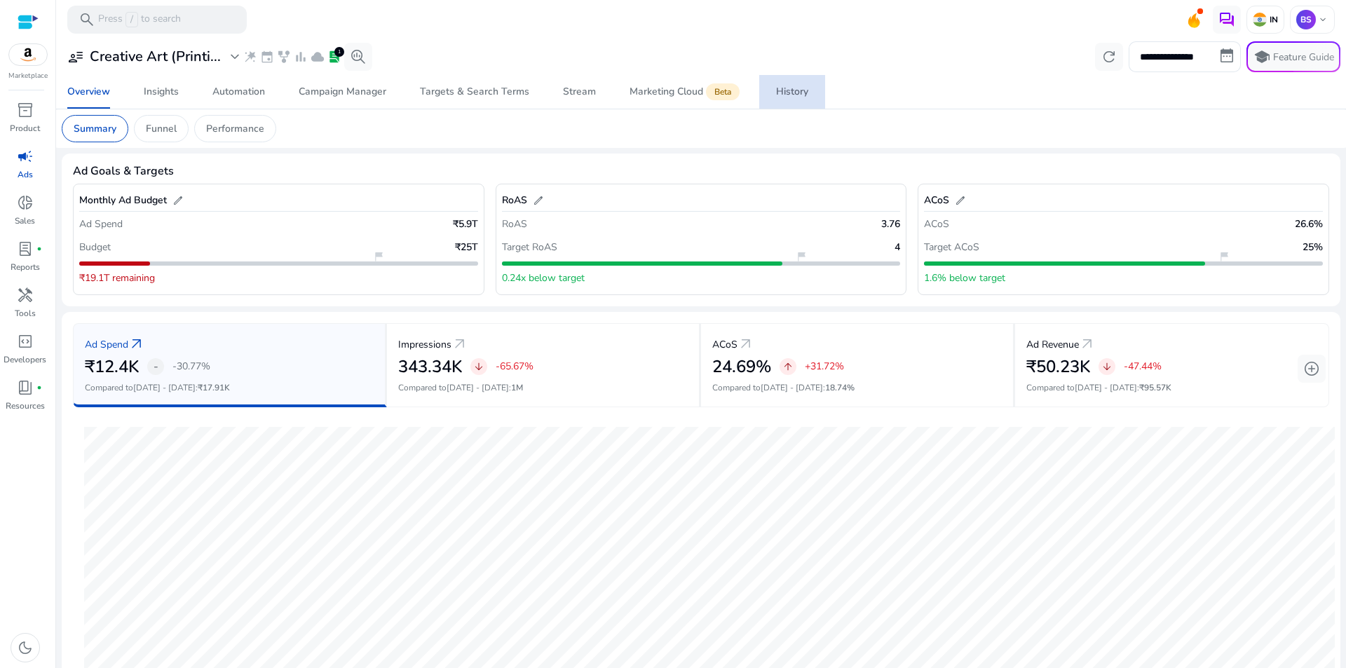
click at [793, 96] on div "History" at bounding box center [792, 92] width 32 height 10
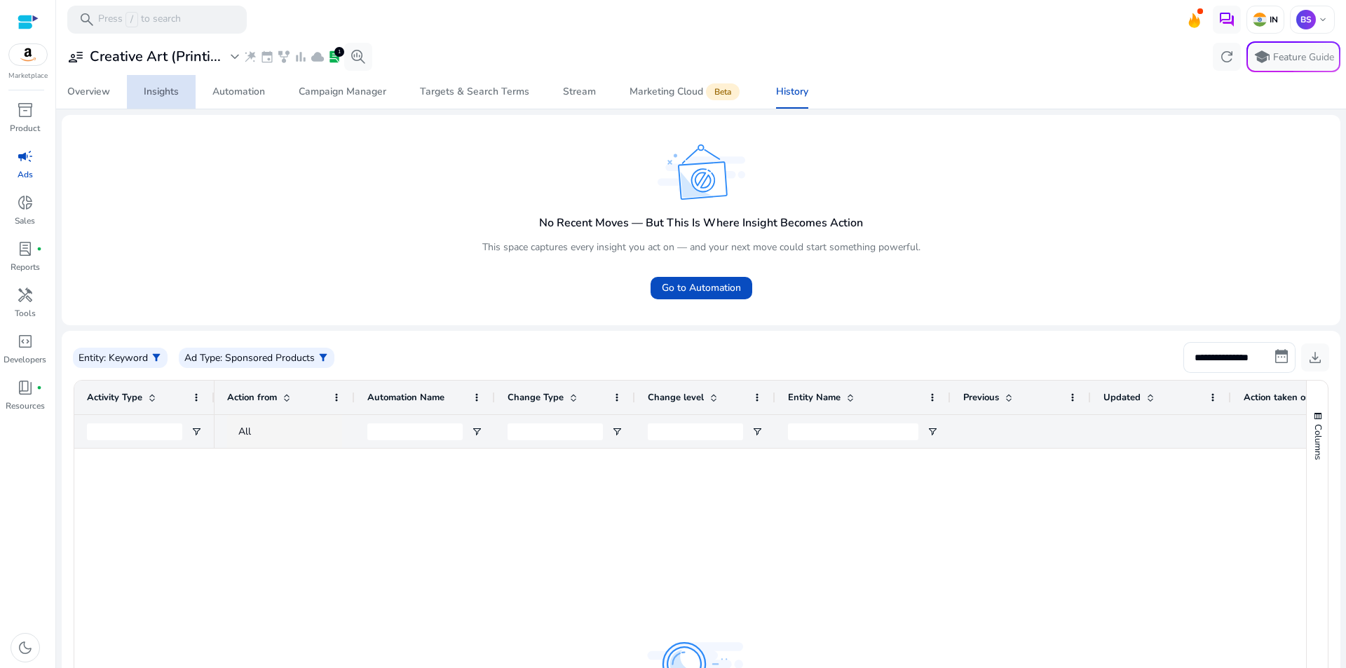
click at [160, 92] on div "Insights" at bounding box center [161, 92] width 35 height 10
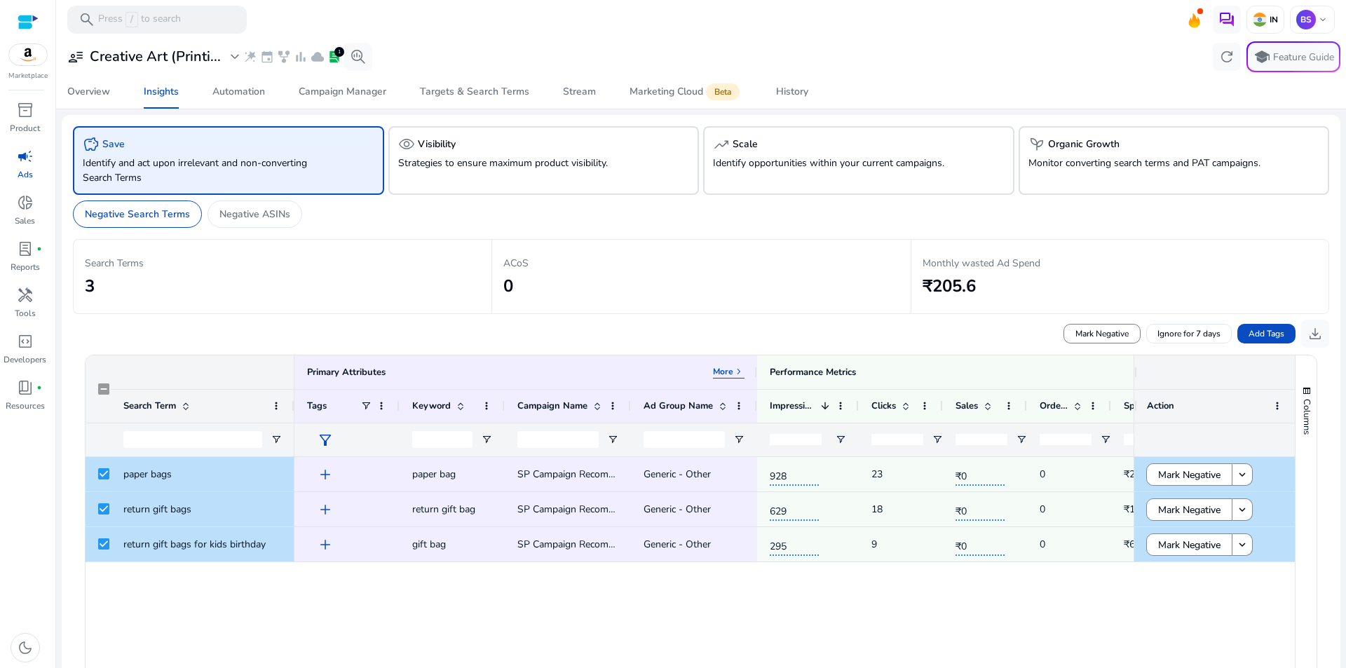
drag, startPoint x: 273, startPoint y: 405, endPoint x: 236, endPoint y: 435, distance: 47.4
click at [236, 435] on div "Primary Attributes More keyboard_arrow_right Search Term" at bounding box center [190, 405] width 209 height 101
click at [369, 311] on div "Search Terms 3" at bounding box center [282, 276] width 418 height 75
click at [437, 435] on input "Keyword Filter Input" at bounding box center [442, 439] width 60 height 17
click at [486, 440] on span "Open Filter Menu" at bounding box center [486, 439] width 11 height 11
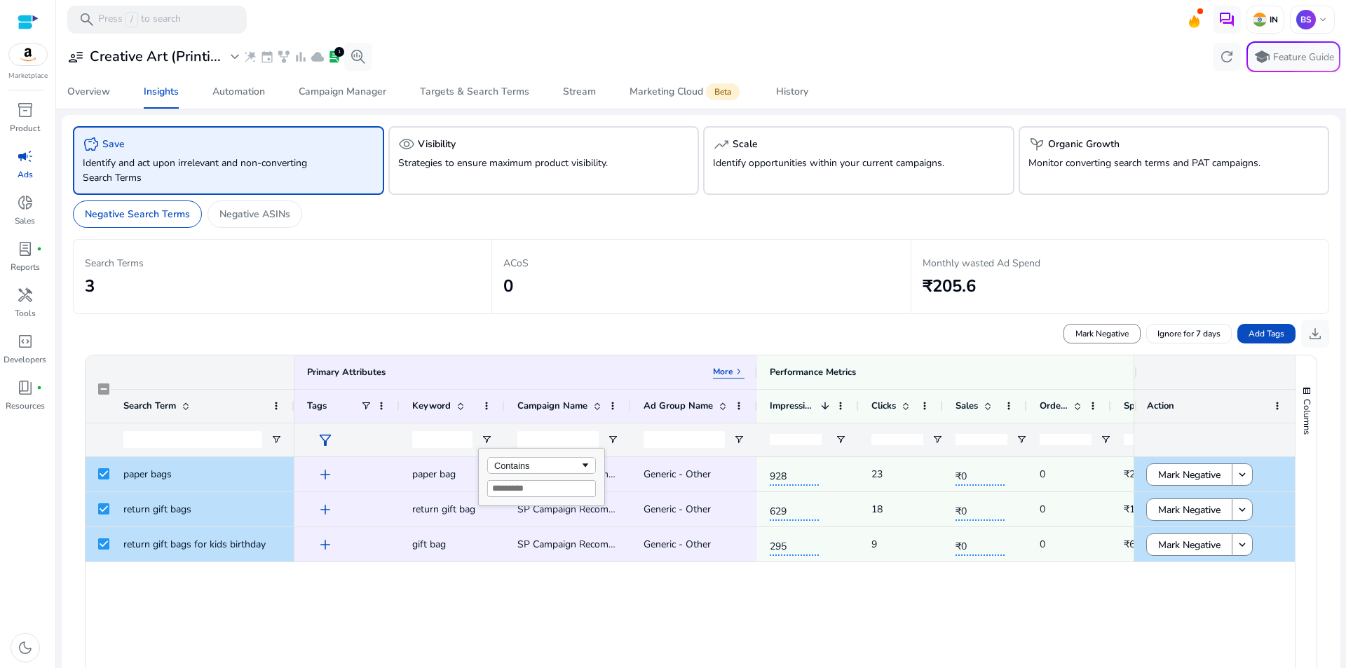
click at [598, 591] on div "add paper bag SP Campaign Recommendation - Suggested Products - 09/30/2025 e513…" at bounding box center [713, 657] width 839 height 400
click at [446, 89] on div "Targets & Search Terms" at bounding box center [474, 92] width 109 height 10
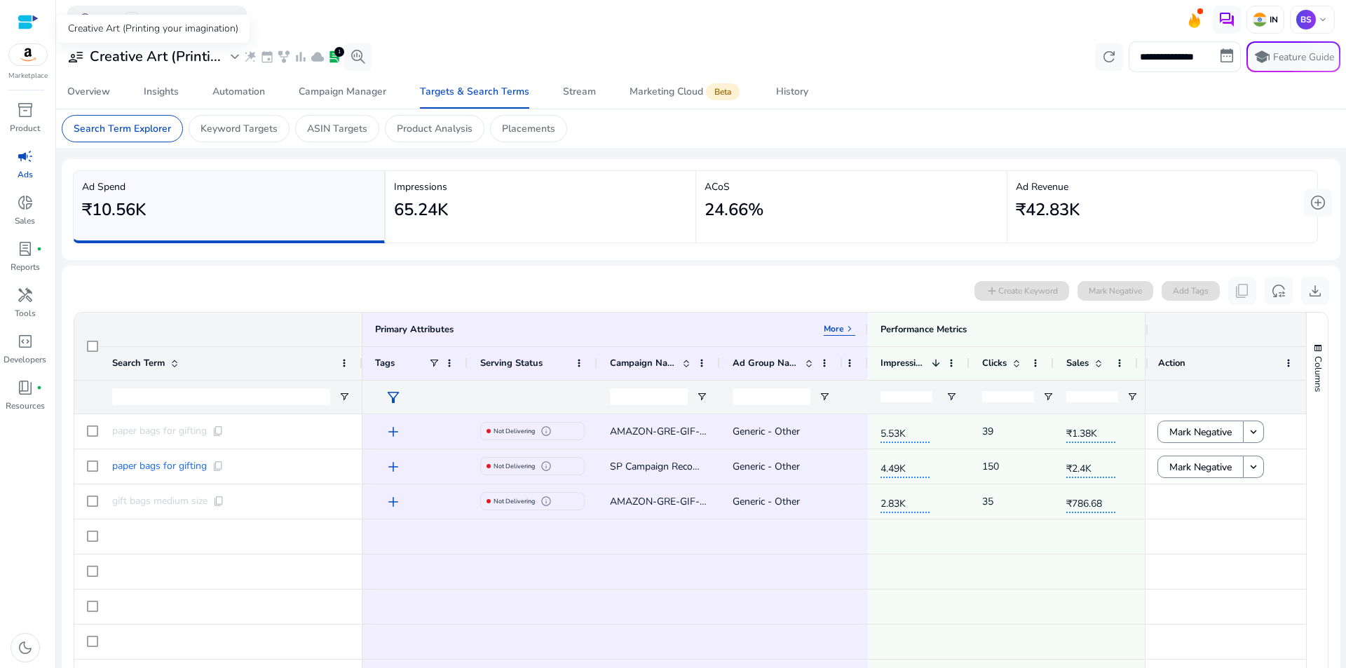
click at [191, 55] on h3 "Creative Art (Printi..." at bounding box center [155, 56] width 131 height 17
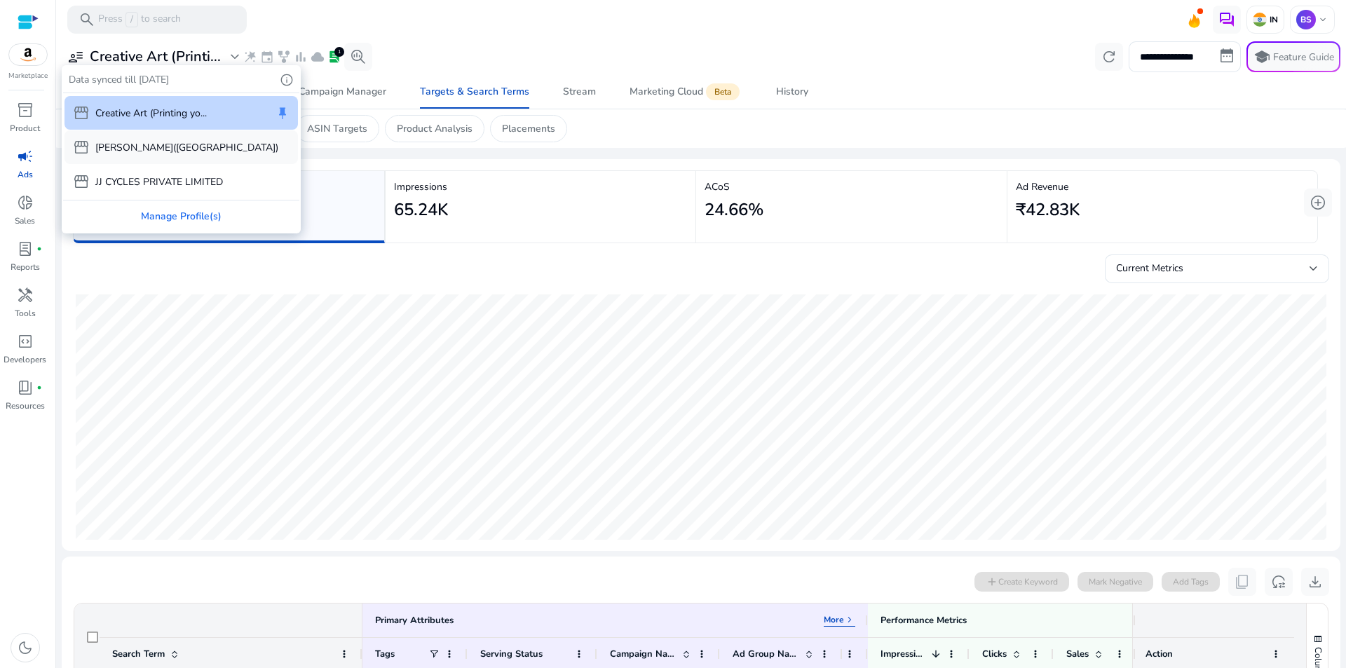
click at [156, 149] on p "[PERSON_NAME]([GEOGRAPHIC_DATA])" at bounding box center [186, 147] width 183 height 15
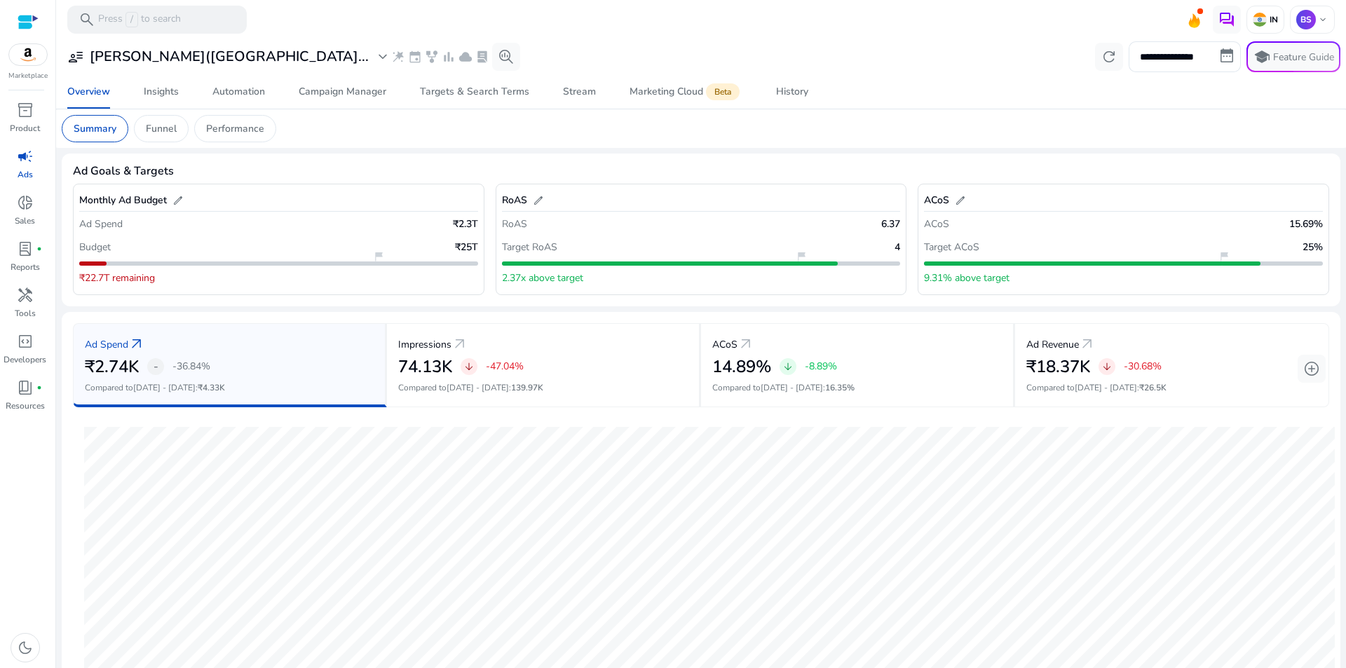
click at [227, 71] on div "**********" at bounding box center [701, 56] width 1279 height 31
click at [238, 60] on h3 "[PERSON_NAME]([GEOGRAPHIC_DATA]..." at bounding box center [229, 56] width 279 height 17
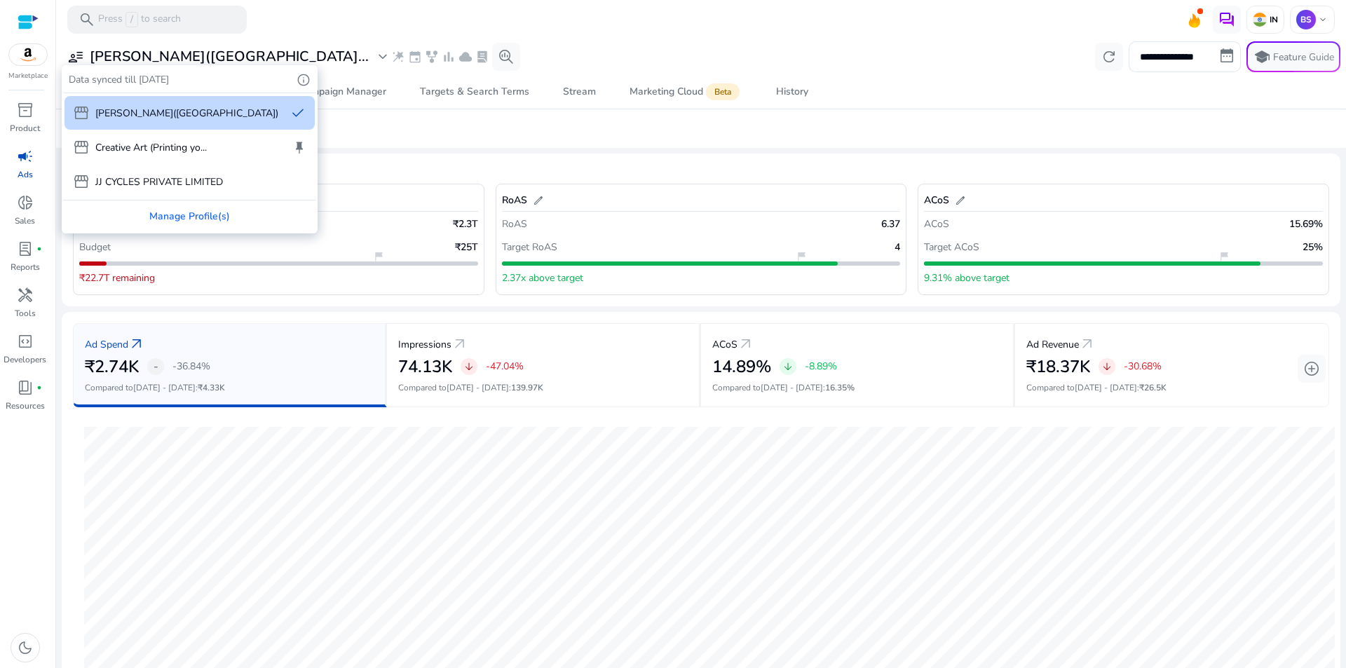
click at [421, 170] on div at bounding box center [673, 334] width 1346 height 668
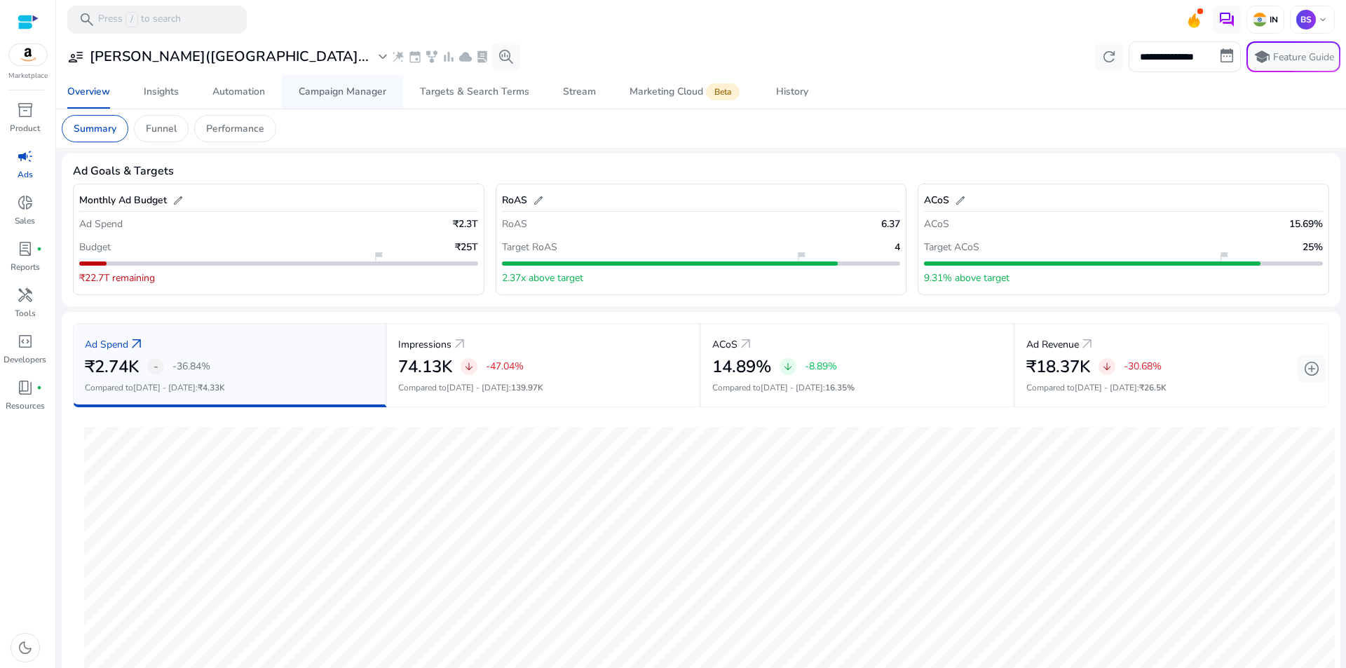
click at [348, 97] on div "Campaign Manager" at bounding box center [343, 92] width 88 height 10
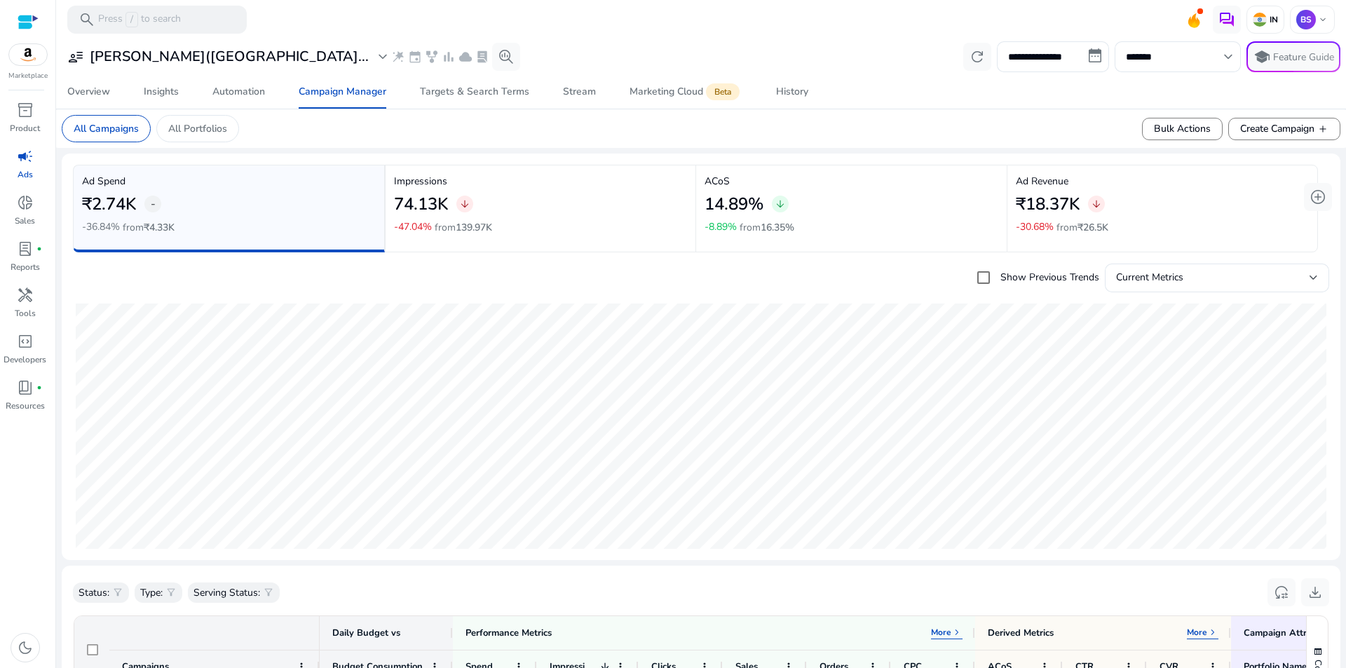
scroll to position [421, 0]
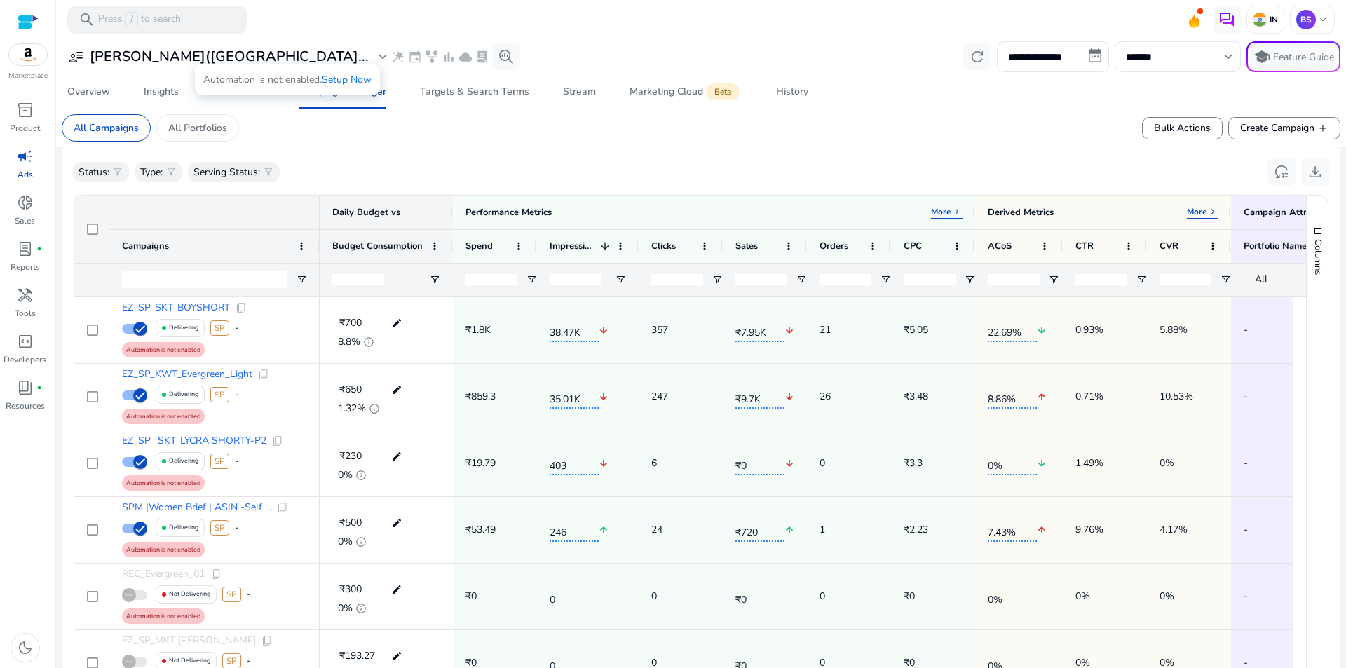
click at [391, 56] on span "wand_stars" at bounding box center [398, 57] width 14 height 14
click at [355, 81] on link "Setup Now" at bounding box center [347, 79] width 50 height 13
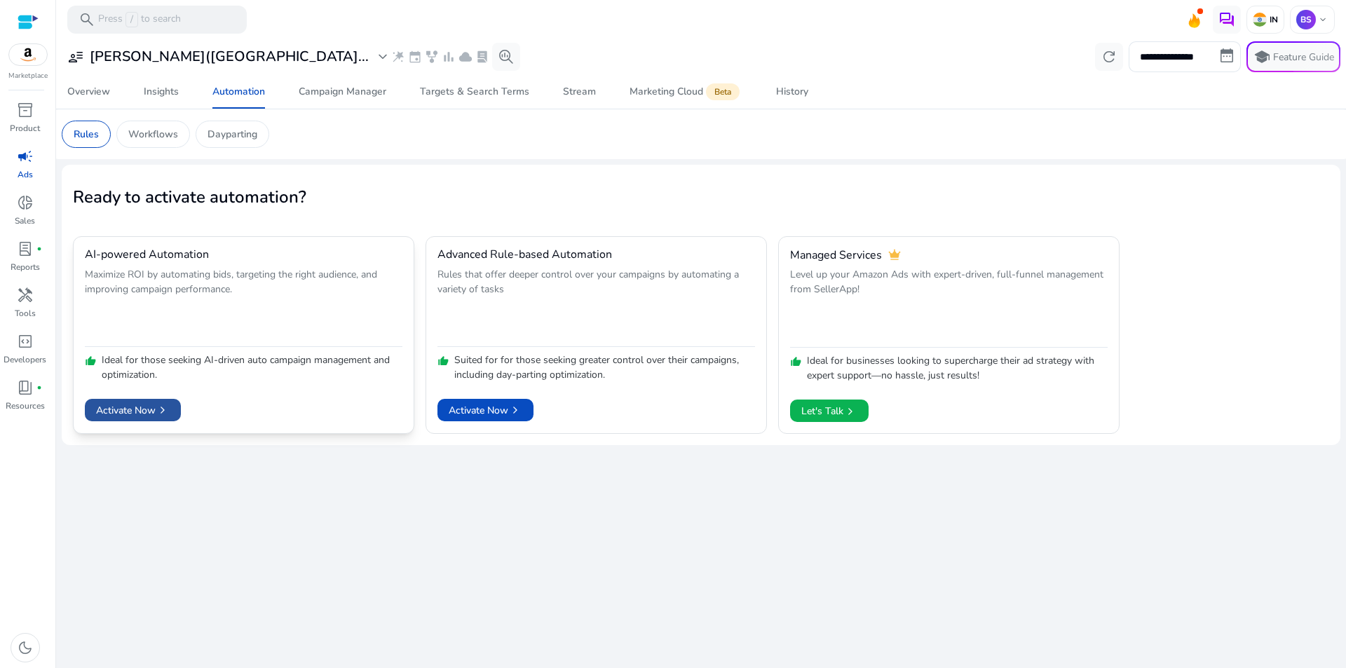
click at [162, 405] on span "chevron_right" at bounding box center [163, 410] width 14 height 14
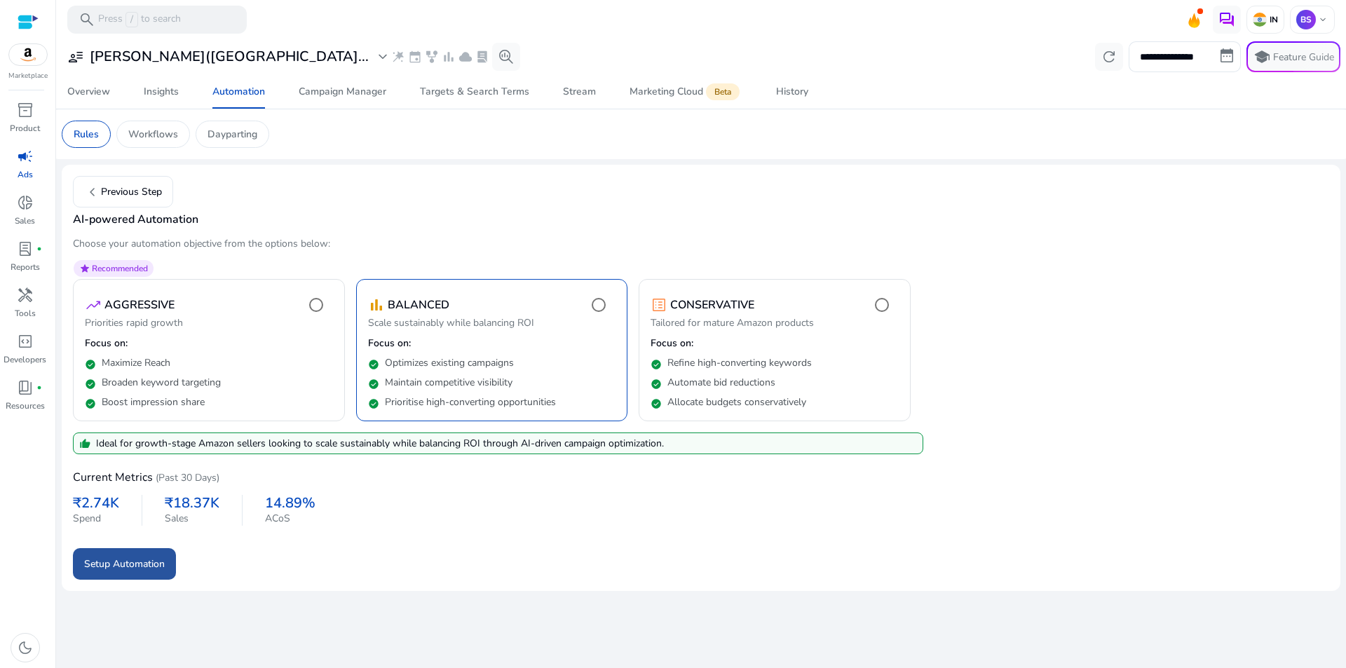
click at [131, 564] on span "Setup Automation" at bounding box center [124, 564] width 81 height 15
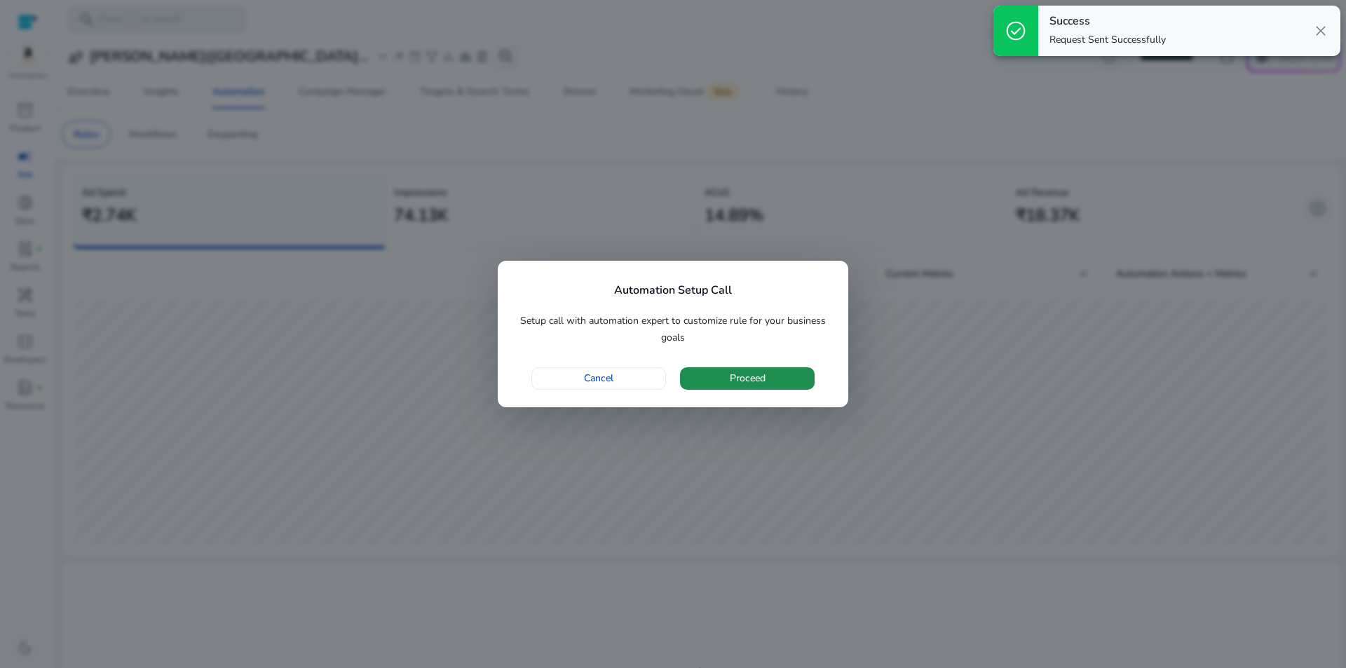
click at [748, 377] on span "Proceed" at bounding box center [748, 378] width 36 height 15
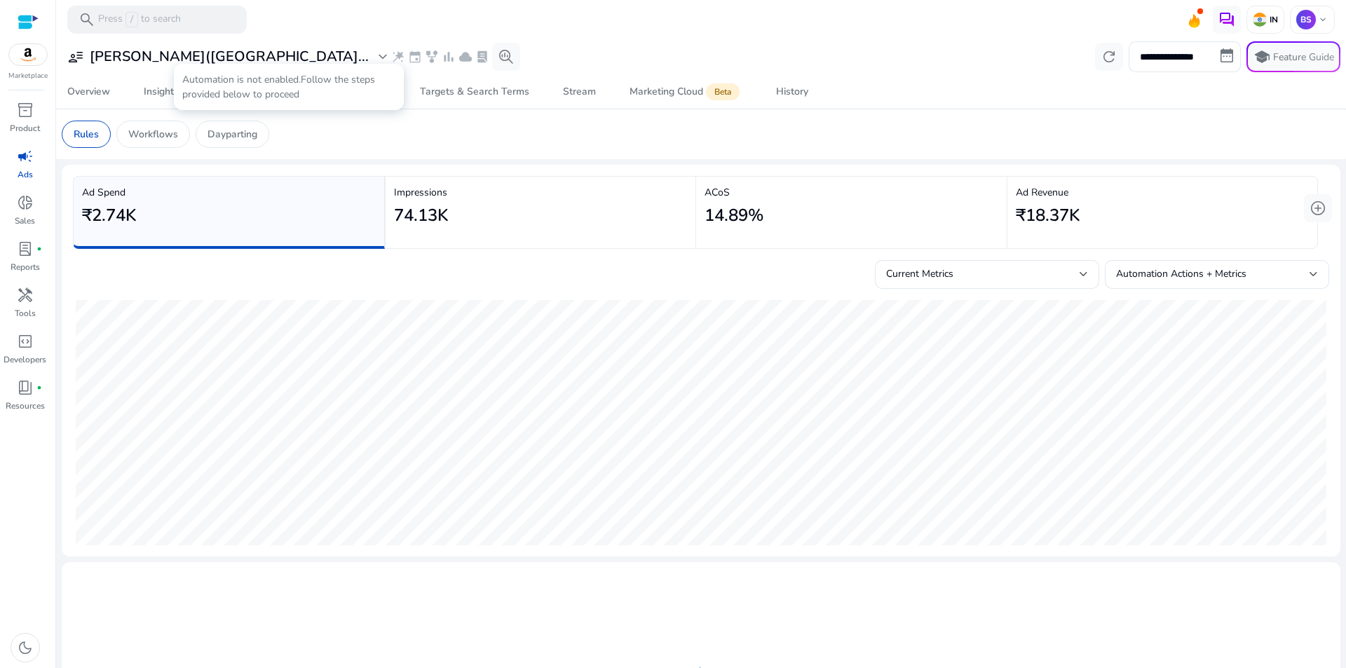
click at [391, 57] on span "wand_stars" at bounding box center [398, 57] width 14 height 14
click at [154, 128] on p "Workflows" at bounding box center [153, 134] width 50 height 15
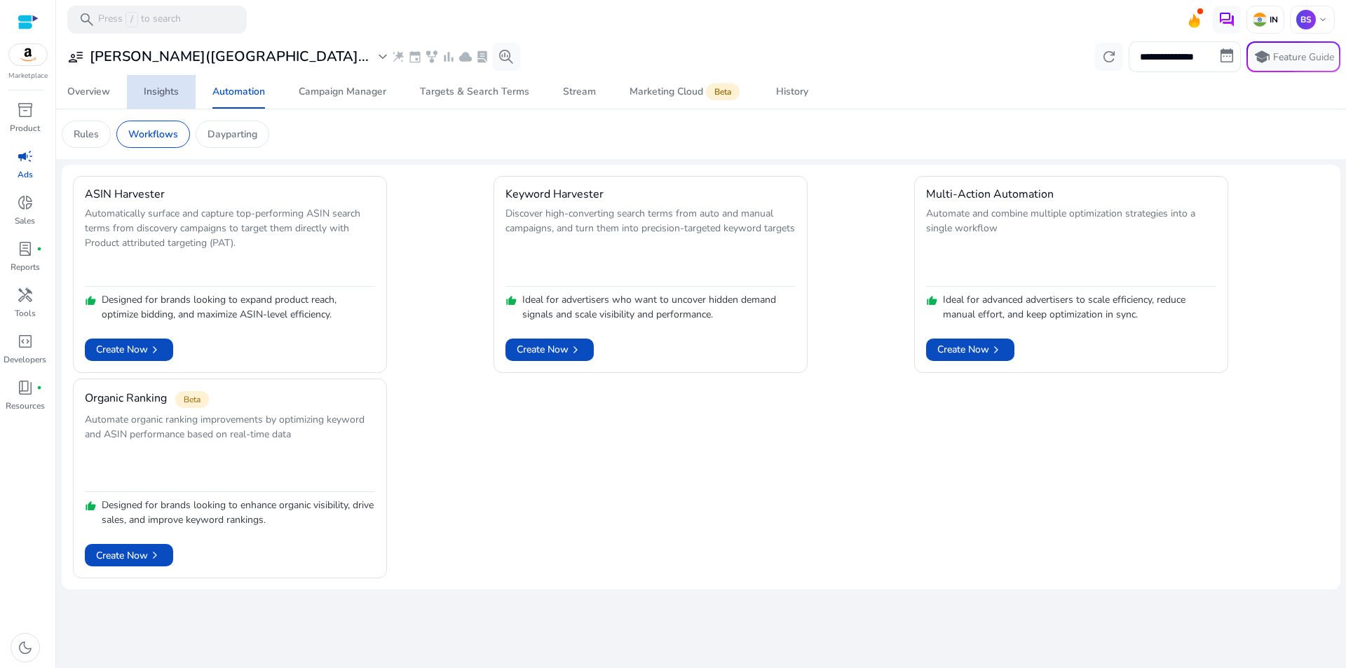
click at [168, 96] on div "Insights" at bounding box center [161, 92] width 35 height 10
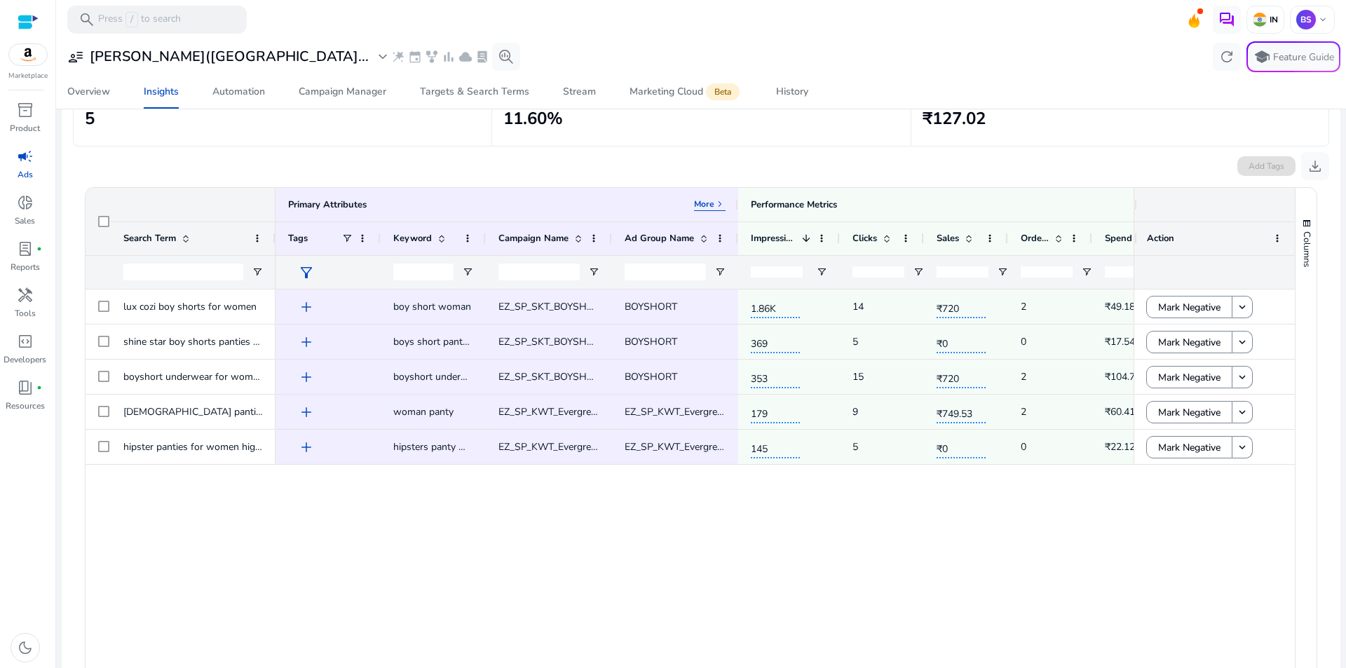
scroll to position [210, 0]
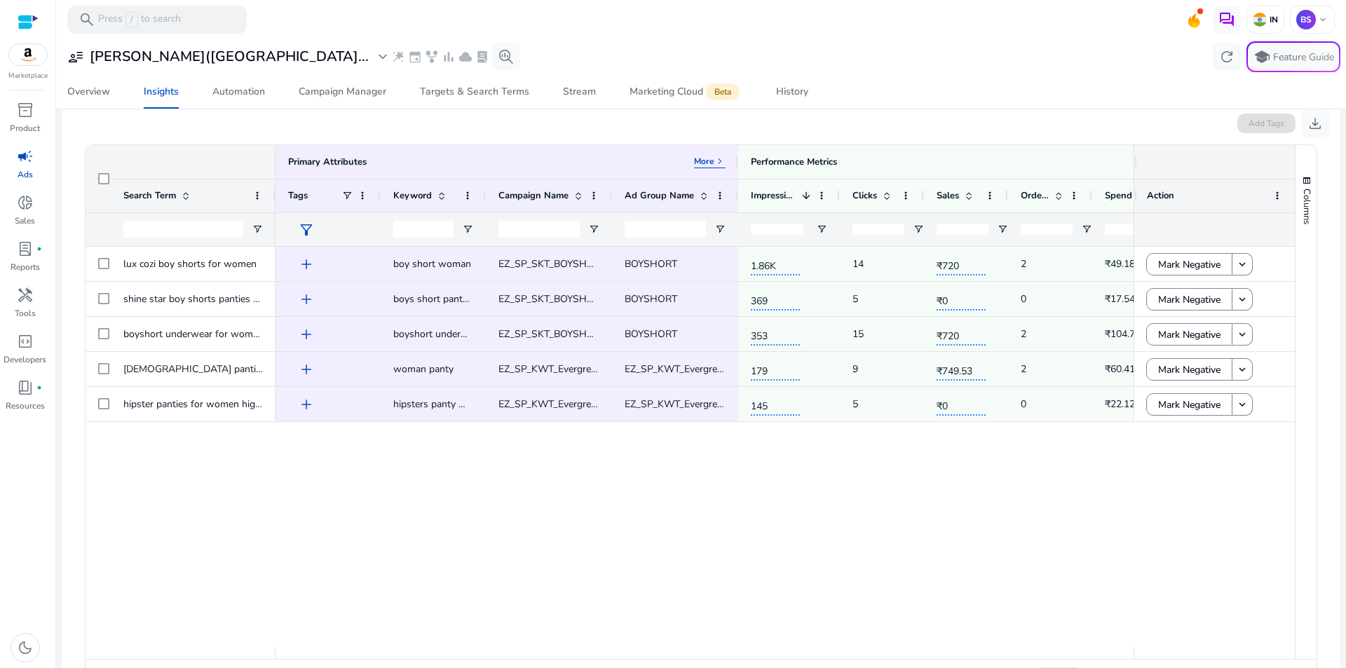
drag, startPoint x: 746, startPoint y: 651, endPoint x: 887, endPoint y: 644, distance: 141.1
click at [887, 644] on div "Primary Attributes More keyboard_arrow_right Search Term Primary Attributes Tags" at bounding box center [690, 402] width 1209 height 514
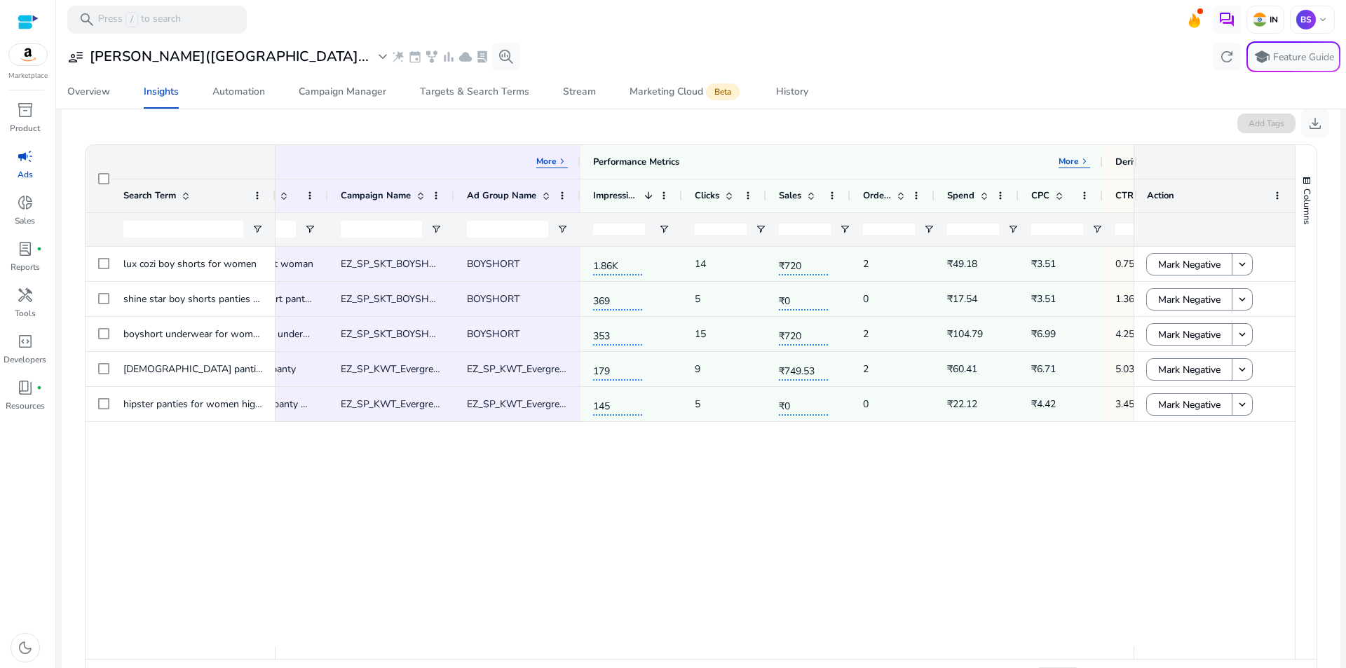
scroll to position [0, 0]
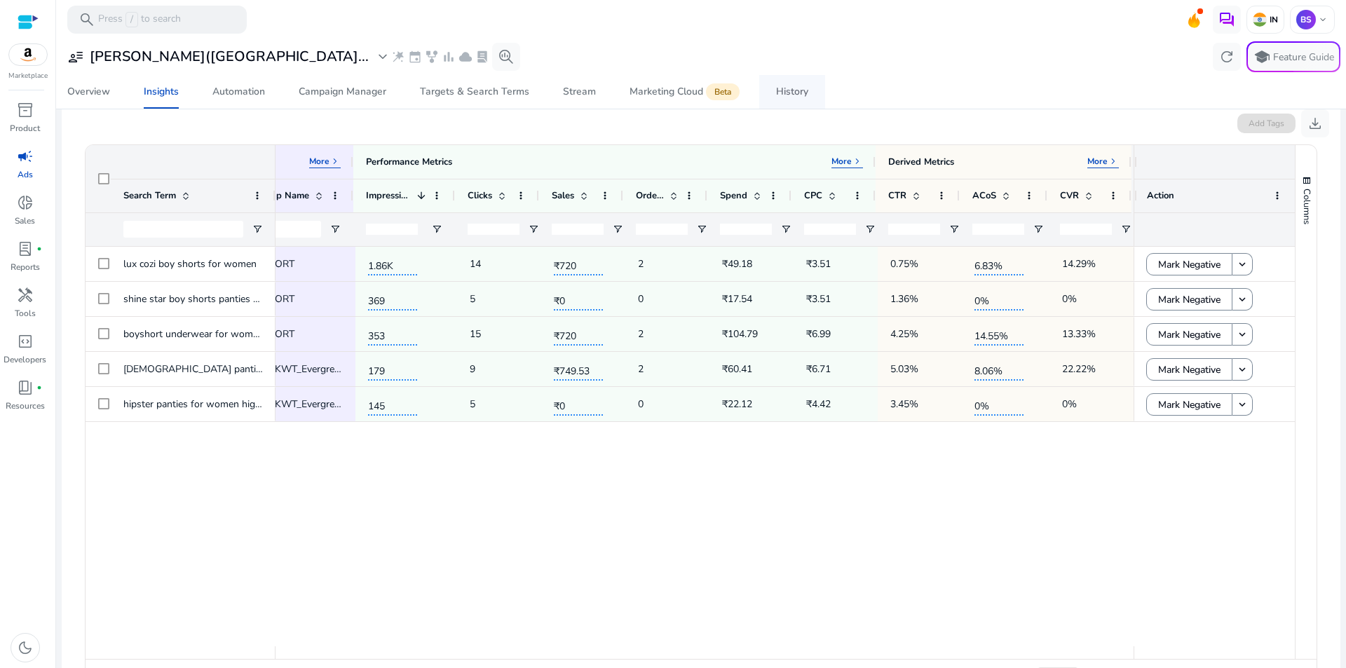
click at [794, 95] on div "History" at bounding box center [792, 92] width 32 height 10
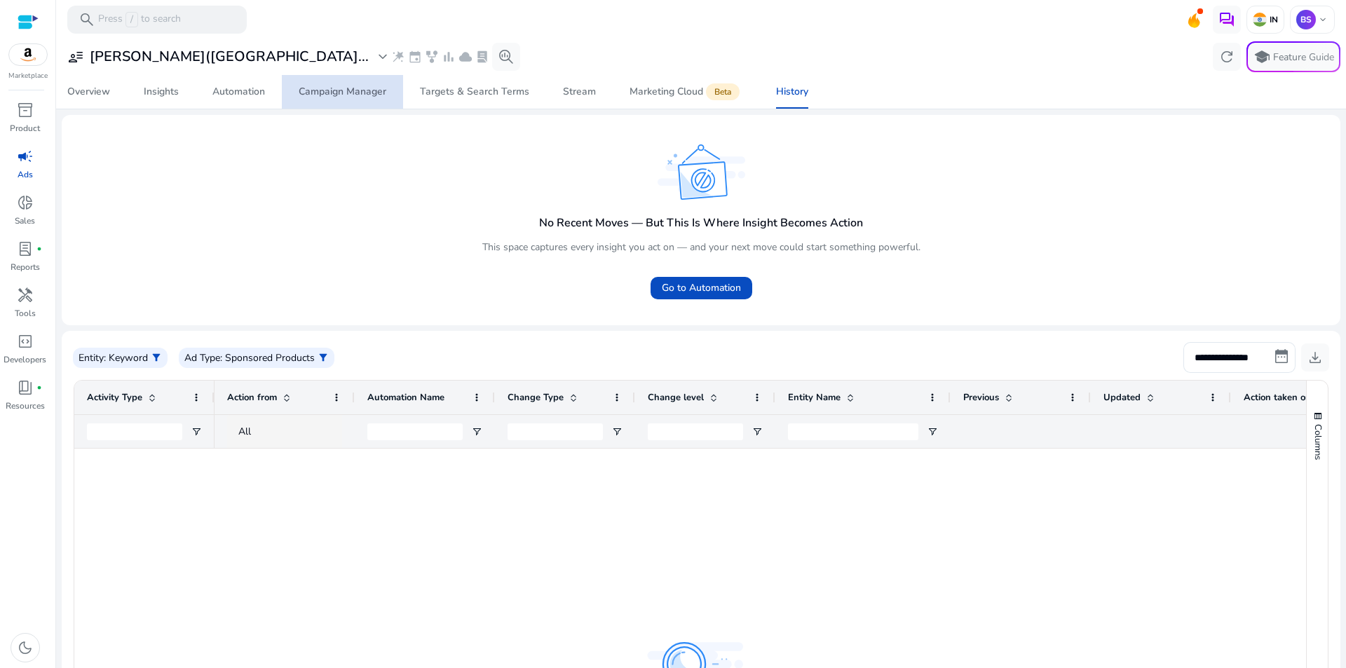
click at [350, 97] on div "Campaign Manager" at bounding box center [343, 92] width 88 height 10
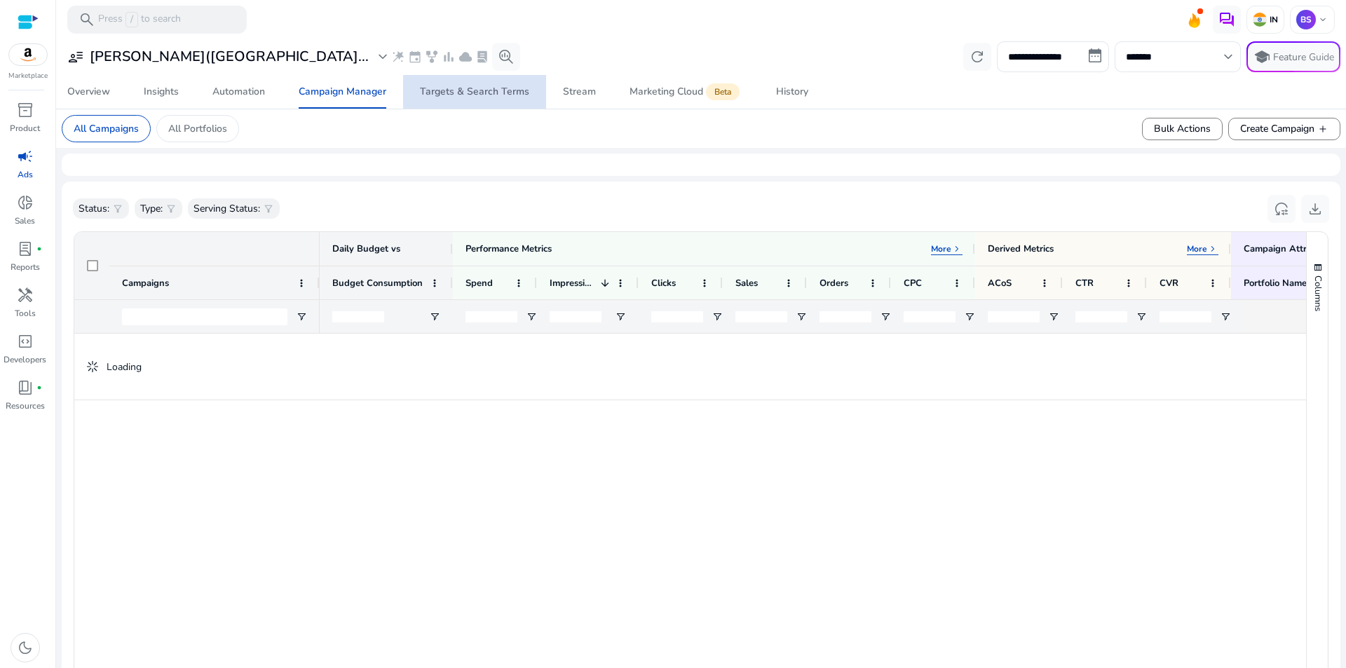
click at [497, 88] on div "Targets & Search Terms" at bounding box center [474, 92] width 109 height 10
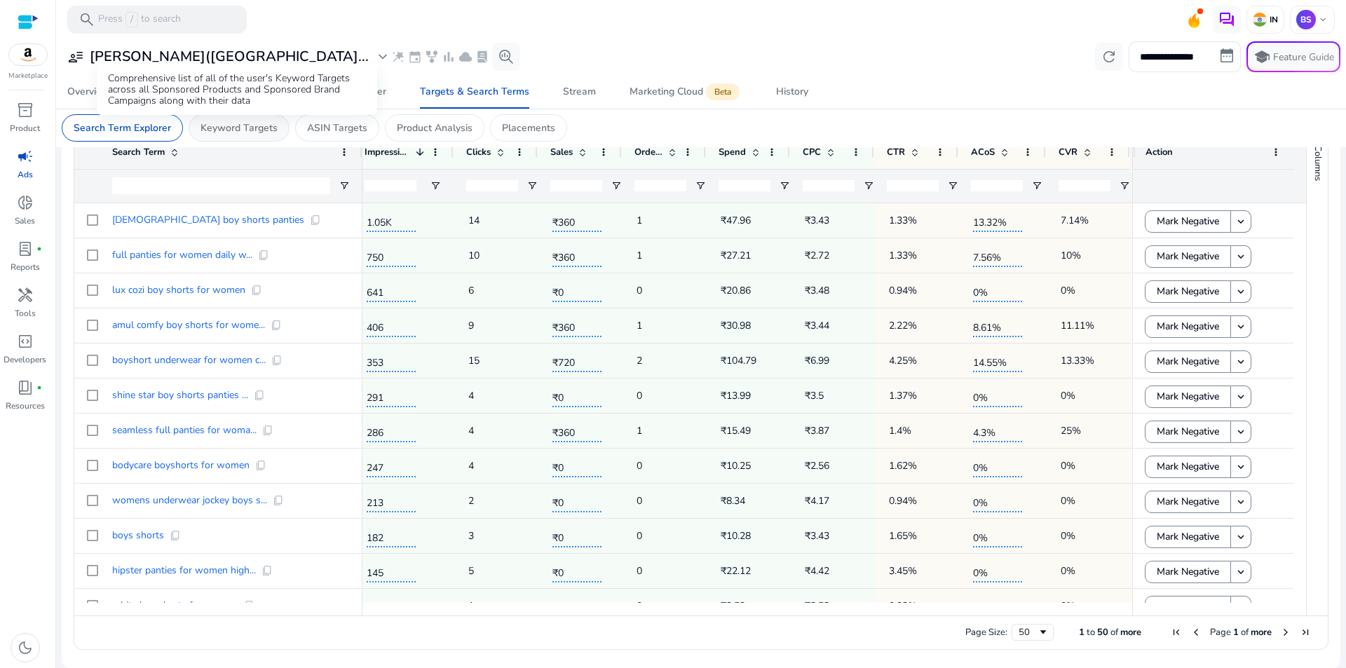
click at [273, 132] on p "Keyword Targets" at bounding box center [238, 128] width 77 height 15
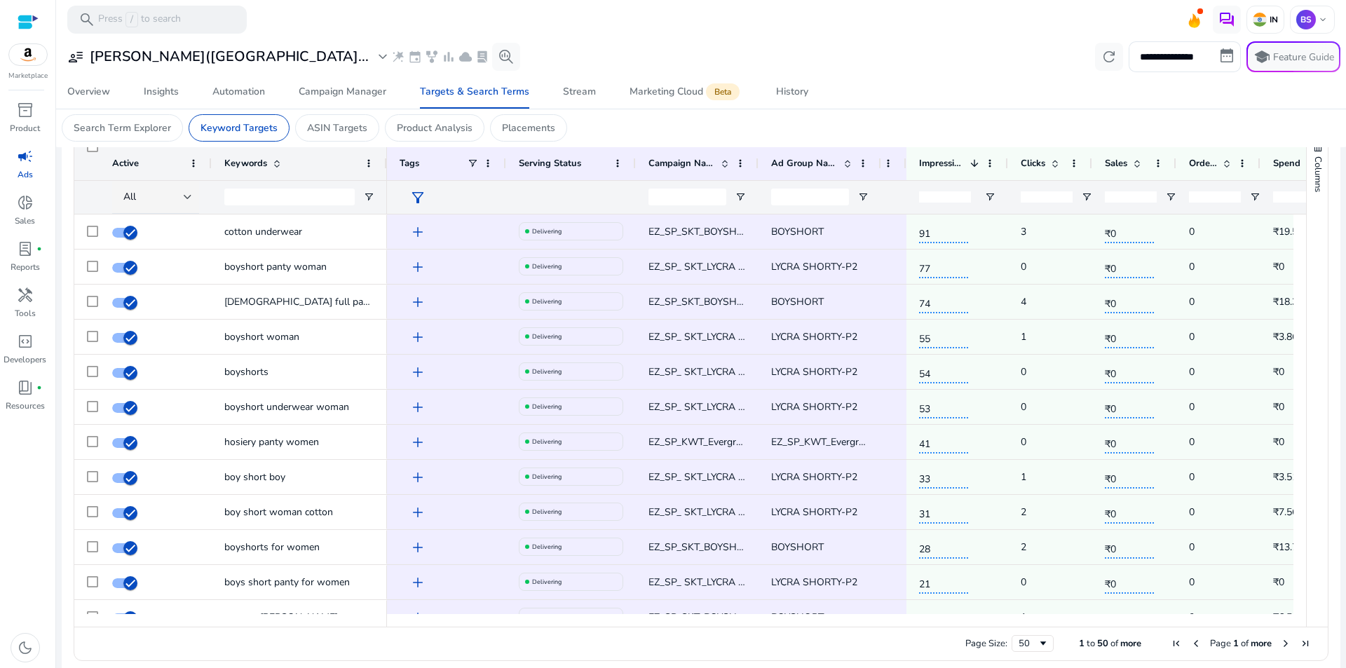
drag, startPoint x: 674, startPoint y: 618, endPoint x: 925, endPoint y: 618, distance: 250.9
click at [925, 618] on div at bounding box center [1035, 620] width 1297 height 13
drag, startPoint x: 883, startPoint y: 627, endPoint x: 1016, endPoint y: 634, distance: 133.3
click at [1016, 634] on div "Page Size: 50 1 to 50 of more Page 1 of more" at bounding box center [700, 644] width 1253 height 34
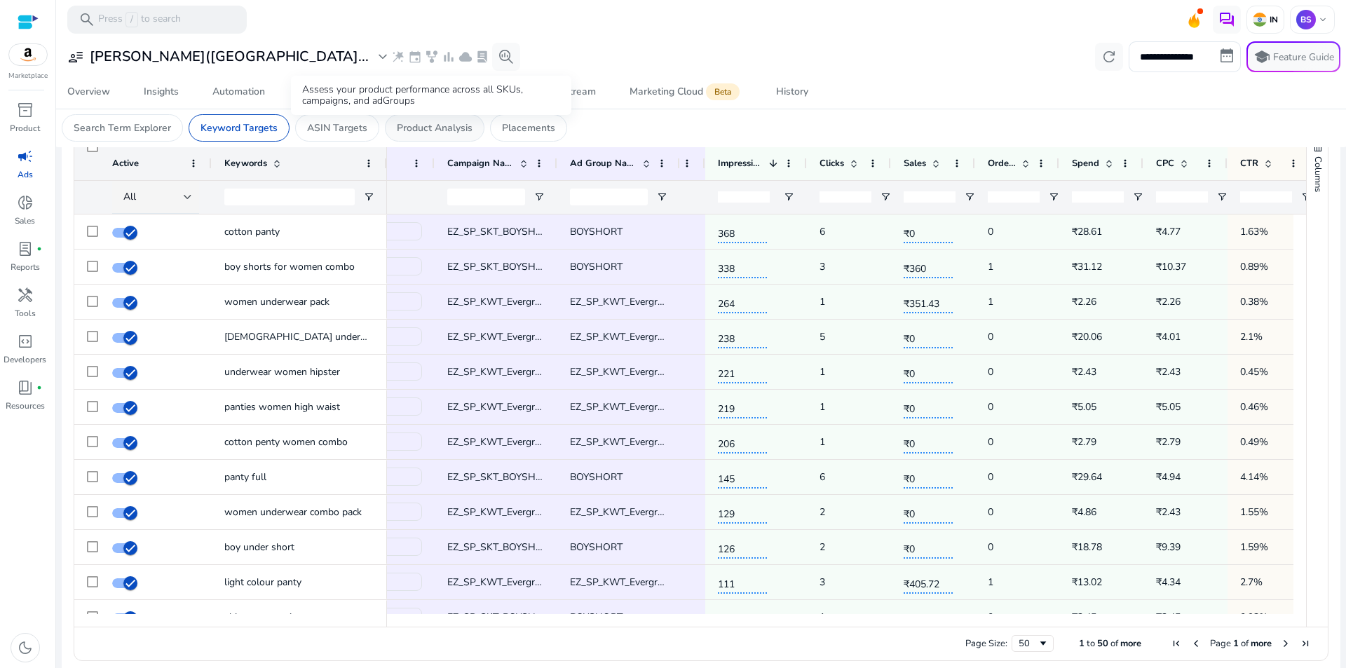
click at [428, 131] on p "Product Analysis" at bounding box center [435, 128] width 76 height 15
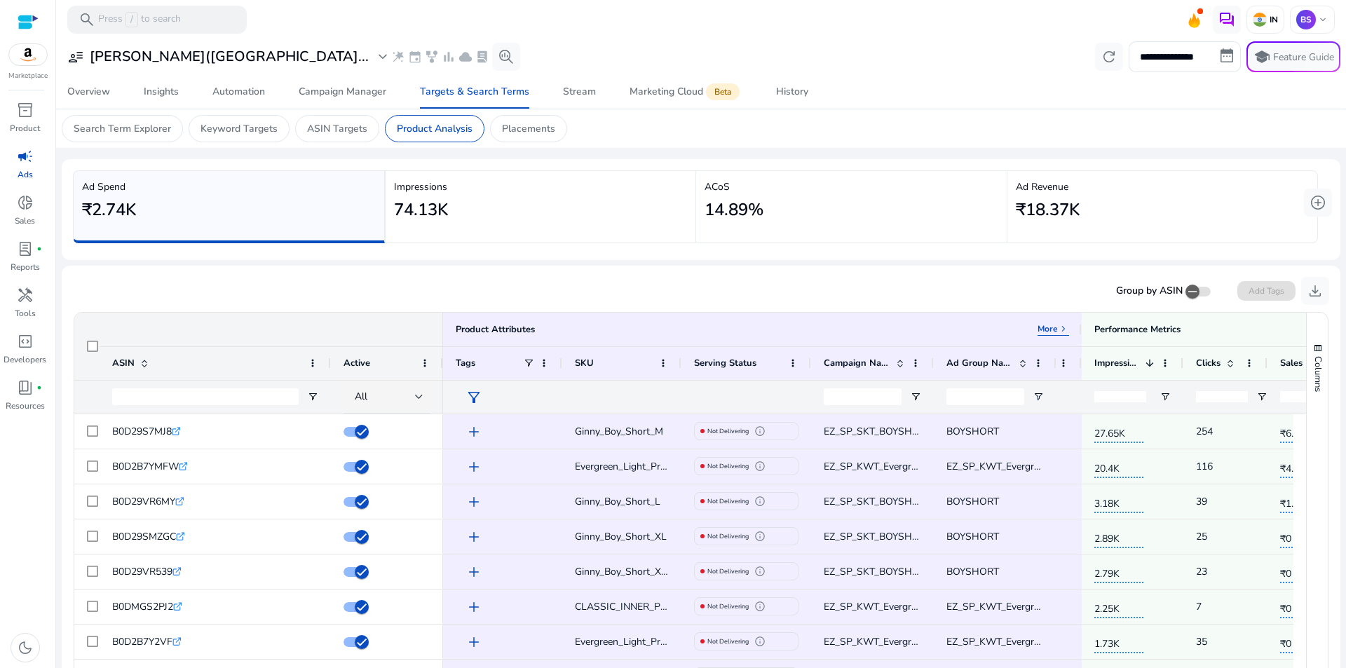
click at [543, 198] on div "74.13K" at bounding box center [541, 210] width 294 height 32
click at [736, 207] on h2 "14.89%" at bounding box center [734, 210] width 59 height 20
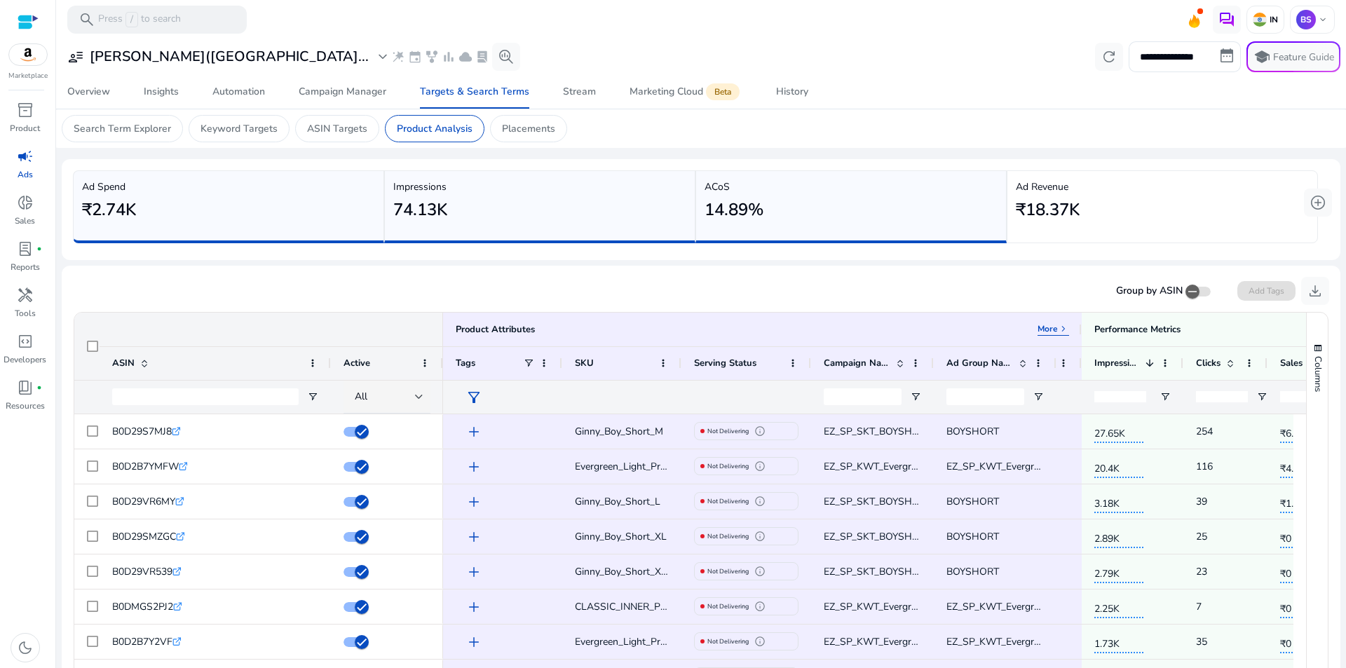
click at [910, 182] on p "ACoS" at bounding box center [850, 186] width 293 height 15
click at [1066, 203] on h2 "₹18.37K" at bounding box center [1048, 210] width 64 height 20
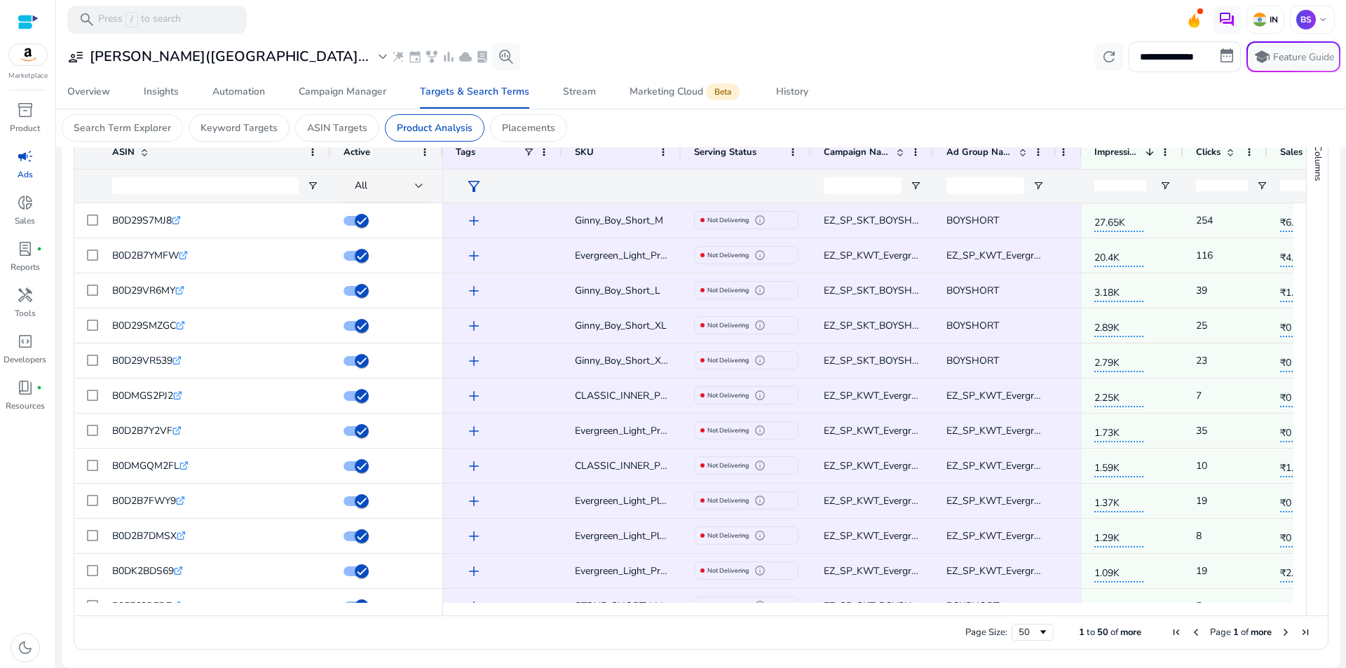
drag, startPoint x: 690, startPoint y: 607, endPoint x: 934, endPoint y: 594, distance: 243.6
click at [985, 603] on div at bounding box center [1122, 609] width 1358 height 13
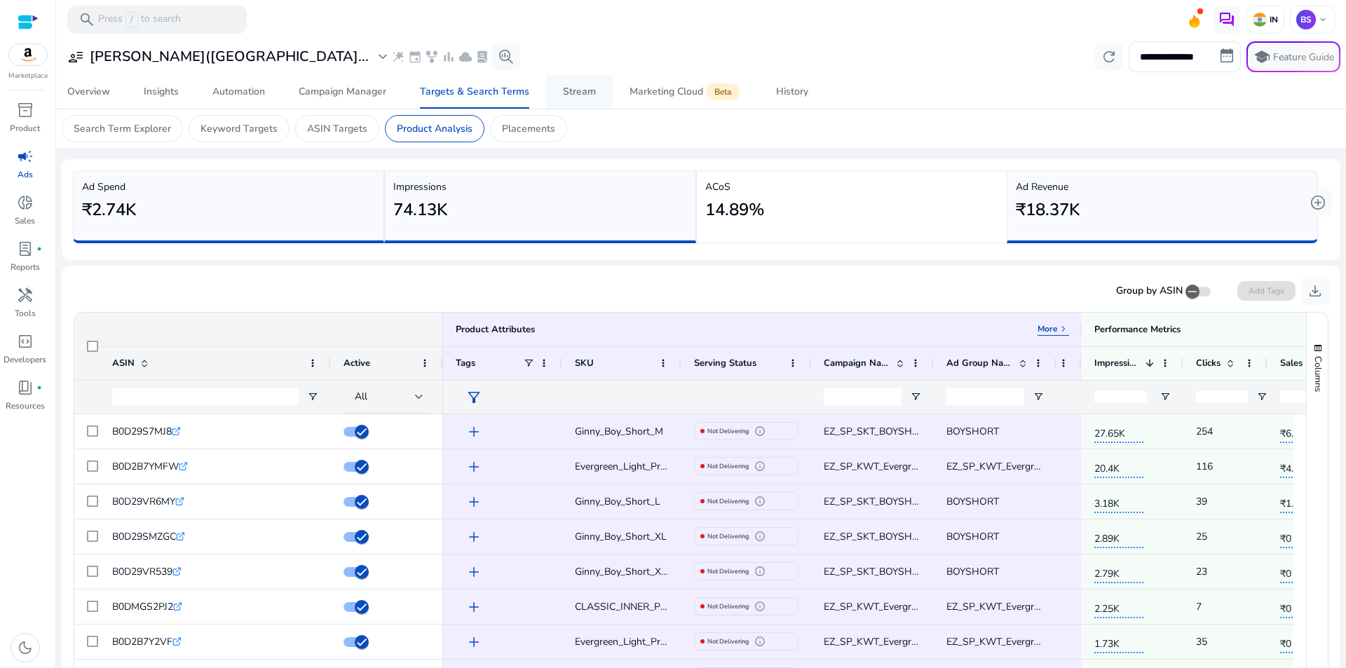
click at [583, 90] on div "Stream" at bounding box center [579, 92] width 33 height 10
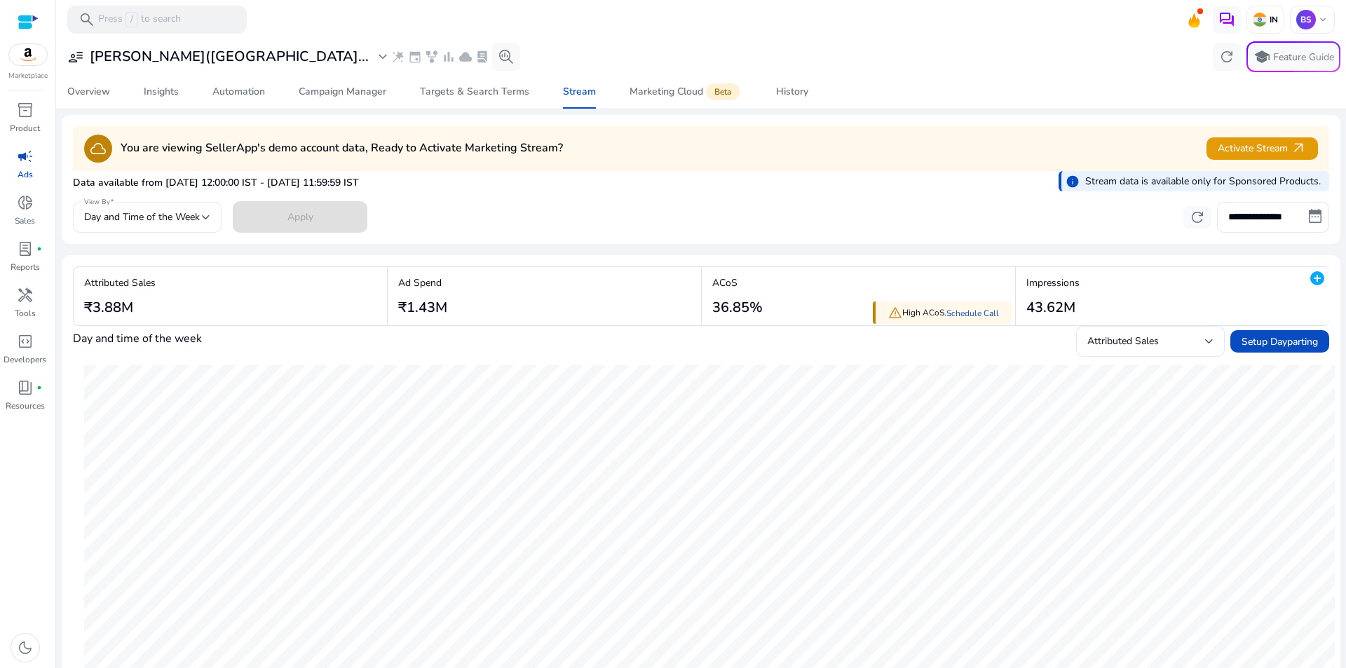
click at [862, 213] on div "**********" at bounding box center [701, 215] width 1256 height 34
click at [112, 83] on link "Overview" at bounding box center [88, 92] width 76 height 34
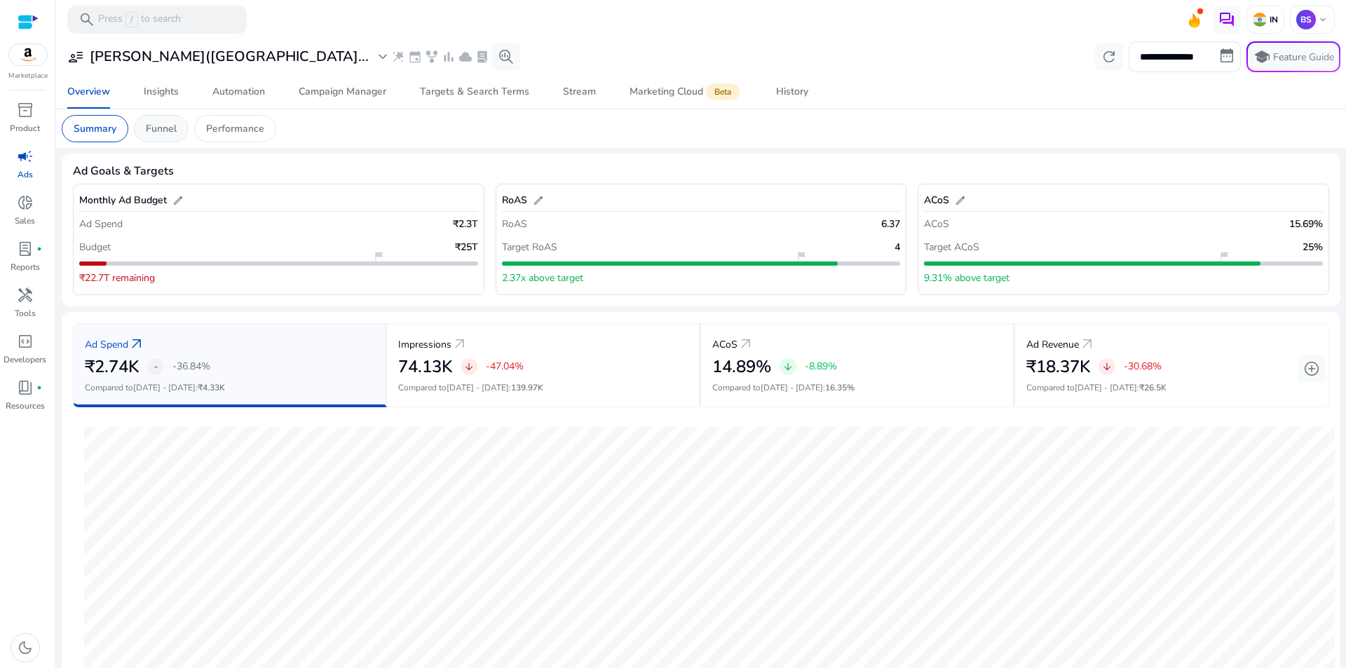
click at [156, 133] on p "Funnel" at bounding box center [161, 128] width 31 height 15
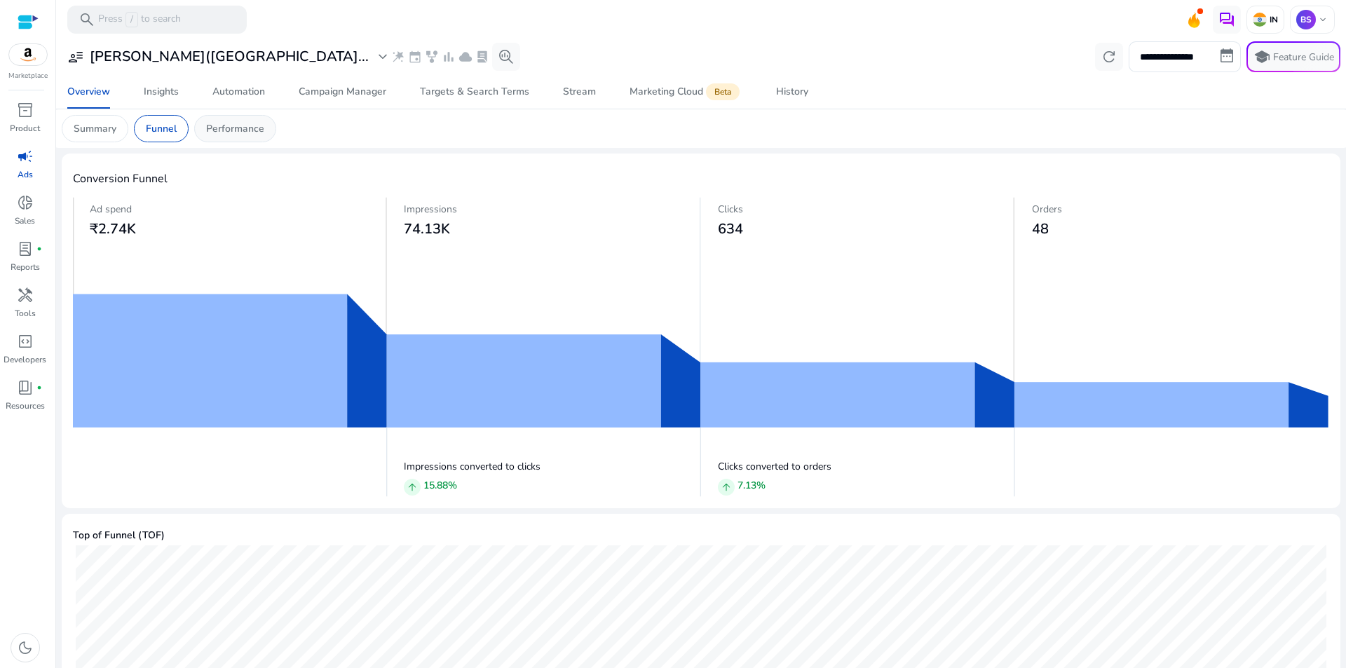
click at [251, 135] on p "Performance" at bounding box center [235, 128] width 58 height 15
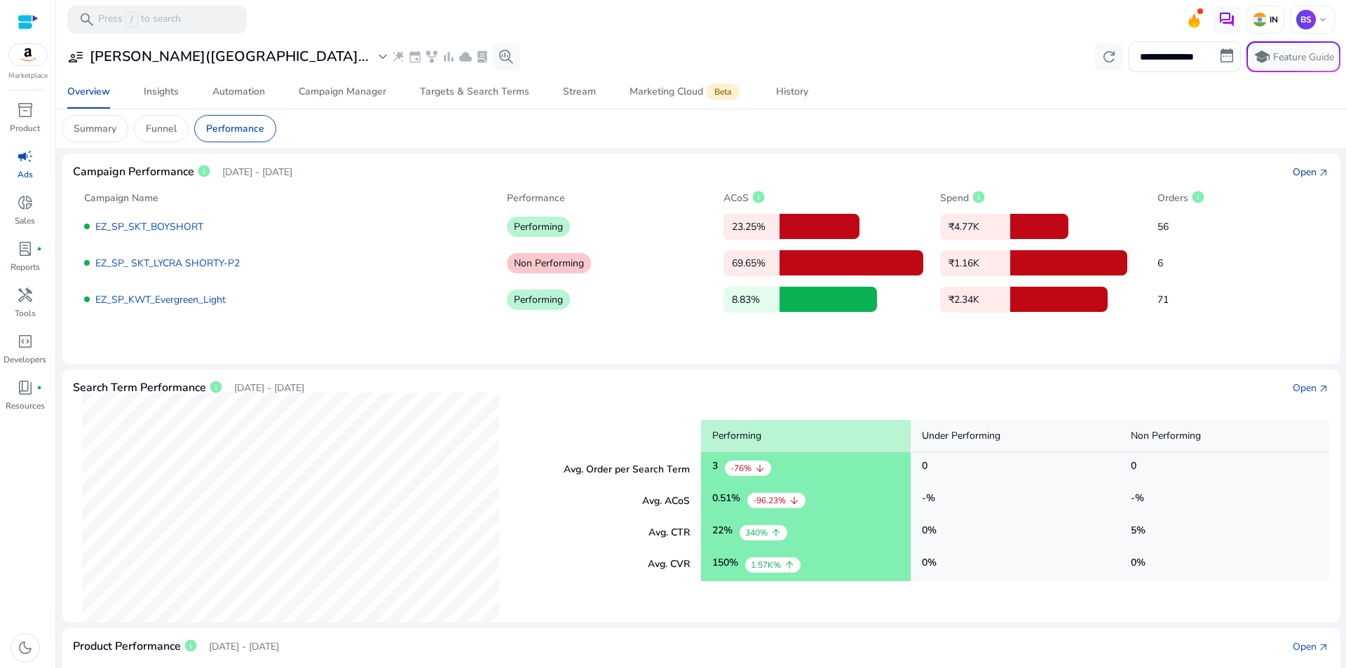
click at [1308, 169] on div "Open" at bounding box center [1305, 172] width 24 height 15
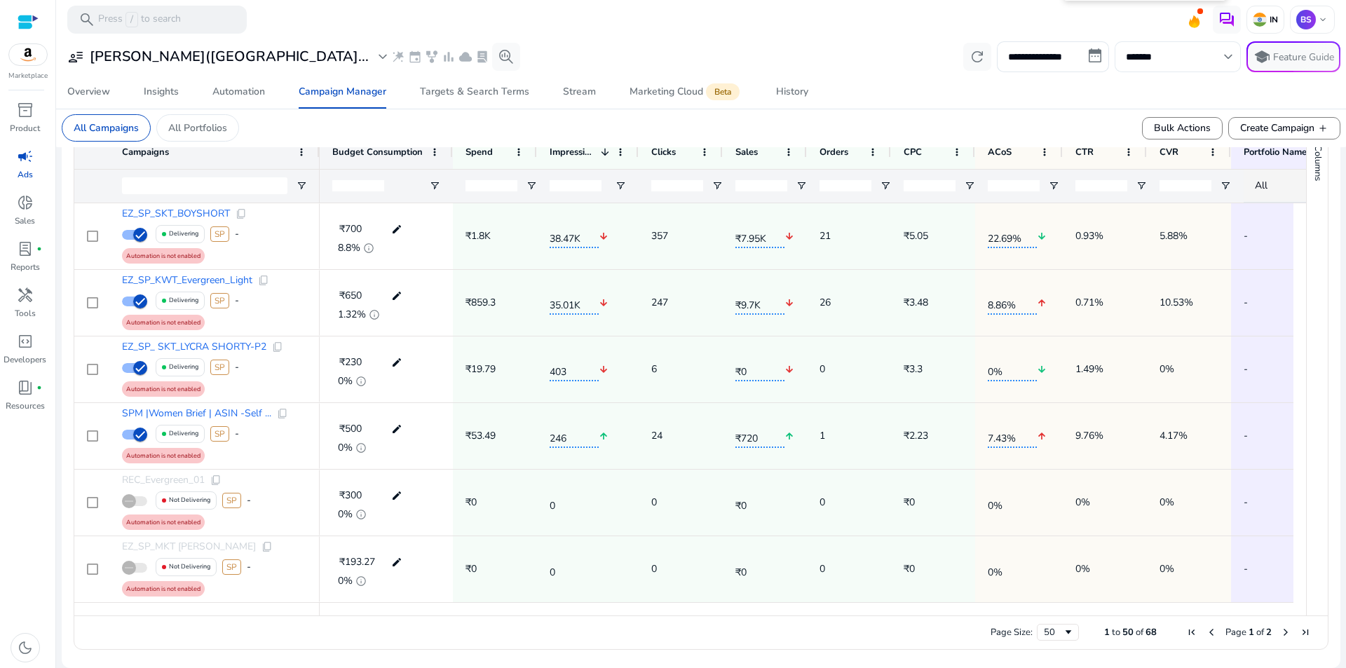
scroll to position [94, 0]
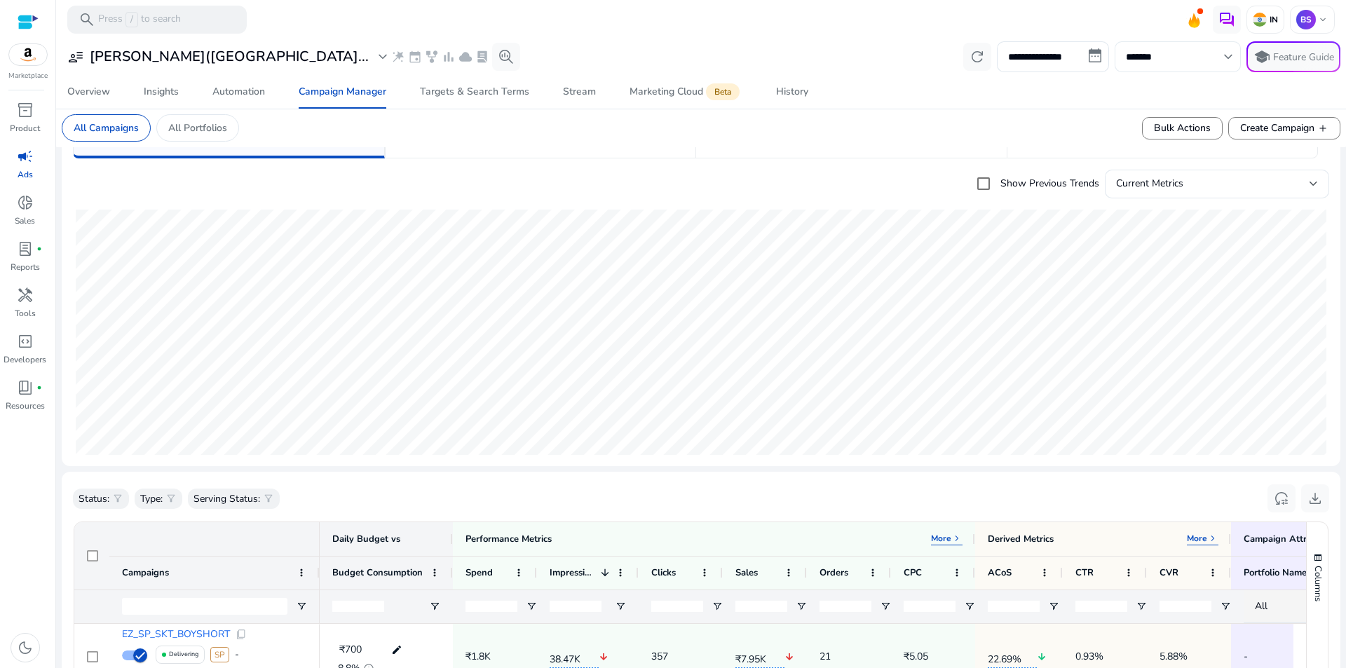
click at [1196, 46] on div "*******" at bounding box center [1171, 56] width 90 height 31
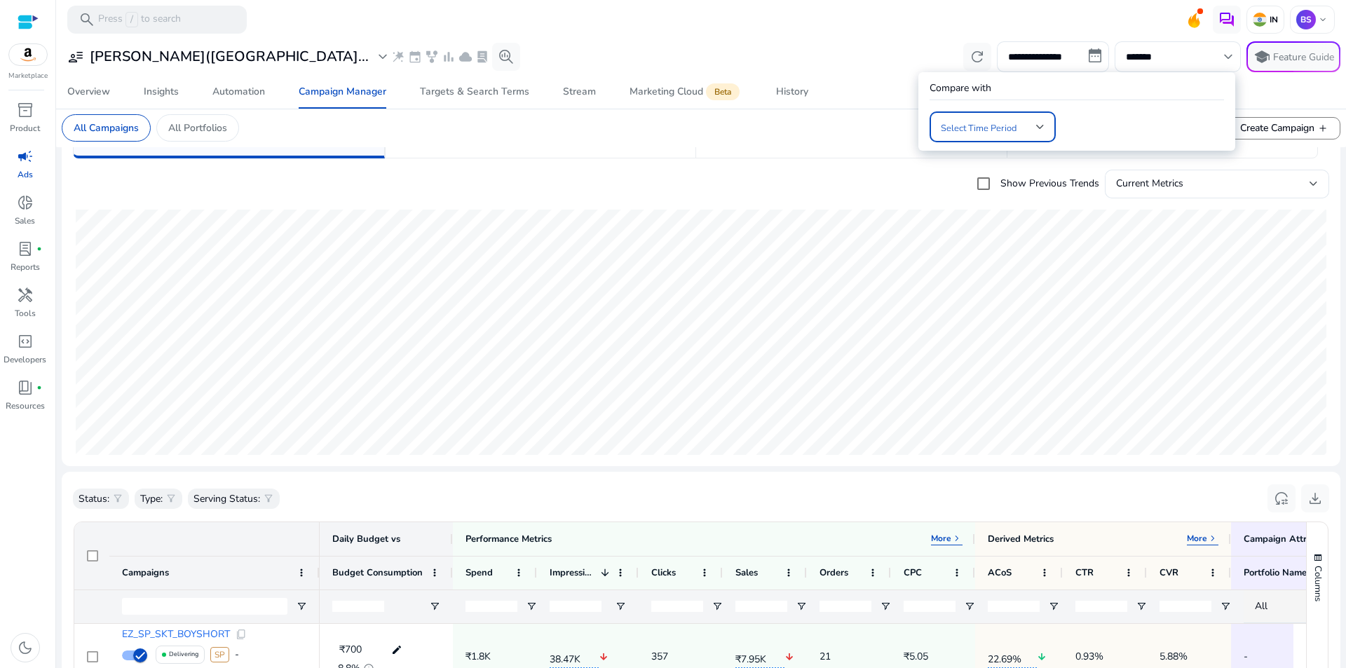
click at [1037, 130] on div at bounding box center [1040, 126] width 8 height 17
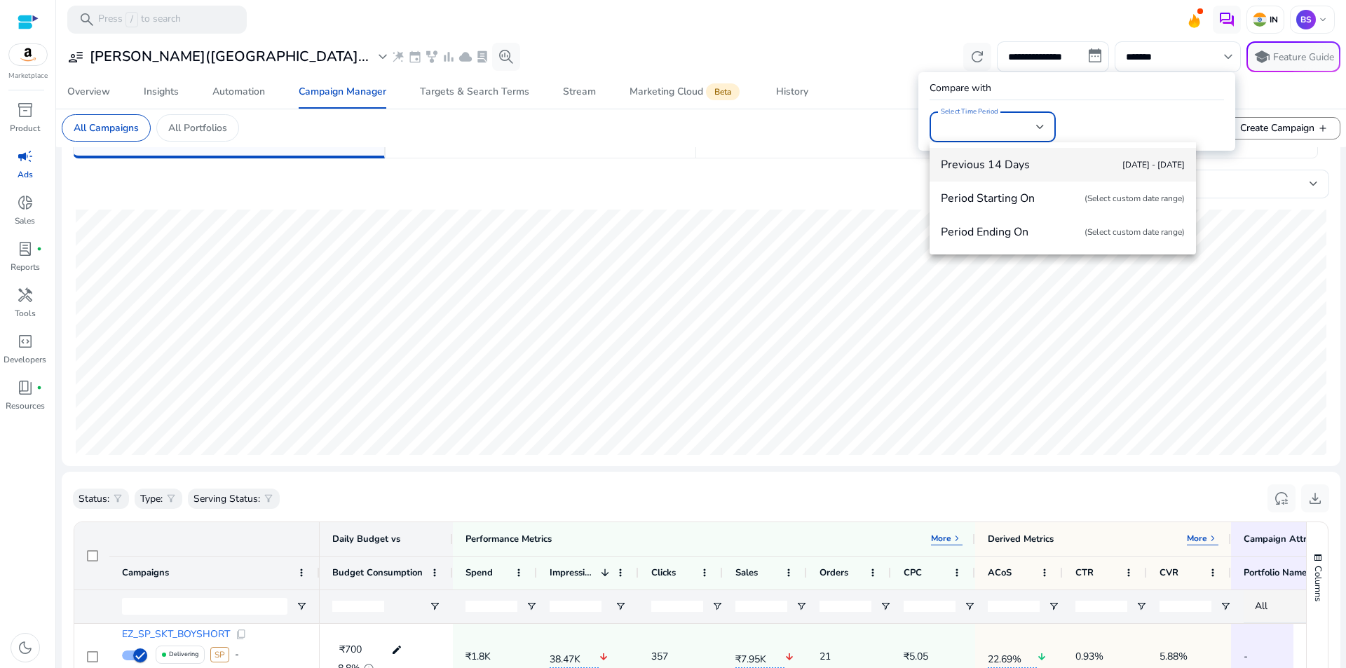
click at [897, 50] on div at bounding box center [673, 334] width 1346 height 668
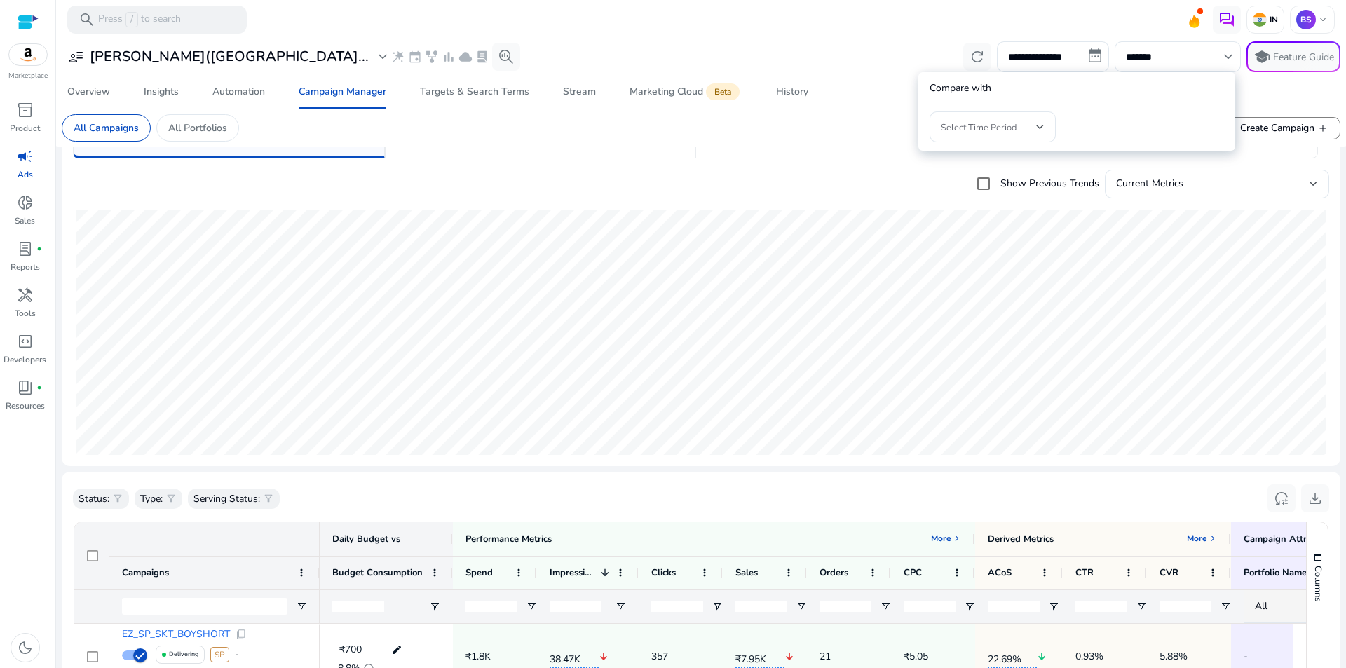
click at [873, 71] on div at bounding box center [673, 334] width 1346 height 668
click at [32, 211] on span "donut_small" at bounding box center [25, 202] width 17 height 17
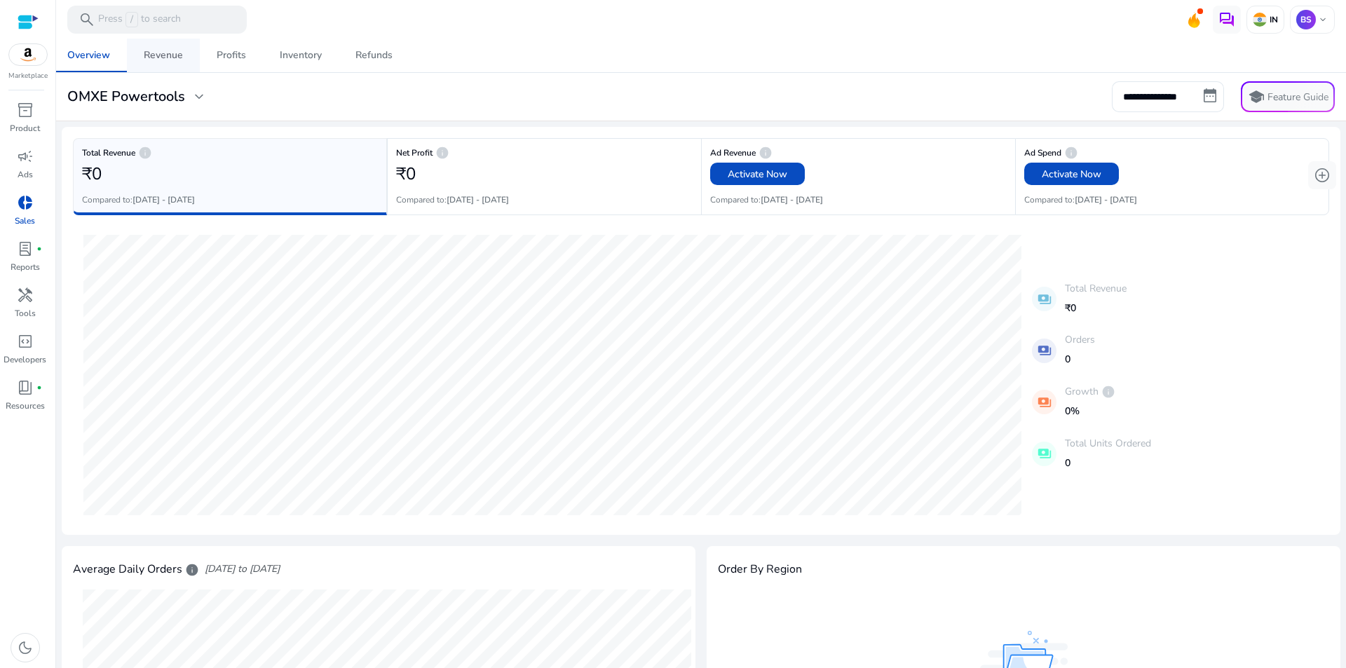
click at [184, 54] on link "Revenue" at bounding box center [163, 56] width 73 height 34
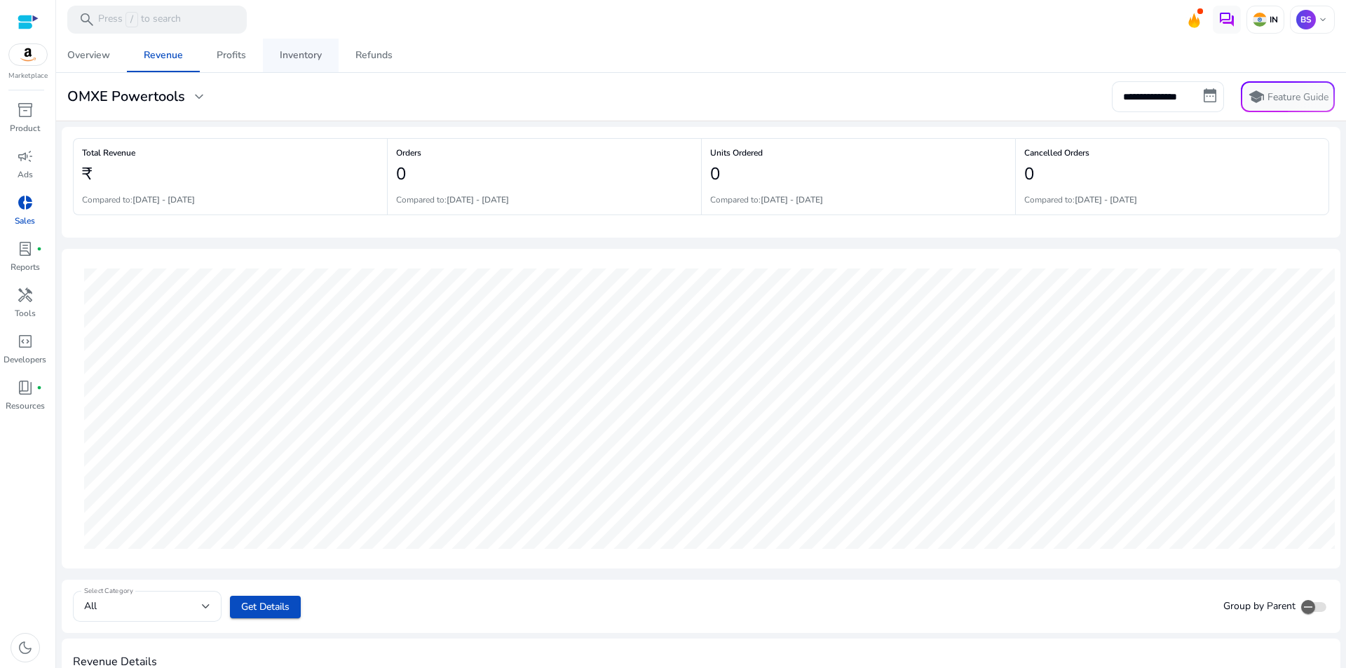
click at [278, 64] on link "Inventory" at bounding box center [301, 56] width 76 height 34
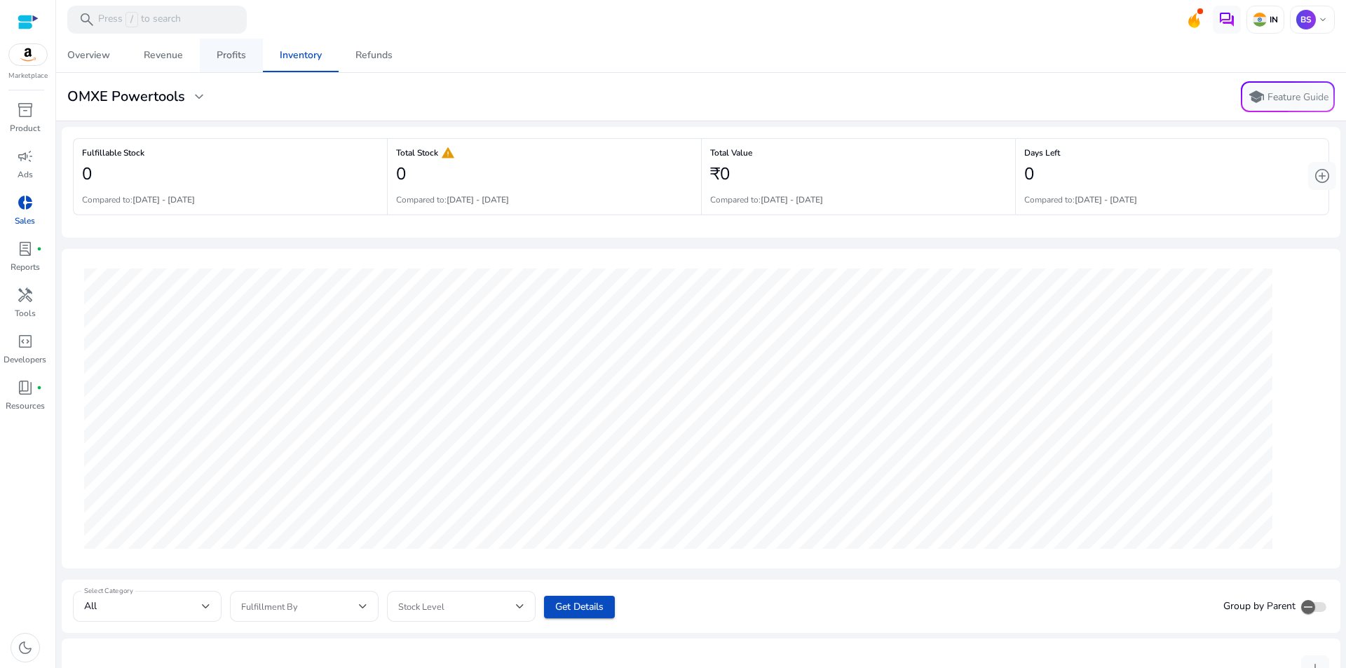
click at [237, 59] on div "Profits" at bounding box center [231, 55] width 29 height 10
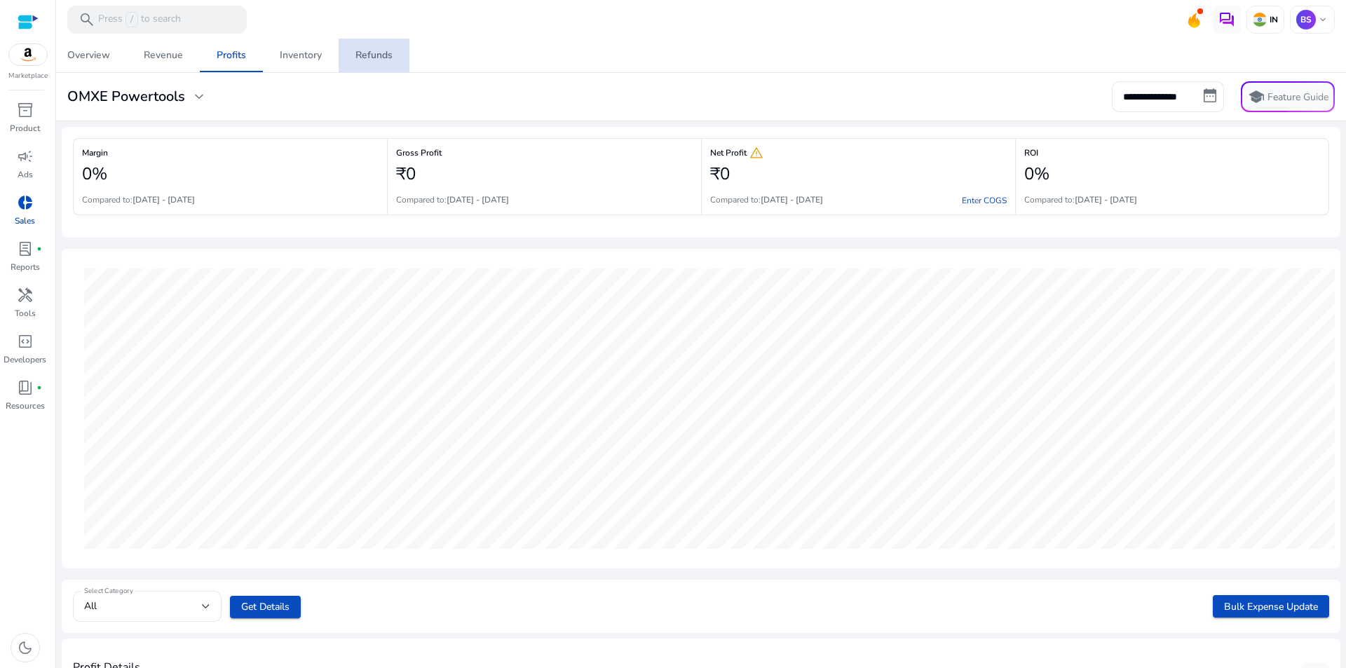
click at [364, 54] on div "Refunds" at bounding box center [373, 55] width 37 height 10
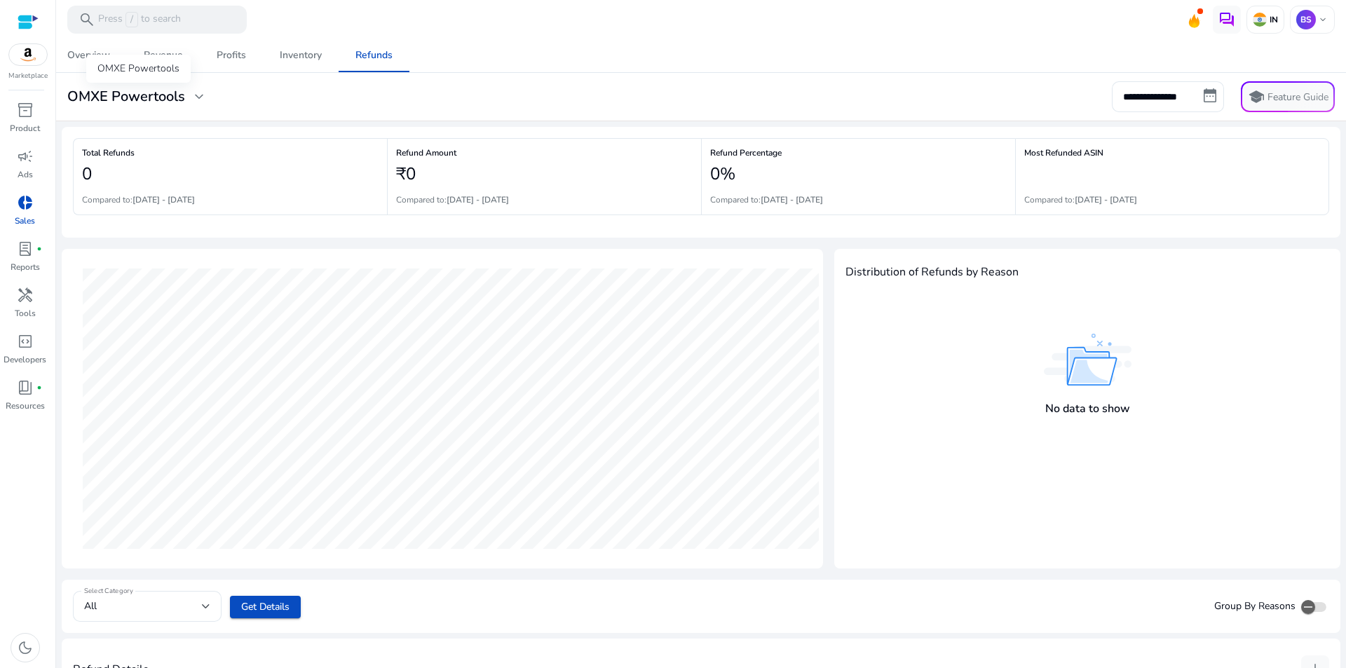
click at [196, 92] on span "expand_more" at bounding box center [199, 96] width 17 height 17
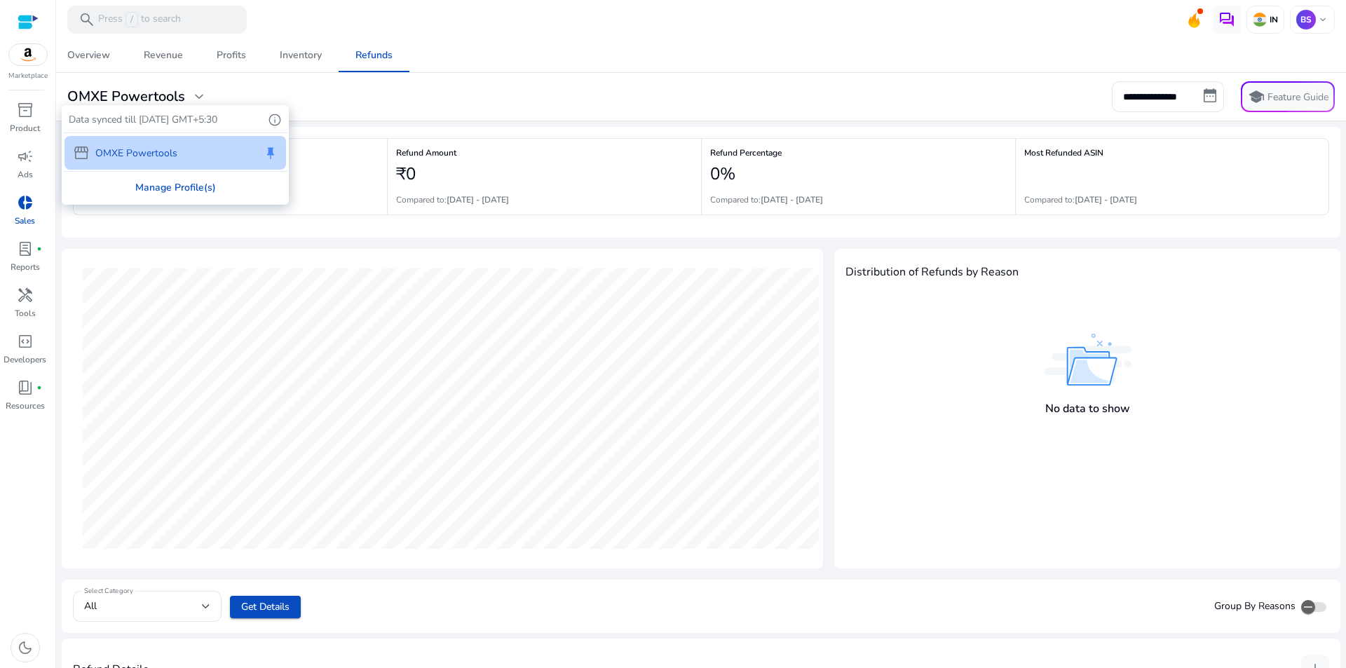
click at [185, 178] on div "Manage Profile(s)" at bounding box center [175, 188] width 224 height 32
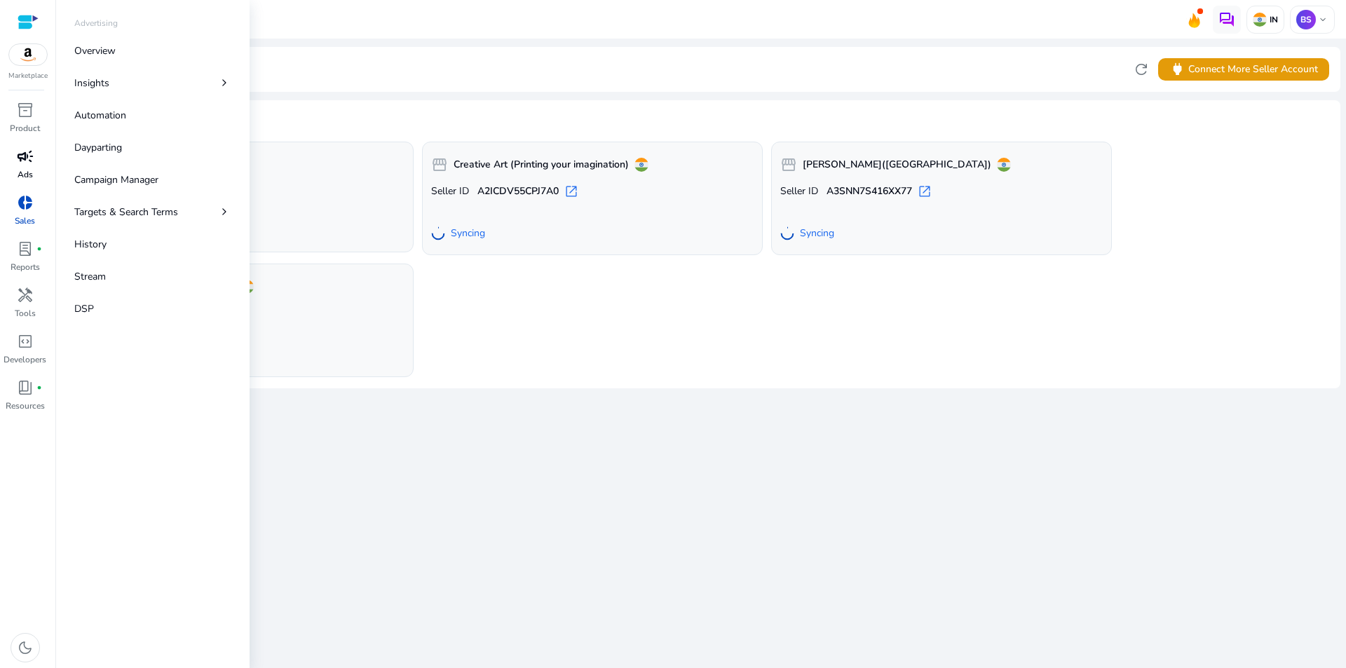
click at [25, 162] on span "campaign" at bounding box center [25, 156] width 17 height 17
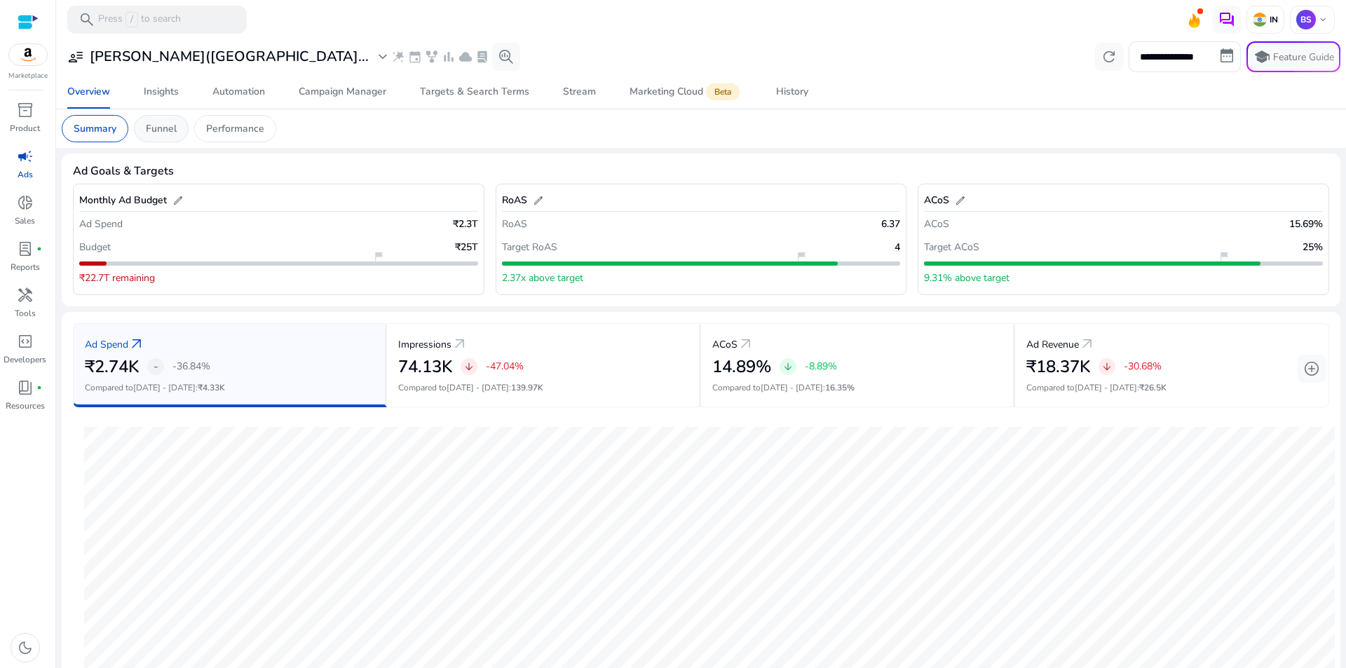
click at [168, 132] on p "Funnel" at bounding box center [161, 128] width 31 height 15
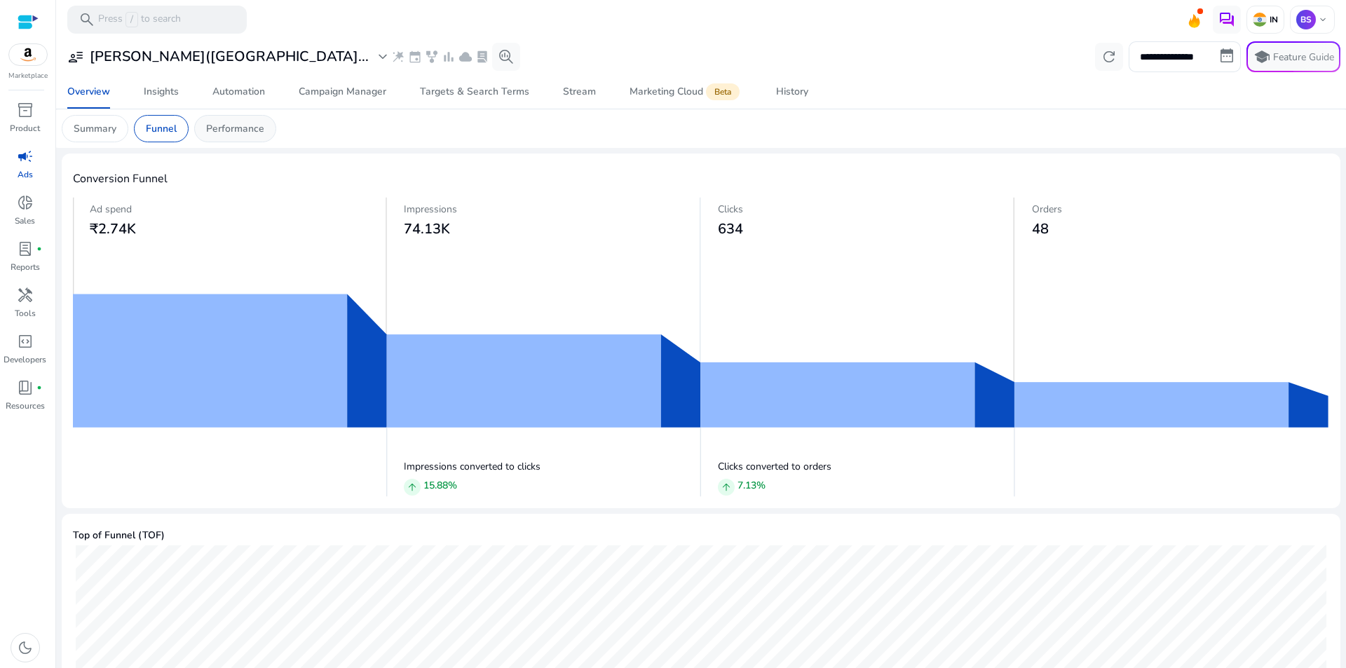
click at [263, 128] on p "Performance" at bounding box center [235, 128] width 58 height 15
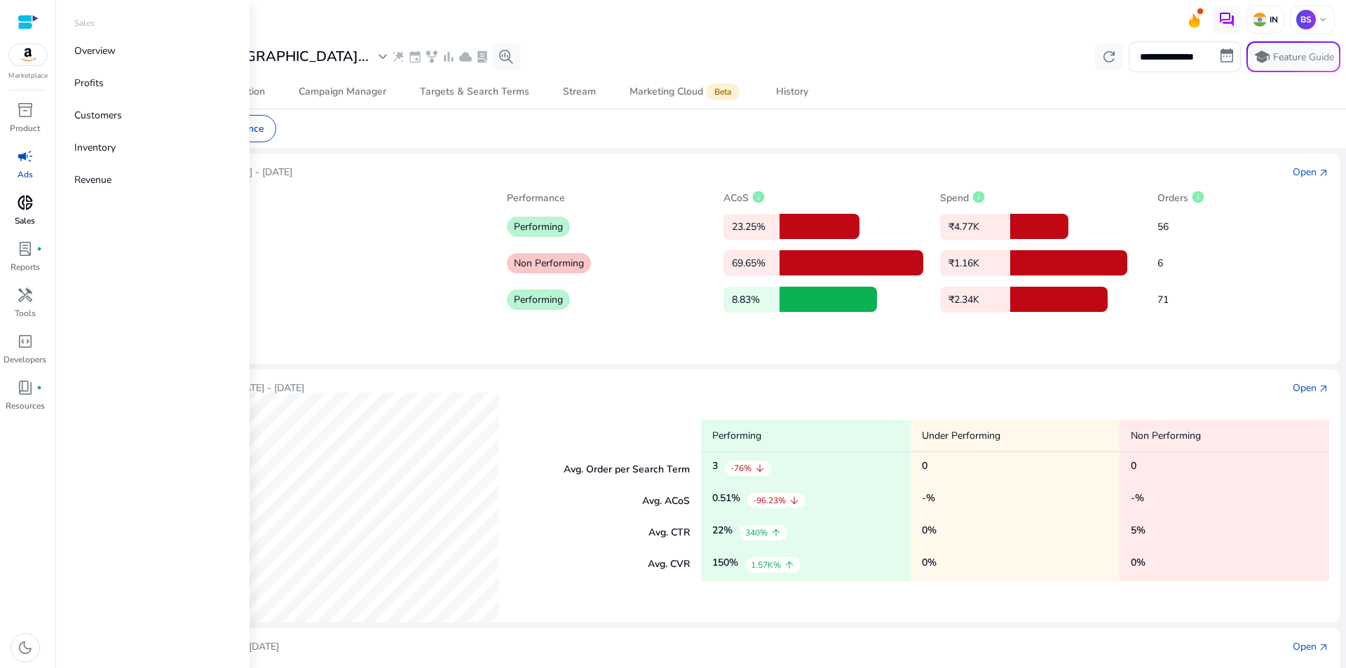
click at [23, 201] on span "donut_small" at bounding box center [25, 202] width 17 height 17
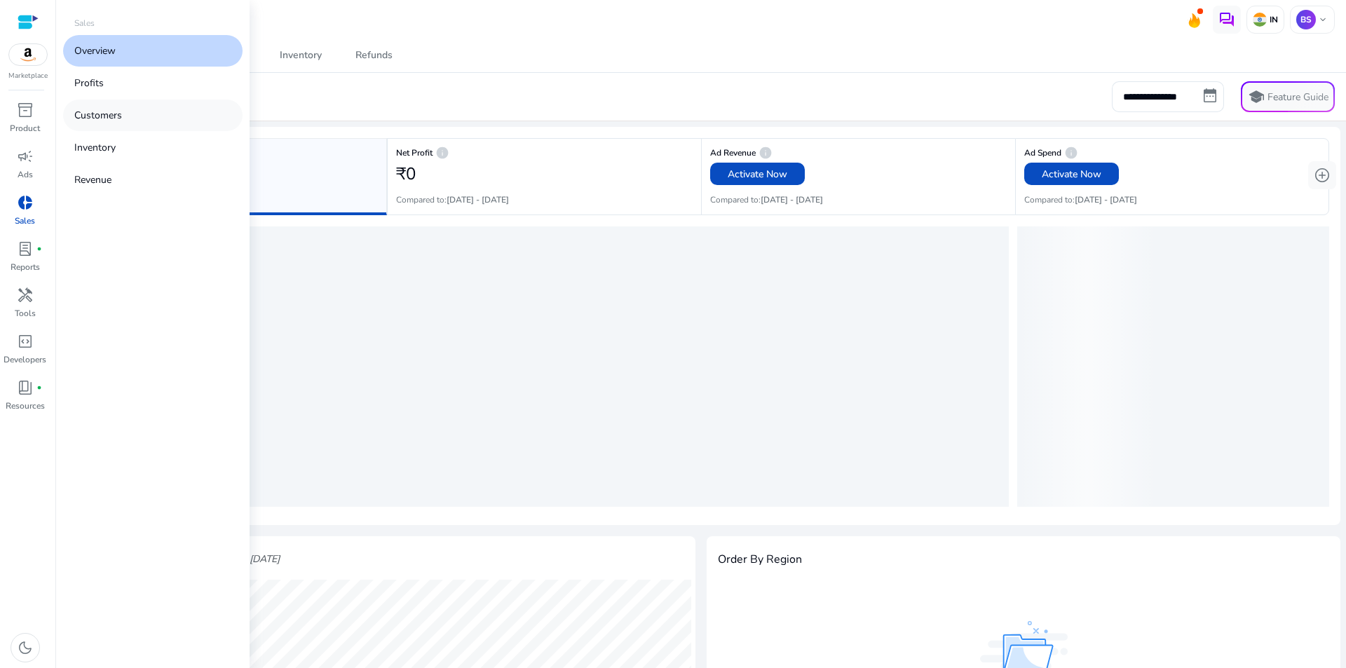
click at [128, 114] on link "Customers" at bounding box center [152, 116] width 179 height 32
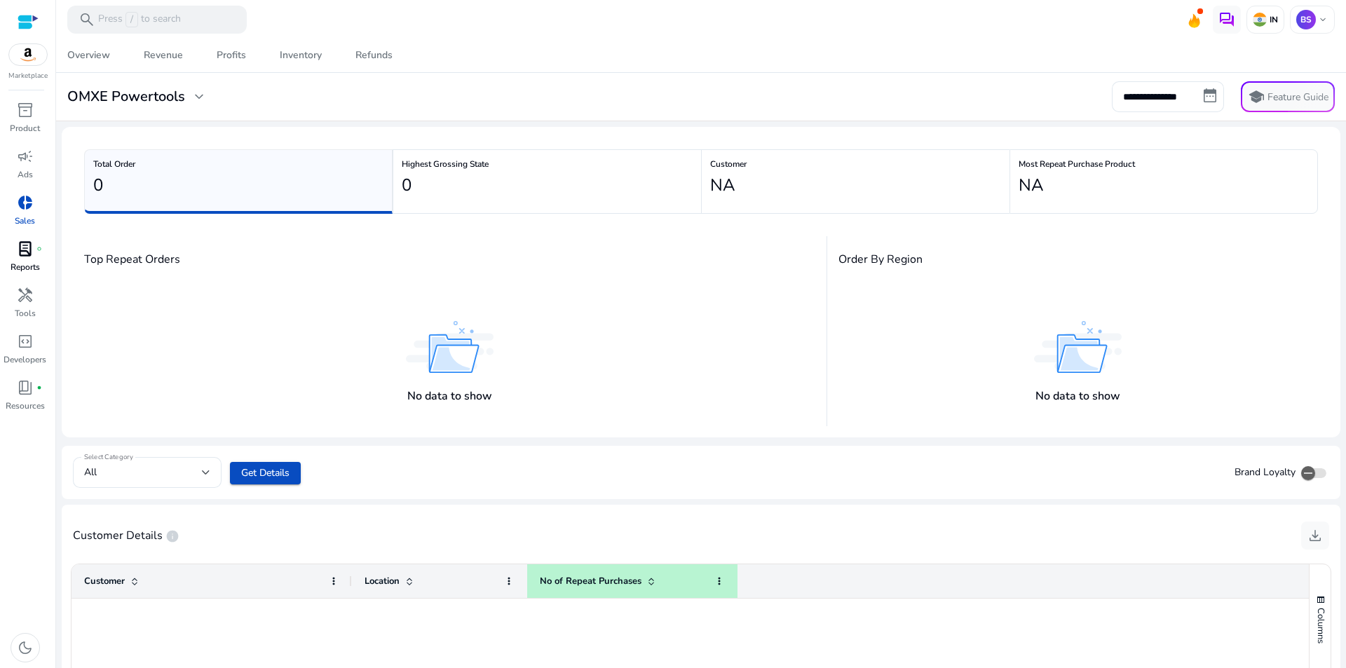
click at [18, 245] on span "lab_profile" at bounding box center [25, 248] width 17 height 17
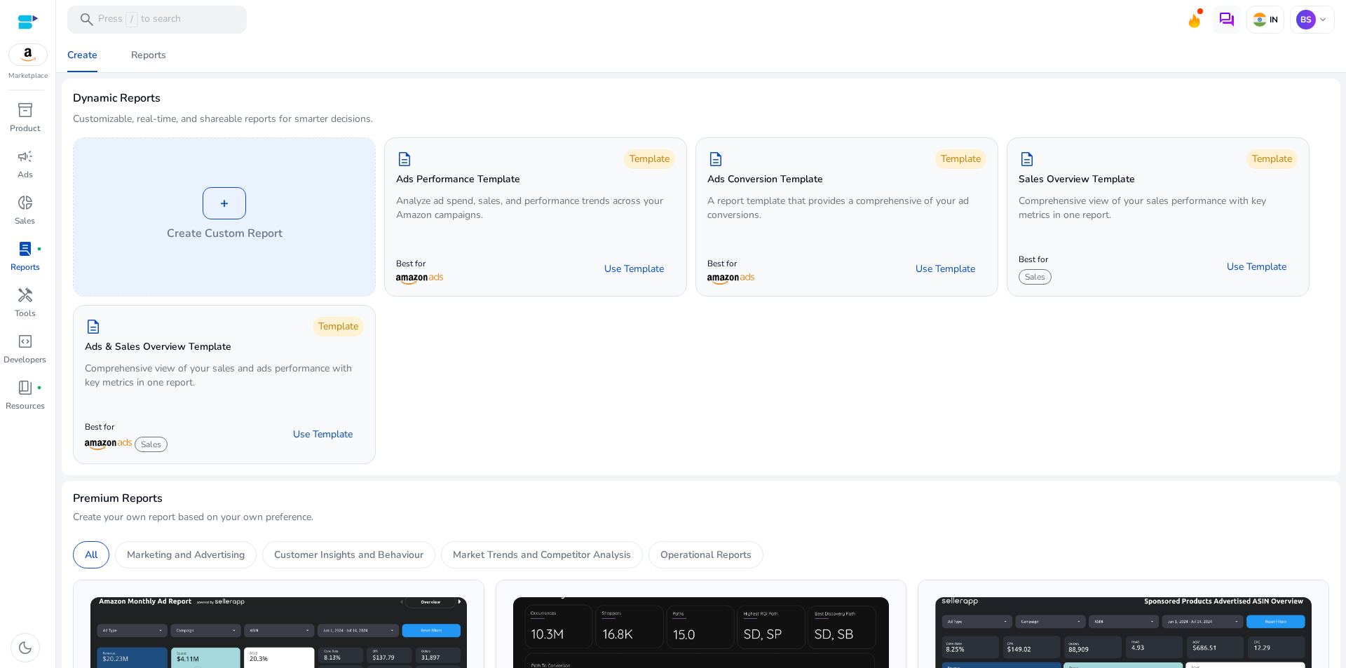
click at [219, 210] on div "+" at bounding box center [224, 203] width 43 height 32
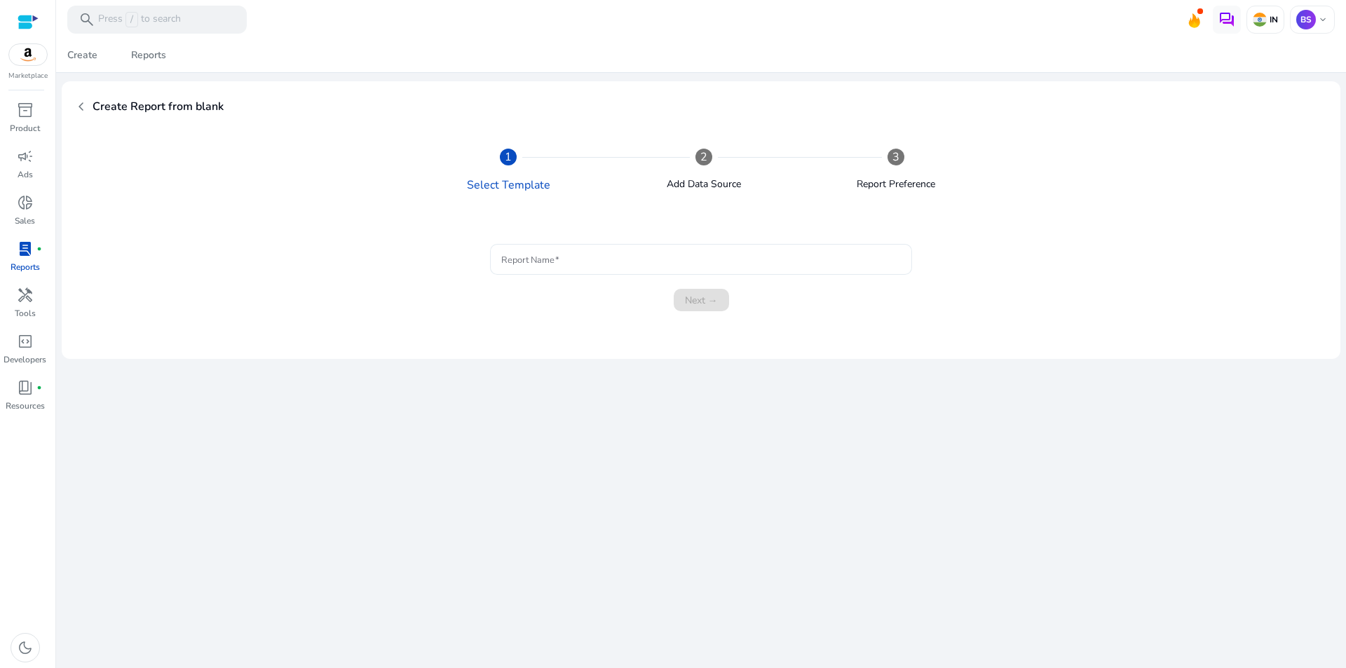
click at [599, 264] on input "Report Name" at bounding box center [701, 259] width 400 height 15
click at [97, 104] on h3 "Create Report from blank" at bounding box center [158, 107] width 131 height 28
click at [82, 111] on span "chevron_left" at bounding box center [81, 106] width 17 height 17
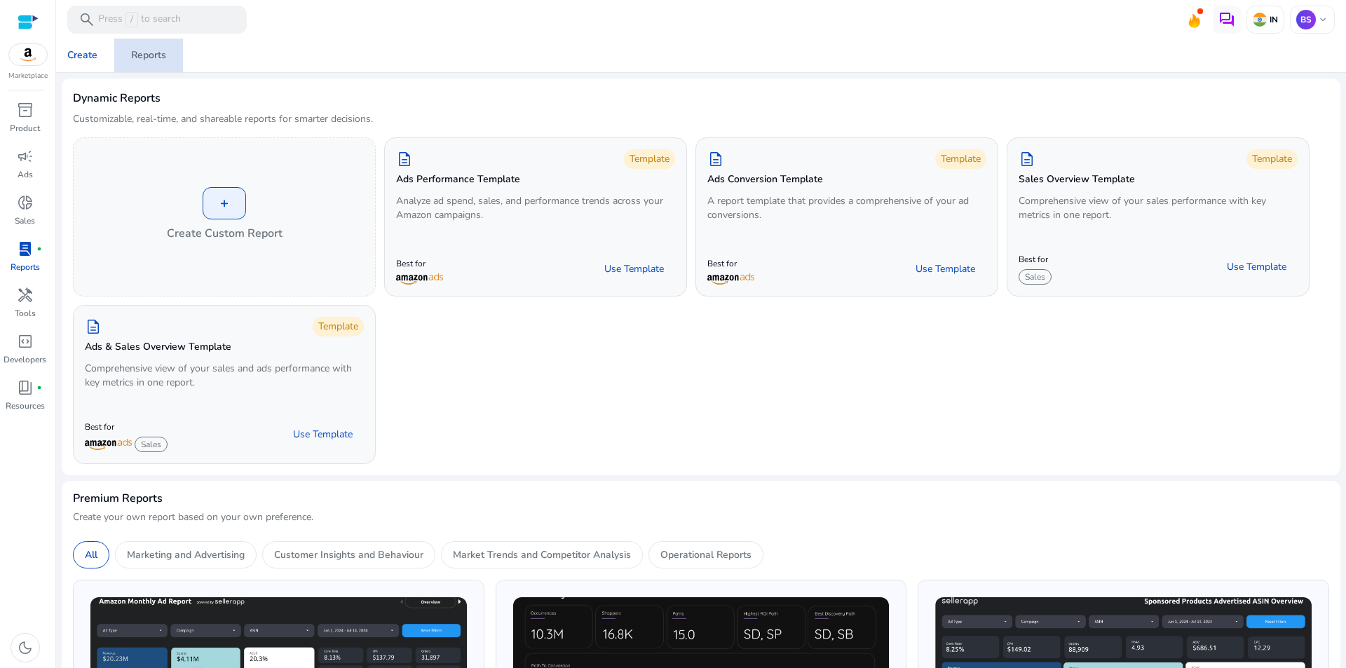
click at [153, 60] on div "Reports" at bounding box center [148, 55] width 35 height 10
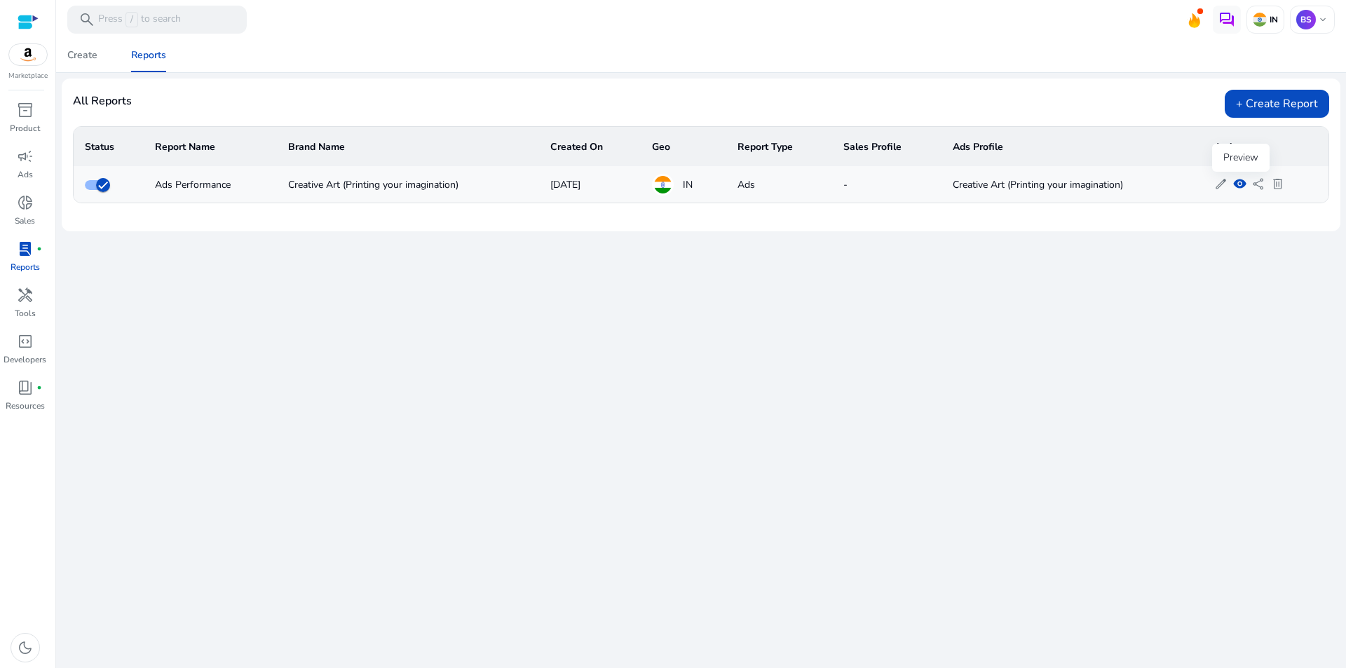
click at [1240, 182] on span "visibility" at bounding box center [1239, 183] width 13 height 13
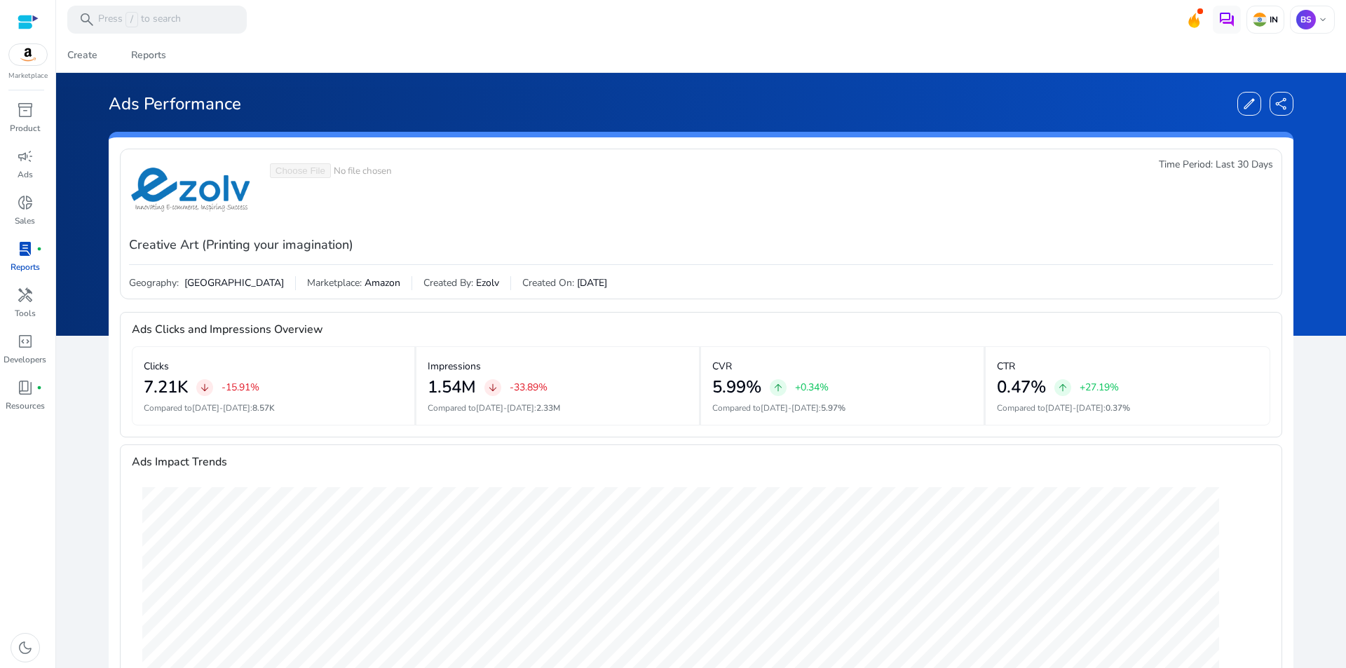
click at [1208, 380] on div "0.47% arrow_upward +27.19%" at bounding box center [1127, 387] width 261 height 20
click at [1018, 400] on div "CTR 0.47% arrow_upward +27.19% Compared to [DATE]-[DATE] : 0.37%" at bounding box center [1128, 385] width 285 height 79
click at [1060, 393] on span "arrow_upward" at bounding box center [1062, 387] width 11 height 11
click at [1242, 108] on span "edit" at bounding box center [1249, 104] width 14 height 14
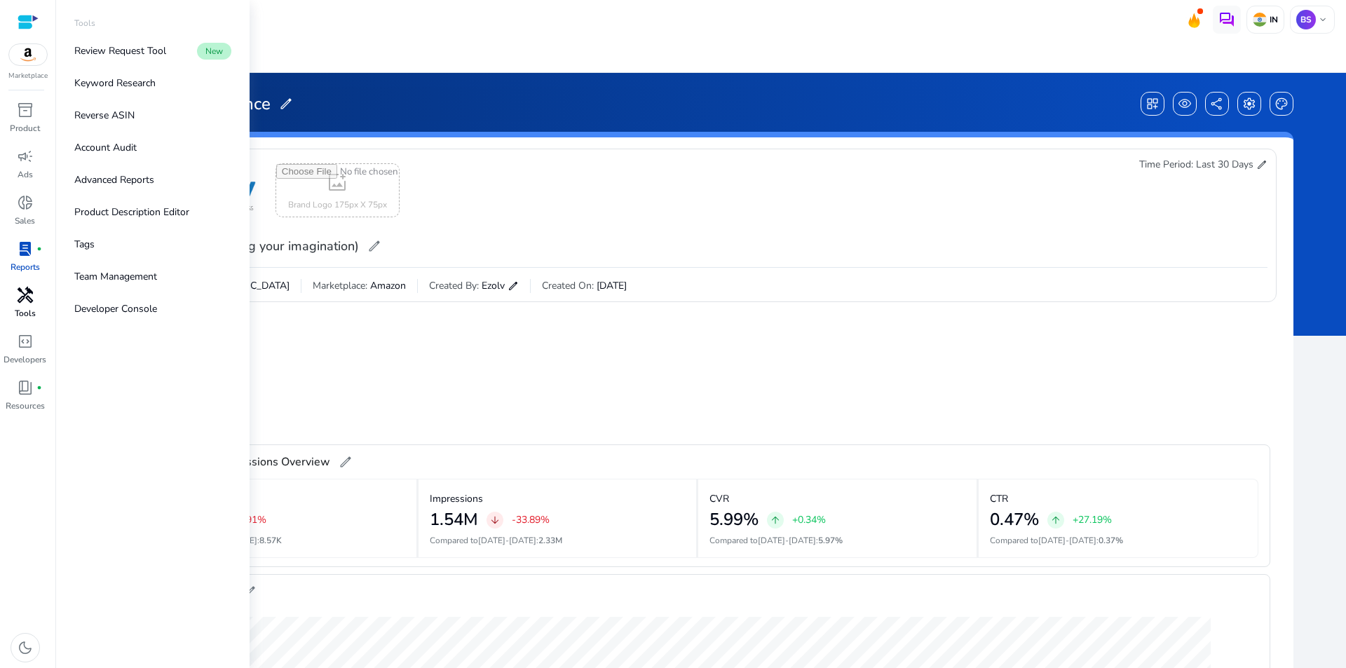
click at [25, 296] on span "handyman" at bounding box center [25, 295] width 17 height 17
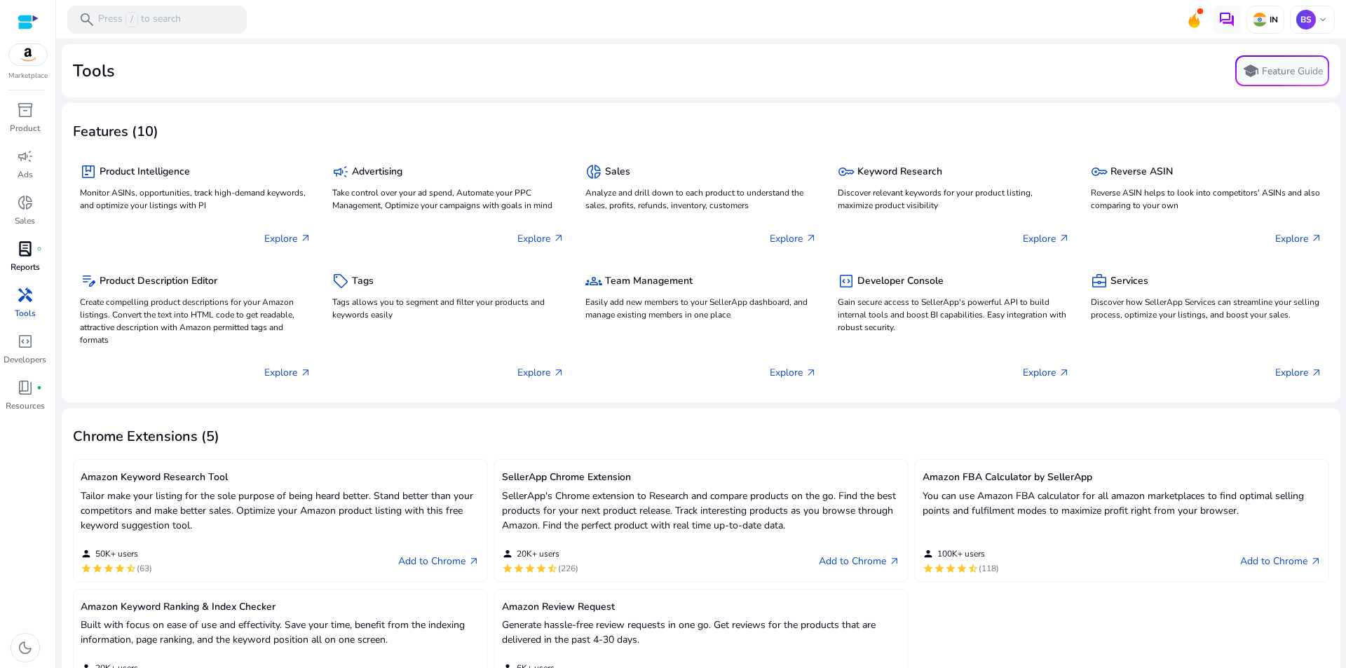
click at [29, 249] on span "lab_profile" at bounding box center [25, 248] width 17 height 17
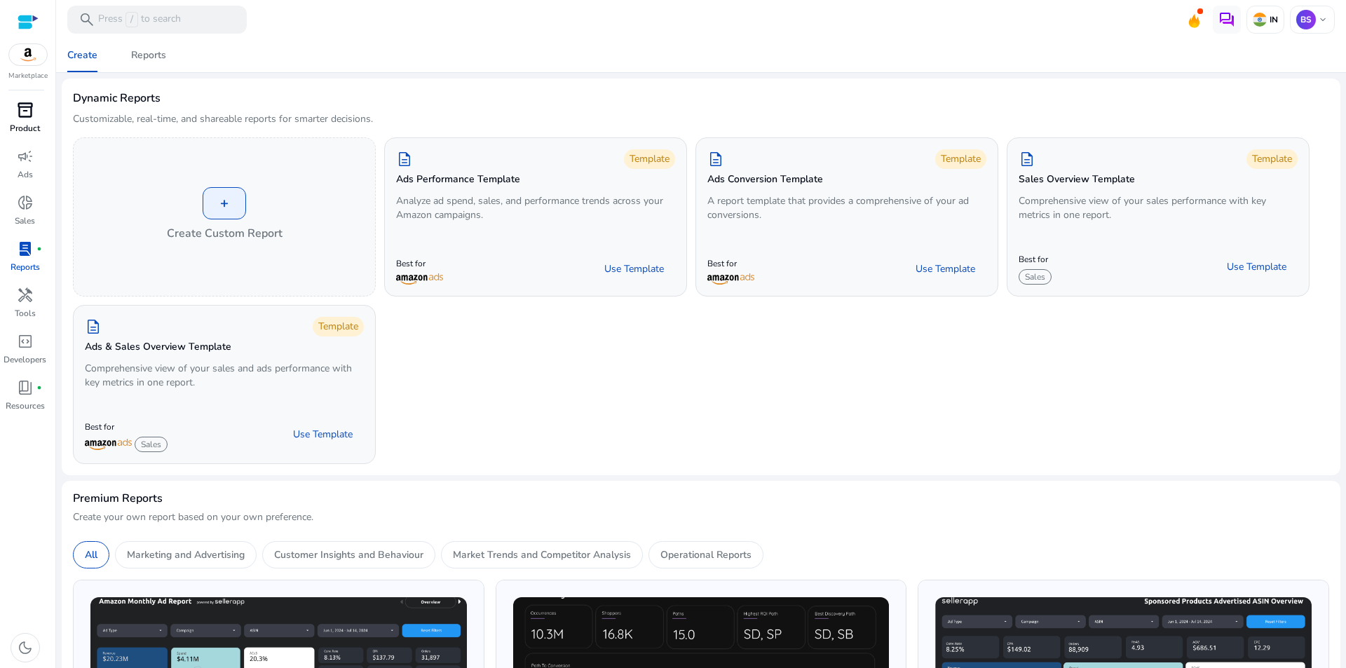
click at [22, 115] on span "inventory_2" at bounding box center [25, 110] width 17 height 17
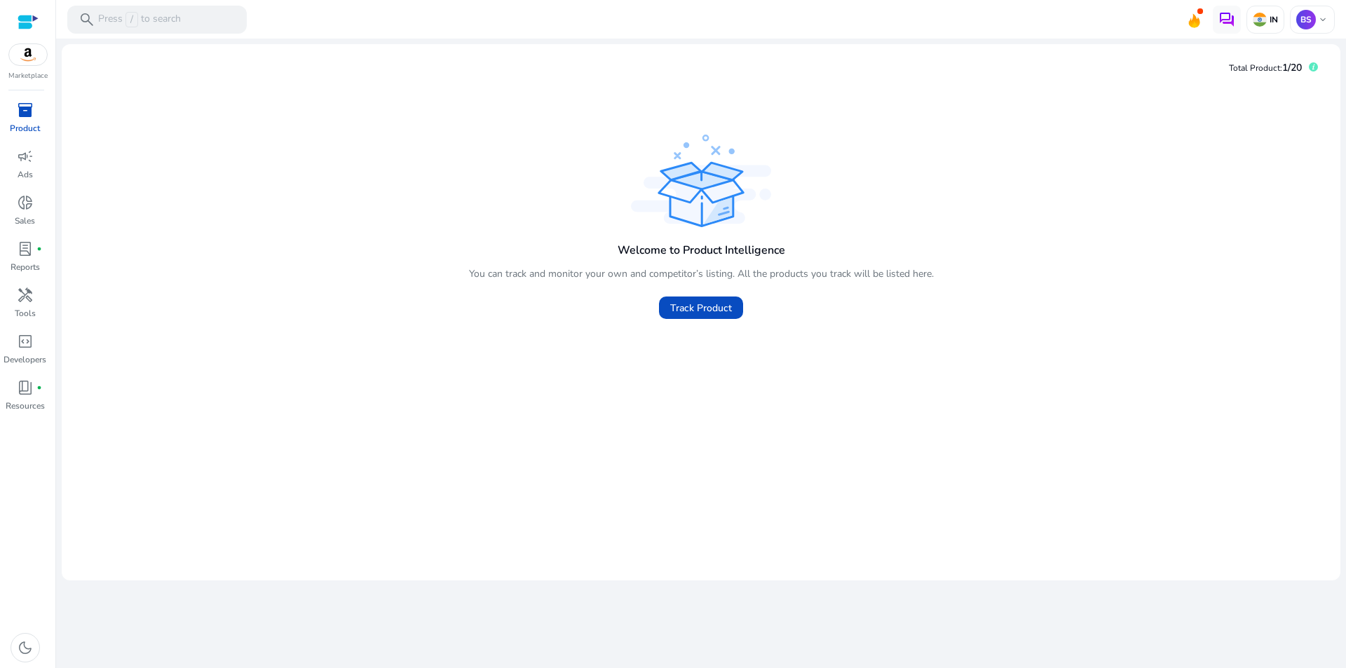
click at [29, 60] on img at bounding box center [28, 54] width 38 height 21
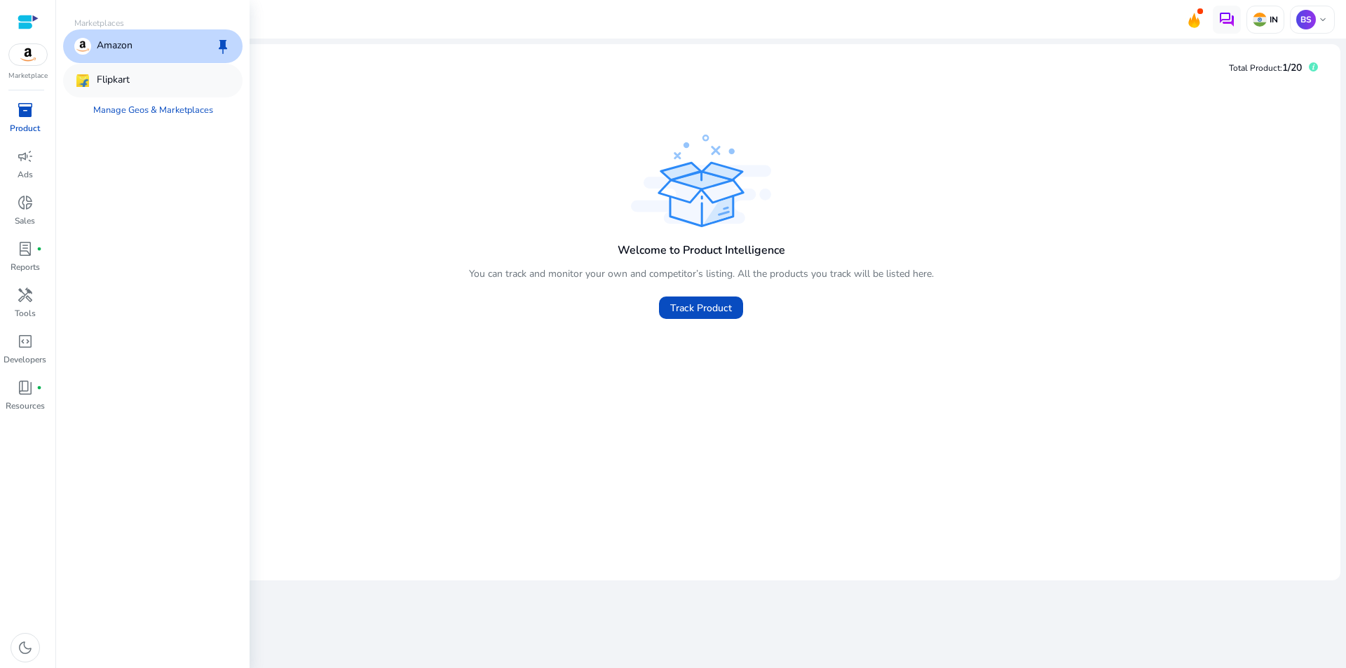
click at [162, 74] on div "Flipkart" at bounding box center [152, 81] width 179 height 34
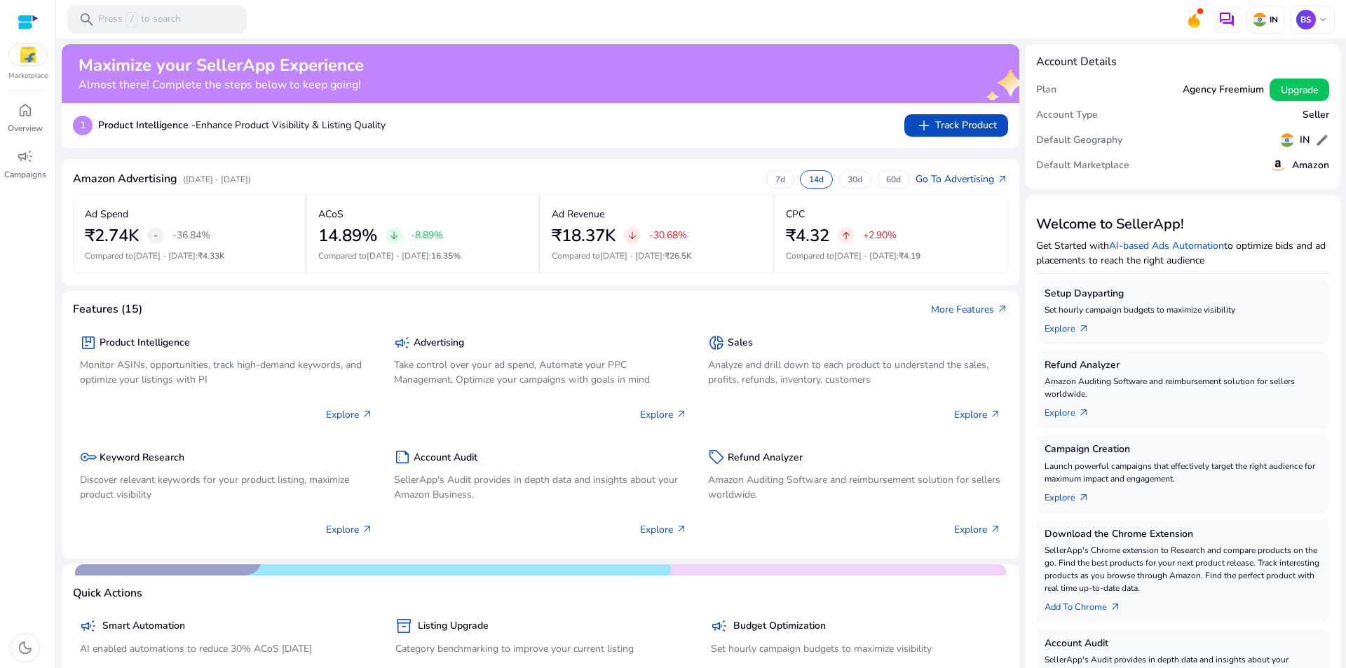
click at [987, 175] on link "Go To Advertising arrow_outward" at bounding box center [961, 179] width 93 height 15
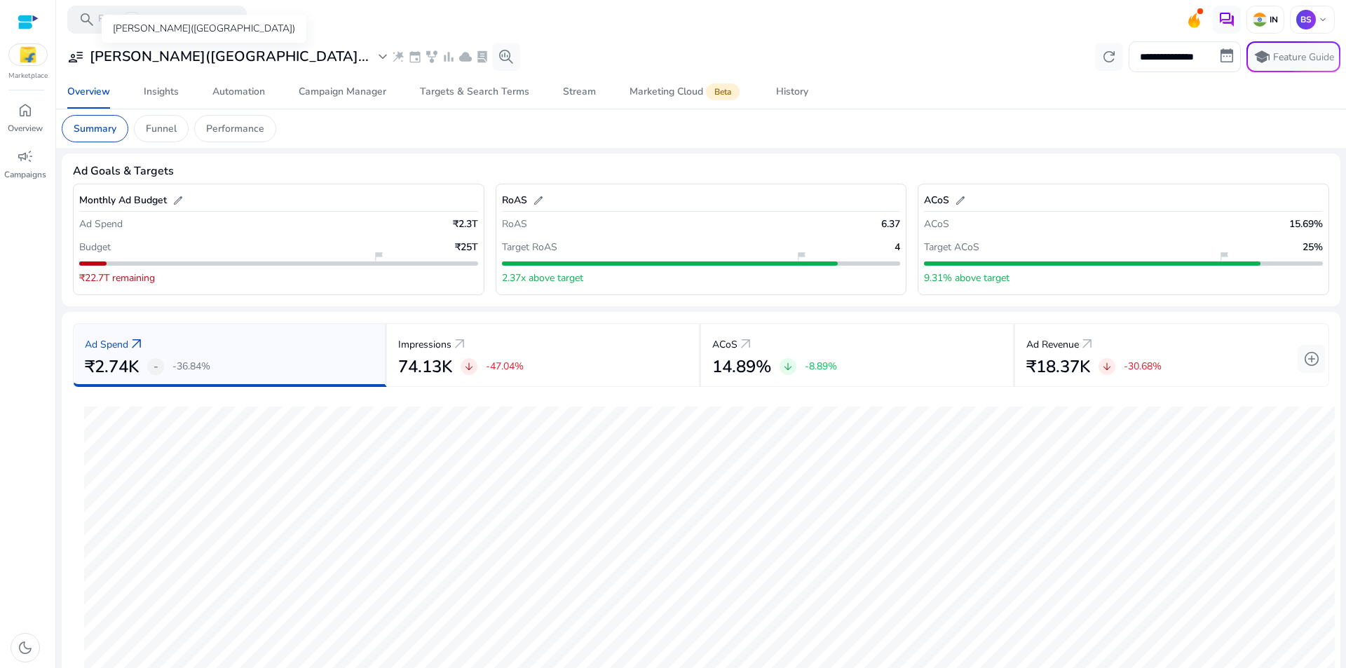
click at [374, 55] on span "expand_more" at bounding box center [382, 56] width 17 height 17
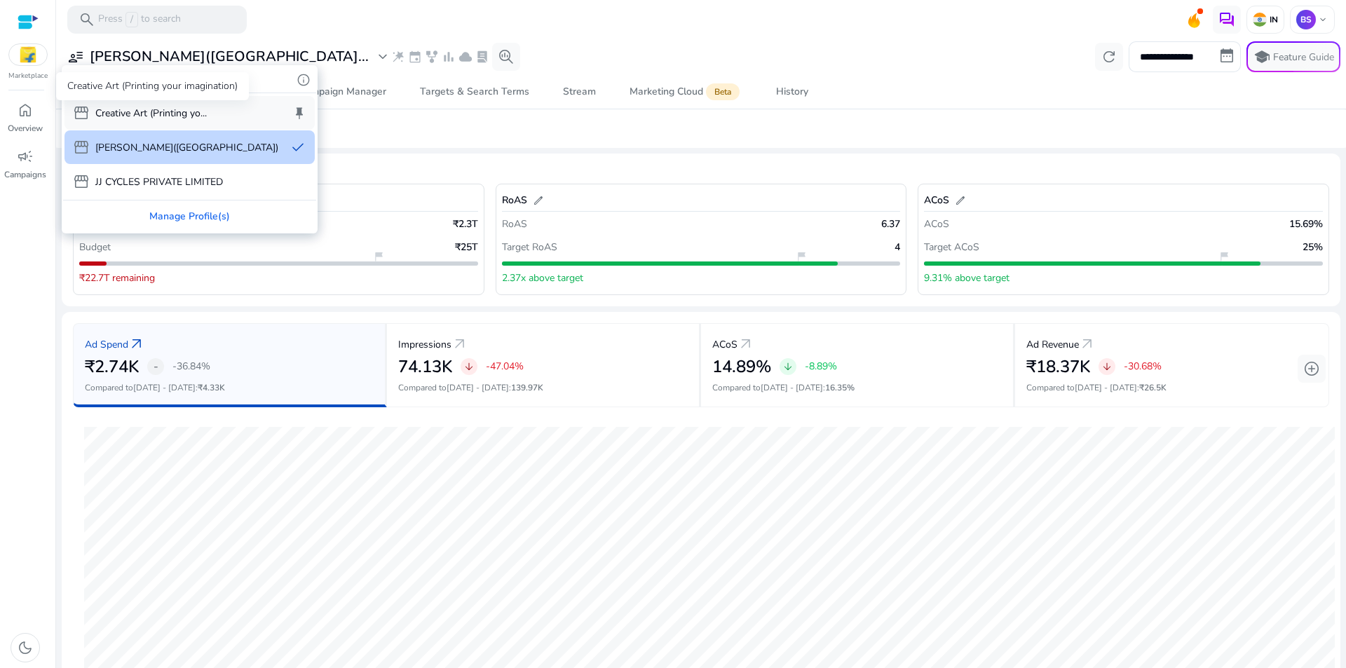
click at [198, 111] on p "Creative Art (Printing yo..." at bounding box center [150, 113] width 111 height 15
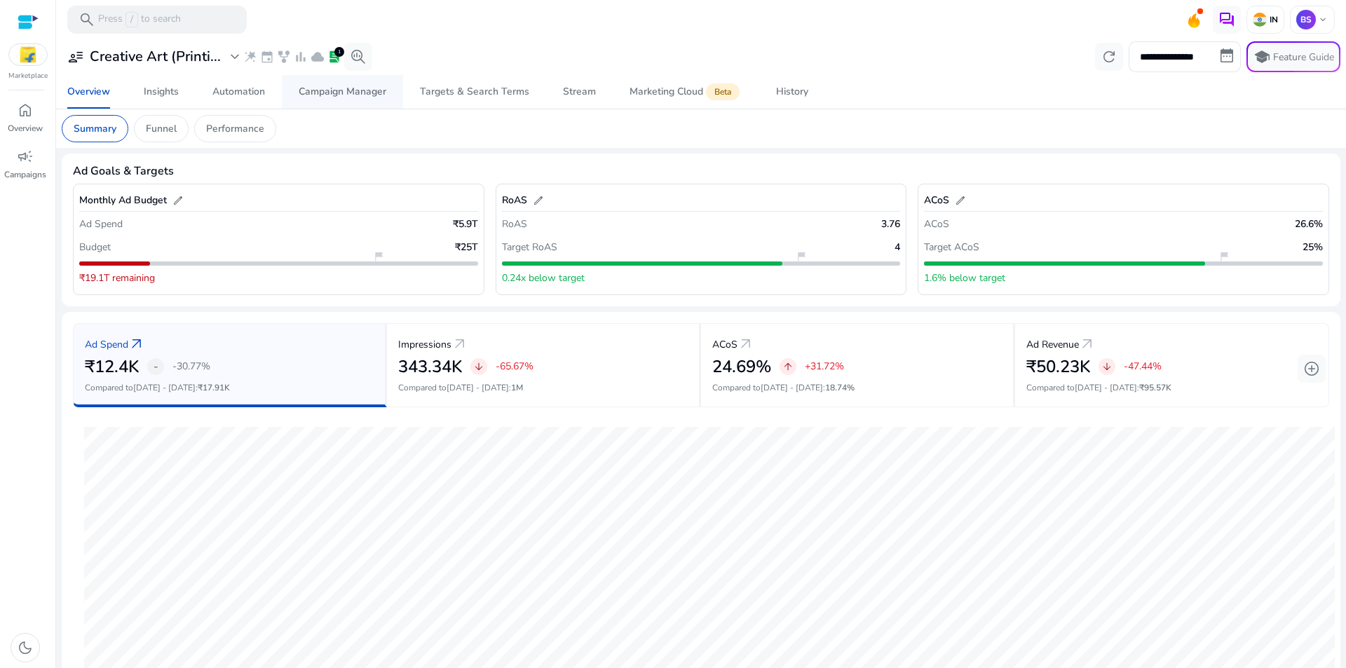
click at [372, 102] on span "Campaign Manager" at bounding box center [343, 92] width 88 height 34
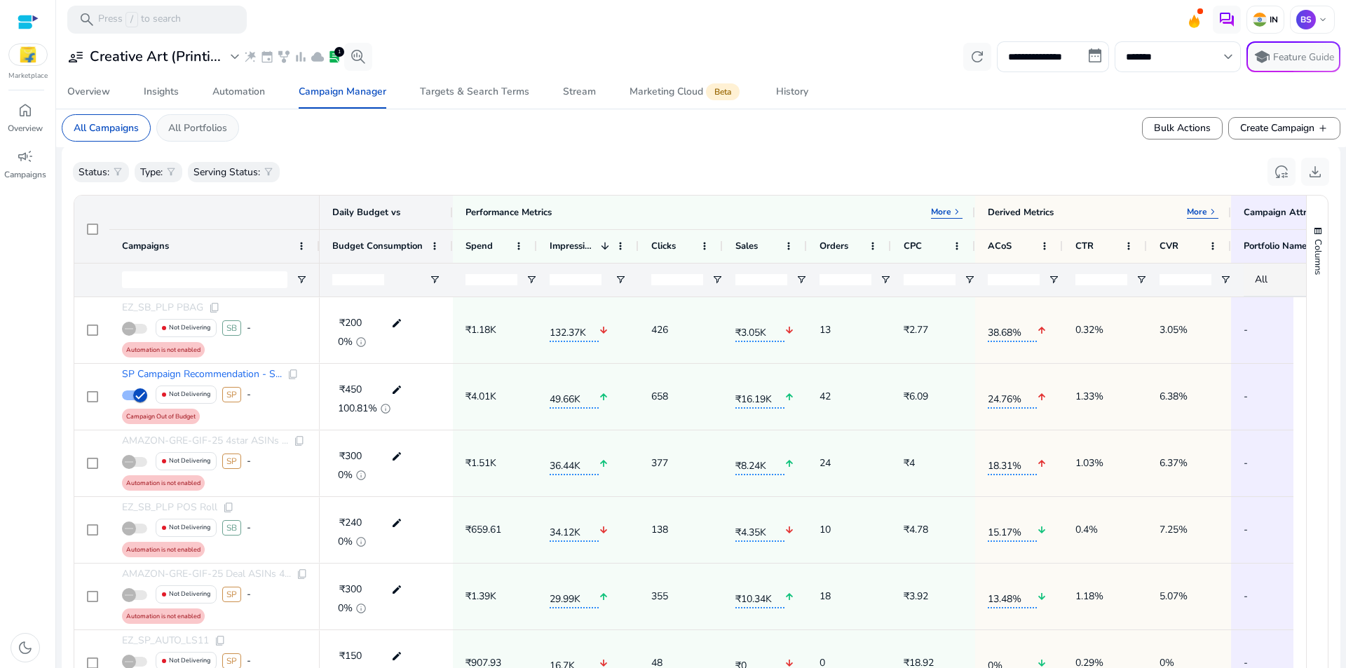
click at [211, 124] on p "All Portfolios" at bounding box center [197, 128] width 59 height 15
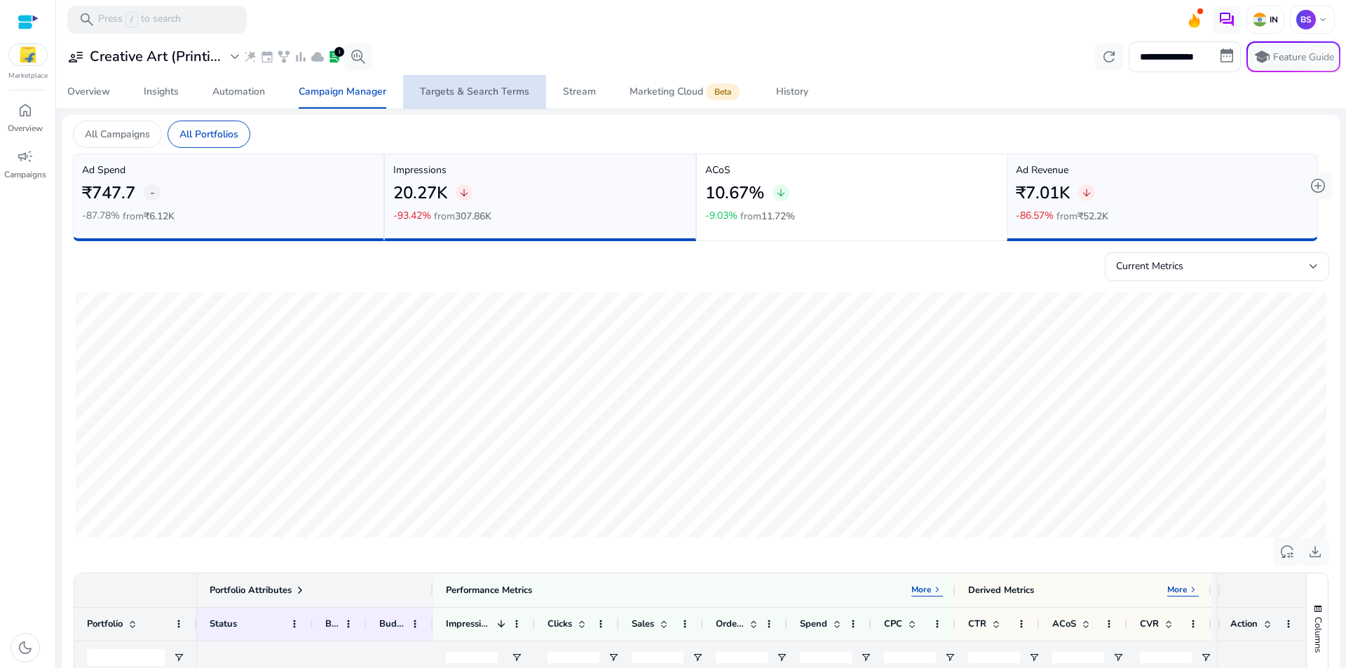
click at [486, 82] on span "Targets & Search Terms" at bounding box center [474, 92] width 109 height 34
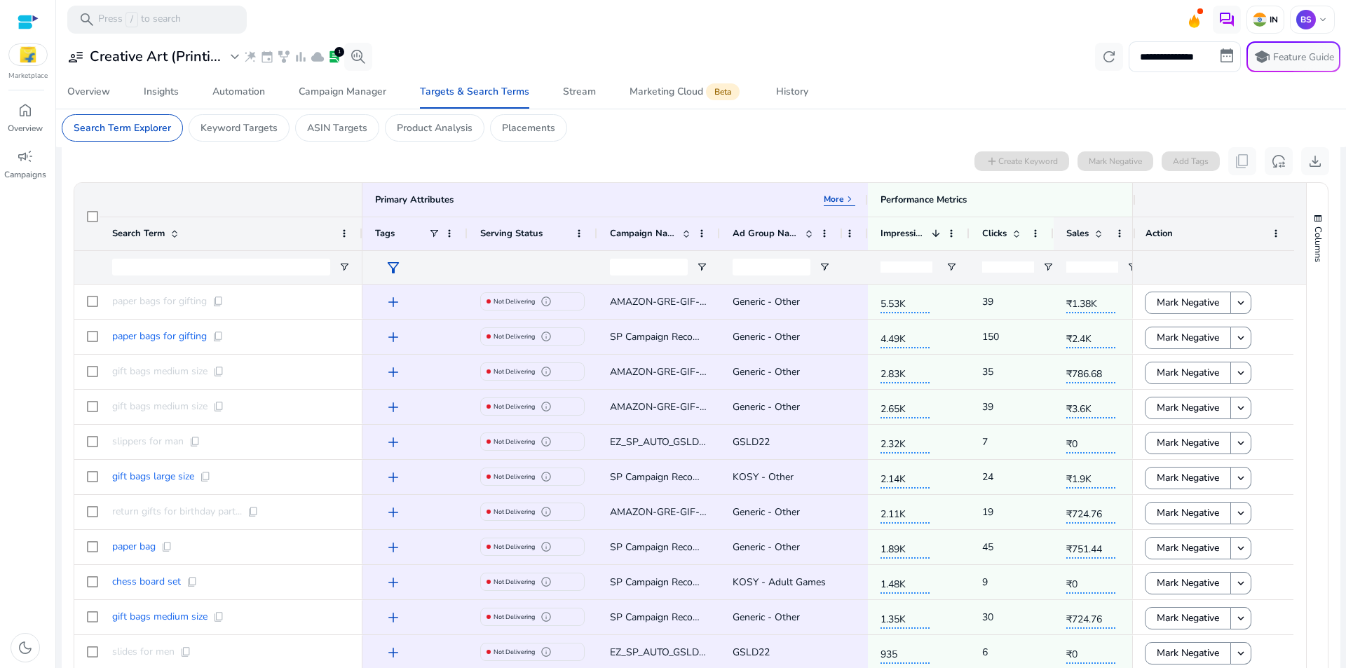
click at [1103, 230] on span at bounding box center [1098, 233] width 11 height 11
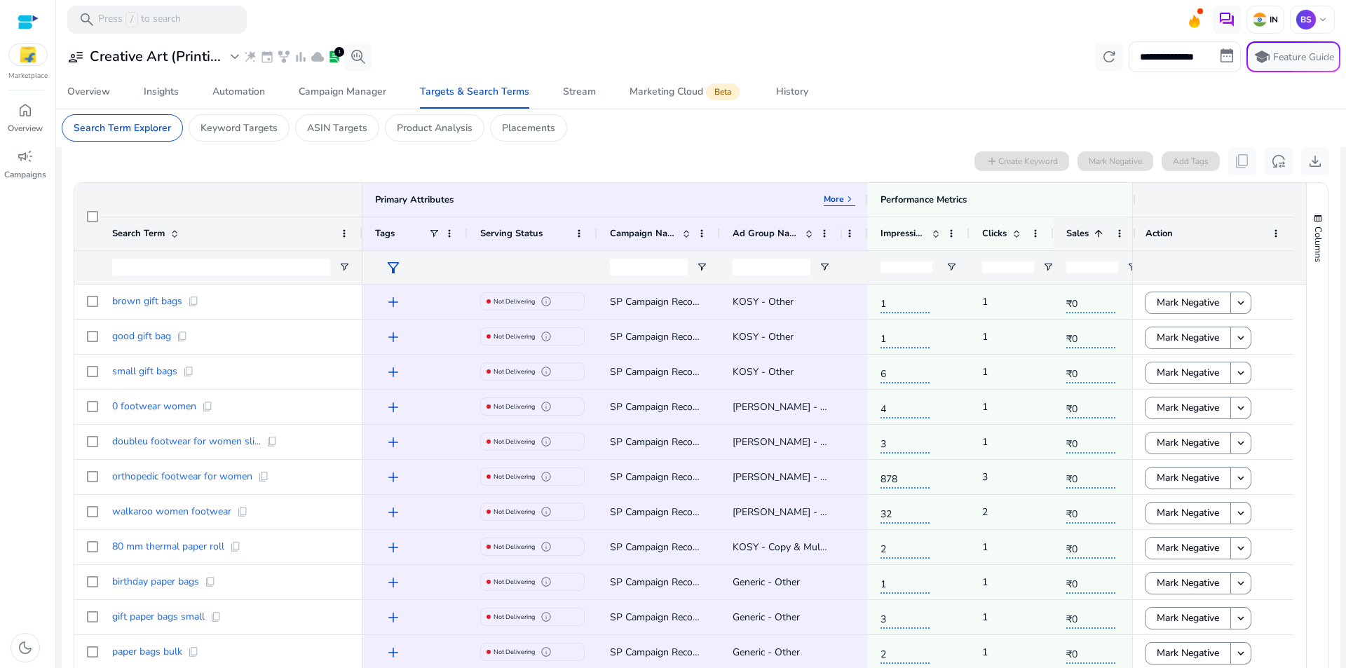
click at [1103, 230] on span at bounding box center [1098, 233] width 11 height 11
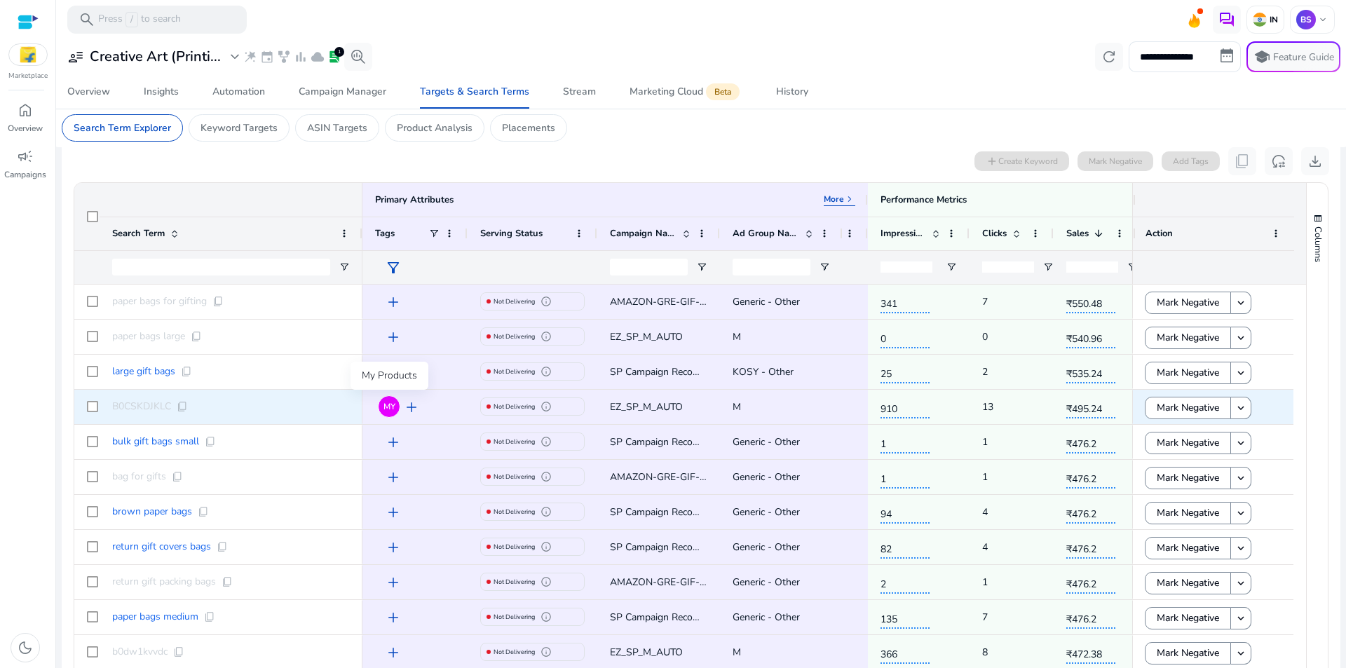
click at [390, 404] on span "MY" at bounding box center [389, 406] width 12 height 8
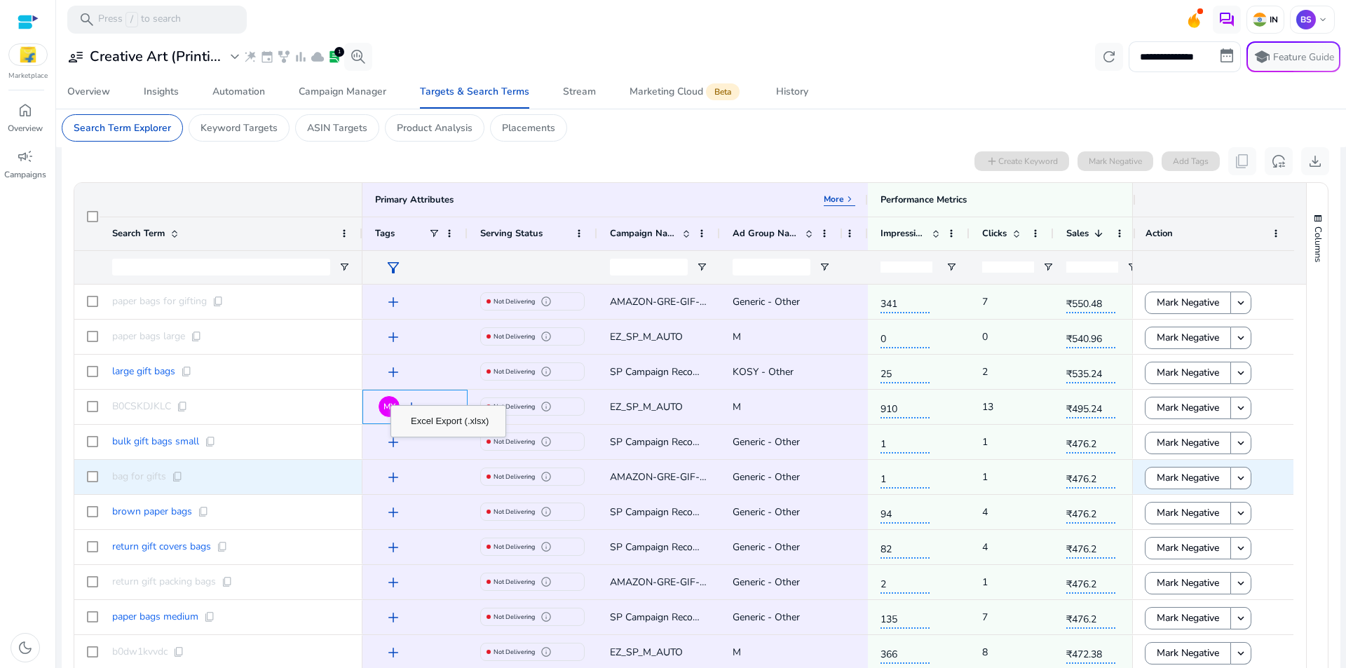
click at [446, 477] on div "add" at bounding box center [418, 477] width 73 height 26
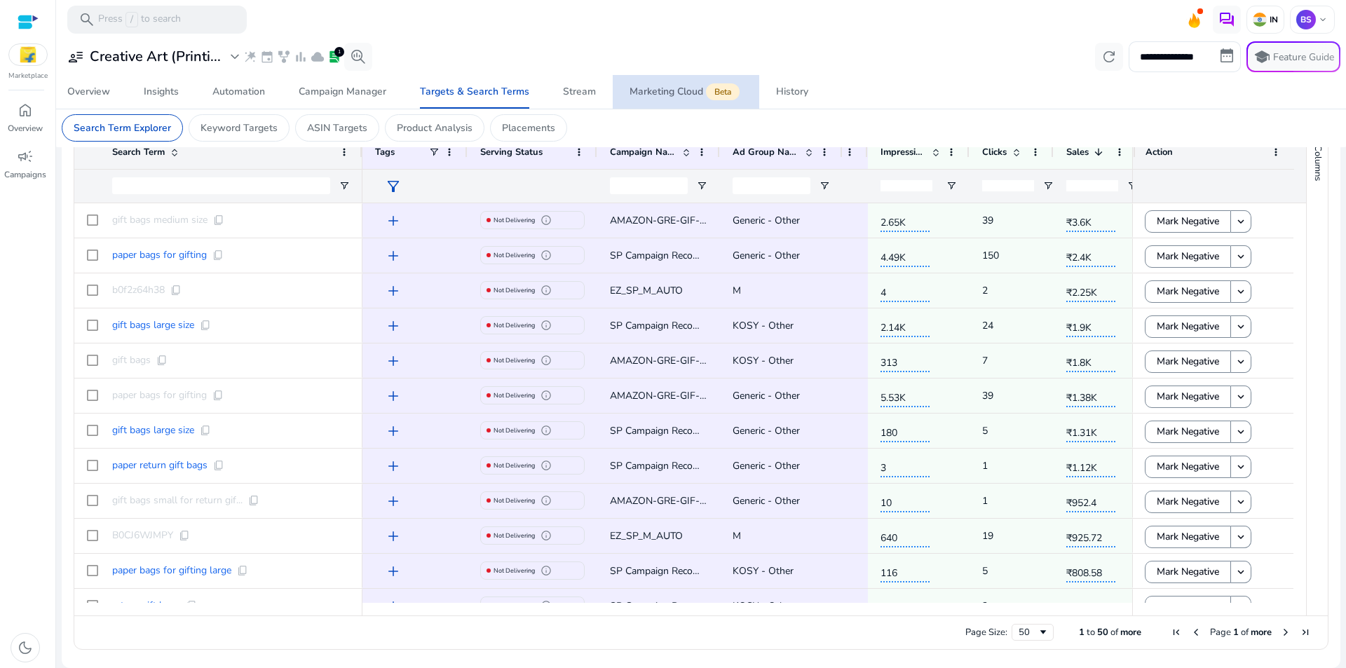
click at [660, 95] on div "Marketing Cloud Beta" at bounding box center [685, 91] width 113 height 11
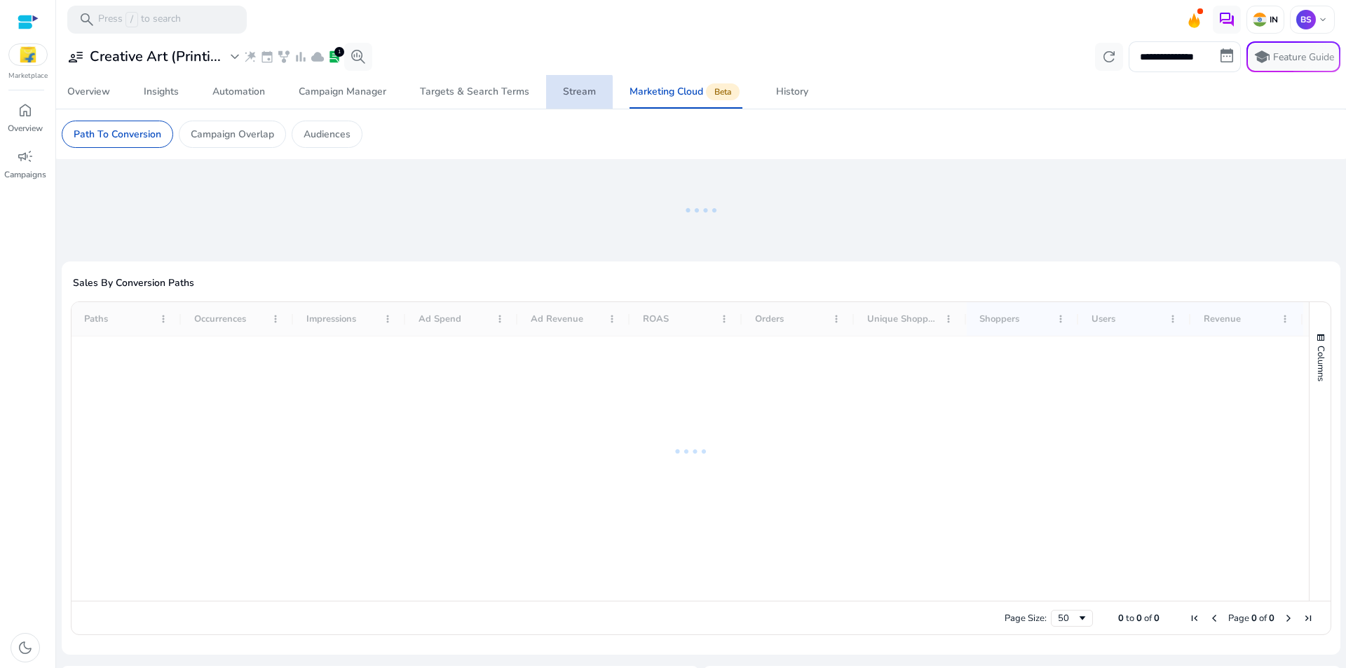
click at [575, 93] on div "Stream" at bounding box center [579, 92] width 33 height 10
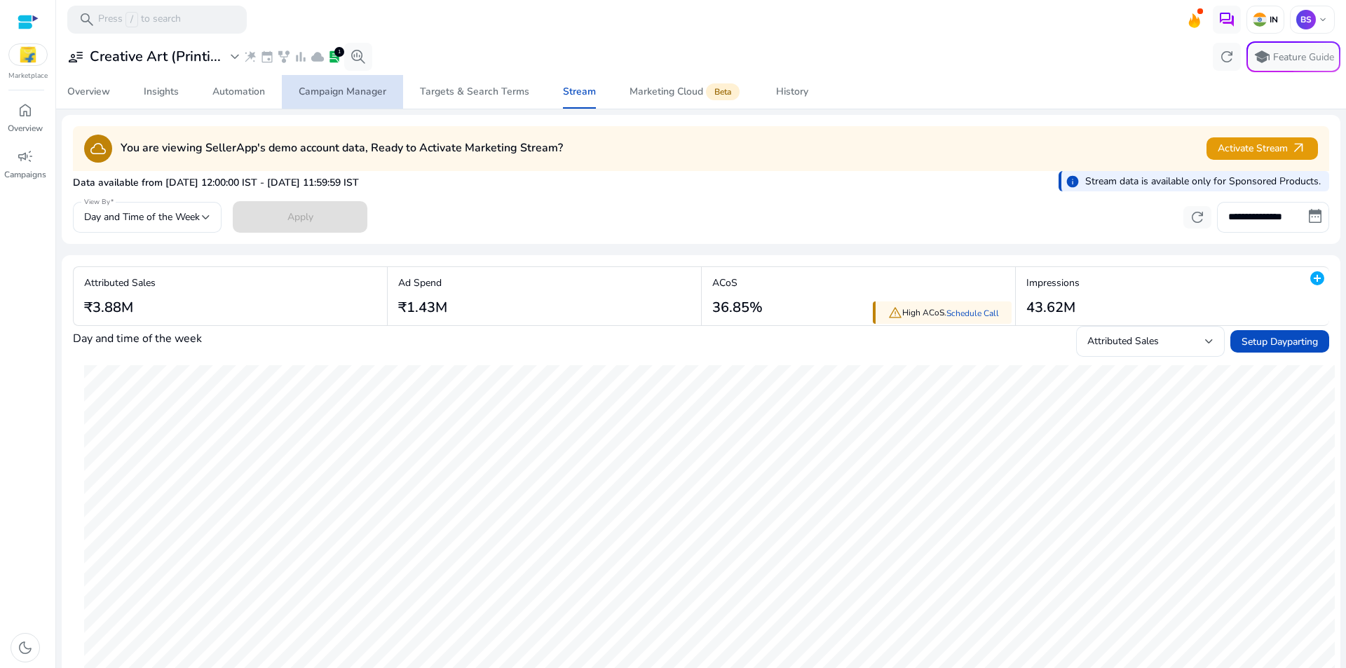
click at [349, 91] on div "Campaign Manager" at bounding box center [343, 92] width 88 height 10
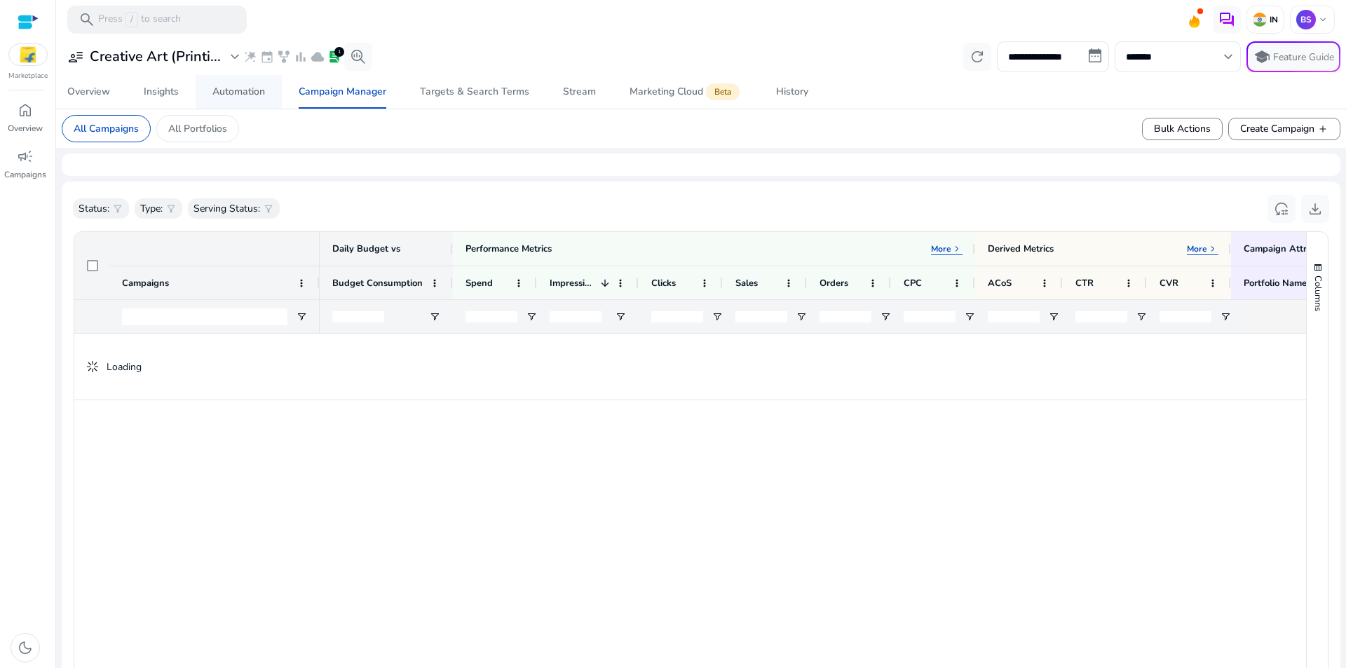
click at [229, 90] on div "Automation" at bounding box center [238, 92] width 53 height 10
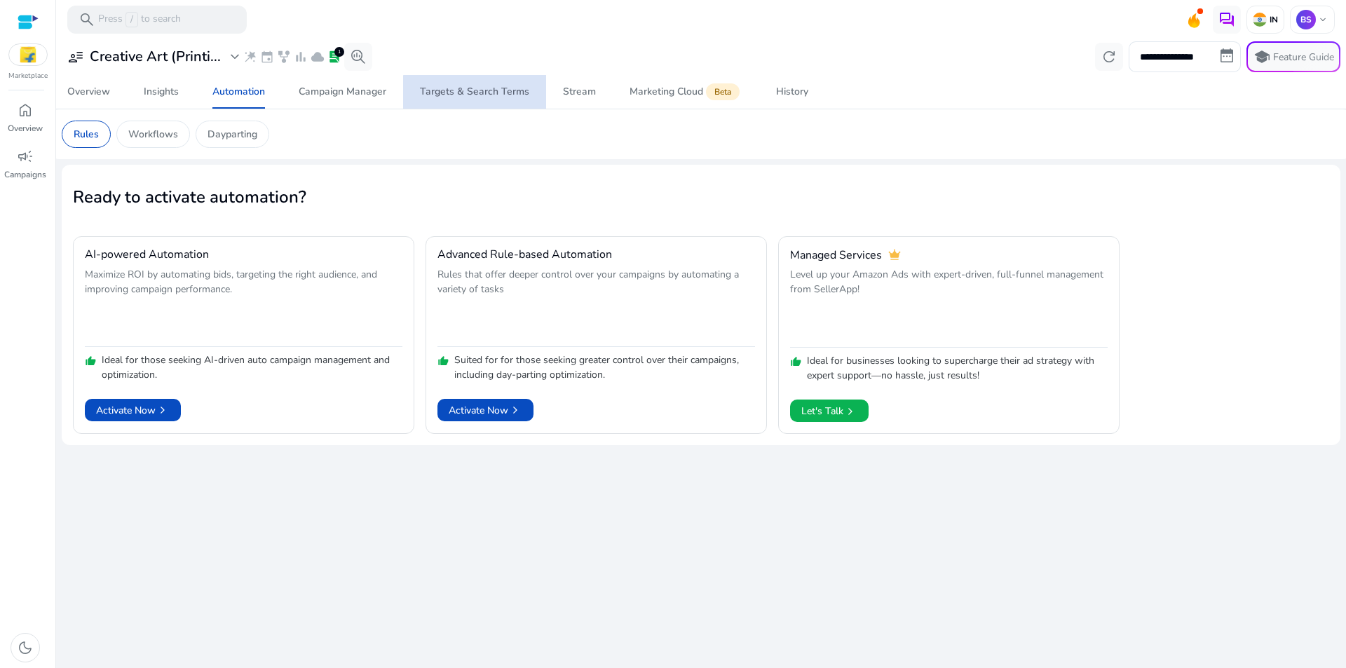
click at [498, 93] on div "Targets & Search Terms" at bounding box center [474, 92] width 109 height 10
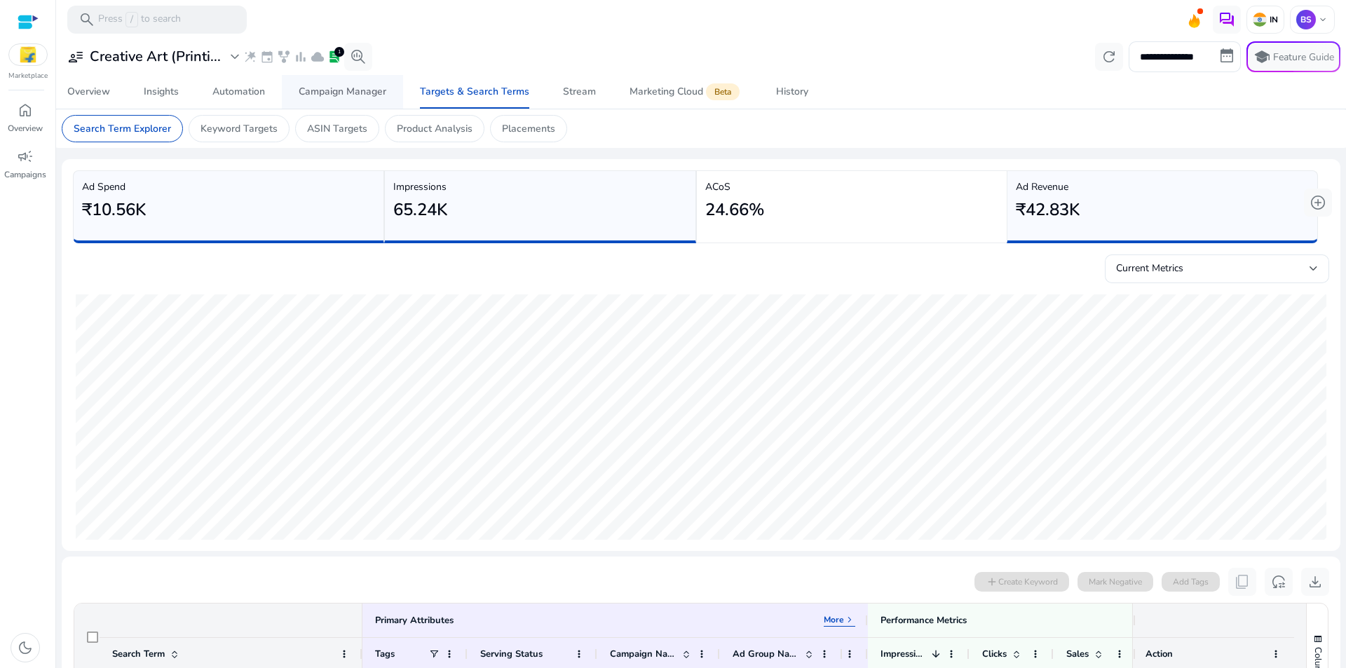
click at [362, 87] on div "Campaign Manager" at bounding box center [343, 92] width 88 height 10
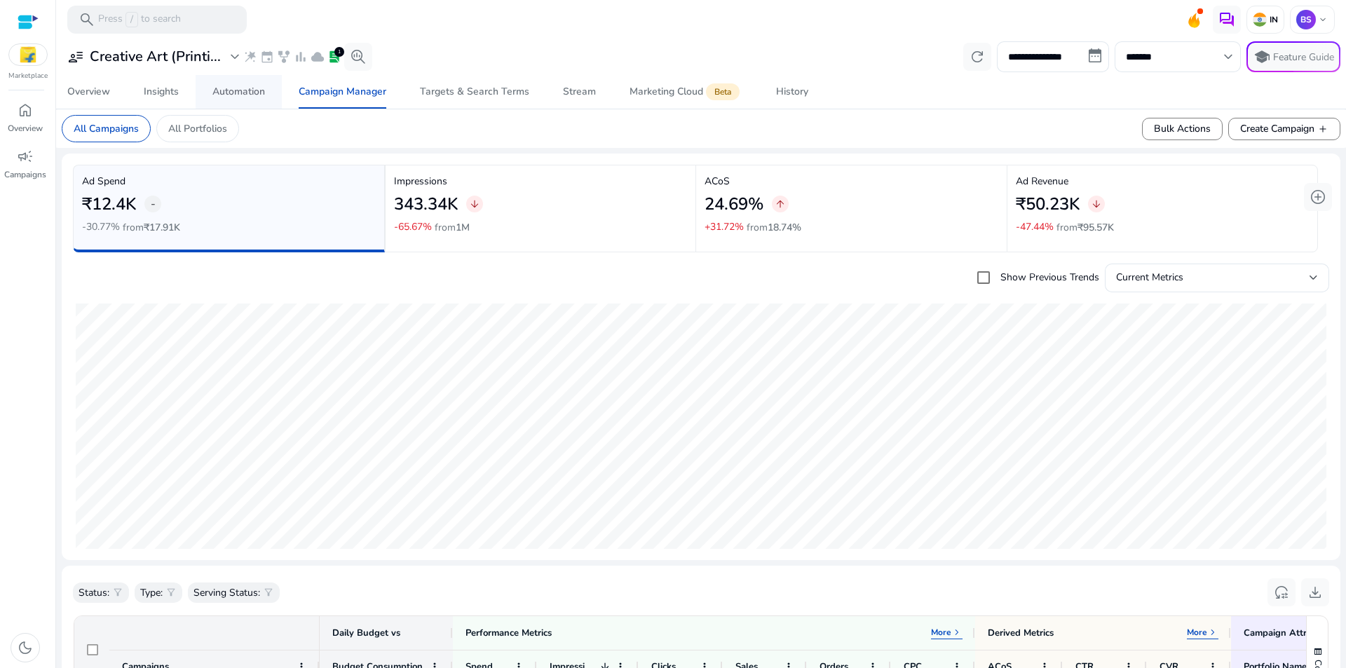
click at [236, 83] on span "Automation" at bounding box center [238, 92] width 53 height 34
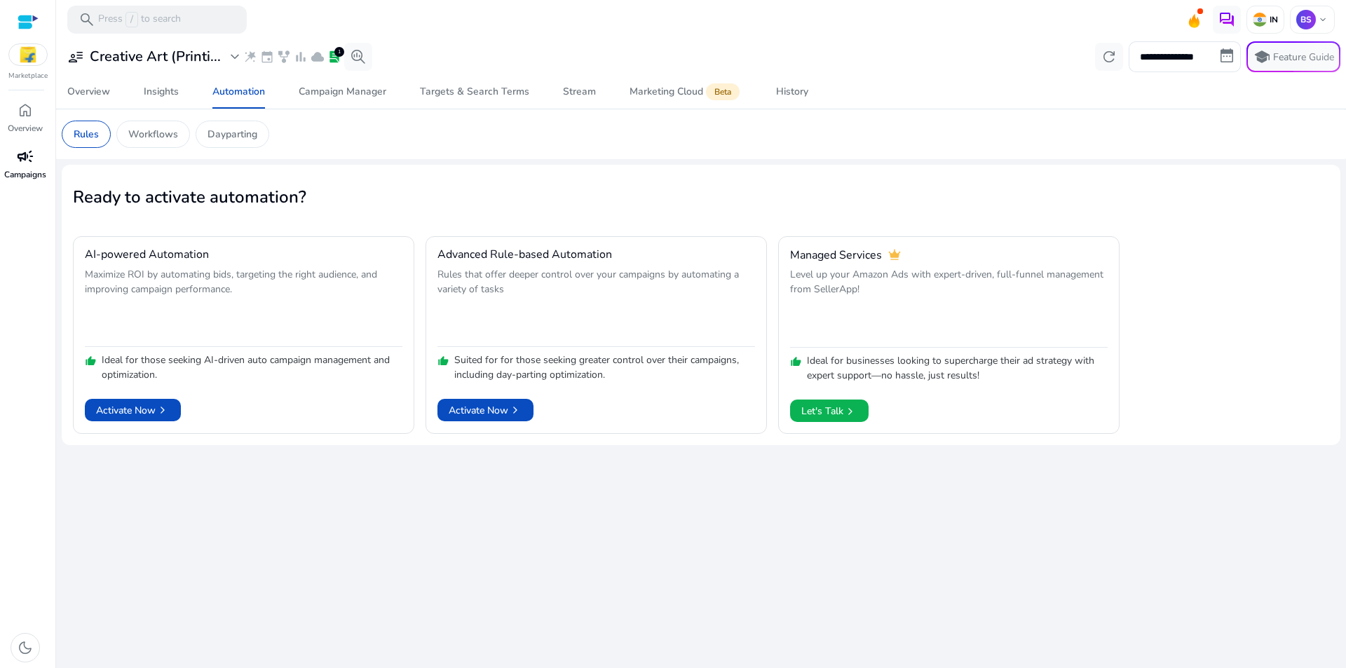
click at [32, 166] on div "campaign" at bounding box center [25, 156] width 39 height 22
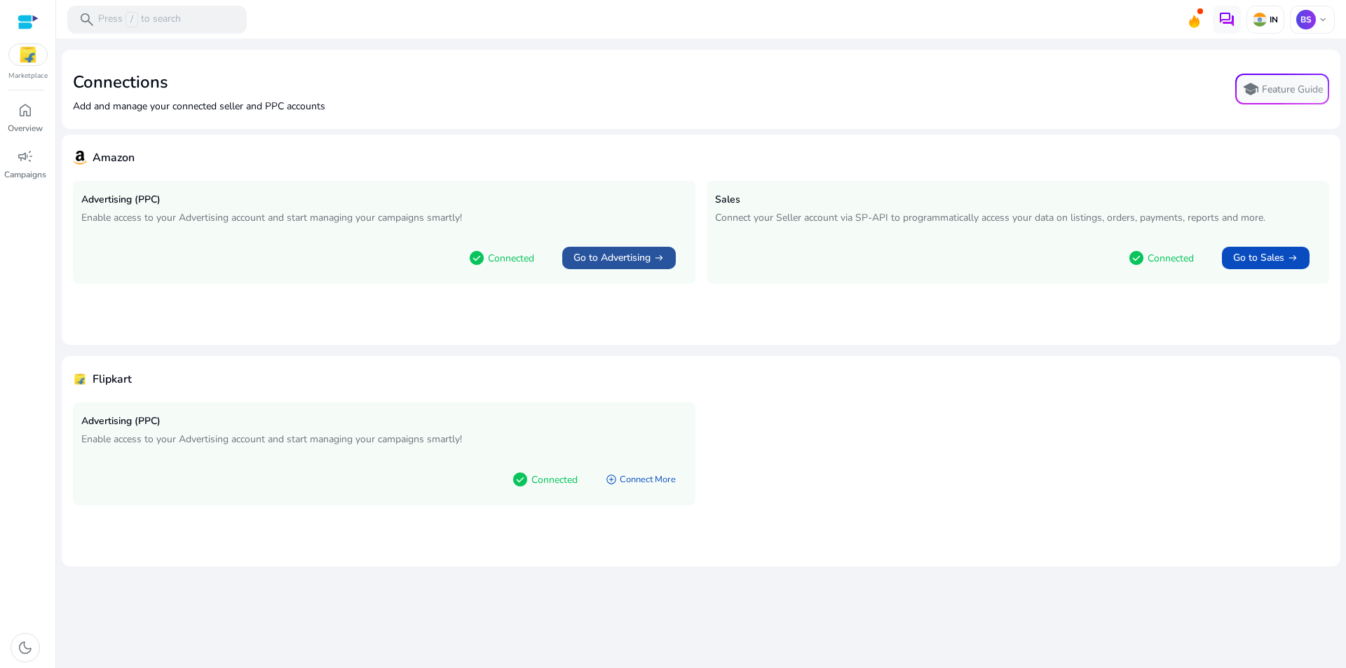
click at [635, 256] on span "Go to Advertising" at bounding box center [611, 258] width 77 height 14
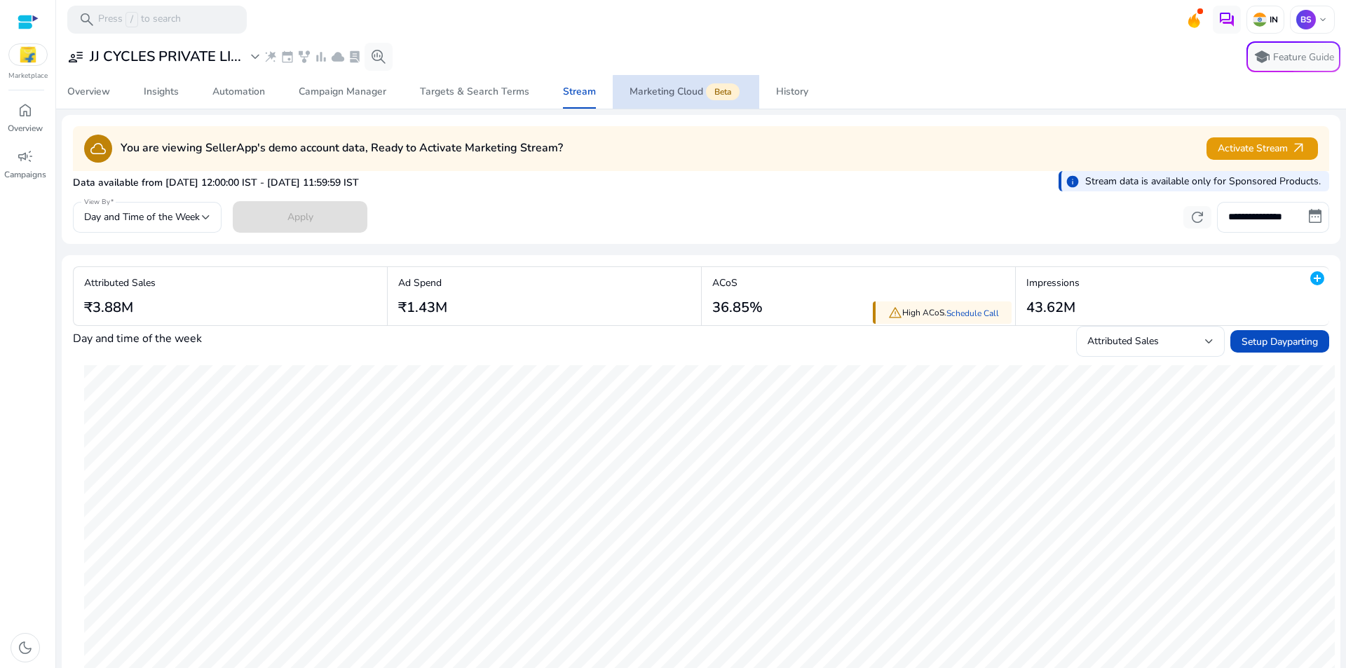
click at [688, 97] on div "Marketing Cloud Beta" at bounding box center [685, 91] width 113 height 11
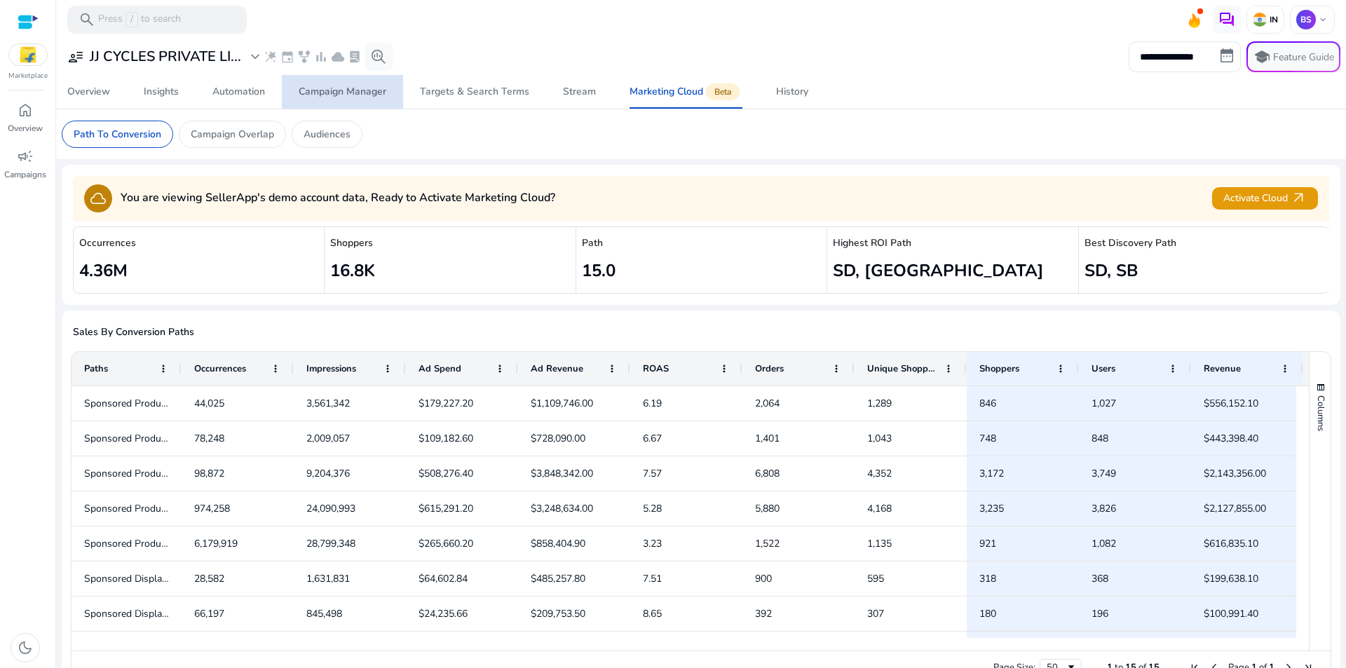
click at [359, 93] on div "Campaign Manager" at bounding box center [343, 92] width 88 height 10
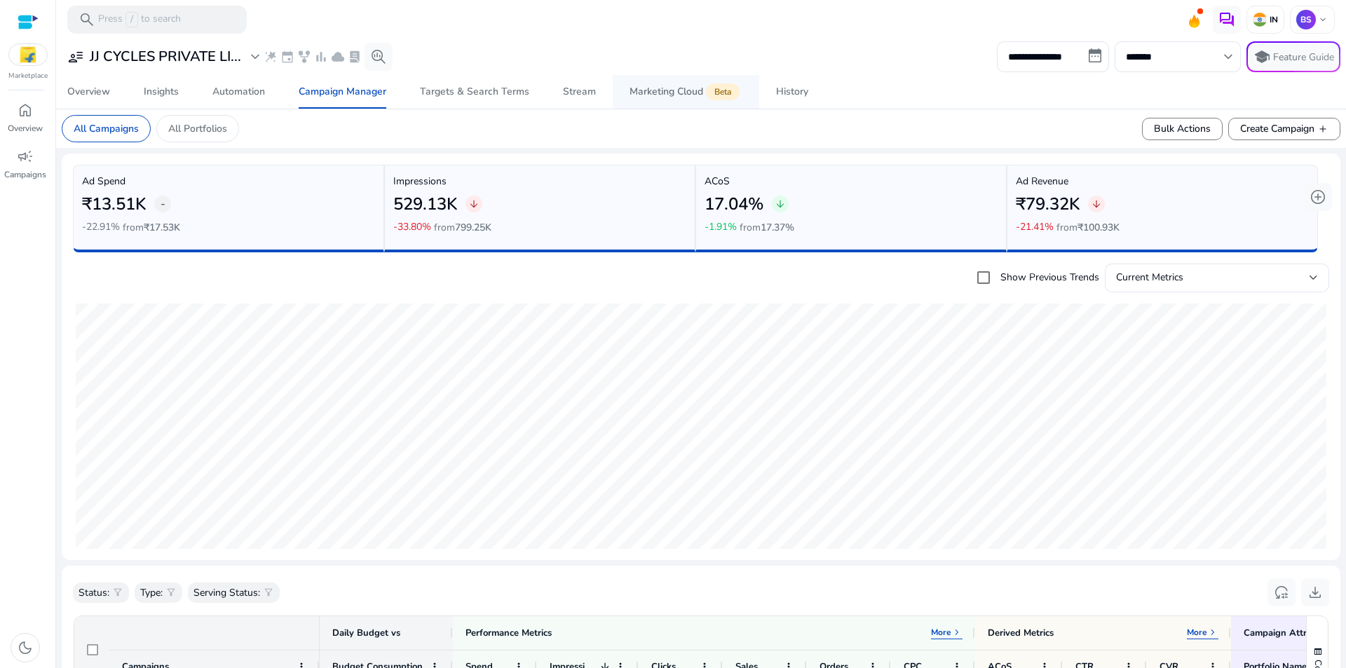
click at [666, 88] on div "Marketing Cloud Beta" at bounding box center [685, 91] width 113 height 11
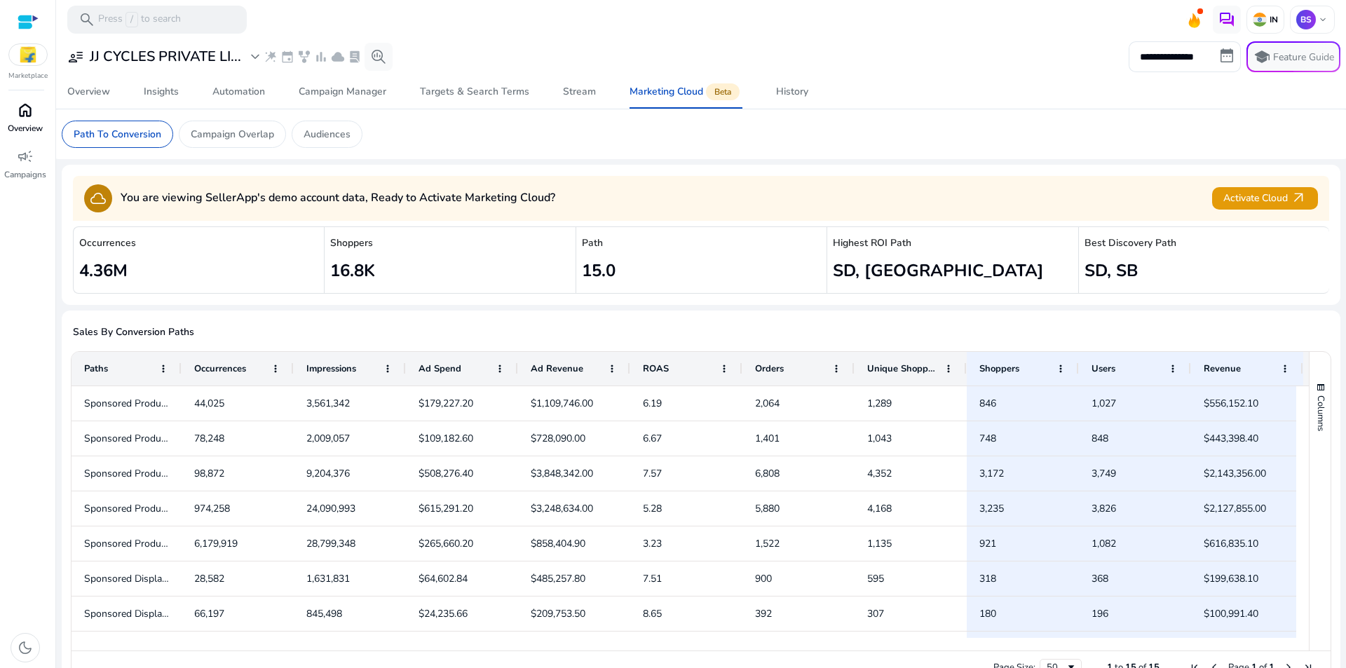
click at [32, 114] on span "home" at bounding box center [25, 110] width 17 height 17
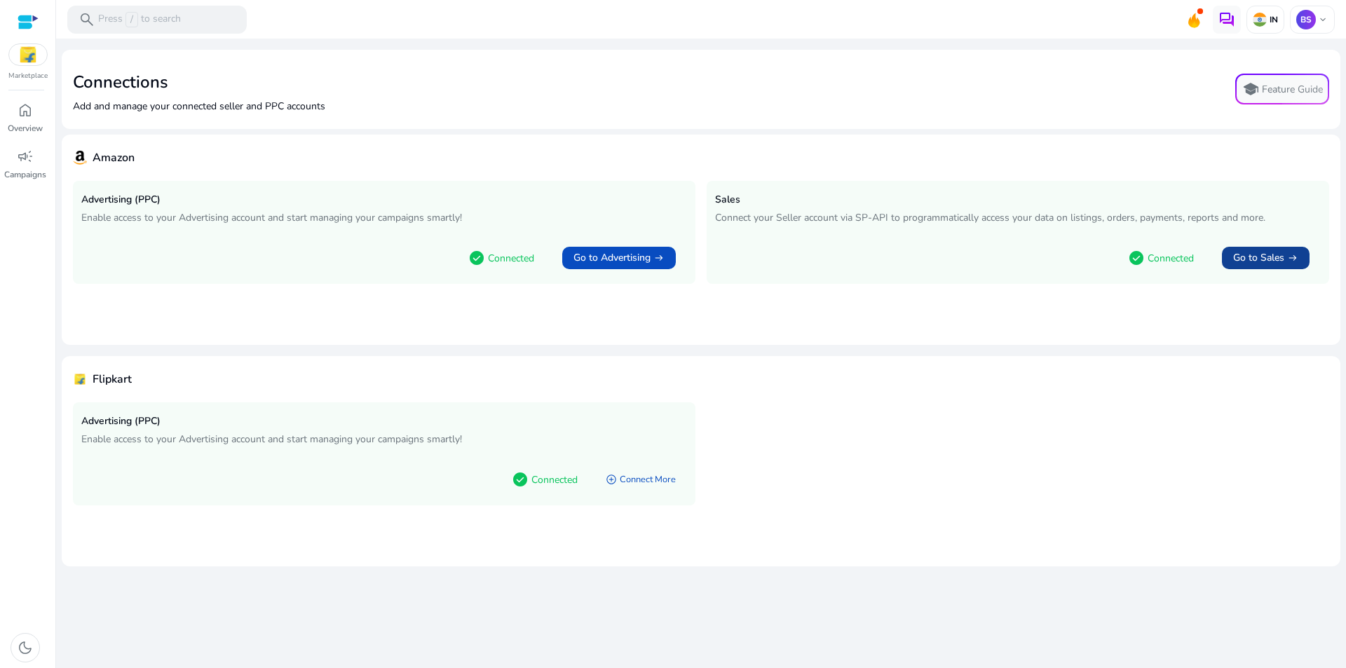
click at [1284, 257] on div "Go to Sales arrow_right_alt" at bounding box center [1265, 258] width 65 height 14
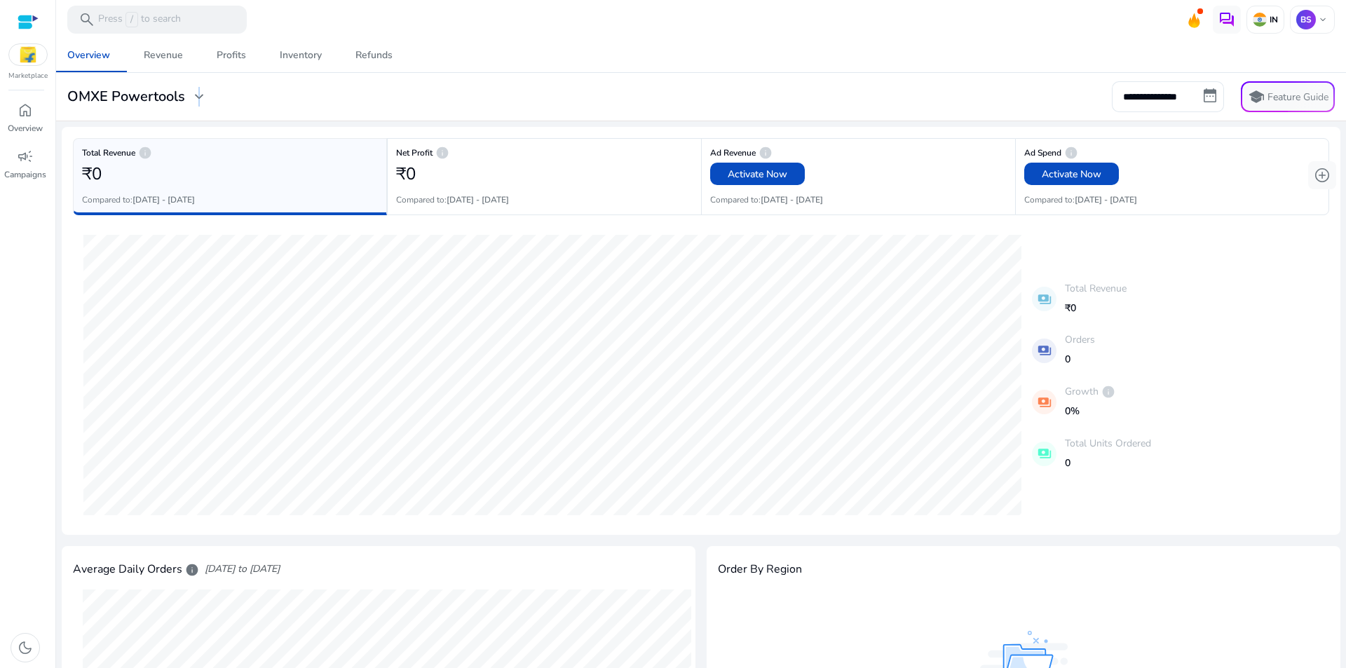
click at [198, 107] on div "**********" at bounding box center [701, 96] width 1279 height 31
click at [198, 95] on span "expand_more" at bounding box center [199, 96] width 17 height 17
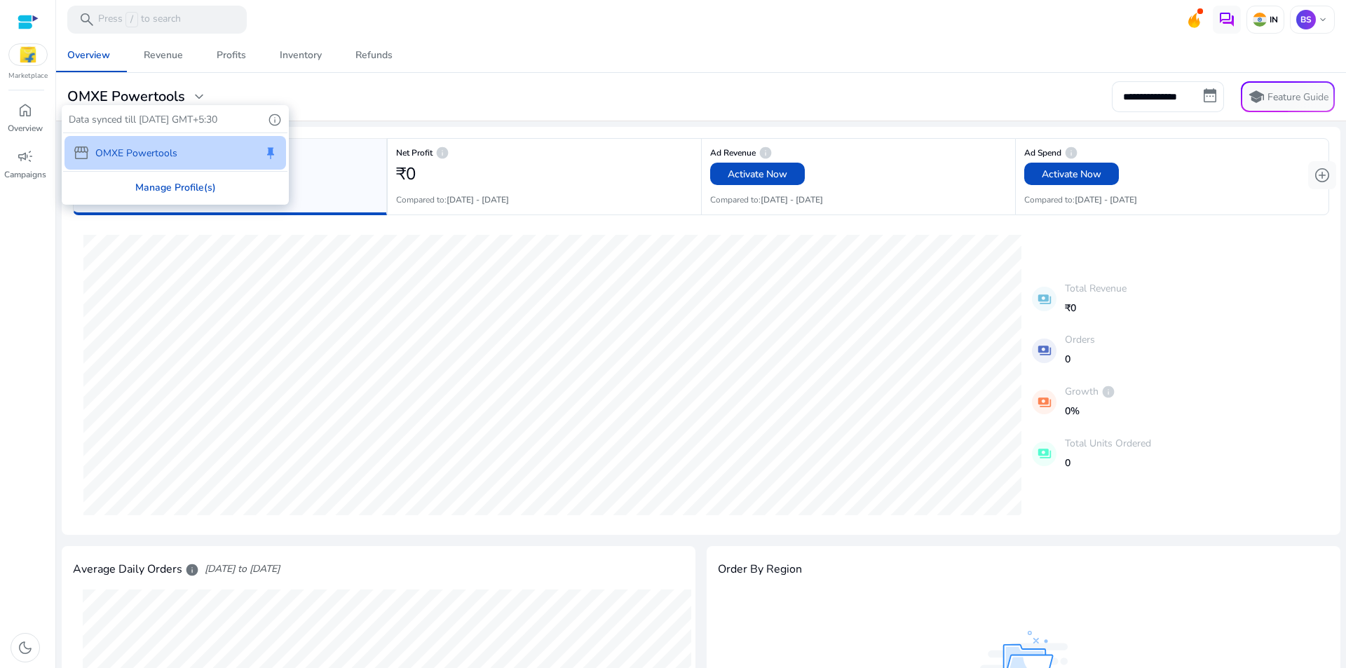
click at [182, 190] on div "Manage Profile(s)" at bounding box center [175, 188] width 224 height 32
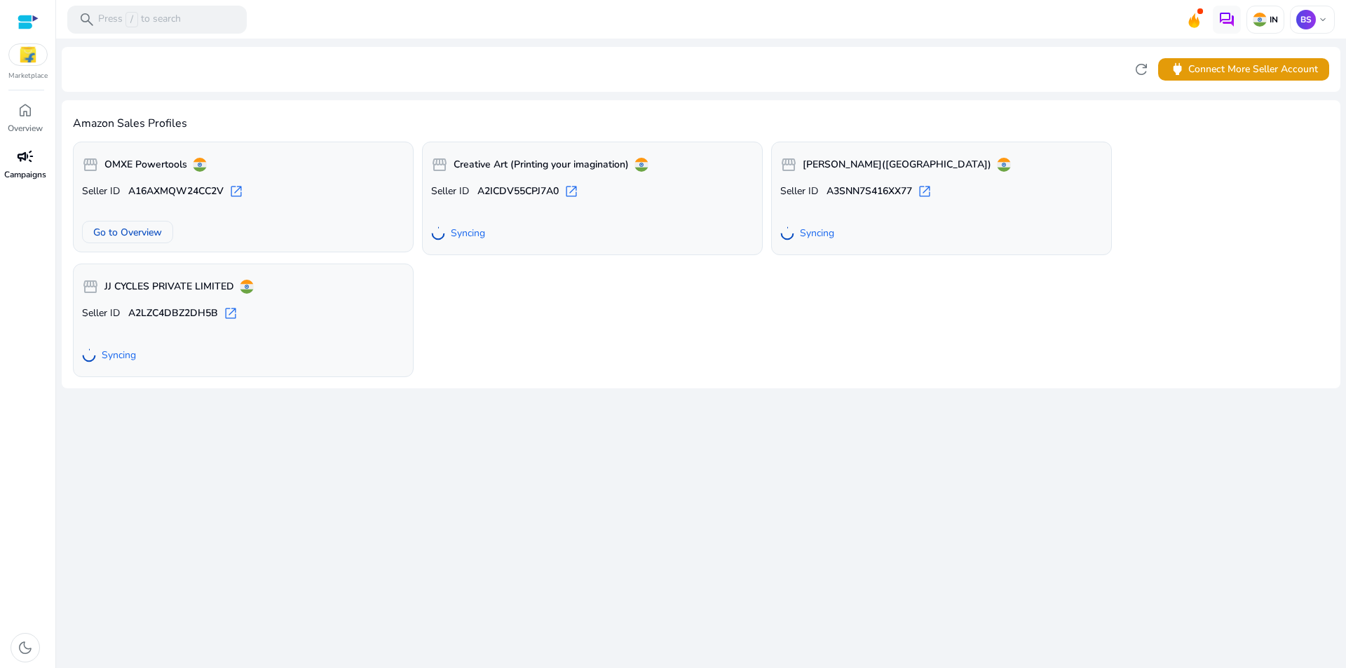
click at [22, 166] on div "campaign" at bounding box center [25, 156] width 39 height 22
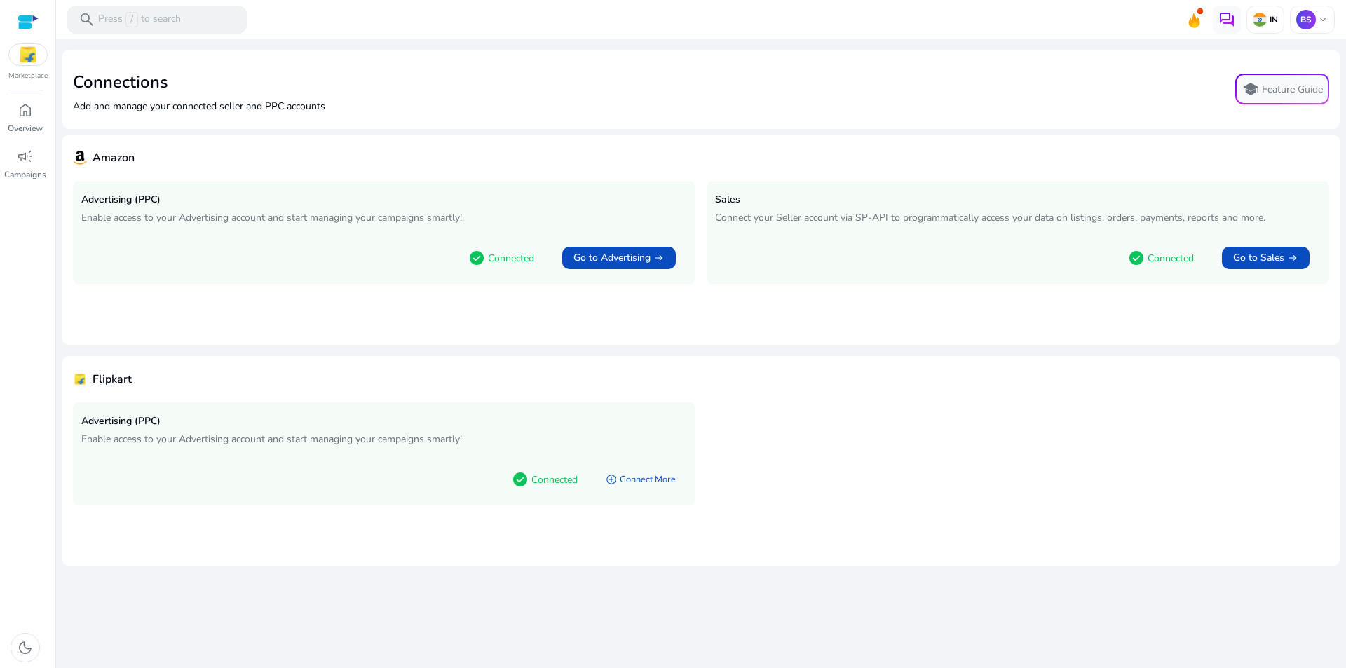
click at [386, 458] on div "check_circle Connected add_circle Connect More" at bounding box center [384, 476] width 606 height 41
click at [379, 440] on p "Enable access to your Advertising account and start managing your campaigns sma…" at bounding box center [384, 439] width 606 height 15
click at [533, 482] on p "Connected" at bounding box center [554, 479] width 46 height 15
click at [510, 477] on div "check_circle Connected" at bounding box center [544, 479] width 88 height 35
click at [1275, 83] on p "Feature Guide" at bounding box center [1292, 90] width 61 height 14
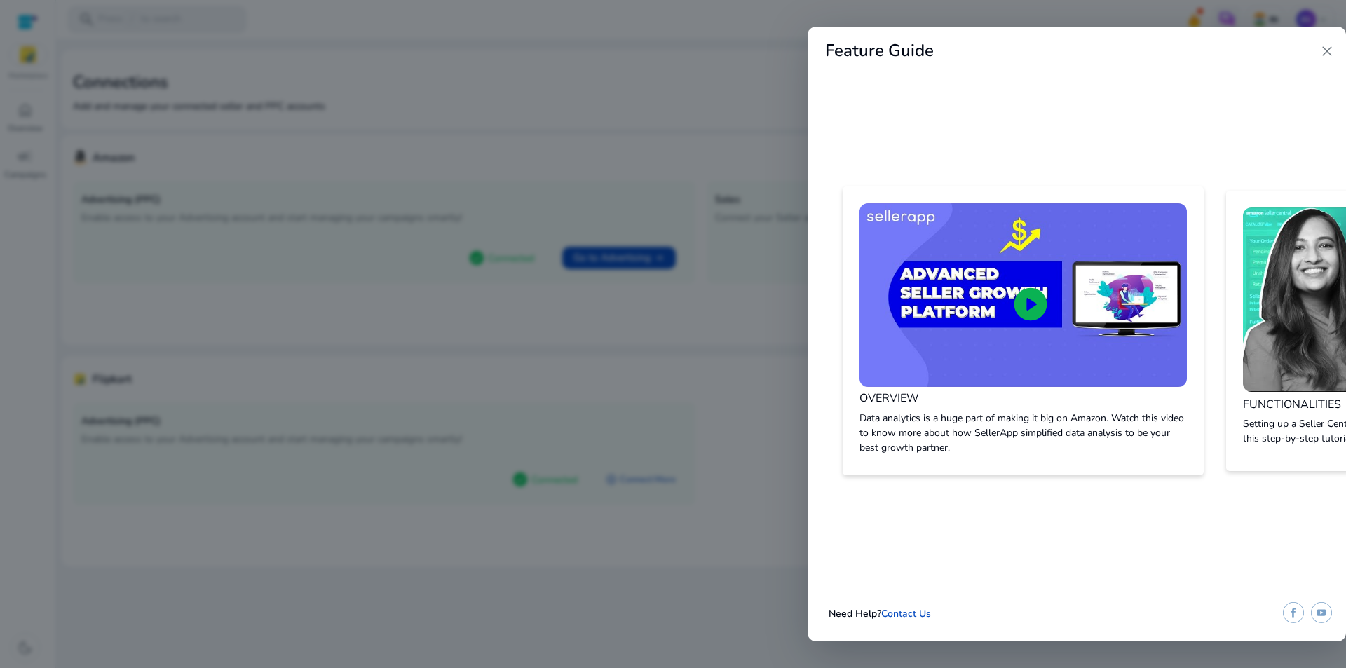
click at [1330, 48] on span "close" at bounding box center [1326, 51] width 17 height 17
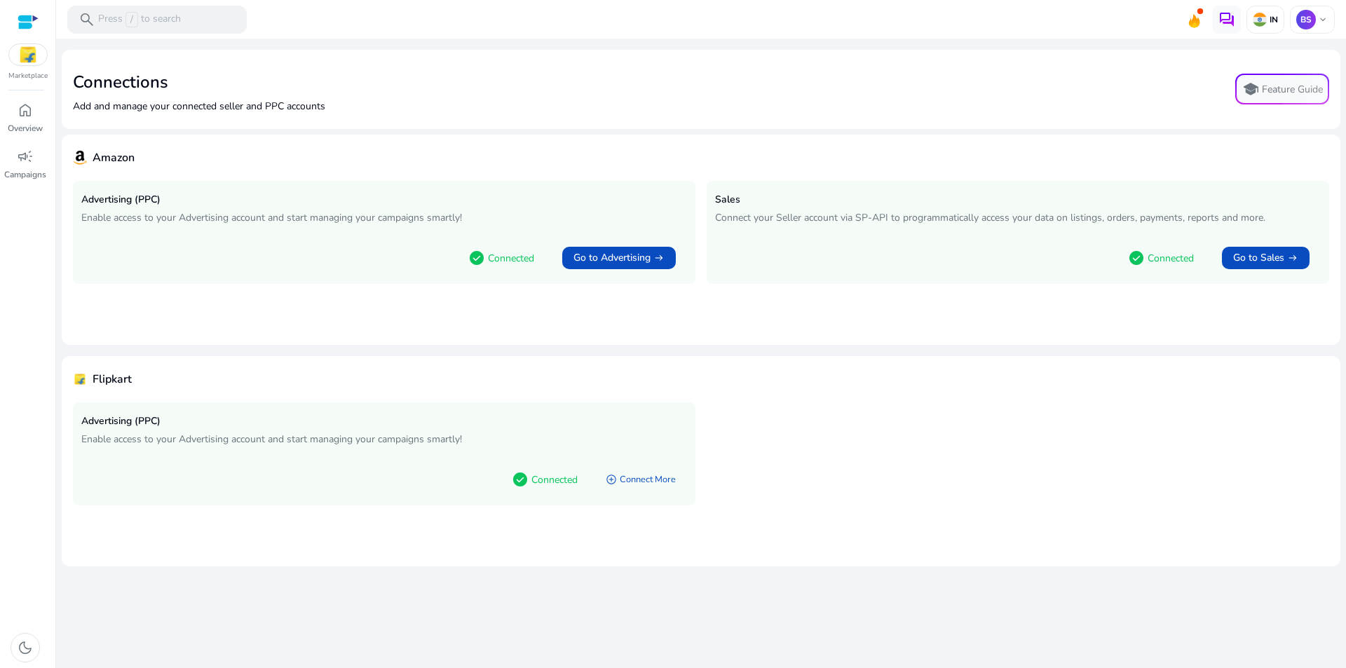
click at [32, 27] on div at bounding box center [28, 22] width 21 height 16
